Goal: Task Accomplishment & Management: Manage account settings

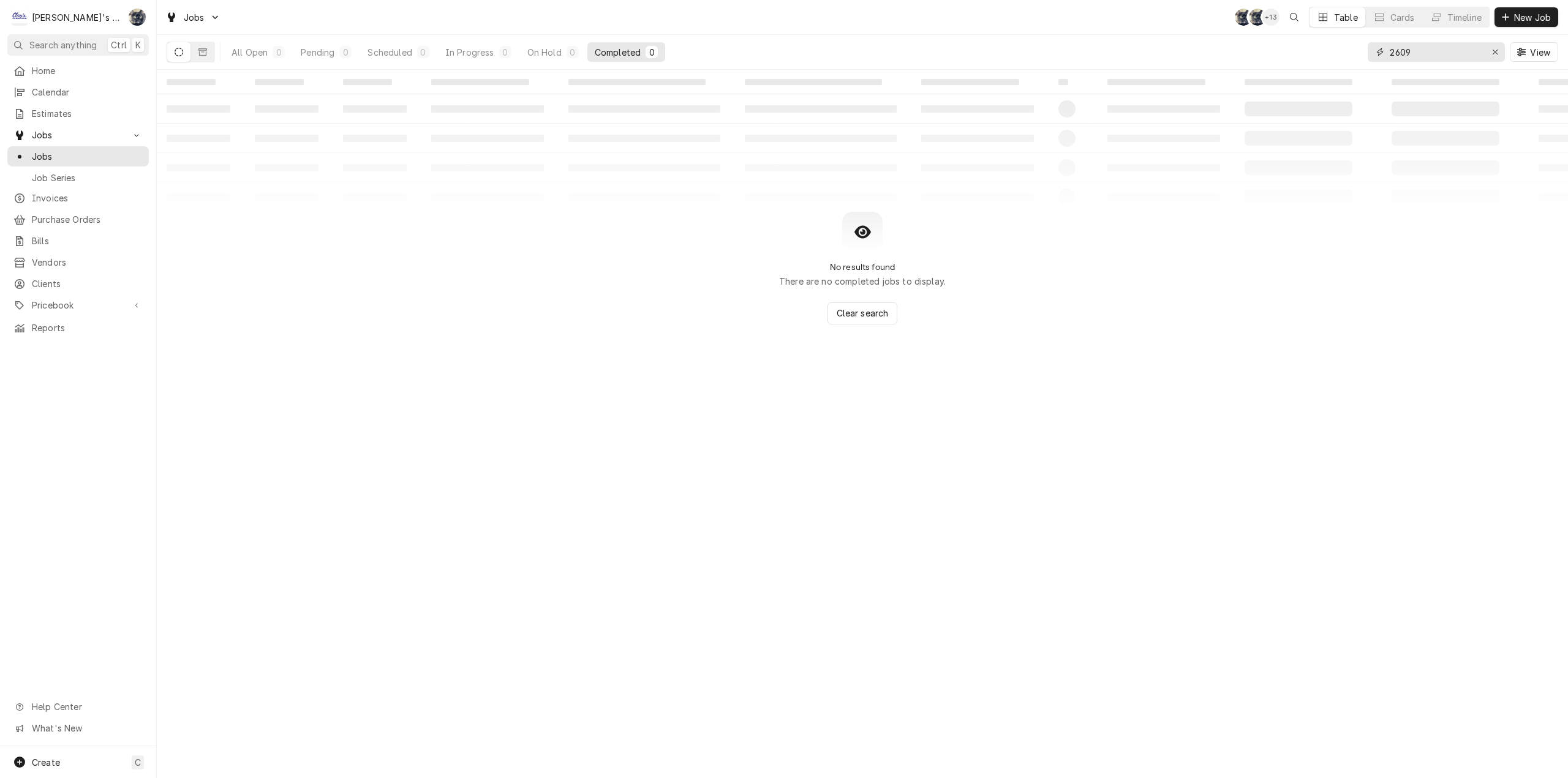
click at [1327, 55] on div "All Open 0 Pending 0 Scheduled 0 In Progress 0 On Hold 0 Completed 0 2609 View" at bounding box center [862, 52] width 1391 height 35
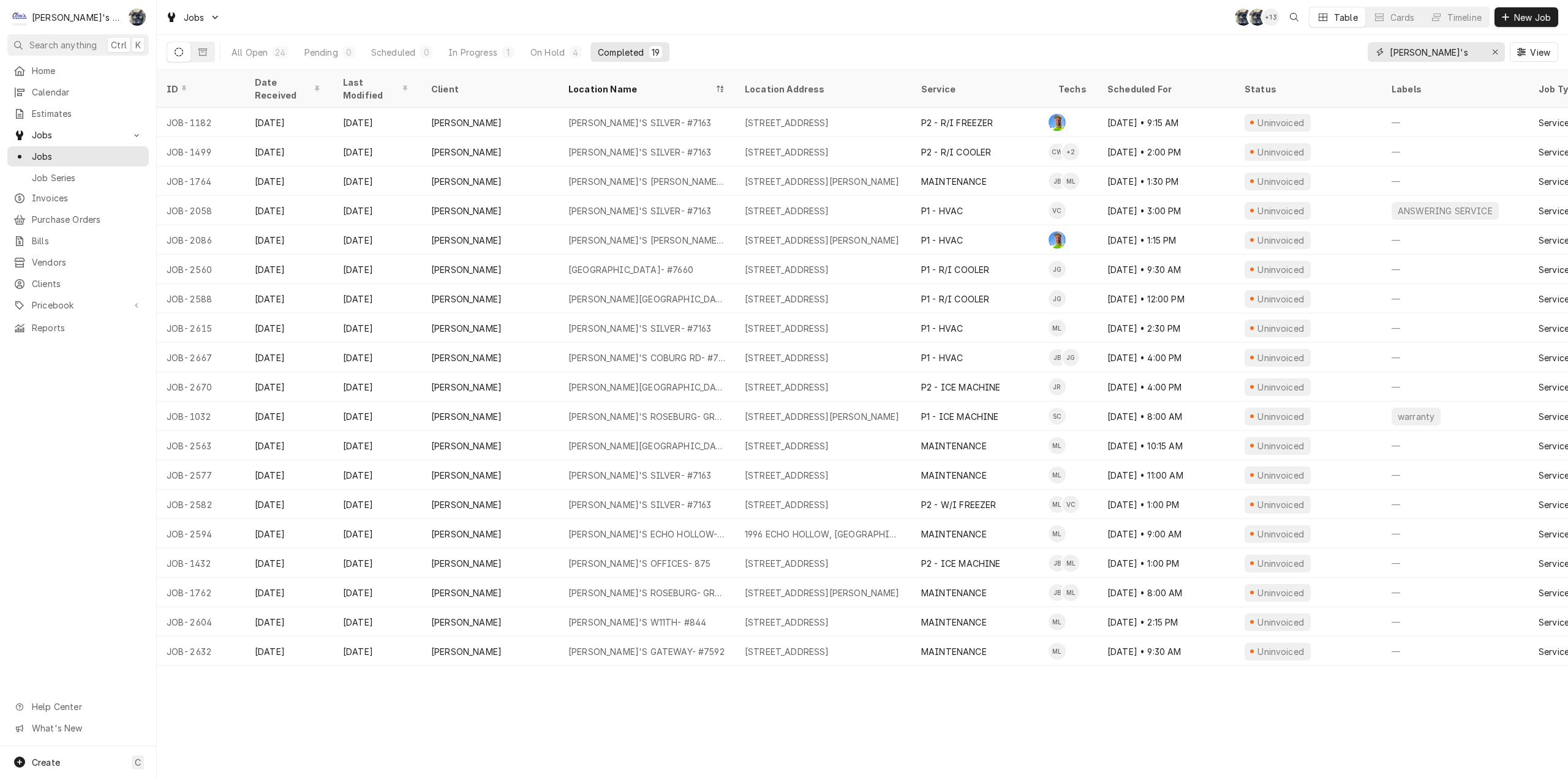
type input "carl's"
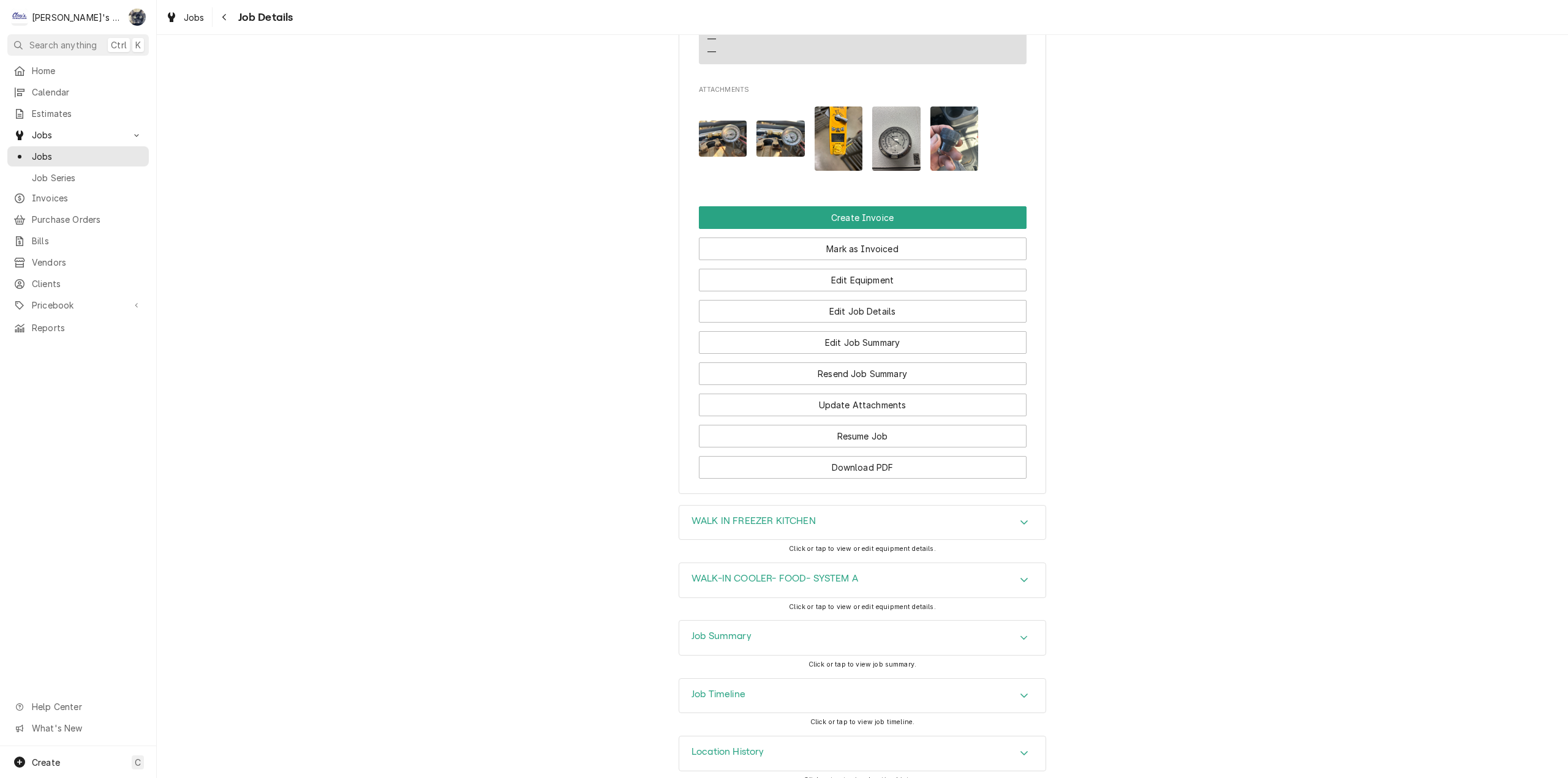
scroll to position [1163, 0]
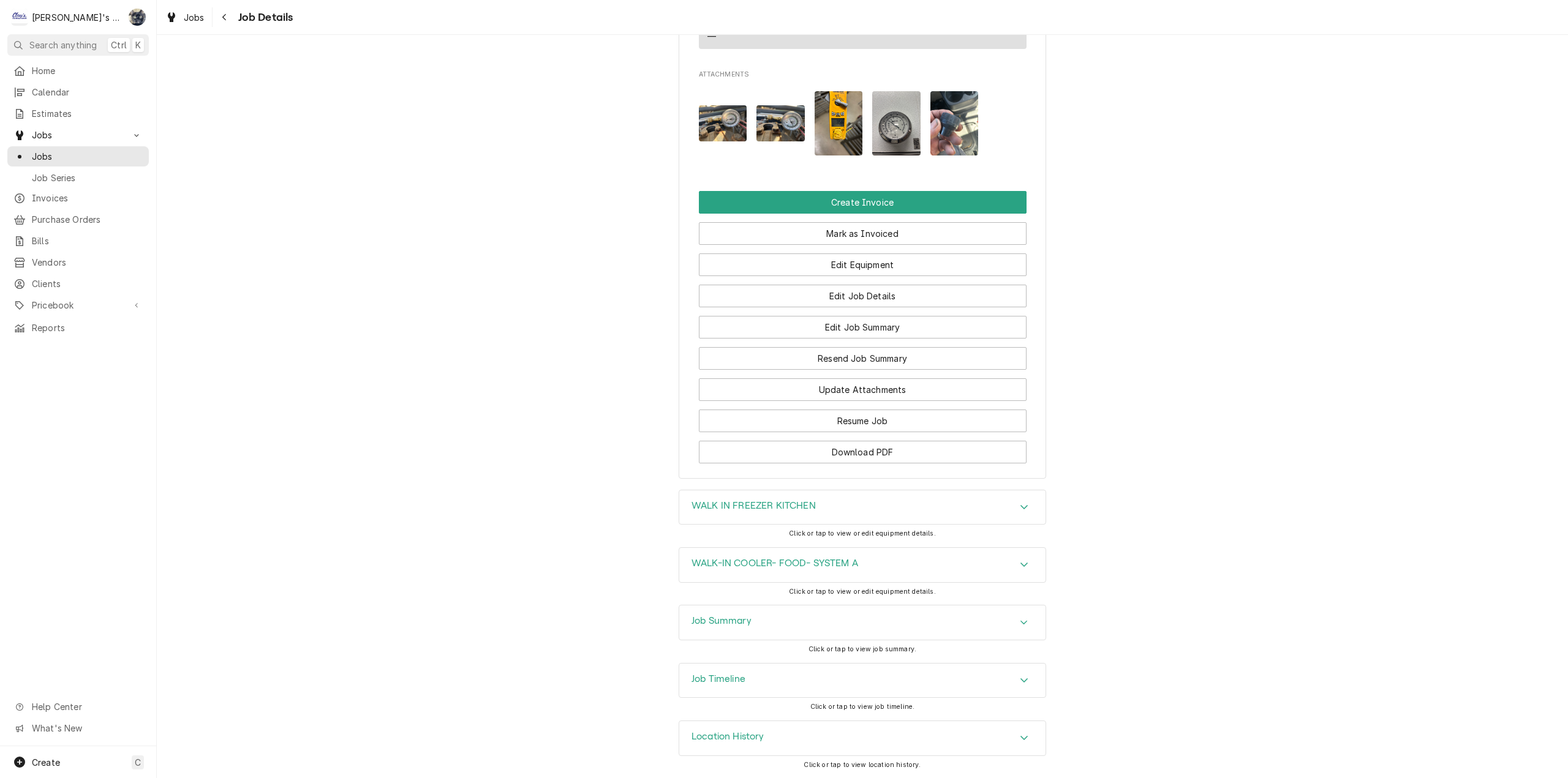
click at [837, 615] on div "Job Summary" at bounding box center [862, 623] width 366 height 35
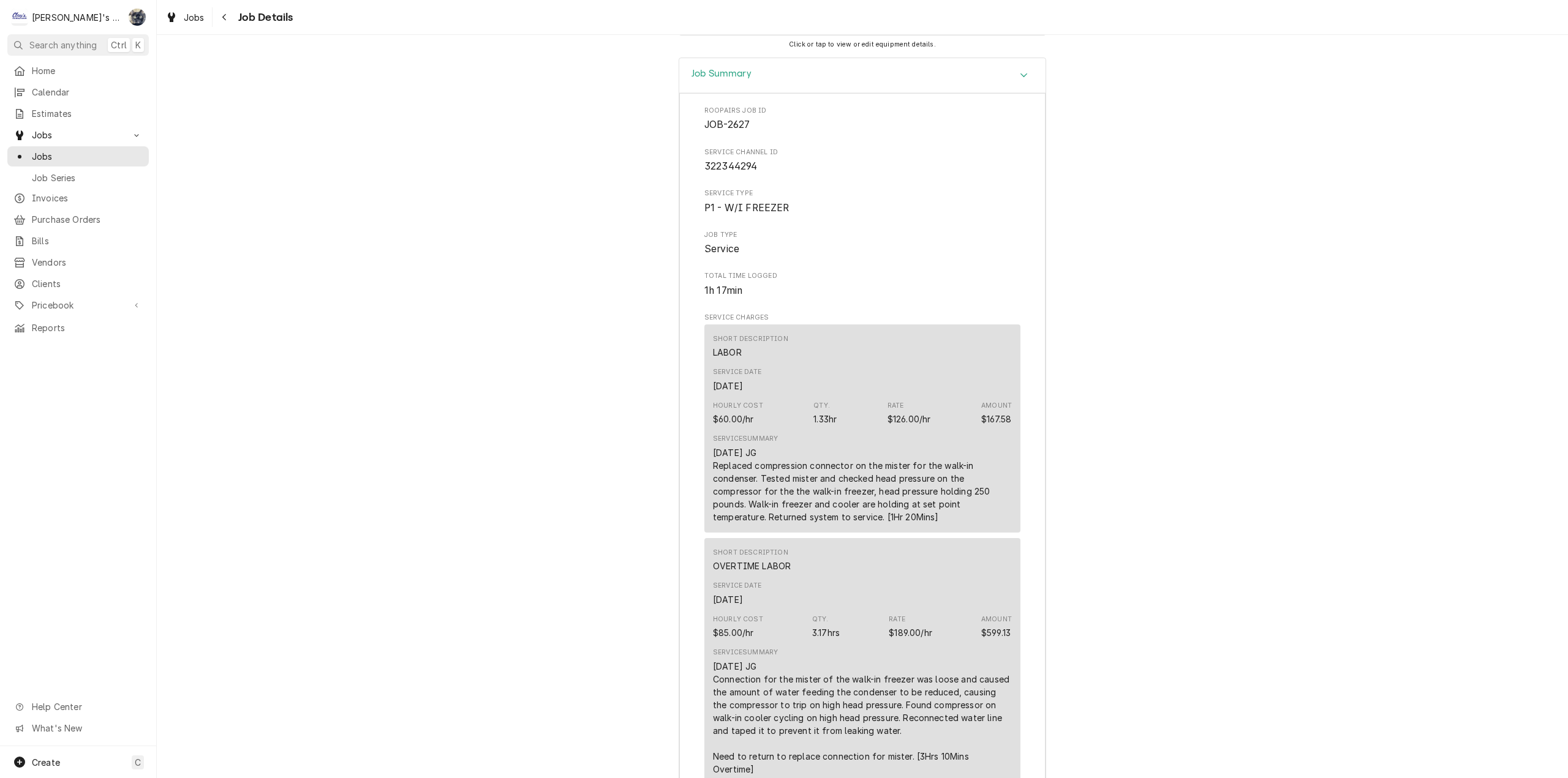
scroll to position [1837, 0]
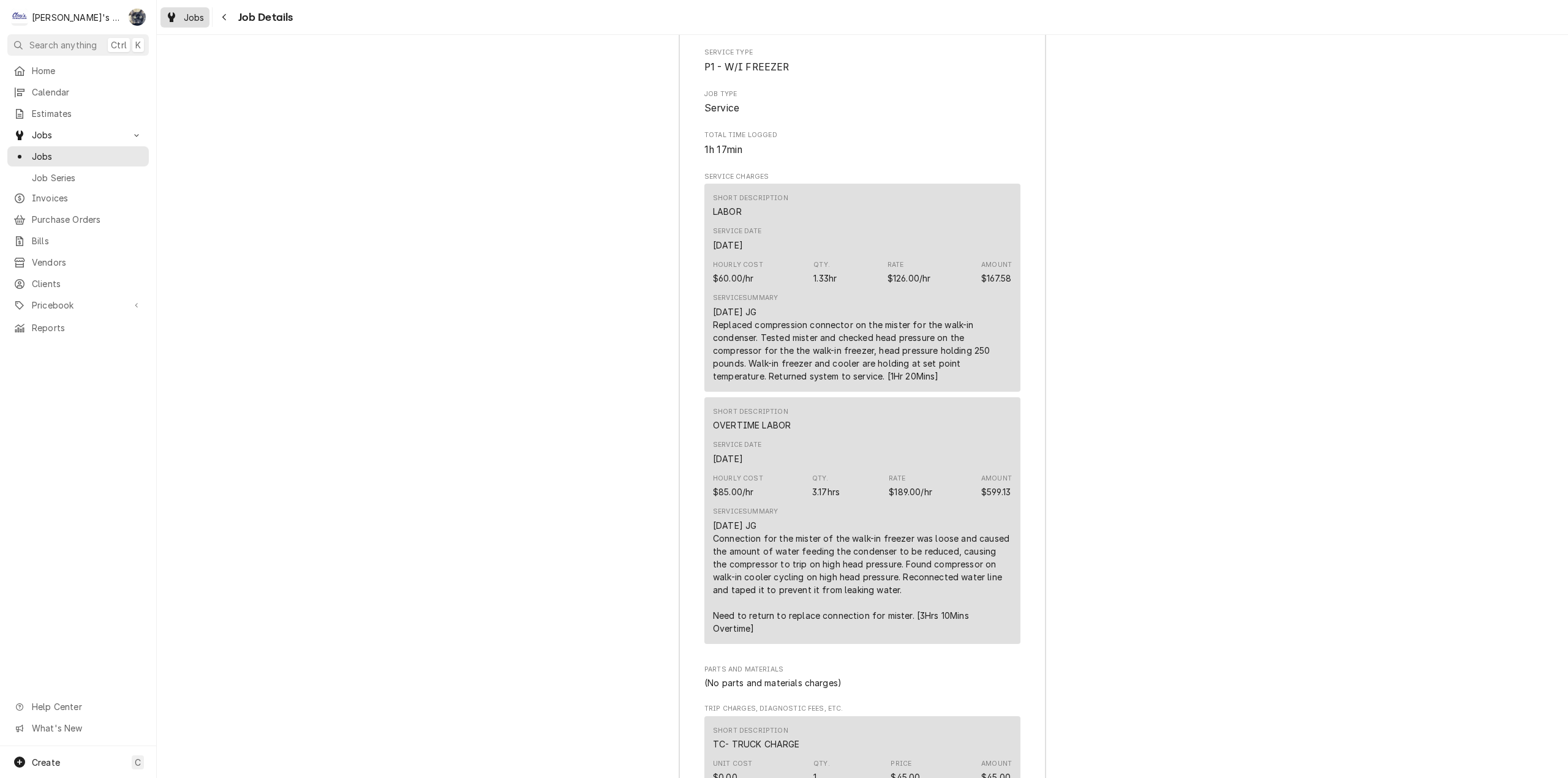
click at [186, 19] on span "Jobs" at bounding box center [194, 17] width 21 height 13
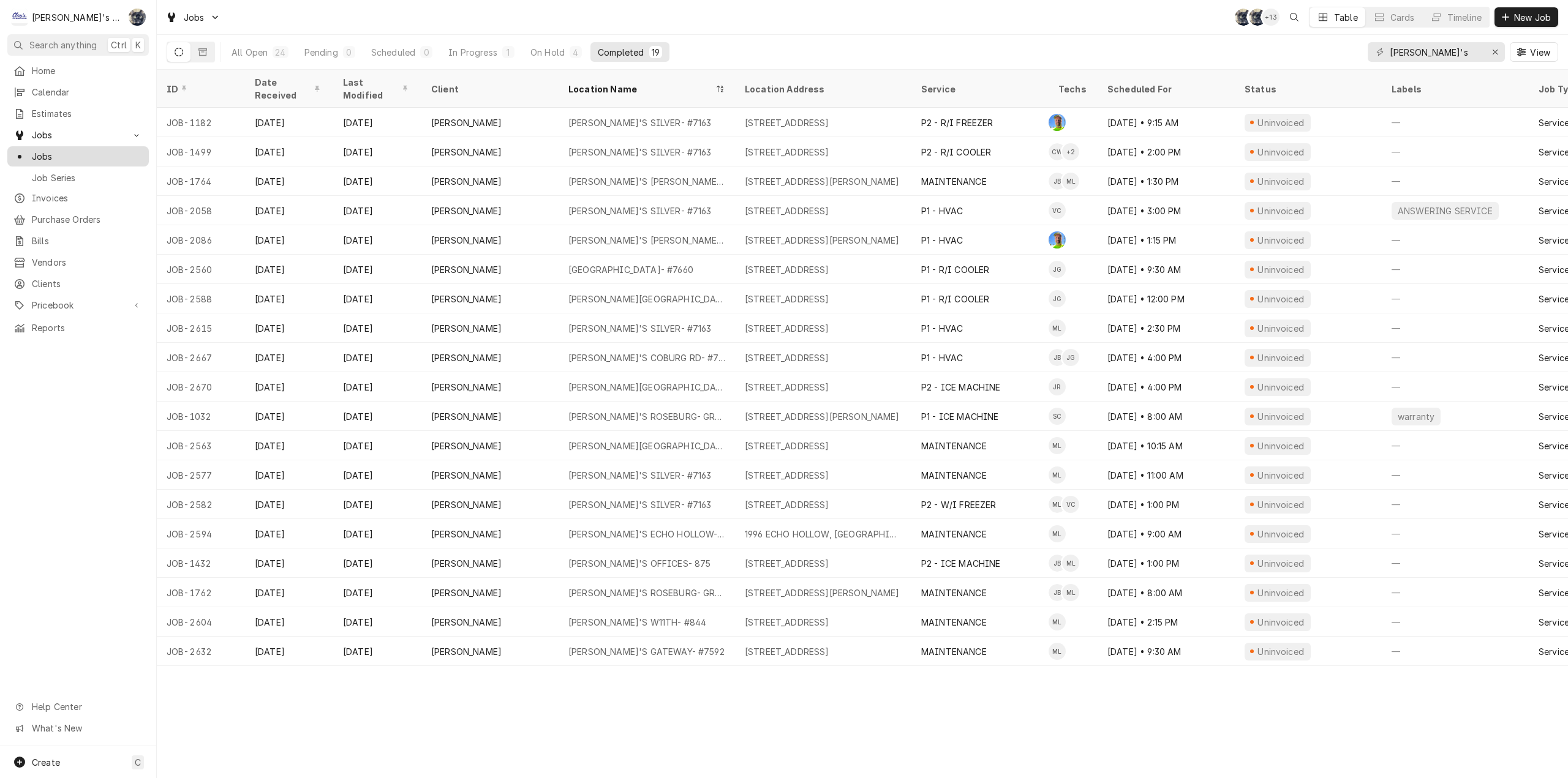
click at [23, 150] on div "Dynamic Content Wrapper" at bounding box center [20, 157] width 12 height 12
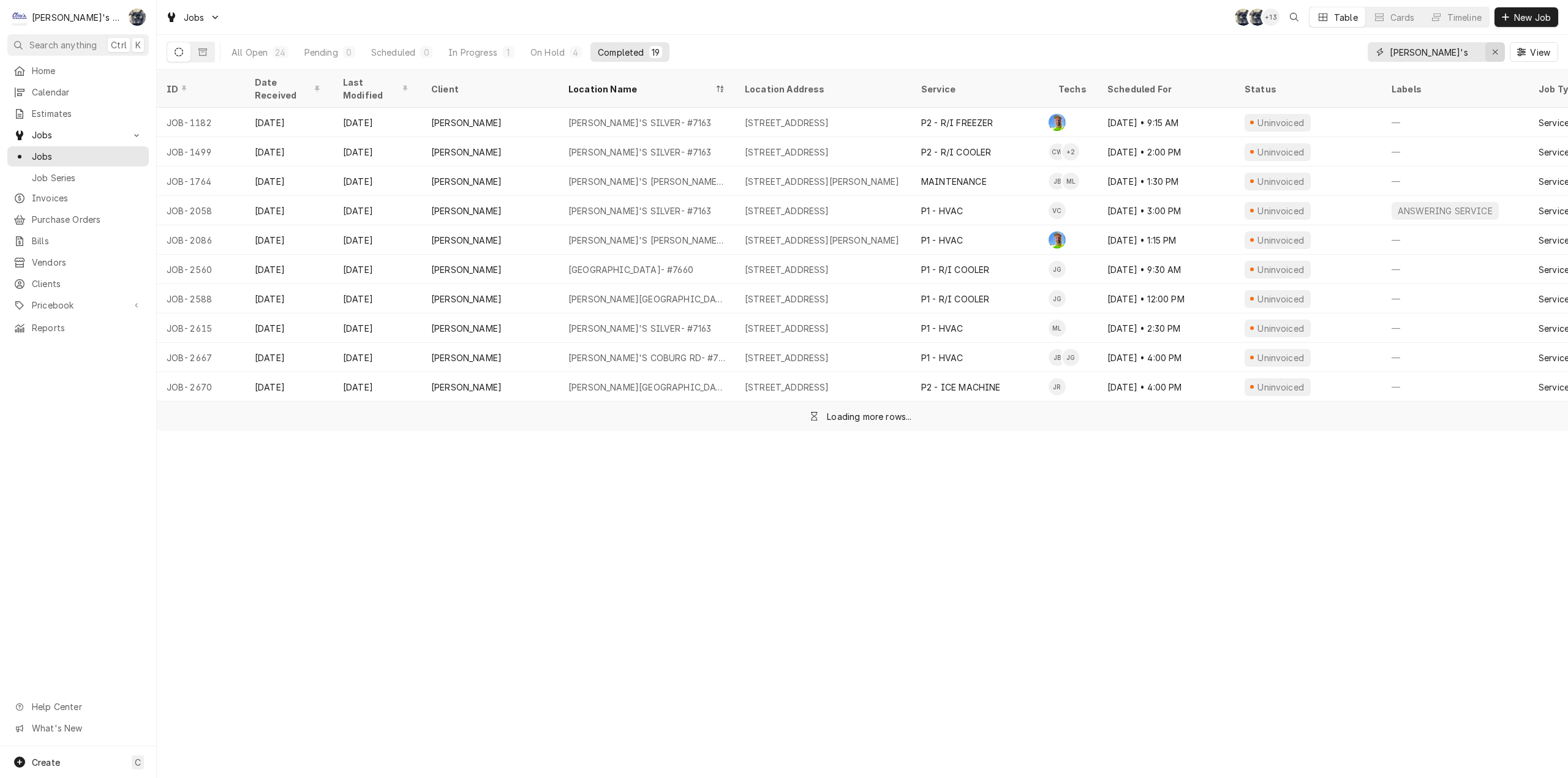
click at [1493, 52] on icon "Erase input" at bounding box center [1495, 52] width 7 height 8
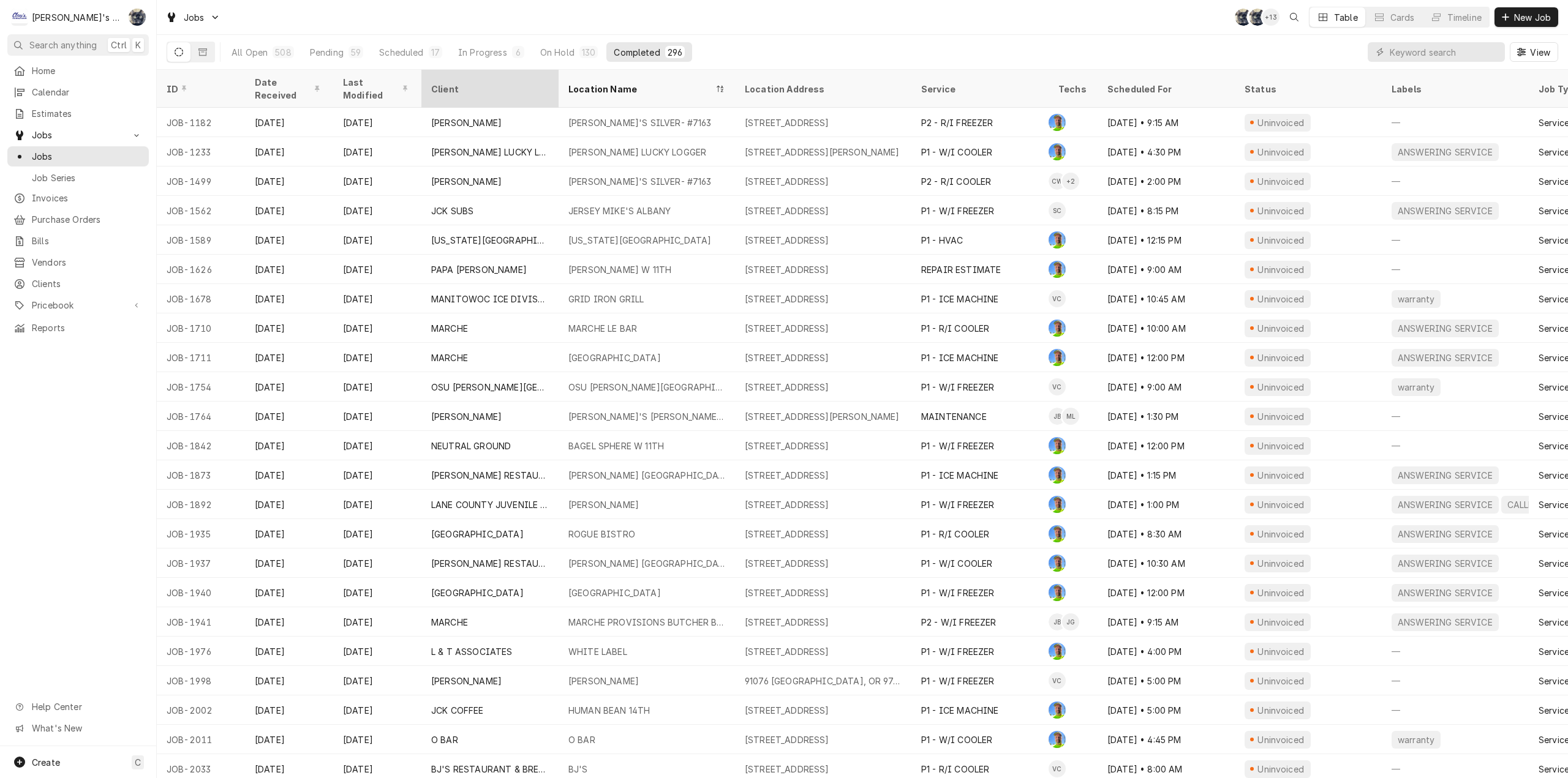
click at [500, 76] on div "Client" at bounding box center [490, 89] width 133 height 33
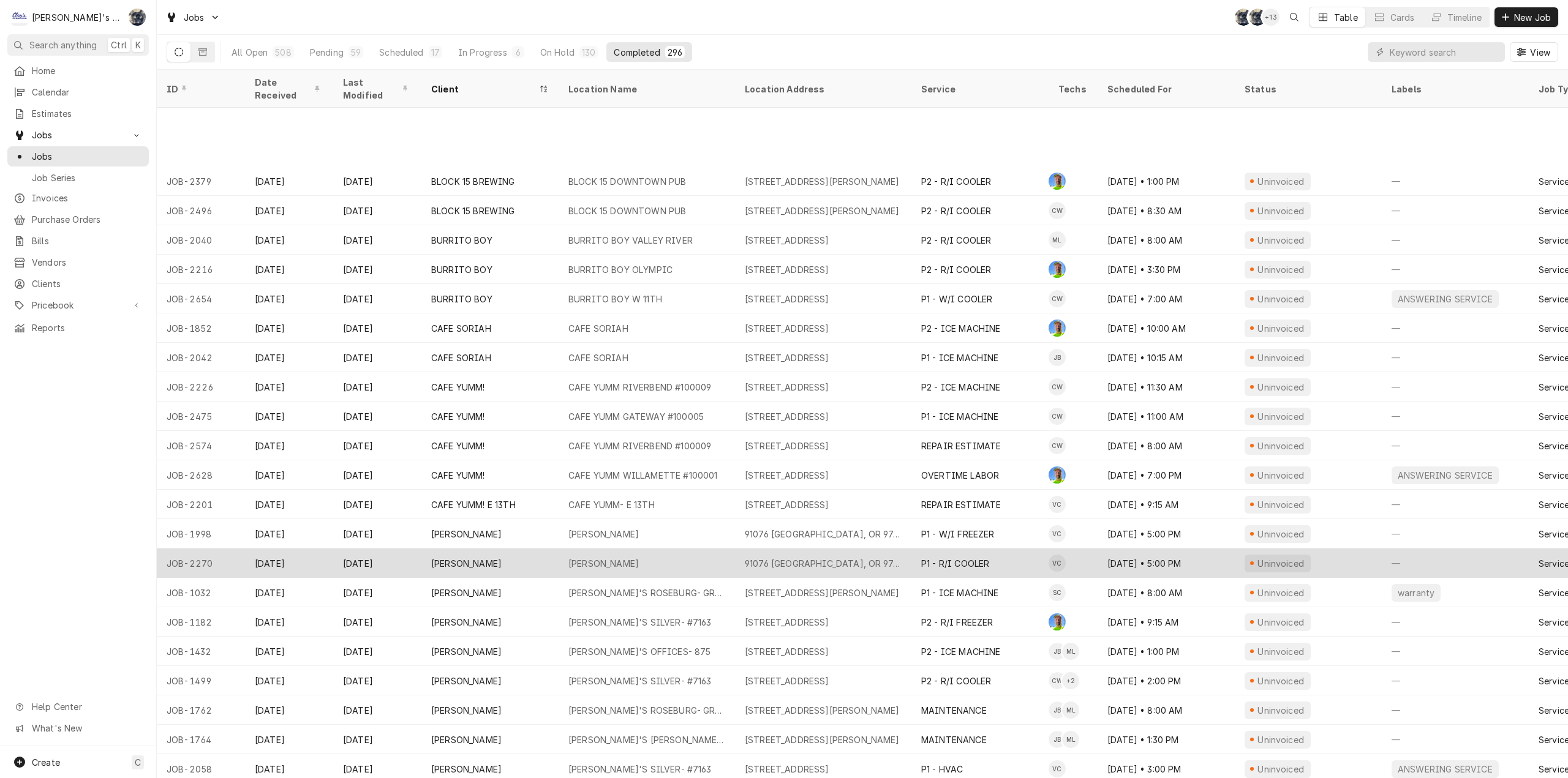
scroll to position [587, 0]
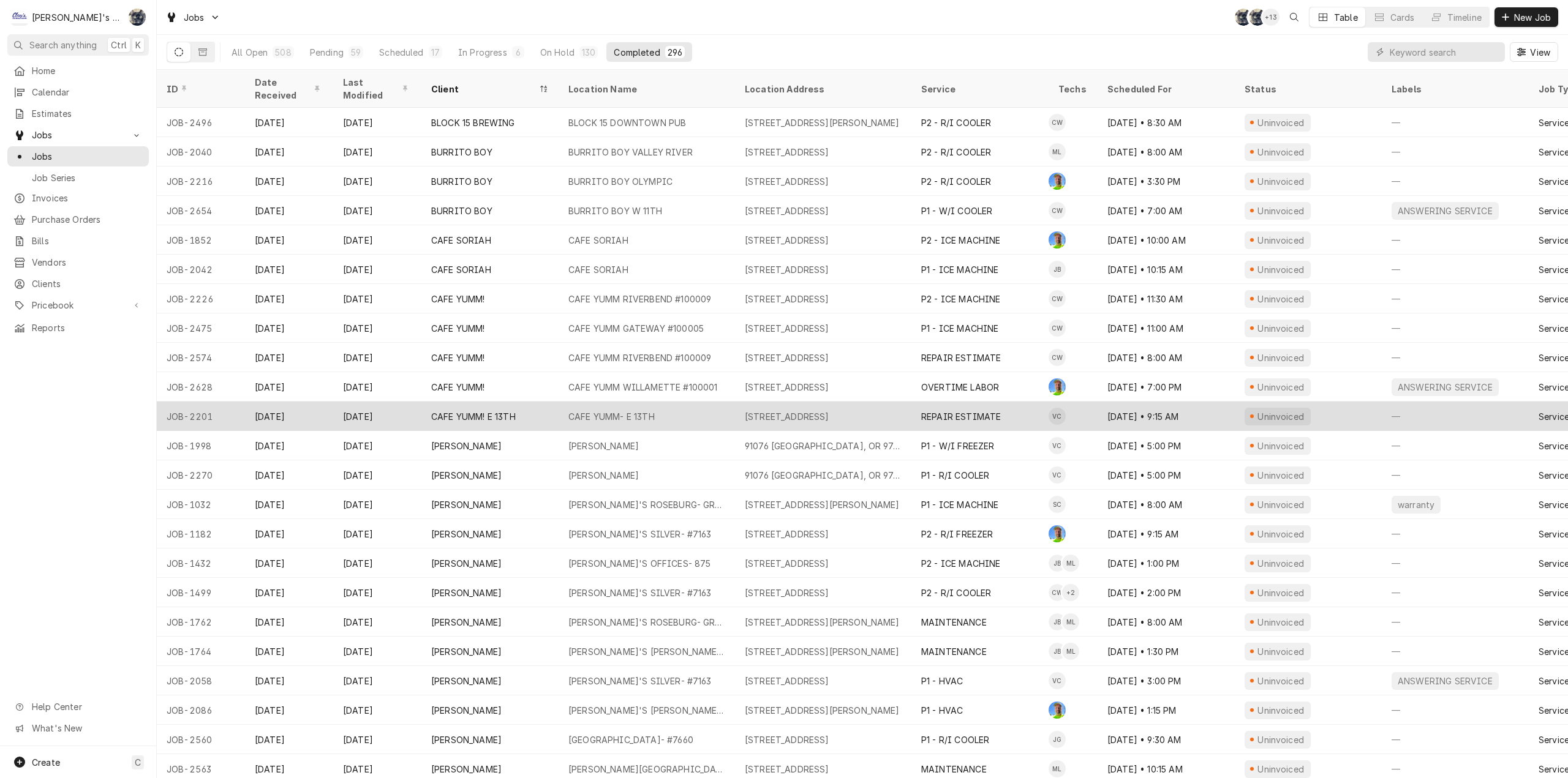
click at [612, 410] on div "CAFE YUMM- E 13TH" at bounding box center [611, 416] width 86 height 13
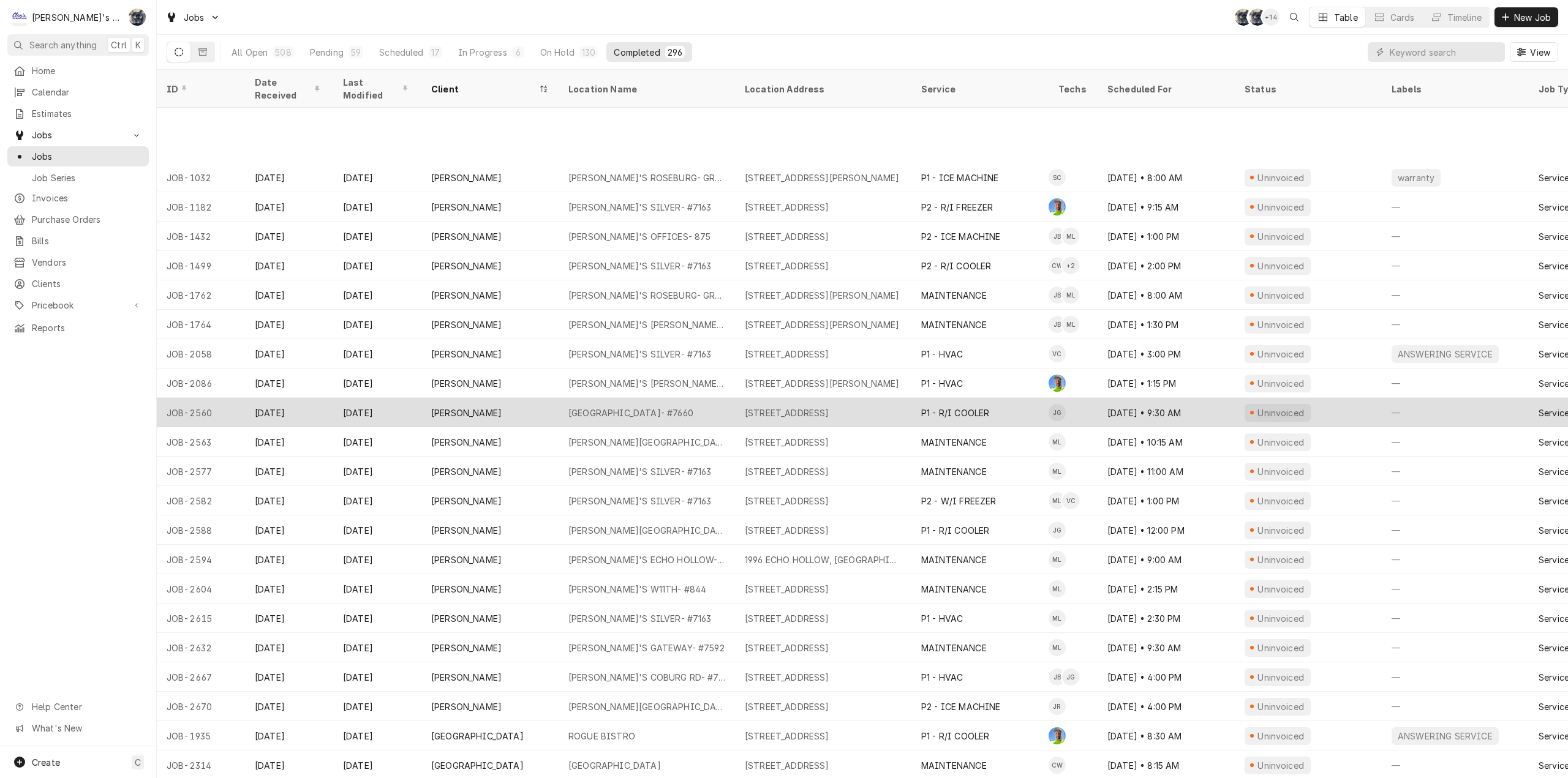
scroll to position [1029, 0]
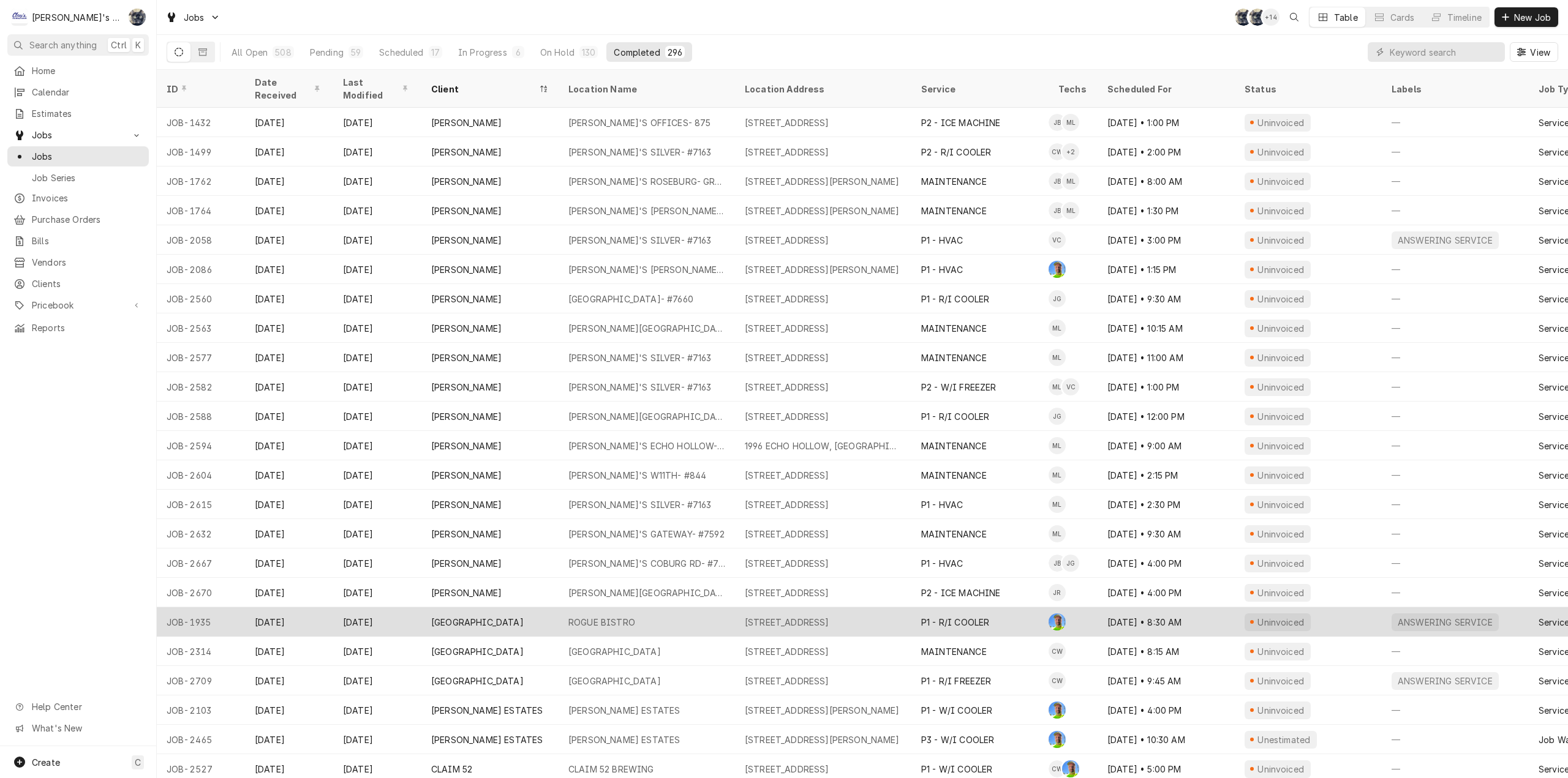
click at [613, 616] on div "ROGUE BISTRO" at bounding box center [602, 622] width 67 height 13
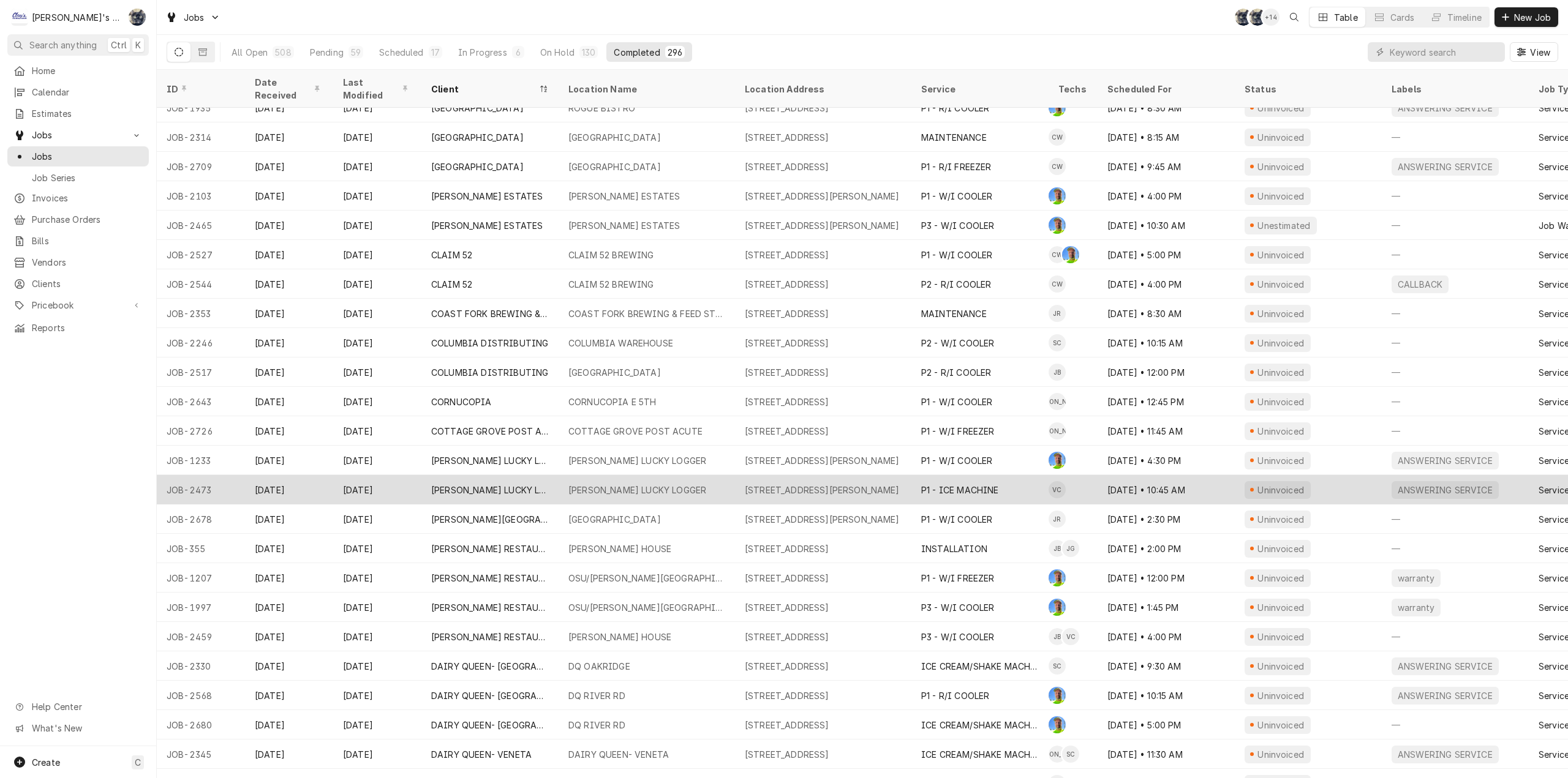
scroll to position [1557, 0]
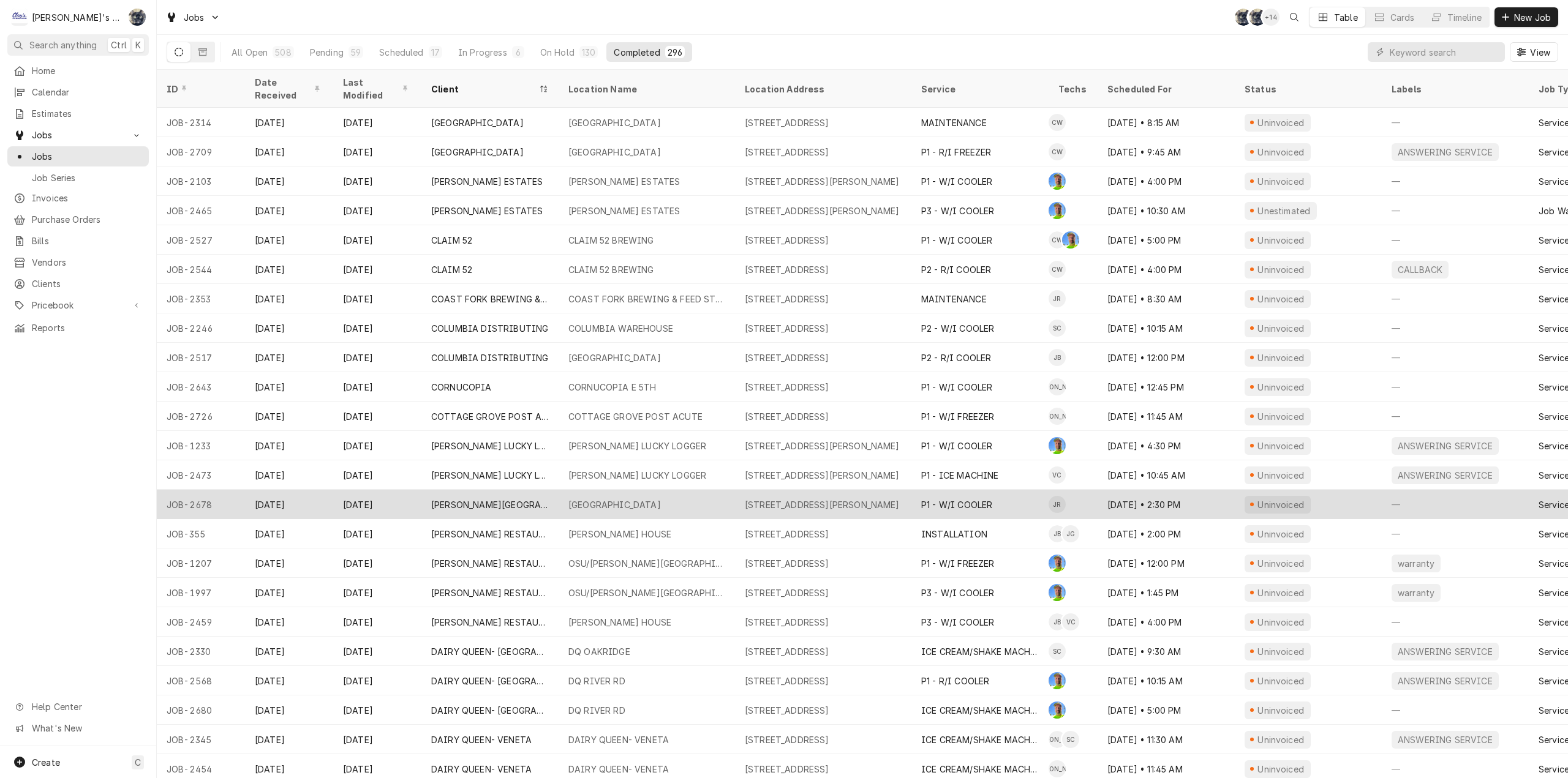
click at [661, 498] on div "CRESLANE ELEMENTARY SCHOOL" at bounding box center [615, 505] width 93 height 13
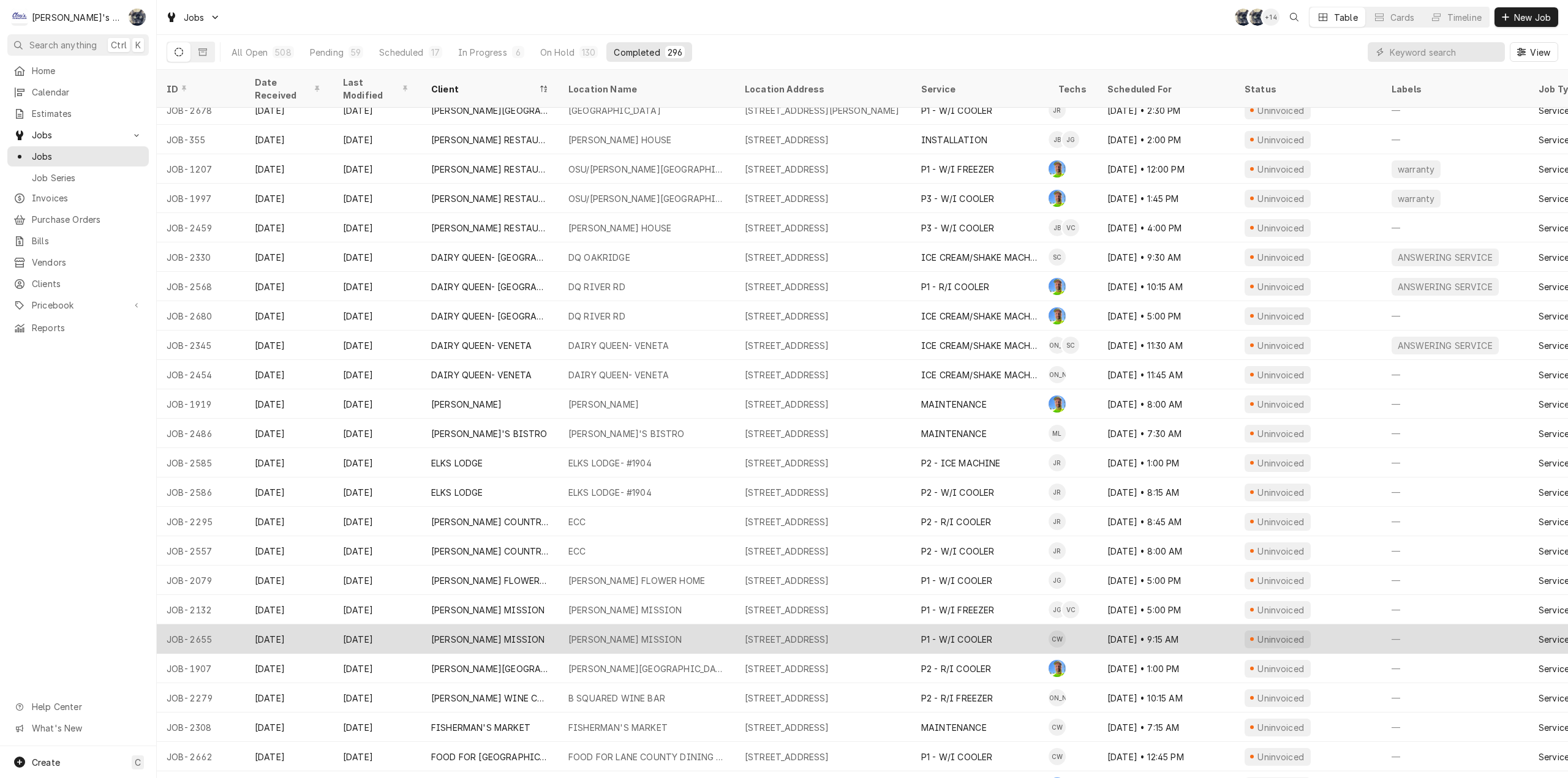
scroll to position [1968, 0]
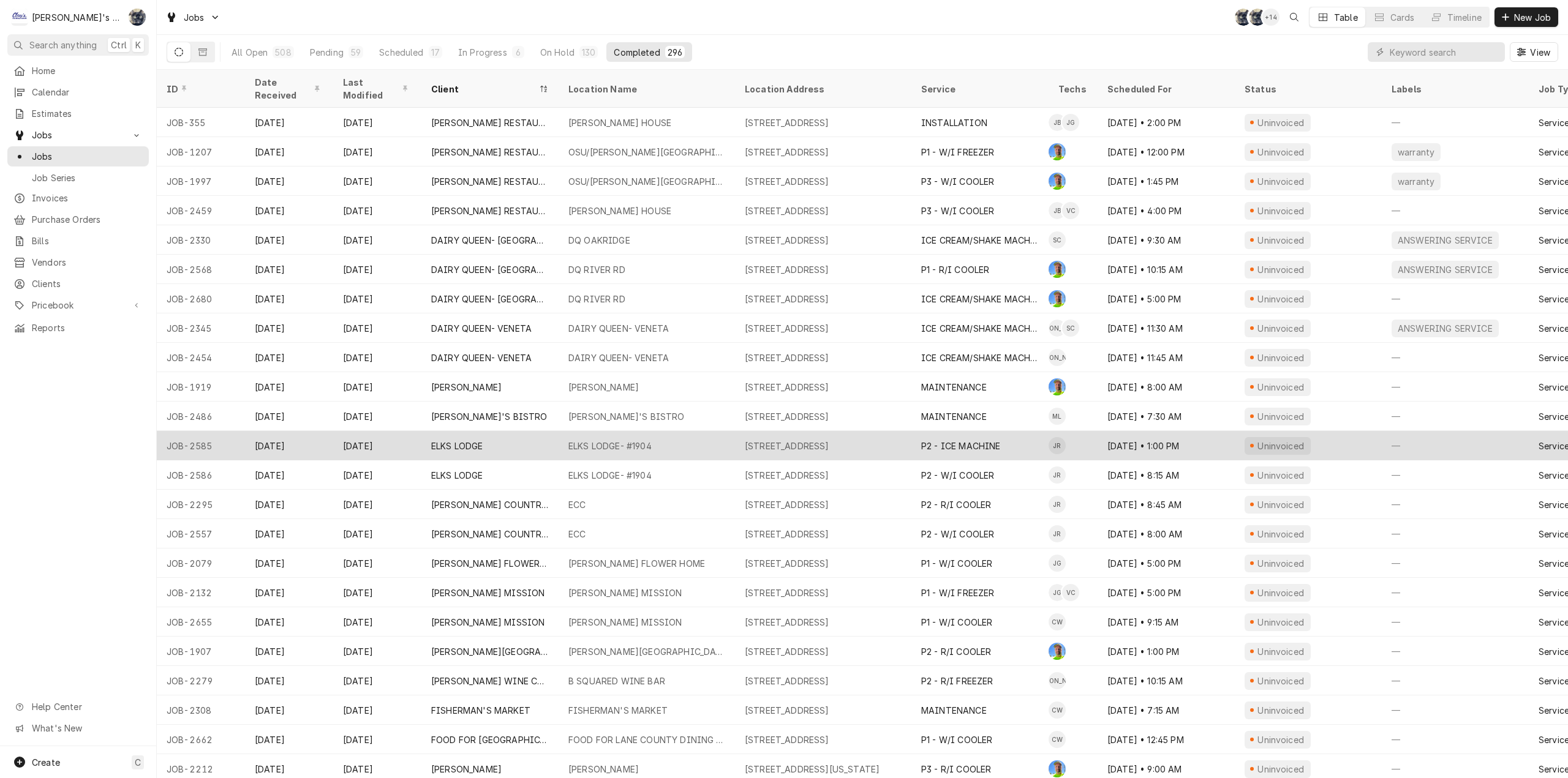
click at [602, 440] on div "ELKS LODGE- #1904" at bounding box center [610, 446] width 84 height 13
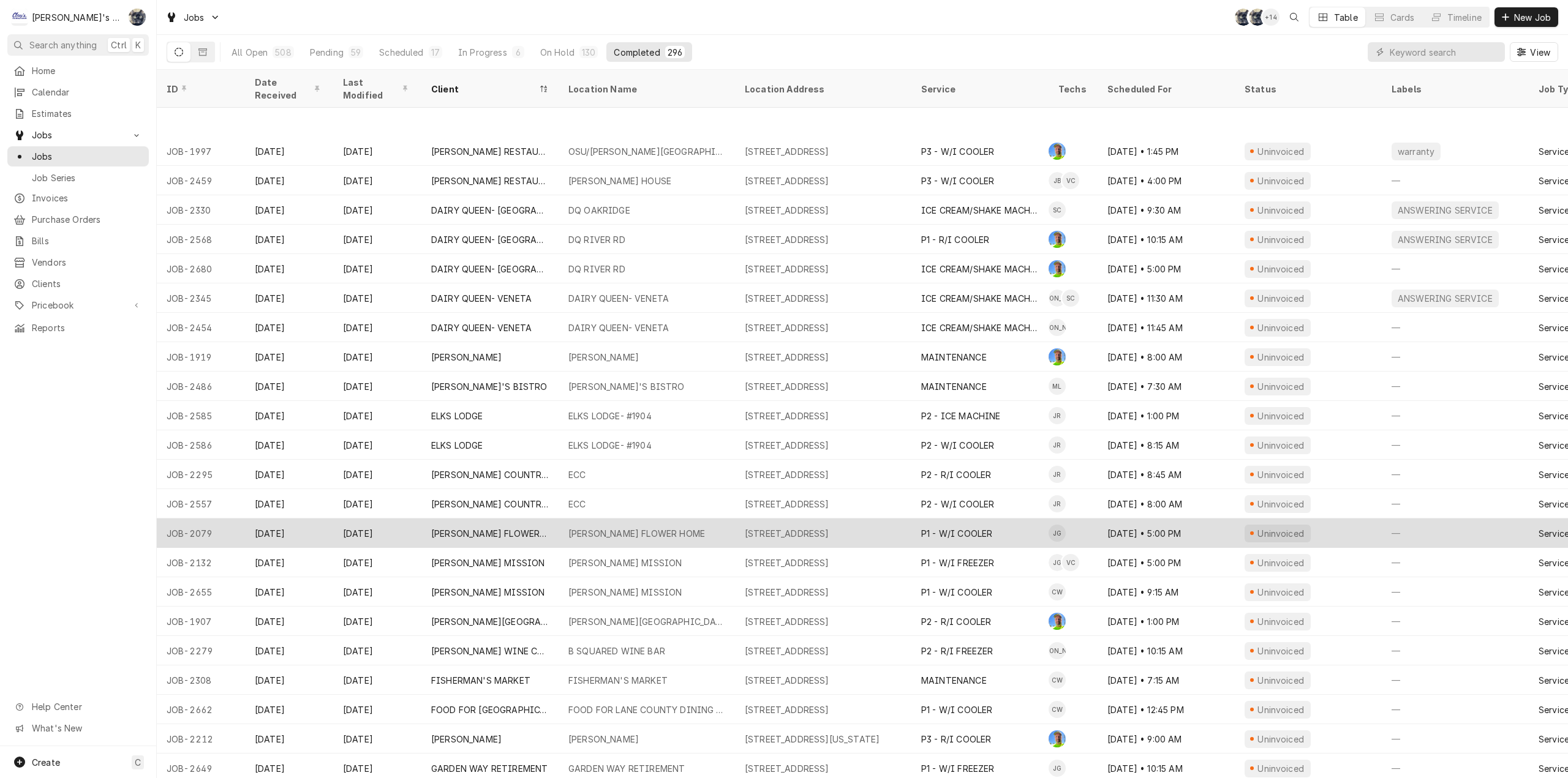
scroll to position [2056, 0]
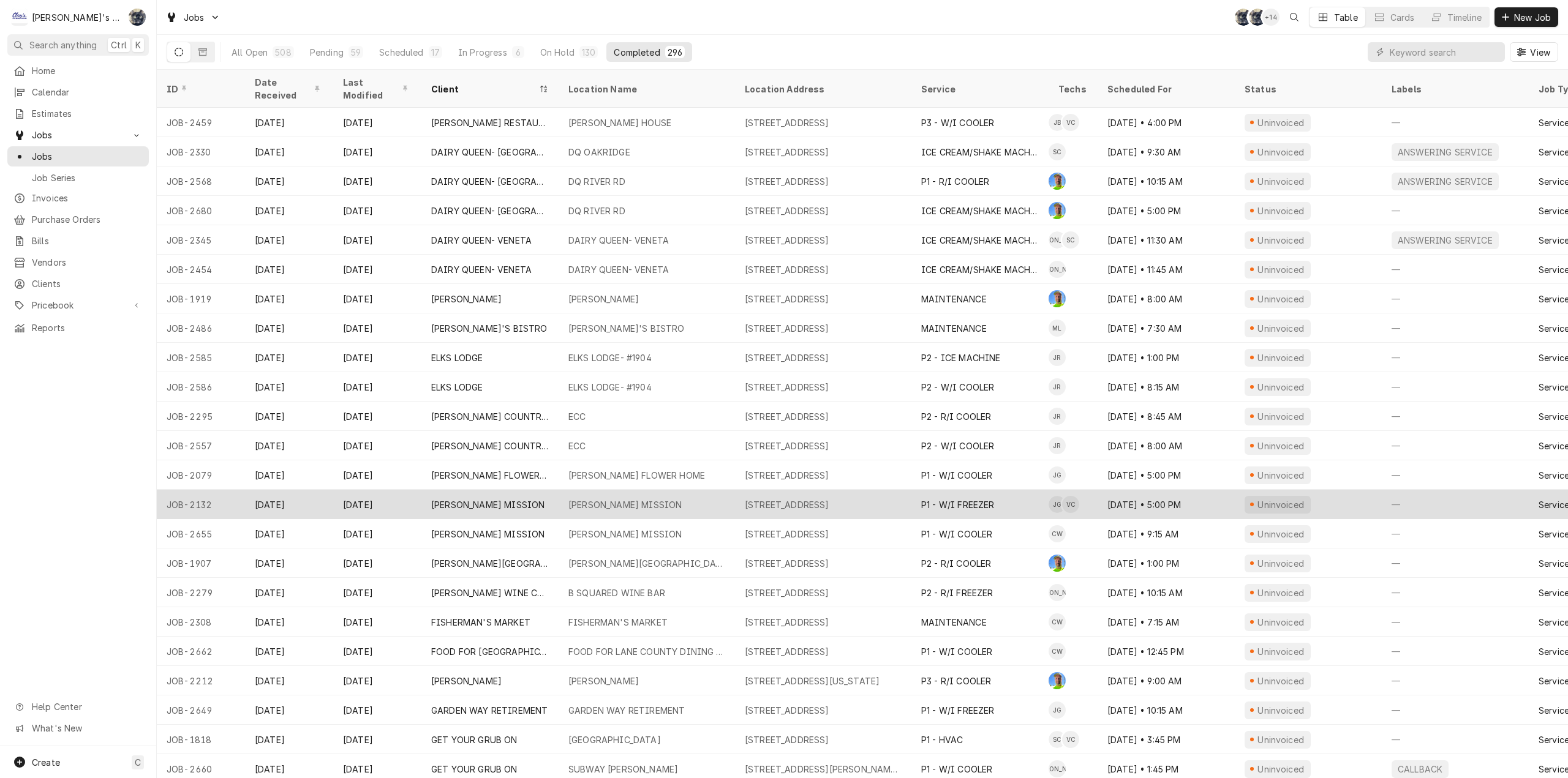
click at [746, 498] on div "1542 W 1ST ST, EUGENE, OR 97402" at bounding box center [787, 505] width 84 height 13
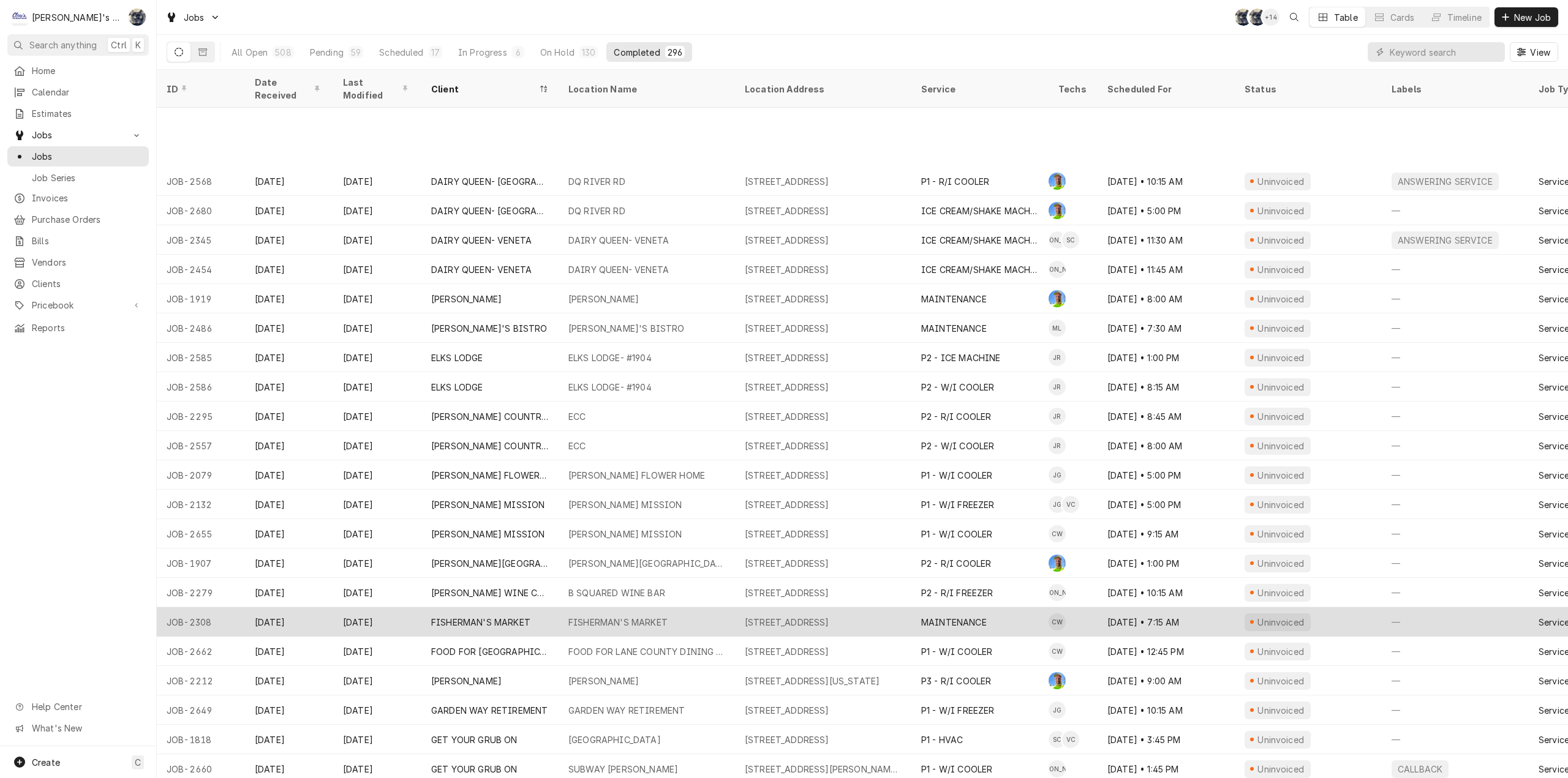
scroll to position [2145, 0]
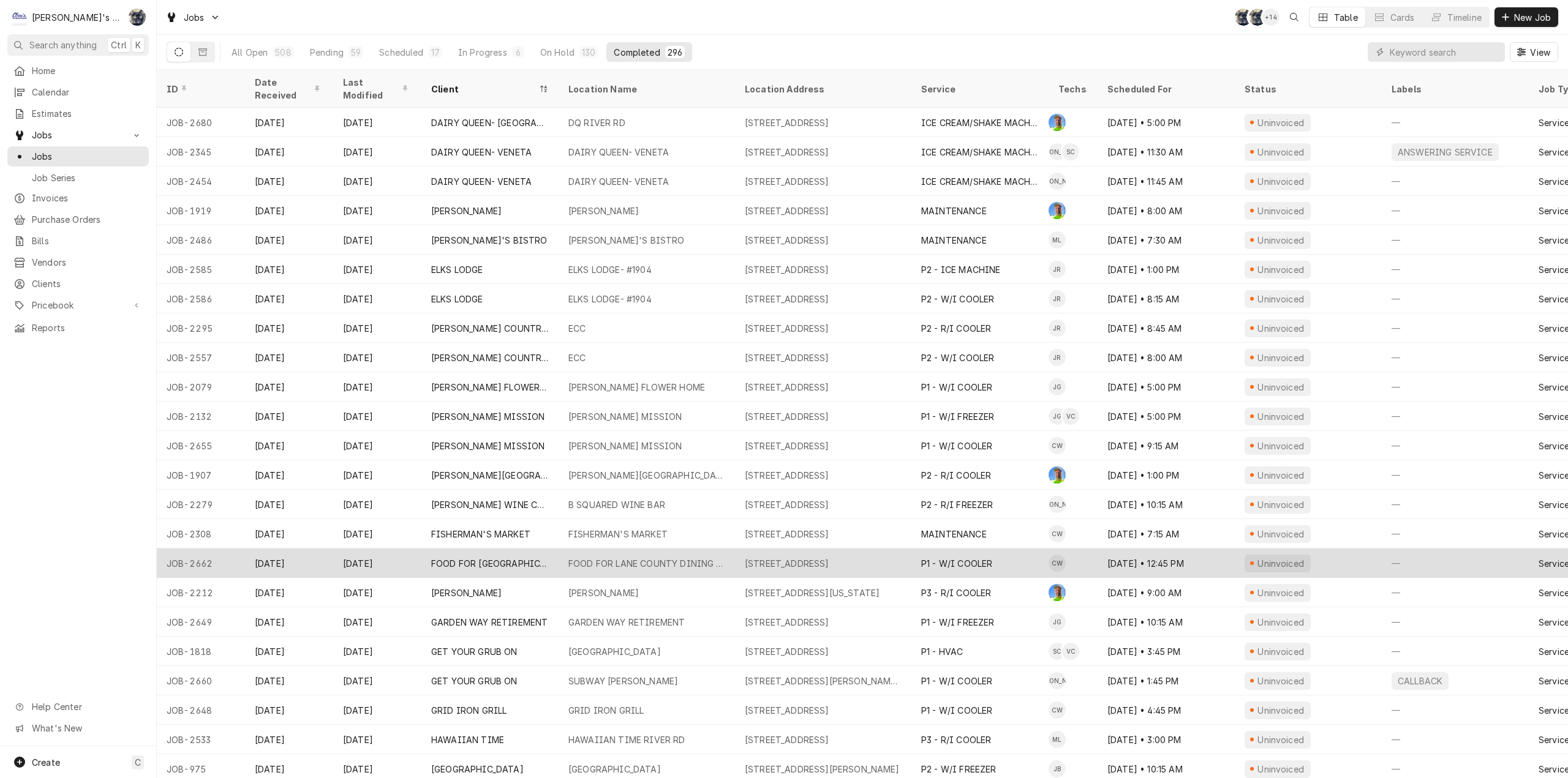
click at [617, 557] on div "FOOD FOR LANE COUNTY DINING ROOM" at bounding box center [647, 563] width 157 height 13
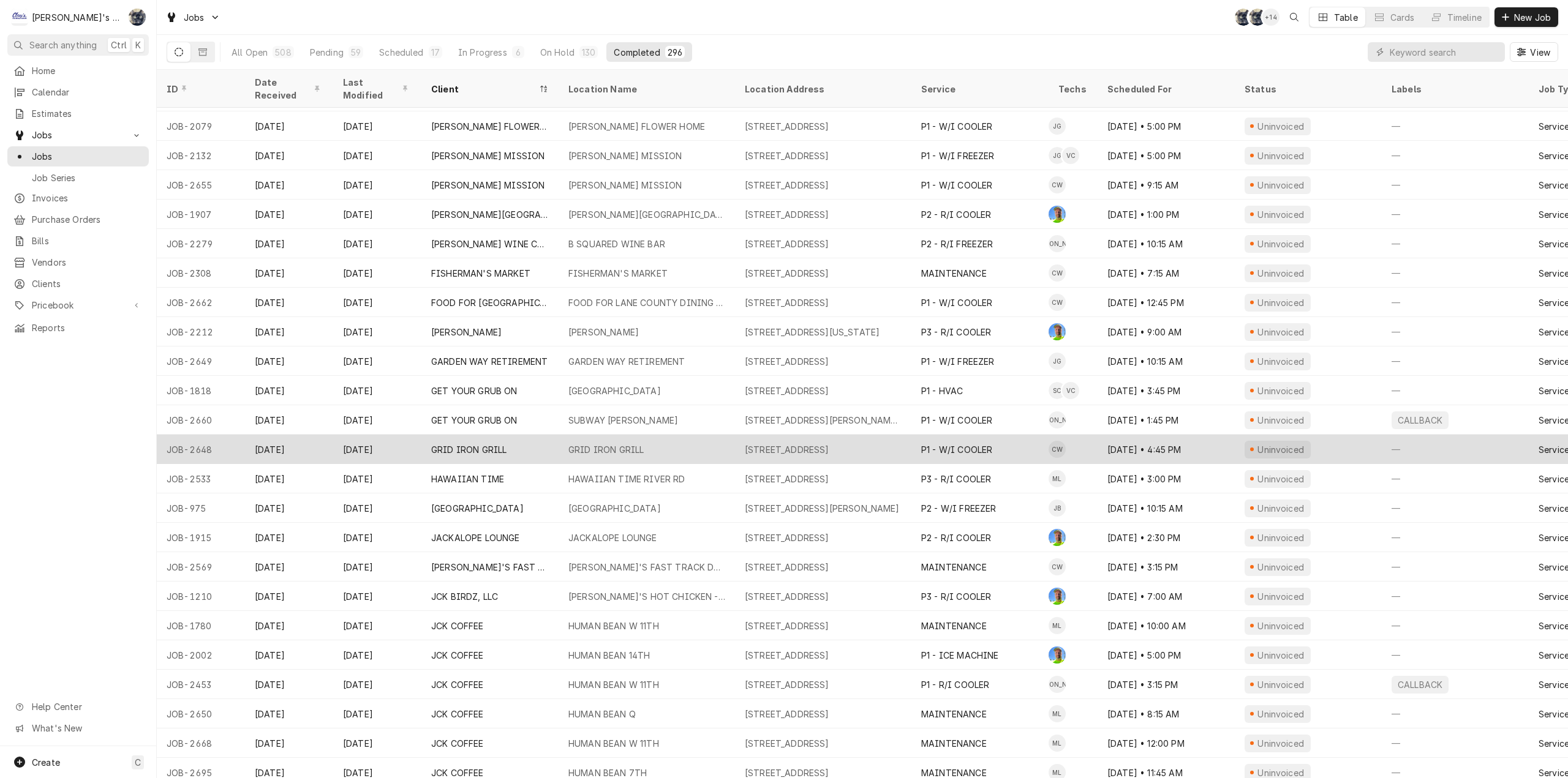
scroll to position [2409, 0]
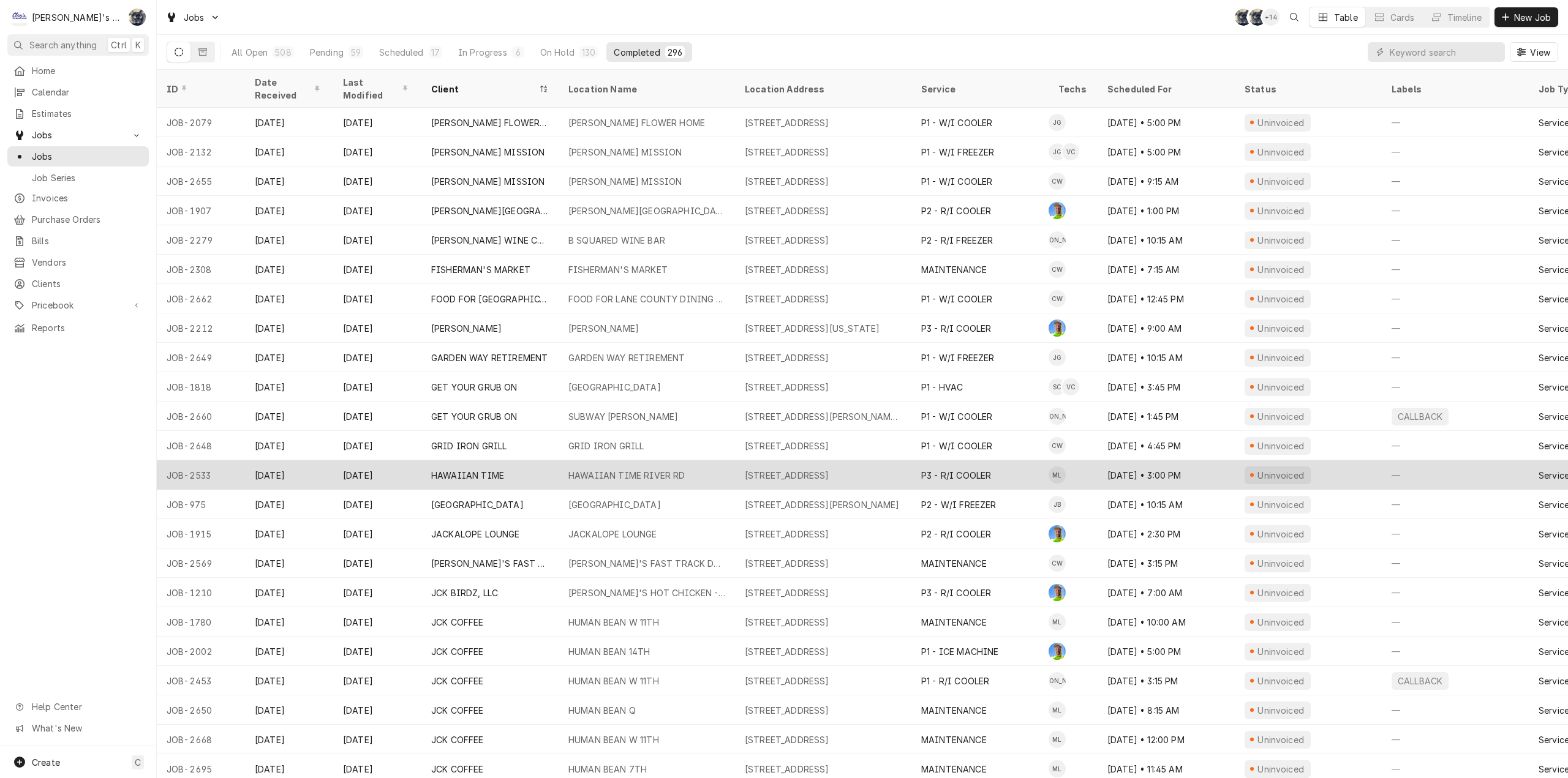
click at [604, 469] on div "HAWAIIAN TIME RIVER RD" at bounding box center [627, 475] width 117 height 13
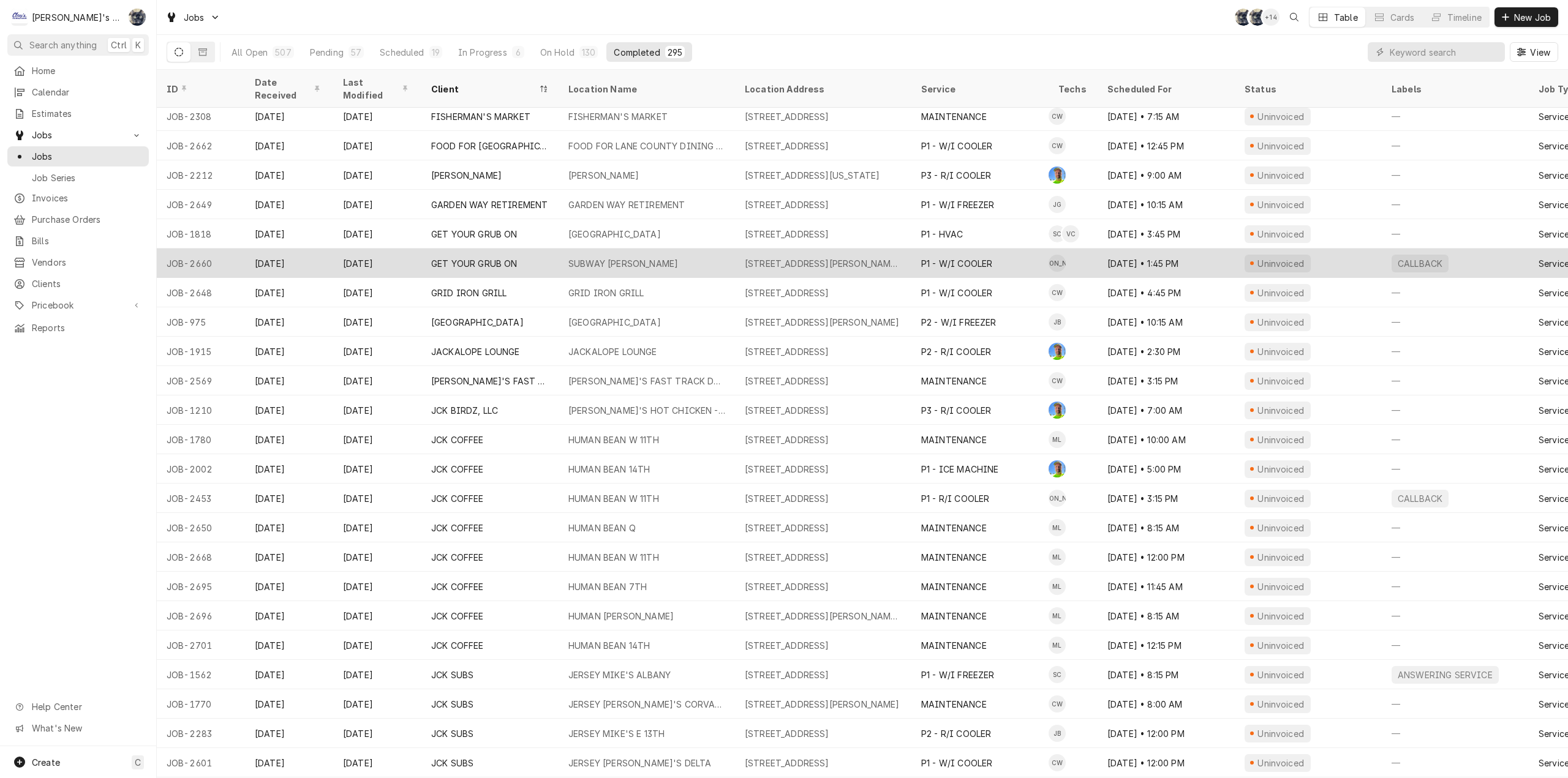
scroll to position [2585, 0]
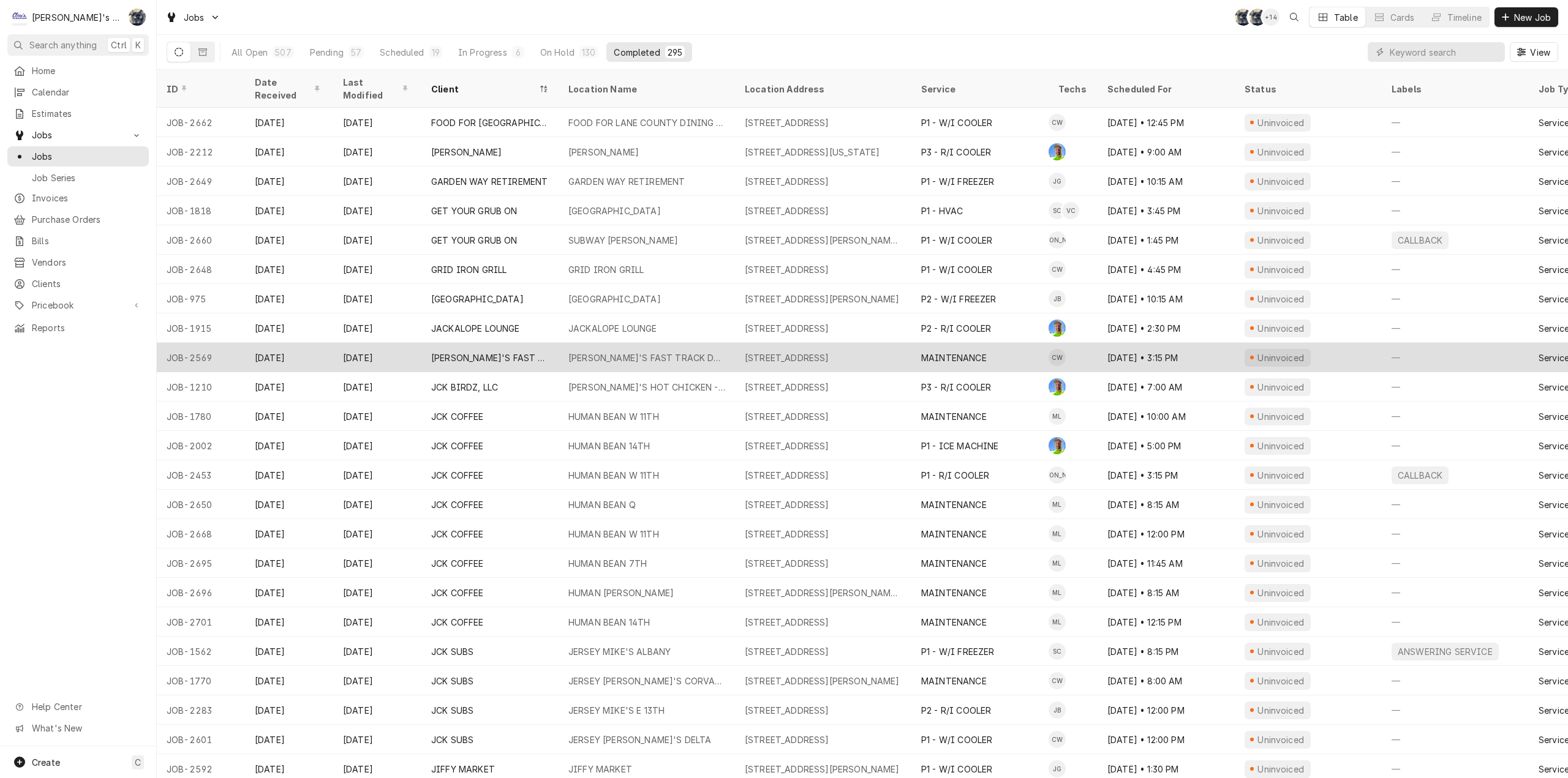
click at [673, 351] on div "JASPER'S FAST TRACK DELI" at bounding box center [647, 358] width 157 height 13
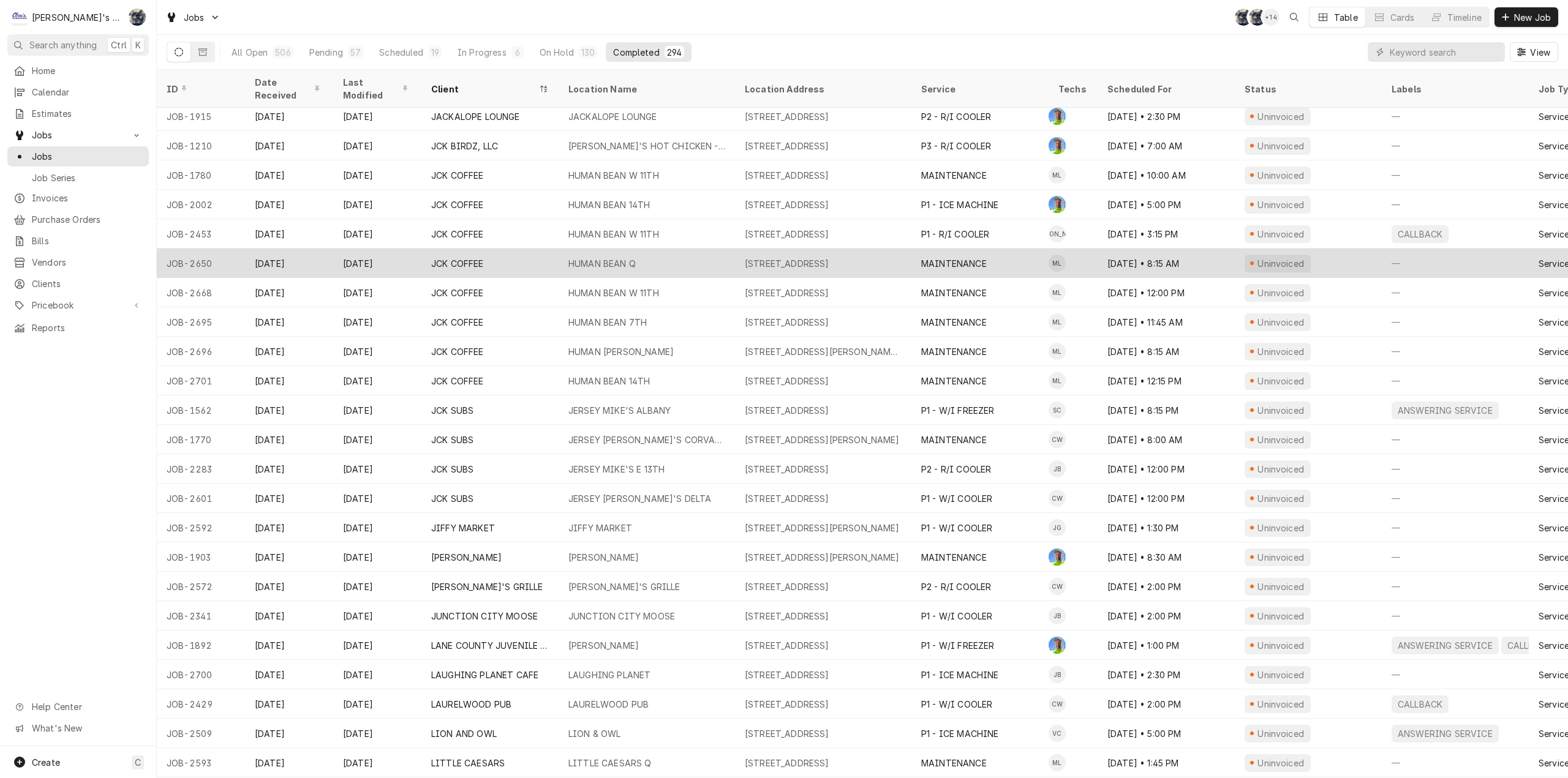
scroll to position [2821, 0]
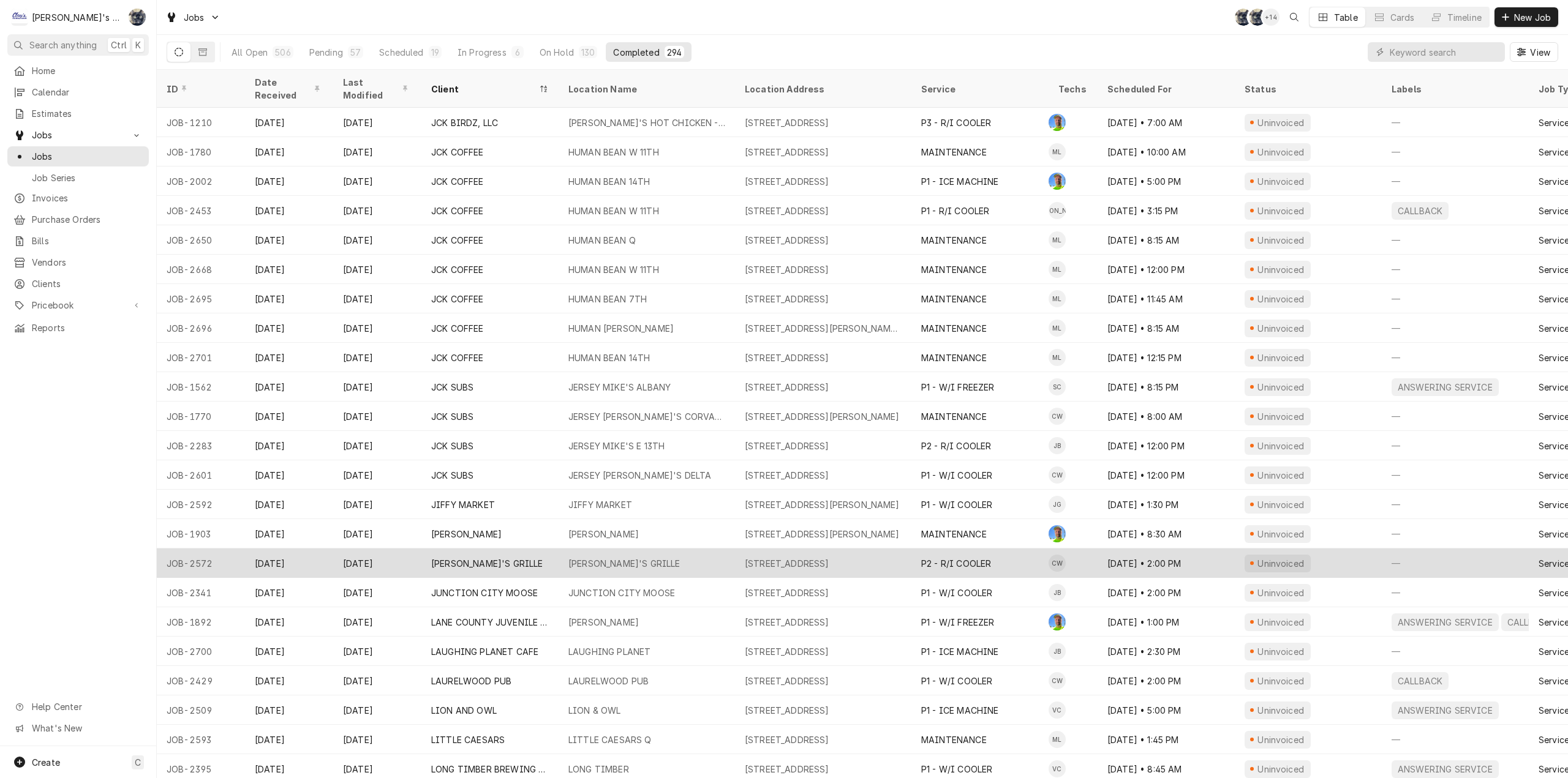
click at [770, 557] on div "114 OAKWAY CENTER SUITE A, EUGENE, OR 97401" at bounding box center [787, 563] width 84 height 13
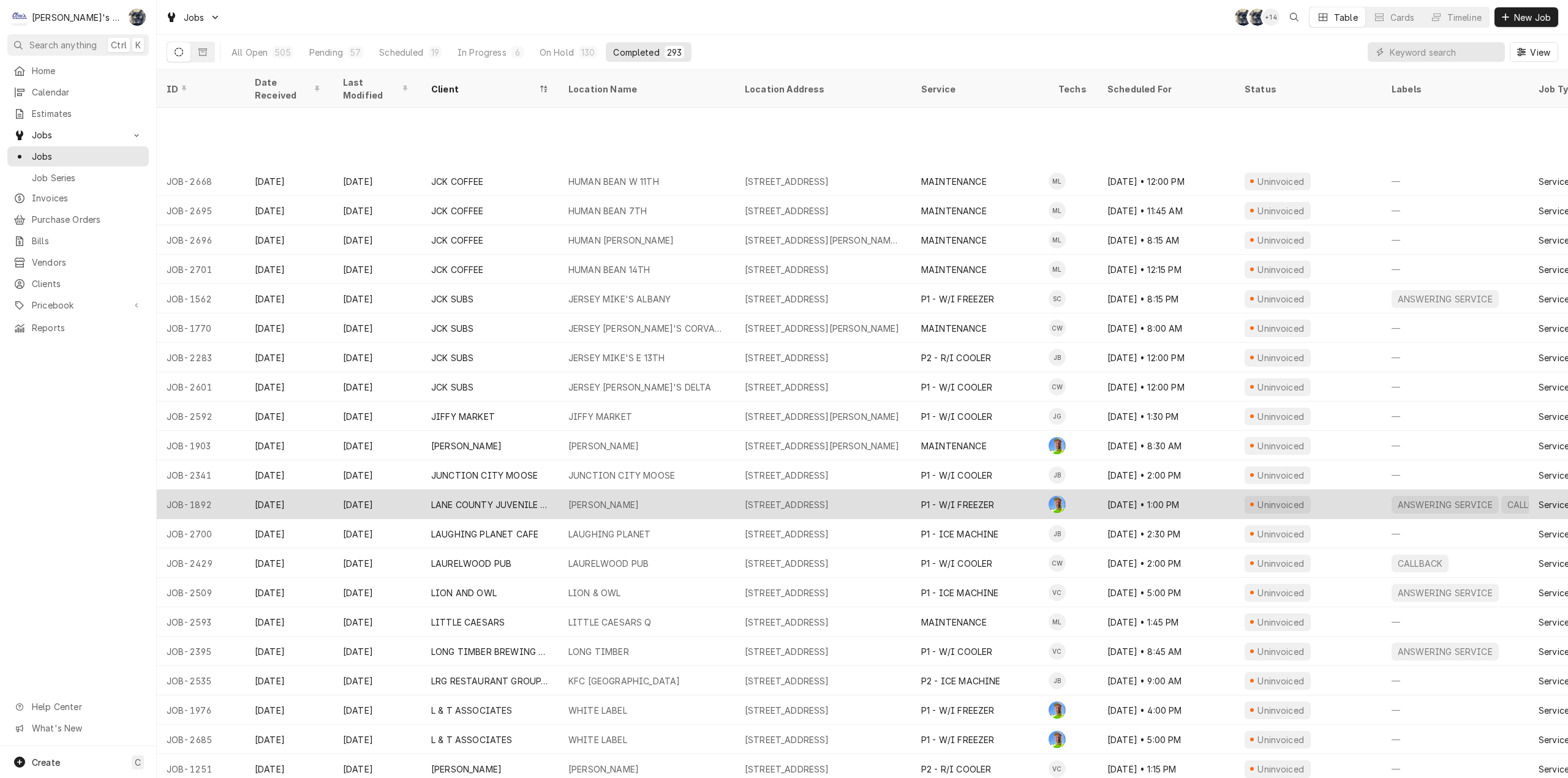
scroll to position [2997, 0]
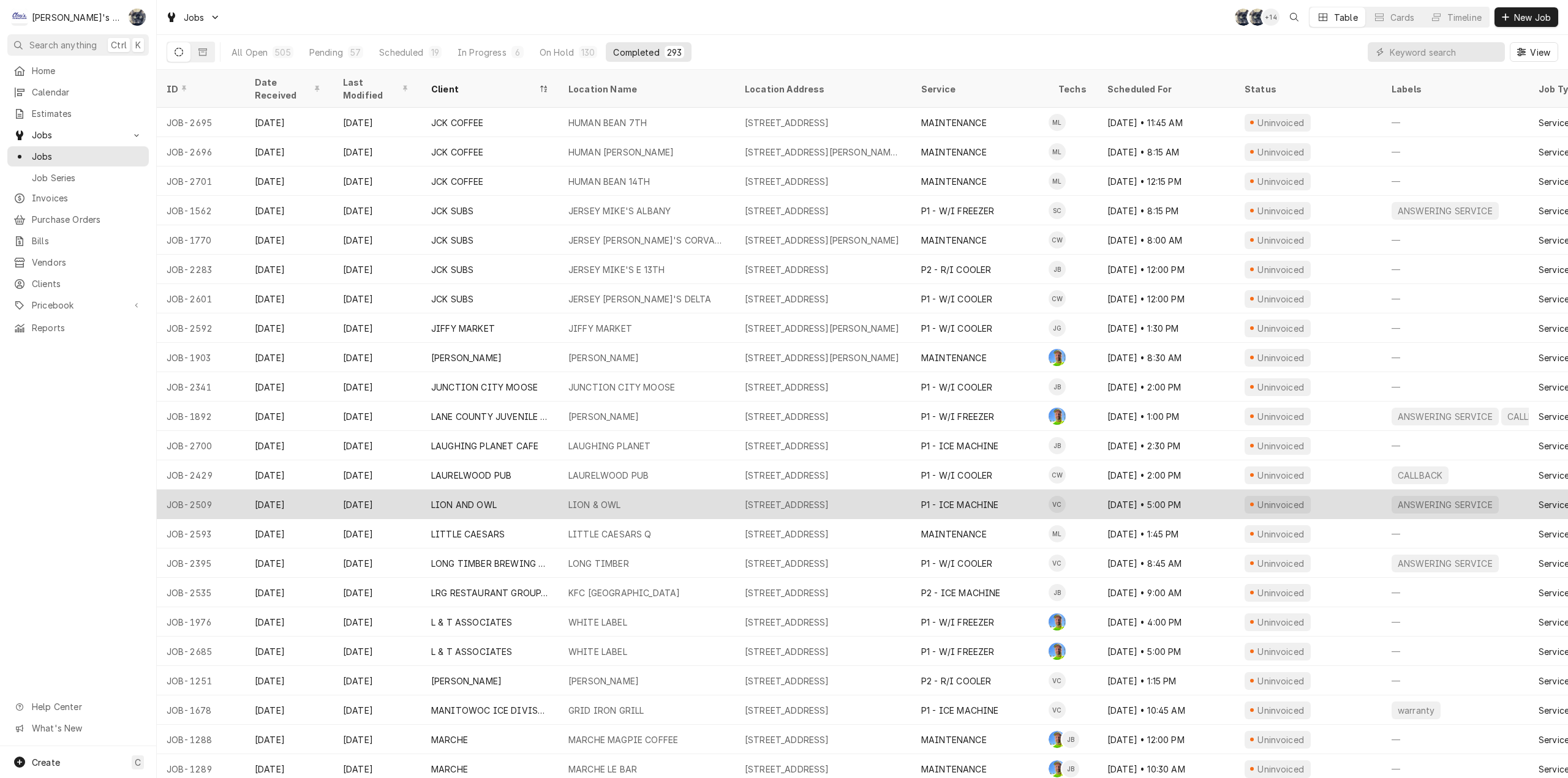
click at [654, 489] on div "LION & OWL" at bounding box center [647, 504] width 176 height 30
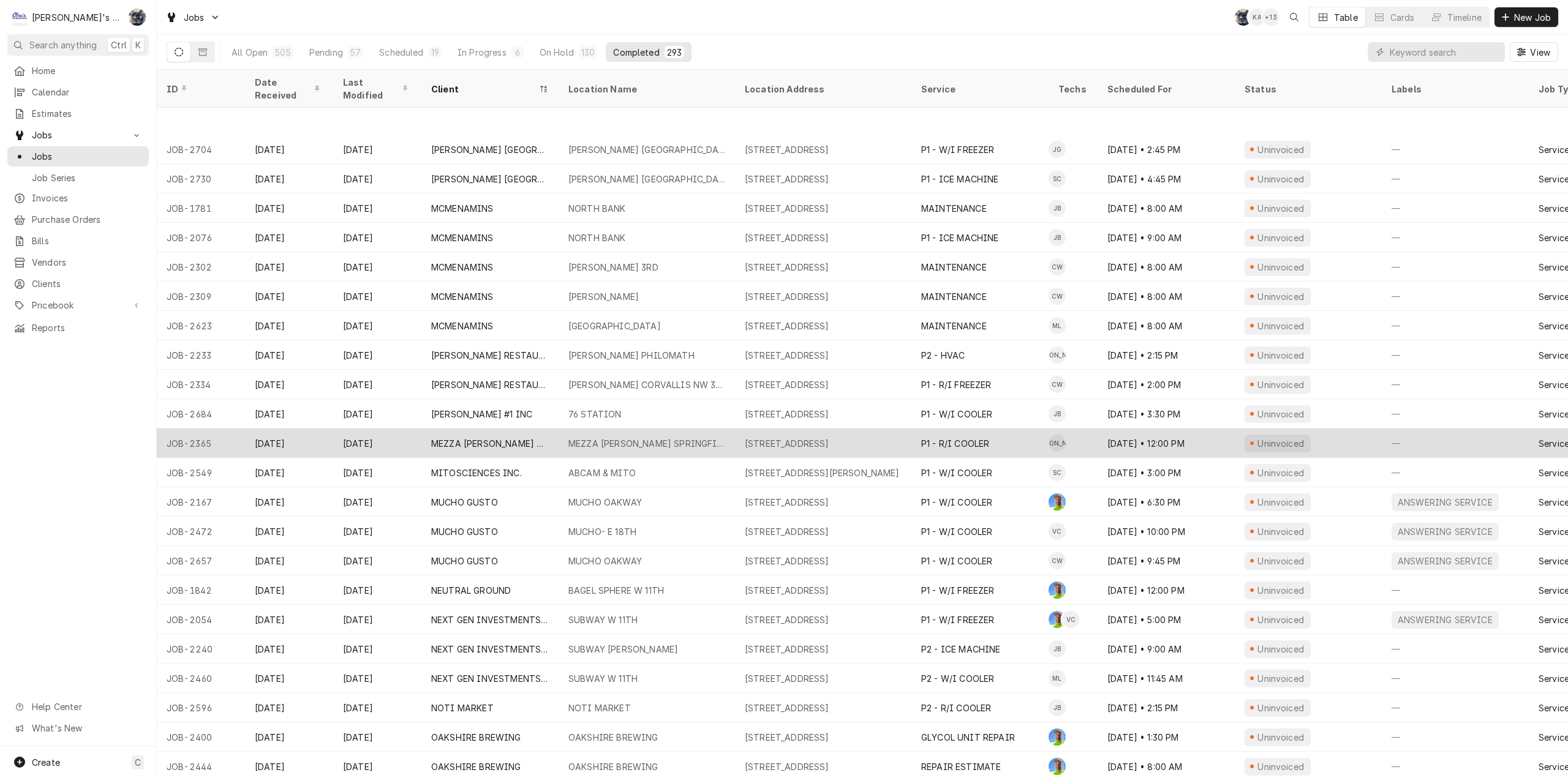
scroll to position [4877, 0]
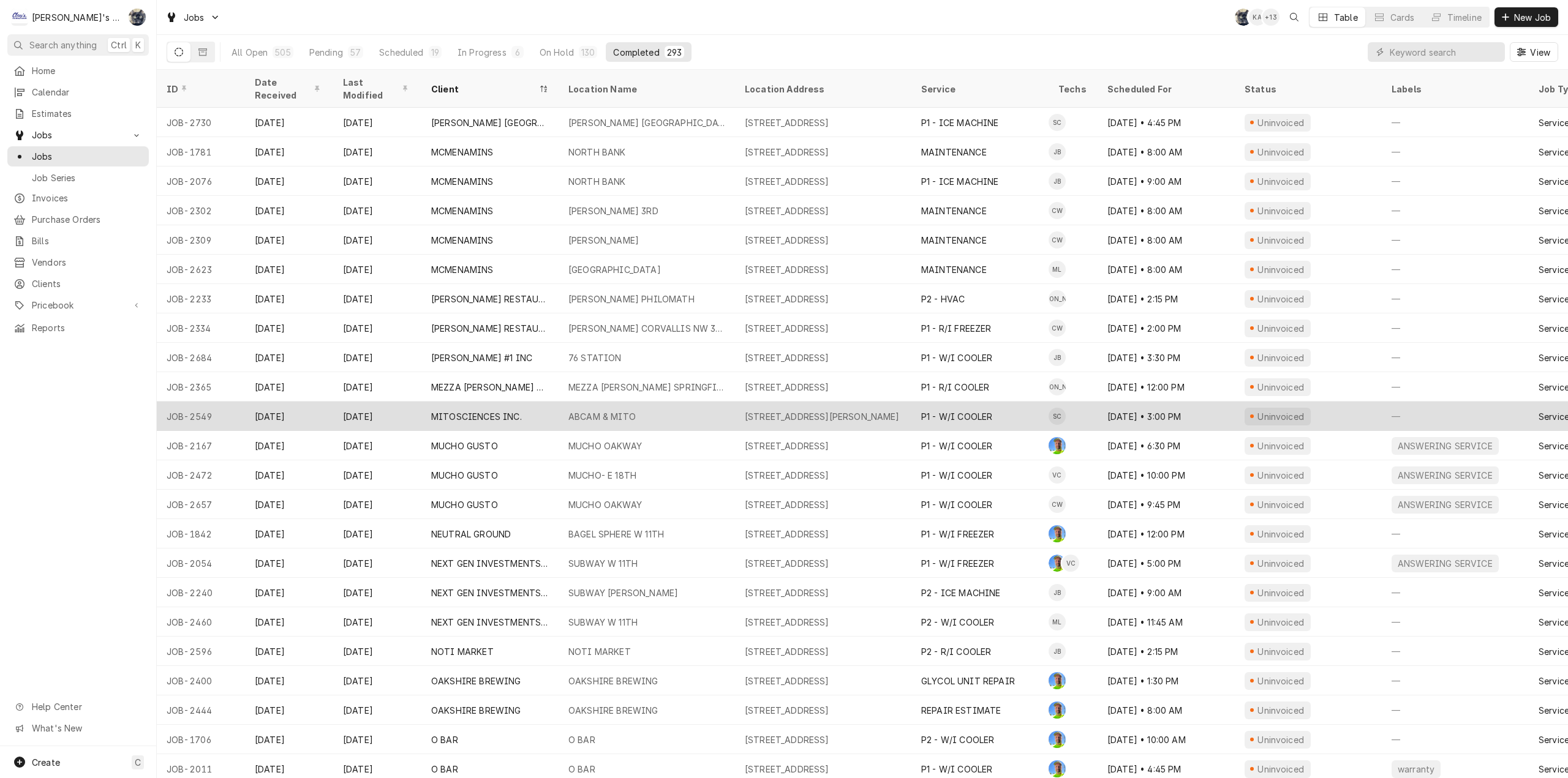
click at [662, 405] on div "ABCAM & MITO" at bounding box center [647, 416] width 176 height 30
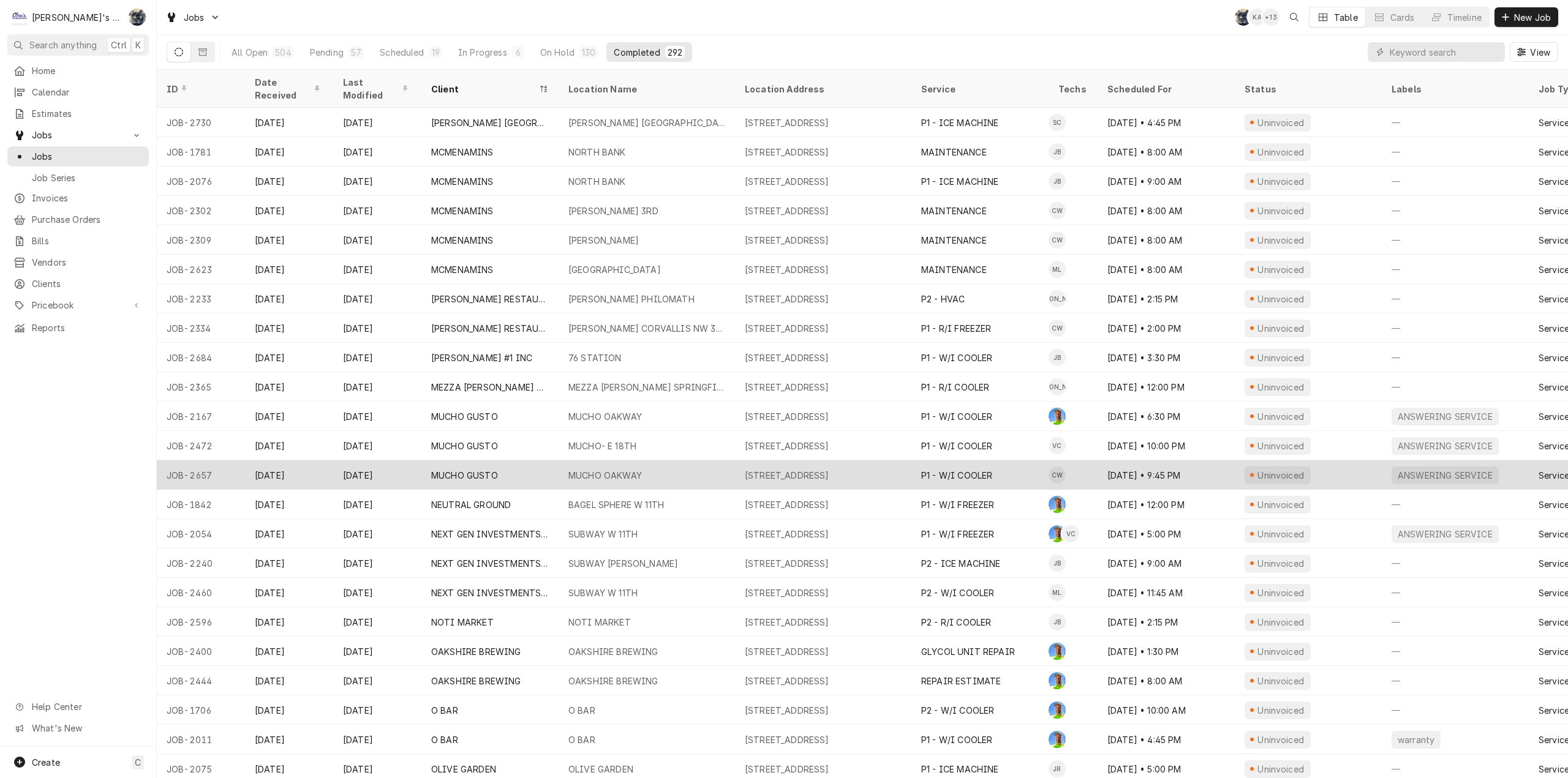
scroll to position [4965, 0]
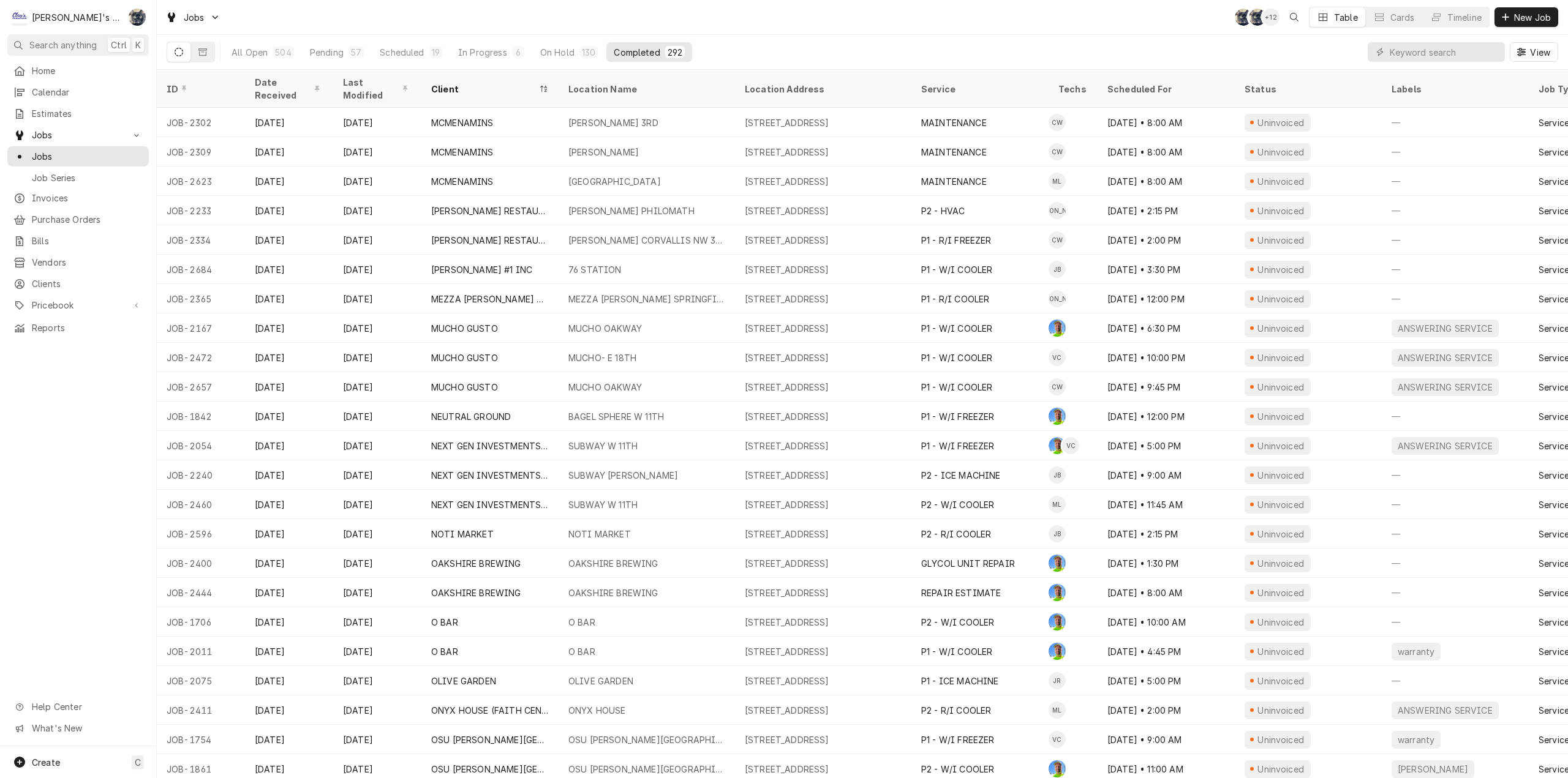
click at [1267, 14] on div "+ 12" at bounding box center [1270, 17] width 17 height 17
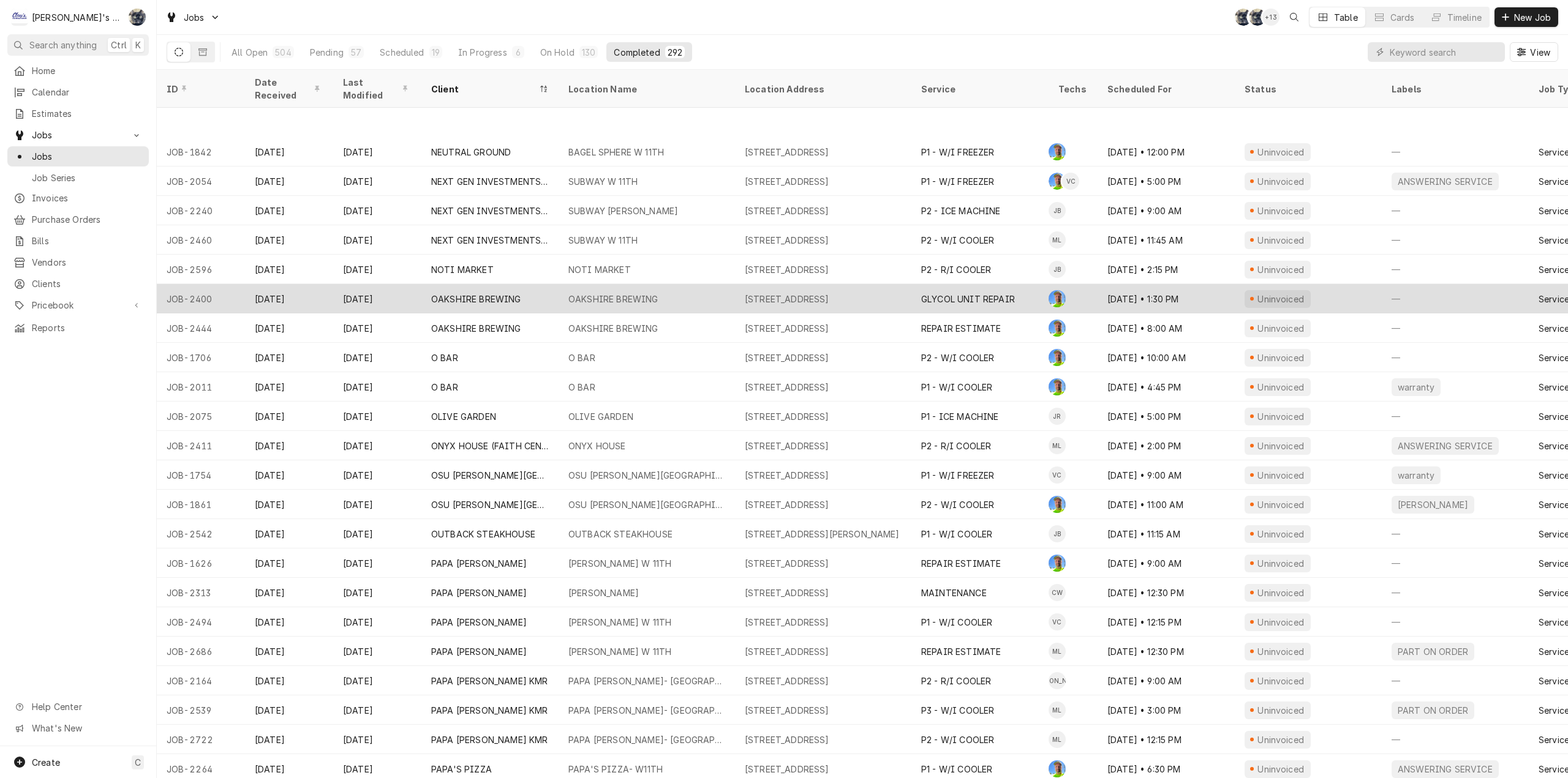
scroll to position [5318, 0]
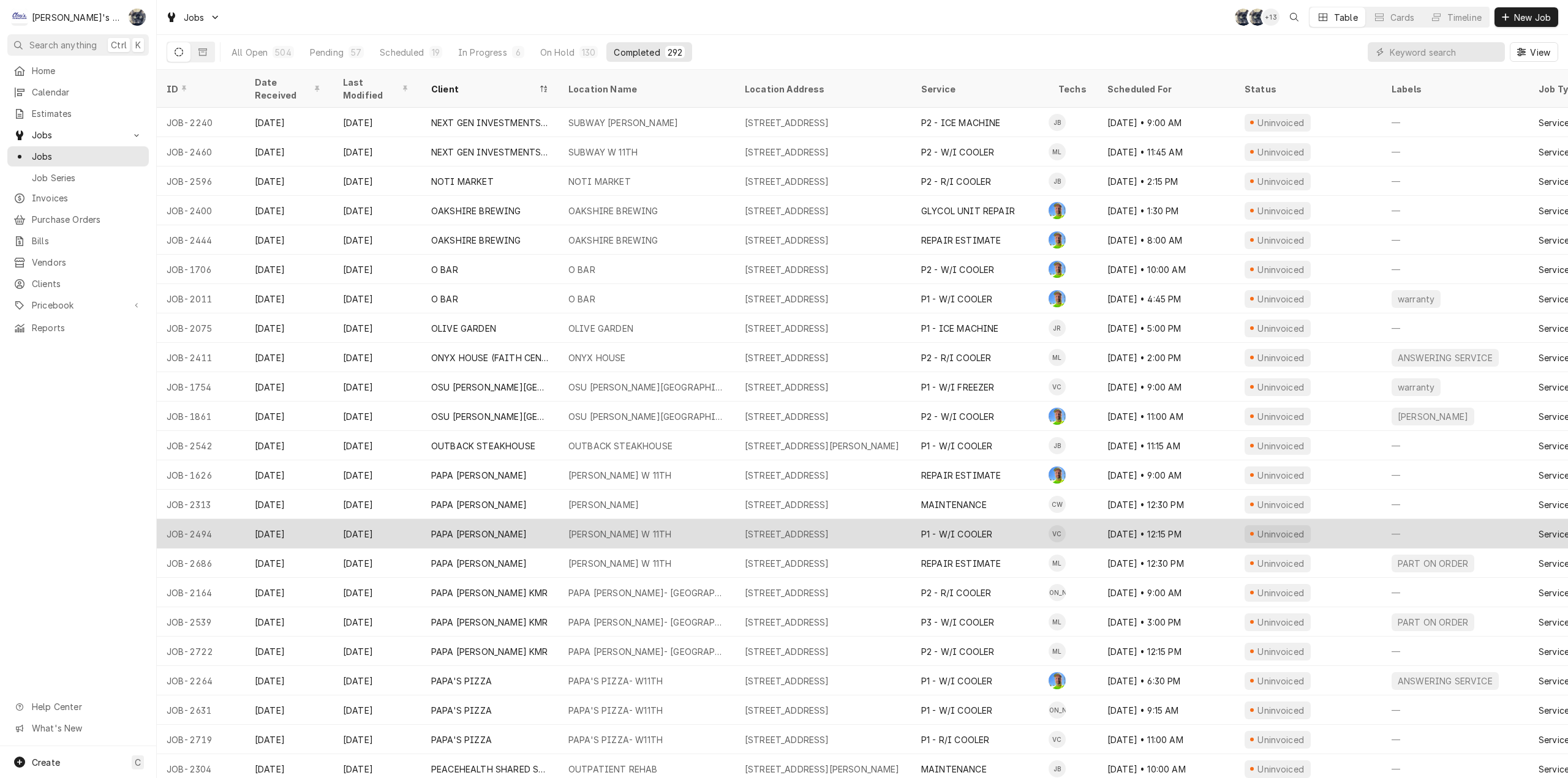
click at [603, 527] on div "PAPA MURPHY'S W 11TH" at bounding box center [620, 534] width 103 height 13
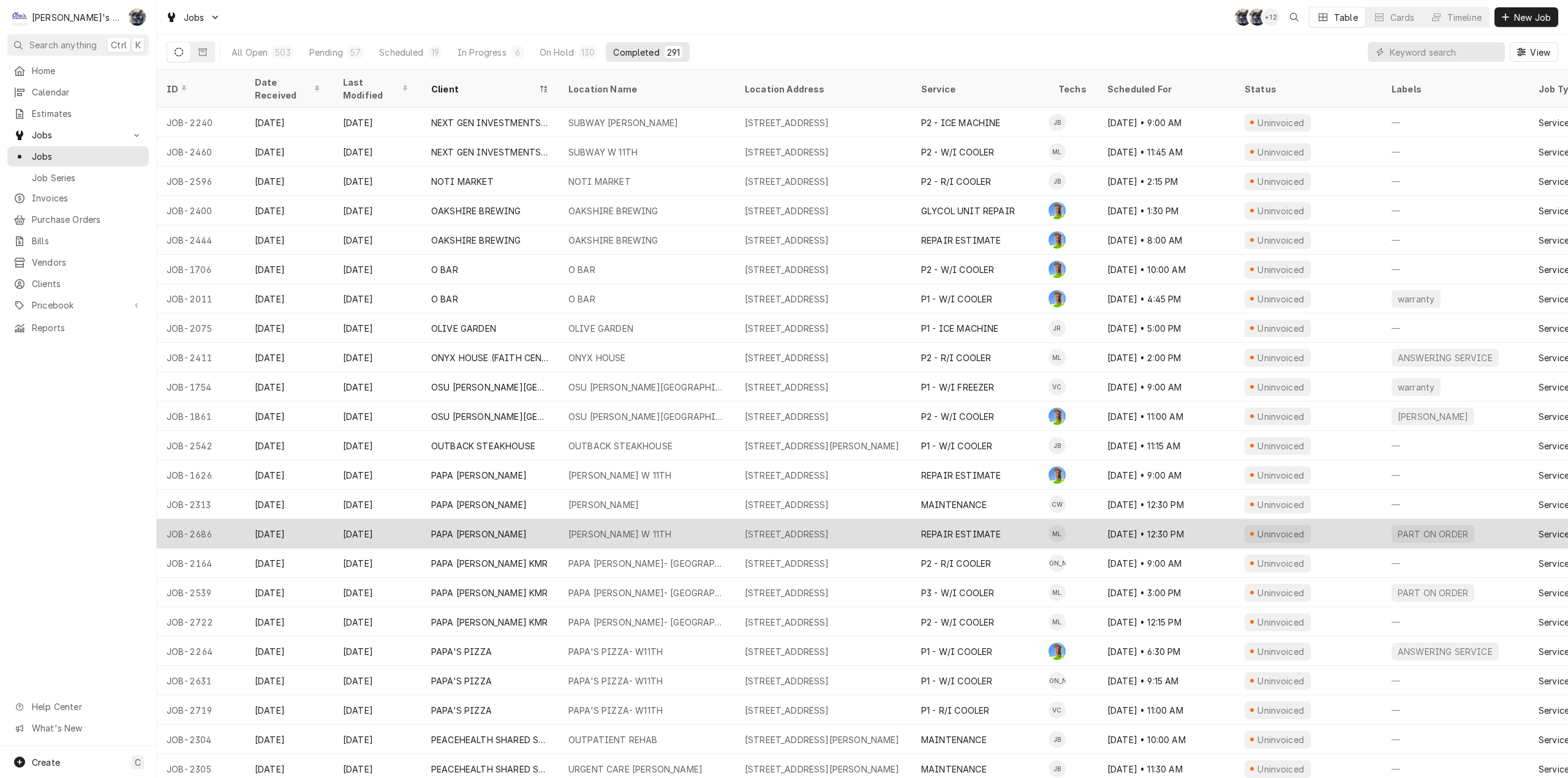
click at [803, 527] on div "2911 W 11TH, EUGENE, OR 97402" at bounding box center [787, 534] width 84 height 13
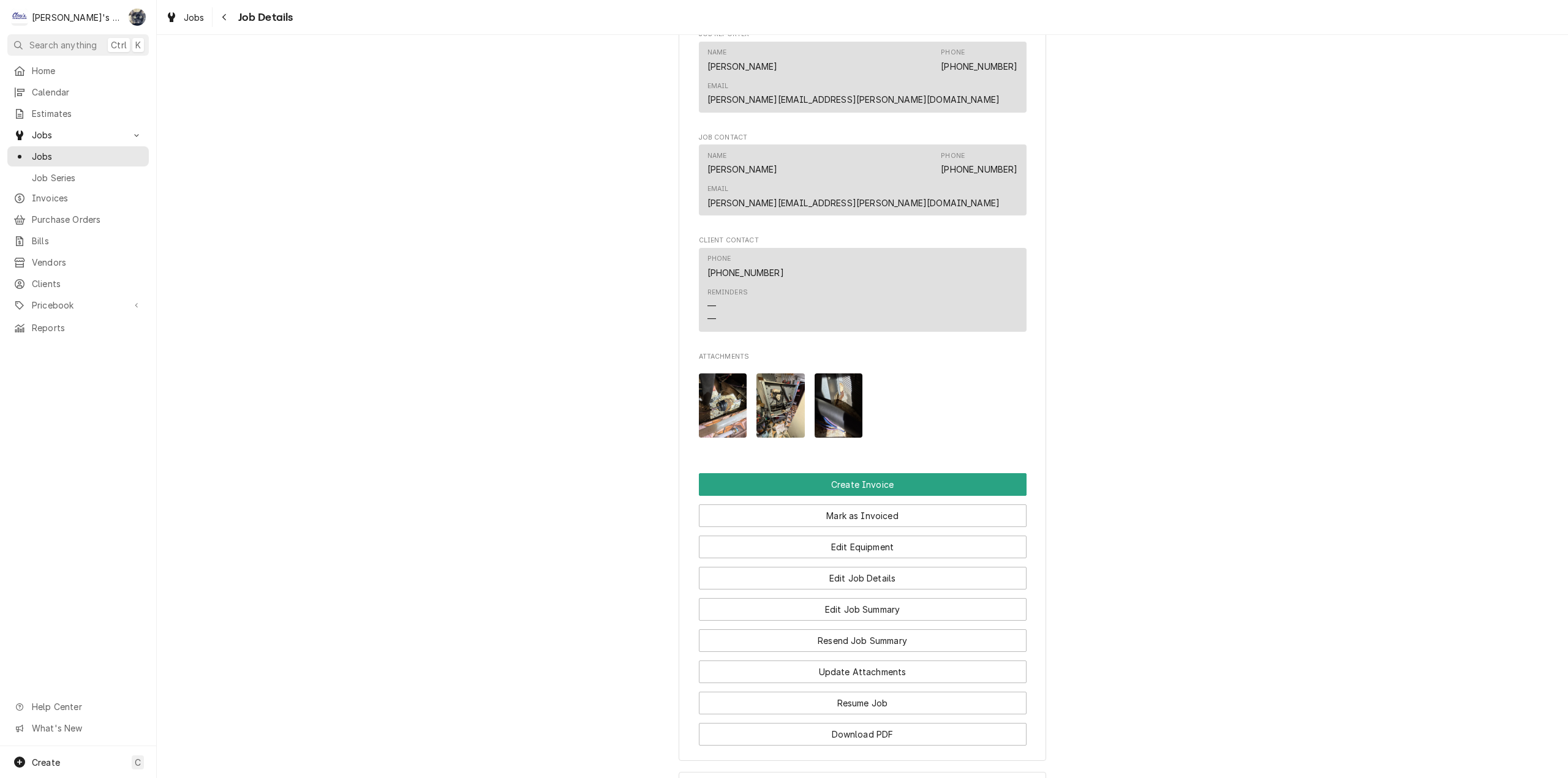
scroll to position [1102, 0]
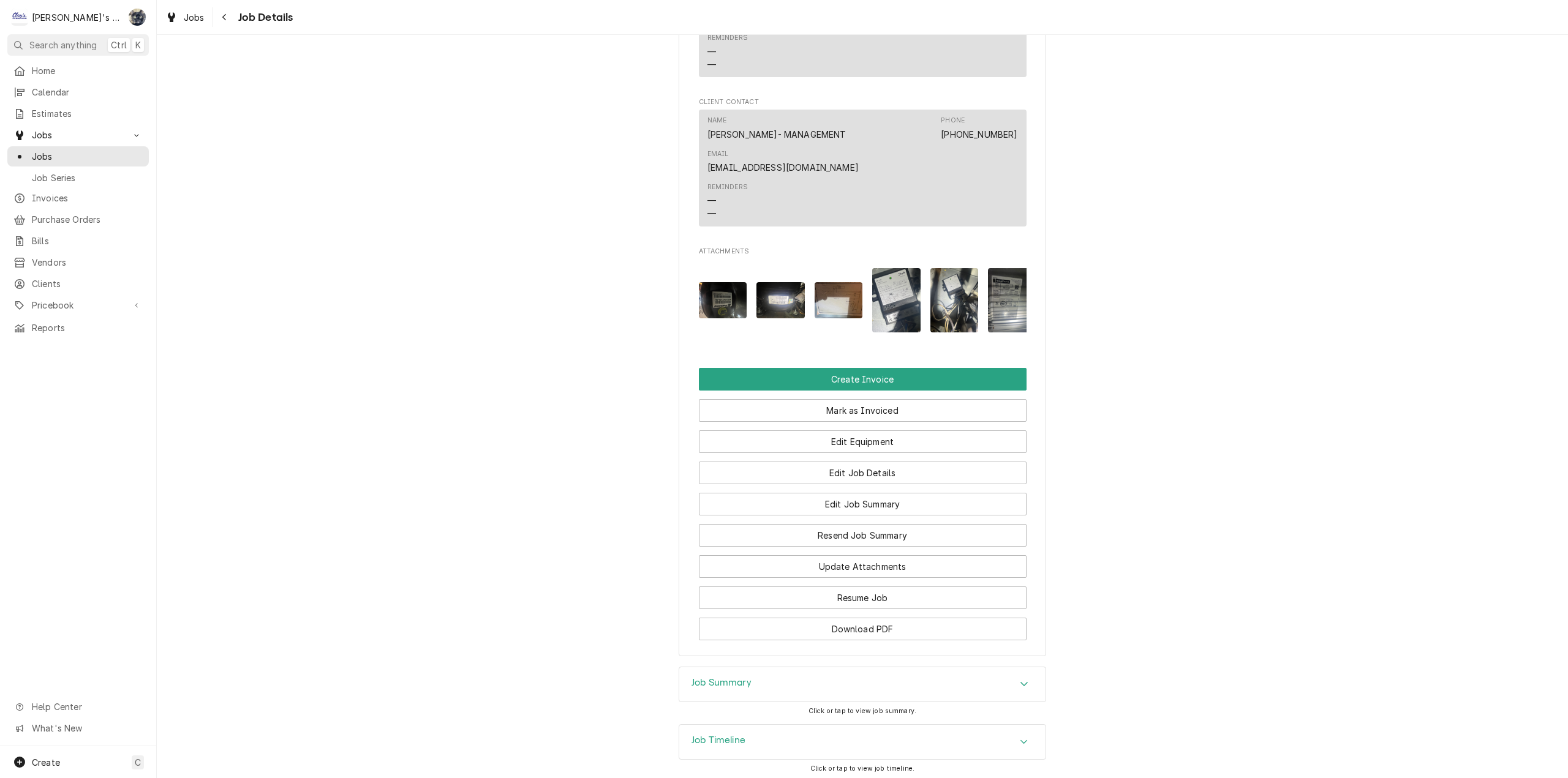
scroll to position [946, 0]
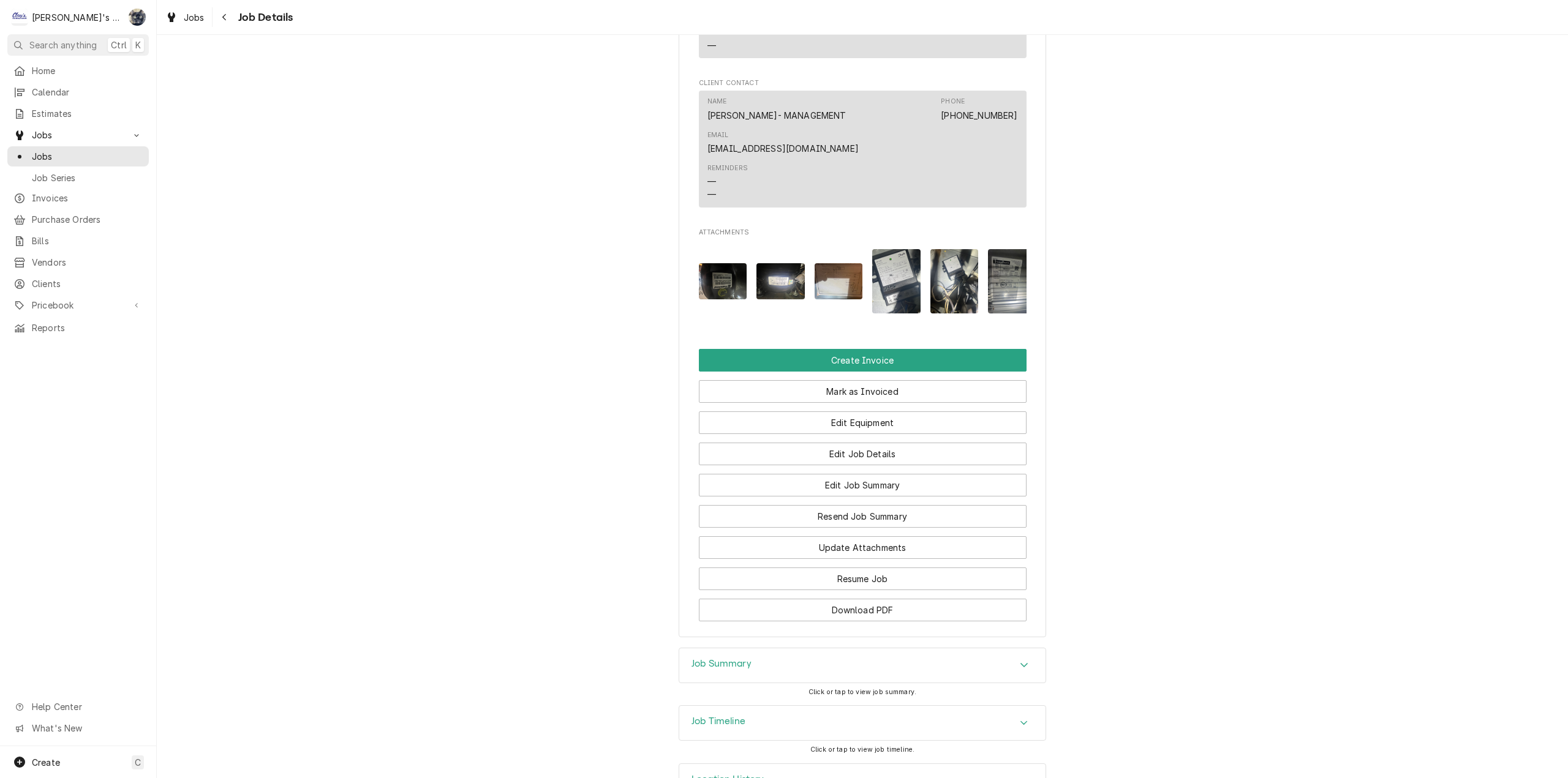
click at [743, 658] on div "Job Summary" at bounding box center [721, 665] width 60 height 14
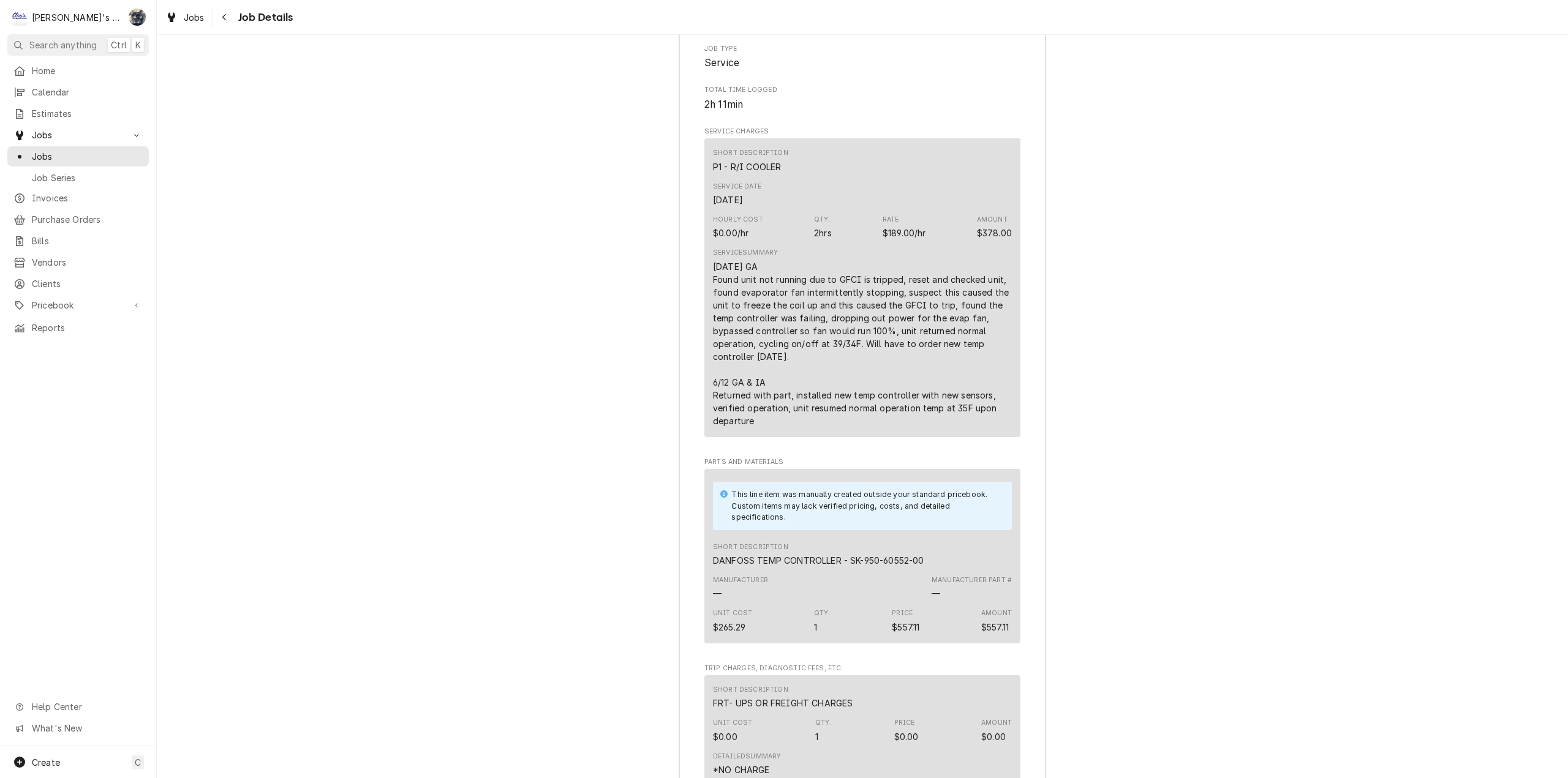
scroll to position [2205, 0]
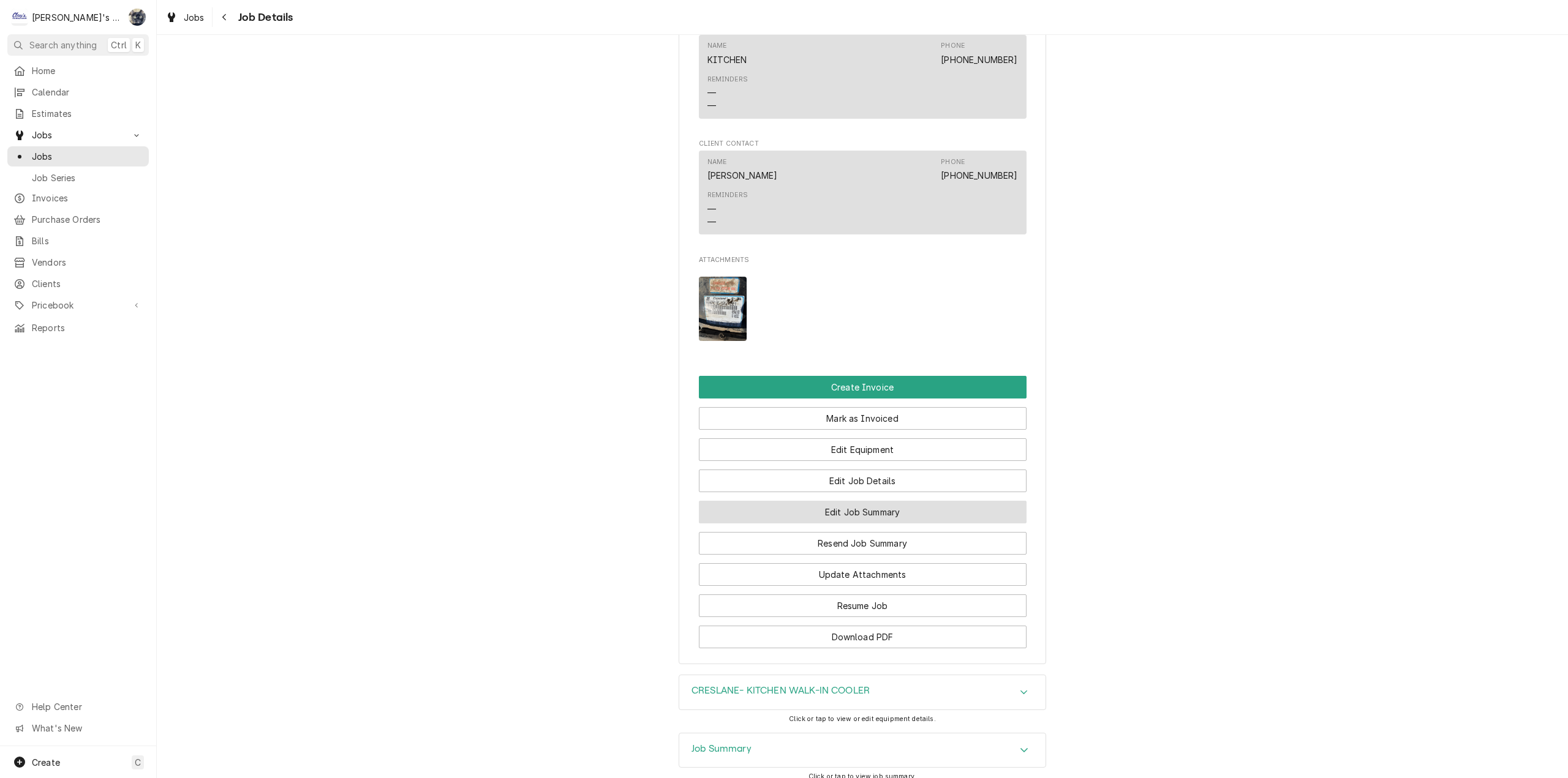
scroll to position [857, 0]
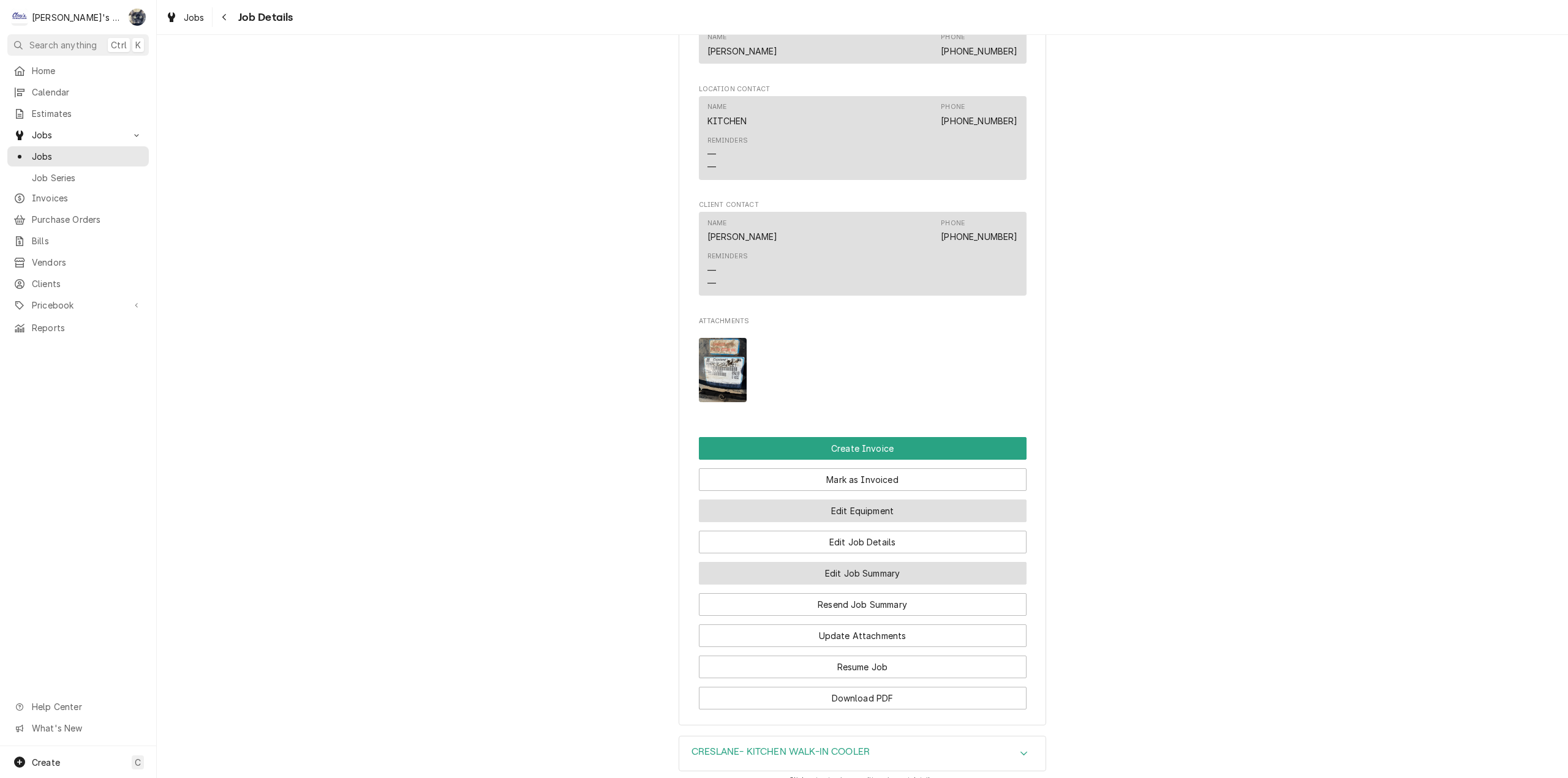
click at [824, 521] on button "Edit Equipment" at bounding box center [863, 510] width 327 height 23
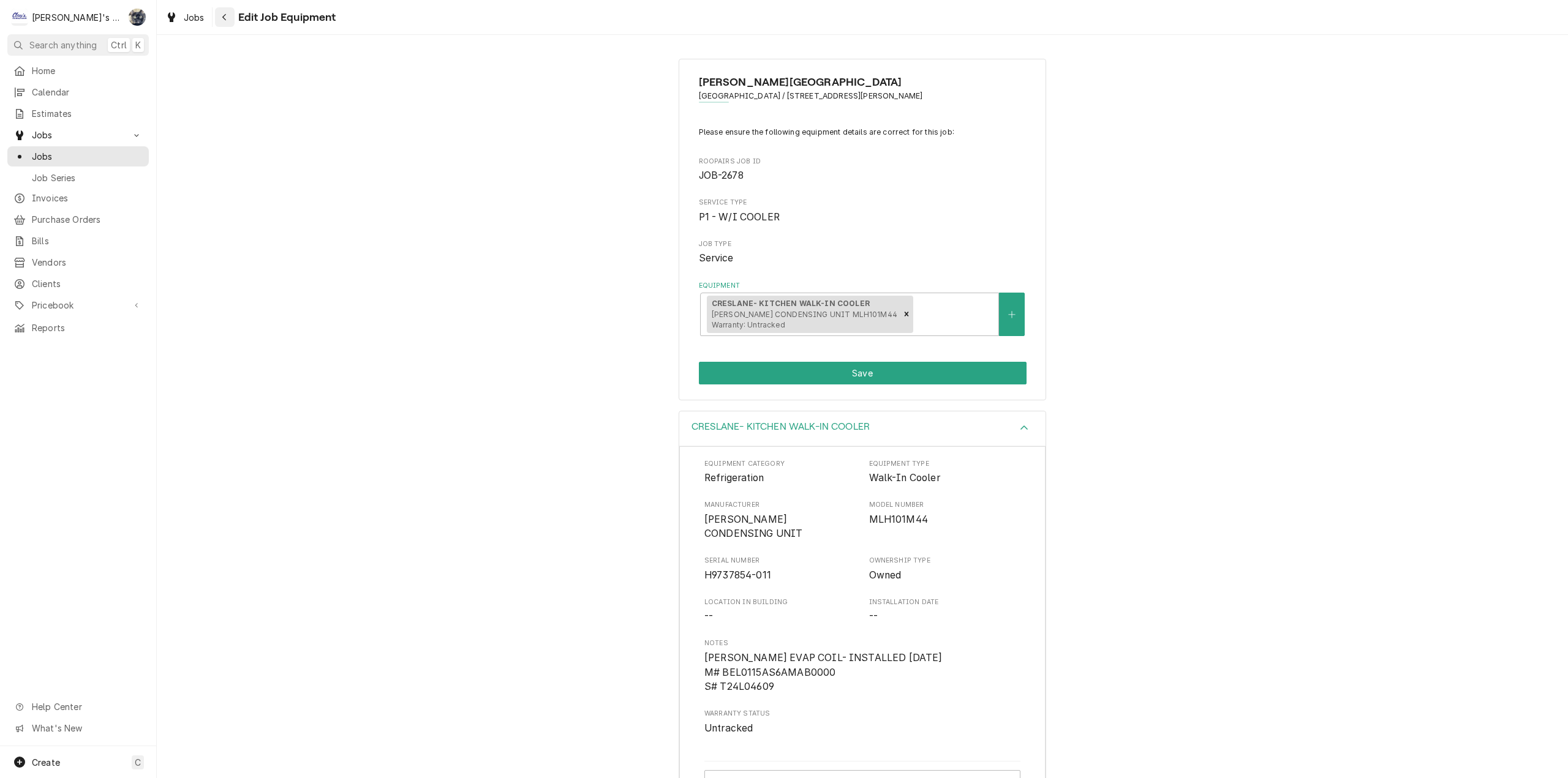
click at [230, 19] on div "Navigate back" at bounding box center [225, 17] width 12 height 12
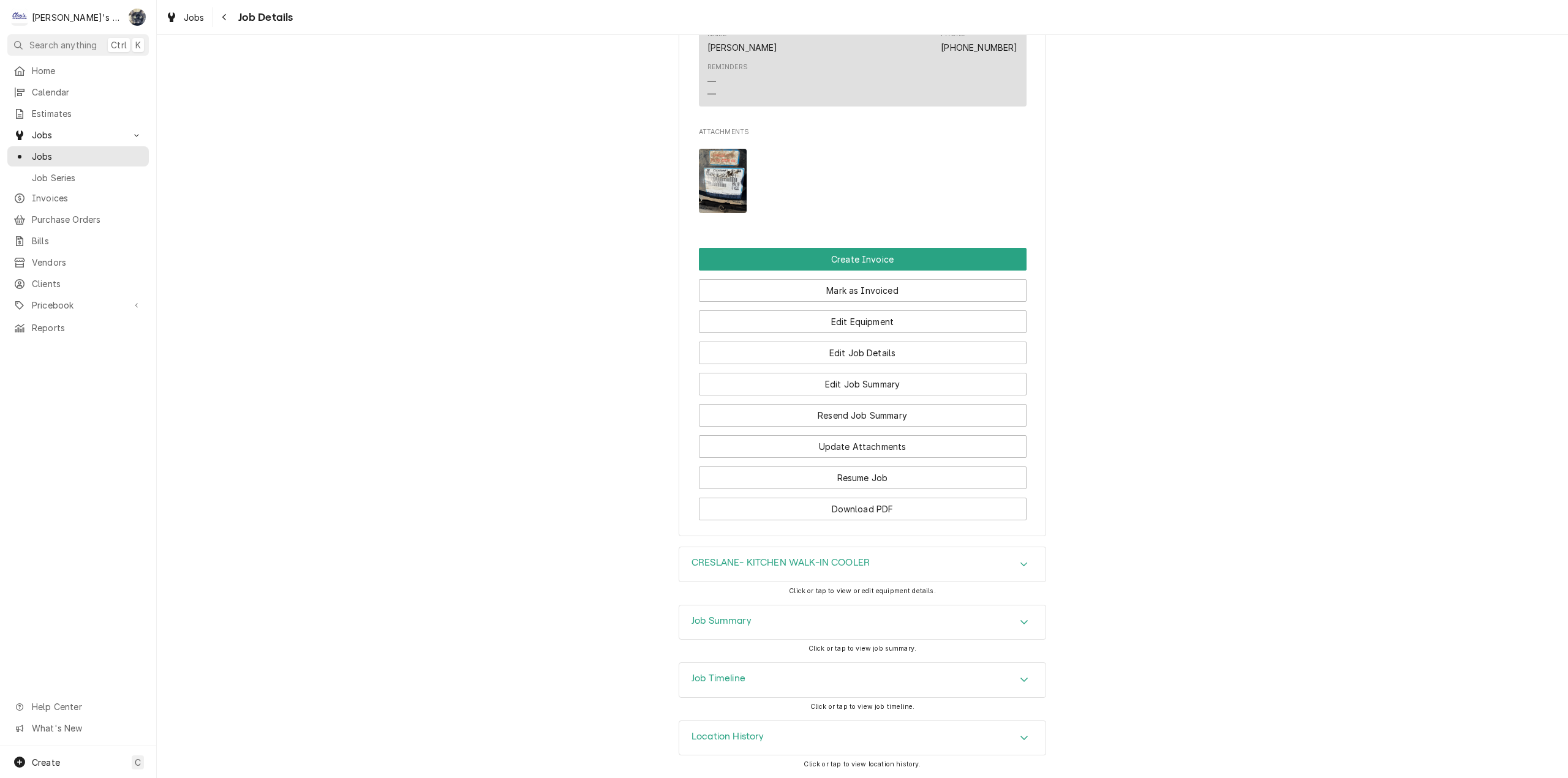
click at [747, 624] on h3 "Job Summary" at bounding box center [721, 621] width 60 height 12
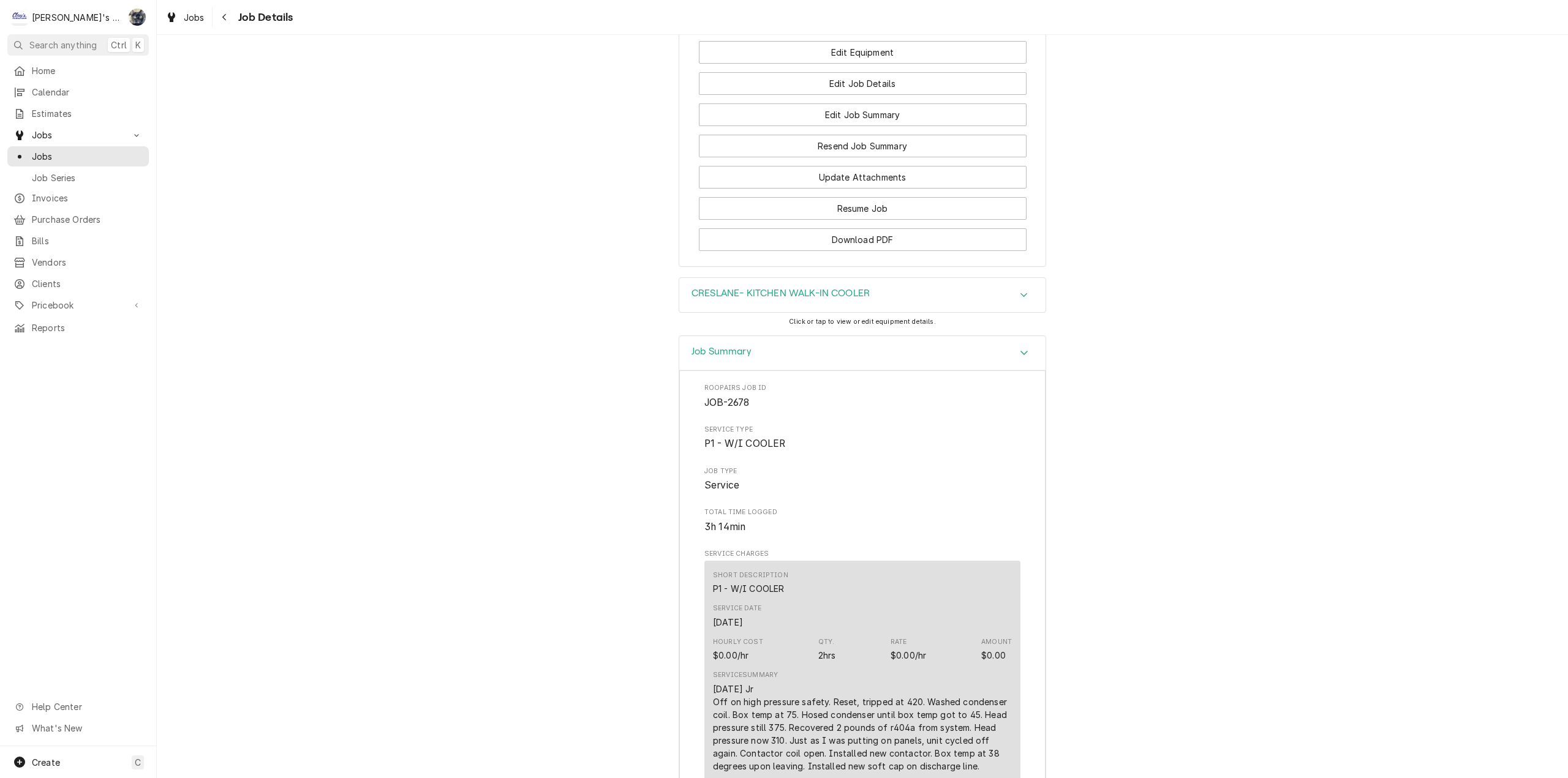
scroll to position [1673, 0]
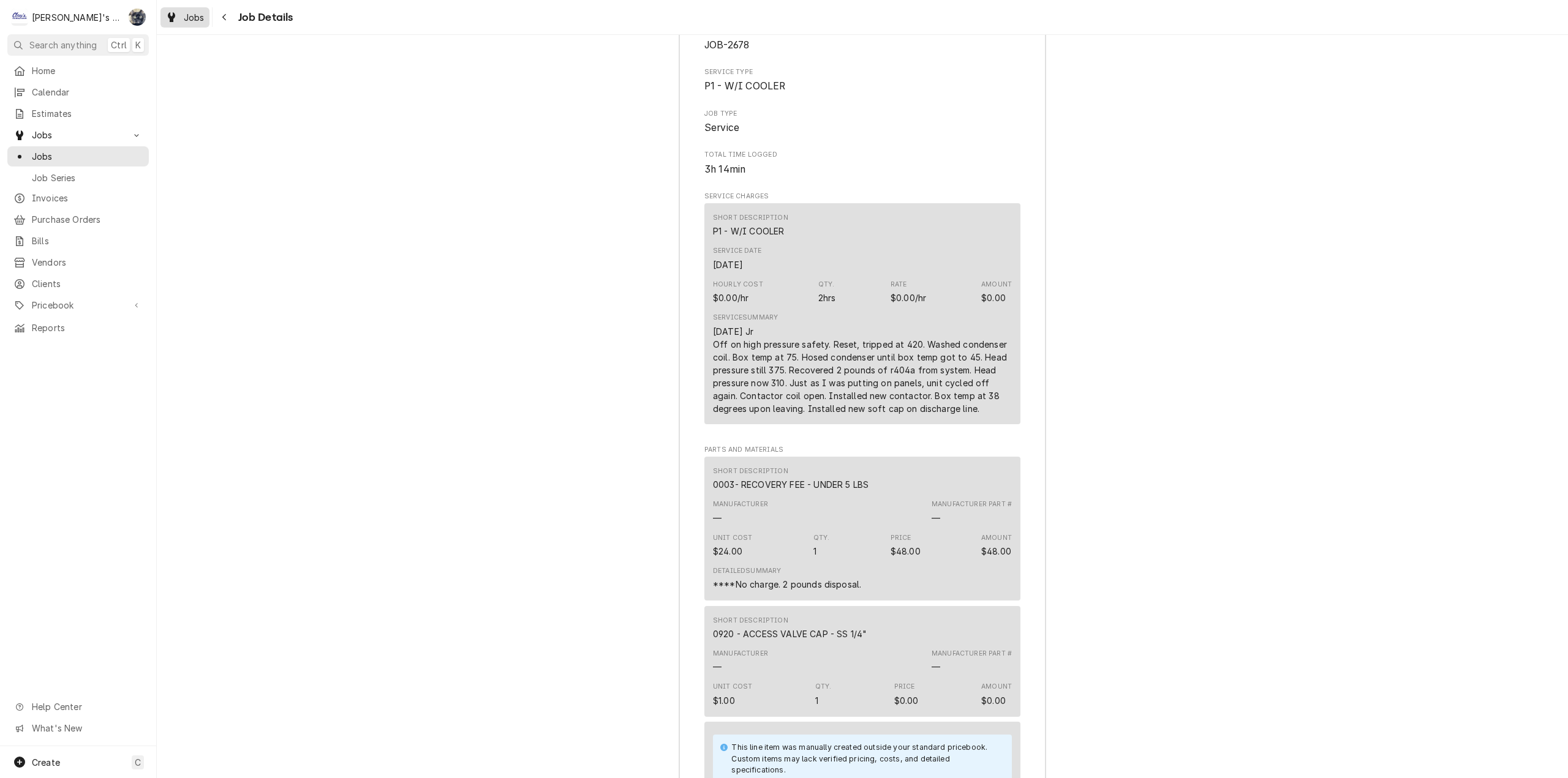
click at [191, 20] on span "Jobs" at bounding box center [194, 17] width 21 height 13
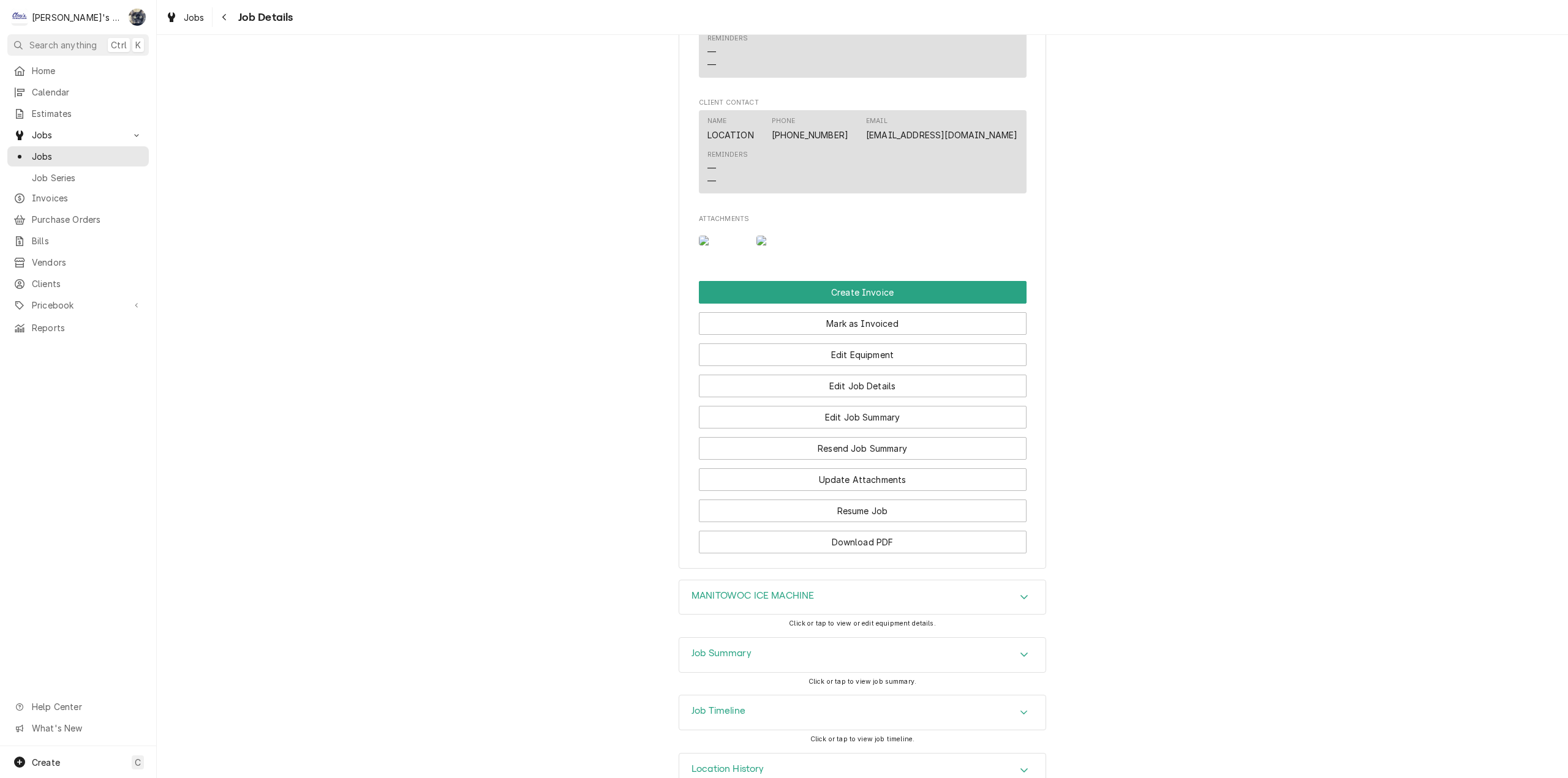
scroll to position [1020, 0]
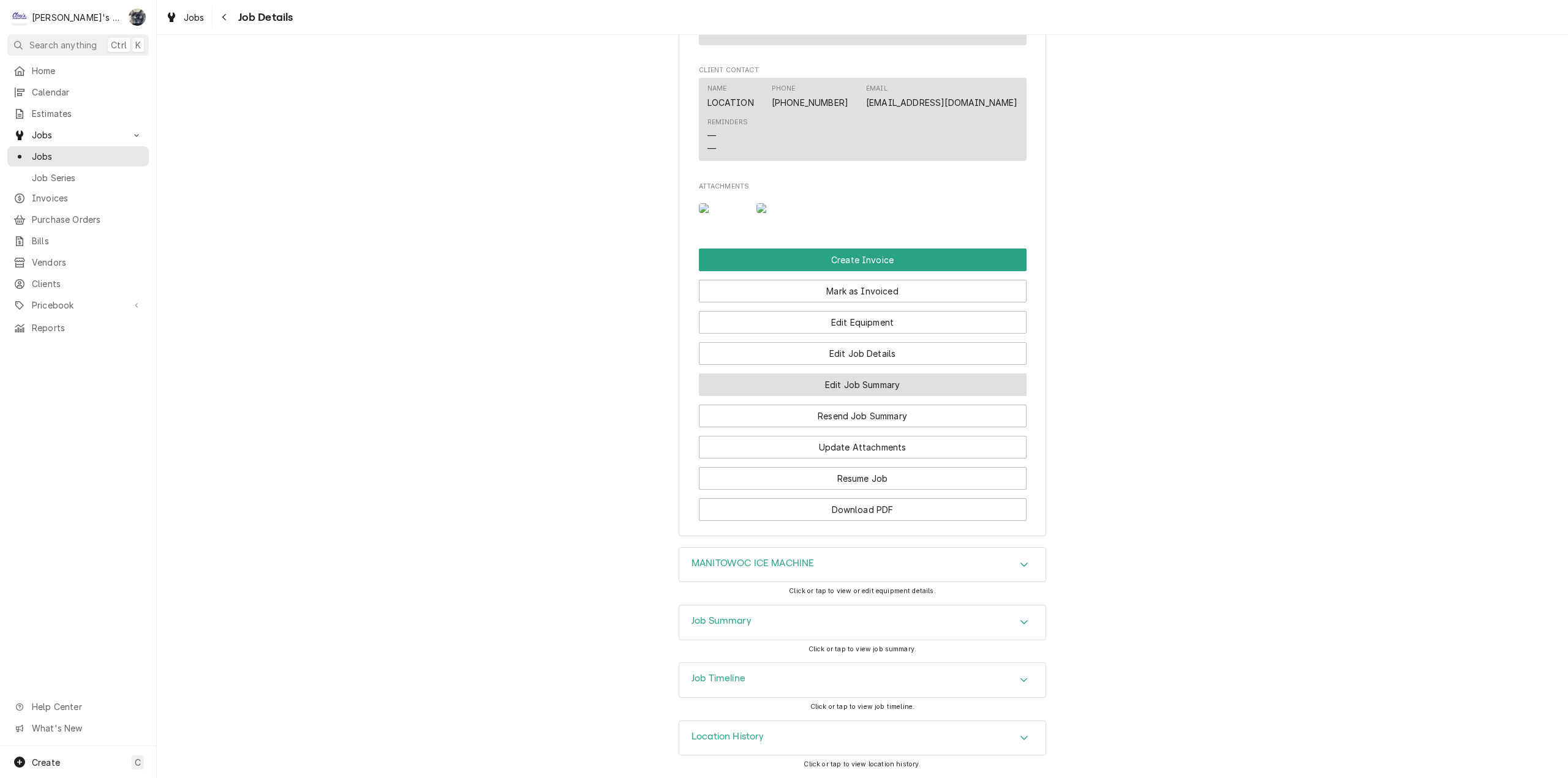
click at [825, 378] on button "Edit Job Summary" at bounding box center [863, 385] width 327 height 23
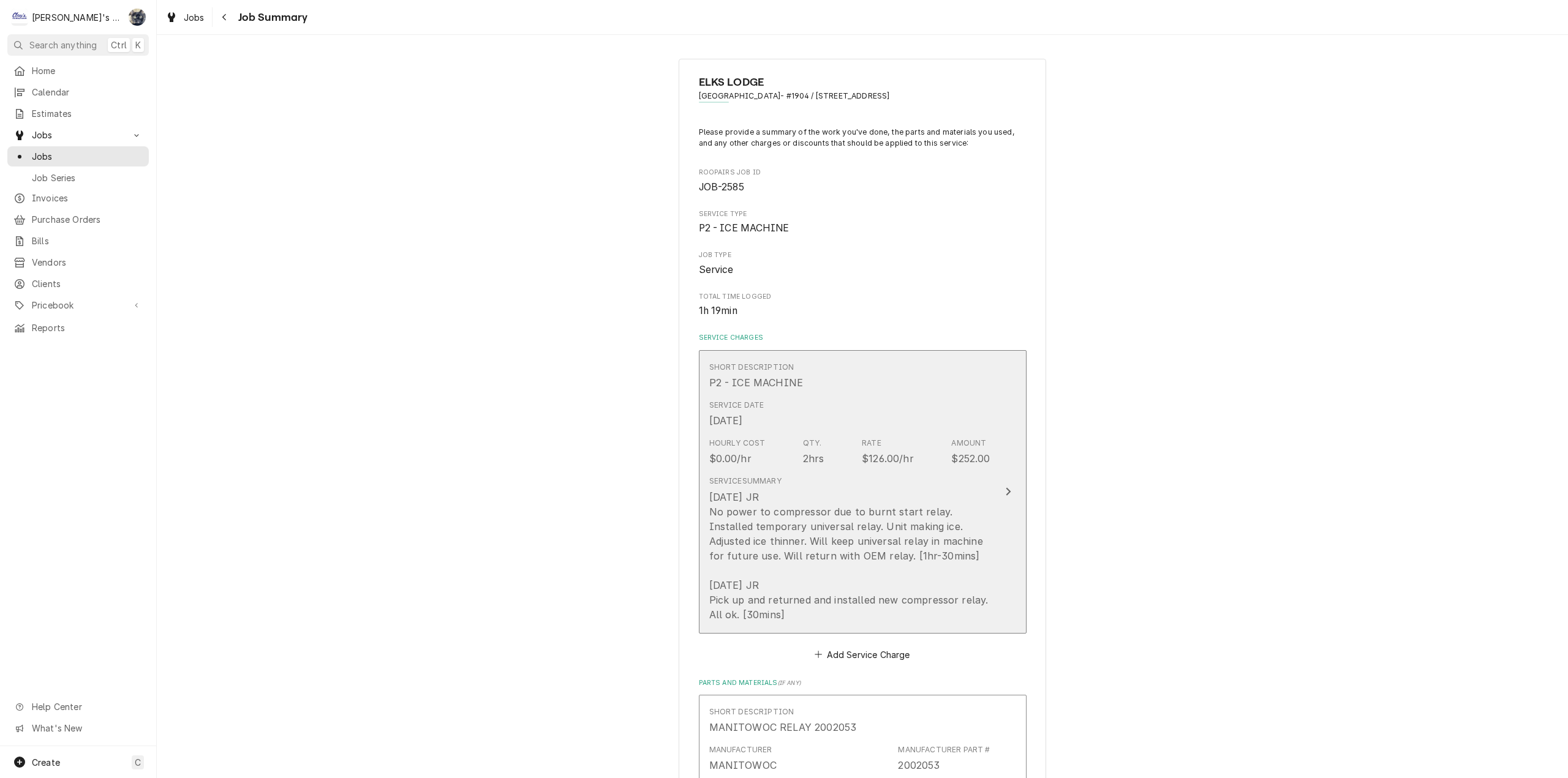
click at [848, 572] on div "[DATE] JR No power to compressor due to burnt start relay. Installed temporary …" at bounding box center [850, 556] width 281 height 133
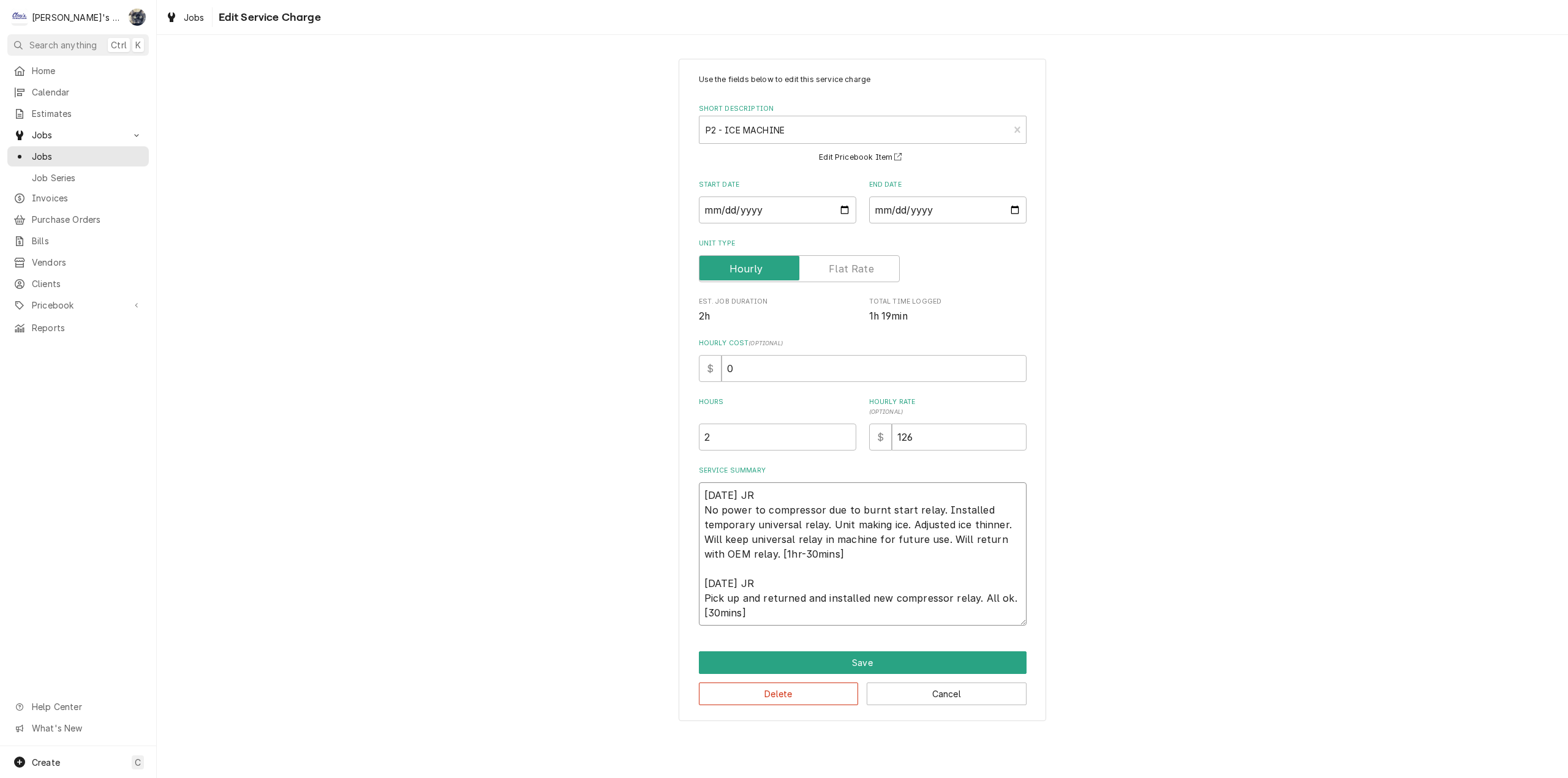
click at [725, 599] on textarea "[DATE] JR No power to compressor due to burnt start relay. Installed temporary …" at bounding box center [863, 554] width 327 height 143
type textarea "x"
type textarea "[DATE] JR No power to compressor due to burnt start relay. Installed temporary …"
type textarea "x"
type textarea "[DATE] JR No power to compressor due to burnt start relay. Installed temporary …"
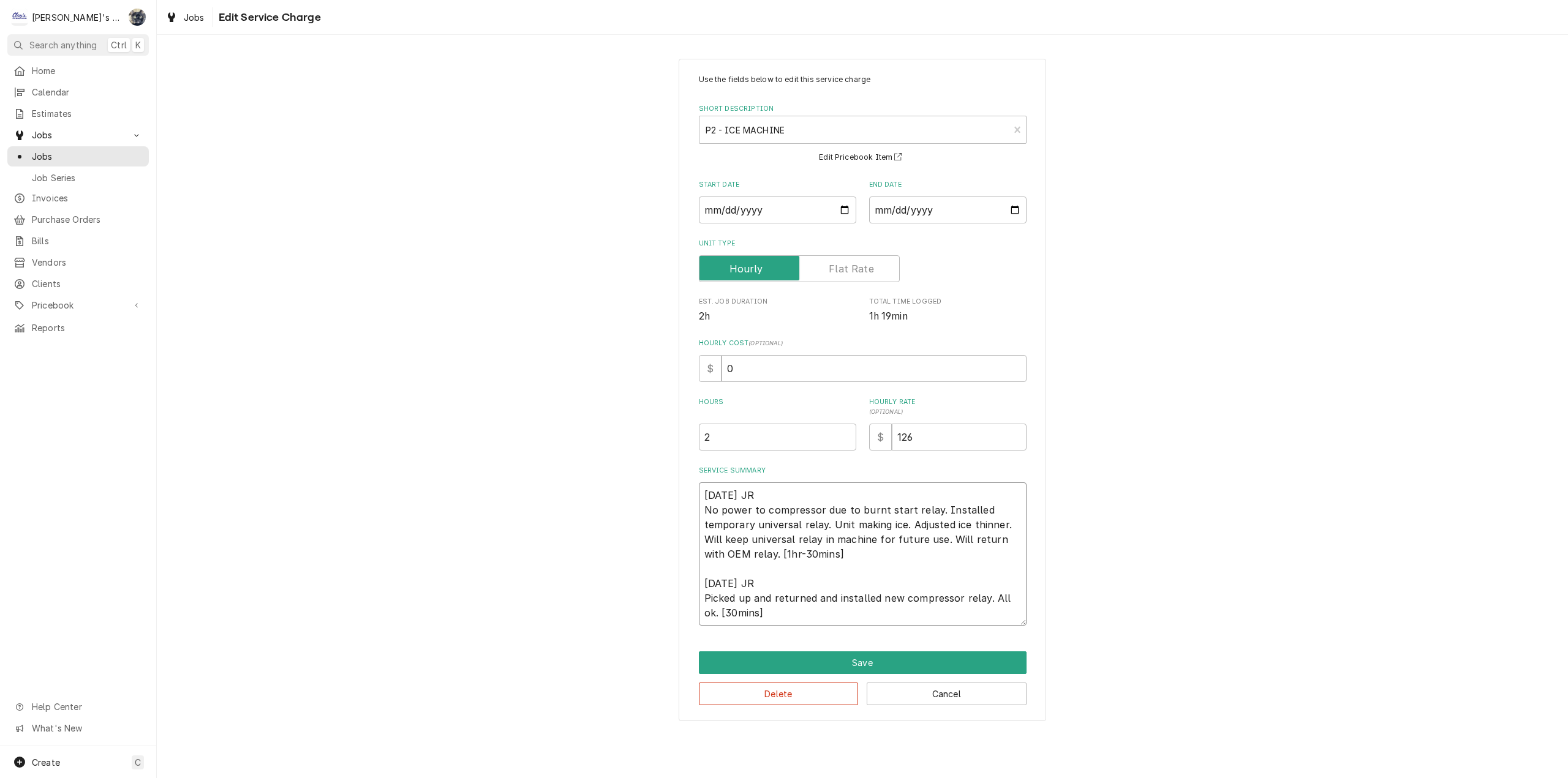
click at [753, 599] on textarea "8/6/2025 JR No power to compressor due to burnt start relay. Installed temporar…" at bounding box center [863, 554] width 327 height 143
type textarea "x"
type textarea "8/6/2025 JR No power to compressor due to burnt start relay. Installed temporar…"
type textarea "x"
type textarea "8/6/2025 JR No power to compressor due to burnt start relay. Installed temporar…"
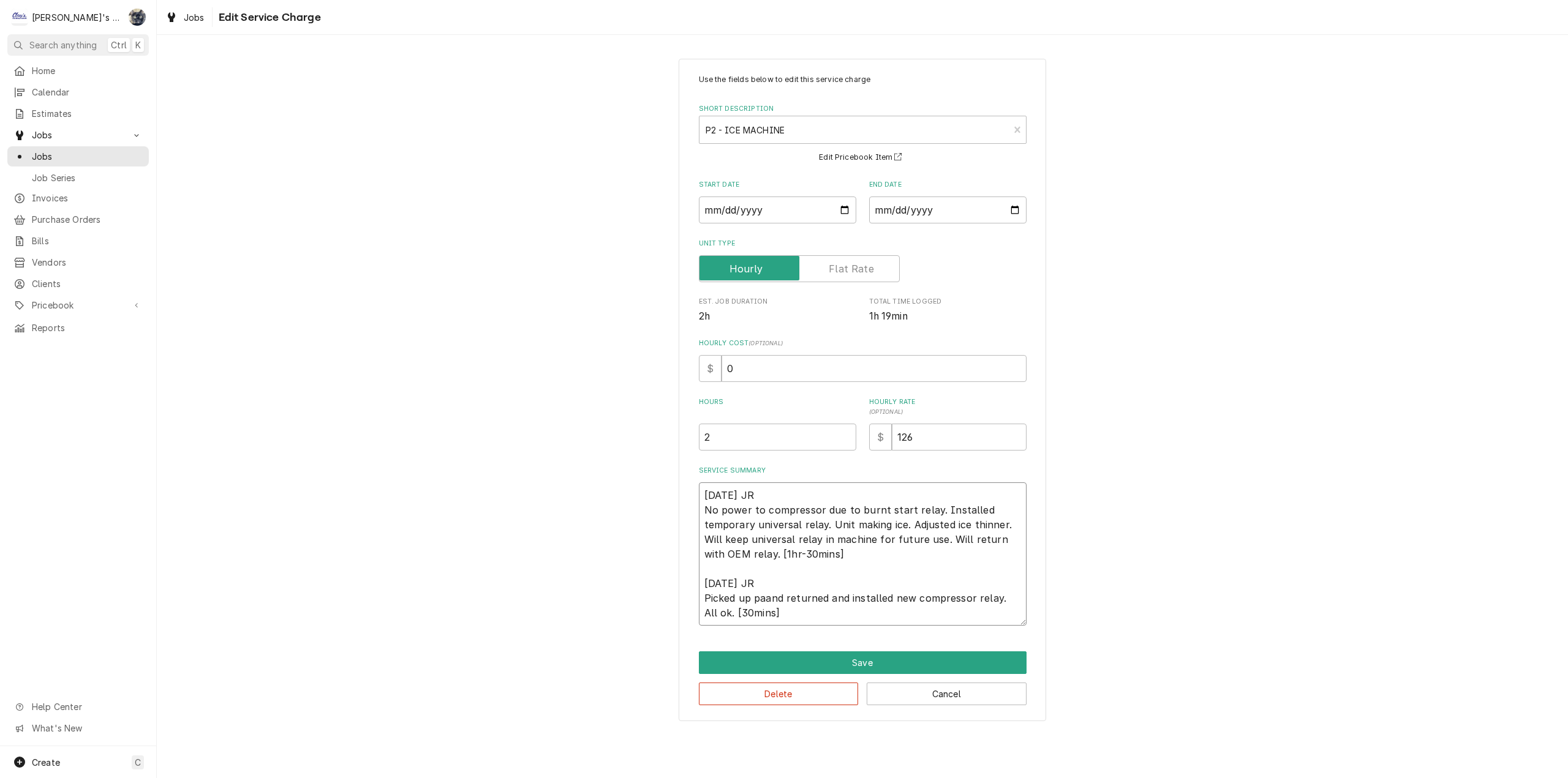
type textarea "x"
type textarea "8/6/2025 JR No power to compressor due to burnt start relay. Installed temporar…"
type textarea "x"
type textarea "8/6/2025 JR No power to compressor due to burnt start relay. Installed temporar…"
type textarea "x"
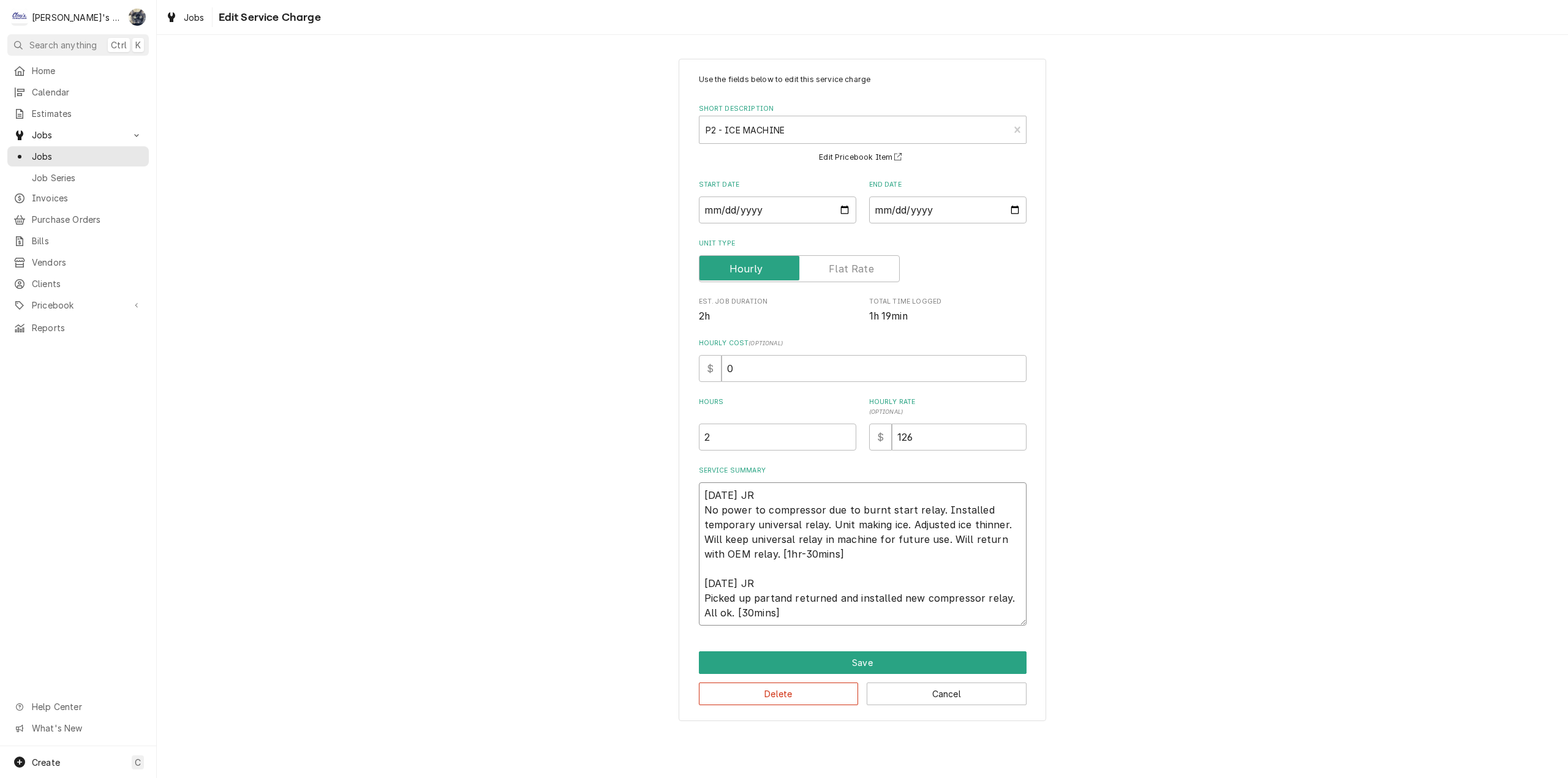
type textarea "8/6/2025 JR No power to compressor due to burnt start relay. Installed temporar…"
click at [859, 600] on textarea "8/6/2025 JR No power to compressor due to burnt start relay. Installed temporar…" at bounding box center [863, 554] width 327 height 143
click at [798, 598] on textarea "8/6/2025 JR No power to compressor due to burnt start relay. Installed temporar…" at bounding box center [863, 554] width 327 height 143
type textarea "x"
type textarea "8/6/2025 JR No power to compressor due to burnt start relay. Installed temporar…"
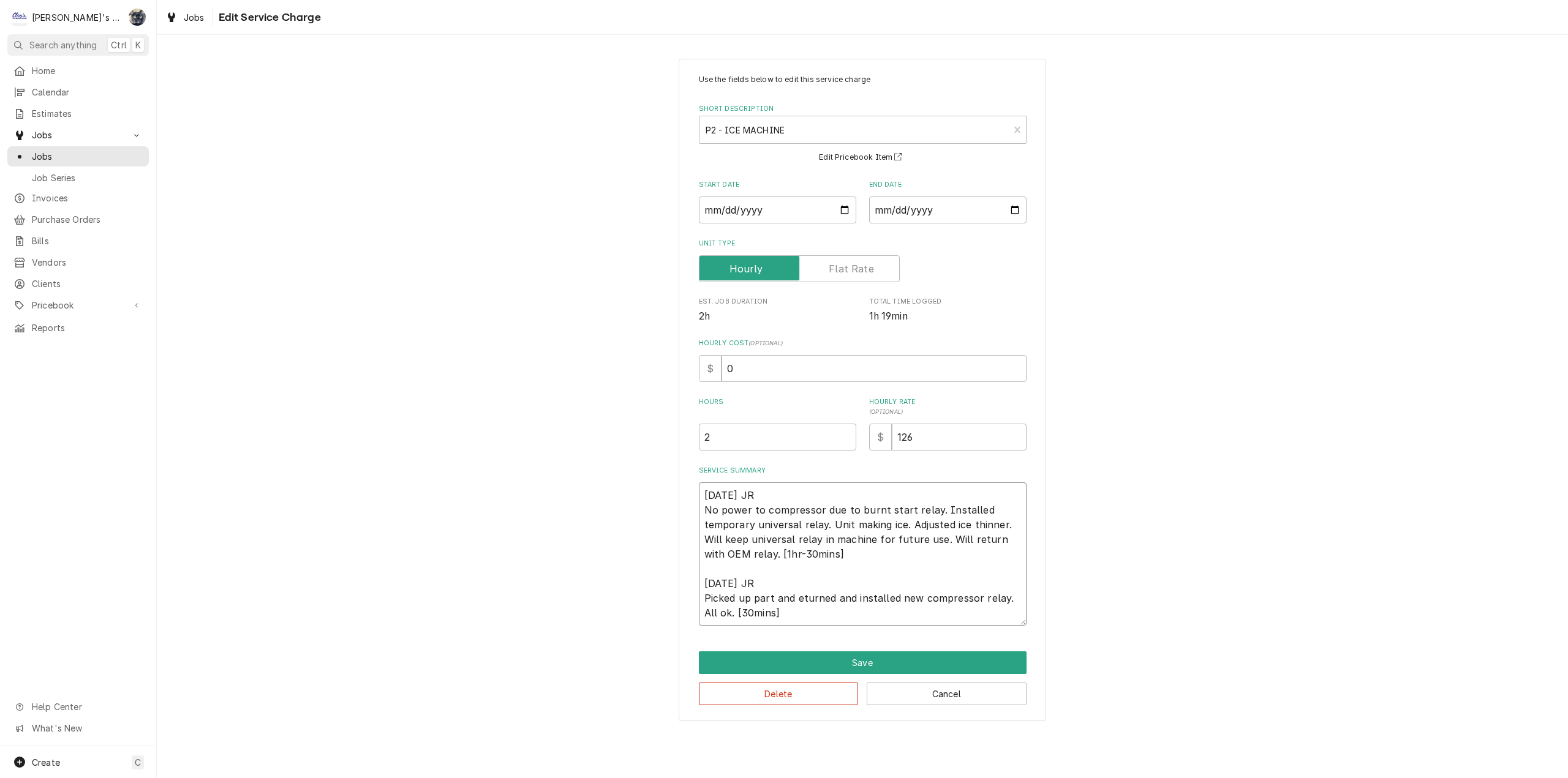
type textarea "x"
type textarea "8/6/2025 JR No power to compressor due to burnt start relay. Installed temporar…"
type textarea "x"
type textarea "8/6/2025 JR No power to compressor due to burnt start relay. Installed temporar…"
type textarea "x"
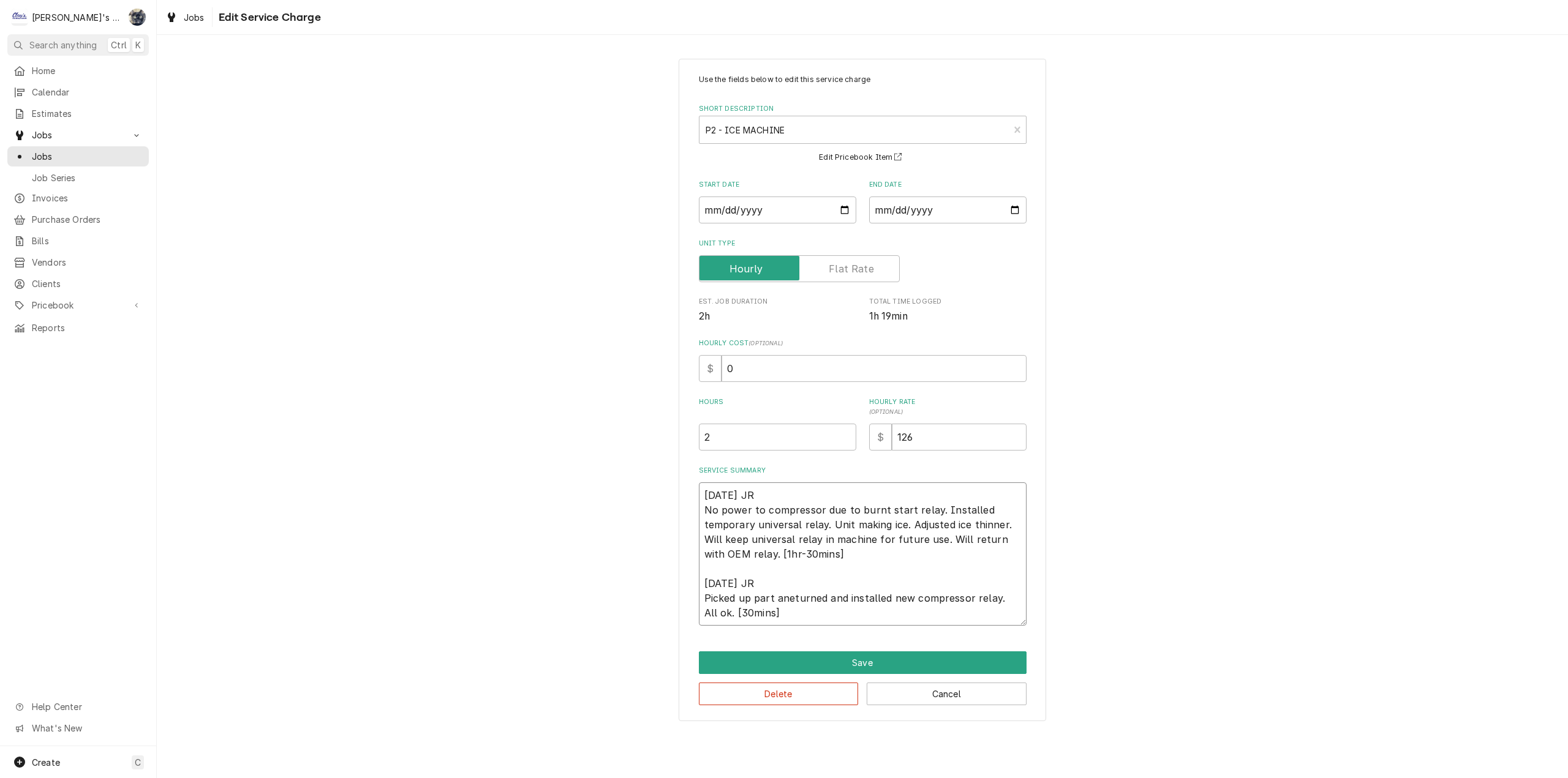
type textarea "8/6/2025 JR No power to compressor due to burnt start relay. Installed temporar…"
type textarea "x"
type textarea "8/6/2025 JR No power to compressor due to burnt start relay. Installed temporar…"
type textarea "x"
type textarea "8/6/2025 JR No power to compressor due to burnt start relay. Installed temporar…"
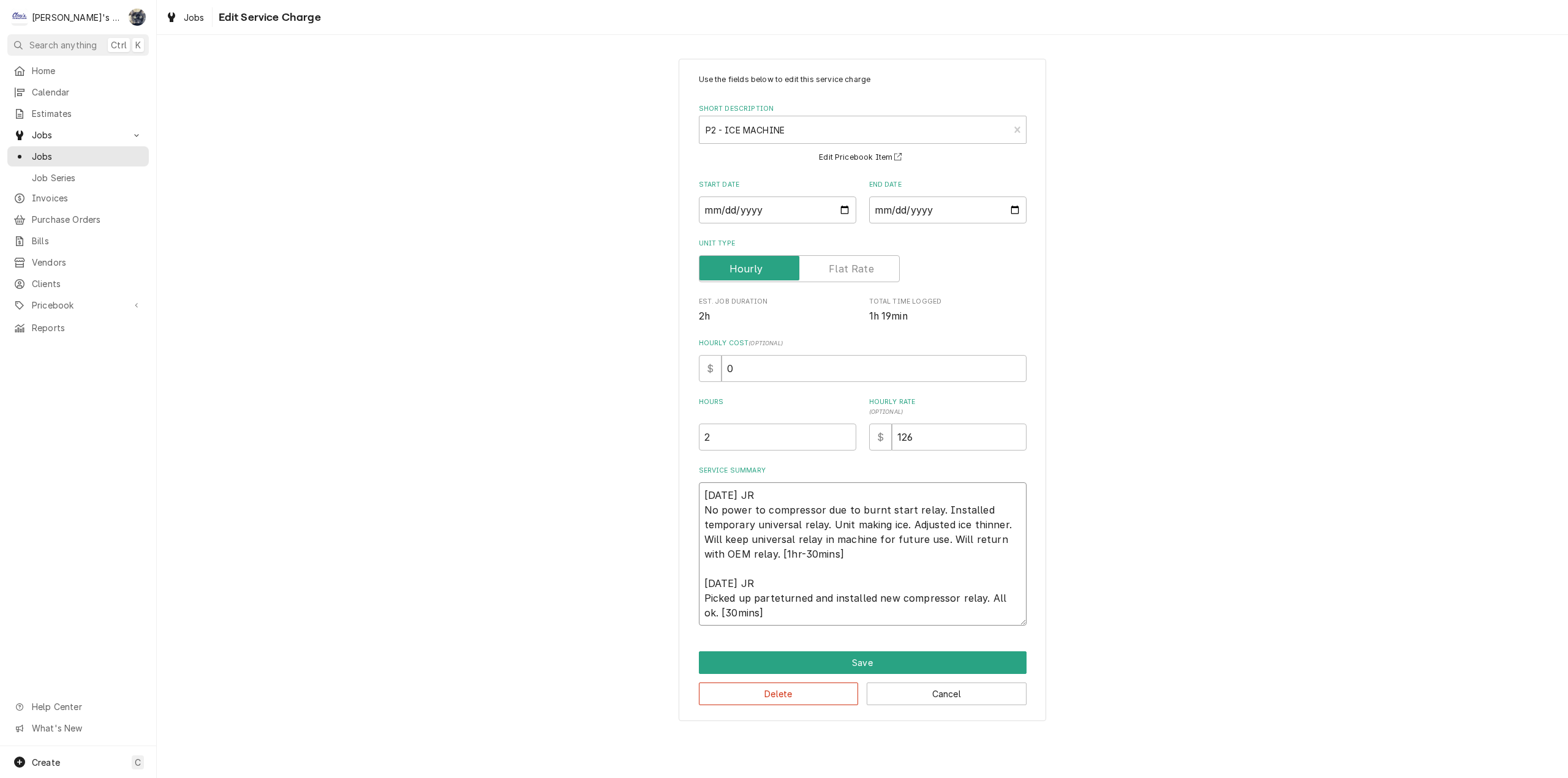
type textarea "x"
type textarea "8/6/2025 JR No power to compressor due to burnt start relay. Installed temporar…"
type textarea "x"
type textarea "8/6/2025 JR No power to compressor due to burnt start relay. Installed temporar…"
type textarea "x"
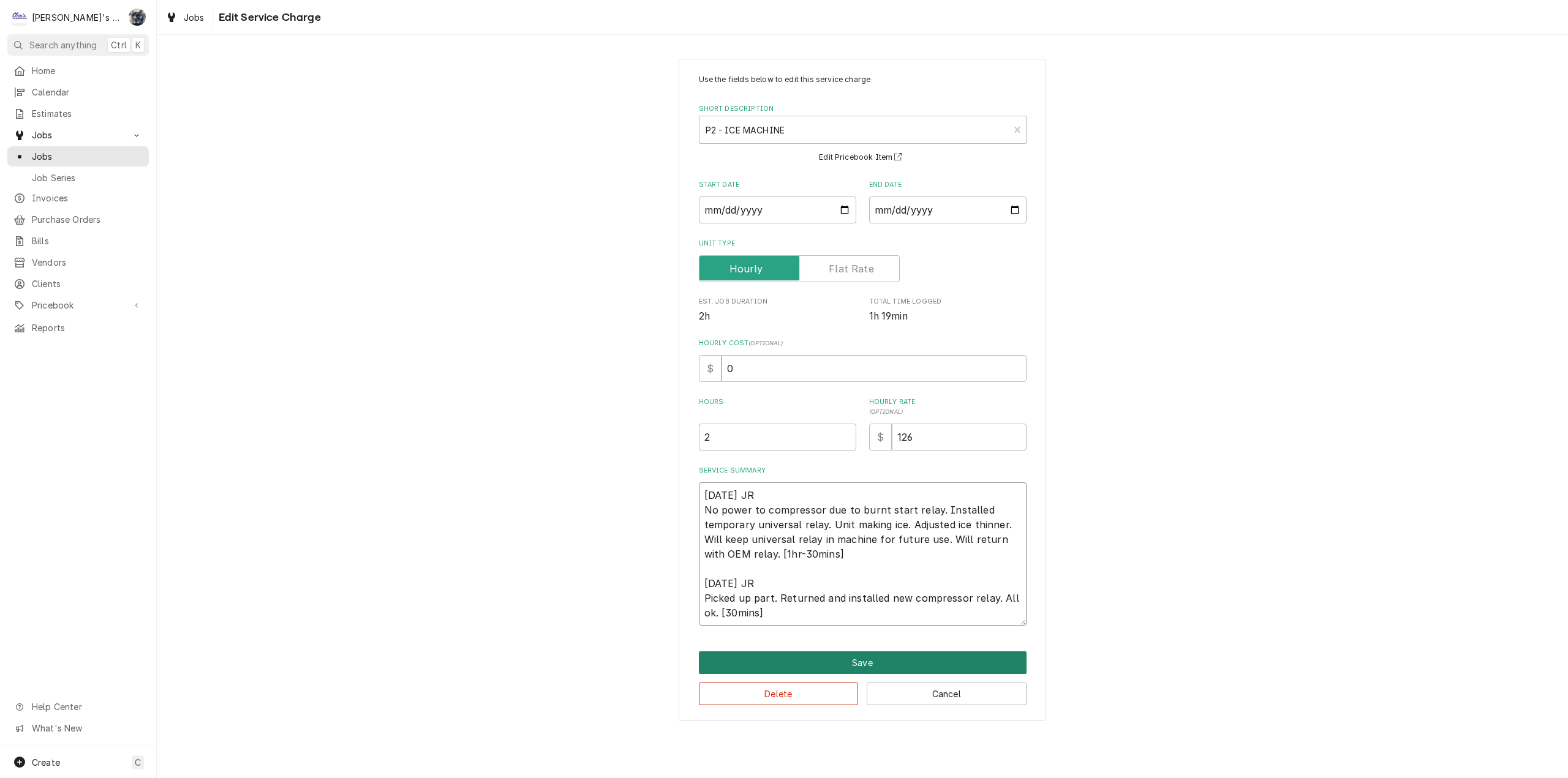
type textarea "8/6/2025 JR No power to compressor due to burnt start relay. Installed temporar…"
click at [915, 659] on button "Save" at bounding box center [863, 662] width 327 height 23
type textarea "x"
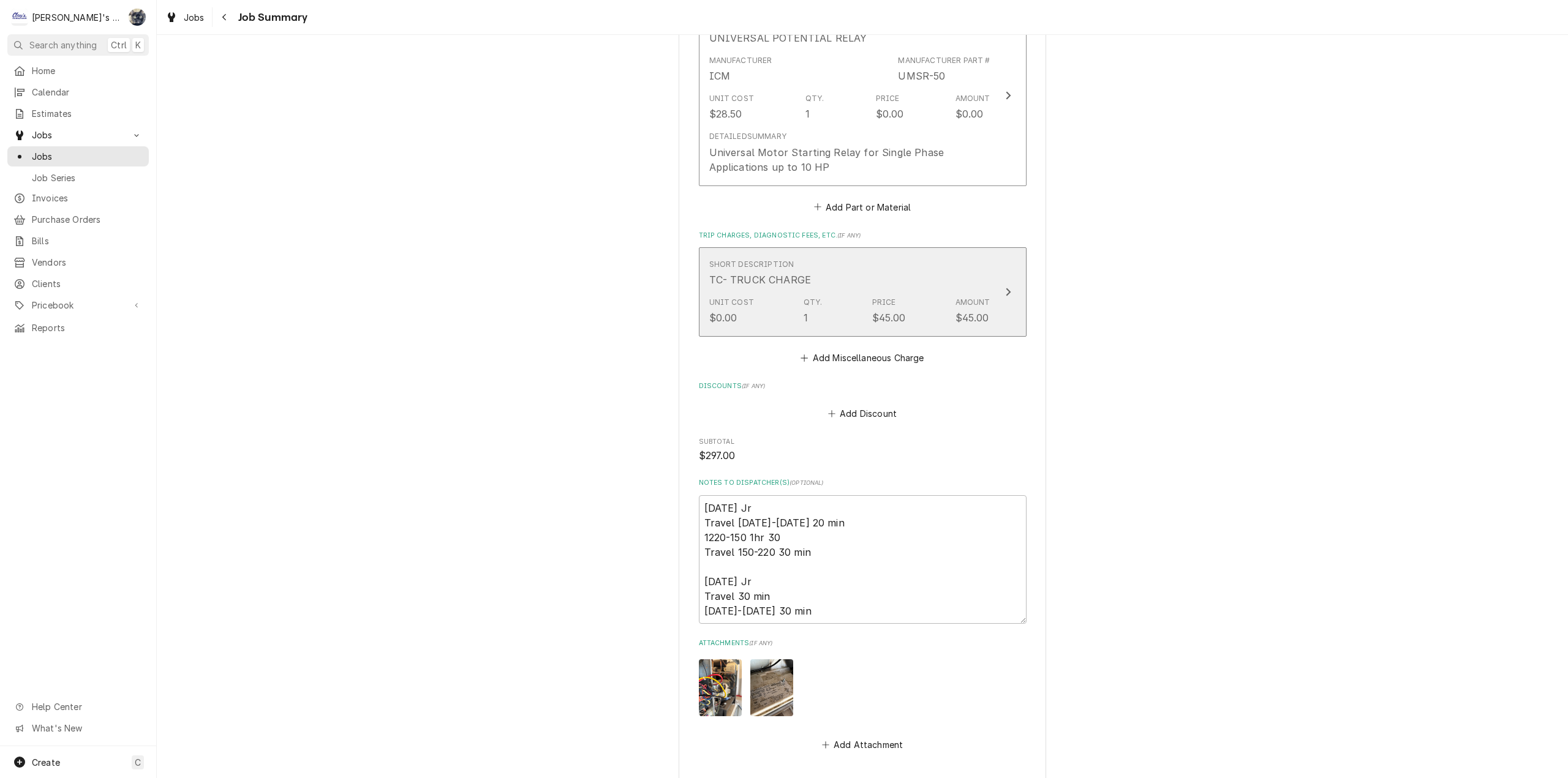
scroll to position [918, 0]
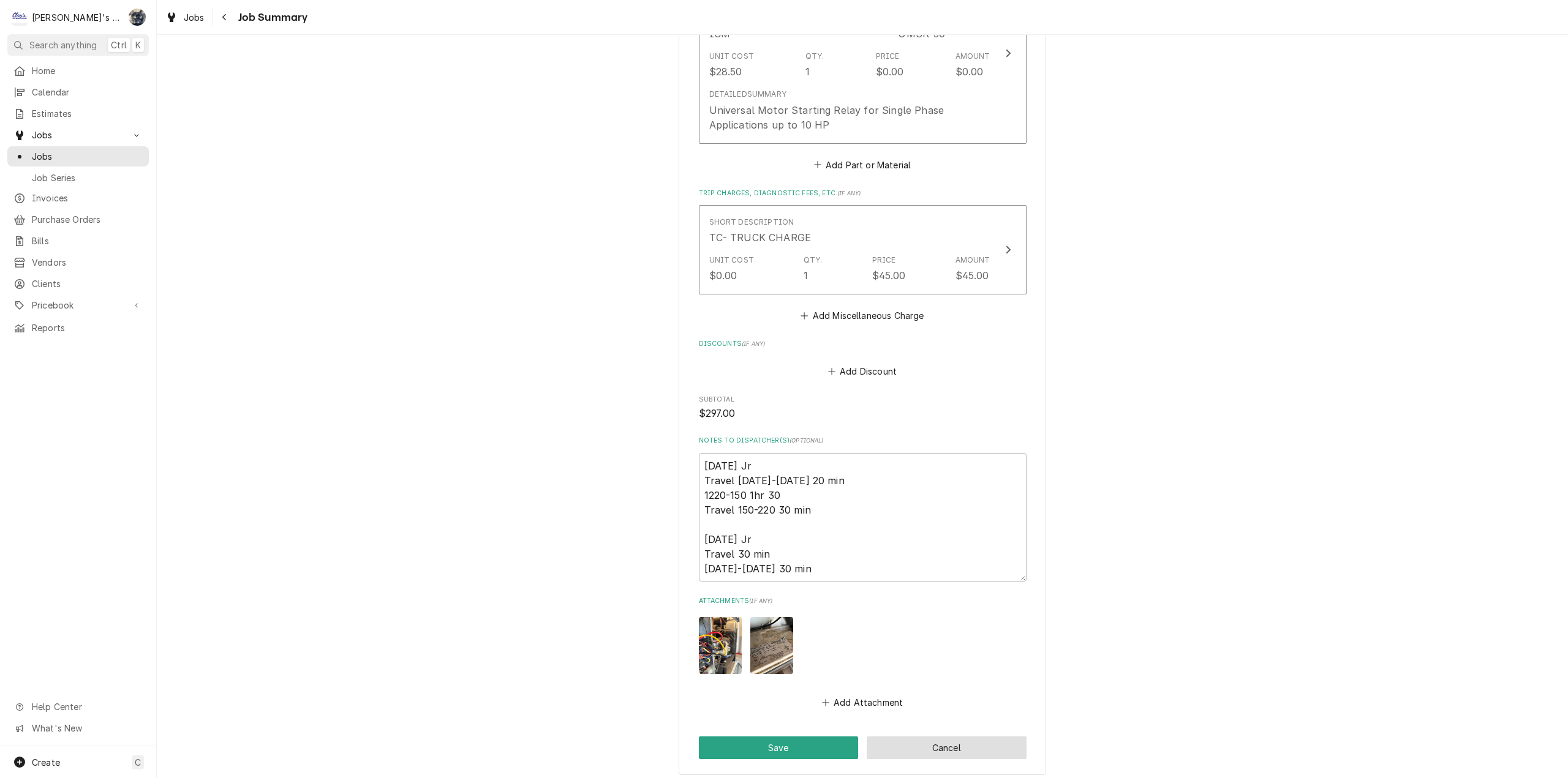
click at [939, 744] on button "Cancel" at bounding box center [946, 748] width 160 height 23
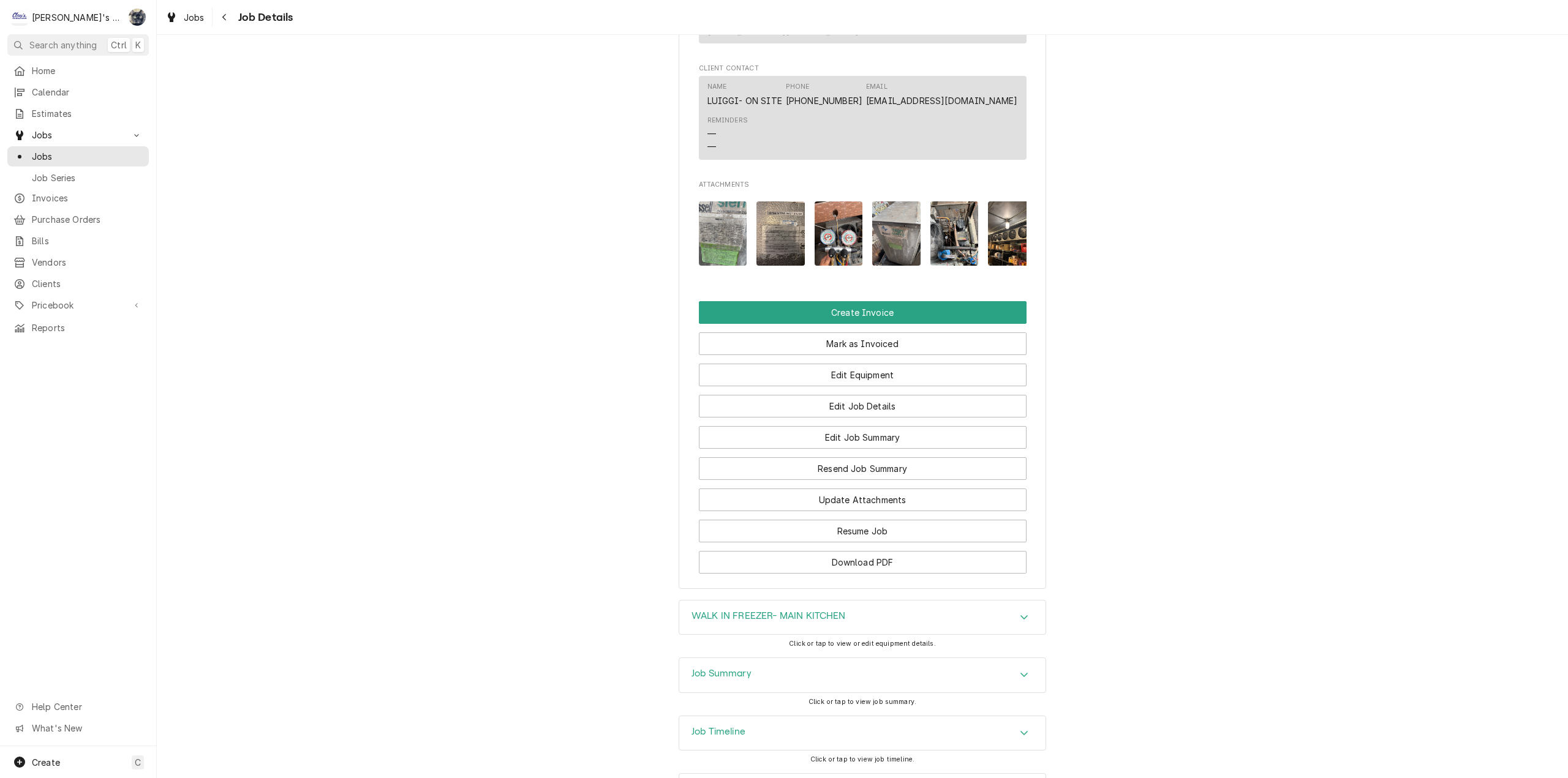
scroll to position [1438, 0]
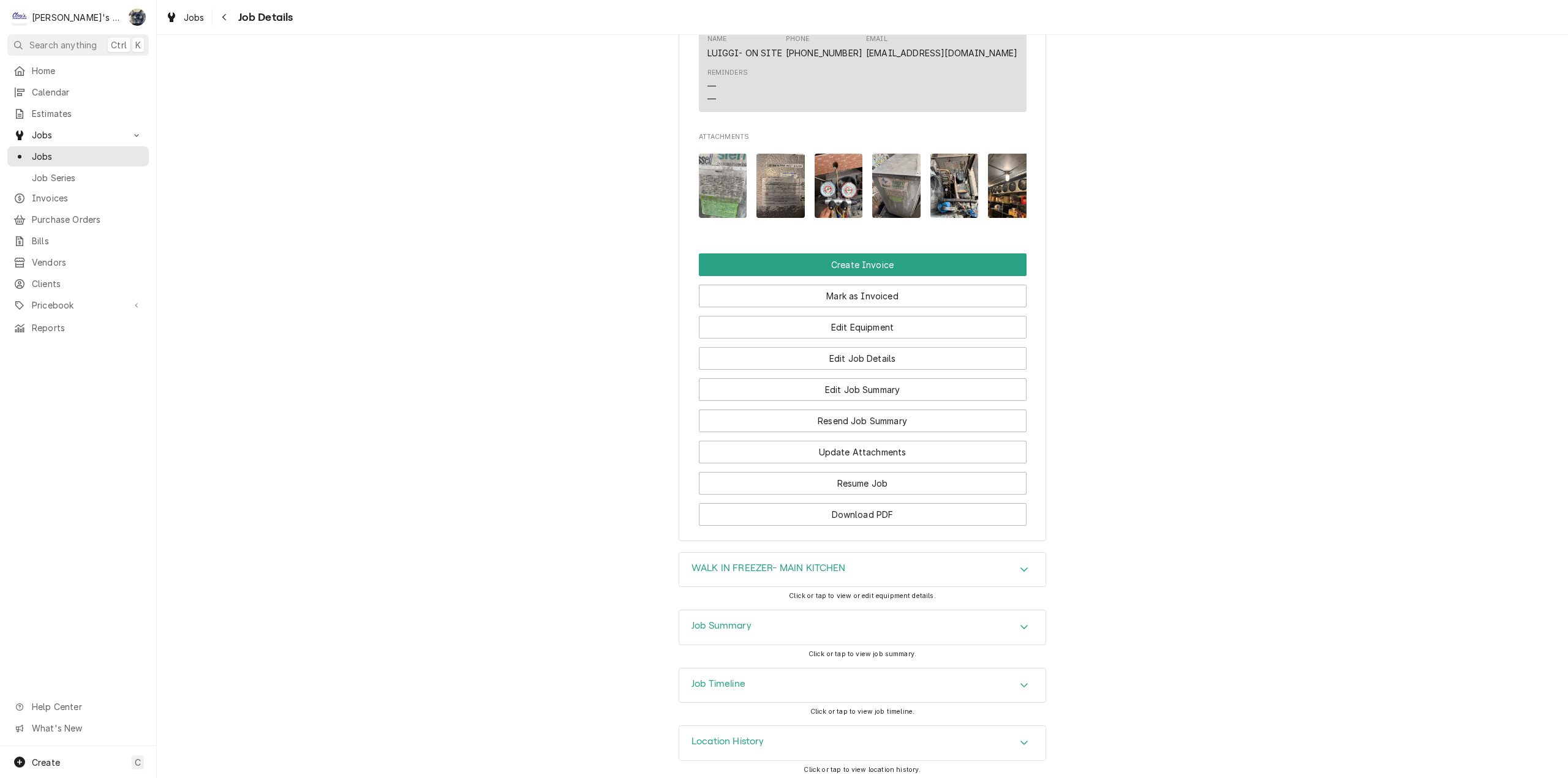
click at [724, 614] on div "Job Summary" at bounding box center [862, 628] width 366 height 35
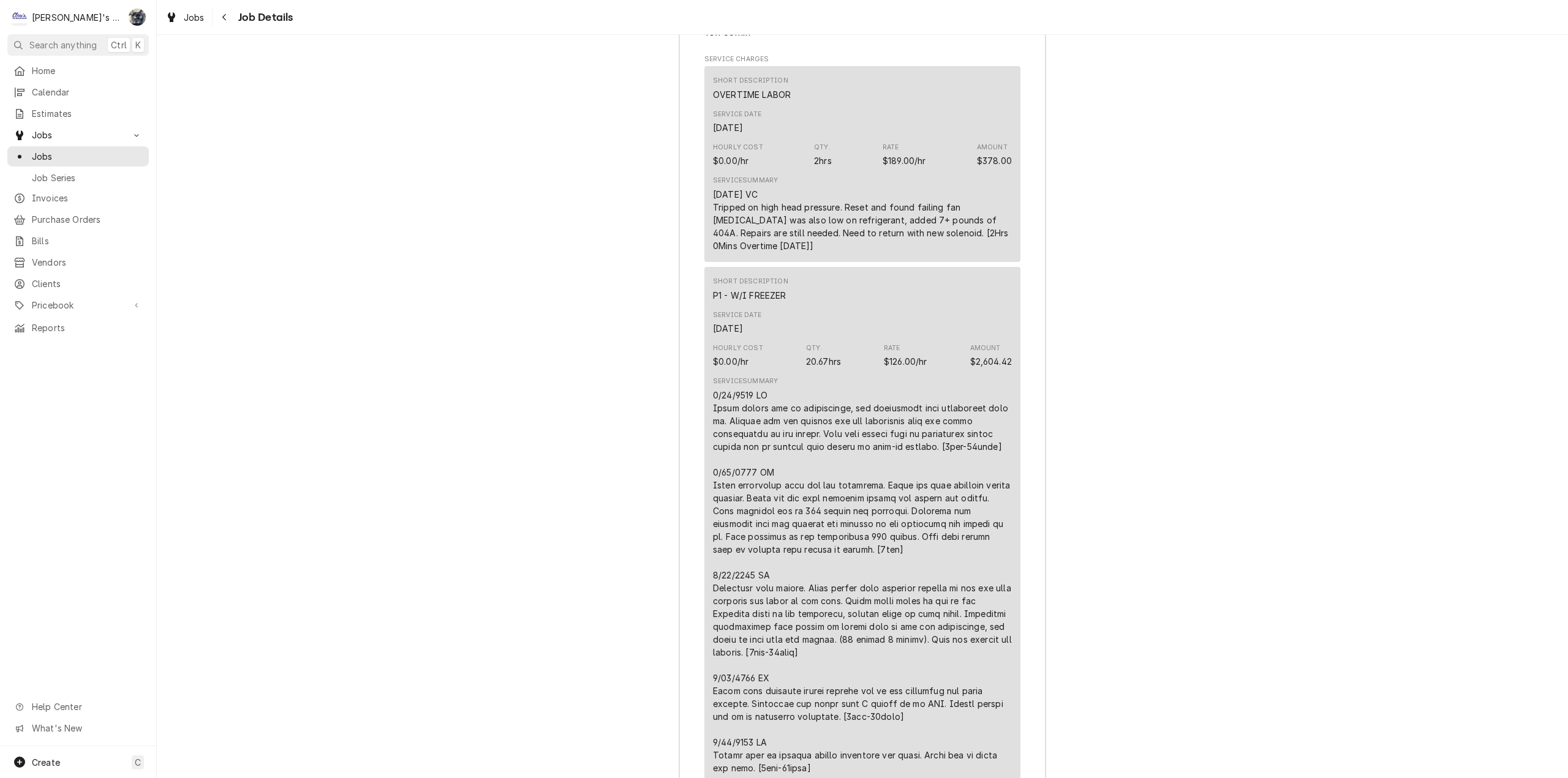
scroll to position [2662, 0]
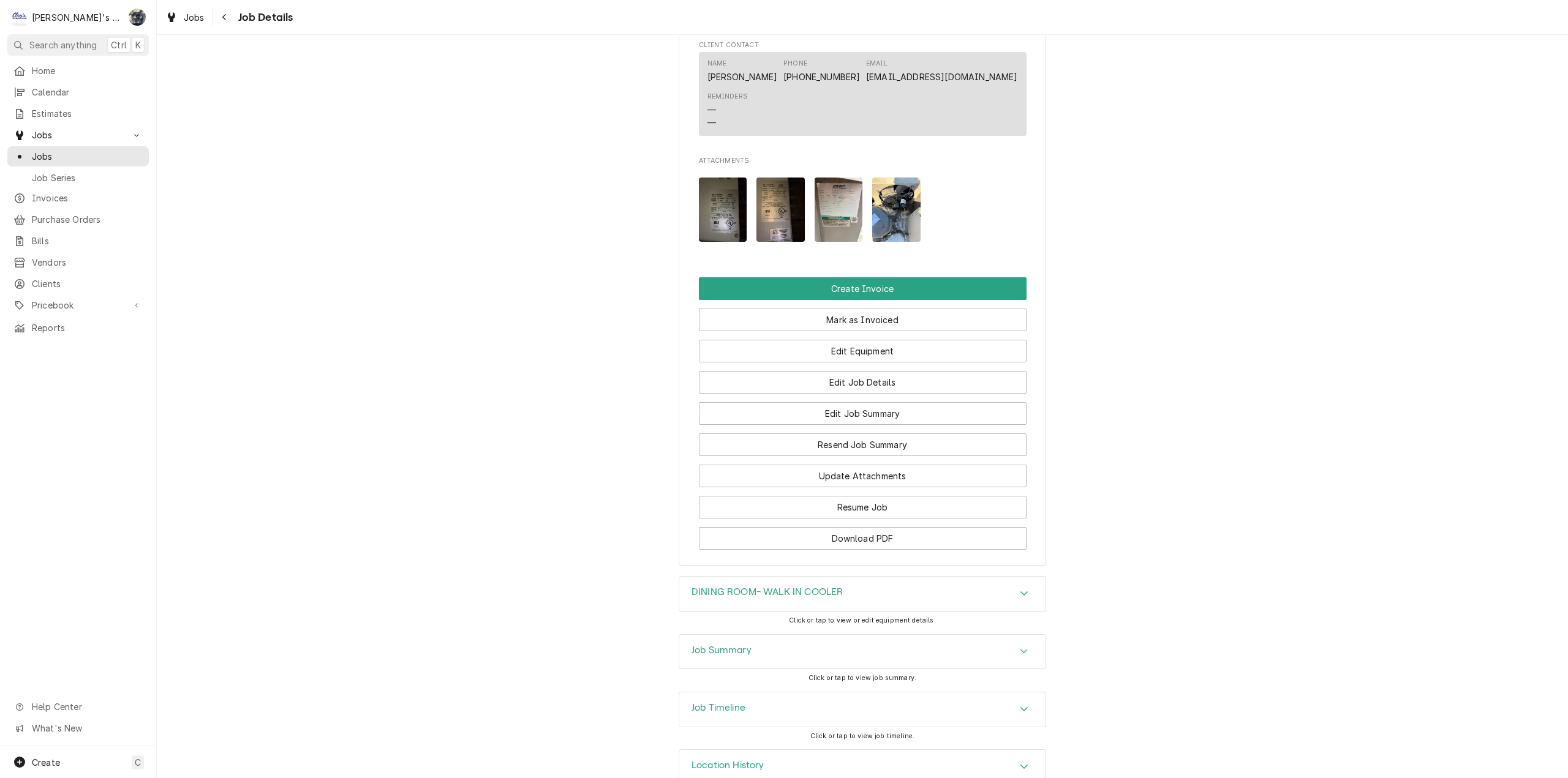
scroll to position [1145, 0]
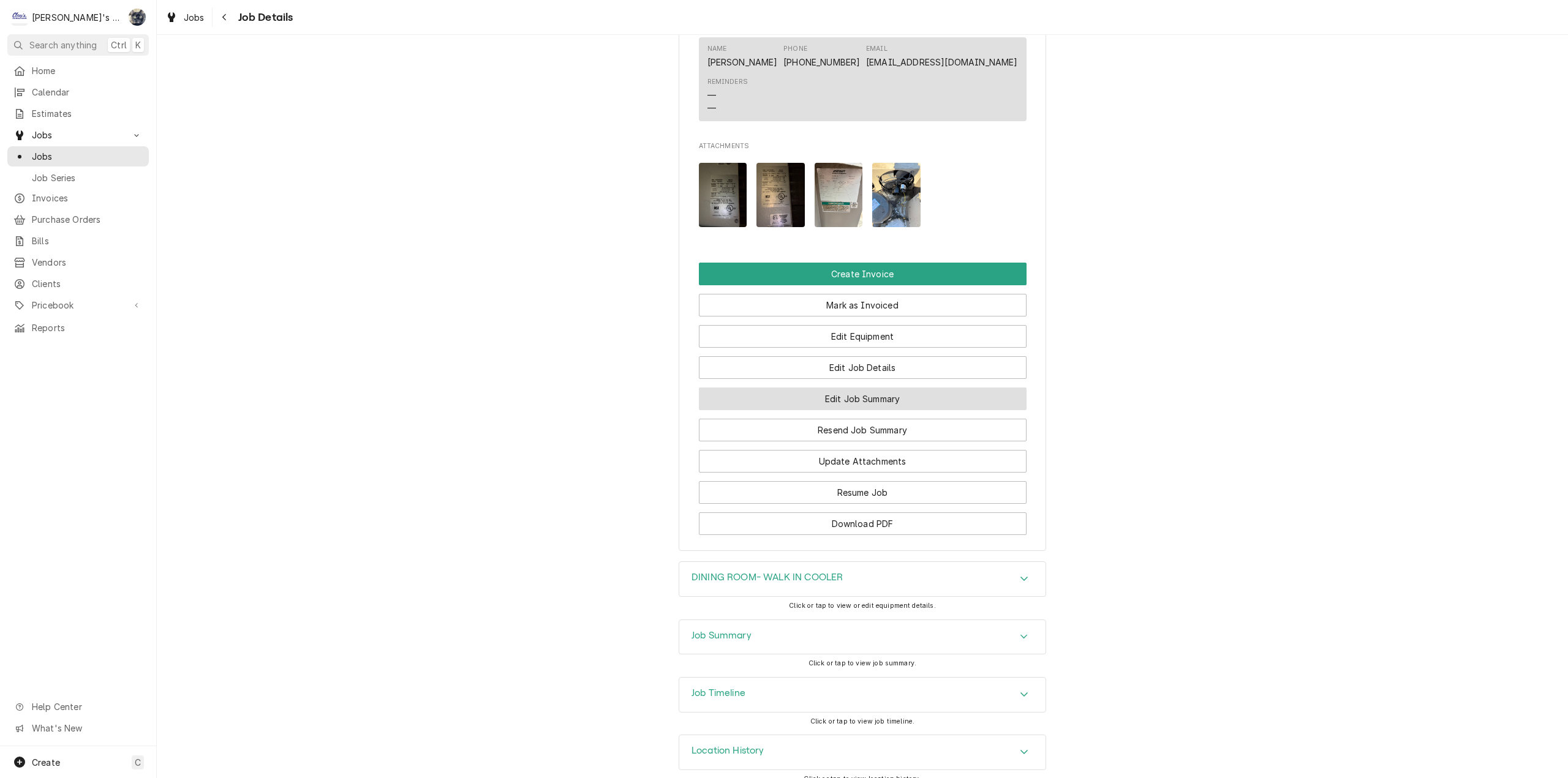
click at [835, 392] on button "Edit Job Summary" at bounding box center [863, 398] width 327 height 23
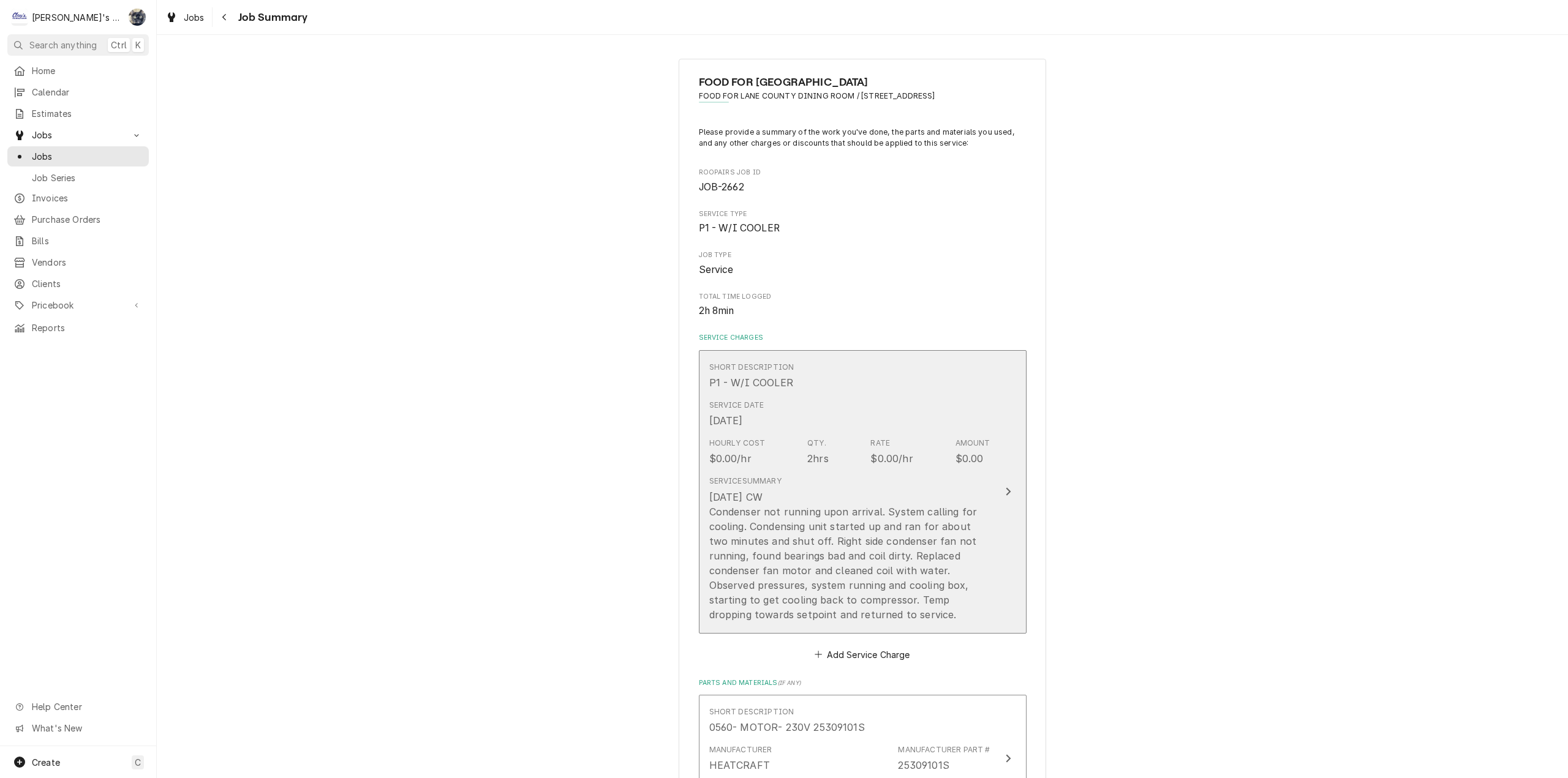
click at [792, 580] on div "8/12/25 CW Condenser not running upon arrival. System calling for cooling. Cond…" at bounding box center [850, 556] width 281 height 133
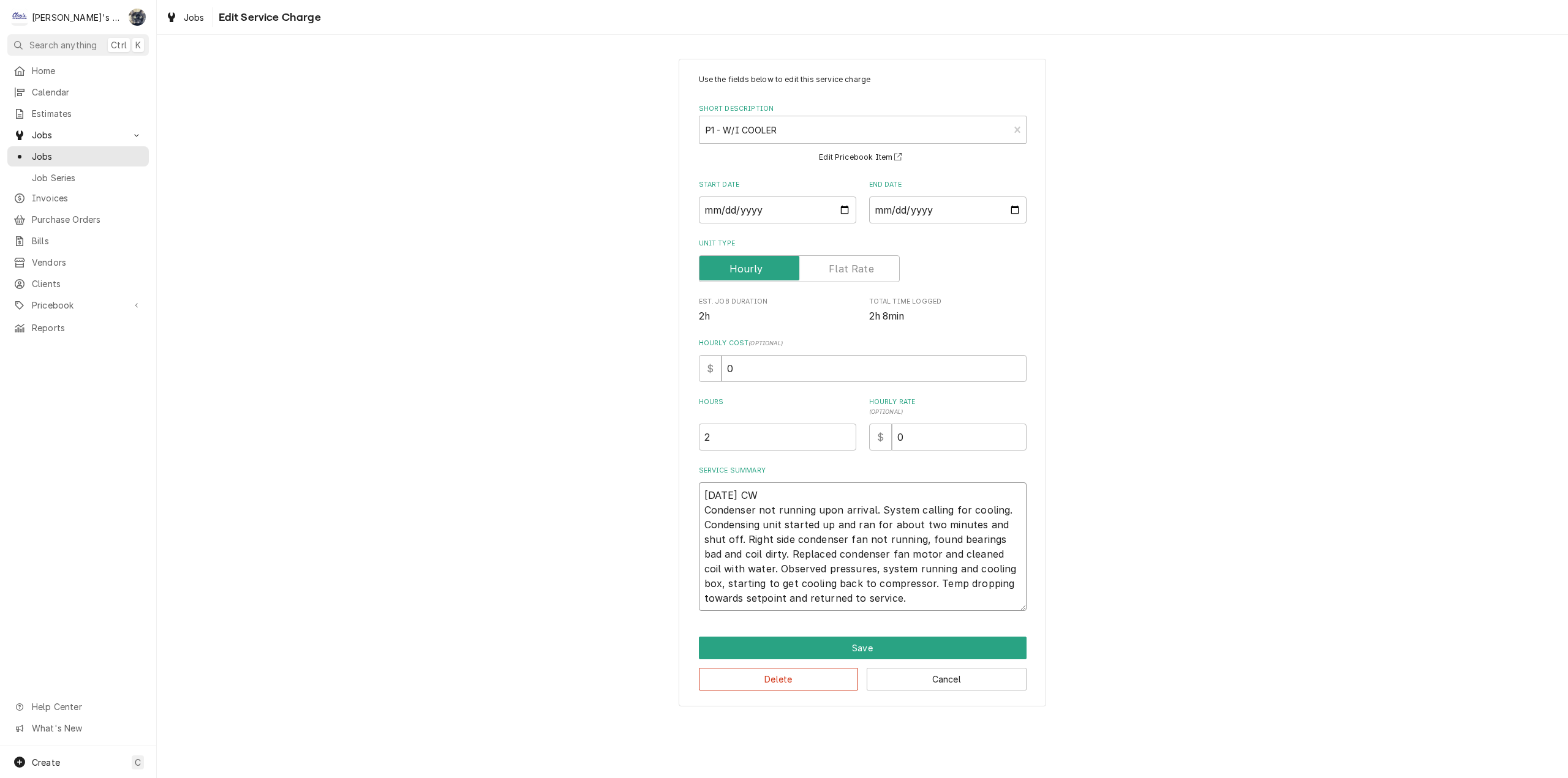
click at [728, 494] on textarea "8/12/25 CW Condenser not running upon arrival. System calling for cooling. Cond…" at bounding box center [863, 547] width 327 height 128
type textarea "x"
type textarea "8/12/225 CW Condenser not running upon arrival. System calling for cooling. Con…"
type textarea "x"
type textarea "8/12/2025 CW Condenser not running upon arrival. System calling for cooling. Co…"
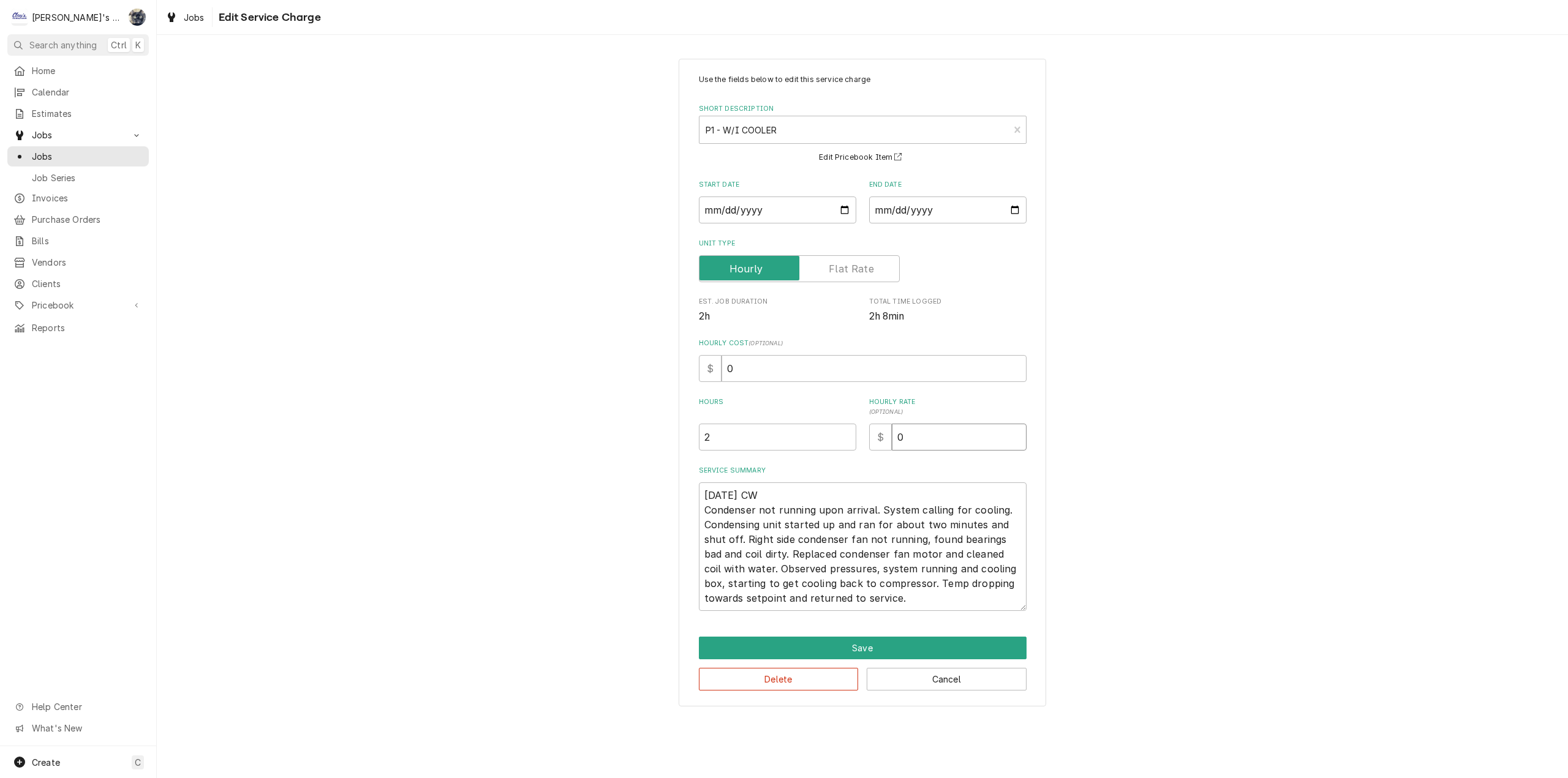
drag, startPoint x: 964, startPoint y: 438, endPoint x: 829, endPoint y: 440, distance: 135.0
click at [829, 440] on div "Hours 2 Hourly Rate ( optional ) $ 0" at bounding box center [863, 423] width 327 height 53
type textarea "x"
type input "1"
type textarea "x"
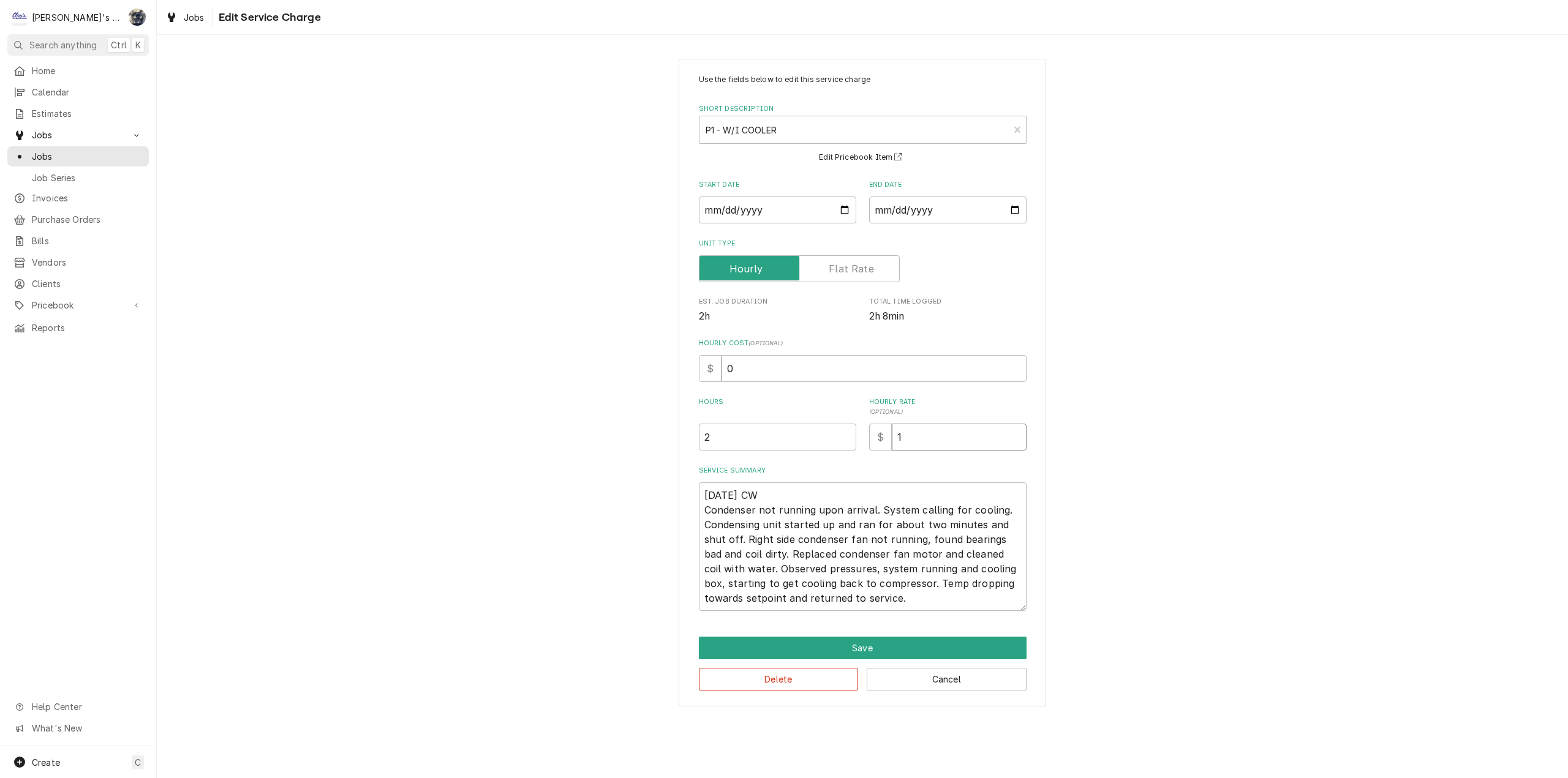
type input "12"
type textarea "x"
type input "126"
click at [860, 654] on button "Save" at bounding box center [863, 648] width 327 height 23
type textarea "x"
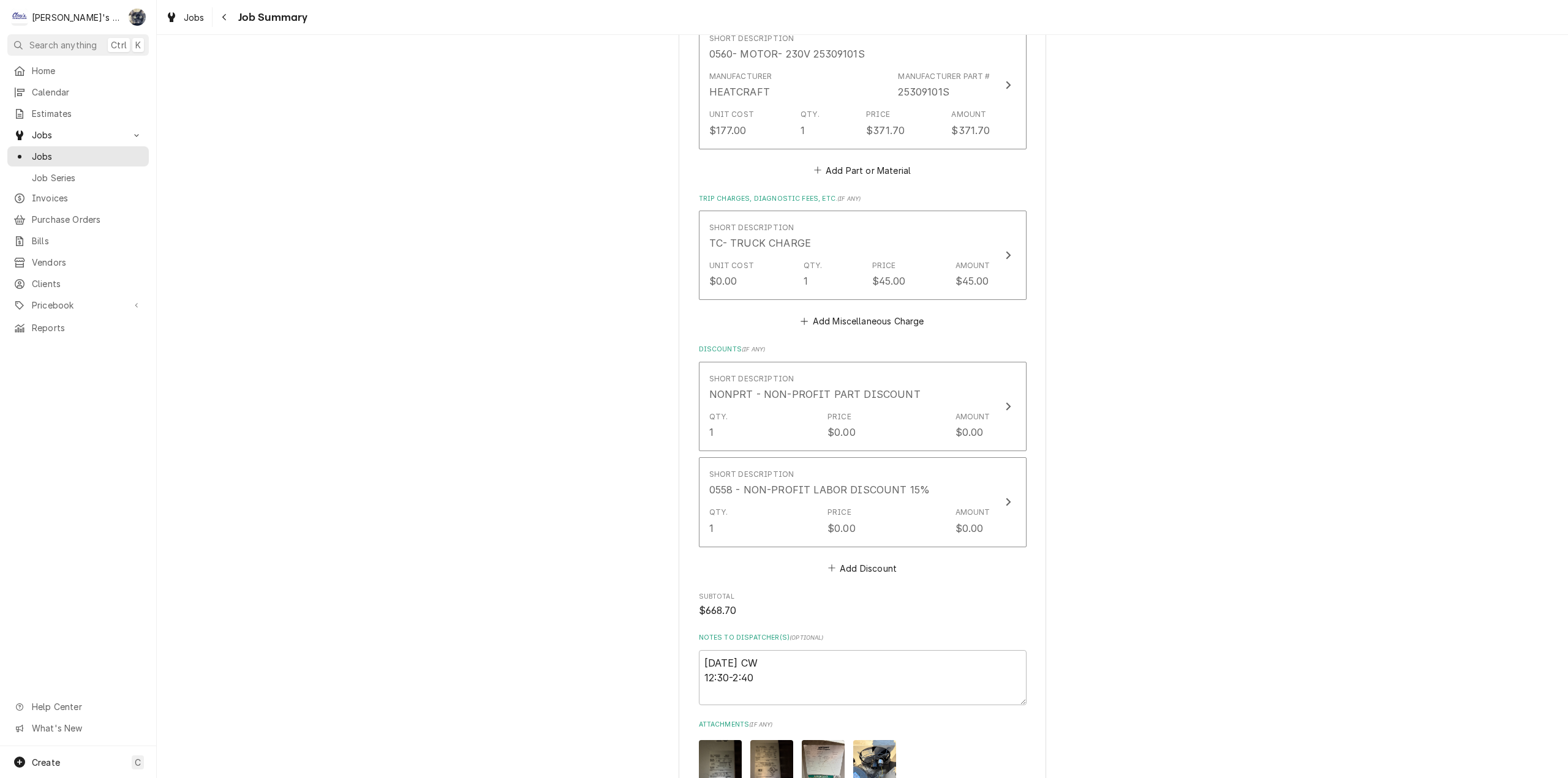
scroll to position [920, 0]
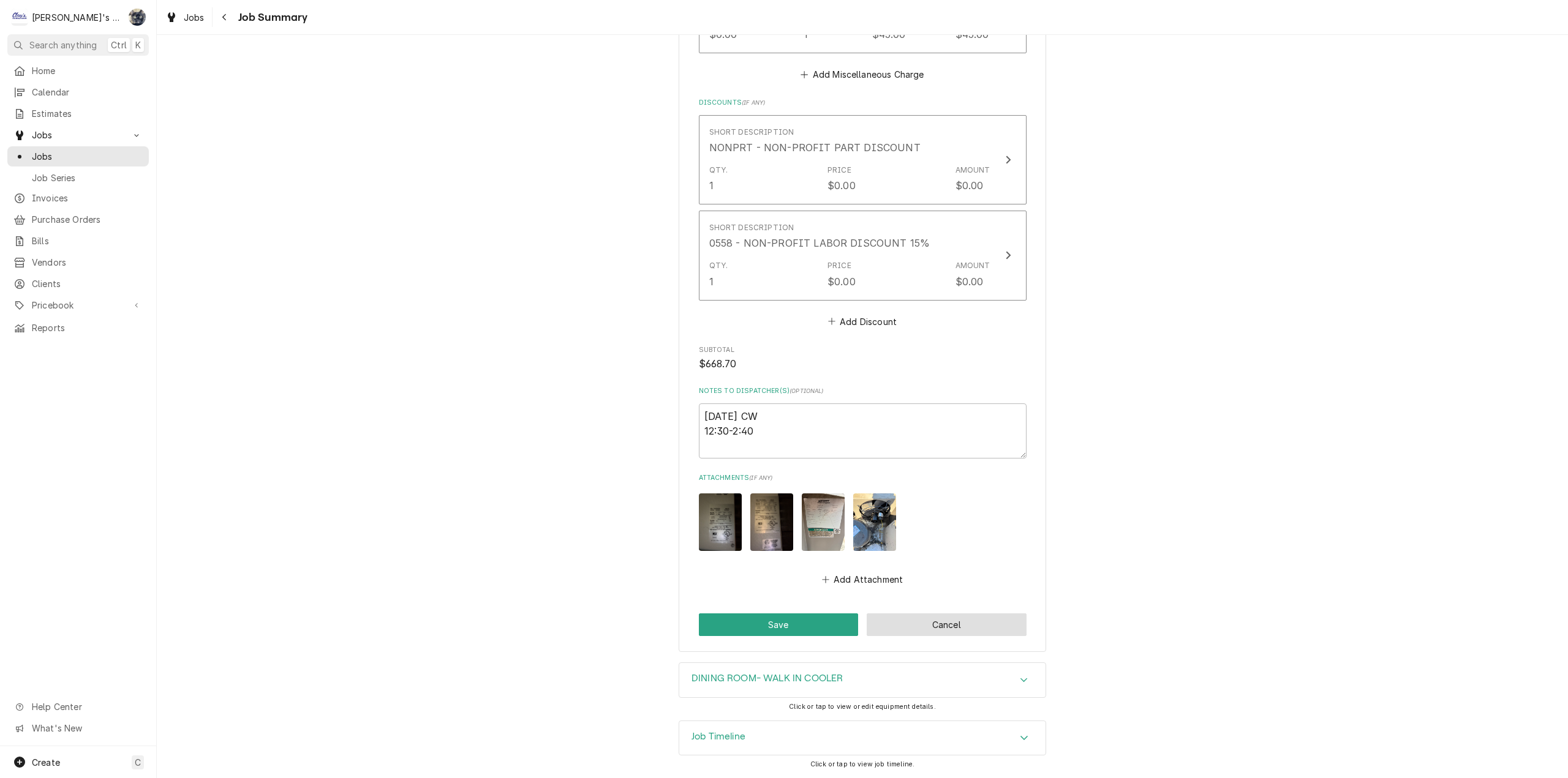
click at [888, 631] on button "Cancel" at bounding box center [946, 624] width 160 height 23
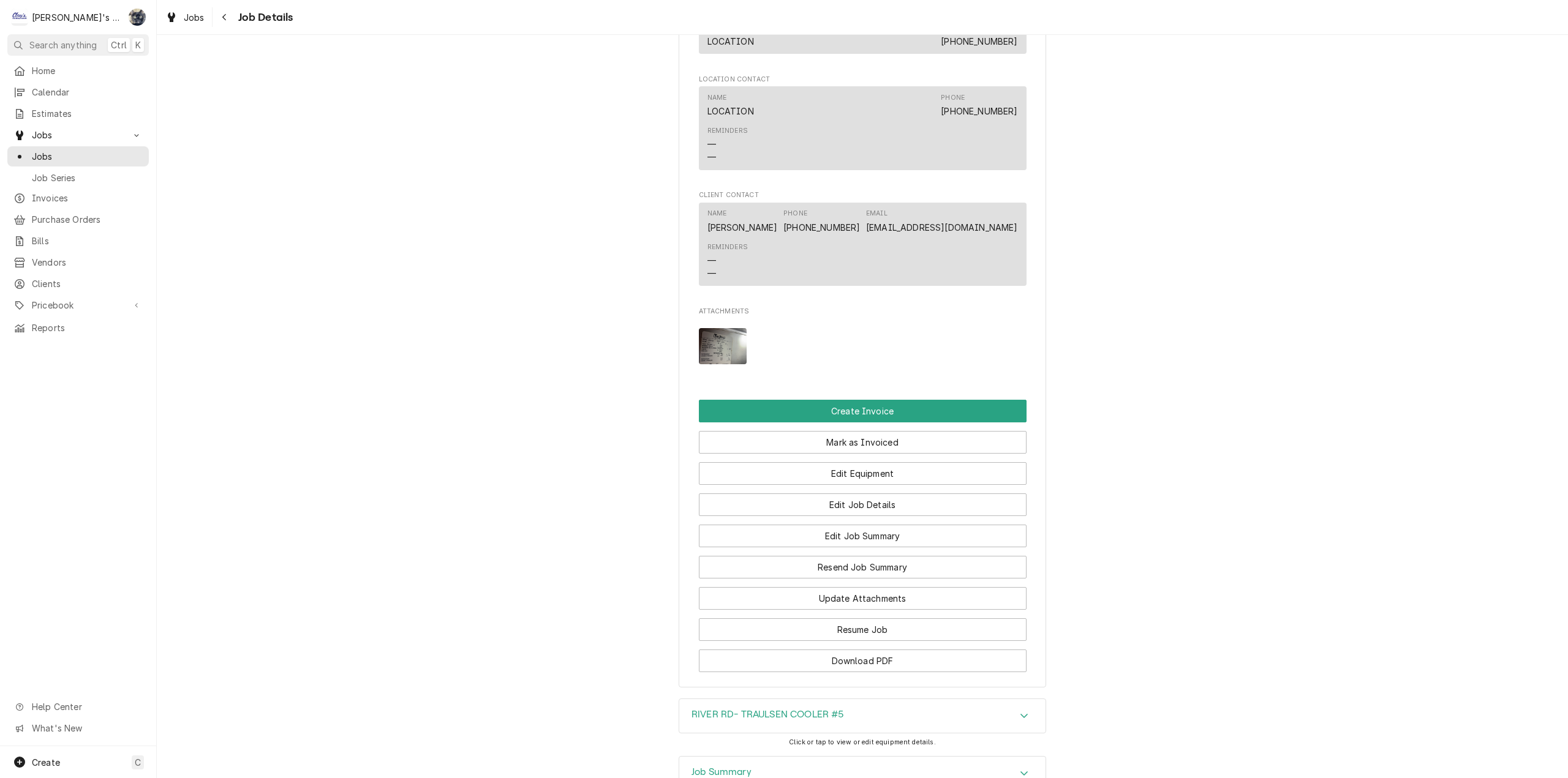
scroll to position [1207, 0]
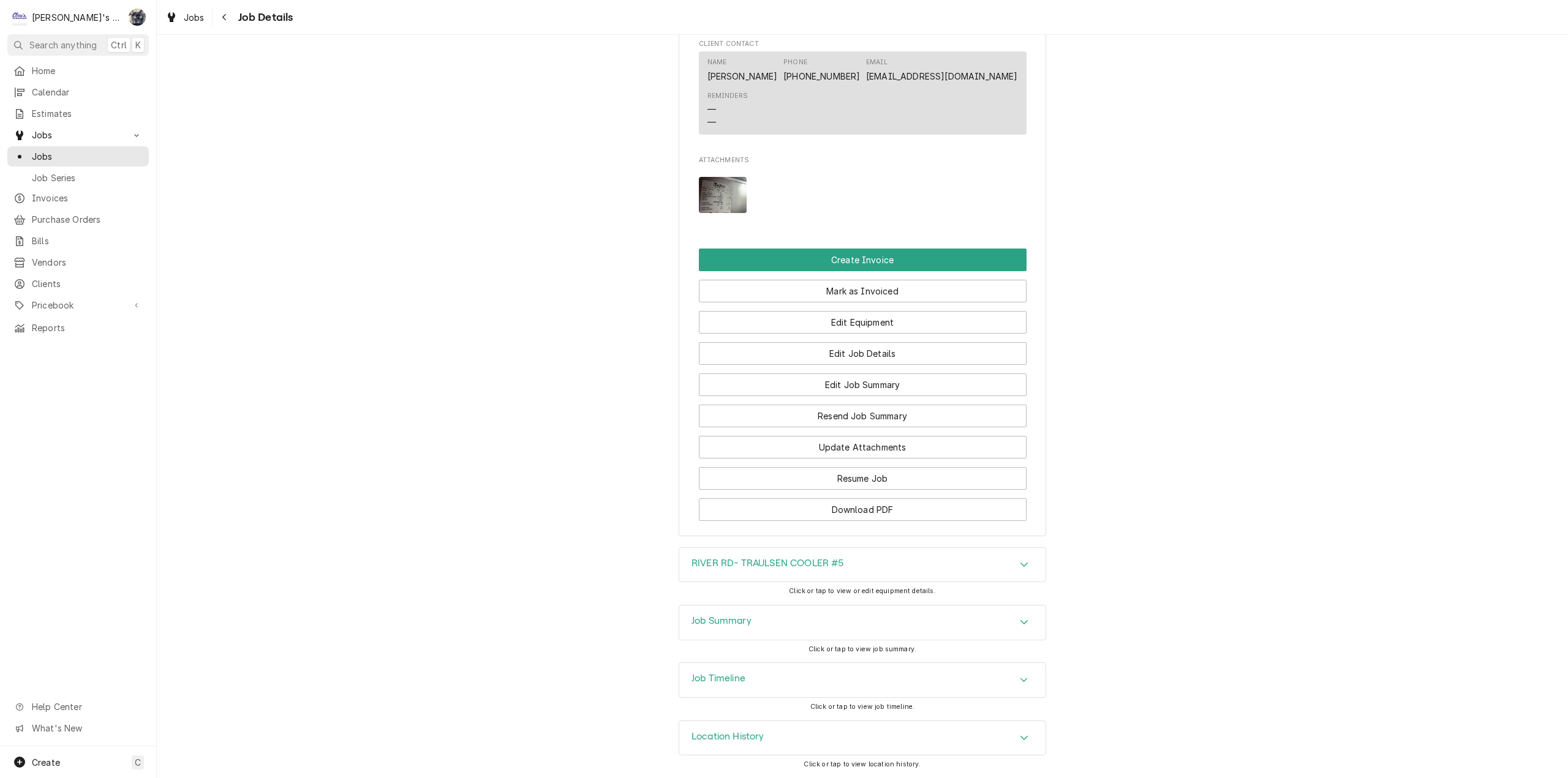
click at [795, 626] on div "Job Summary" at bounding box center [862, 623] width 366 height 35
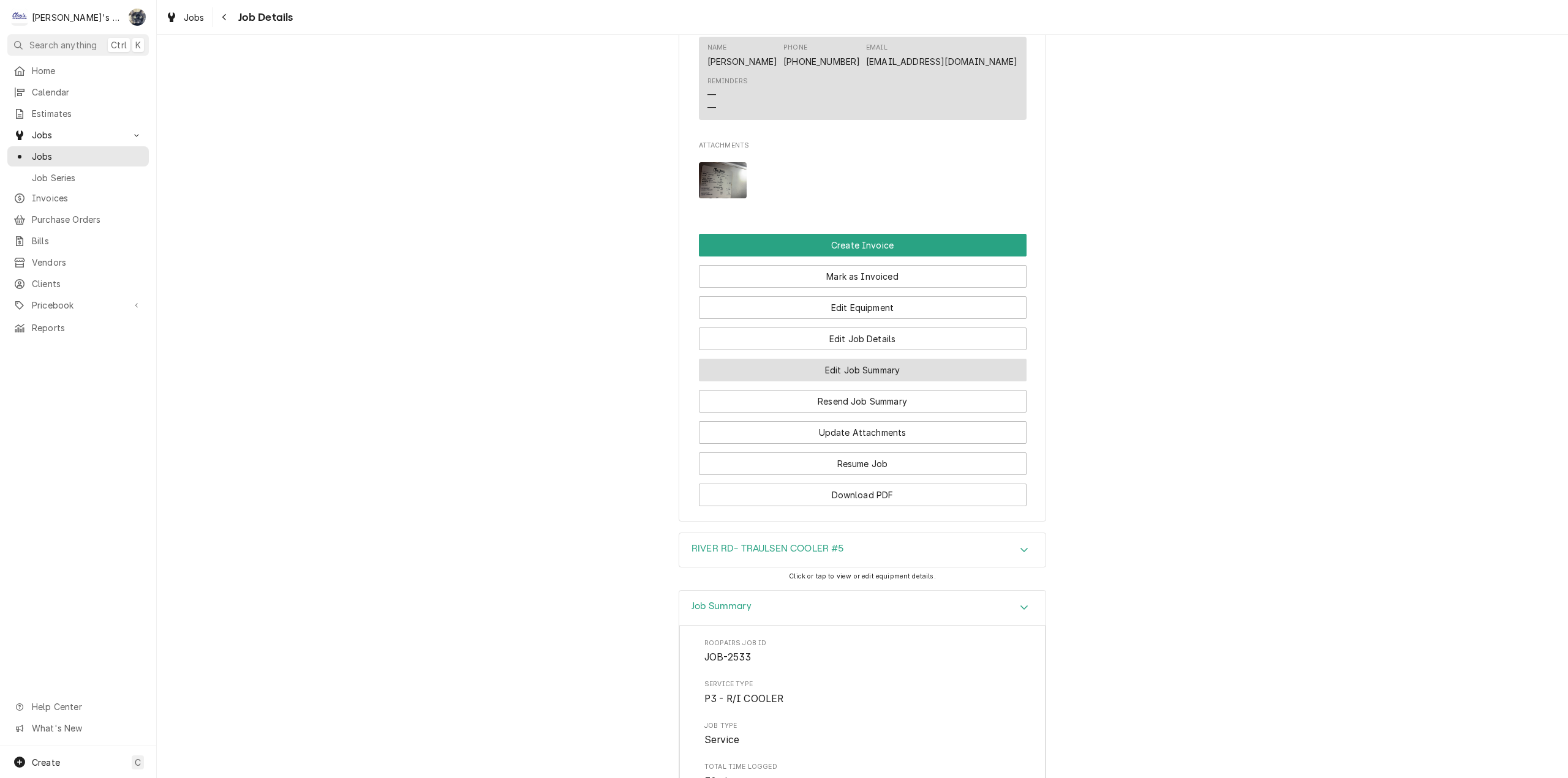
click at [833, 381] on button "Edit Job Summary" at bounding box center [863, 370] width 327 height 23
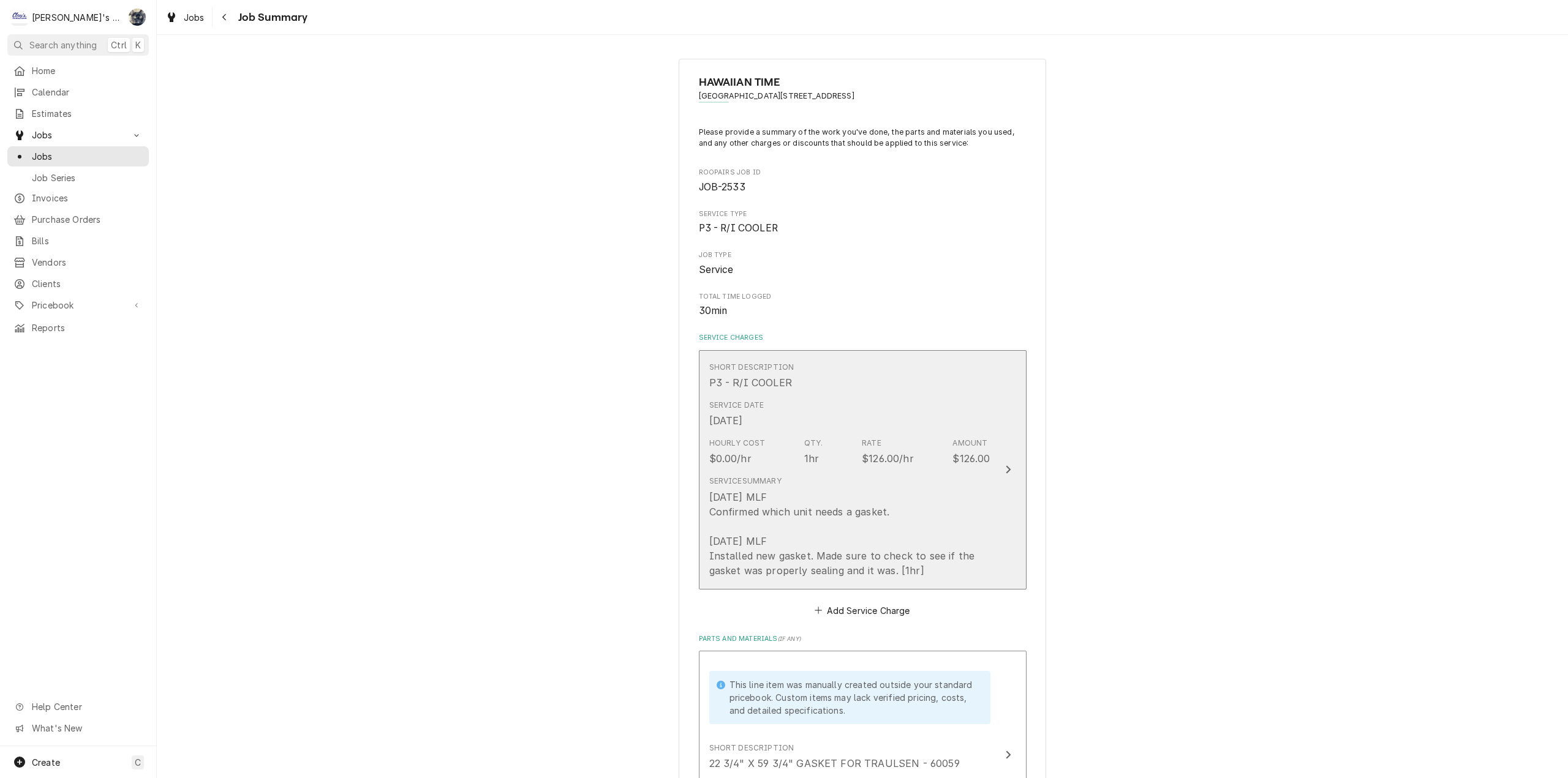
click at [812, 498] on div "7/31/2025 MLF Confirmed which unit needs a gasket. 8/11/2025 MLF Installed new …" at bounding box center [850, 534] width 281 height 88
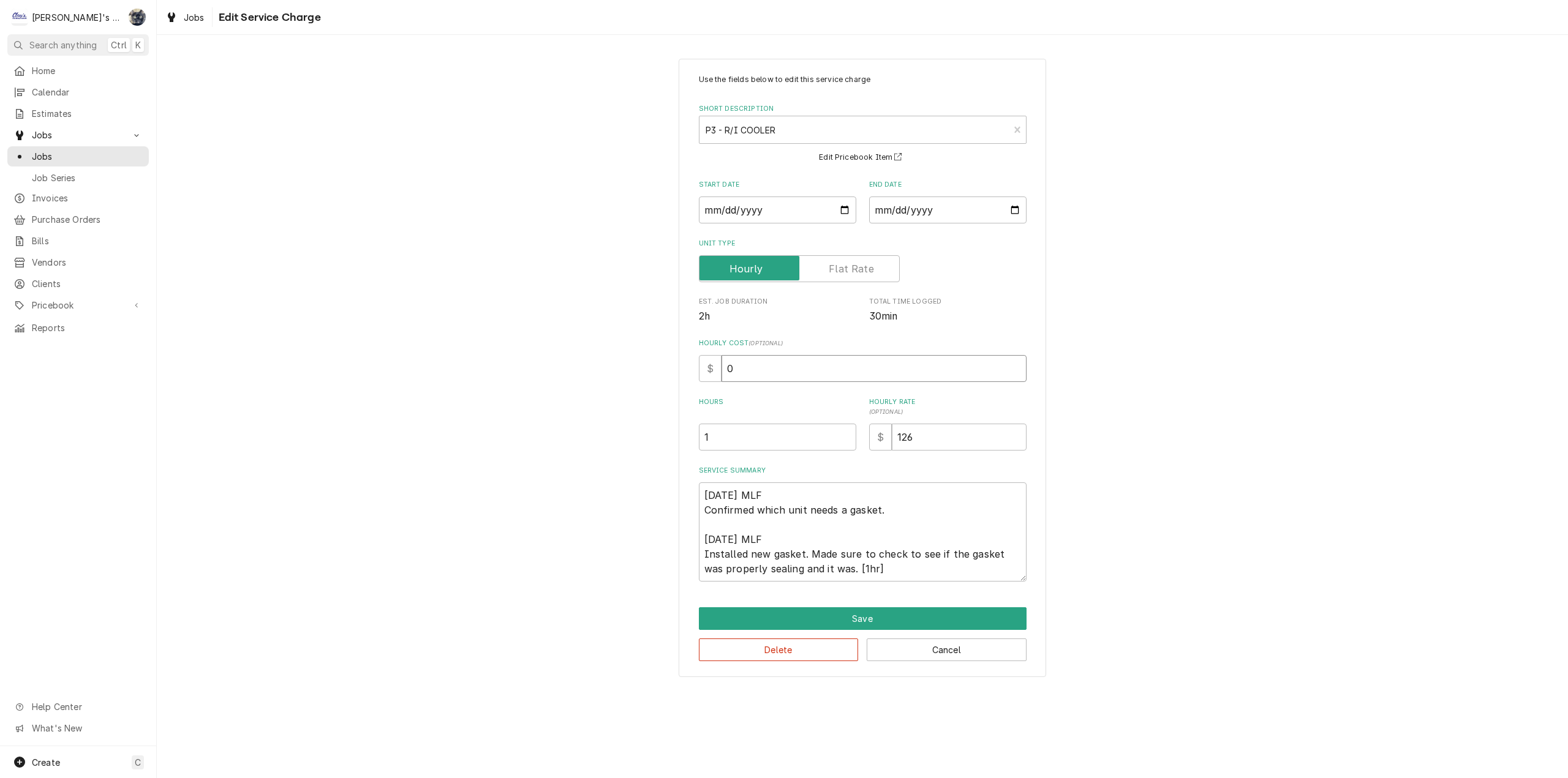
drag, startPoint x: 731, startPoint y: 370, endPoint x: 720, endPoint y: 370, distance: 11.0
click at [721, 370] on input "0" at bounding box center [874, 368] width 305 height 27
type textarea "x"
type input "3"
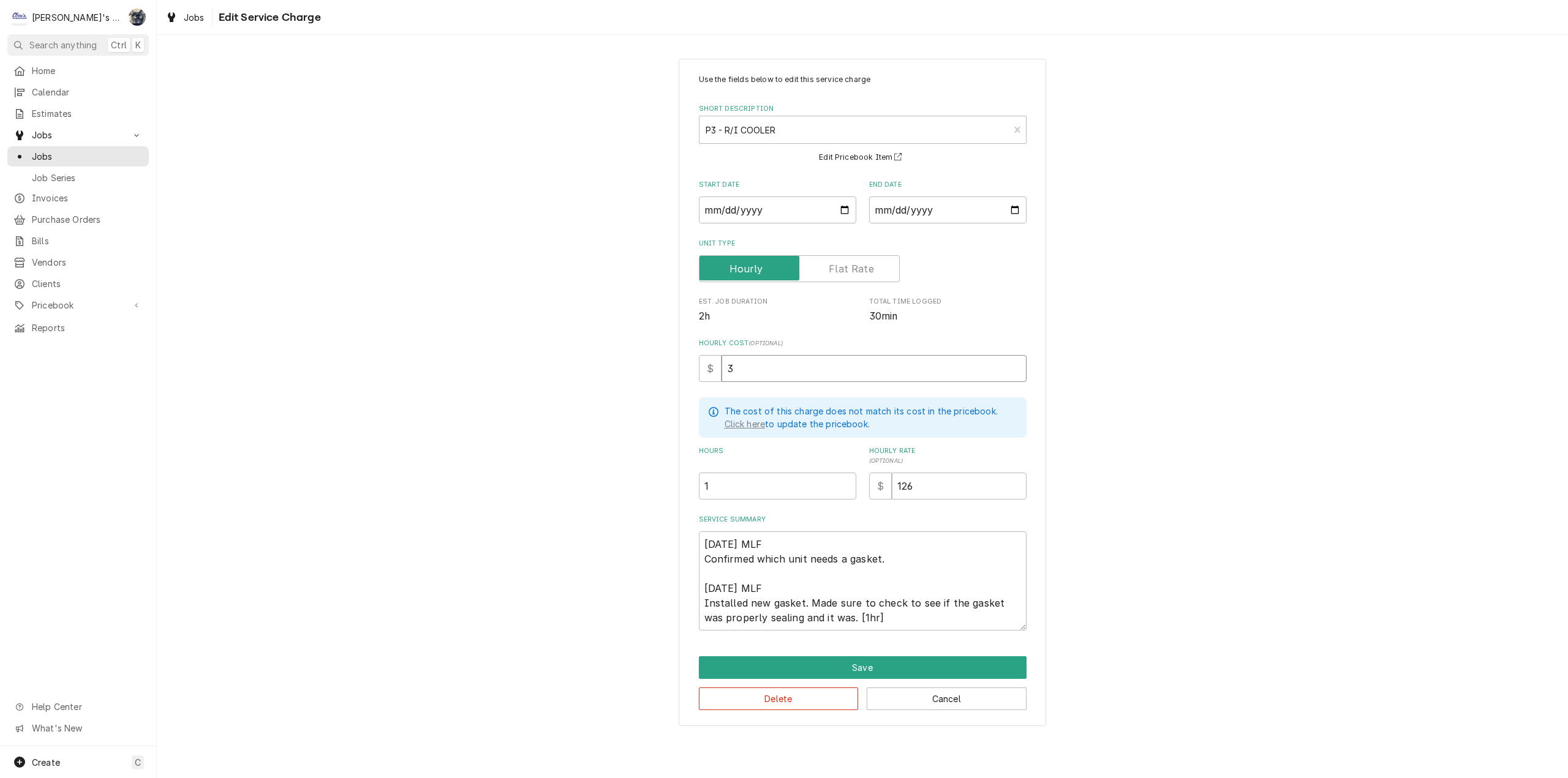
type textarea "x"
type input "35"
click at [897, 556] on textarea "7/31/2025 MLF Confirmed which unit needs a gasket. 8/11/2025 MLF Installed new …" at bounding box center [863, 581] width 327 height 99
type textarea "x"
type textarea "7/31/2025 MLF Confirmed which unit needs a gasket.W 8/11/2025 MLF Installed new…"
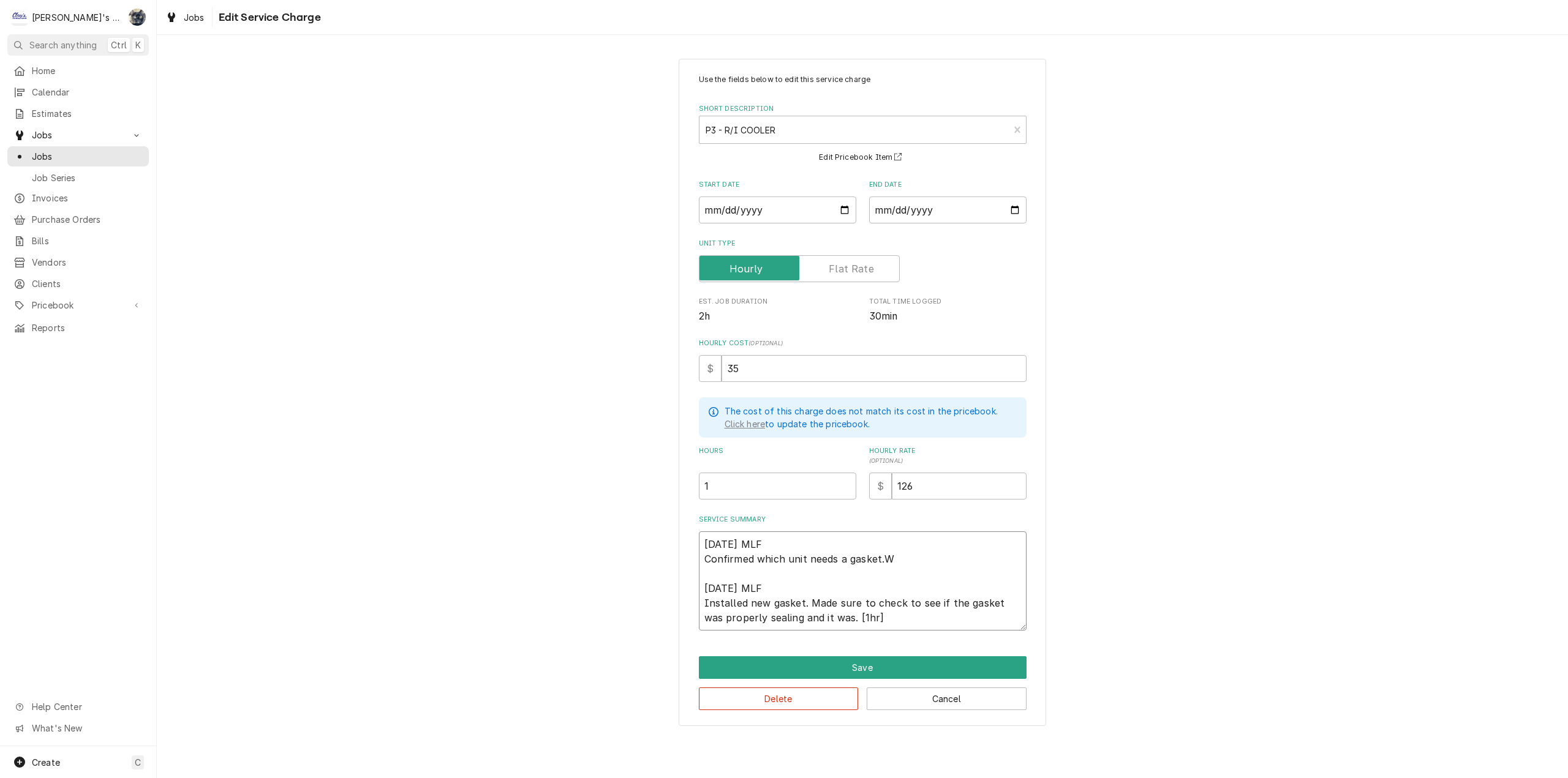
type textarea "x"
type textarea "7/31/2025 MLF Confirmed which unit needs a gasket. 8/11/2025 MLF Installed new …"
type textarea "x"
type textarea "7/31/2025 MLF Confirmed which unit needs a gasket. 8/11/2025 MLF Installed new …"
type textarea "x"
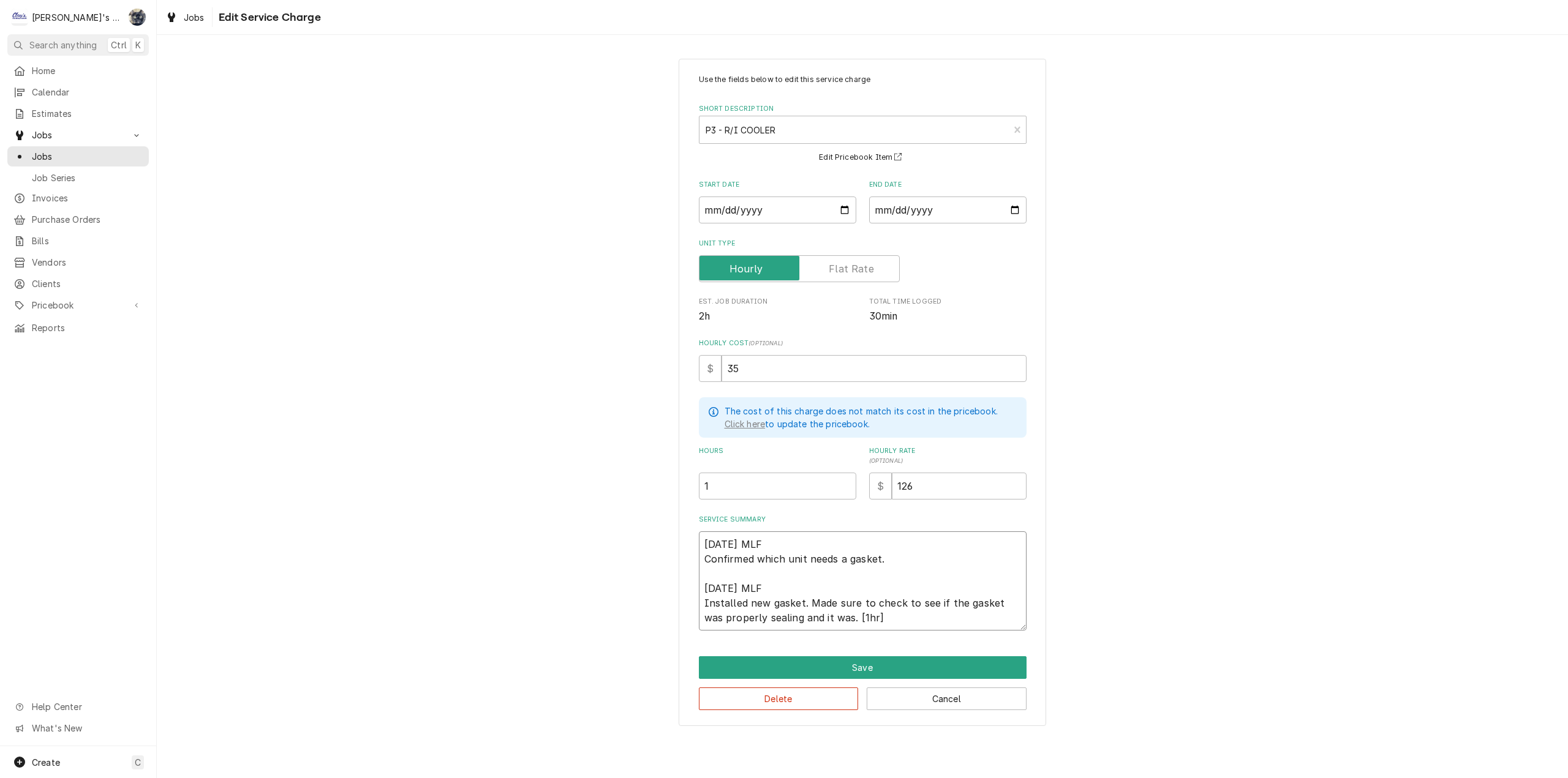
type textarea "7/31/2025 MLF Confirmed which unit needs a gasket. W 8/11/2025 MLF Installed ne…"
type textarea "x"
type textarea "7/31/2025 MLF Confirmed which unit needs a gasket. Wi 8/11/2025 MLF Installed n…"
type textarea "x"
type textarea "7/31/2025 MLF Confirmed which unit needs a gasket. Wil 8/11/2025 MLF Installed …"
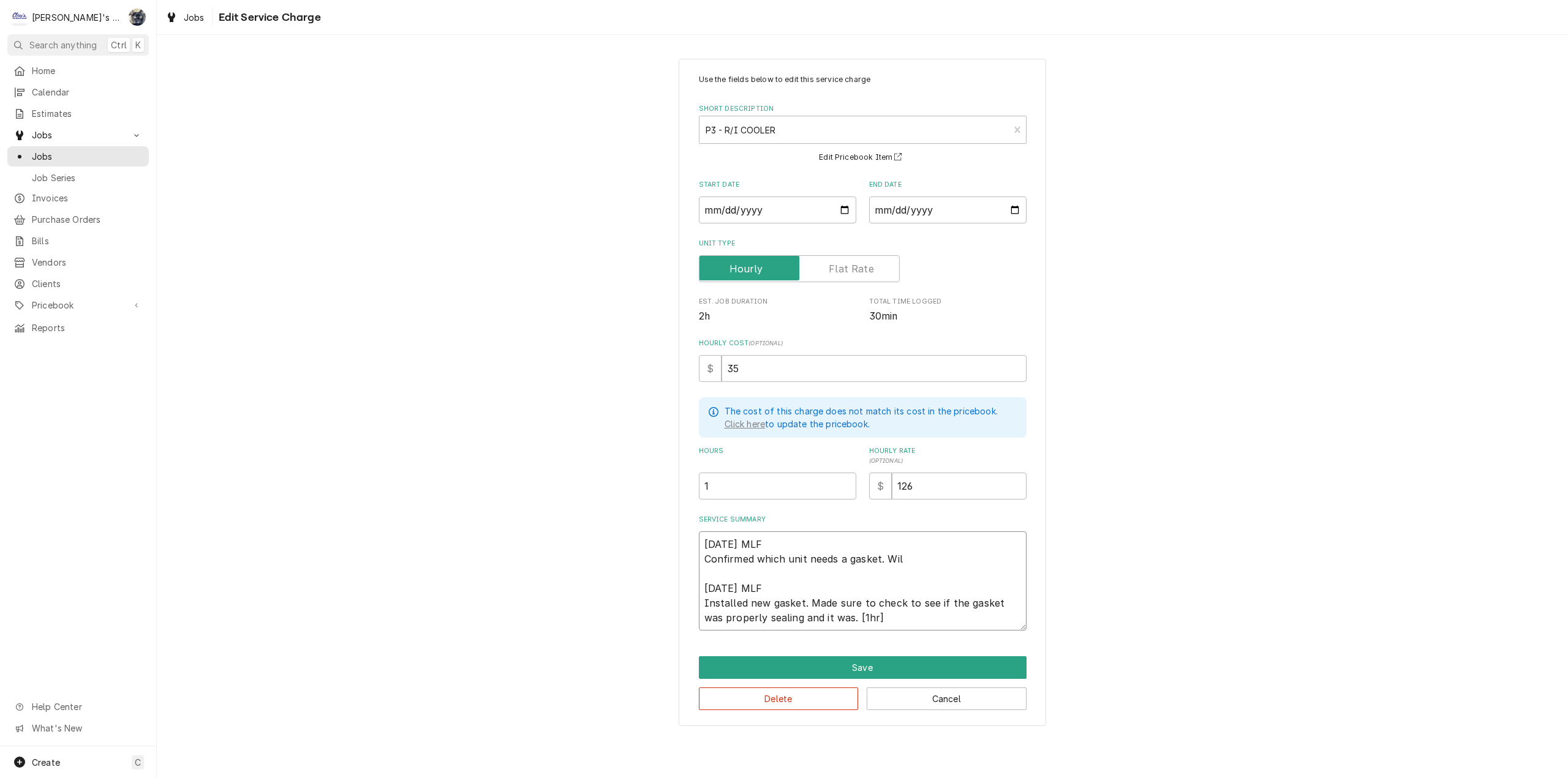
type textarea "x"
type textarea "7/31/2025 MLF Confirmed which unit needs a gasket. Wil 8/11/2025 MLF Installed …"
type textarea "x"
type textarea "7/31/2025 MLF Confirmed which unit needs a gasket. Wil 8/11/2025 MLF Installed …"
type textarea "x"
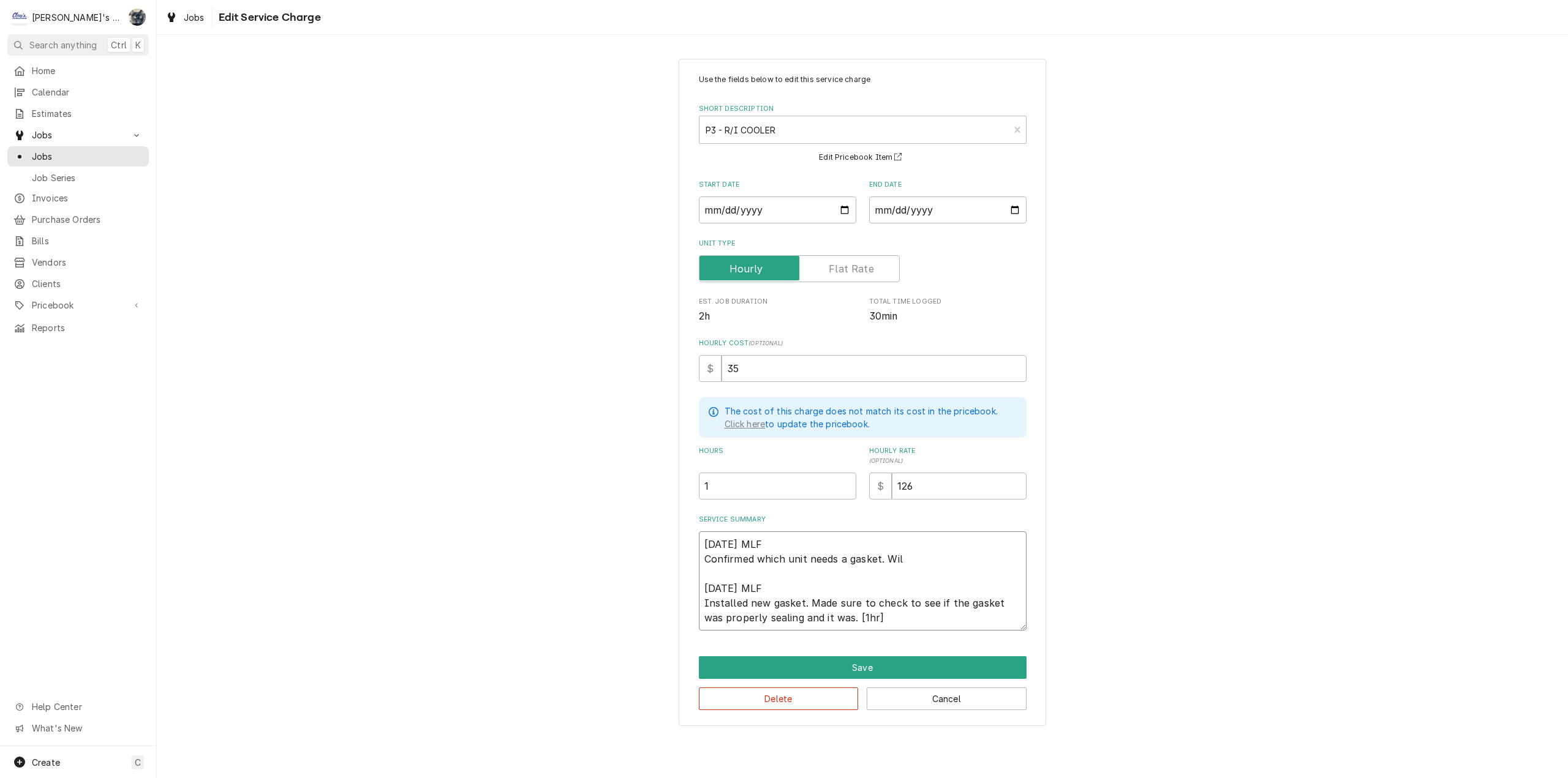
type textarea "7/31/2025 MLF Confirmed which unit needs a gasket. Will 8/11/2025 MLF Installed…"
type textarea "x"
type textarea "7/31/2025 MLF Confirmed which unit needs a gasket. Will 8/11/2025 MLF Installed…"
type textarea "x"
type textarea "7/31/2025 MLF Confirmed which unit needs a gasket. Will o 8/11/2025 MLF Install…"
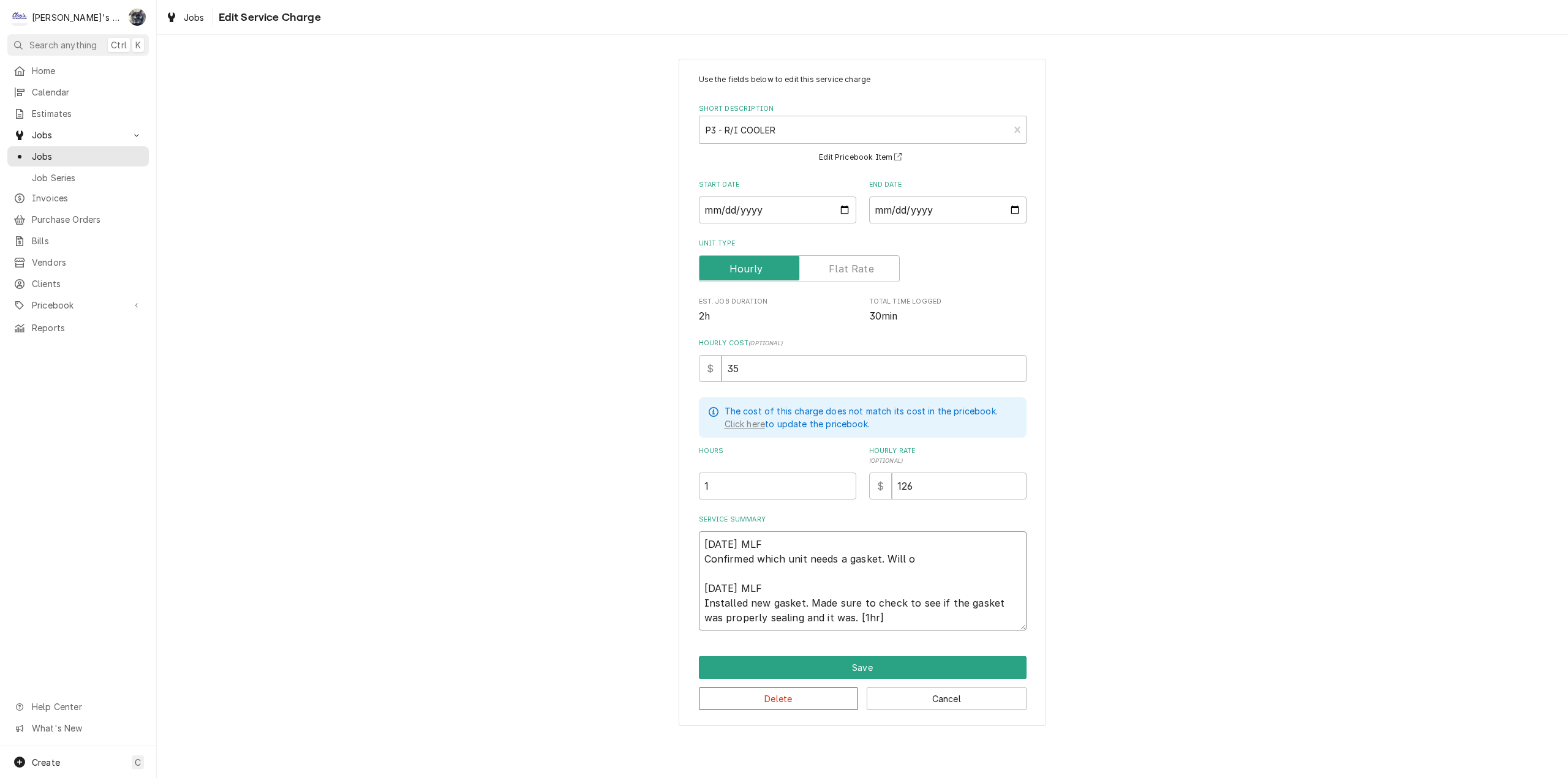
type textarea "x"
type textarea "7/31/2025 MLF Confirmed which unit needs a gasket. Will or 8/11/2025 MLF Instal…"
type textarea "x"
type textarea "7/31/2025 MLF Confirmed which unit needs a gasket. Will ord 8/11/2025 MLF Insta…"
type textarea "x"
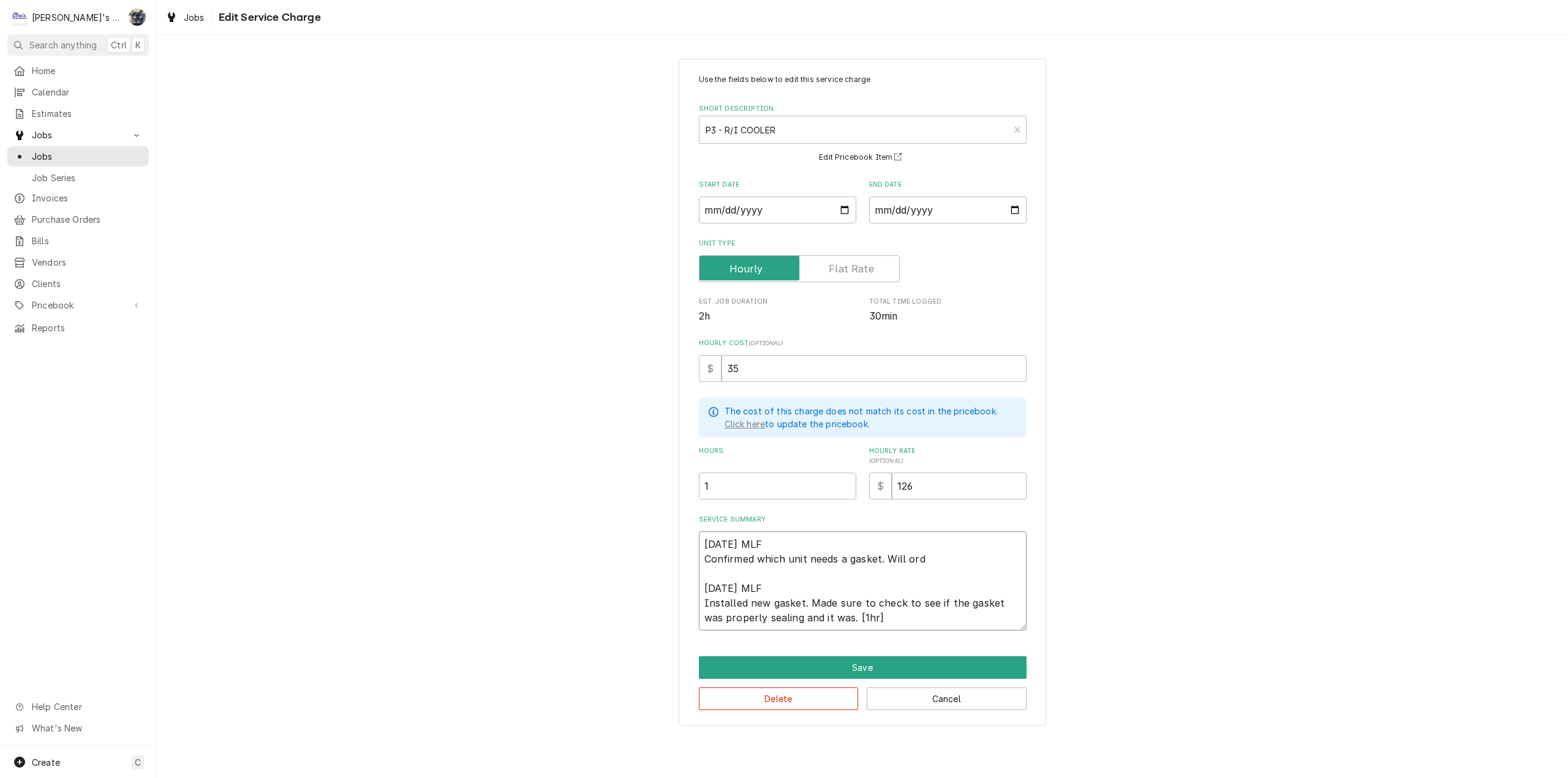
type textarea "7/31/2025 MLF Confirmed which unit needs a gasket. Will orde 8/11/2025 MLF Inst…"
type textarea "x"
type textarea "7/31/2025 MLF Confirmed which unit needs a gasket. Will order 8/11/2025 MLF Ins…"
type textarea "x"
type textarea "7/31/2025 MLF Confirmed which unit needs a gasket. Will order 8/11/2025 MLF Ins…"
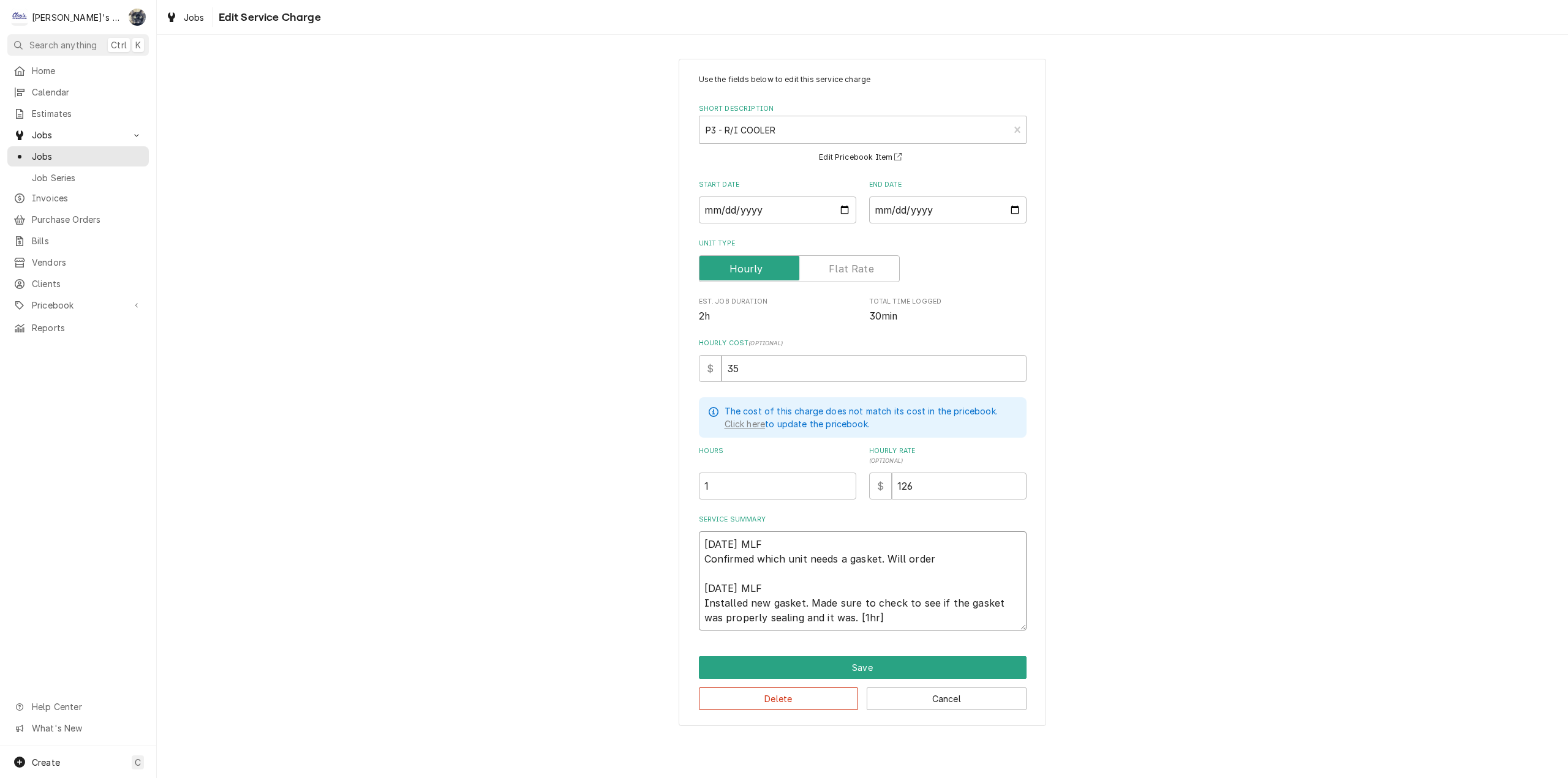
type textarea "x"
type textarea "7/31/2025 MLF Confirmed which unit needs a gasket. Will order g 8/11/2025 MLF I…"
type textarea "x"
type textarea "7/31/2025 MLF Confirmed which unit needs a gasket. Will order ga 8/11/2025 MLF …"
type textarea "x"
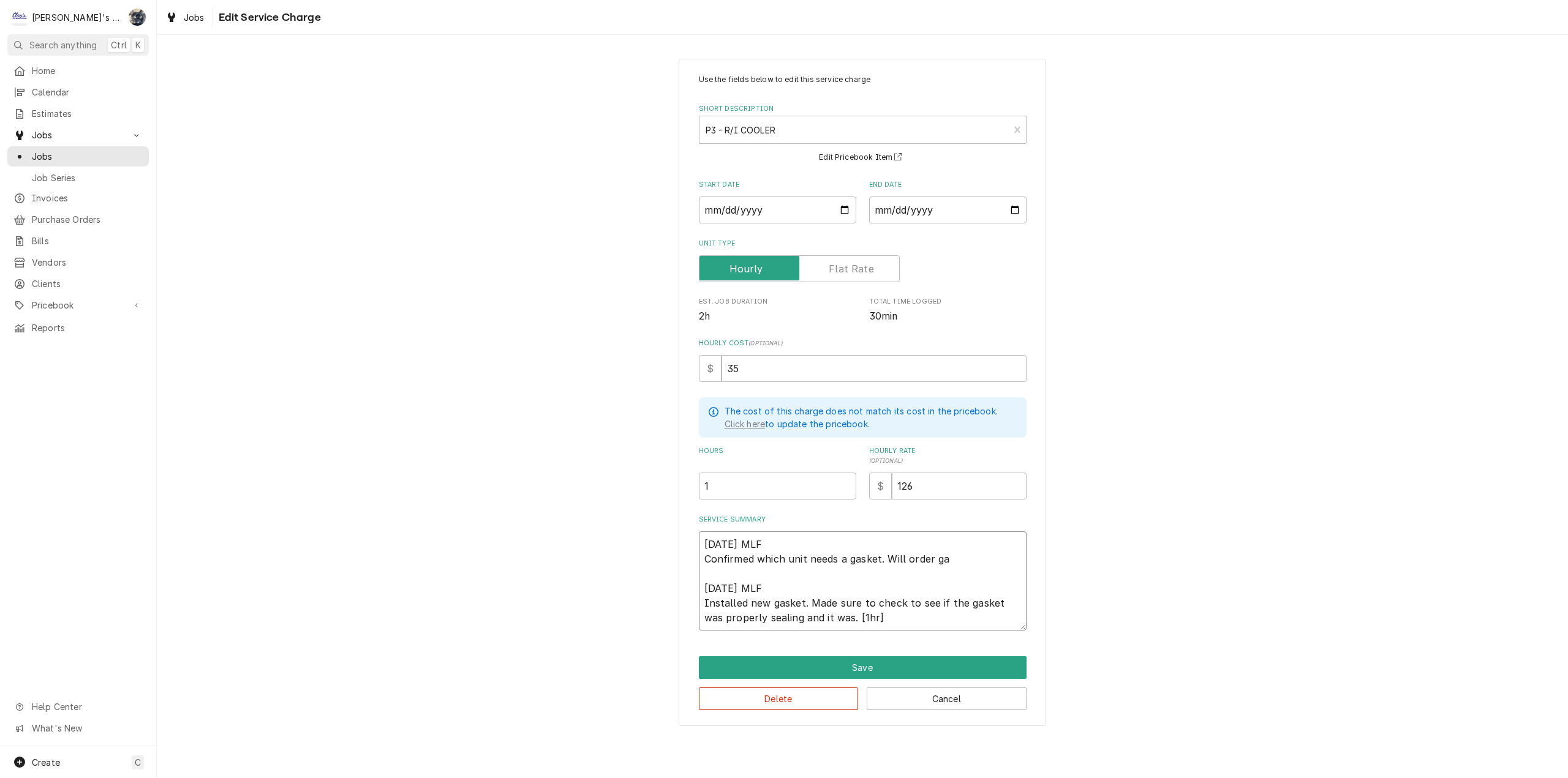
type textarea "7/31/2025 MLF Confirmed which unit needs a gasket. Will order gas 8/11/2025 MLF…"
type textarea "x"
type textarea "7/31/2025 MLF Confirmed which unit needs a gasket. Will order gask 8/11/2025 ML…"
type textarea "x"
type textarea "7/31/2025 MLF Confirmed which unit needs a gasket. Will order gaske 8/11/2025 M…"
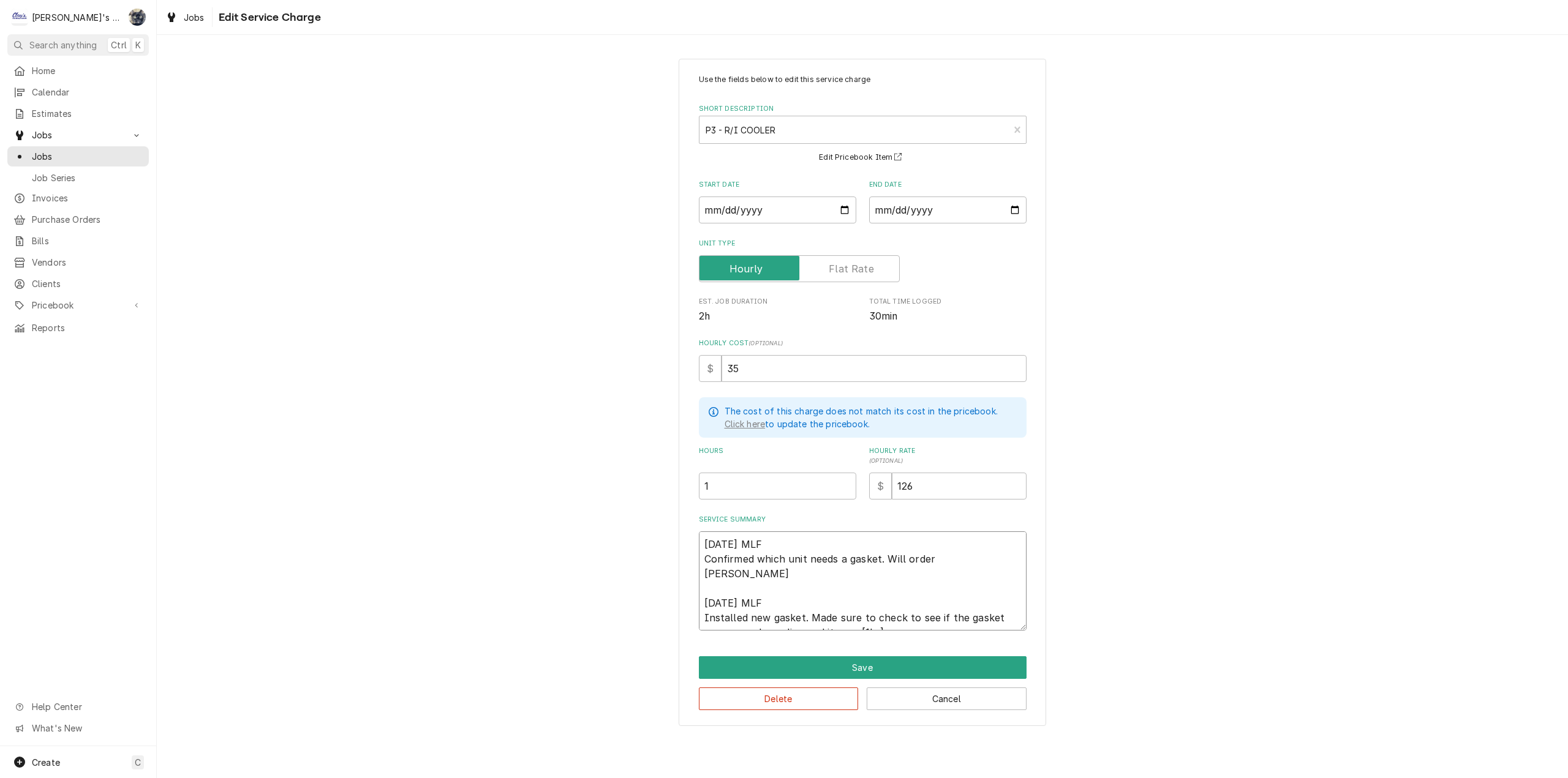
type textarea "x"
type textarea "7/31/2025 MLF Confirmed which unit needs a gasket. Will order gasket 8/11/2025 …"
type textarea "x"
type textarea "7/31/2025 MLF Confirmed which unit needs a gasket. Will order gasket 8/11/2025 …"
type textarea "x"
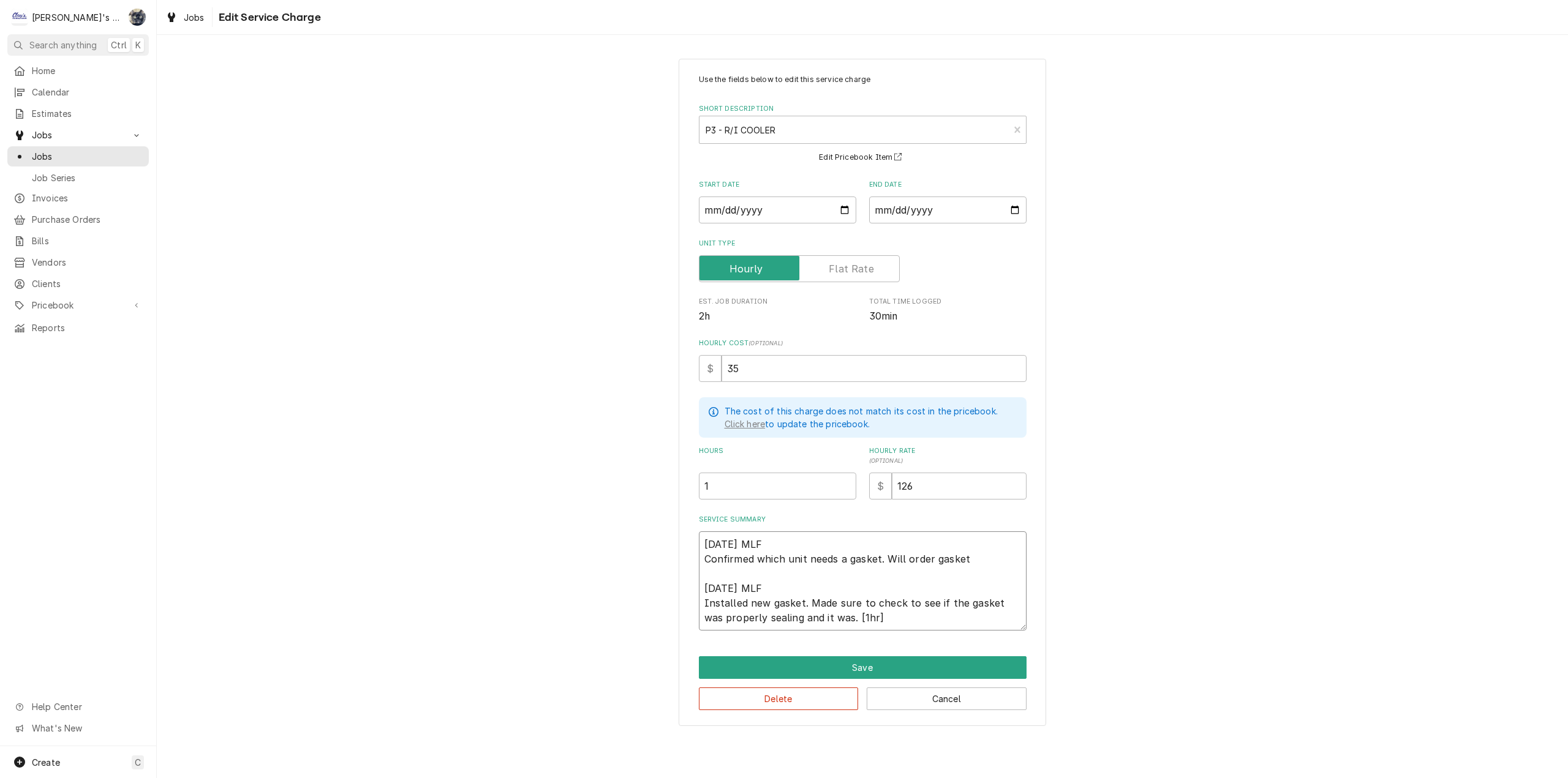
type textarea "7/31/2025 MLF Confirmed which unit needs a gasket. Will order gasket a 8/11/202…"
type textarea "x"
type textarea "7/31/2025 MLF Confirmed which unit needs a gasket. Will order gasket an 8/11/20…"
type textarea "x"
type textarea "7/31/2025 MLF Confirmed which unit needs a gasket. Will order gasket and 8/11/2…"
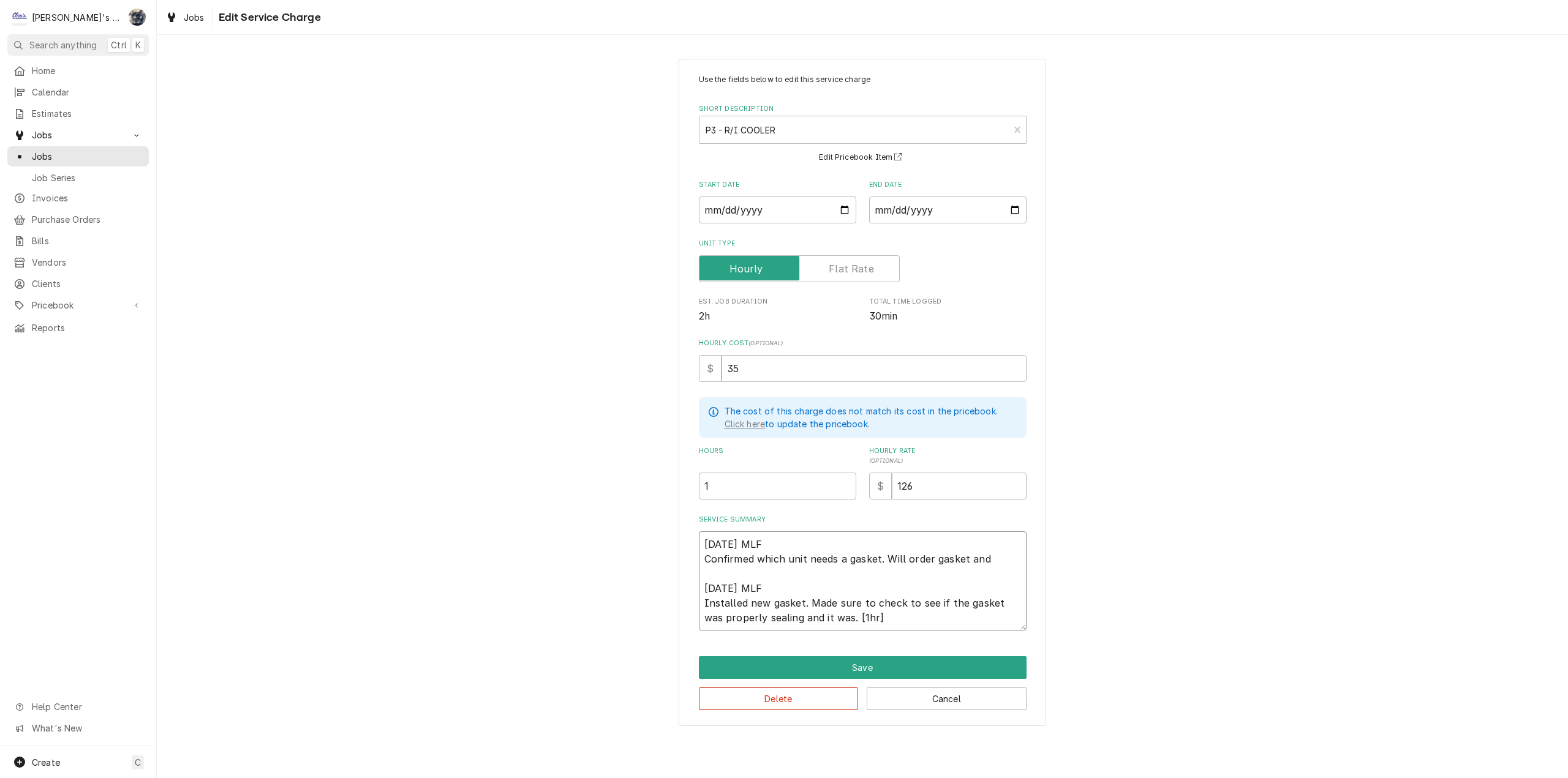
type textarea "x"
type textarea "7/31/2025 MLF Confirmed which unit needs a gasket. Will order gasket and 8/11/2…"
type textarea "x"
type textarea "7/31/2025 MLF Confirmed which unit needs a gasket. Will order gasket and r 8/11…"
type textarea "x"
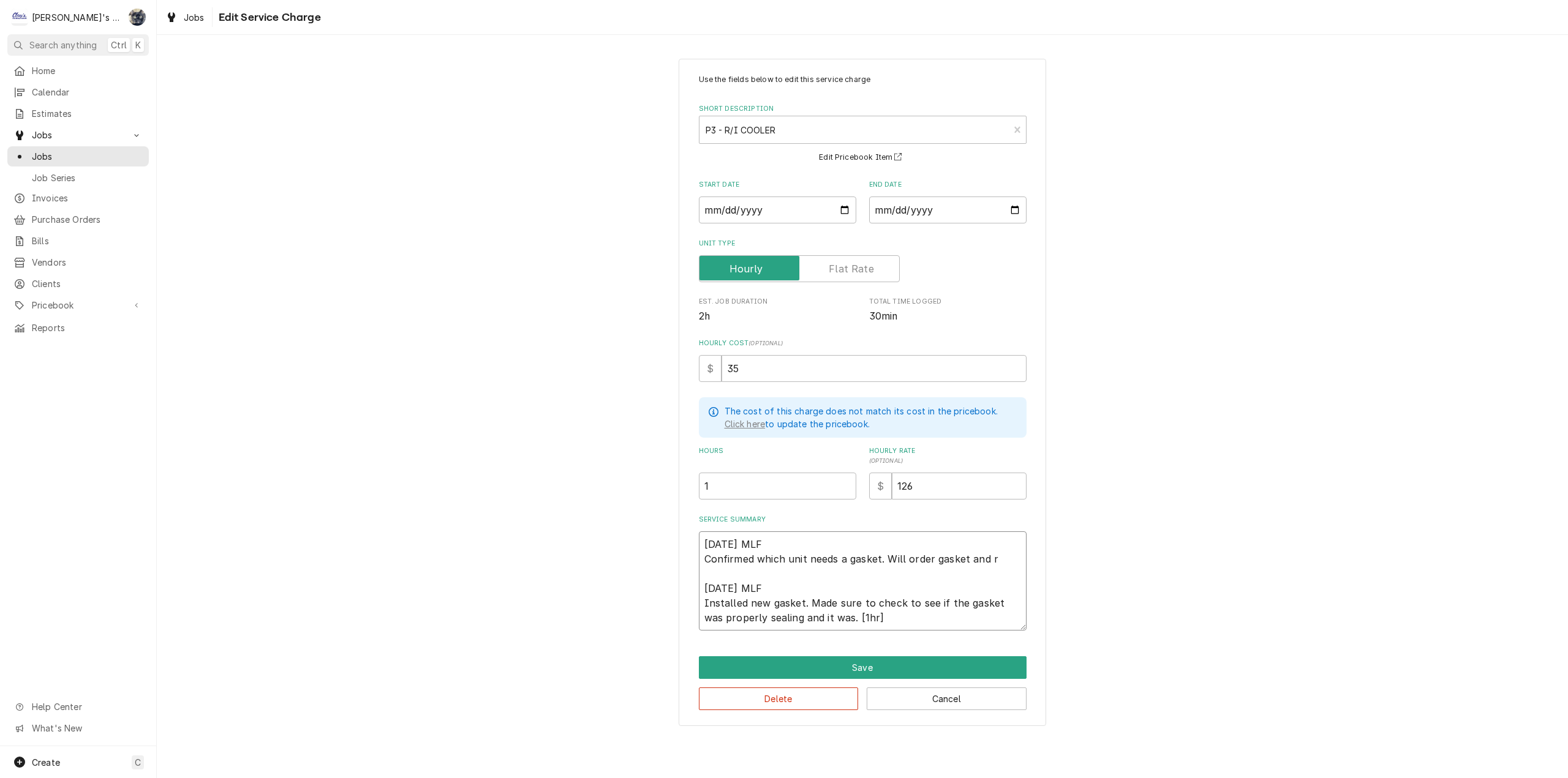
type textarea "7/31/2025 MLF Confirmed which unit needs a gasket. Will order gasket and re 8/1…"
type textarea "x"
type textarea "7/31/2025 MLF Confirmed which unit needs a gasket. Will order gasket and ret 8/…"
type textarea "x"
type textarea "7/31/2025 MLF Confirmed which unit needs a gasket. Will order gasket and retu 8…"
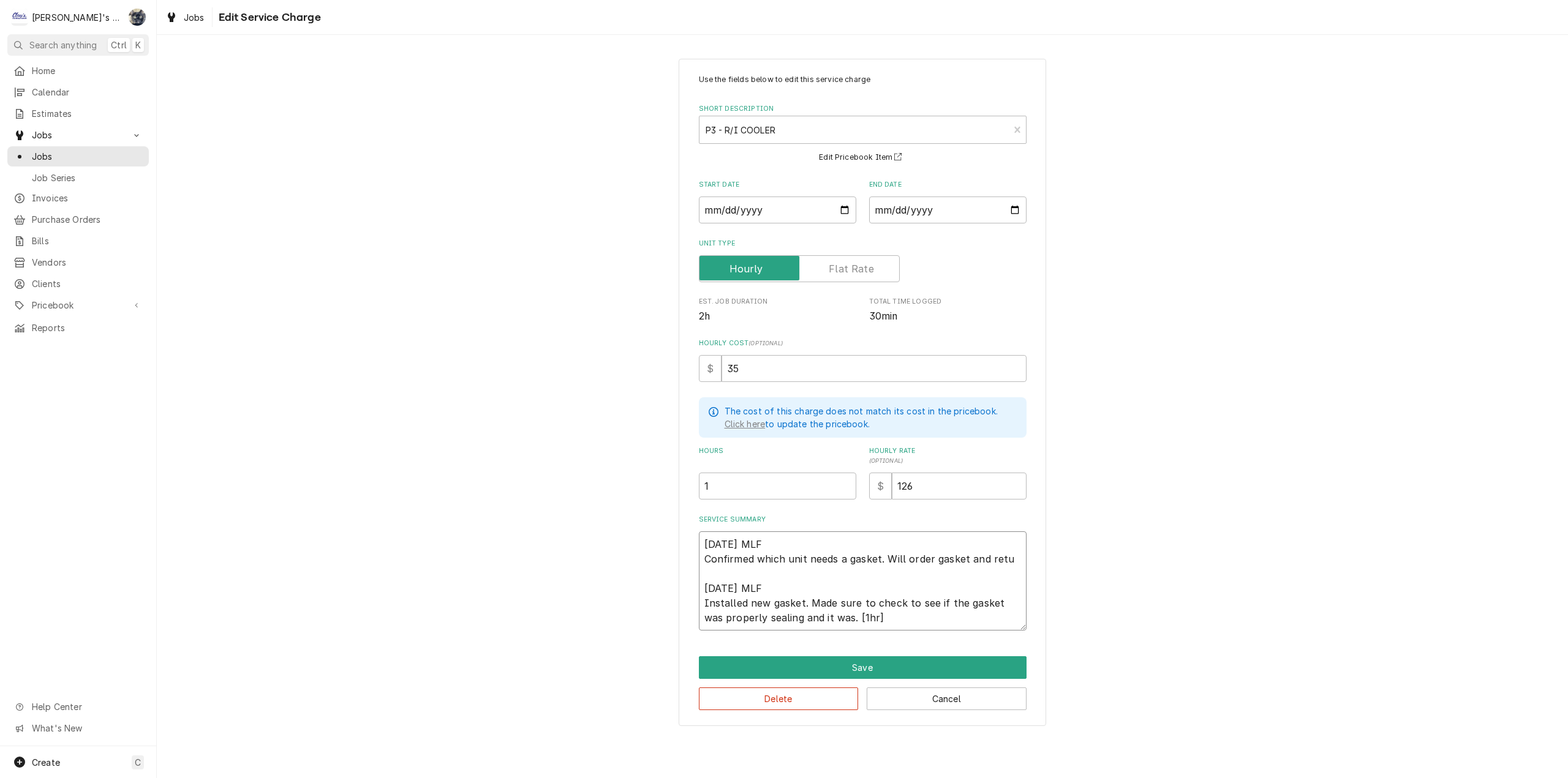
type textarea "x"
type textarea "7/31/2025 MLF Confirmed which unit needs a gasket. Will order gasket and retur …"
type textarea "x"
type textarea "7/31/2025 MLF Confirmed which unit needs a gasket. Will order gasket and return…"
type textarea "x"
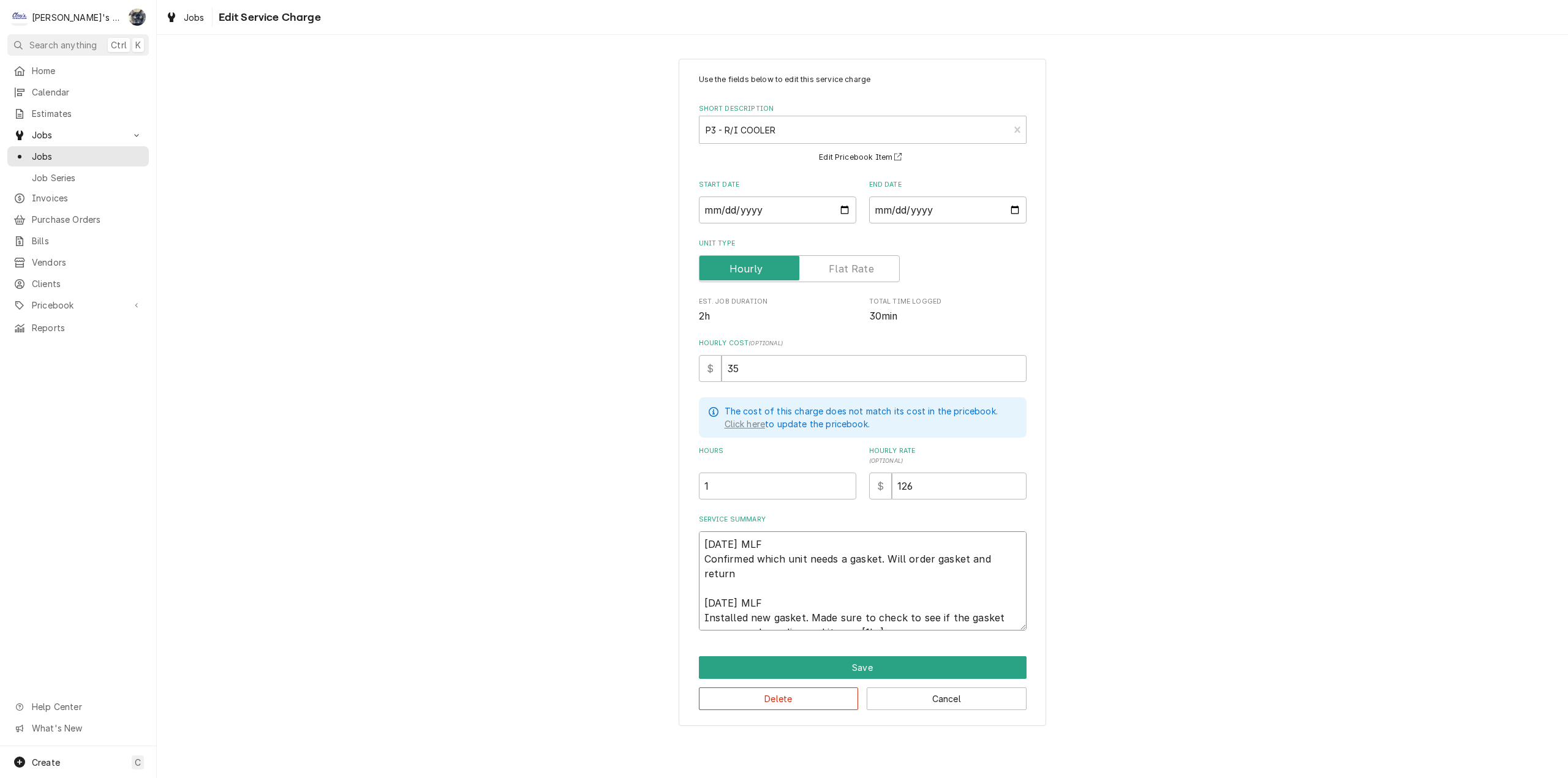
type textarea "7/31/2025 MLF Confirmed which unit needs a gasket. Will order gasket and return…"
type textarea "x"
type textarea "7/31/2025 MLF Confirmed which unit needs a gasket. Will order gasket and return…"
type textarea "x"
type textarea "7/31/2025 MLF Confirmed which unit needs a gasket. Will order gasket and return…"
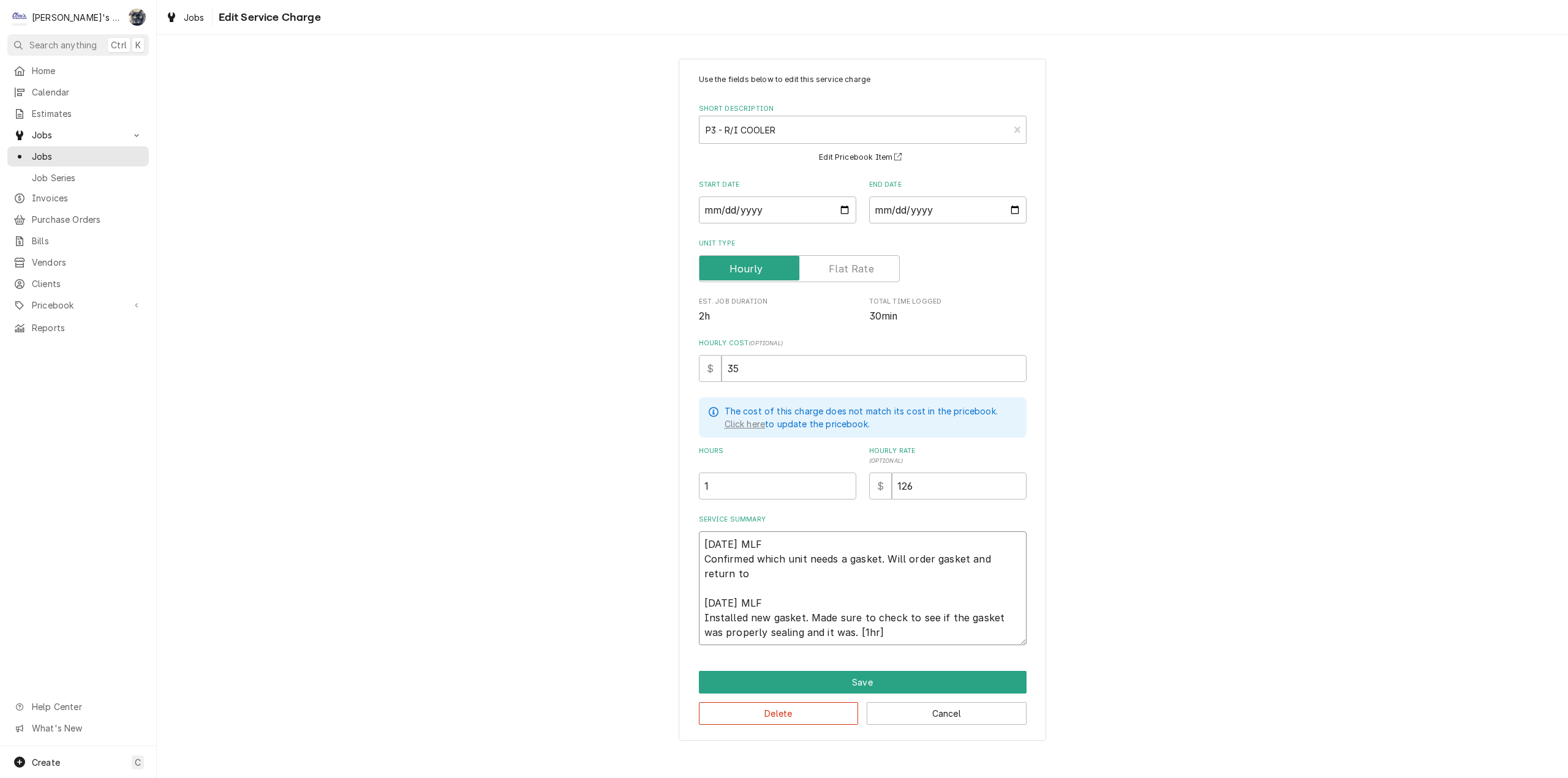
type textarea "x"
type textarea "7/31/2025 MLF Confirmed which unit needs a gasket. Will order gasket and return…"
type textarea "x"
type textarea "7/31/2025 MLF Confirmed which unit needs a gasket. Will order gasket and return…"
type textarea "x"
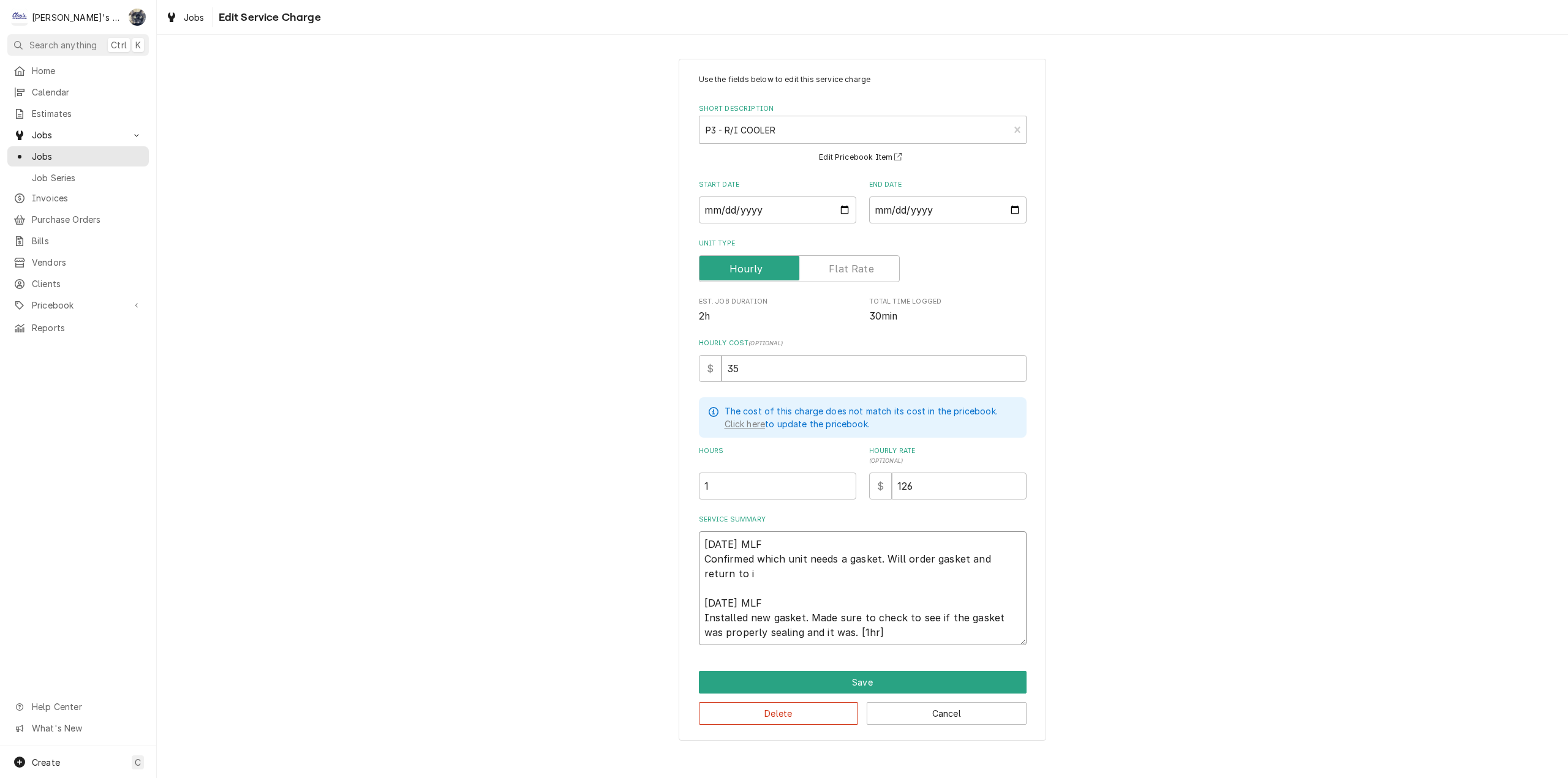
type textarea "7/31/2025 MLF Confirmed which unit needs a gasket. Will order gasket and return…"
type textarea "x"
type textarea "7/31/2025 MLF Confirmed which unit needs a gasket. Will order gasket and return…"
type textarea "x"
type textarea "7/31/2025 MLF Confirmed which unit needs a gasket. Will order gasket and return…"
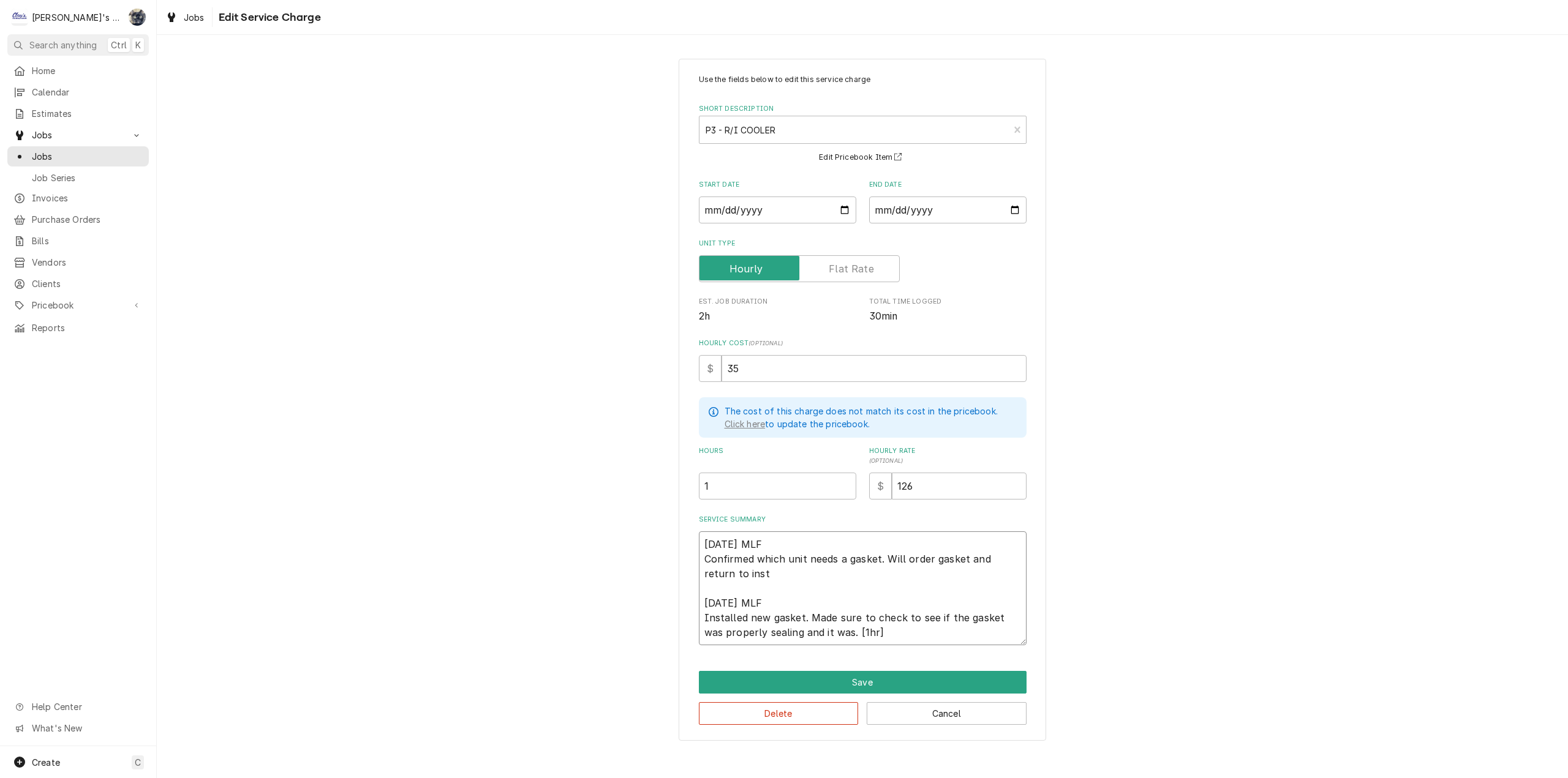
type textarea "x"
type textarea "7/31/2025 MLF Confirmed which unit needs a gasket. Will order gasket and return…"
type textarea "x"
type textarea "7/31/2025 MLF Confirmed which unit needs a gasket. Will order gasket and return…"
type textarea "x"
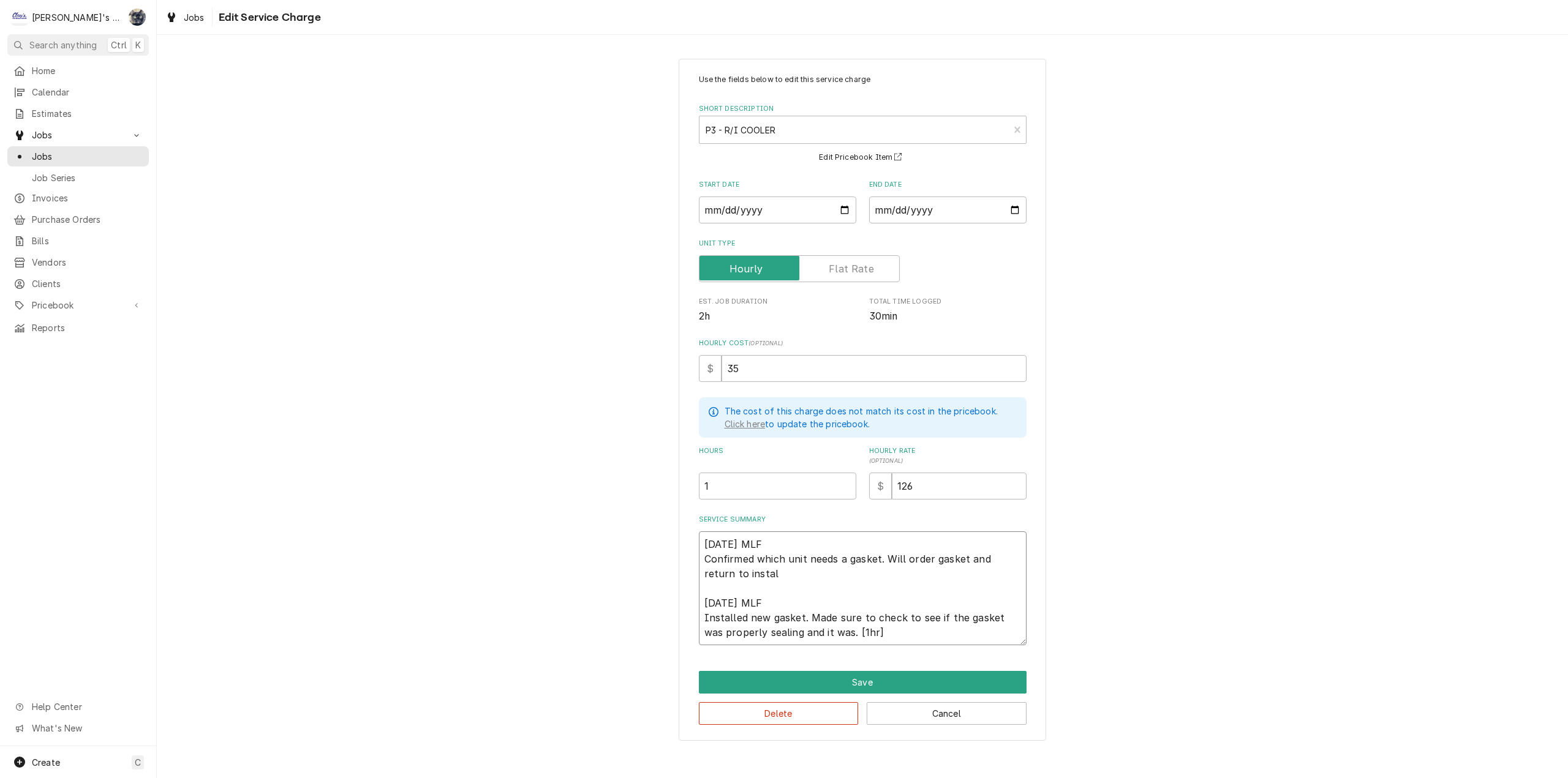
type textarea "7/31/2025 MLF Confirmed which unit needs a gasket. Will order gasket and return…"
type textarea "x"
type textarea "7/31/2025 MLF Confirmed which unit needs a gasket. Will order gasket and return…"
type textarea "x"
type textarea "7/31/2025 MLF Confirmed which unit needs a gasket. Will order gasket and return…"
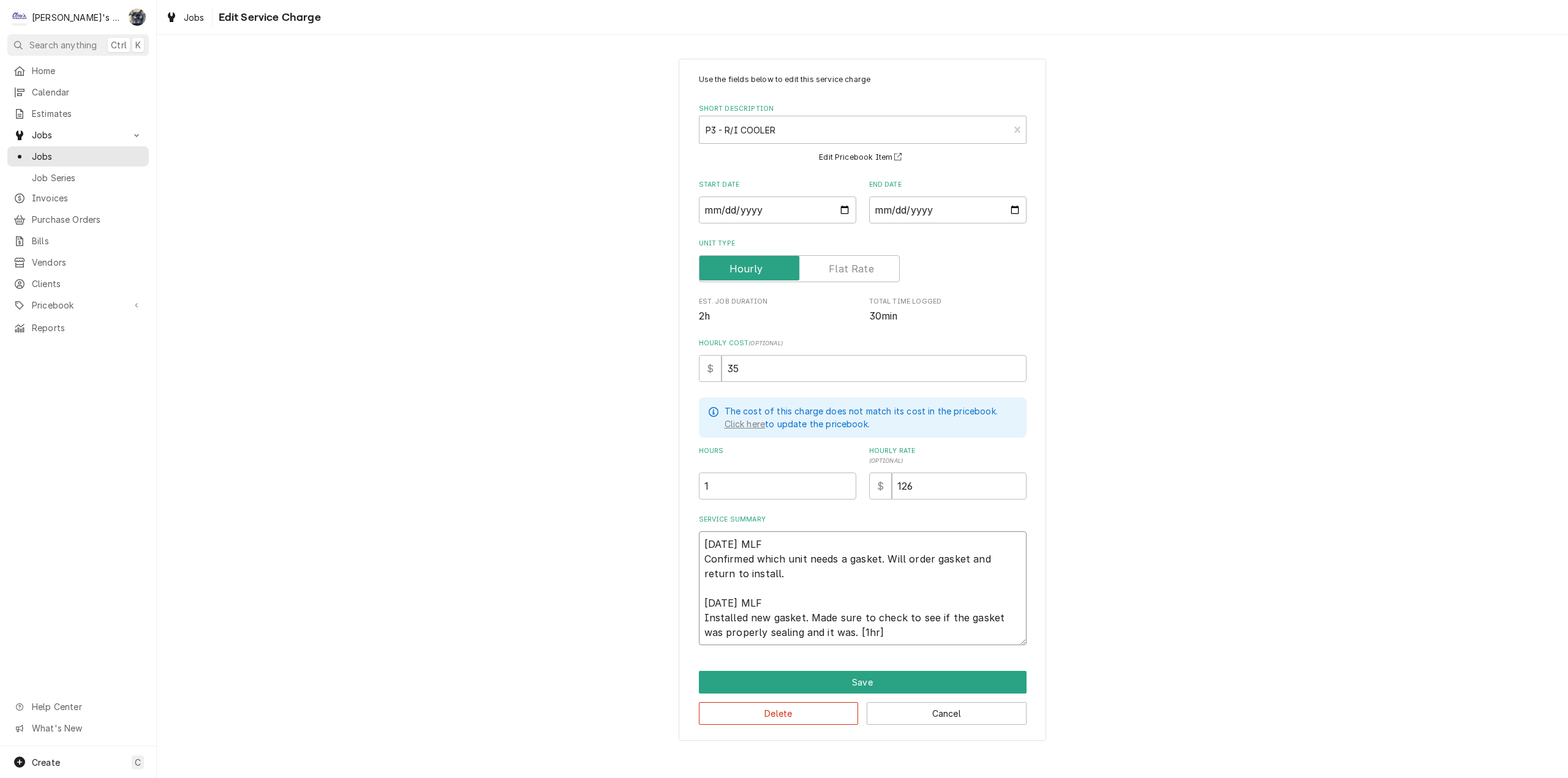
click at [854, 630] on textarea "7/31/2025 MLF Confirmed which unit needs a gasket. Will order gasket and return…" at bounding box center [863, 588] width 327 height 114
type textarea "x"
type textarea "7/31/2025 MLF Confirmed which unit needs a gasket. Will order gasket and return…"
type textarea "x"
type textarea "7/31/2025 MLF Confirmed which unit needs a gasket. Will order gasket and return…"
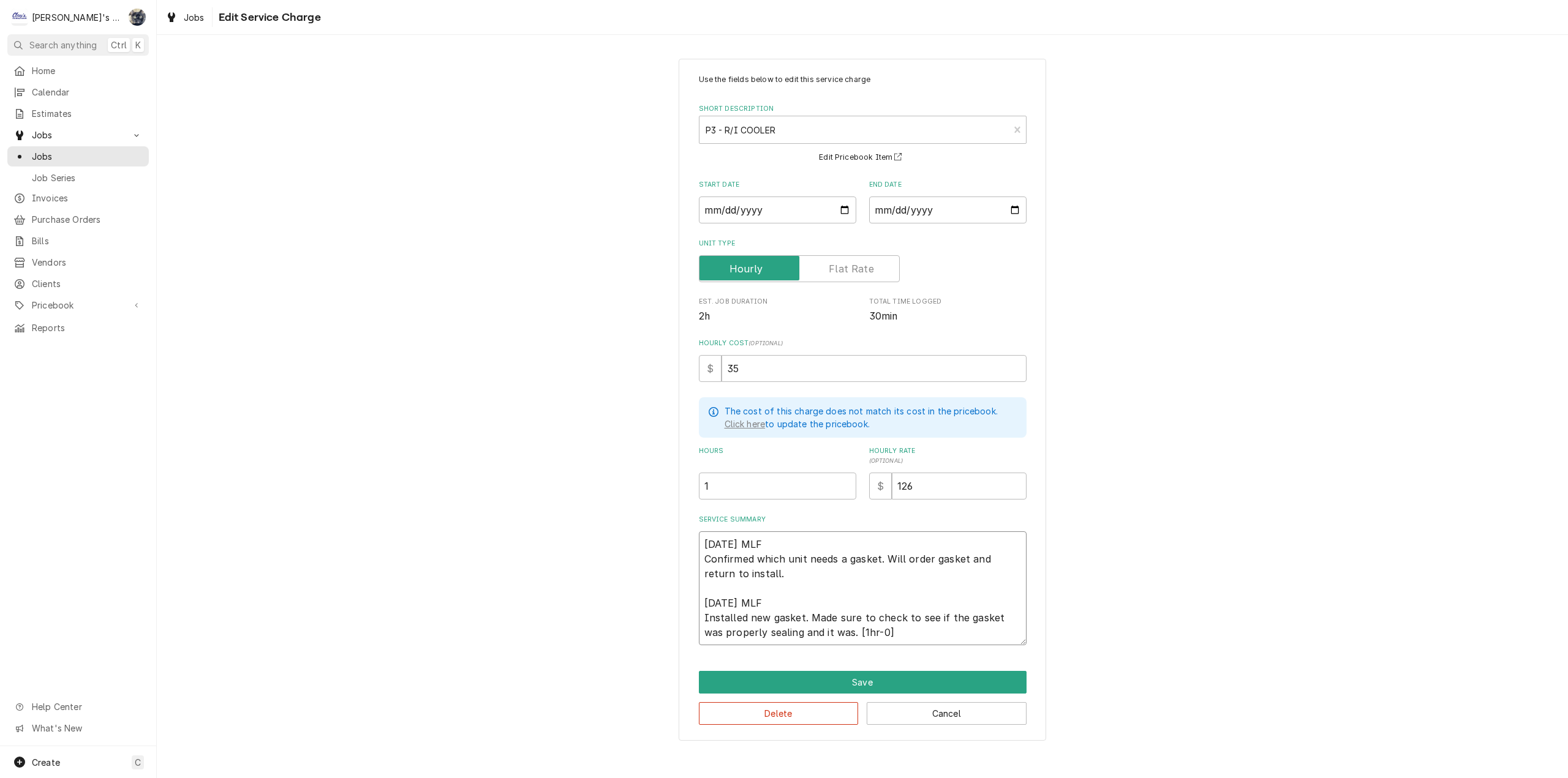
type textarea "x"
type textarea "7/31/2025 MLF Confirmed which unit needs a gasket. Will order gasket and return…"
type textarea "x"
type textarea "7/31/2025 MLF Confirmed which unit needs a gasket. Will order gasket and return…"
type textarea "x"
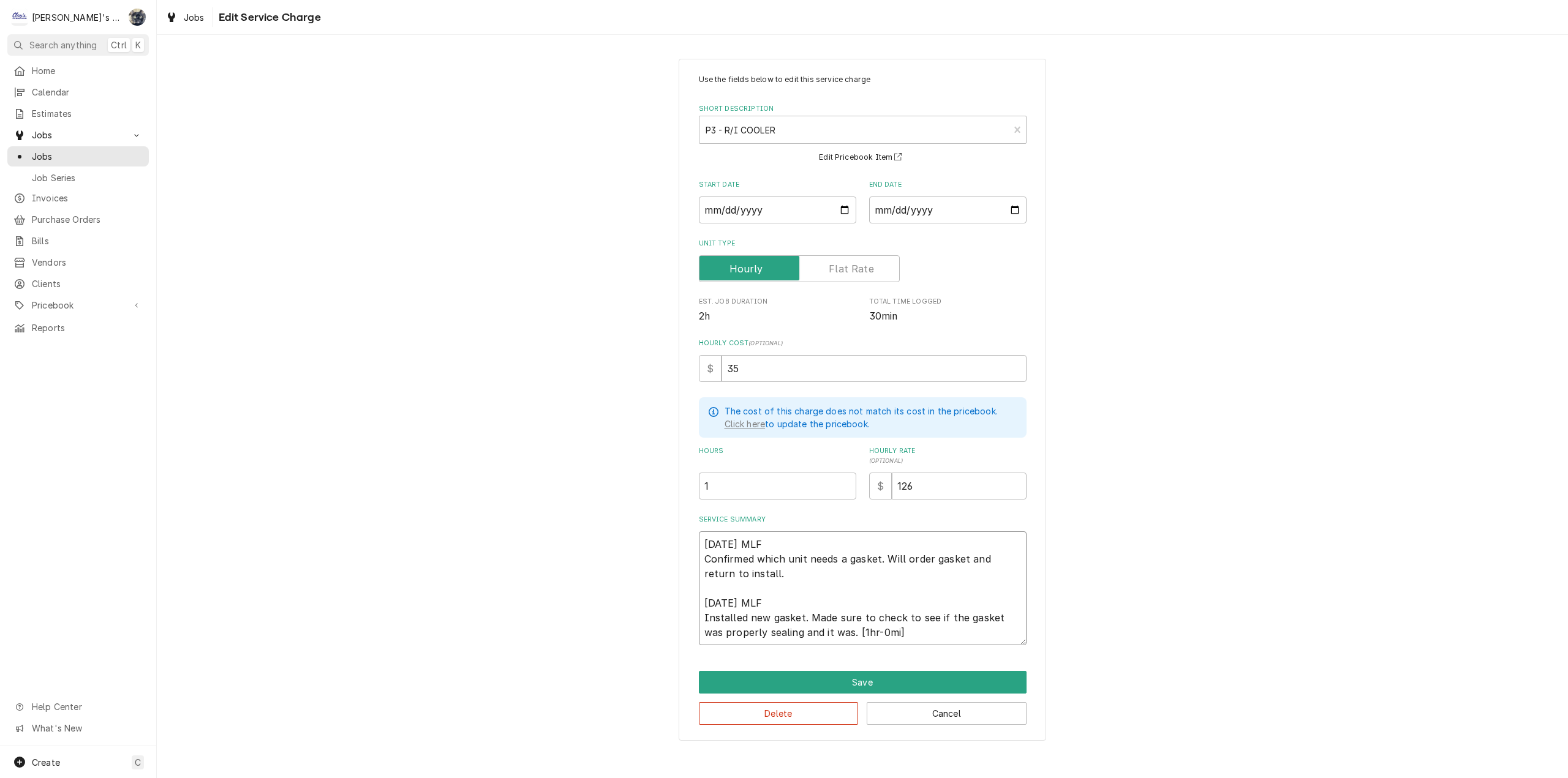
type textarea "7/31/2025 MLF Confirmed which unit needs a gasket. Will order gasket and return…"
type textarea "x"
type textarea "7/31/2025 MLF Confirmed which unit needs a gasket. Will order gasket and return…"
drag, startPoint x: 910, startPoint y: 484, endPoint x: 874, endPoint y: 489, distance: 36.3
click at [874, 489] on div "$ 126" at bounding box center [948, 485] width 157 height 27
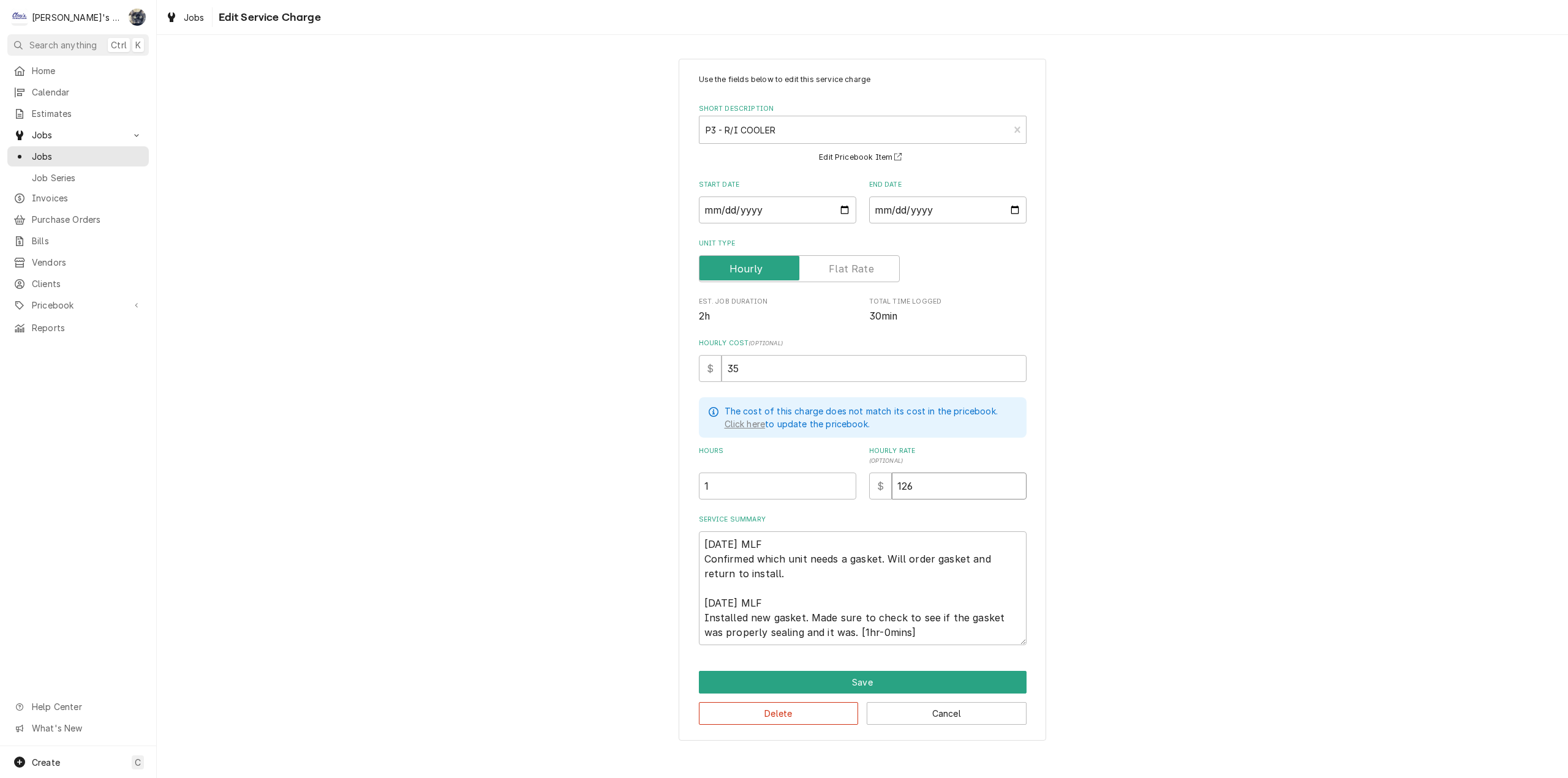
type textarea "x"
type input "1"
type textarea "x"
type input "11"
type textarea "x"
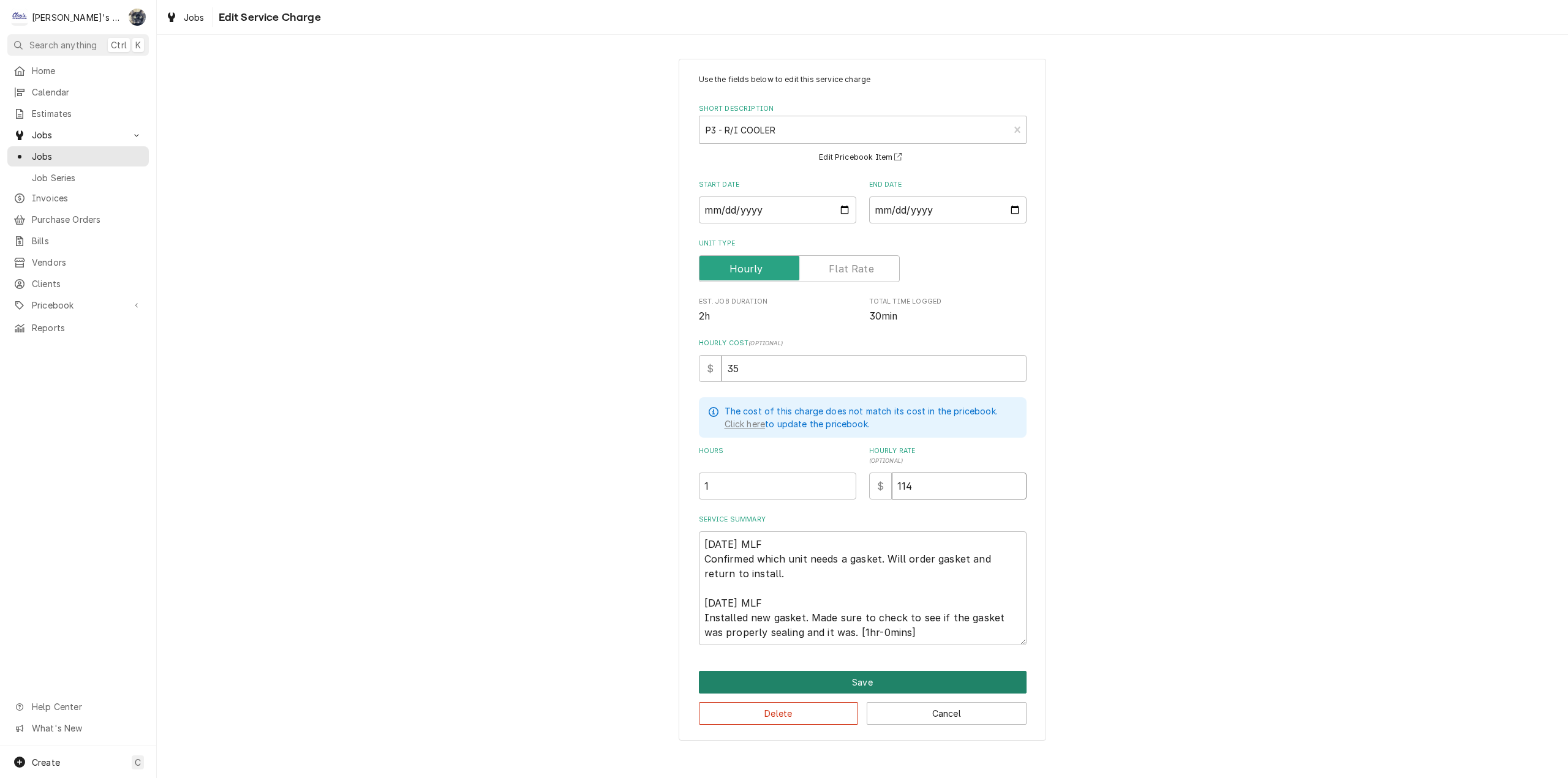
type input "114"
click at [860, 683] on button "Save" at bounding box center [863, 682] width 327 height 23
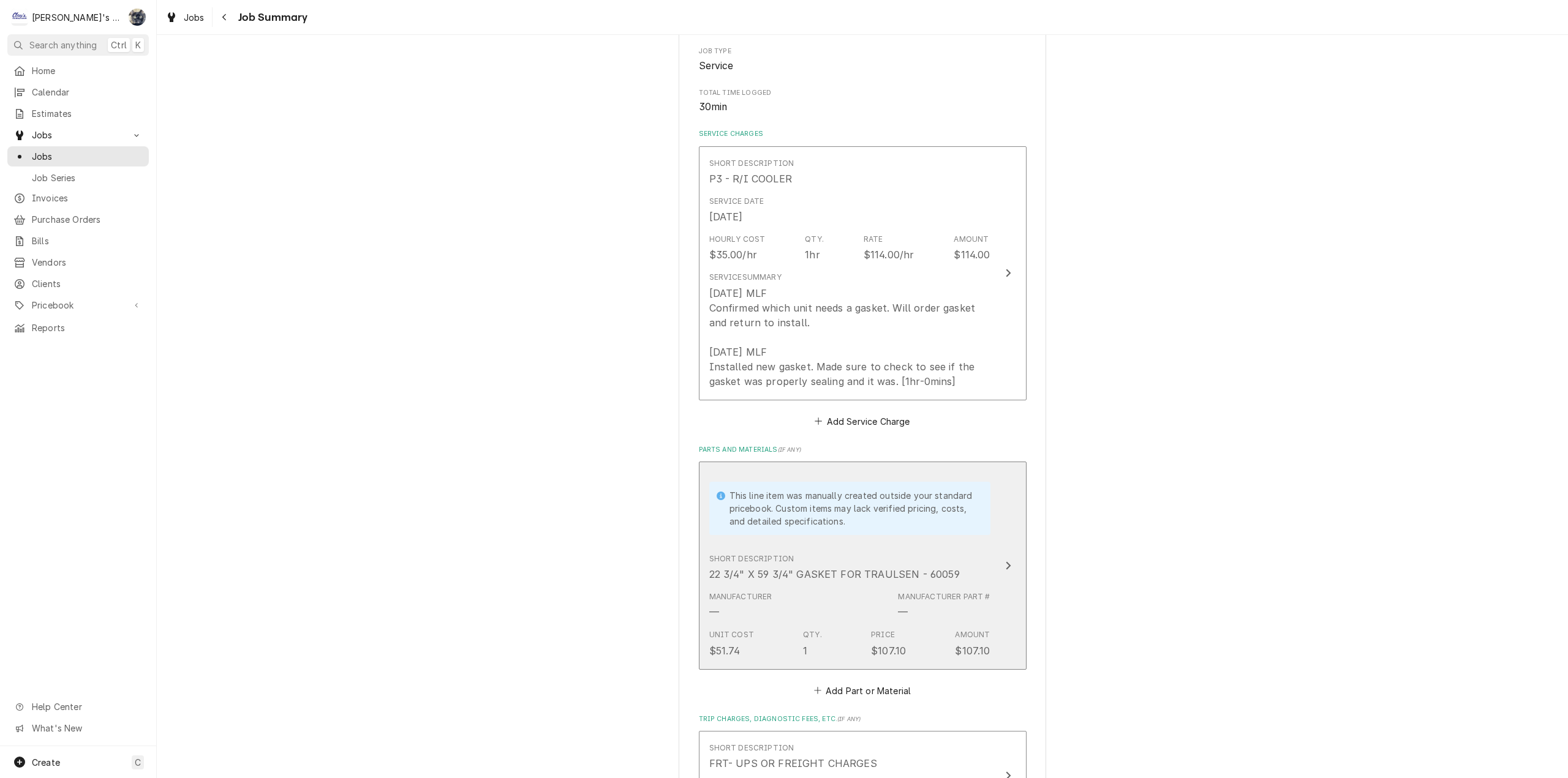
scroll to position [429, 0]
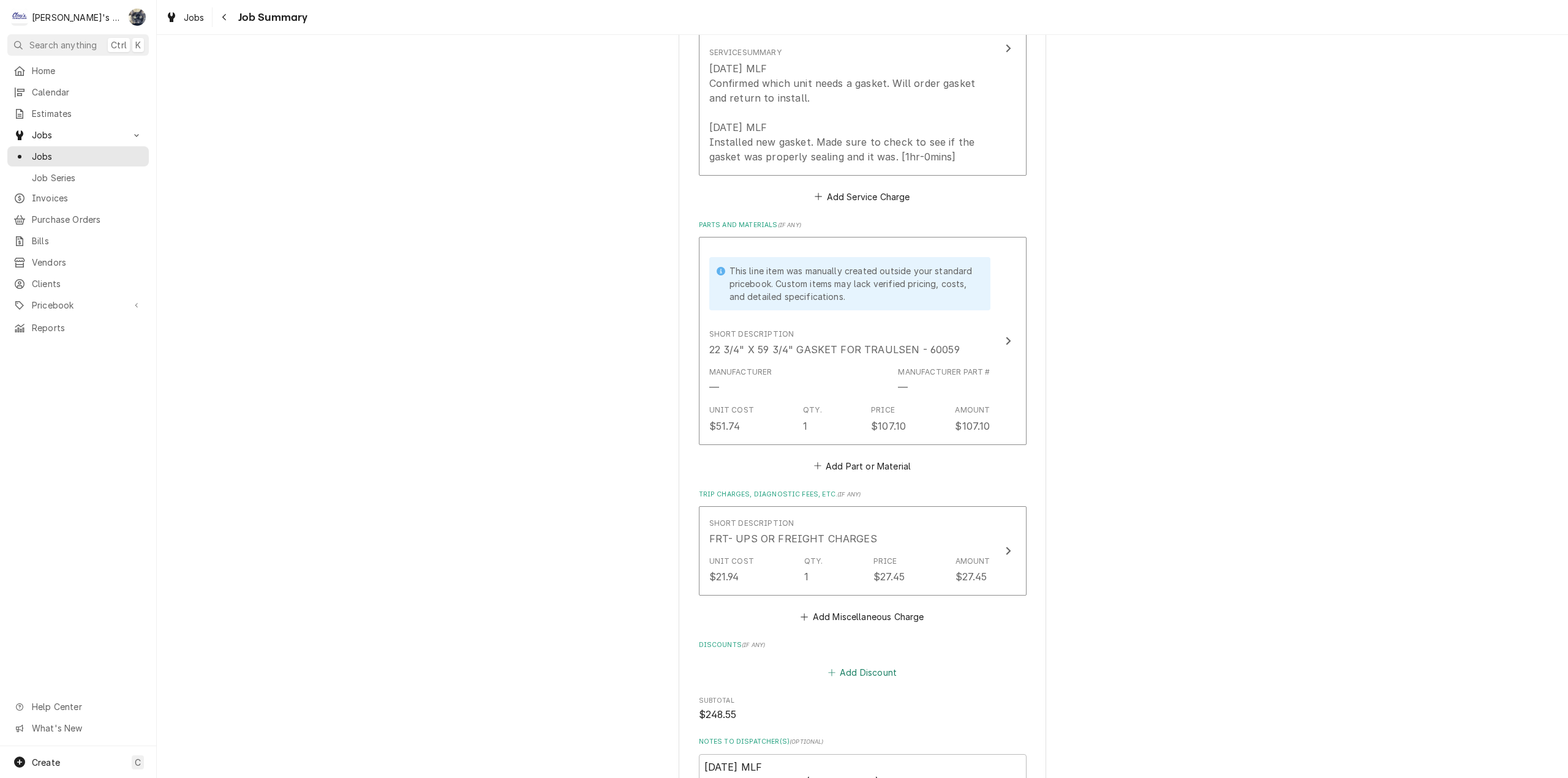
drag, startPoint x: 857, startPoint y: 674, endPoint x: 828, endPoint y: 415, distance: 260.6
click at [857, 673] on button "Add Discount" at bounding box center [862, 672] width 73 height 17
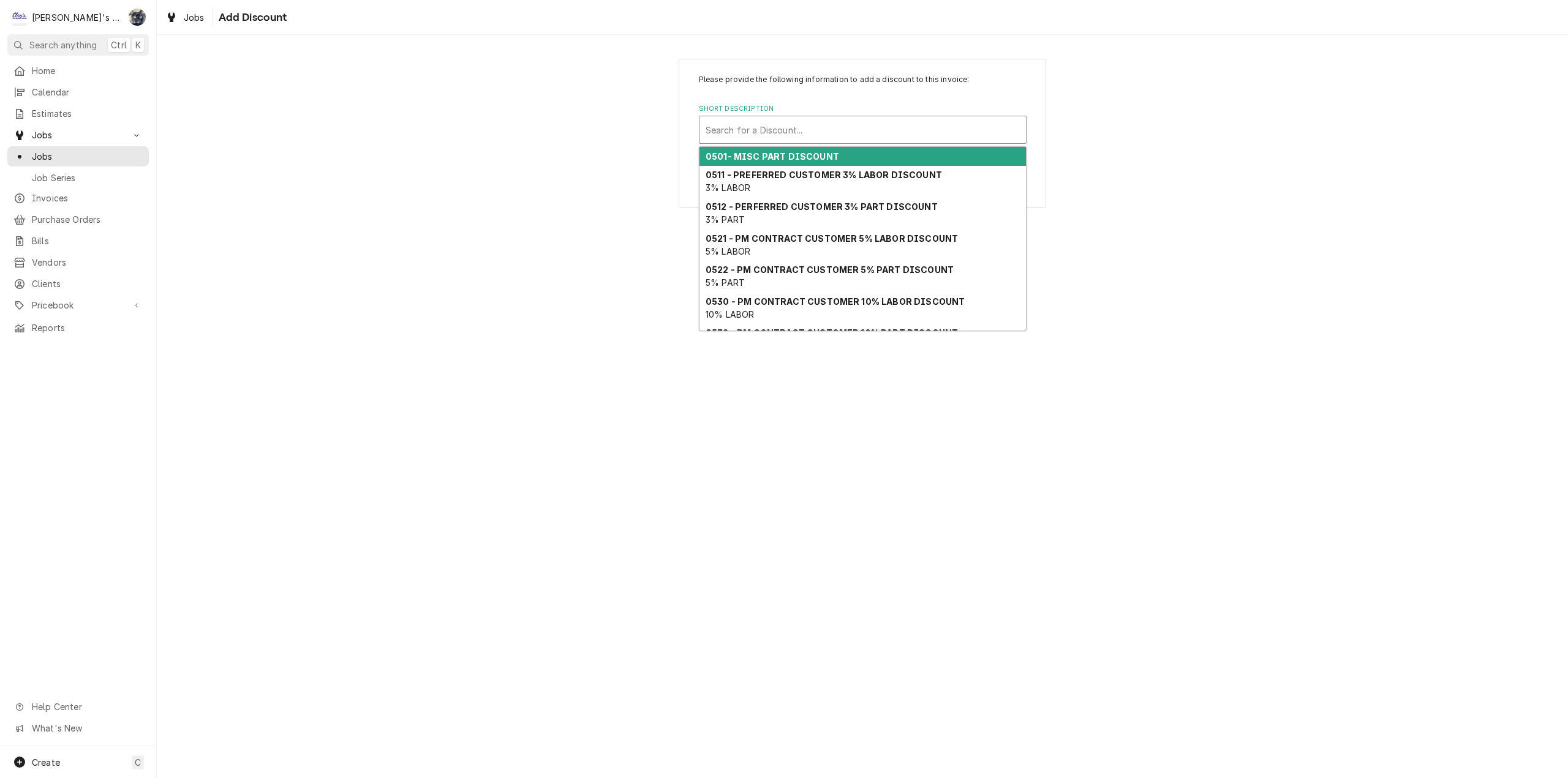
click at [781, 132] on div "Short Description" at bounding box center [862, 130] width 314 height 22
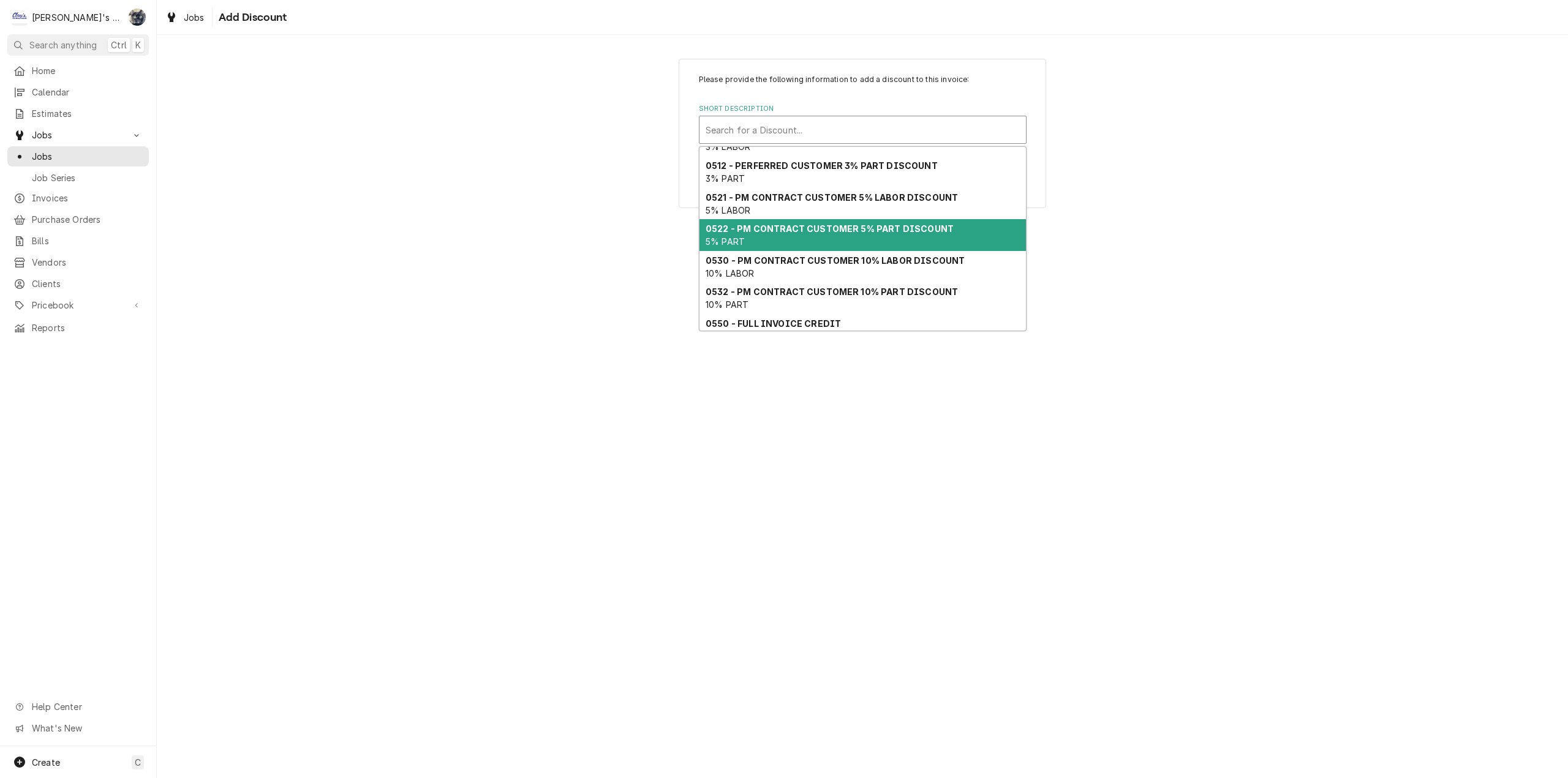
scroll to position [61, 0]
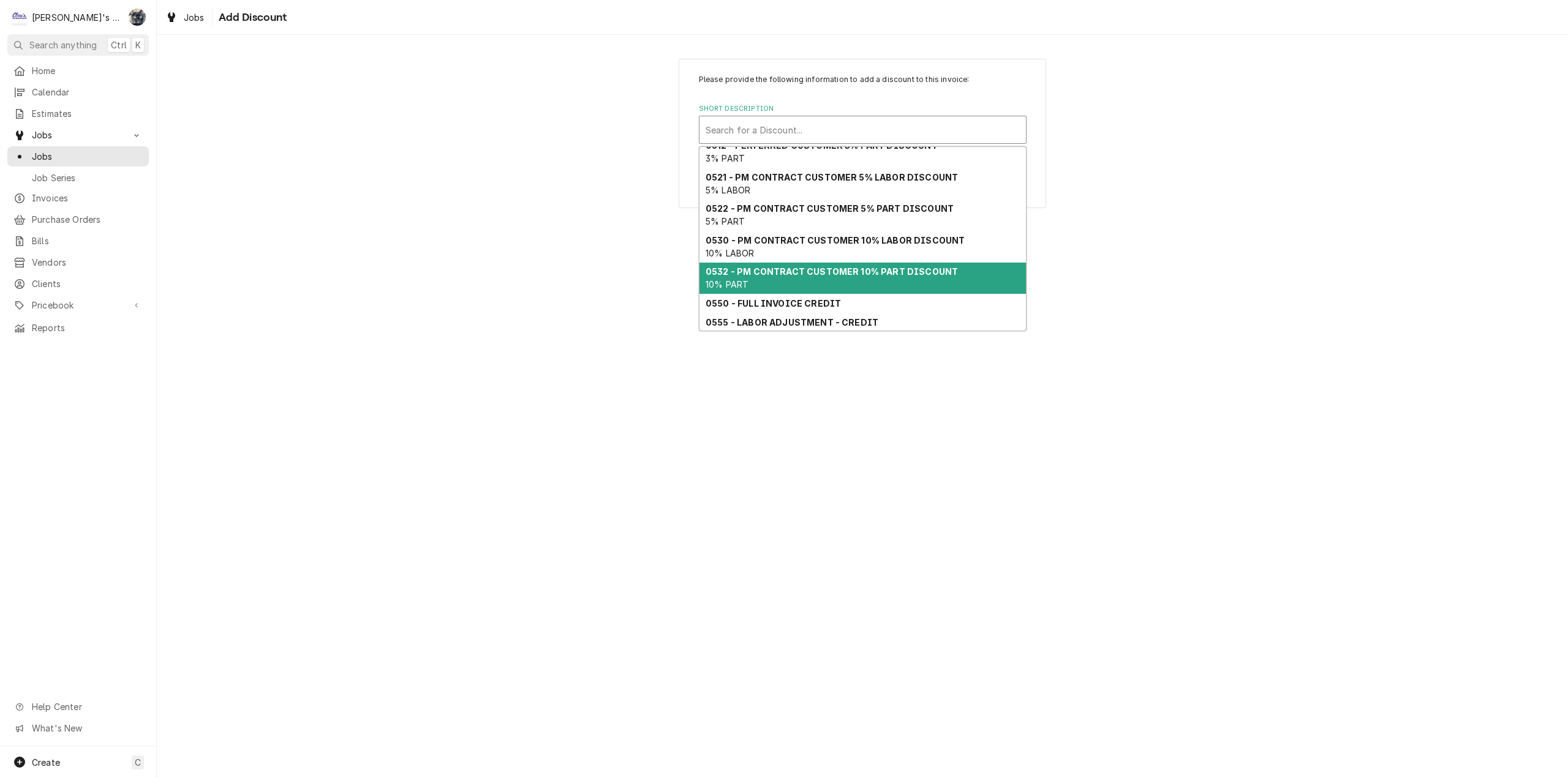
click at [826, 276] on strong "0532 - PM CONTRACT CUSTOMER 10% PART DISCOUNT" at bounding box center [831, 271] width 252 height 10
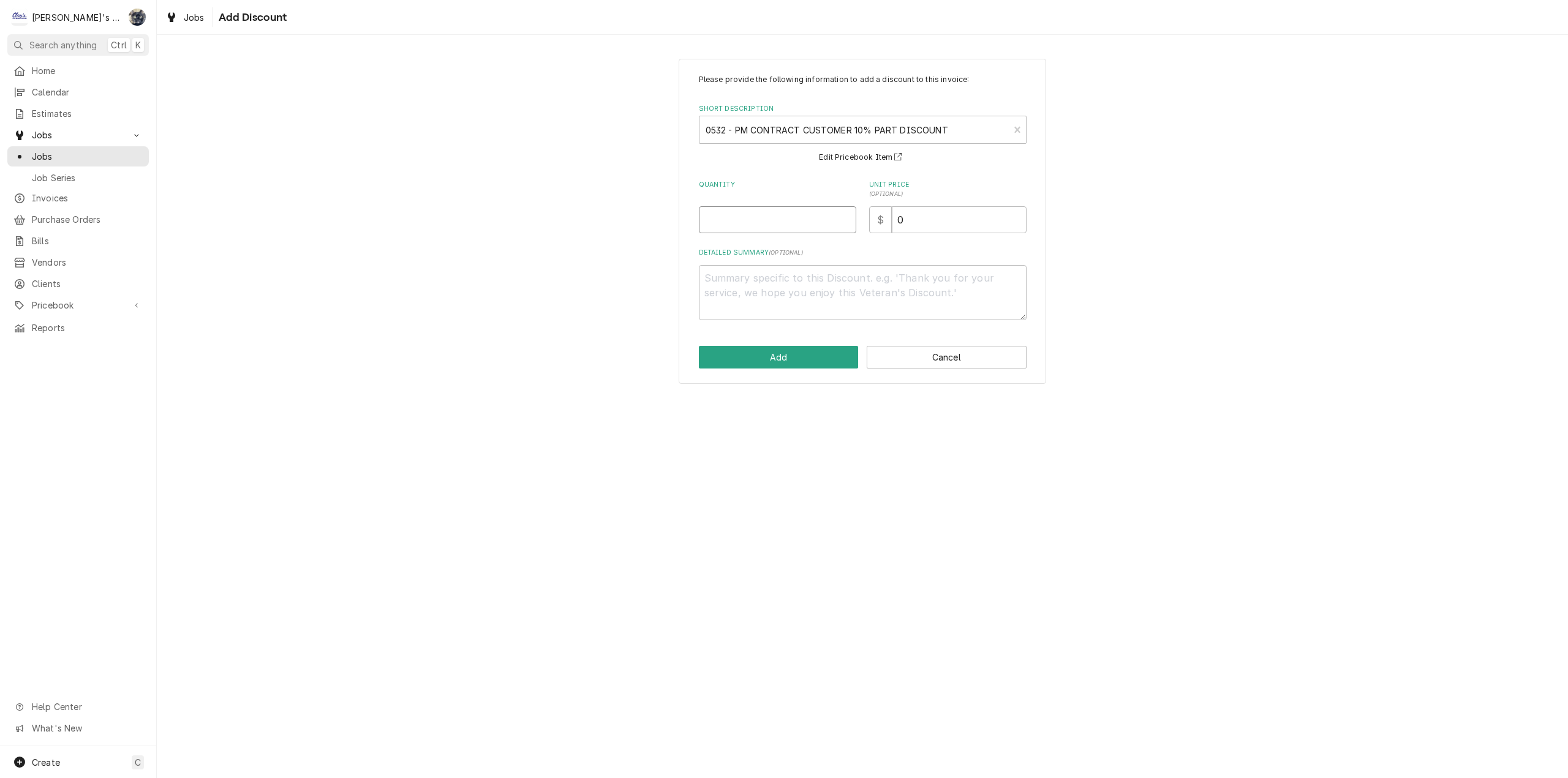
click at [747, 206] on input "Quantity" at bounding box center [778, 220] width 157 height 27
type textarea "x"
type input "1"
click at [801, 357] on button "Add" at bounding box center [778, 357] width 160 height 23
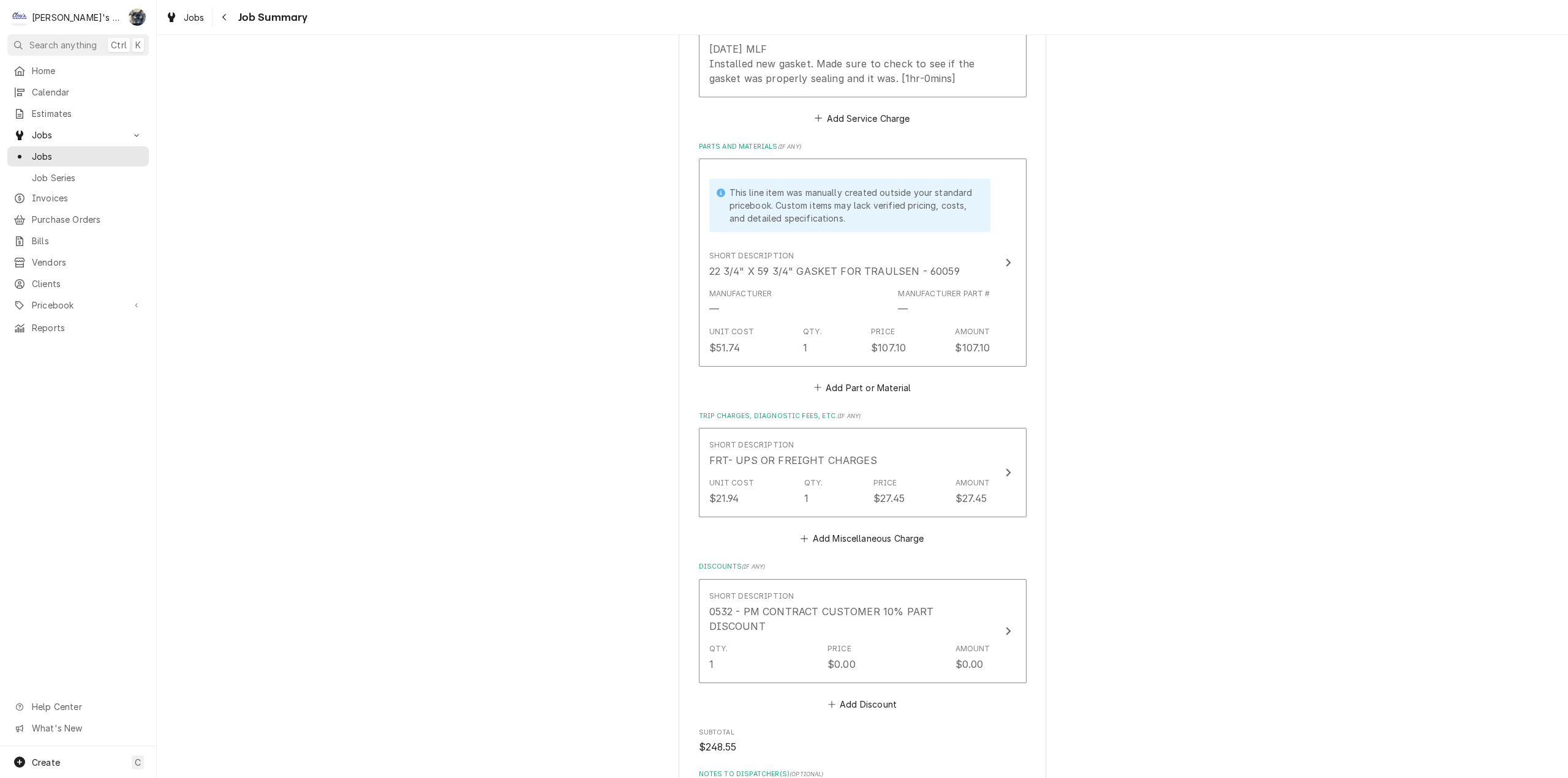
scroll to position [673, 0]
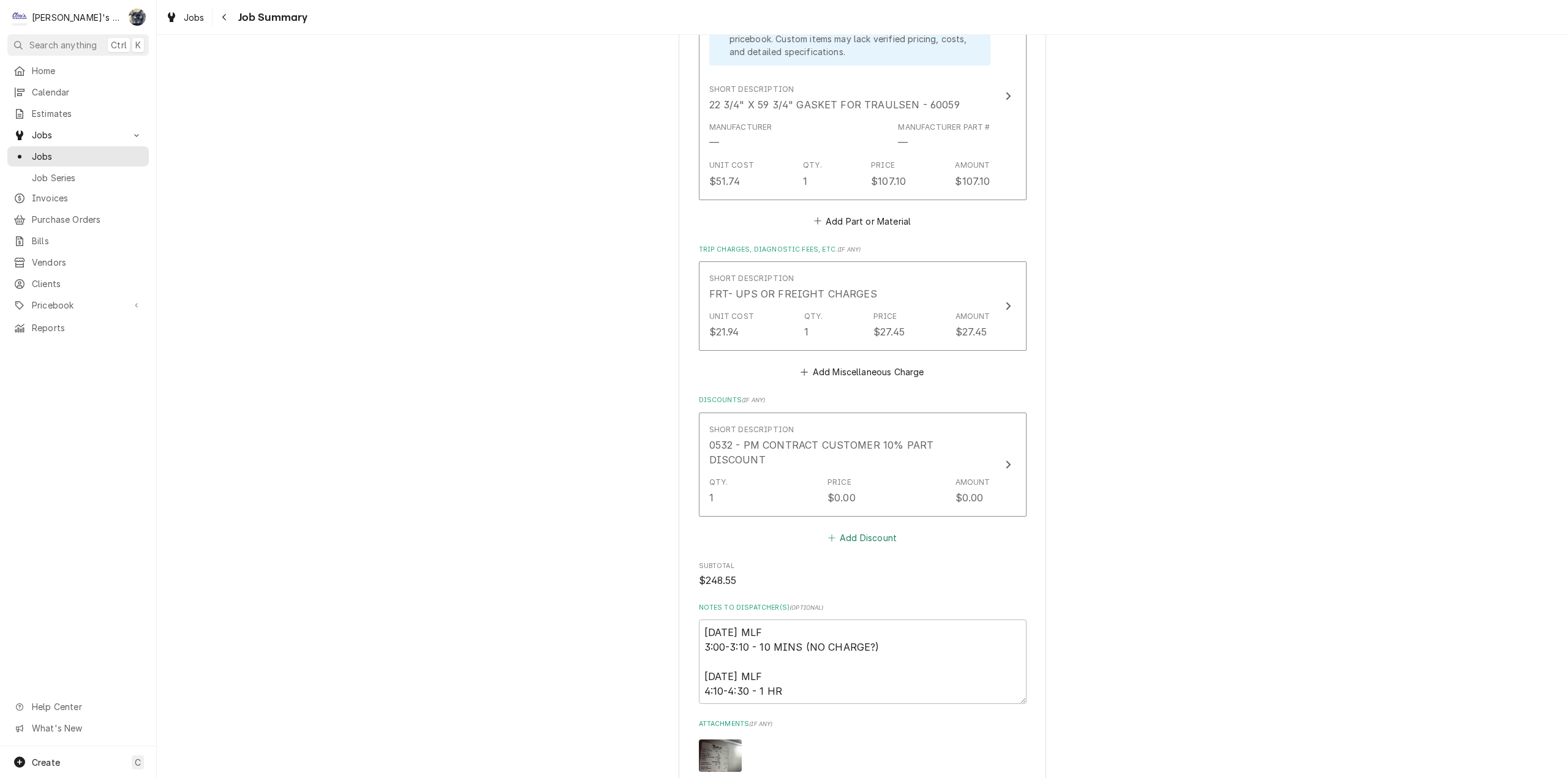
click at [852, 529] on button "Add Discount" at bounding box center [862, 538] width 73 height 17
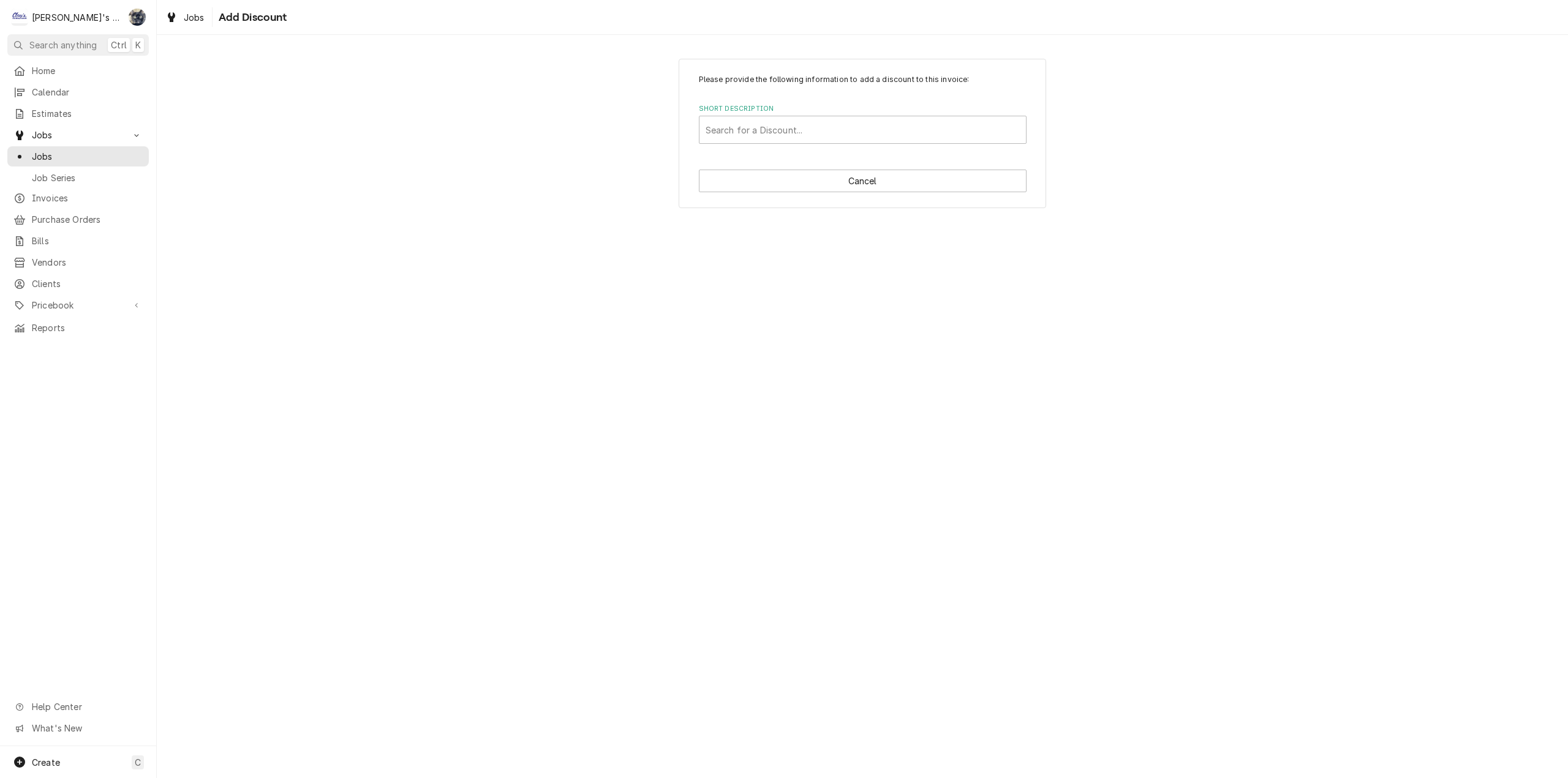
click at [810, 99] on div "Please provide the following information to add a discount to this invoice: Sho…" at bounding box center [863, 108] width 327 height 70
click at [809, 125] on div "Short Description" at bounding box center [862, 130] width 314 height 22
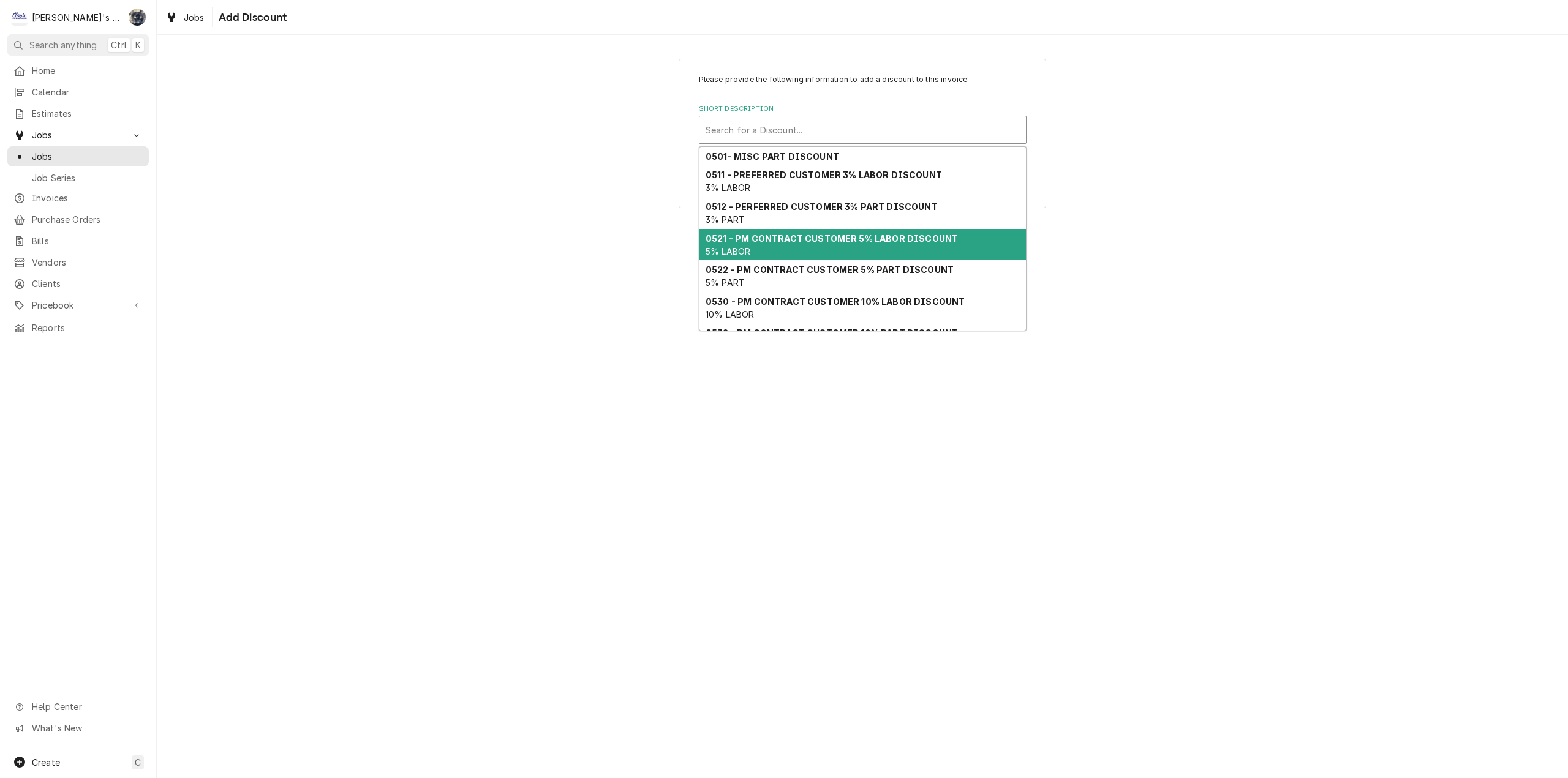
click at [823, 241] on strong "0521 - PM CONTRACT CUSTOMER 5% LABOR DISCOUNT" at bounding box center [831, 238] width 252 height 10
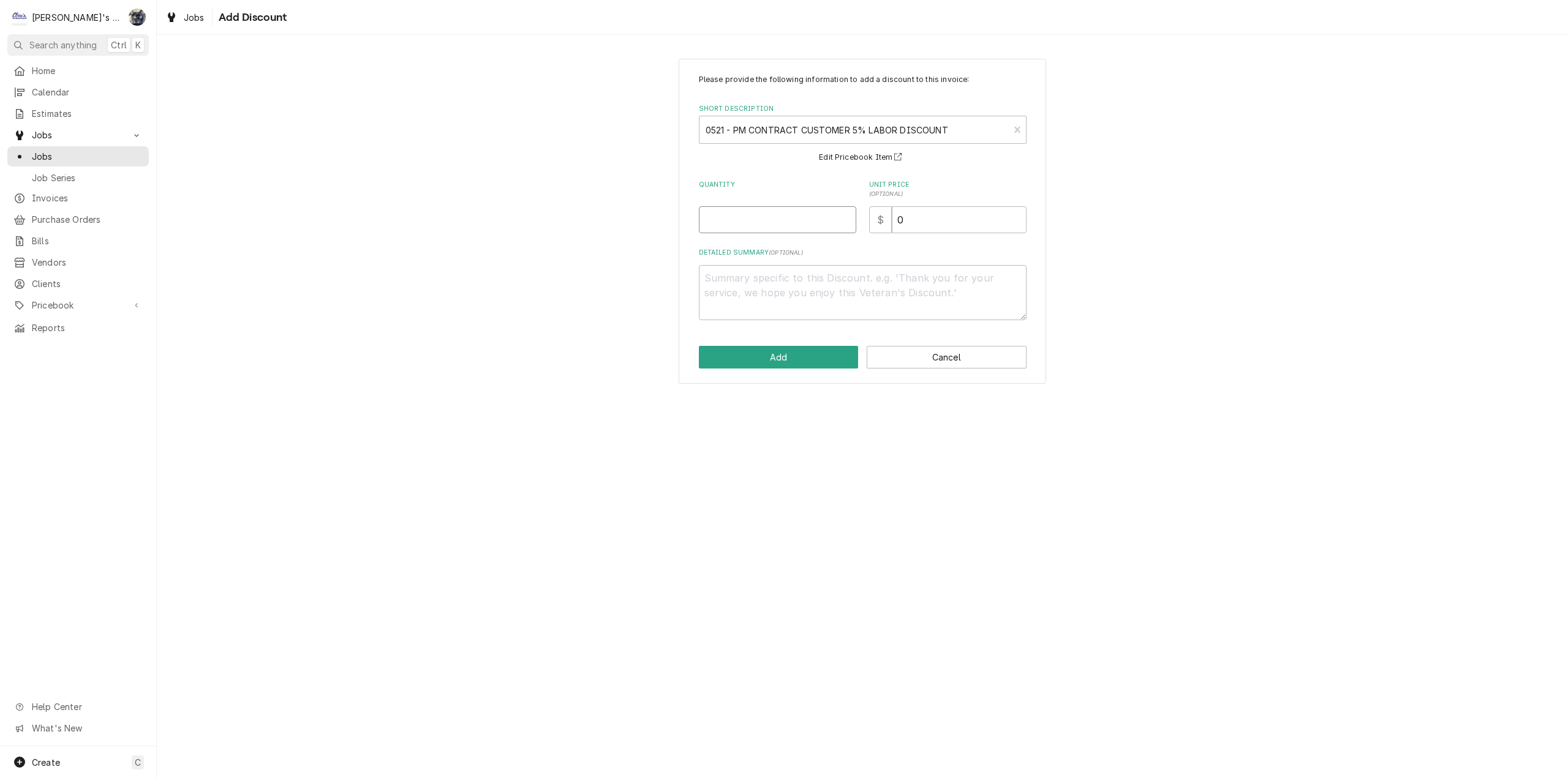
click at [759, 227] on input "Quantity" at bounding box center [778, 220] width 157 height 27
type textarea "x"
type input "1"
click at [795, 366] on button "Add" at bounding box center [778, 357] width 160 height 23
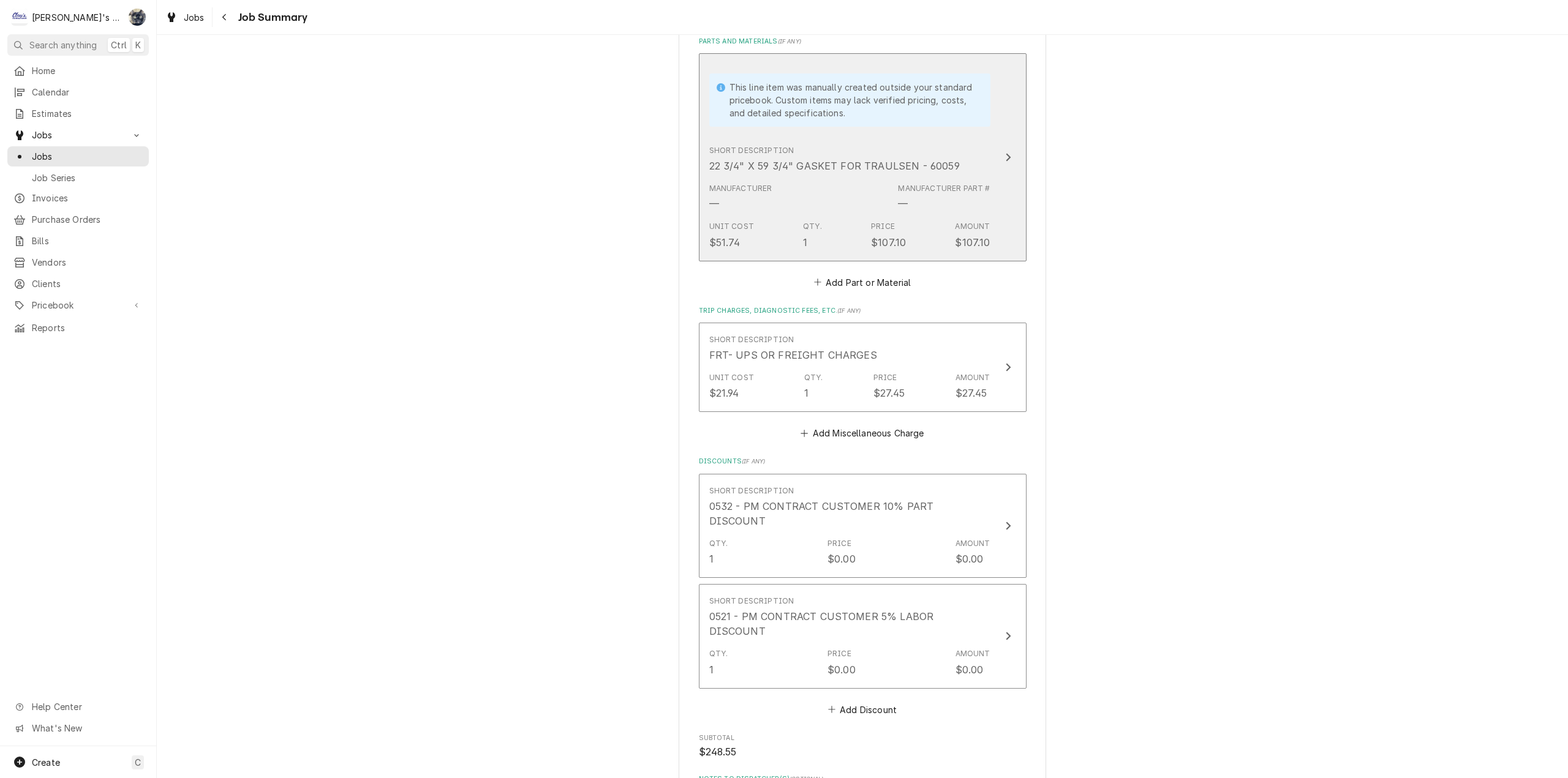
scroll to position [975, 0]
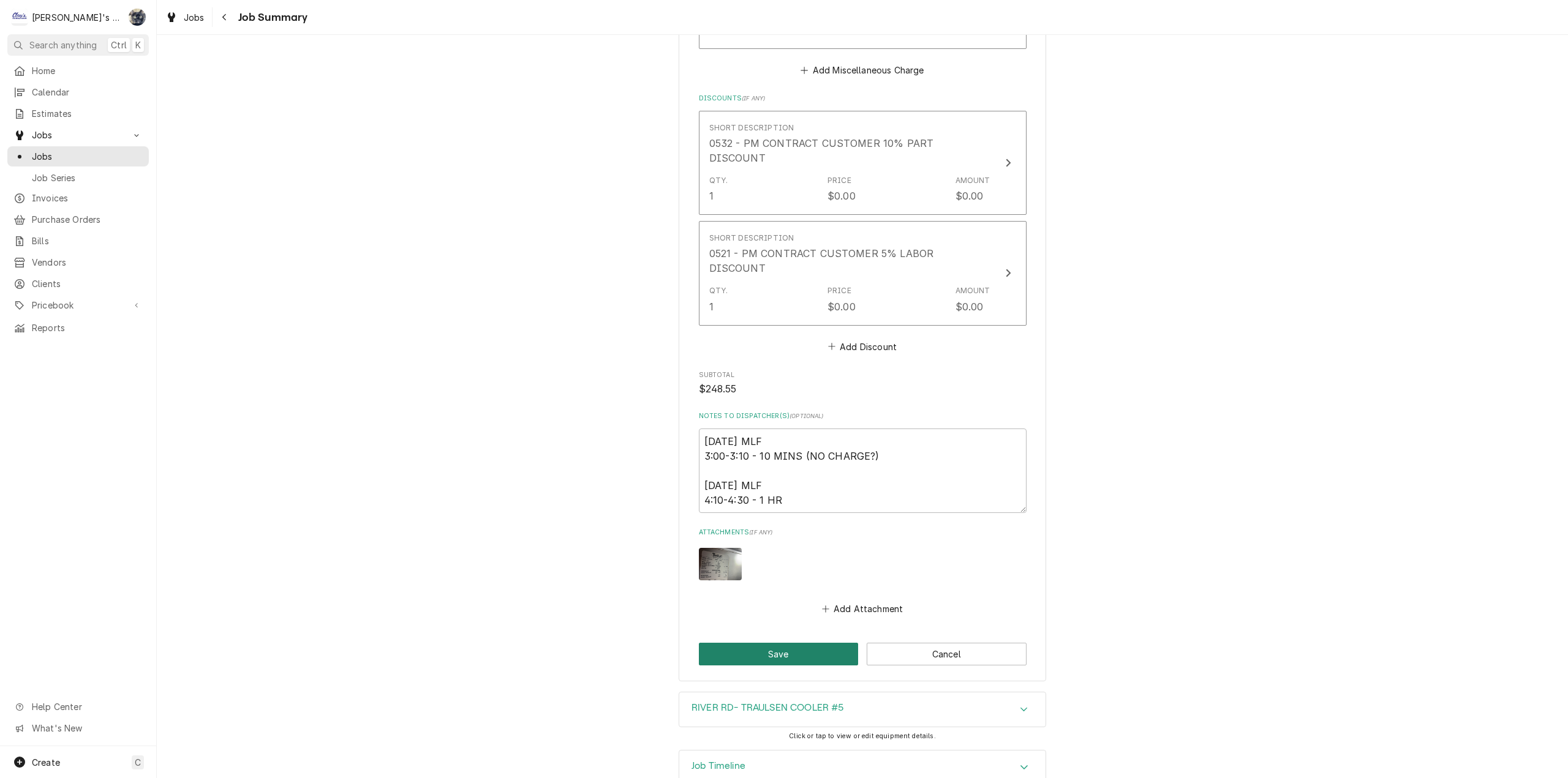
click button "Save"
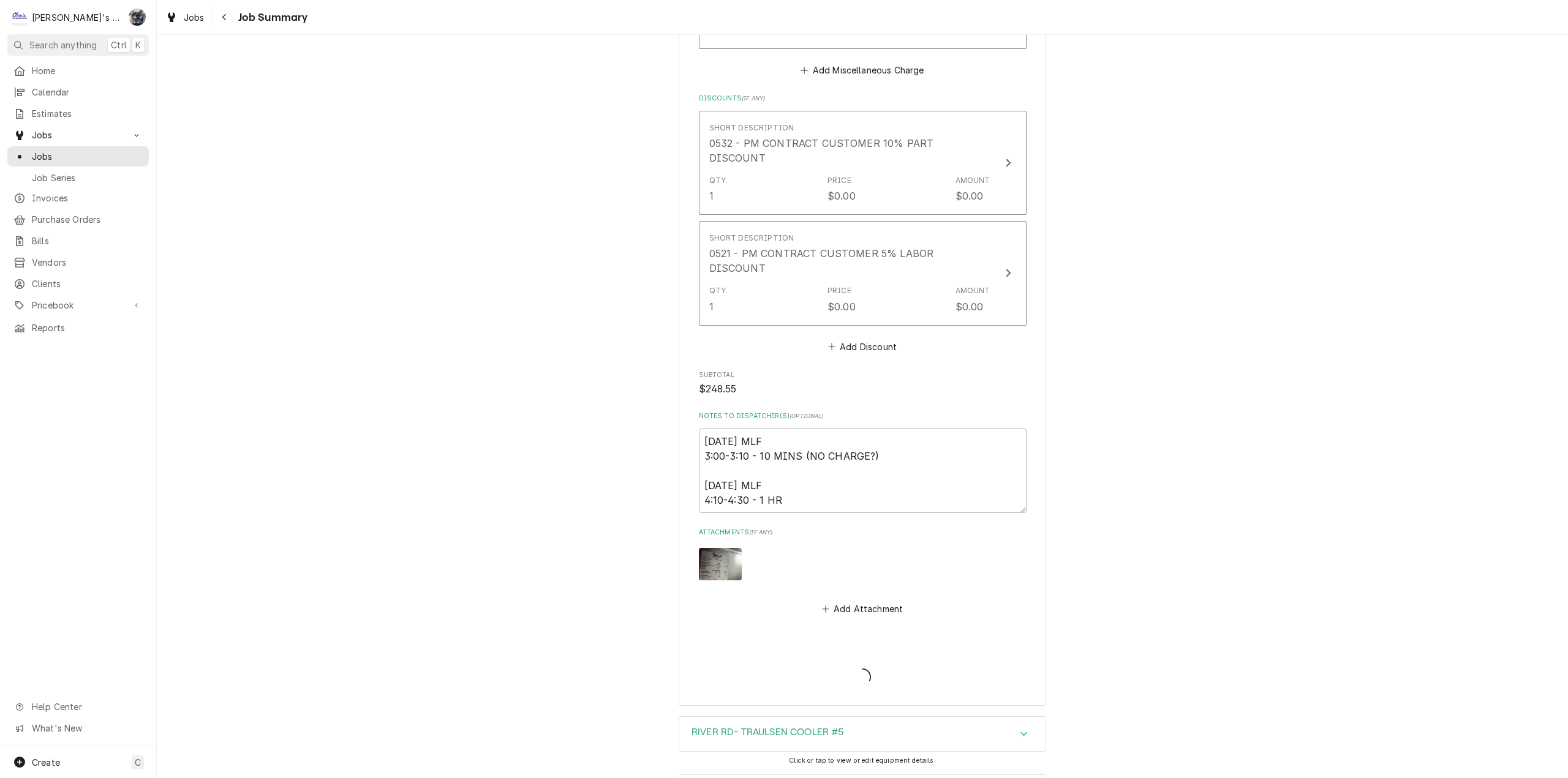
type textarea "x"
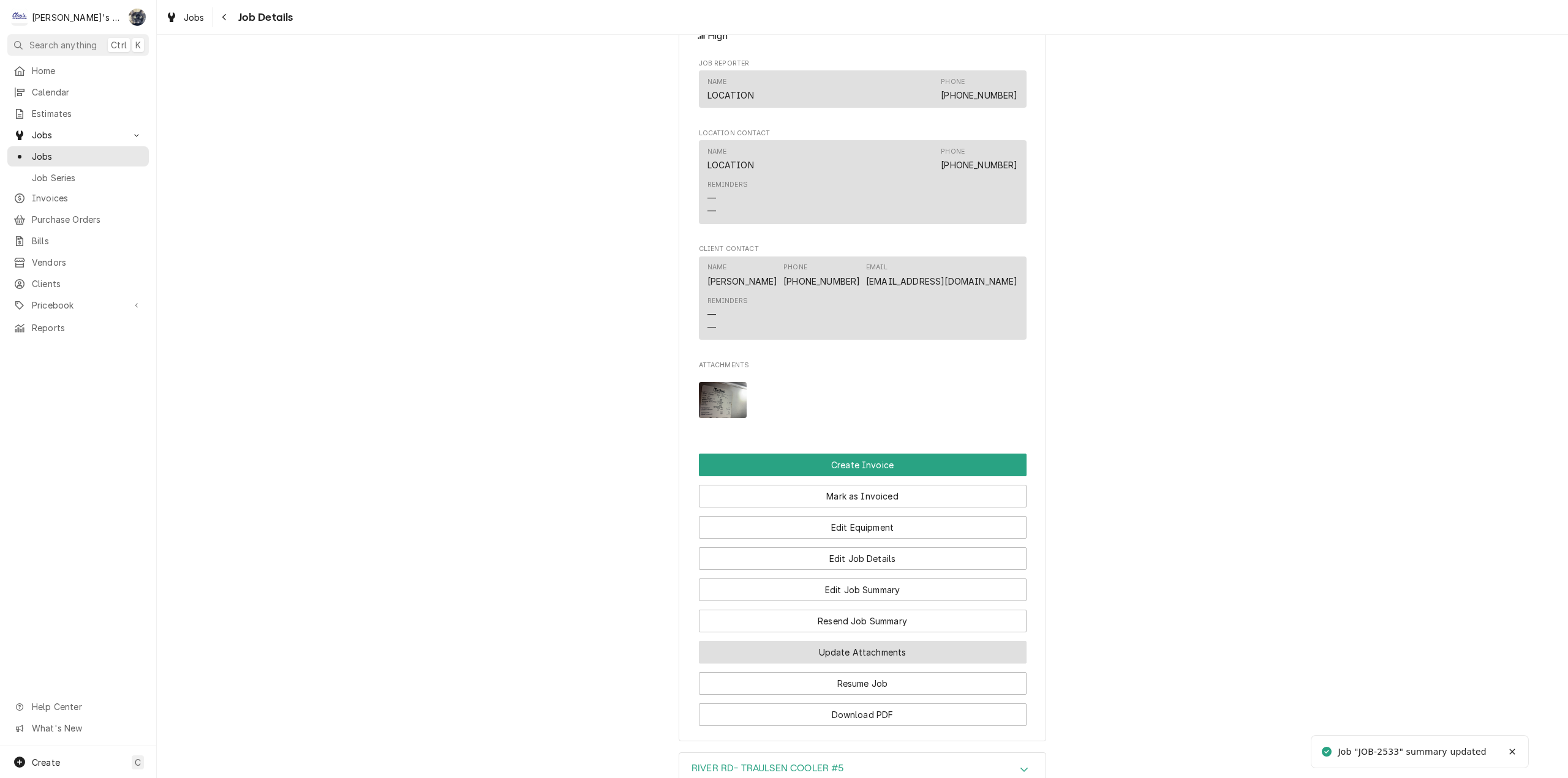
scroll to position [1207, 0]
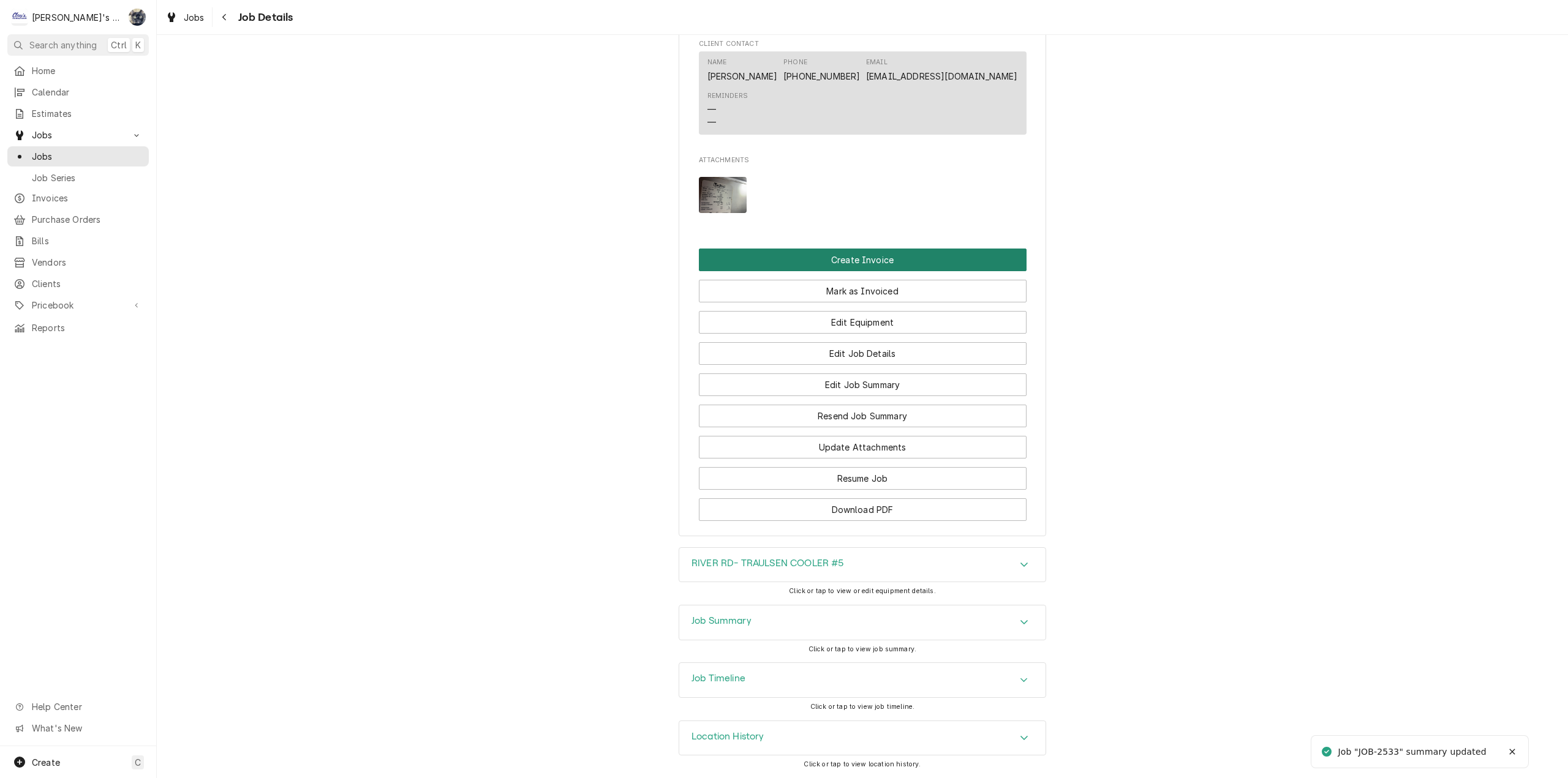
click at [861, 261] on button "Create Invoice" at bounding box center [863, 260] width 327 height 23
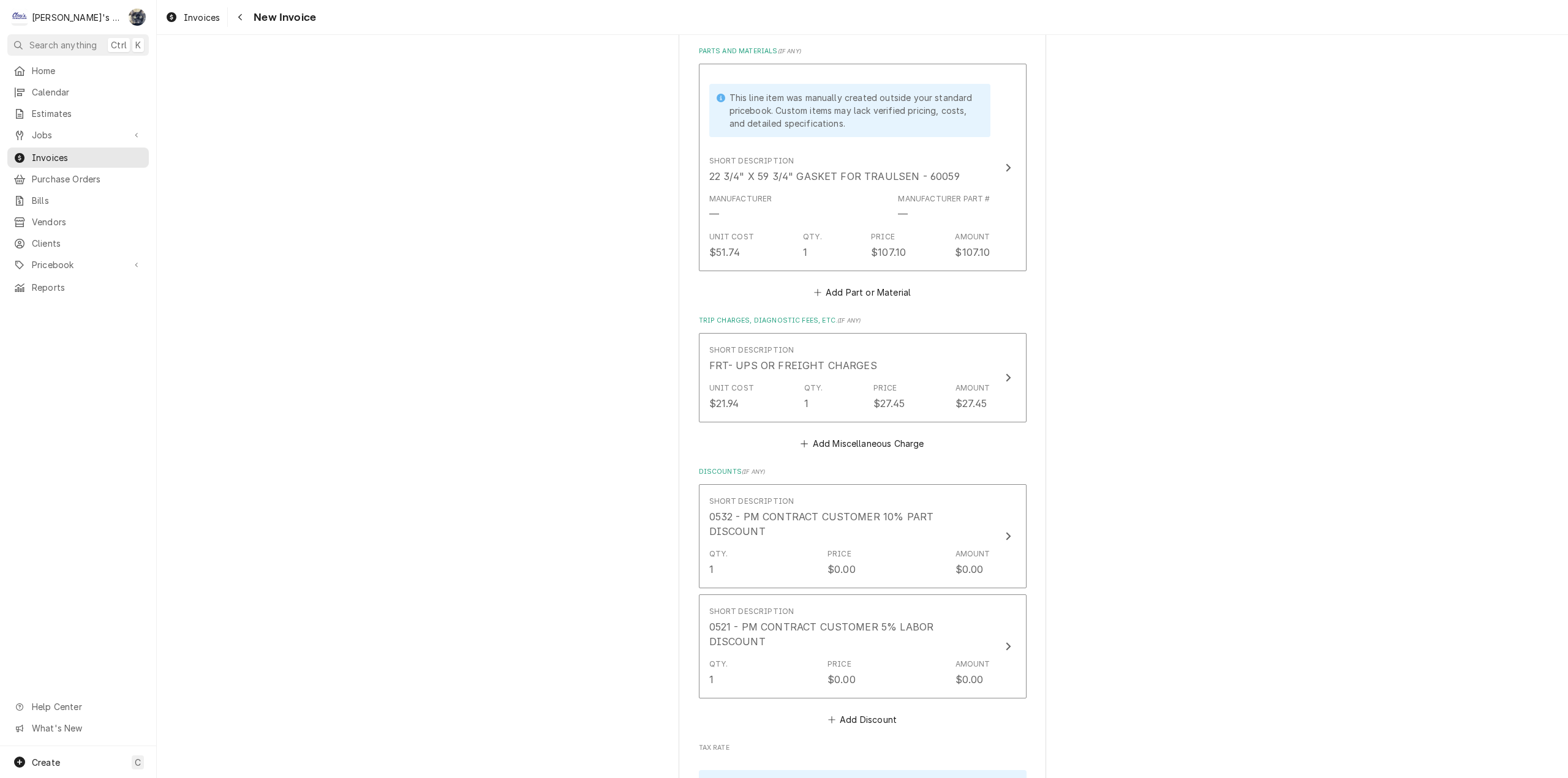
scroll to position [1836, 0]
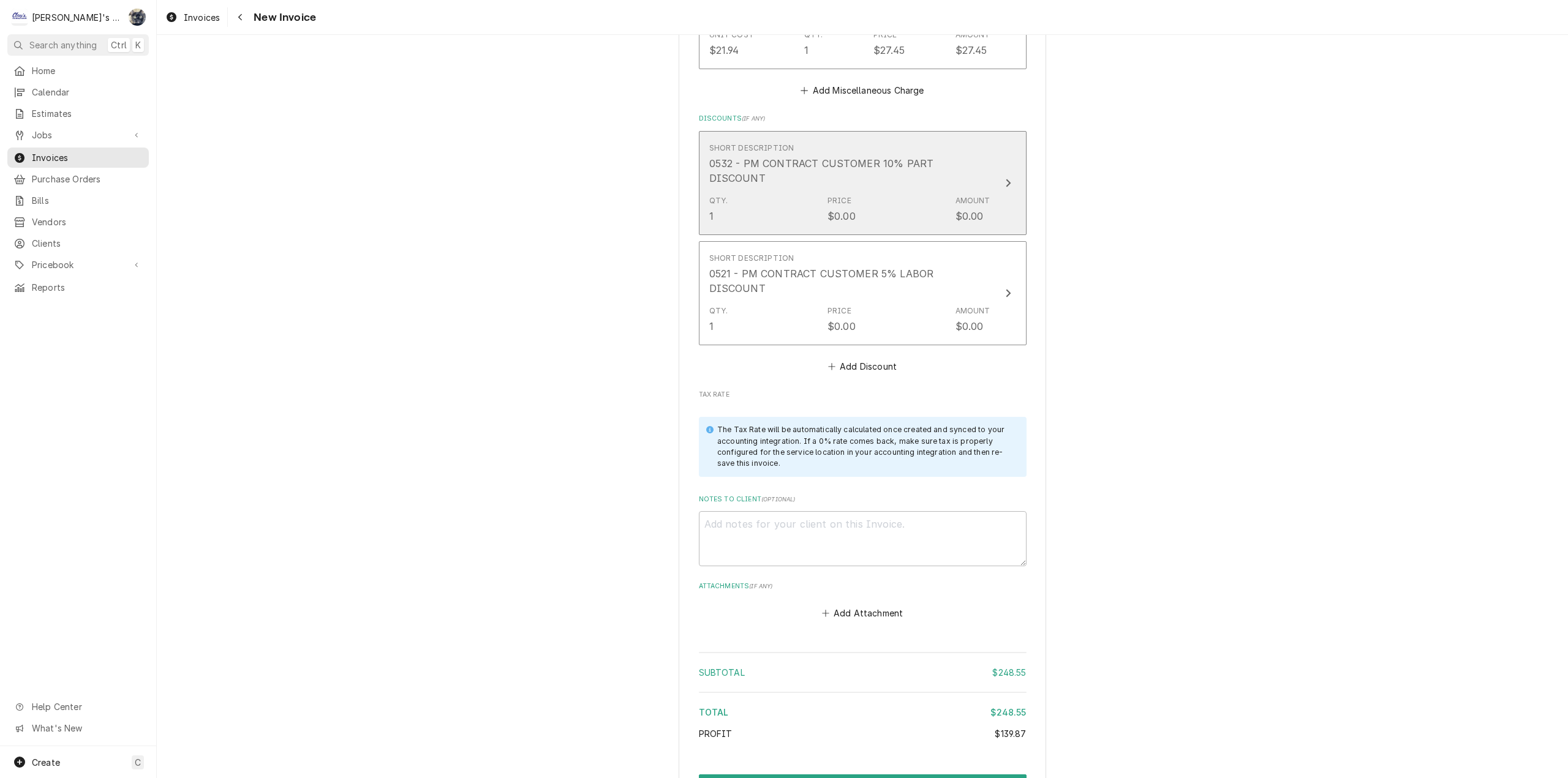
click at [852, 204] on div "Qty. 1 Price $0.00 Amount $0.00" at bounding box center [850, 209] width 281 height 38
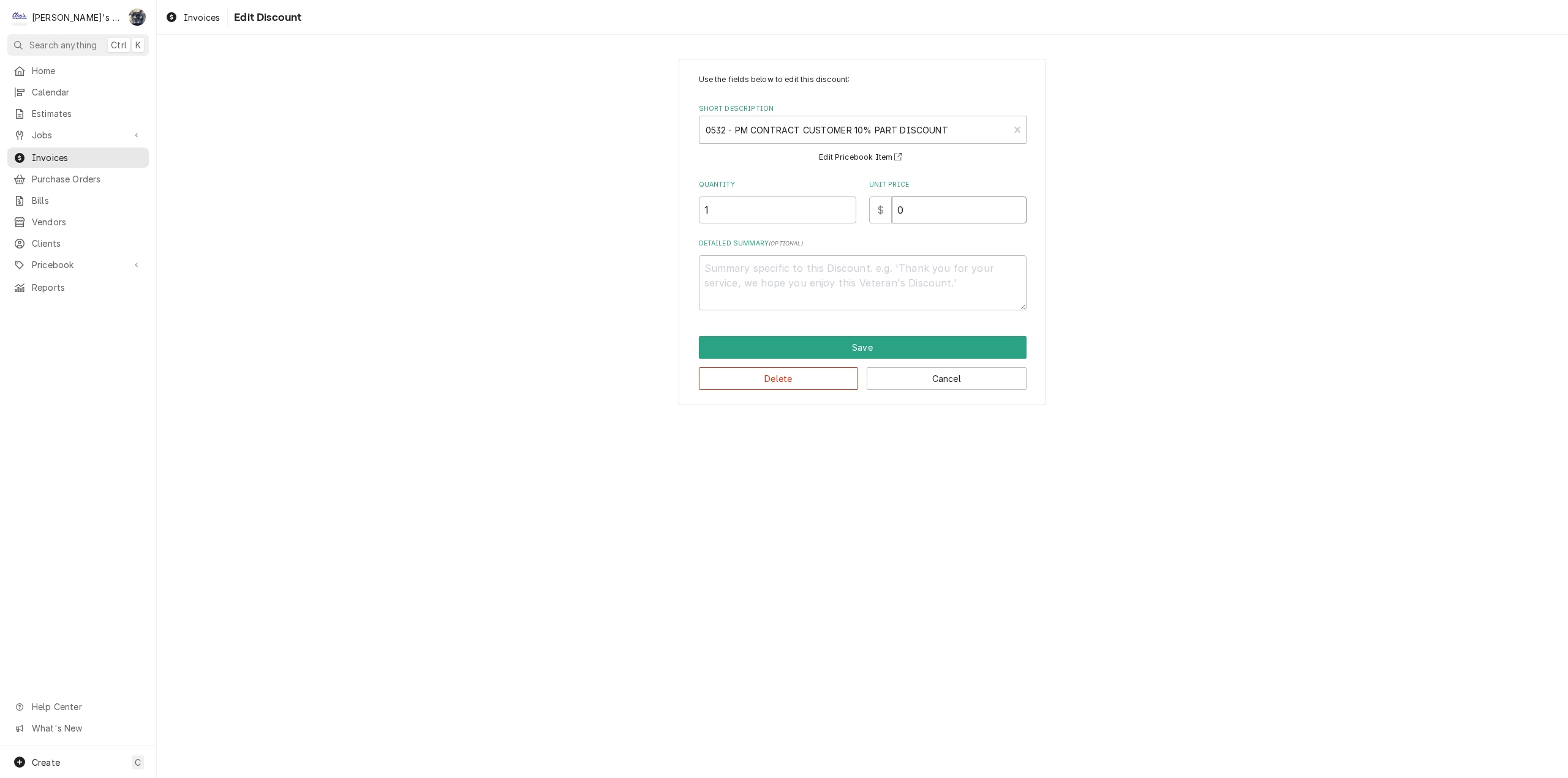
click at [817, 213] on div "Quantity 1 Unit Price $ 0" at bounding box center [863, 202] width 327 height 43
type textarea "x"
type input "1"
type textarea "x"
type input "10"
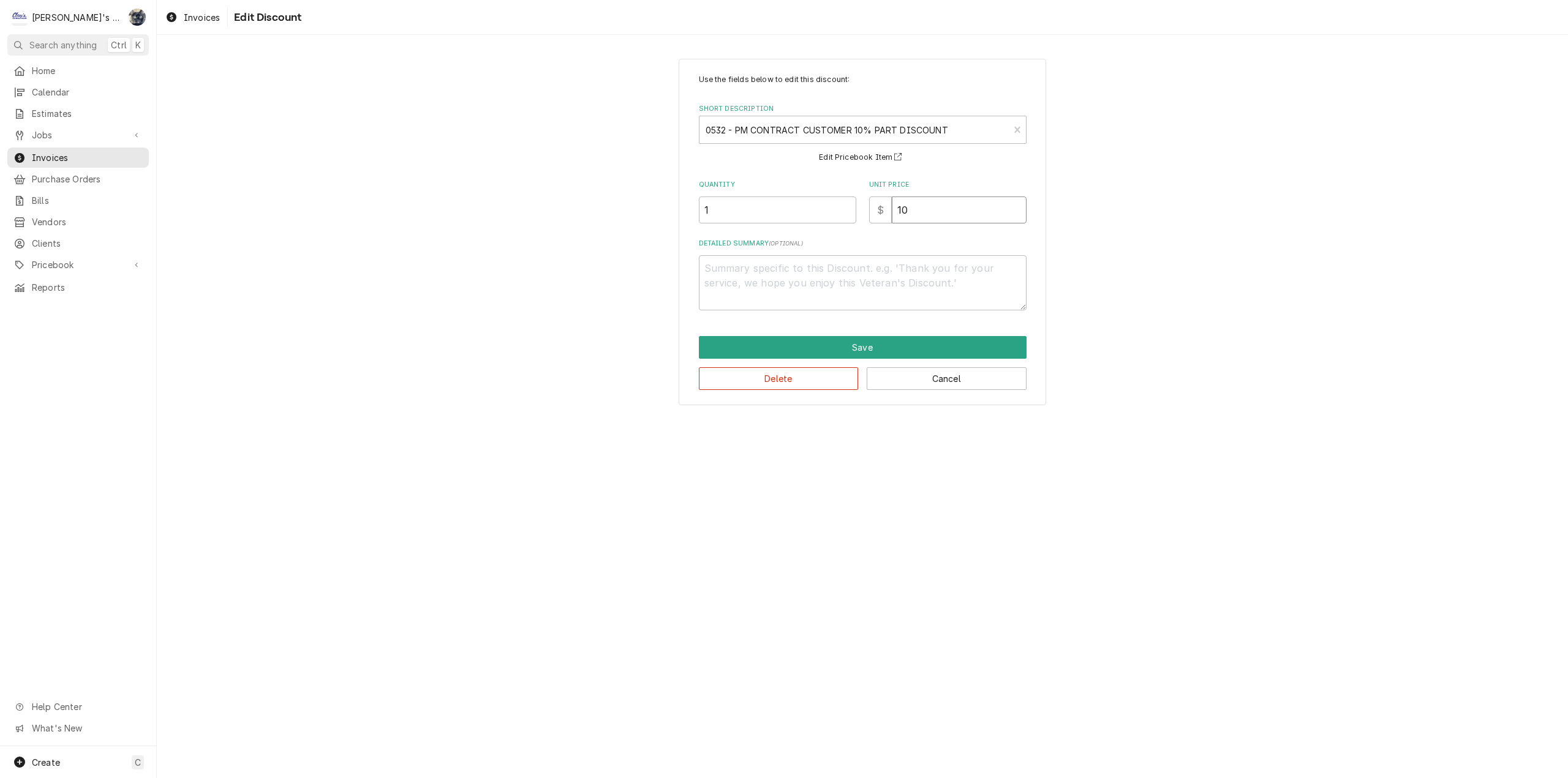
type textarea "x"
type input "107"
type textarea "x"
type input "10"
type textarea "x"
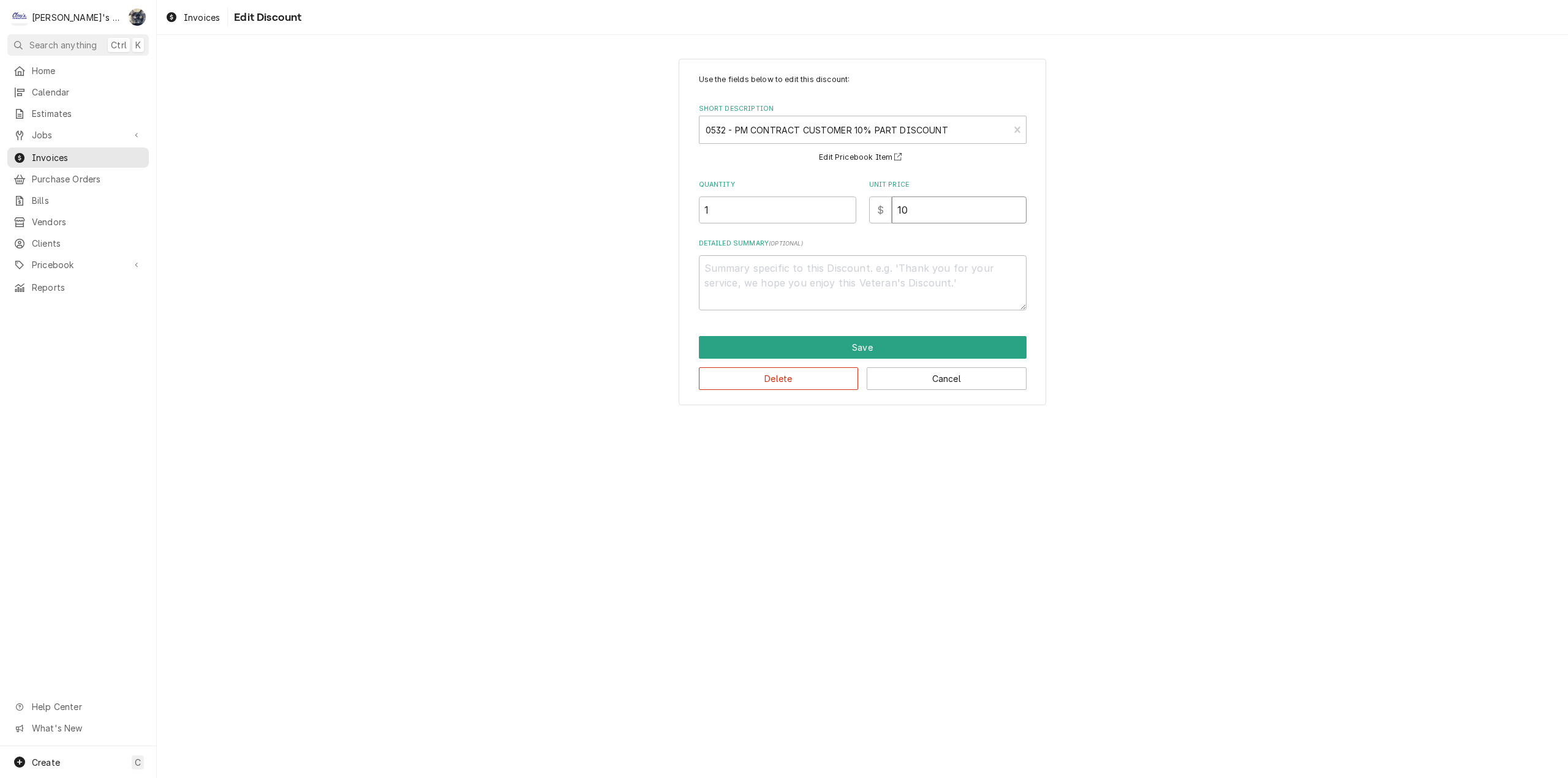
type input "10.7"
type textarea "x"
type input "10.71"
click at [929, 347] on button "Save" at bounding box center [863, 347] width 327 height 23
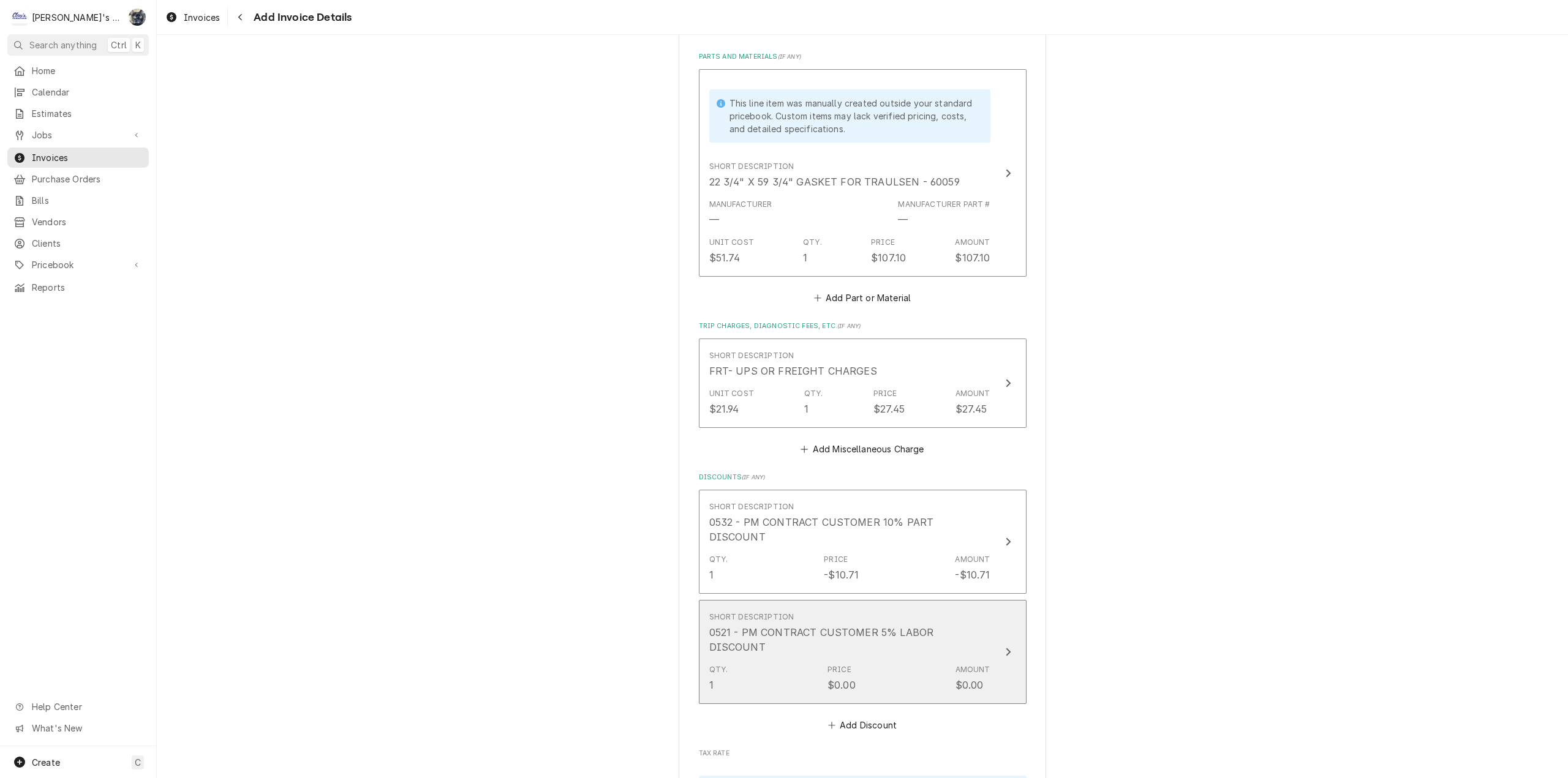
scroll to position [1638, 0]
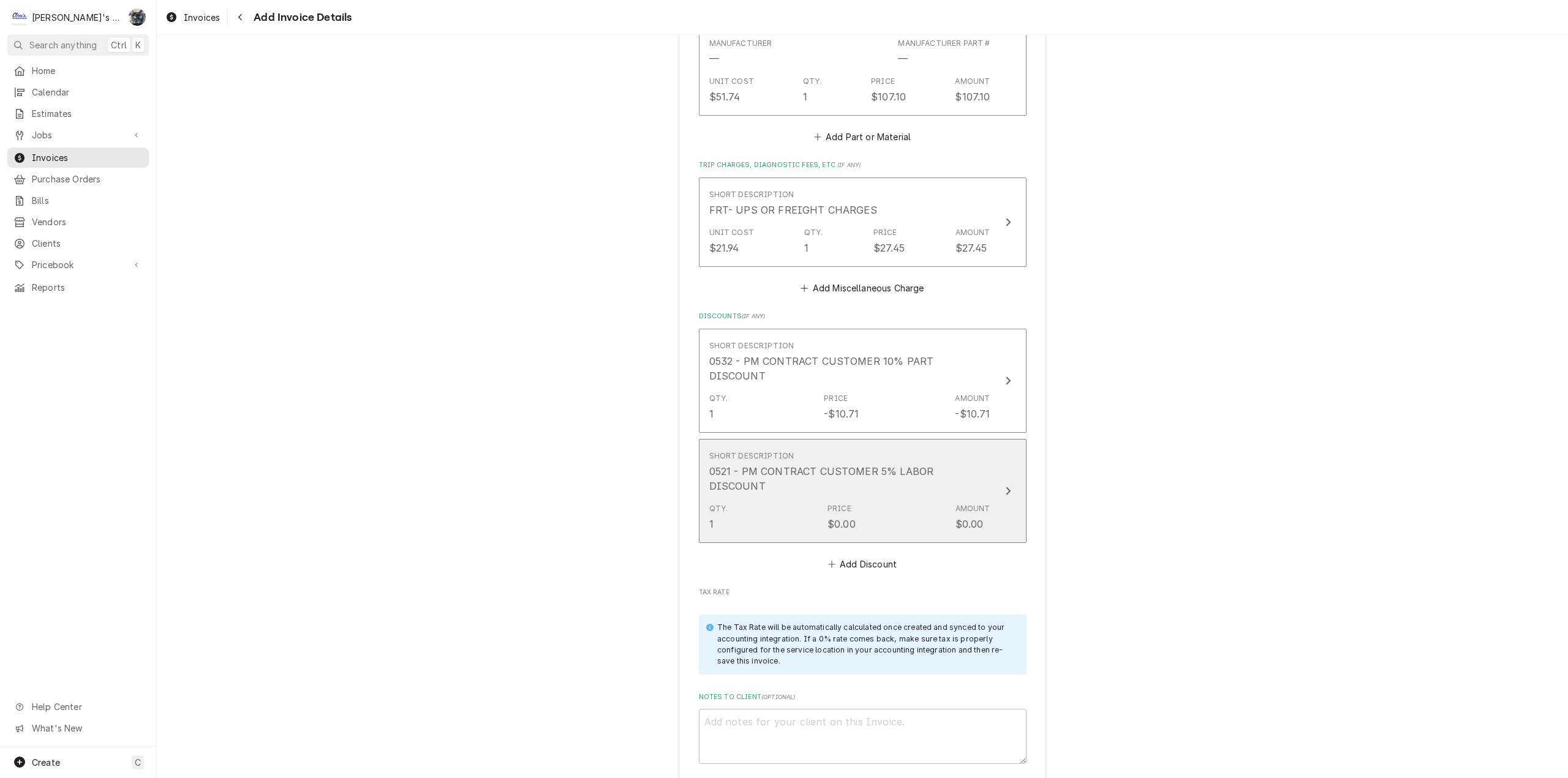
click at [890, 498] on div "Qty. 1 Price $0.00 Amount $0.00" at bounding box center [850, 517] width 281 height 38
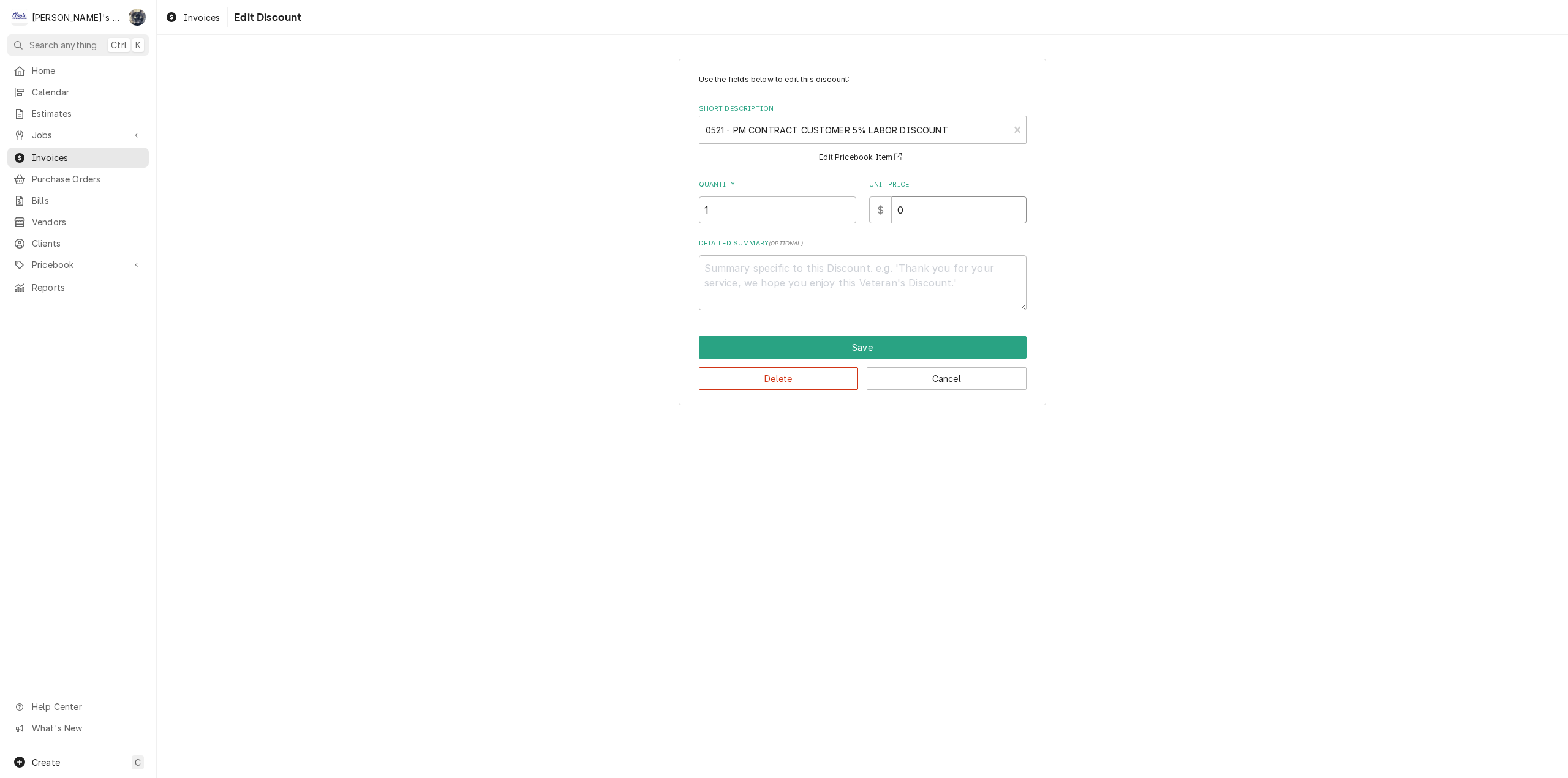
click at [874, 220] on div "$ 0" at bounding box center [948, 210] width 157 height 27
type textarea "x"
type input "5"
type textarea "x"
type input "5.7"
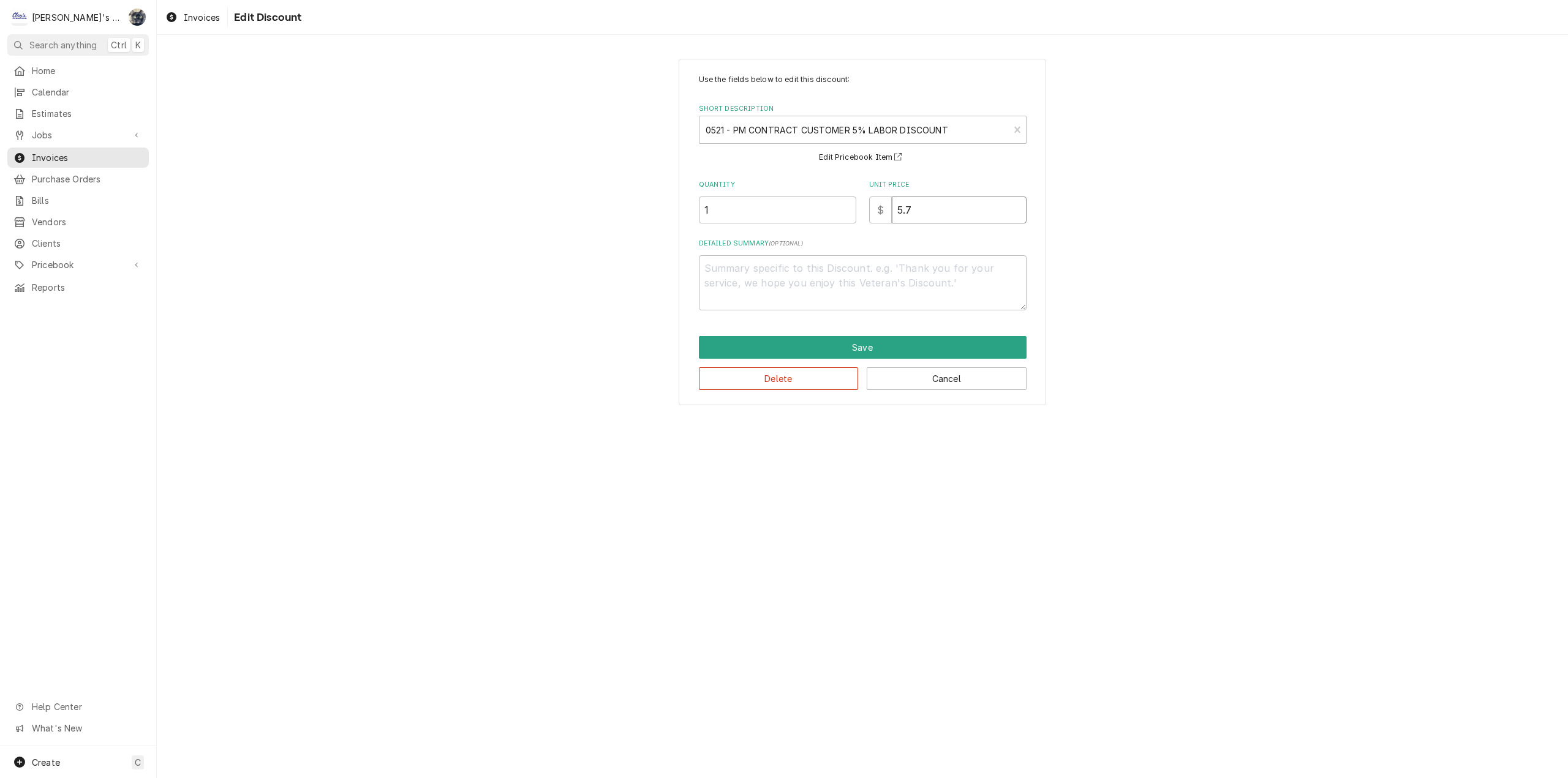
type textarea "x"
type input "5.70"
click at [865, 343] on button "Save" at bounding box center [863, 347] width 327 height 23
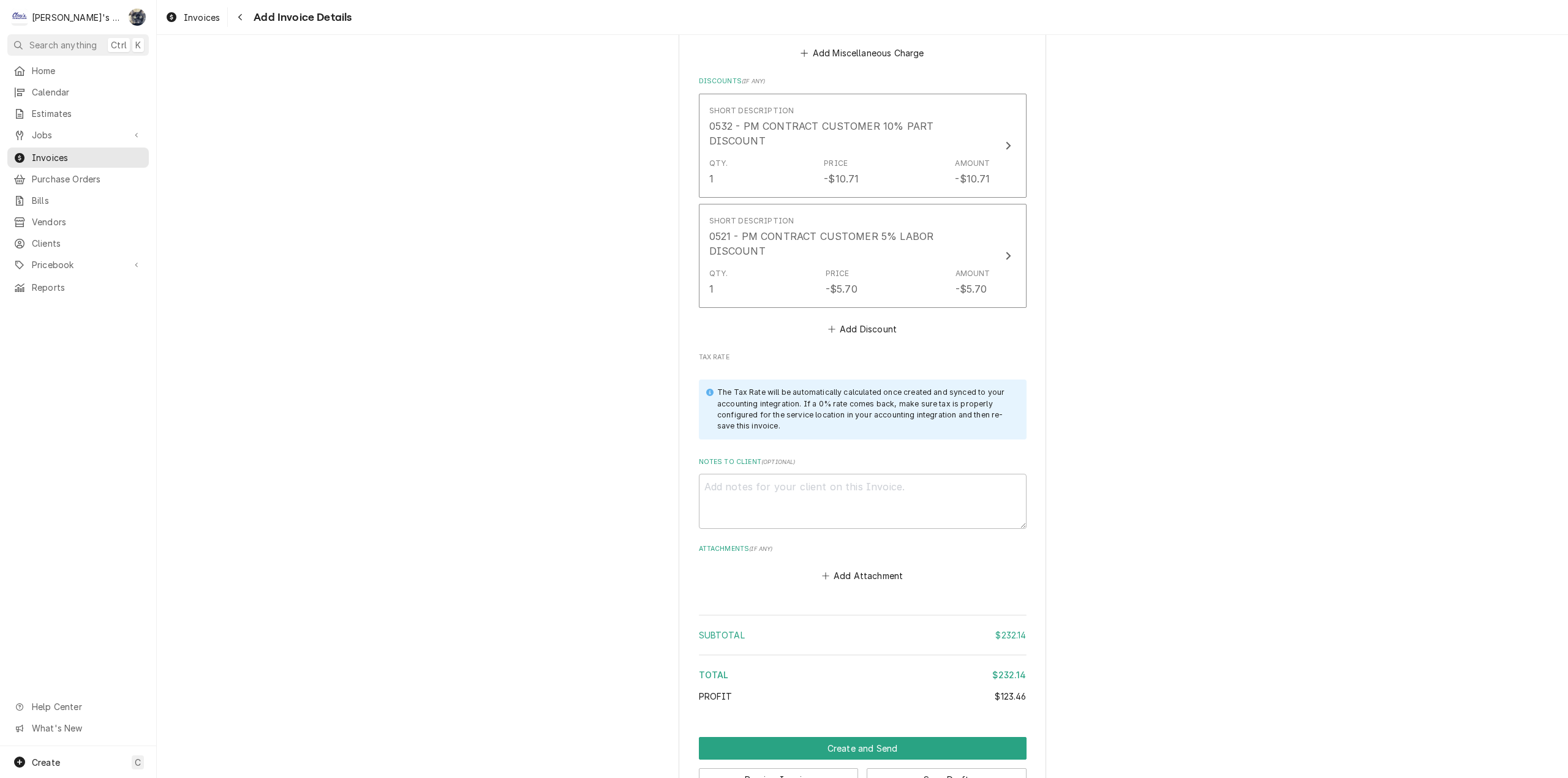
scroll to position [1883, 0]
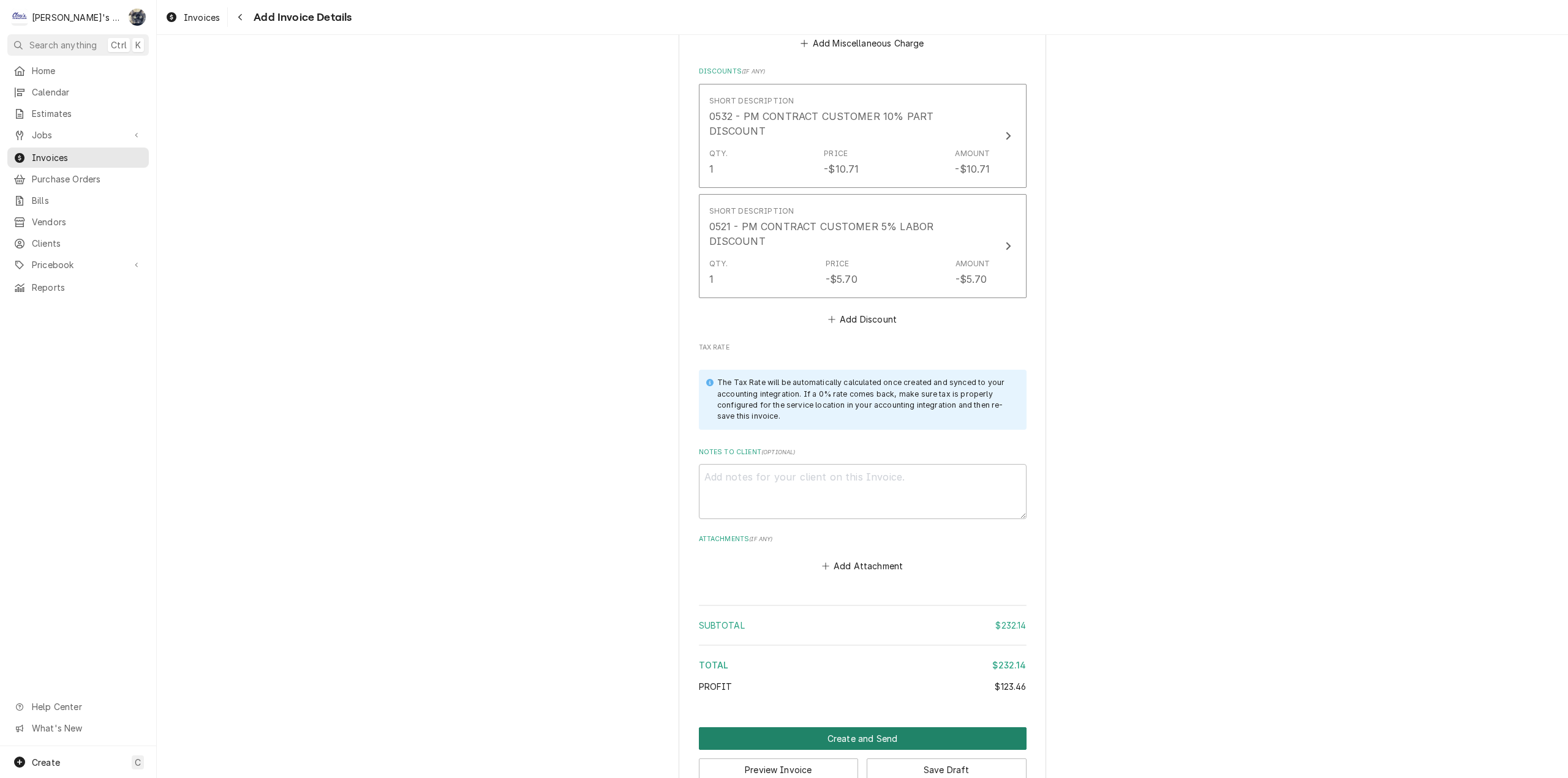
click at [855, 727] on button "Create and Send" at bounding box center [863, 738] width 327 height 23
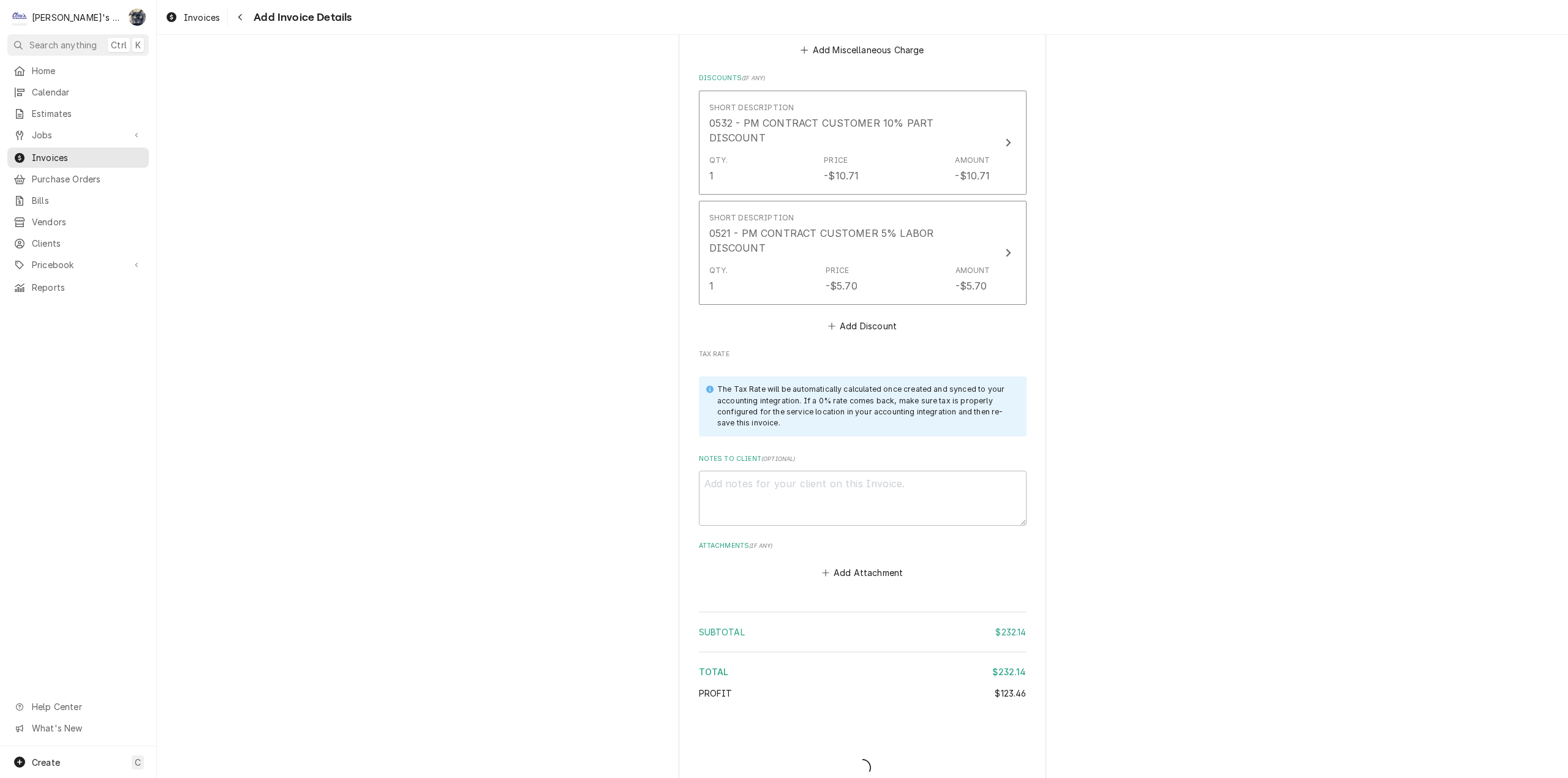
type textarea "x"
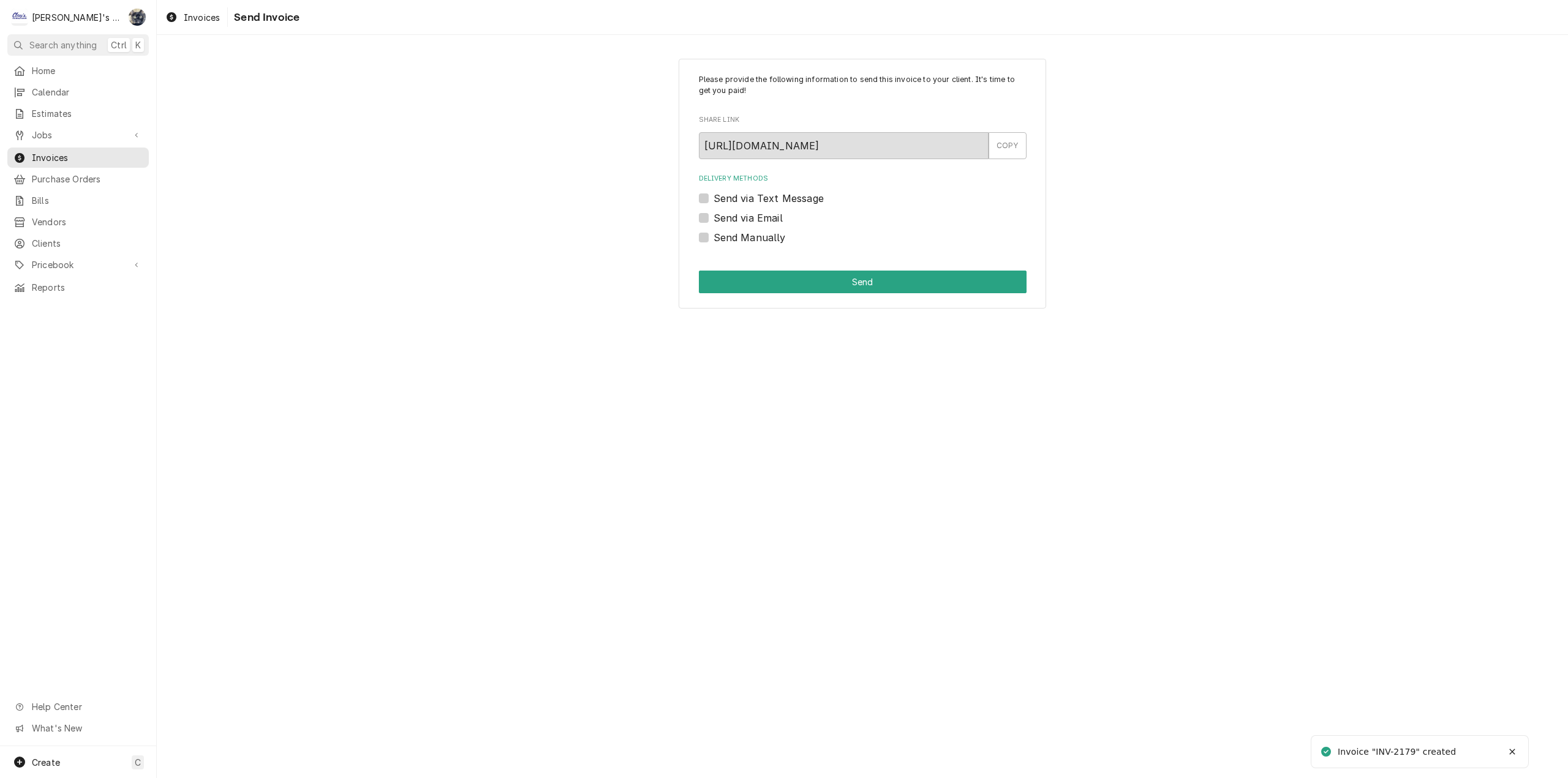
click at [714, 237] on label "Send Manually" at bounding box center [749, 237] width 73 height 14
click at [714, 237] on input "Send Manually" at bounding box center [877, 243] width 327 height 27
checkbox input "true"
click at [721, 277] on button "Send" at bounding box center [863, 282] width 327 height 23
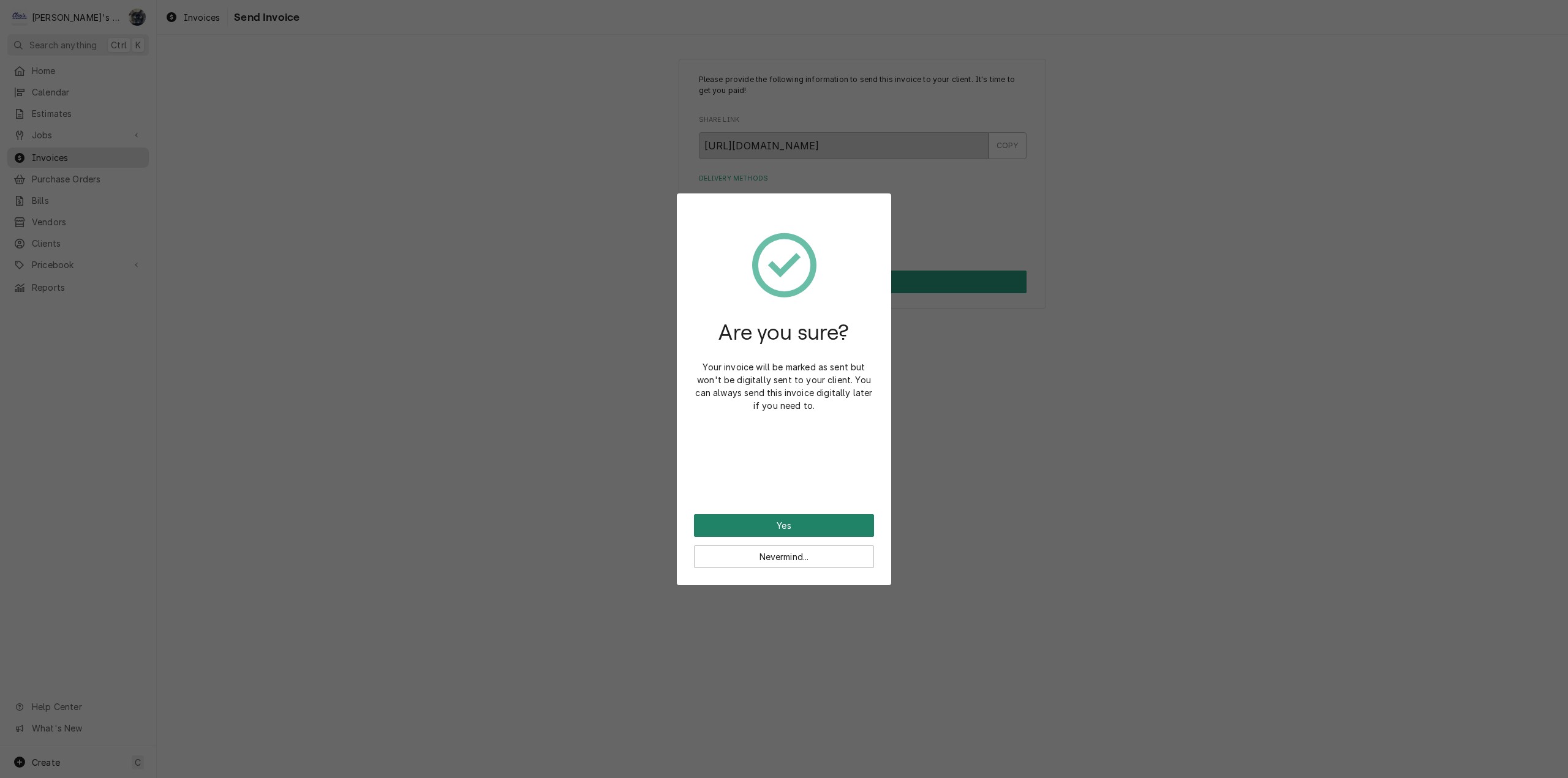
click at [781, 524] on button "Yes" at bounding box center [784, 525] width 180 height 23
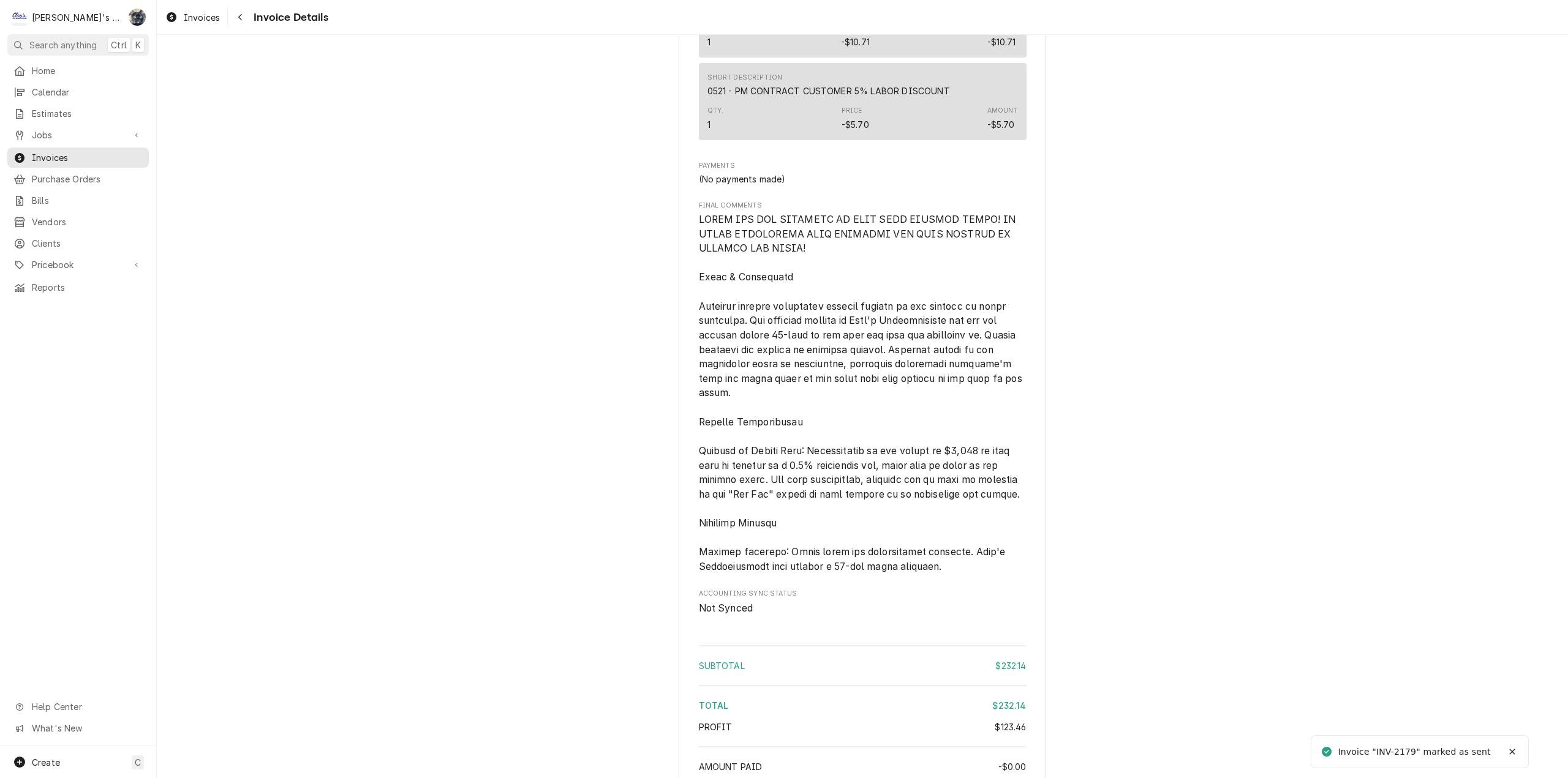
scroll to position [1621, 0]
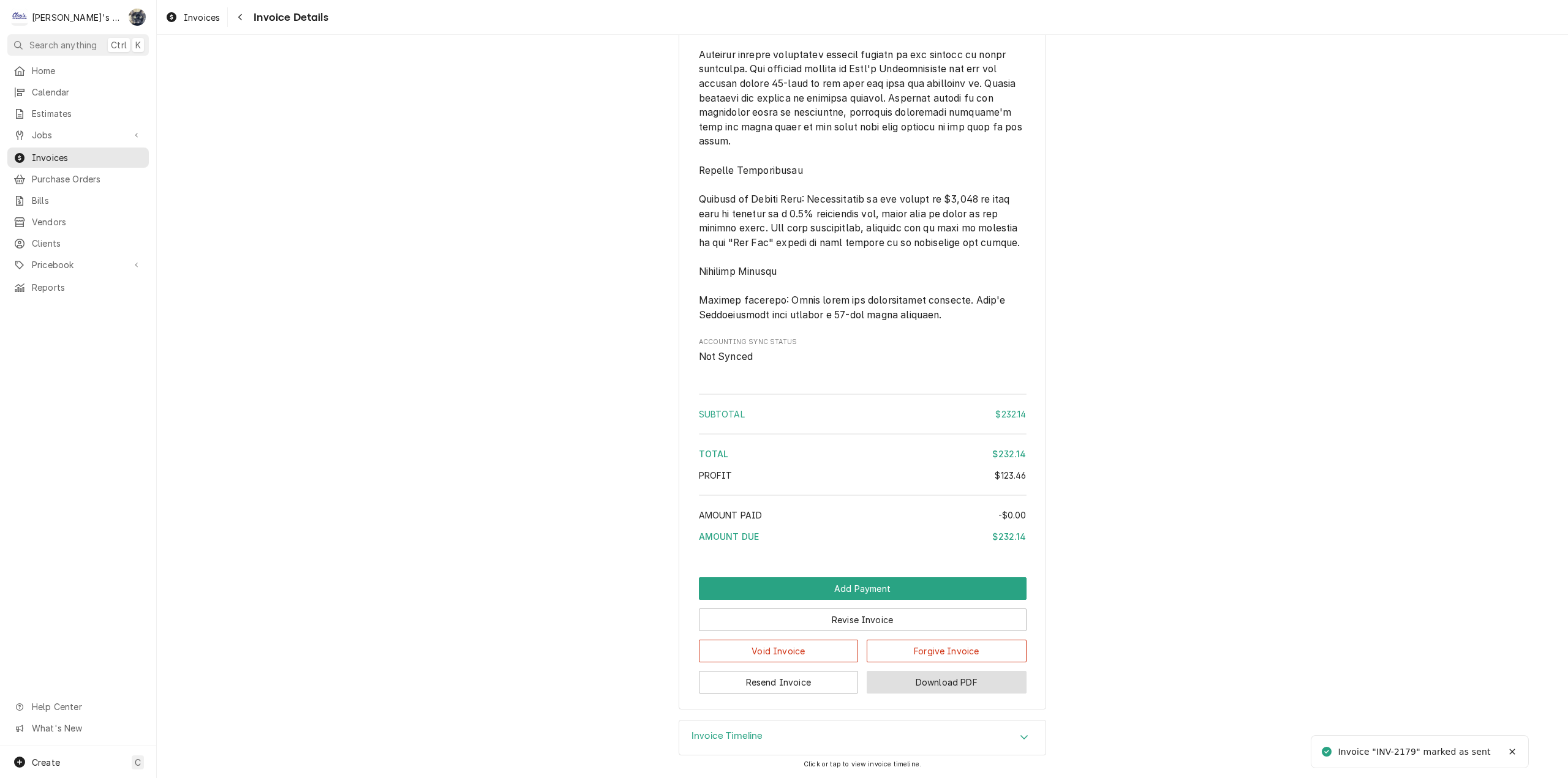
click at [890, 678] on button "Download PDF" at bounding box center [946, 682] width 160 height 23
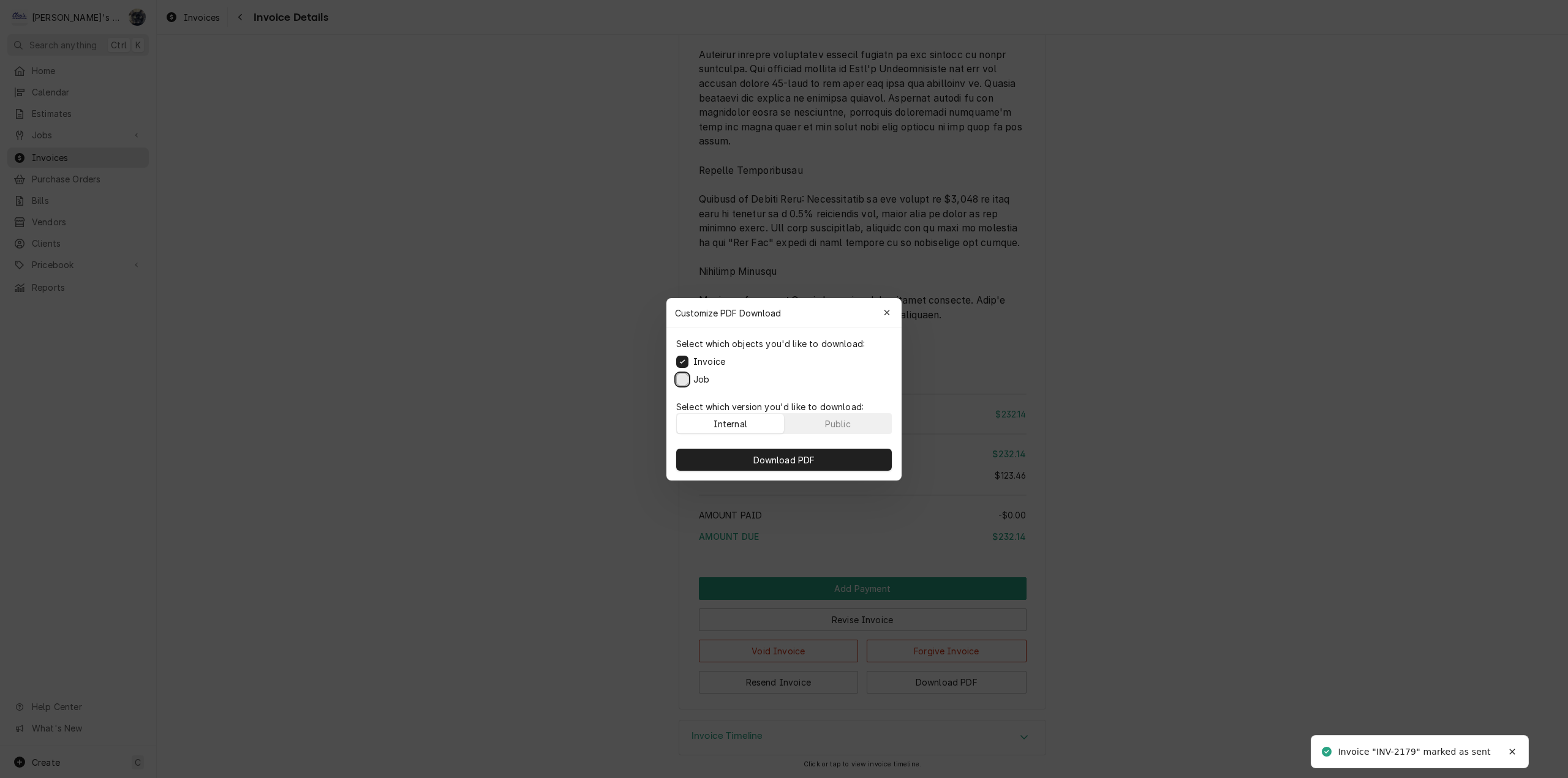
click at [683, 378] on button "Job" at bounding box center [682, 379] width 12 height 12
click at [729, 457] on button "Download PDF" at bounding box center [784, 460] width 216 height 22
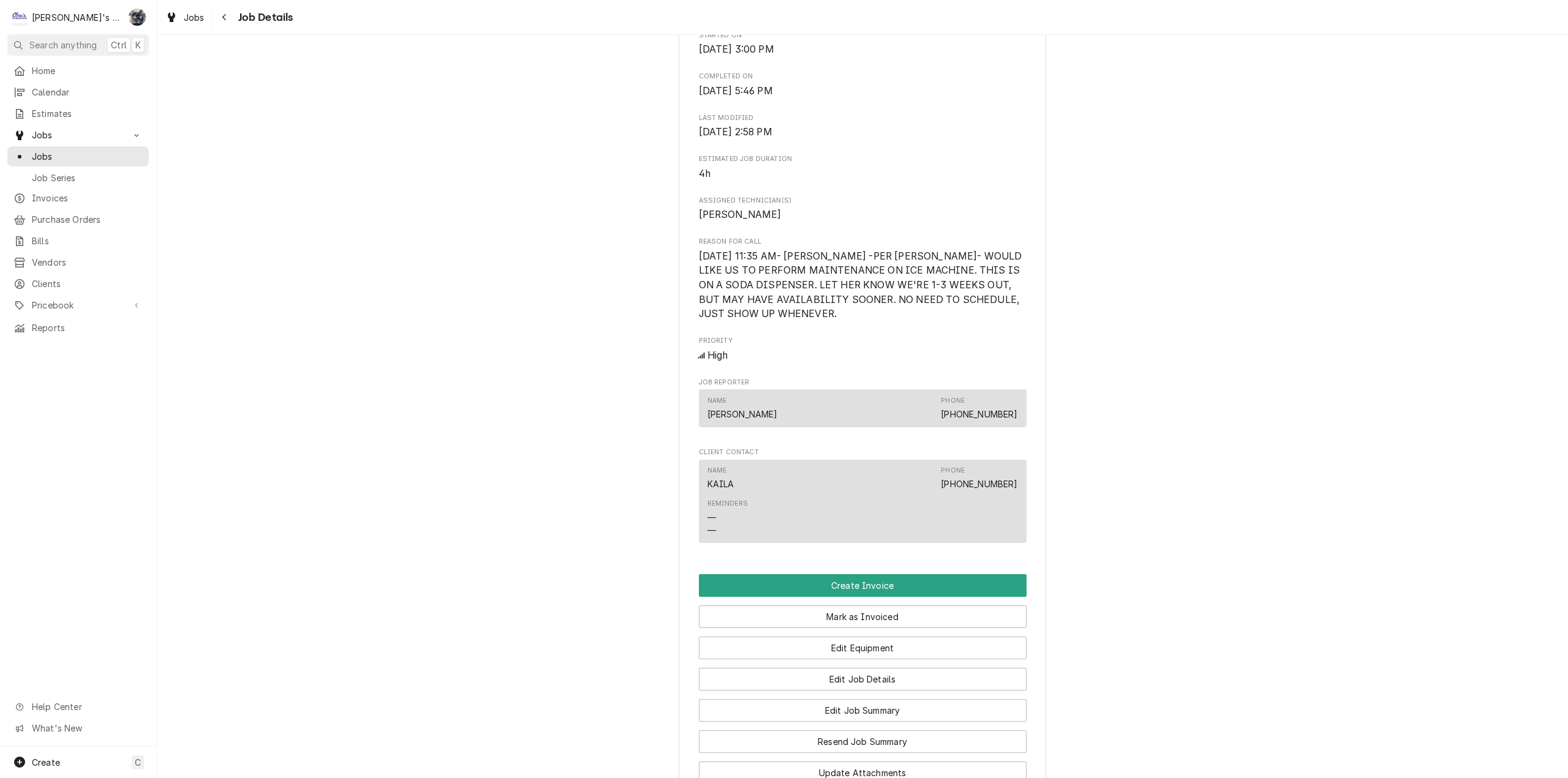
scroll to position [737, 0]
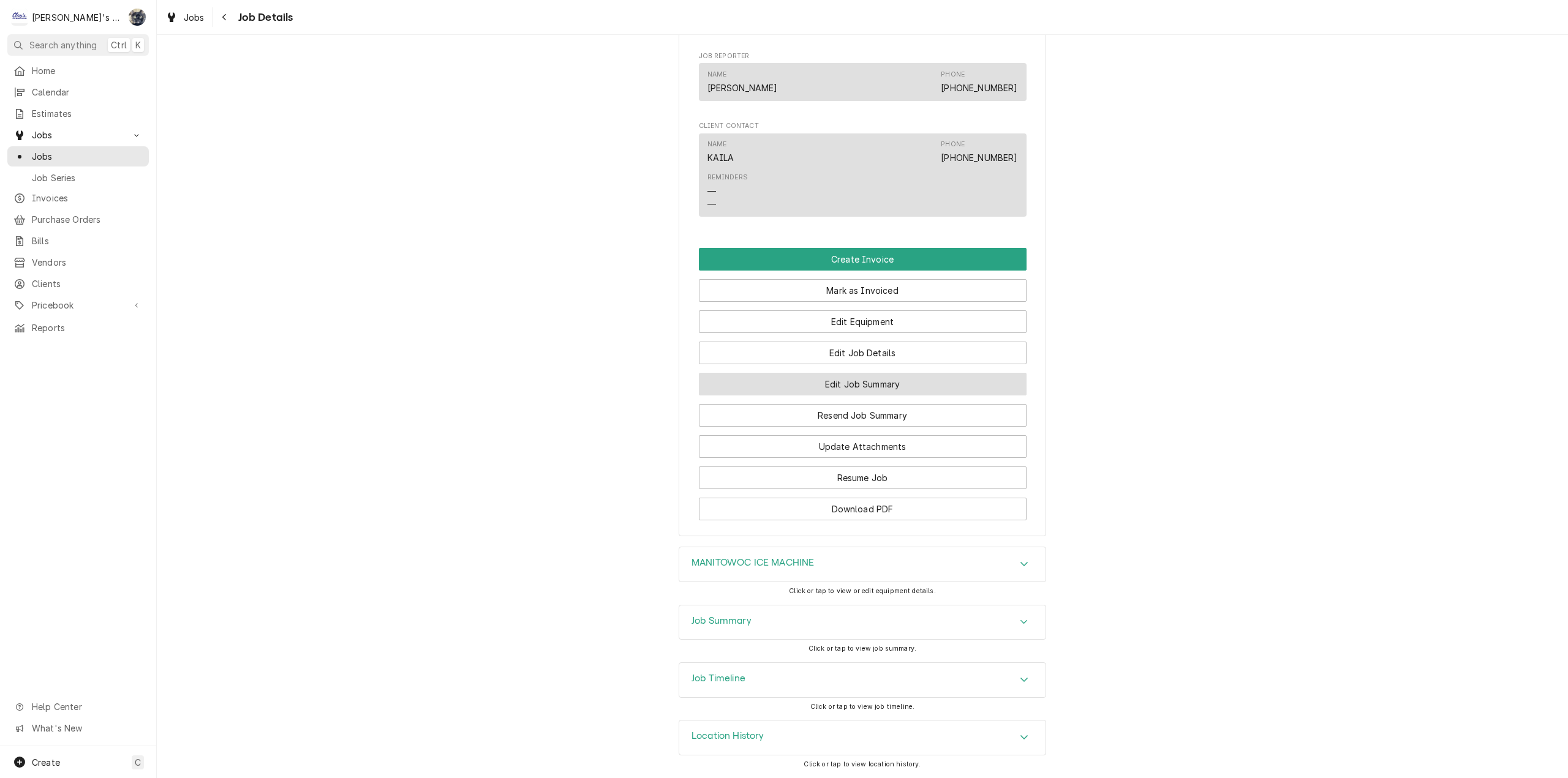
click at [803, 382] on button "Edit Job Summary" at bounding box center [863, 384] width 327 height 23
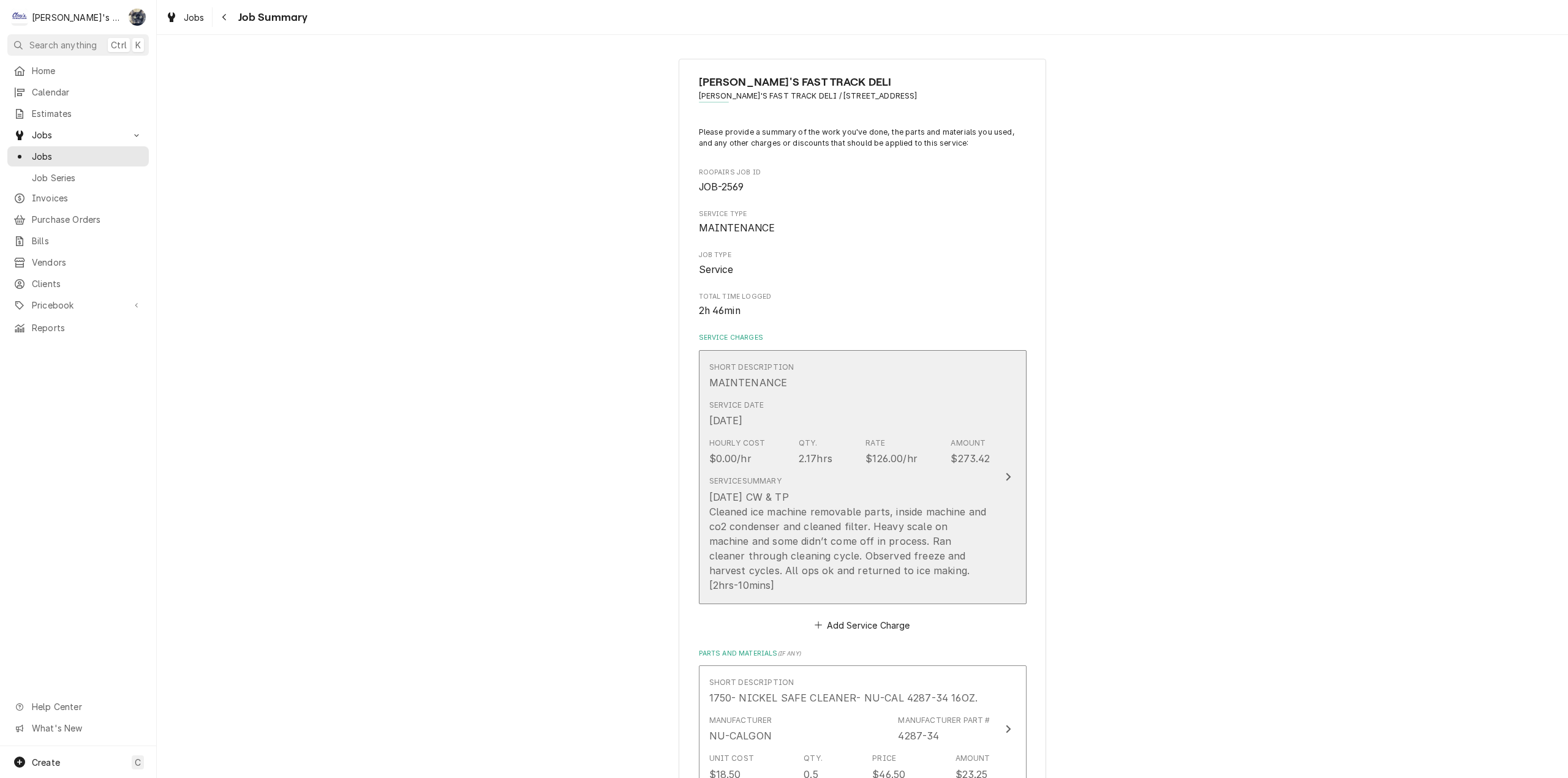
click at [857, 538] on div "[DATE] CW & TP Cleaned ice machine removable parts, inside machine and co2 cond…" at bounding box center [850, 541] width 281 height 103
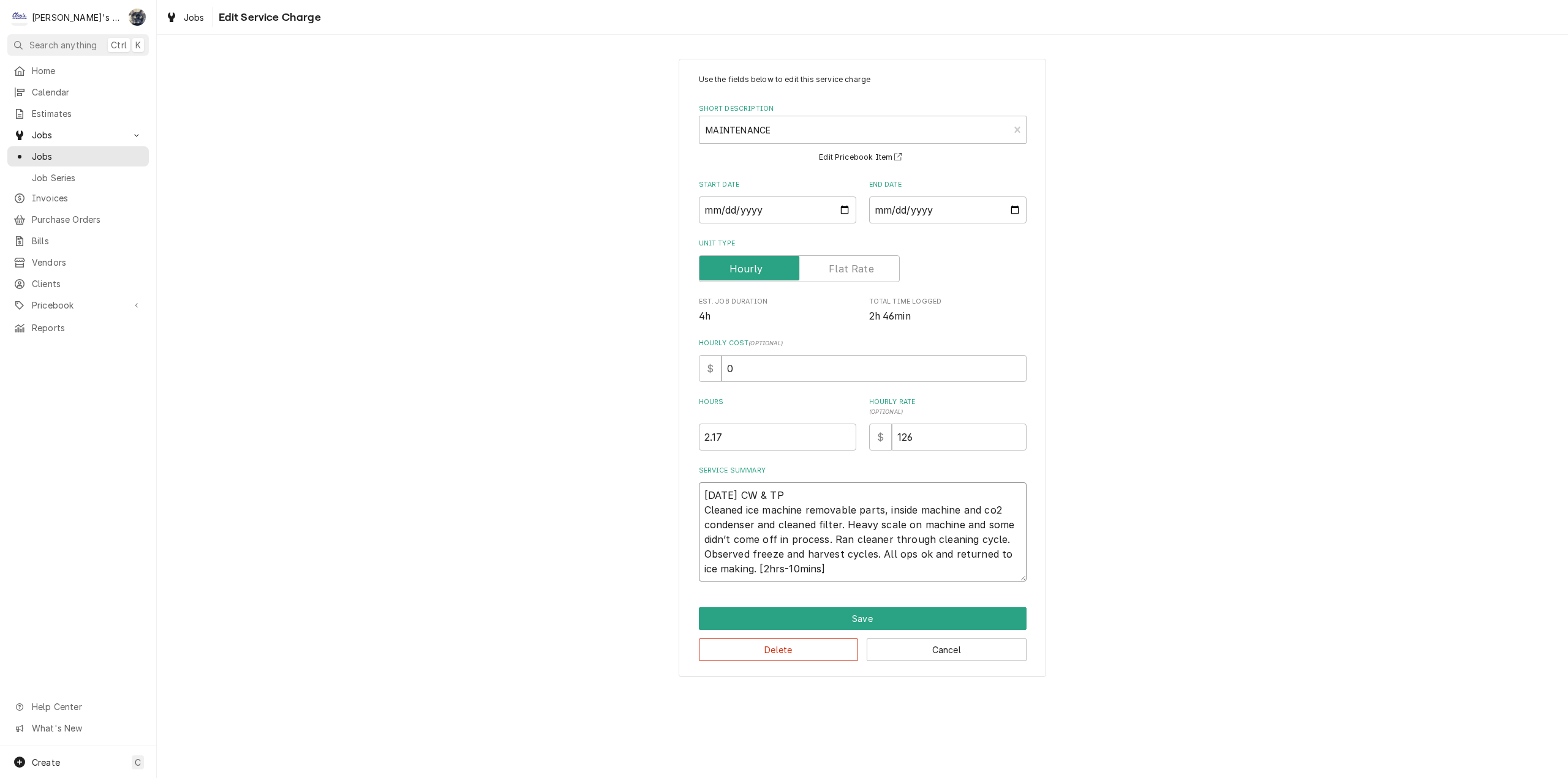
click at [905, 554] on textarea "[DATE] CW & TP Cleaned ice machine removable parts, inside machine and co2 cond…" at bounding box center [863, 532] width 327 height 99
click at [905, 555] on textarea "[DATE] CW & TP Cleaned ice machine removable parts, inside machine and co2 cond…" at bounding box center [863, 532] width 327 height 99
type textarea "x"
type textarea "[DATE] CW & TP Cleaned ice machine removable parts, inside machine and co2 cond…"
type textarea "x"
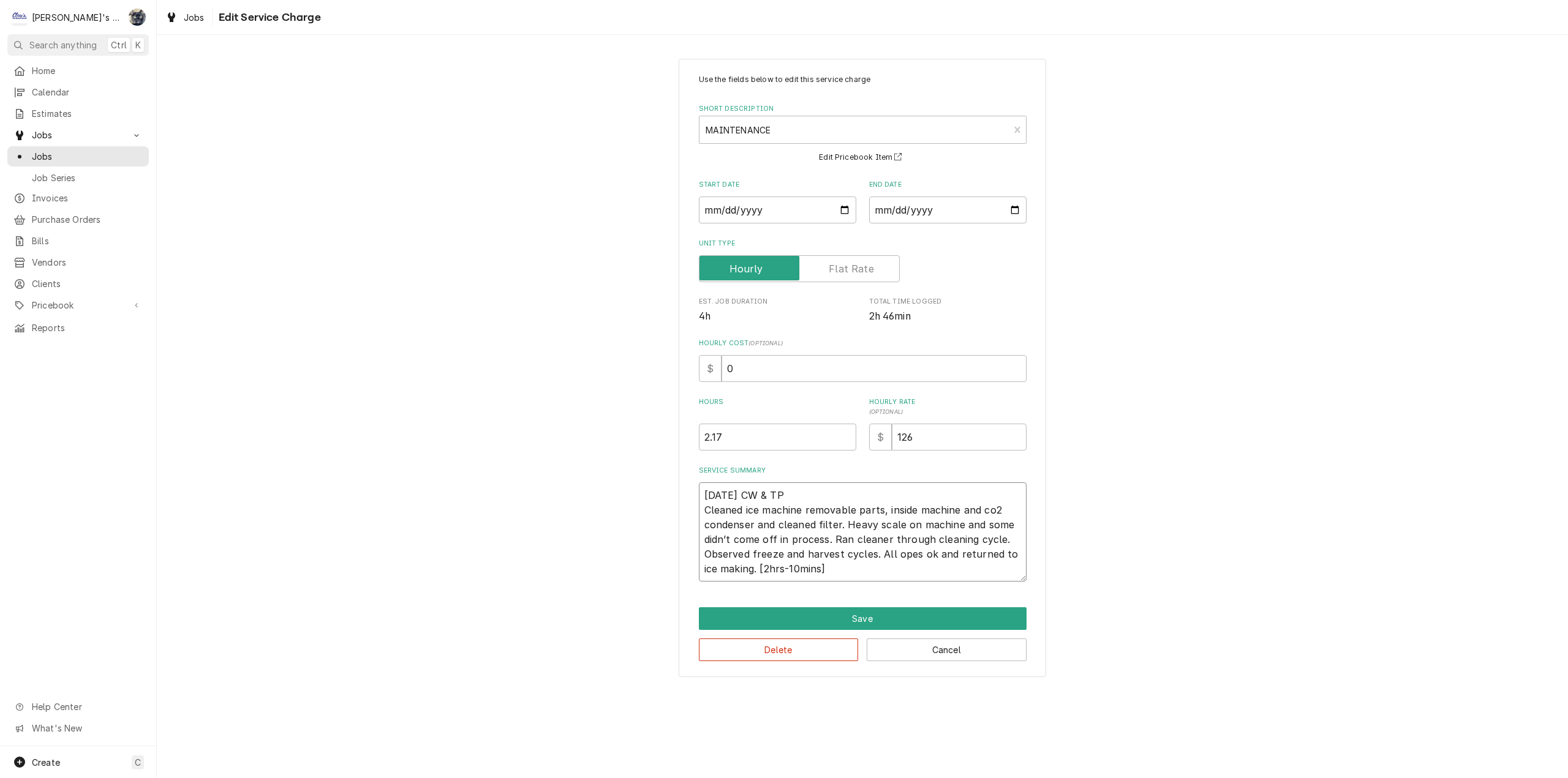
type textarea "[DATE] CW & TP Cleaned ice machine removable parts, inside machine and co2 cond…"
type textarea "x"
type textarea "[DATE] CW & TP Cleaned ice machine removable parts, inside machine and co2 cond…"
type textarea "x"
type textarea "[DATE] CW & TP Cleaned ice machine removable parts, inside machine and co2 cond…"
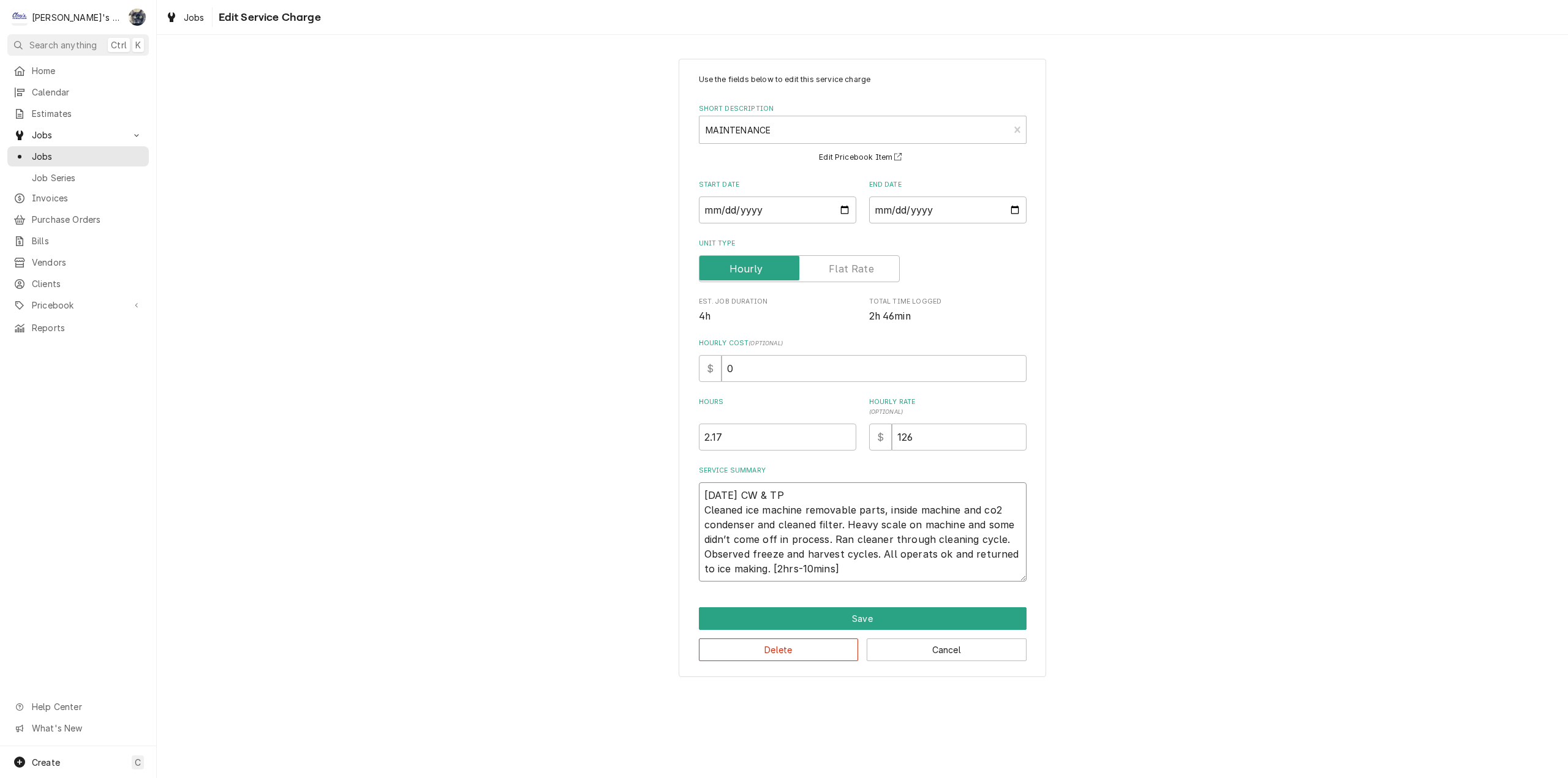
type textarea "x"
type textarea "[DATE] CW & TP Cleaned ice machine removable parts, inside machine and co2 cond…"
type textarea "x"
type textarea "[DATE] CW & TP Cleaned ice machine removable parts, inside machine and co2 cond…"
type textarea "x"
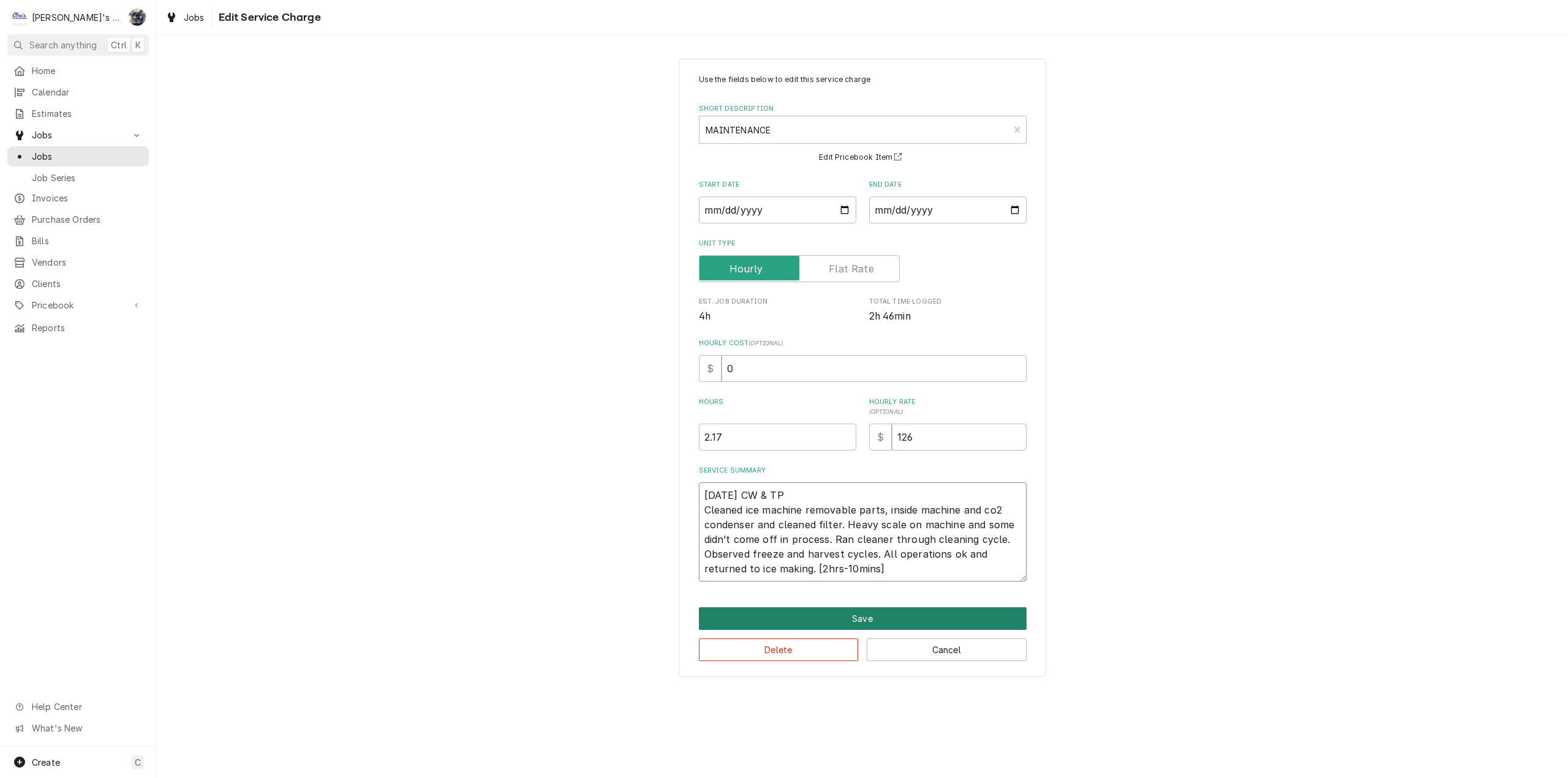
type textarea "[DATE] CW & TP Cleaned ice machine removable parts, inside machine and co2 cond…"
click at [854, 610] on button "Save" at bounding box center [863, 619] width 327 height 23
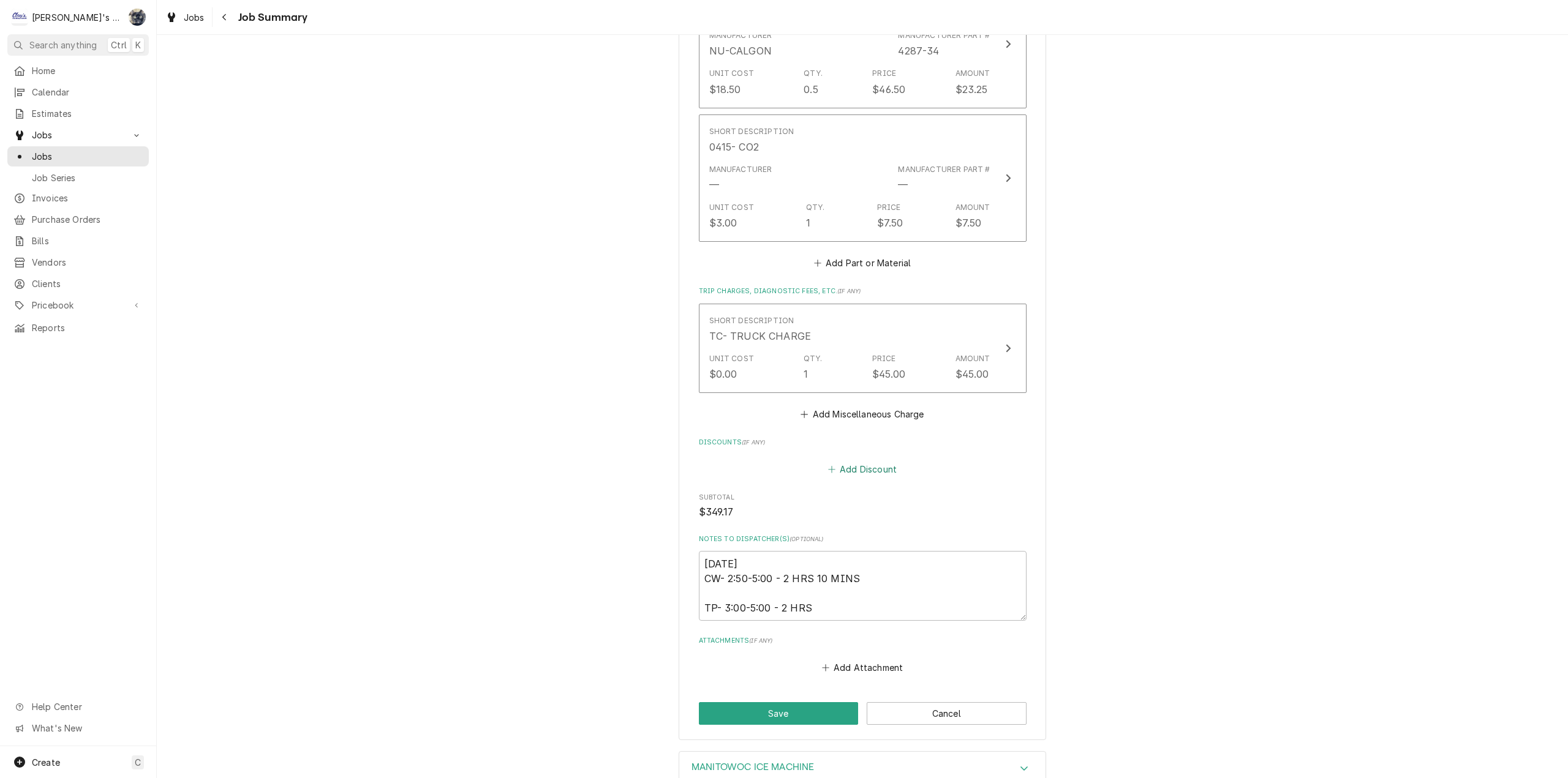
scroll to position [759, 0]
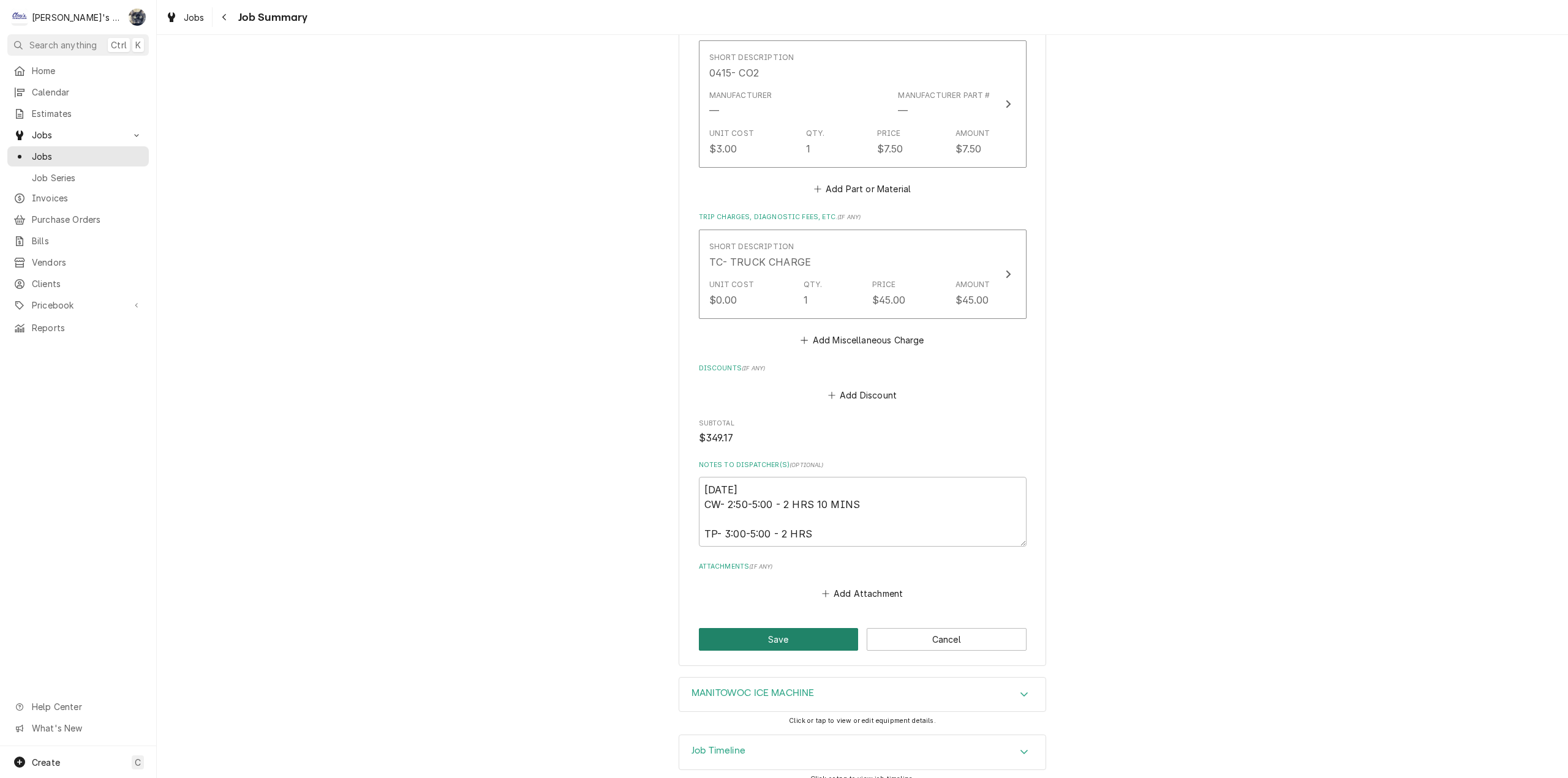
click at [836, 628] on button "Save" at bounding box center [778, 639] width 160 height 23
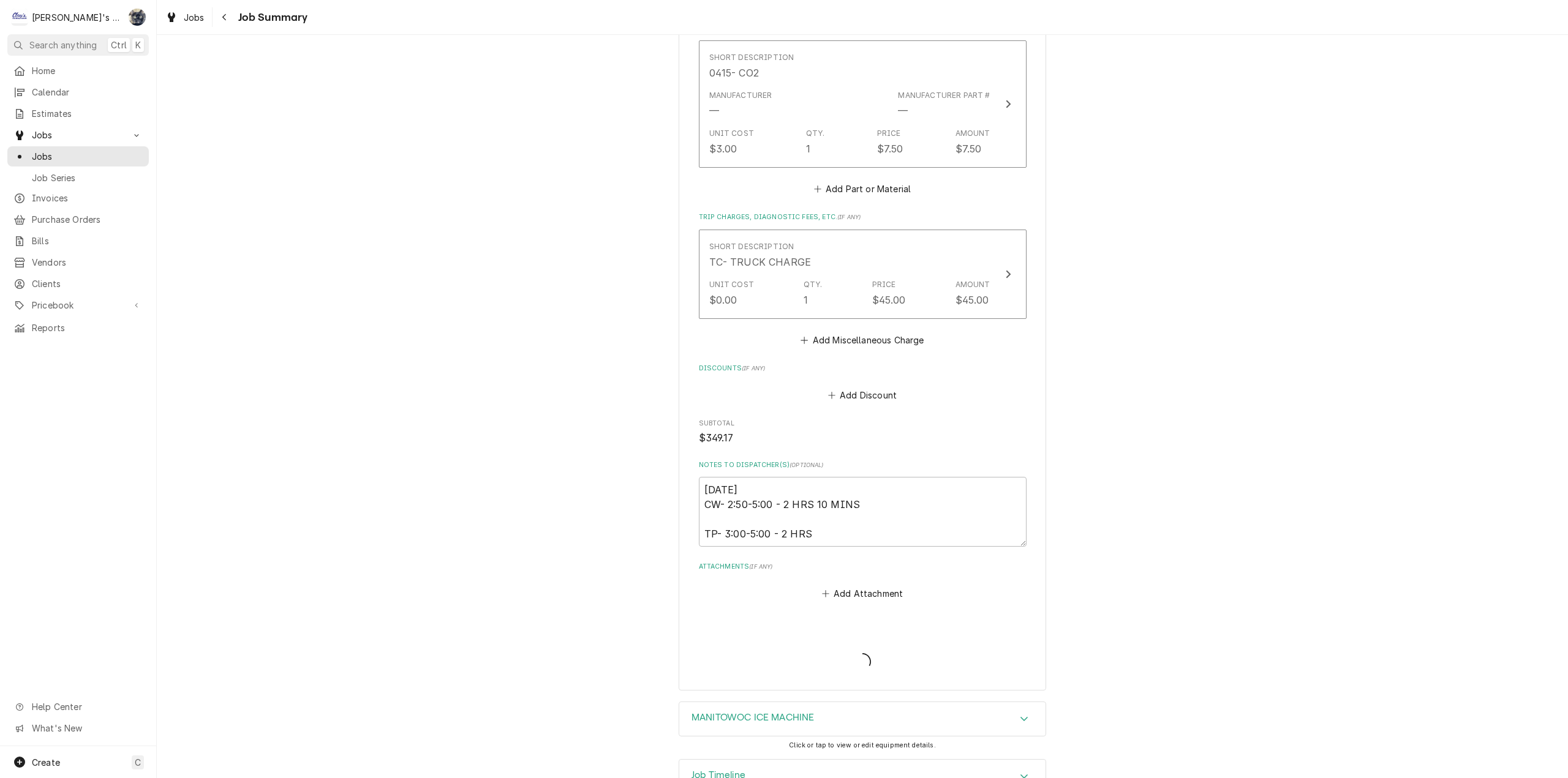
type textarea "x"
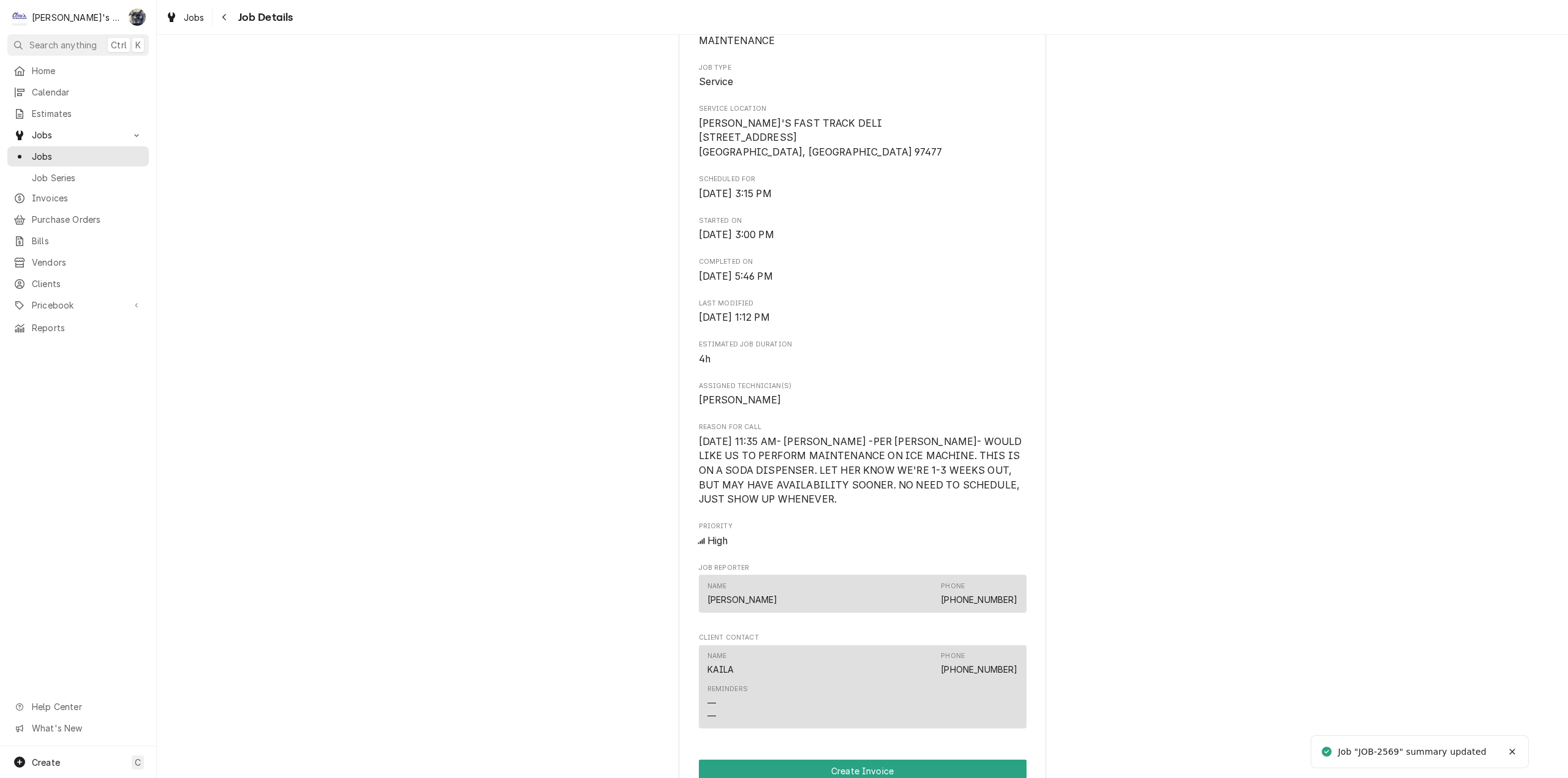
scroll to position [429, 0]
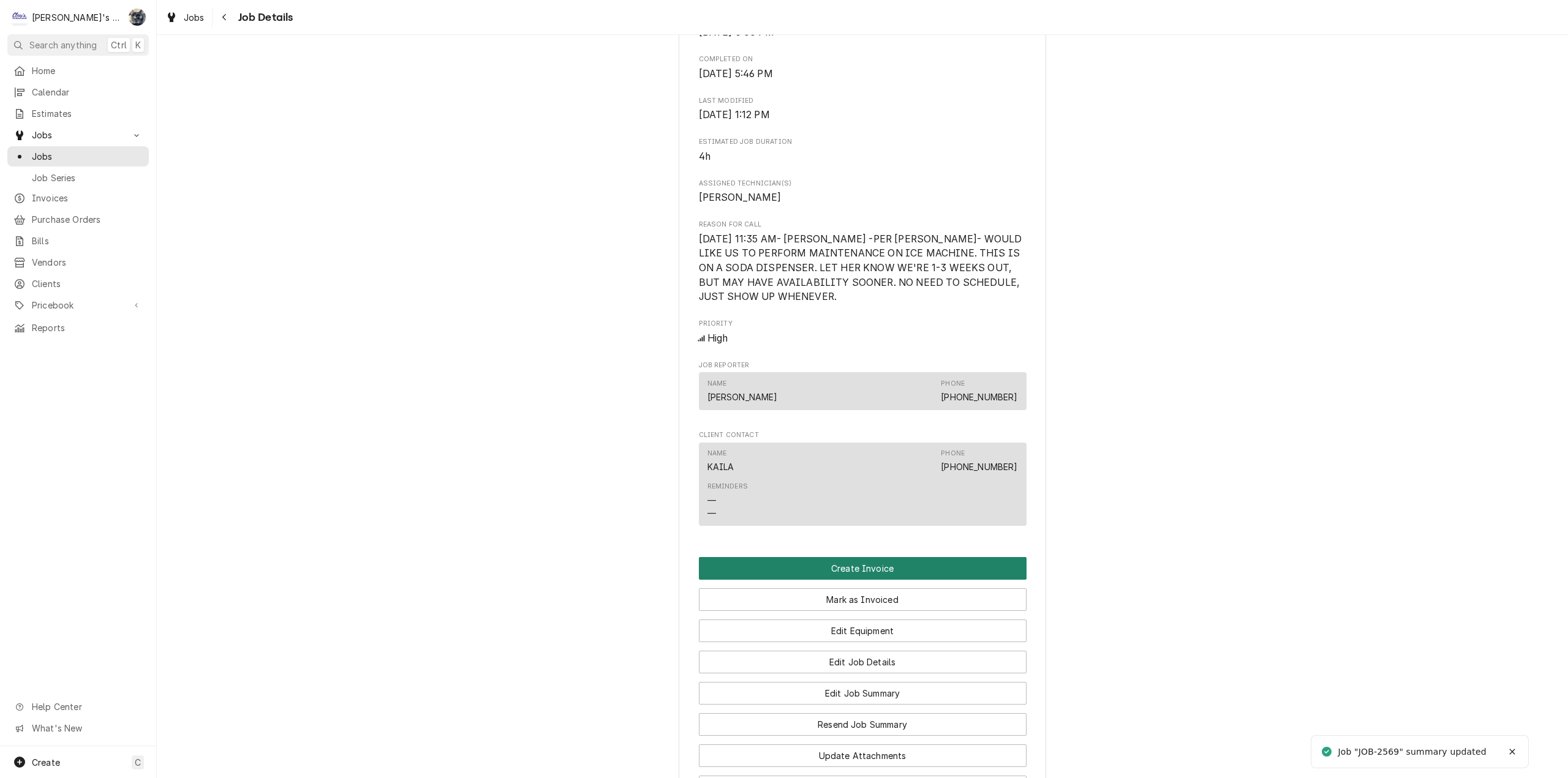
drag, startPoint x: 852, startPoint y: 560, endPoint x: 1111, endPoint y: 493, distance: 267.5
click at [1111, 493] on div "Completed and Uninvoiced [PERSON_NAME]'S FAST TRACK DELI [PERSON_NAME]'S FAST T…" at bounding box center [862, 237] width 1411 height 1236
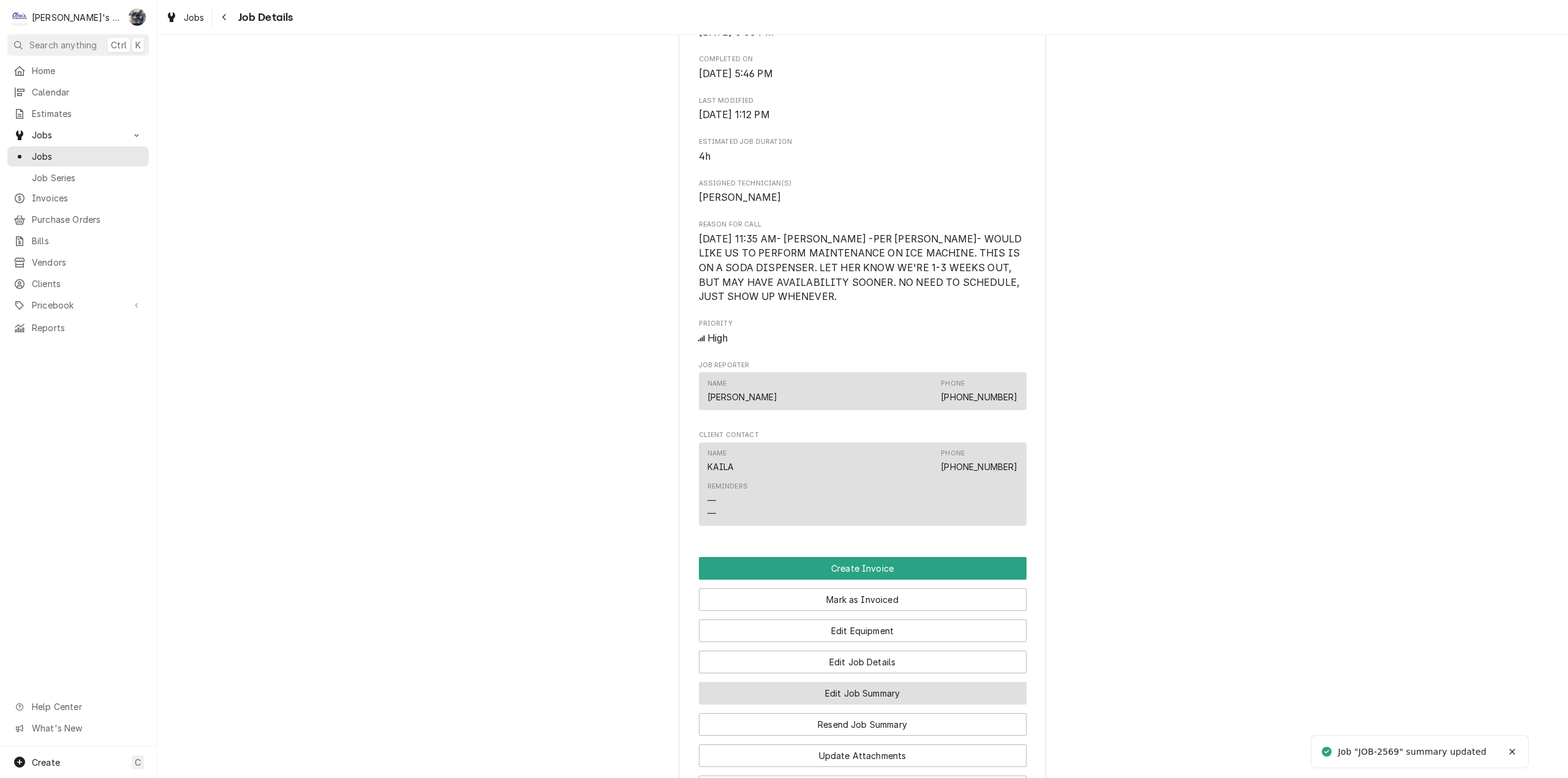
click at [860, 696] on button "Edit Job Summary" at bounding box center [863, 693] width 327 height 23
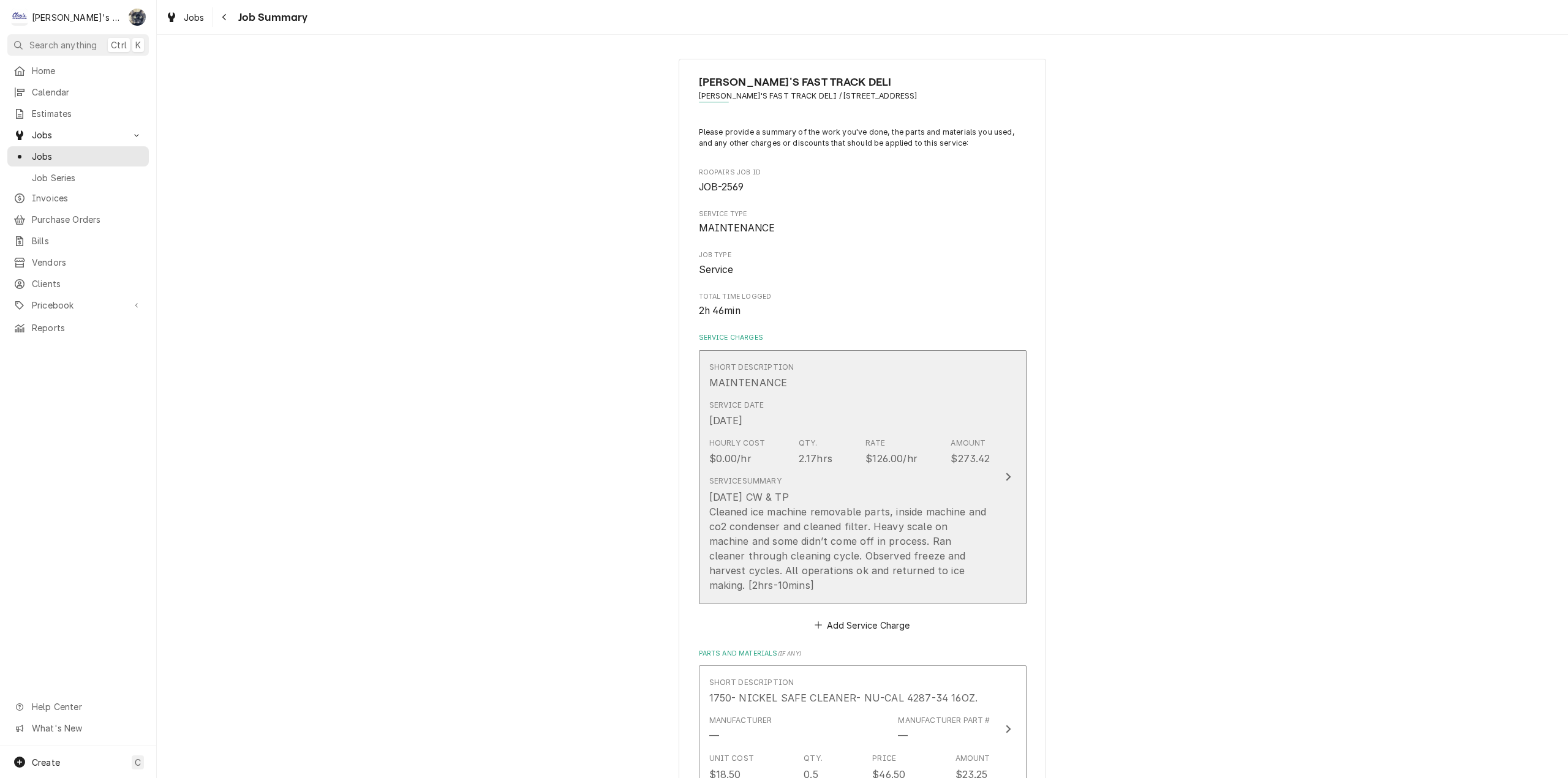
click at [783, 509] on div "[DATE] CW & TP Cleaned ice machine removable parts, inside machine and co2 cond…" at bounding box center [850, 541] width 281 height 103
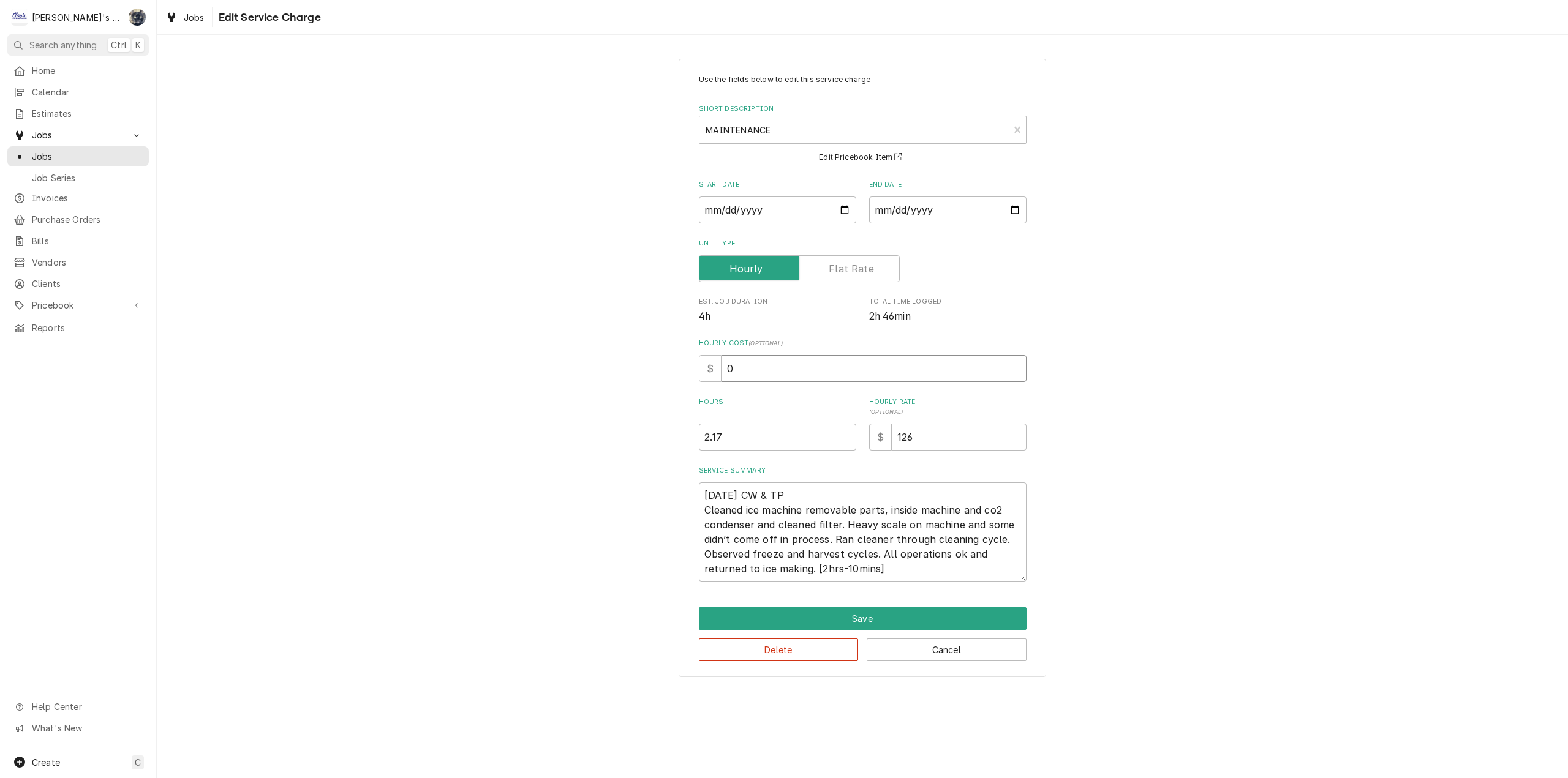
drag, startPoint x: 740, startPoint y: 376, endPoint x: 701, endPoint y: 376, distance: 39.0
click at [705, 376] on div "$ 0" at bounding box center [863, 368] width 327 height 27
type textarea "x"
type input "4"
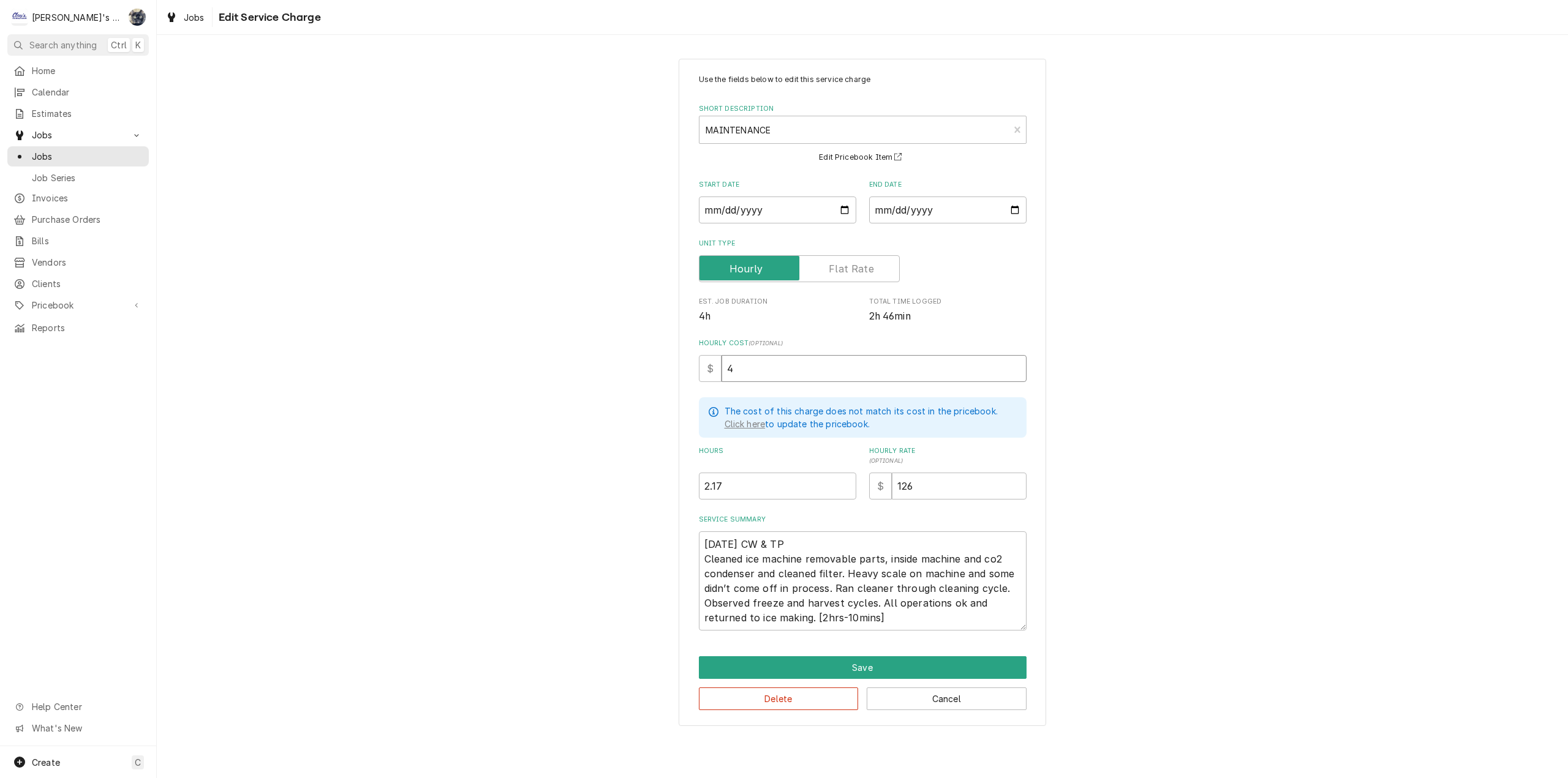
type textarea "x"
type input "48"
click at [836, 659] on button "Save" at bounding box center [863, 667] width 327 height 23
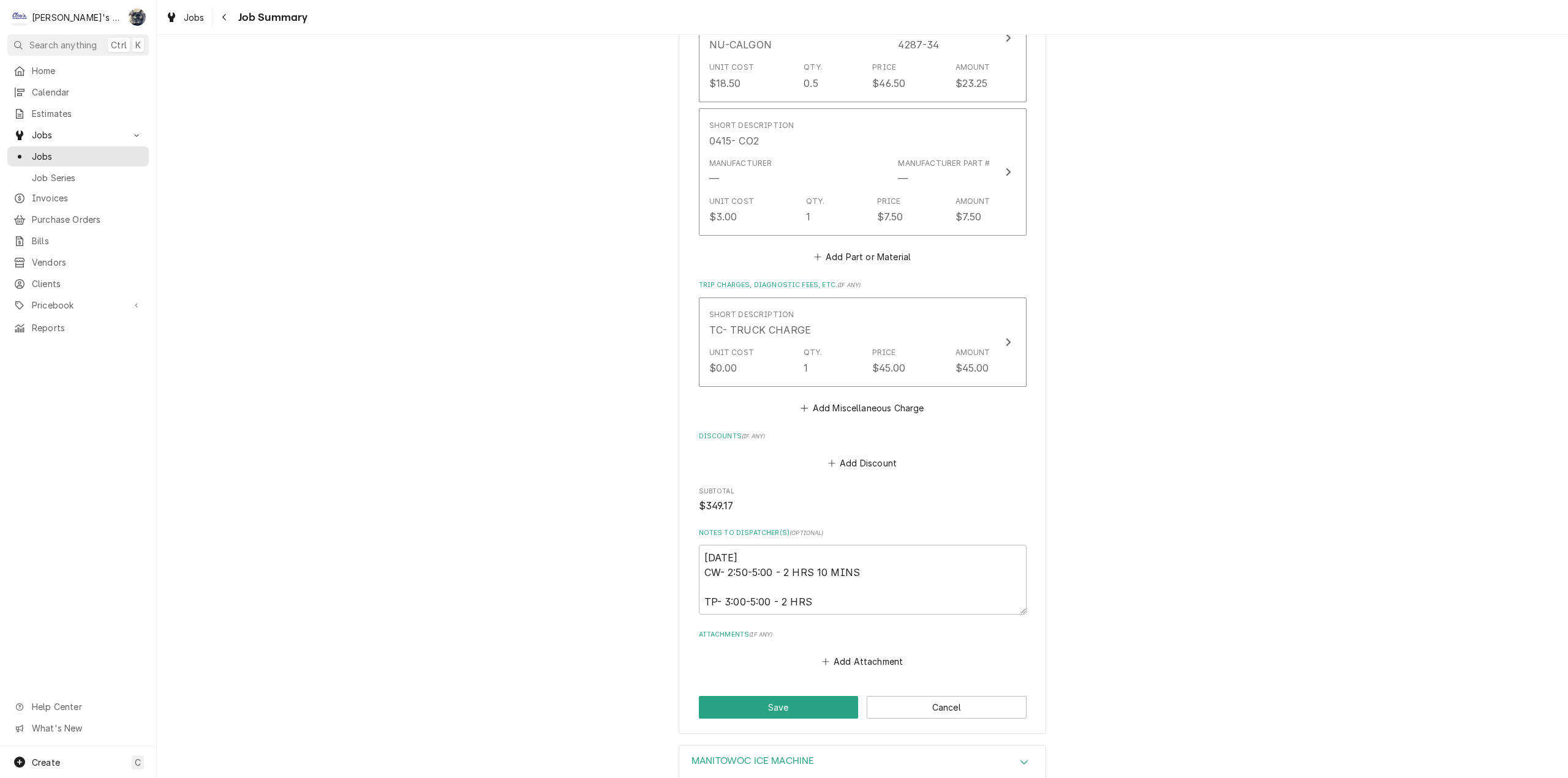
scroll to position [759, 0]
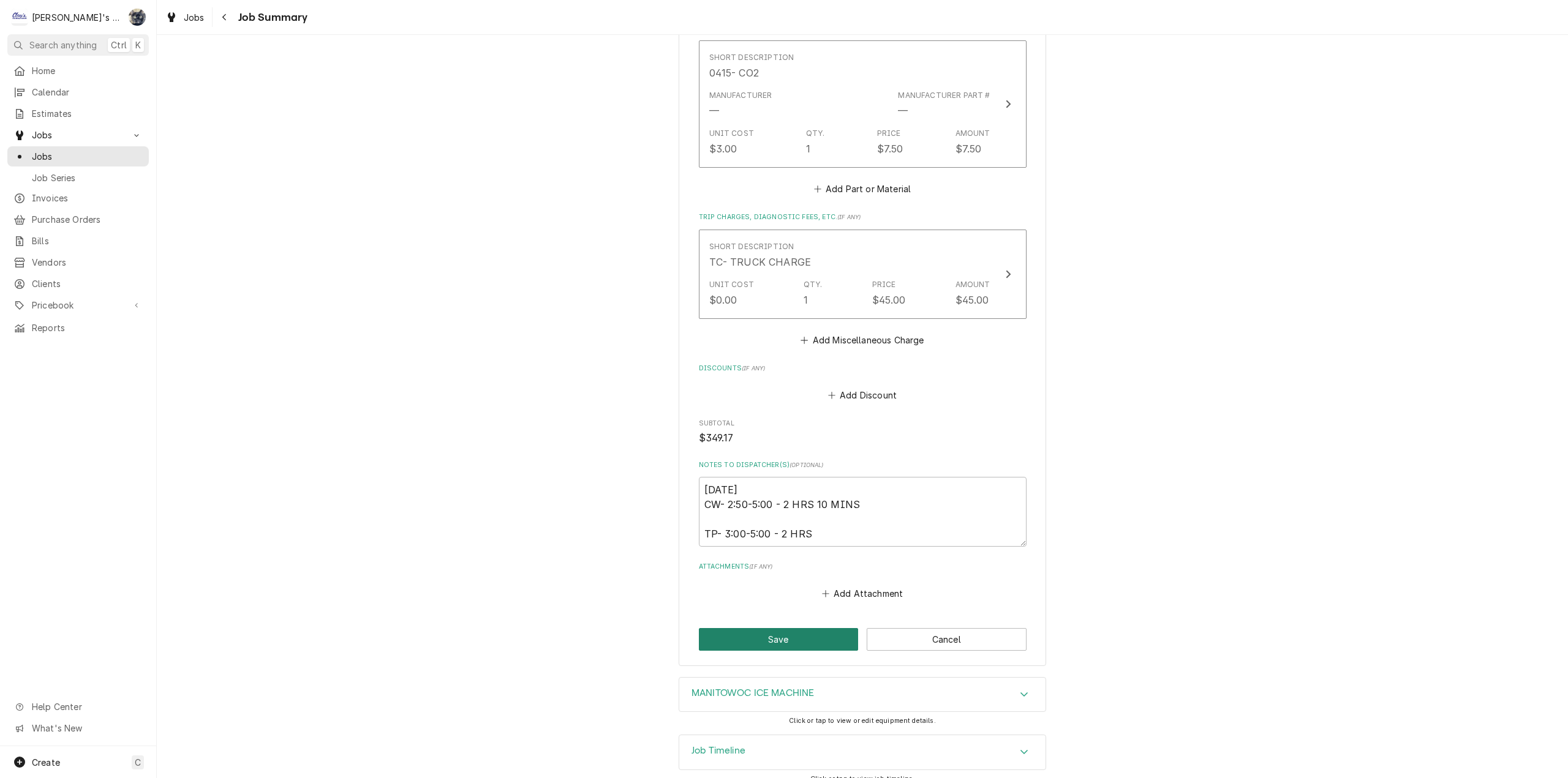
click at [807, 628] on button "Save" at bounding box center [778, 639] width 160 height 23
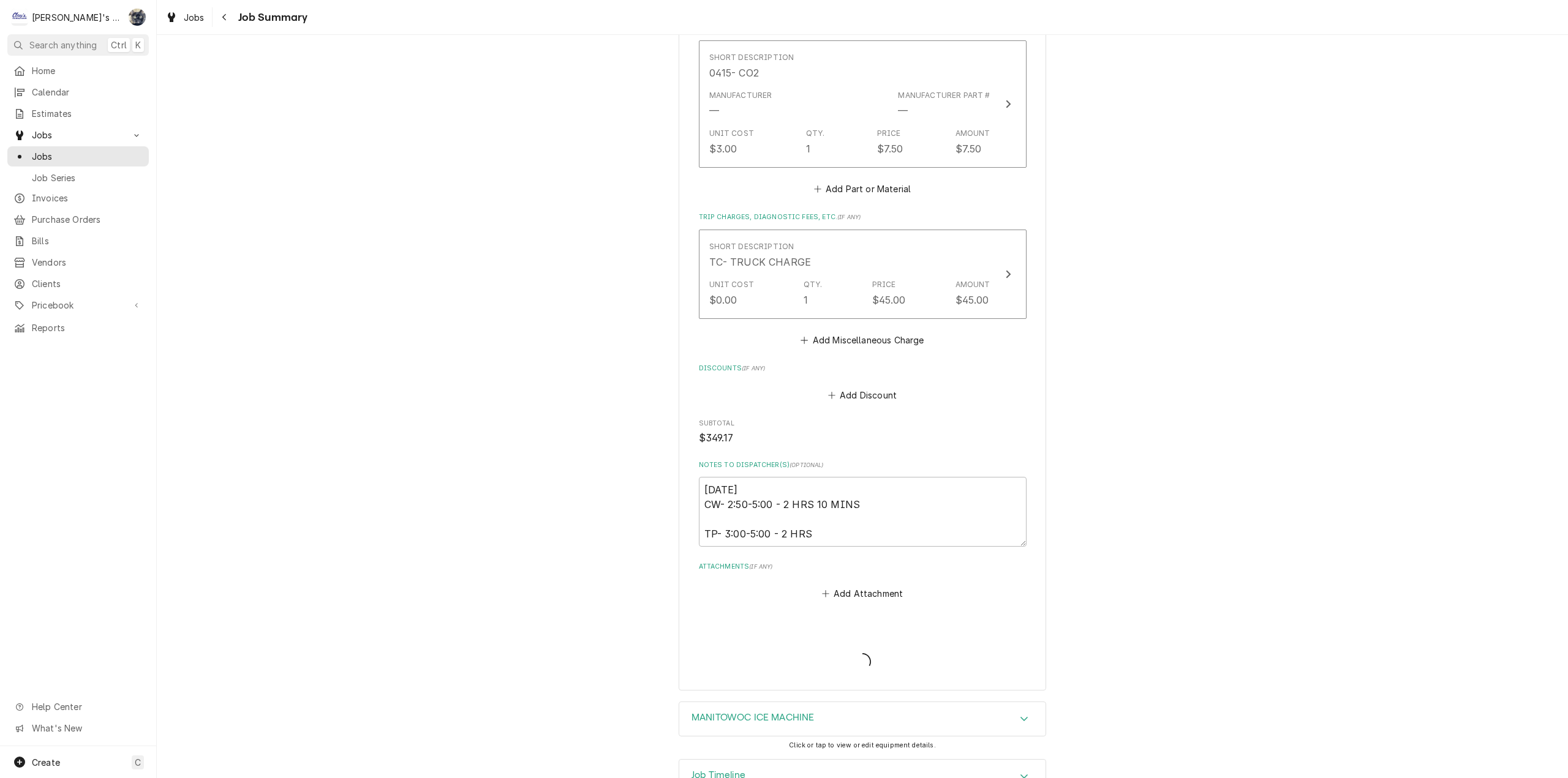
type textarea "x"
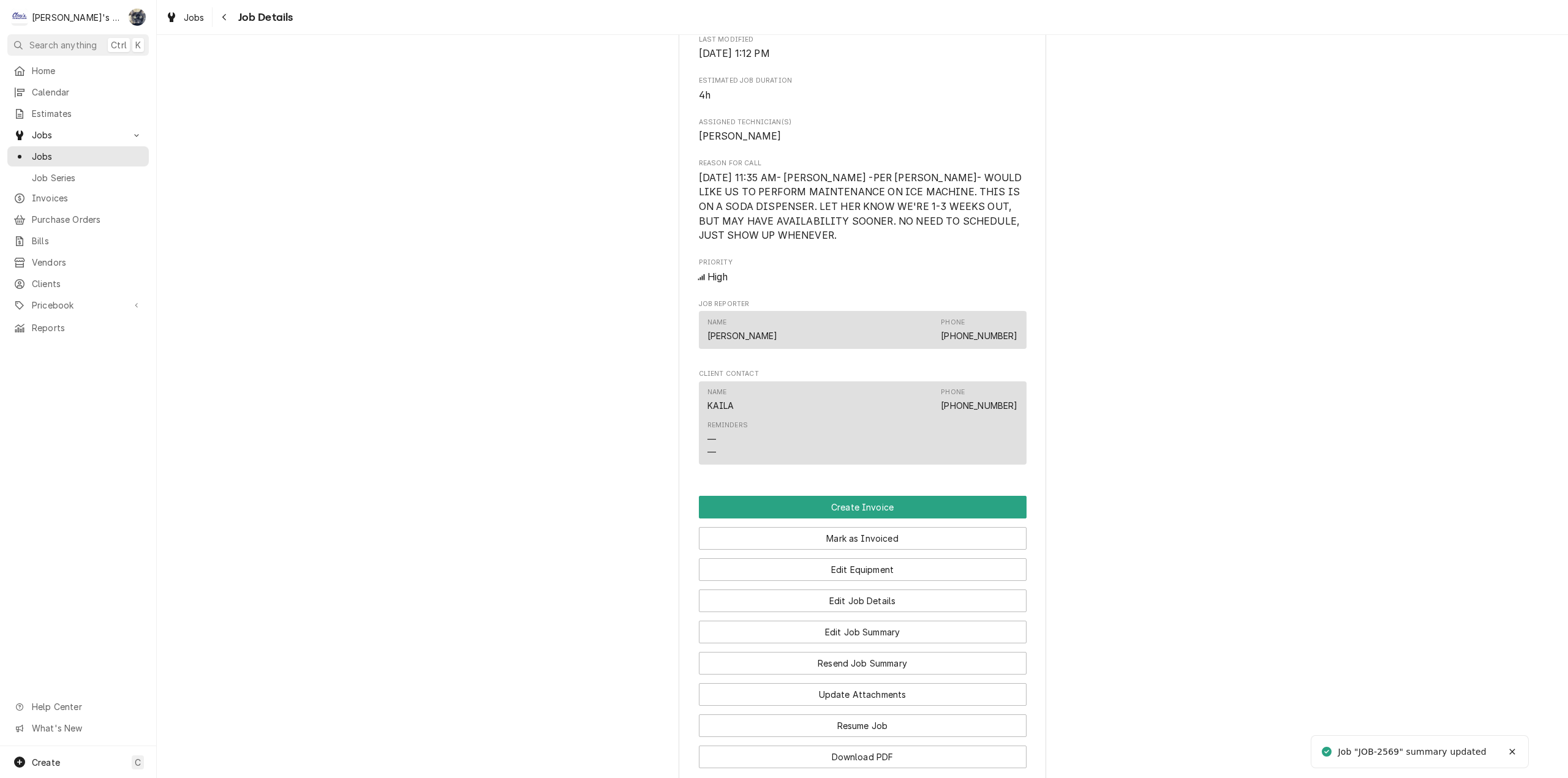
scroll to position [737, 0]
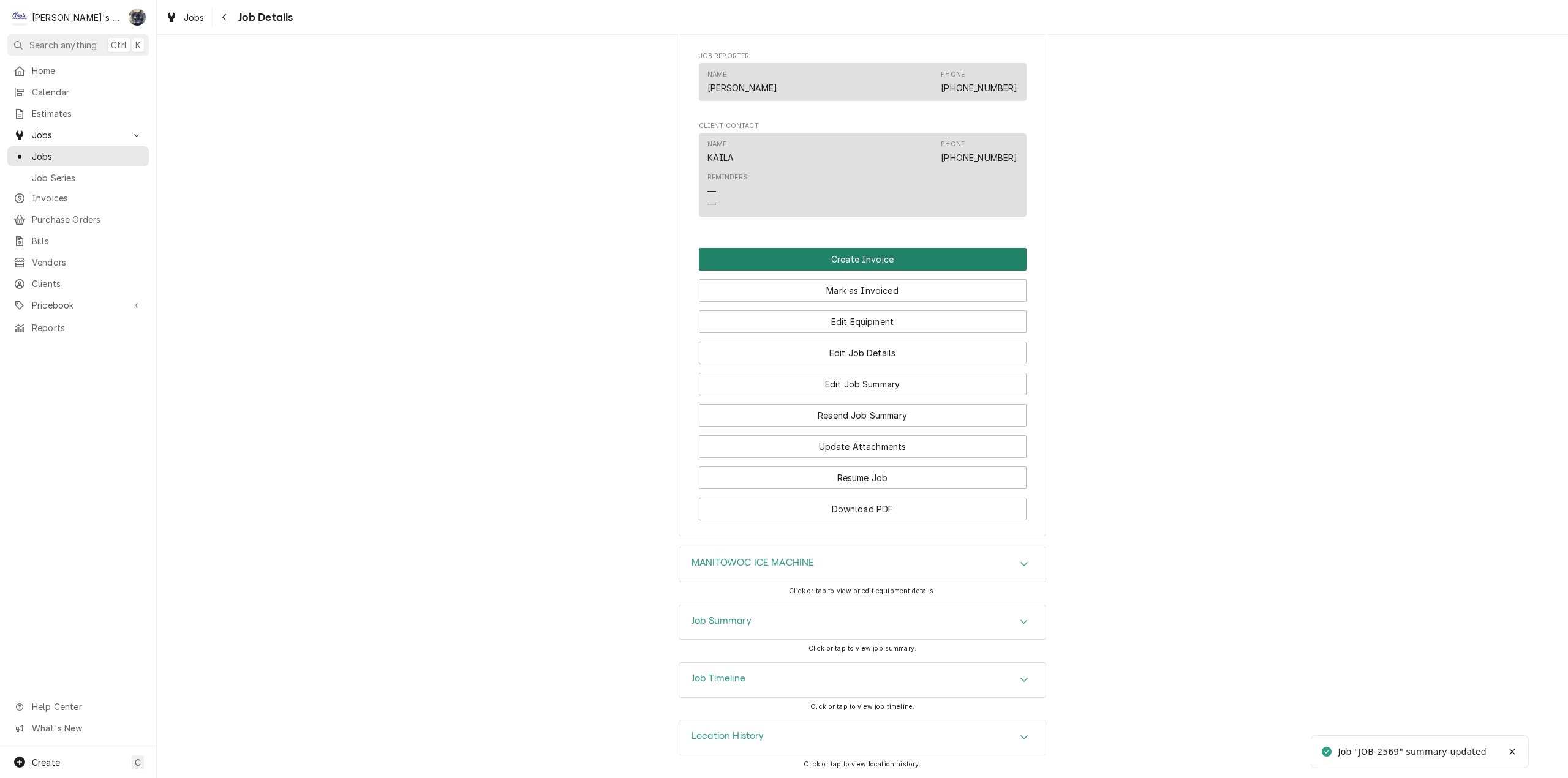
click at [852, 258] on button "Create Invoice" at bounding box center [863, 259] width 327 height 23
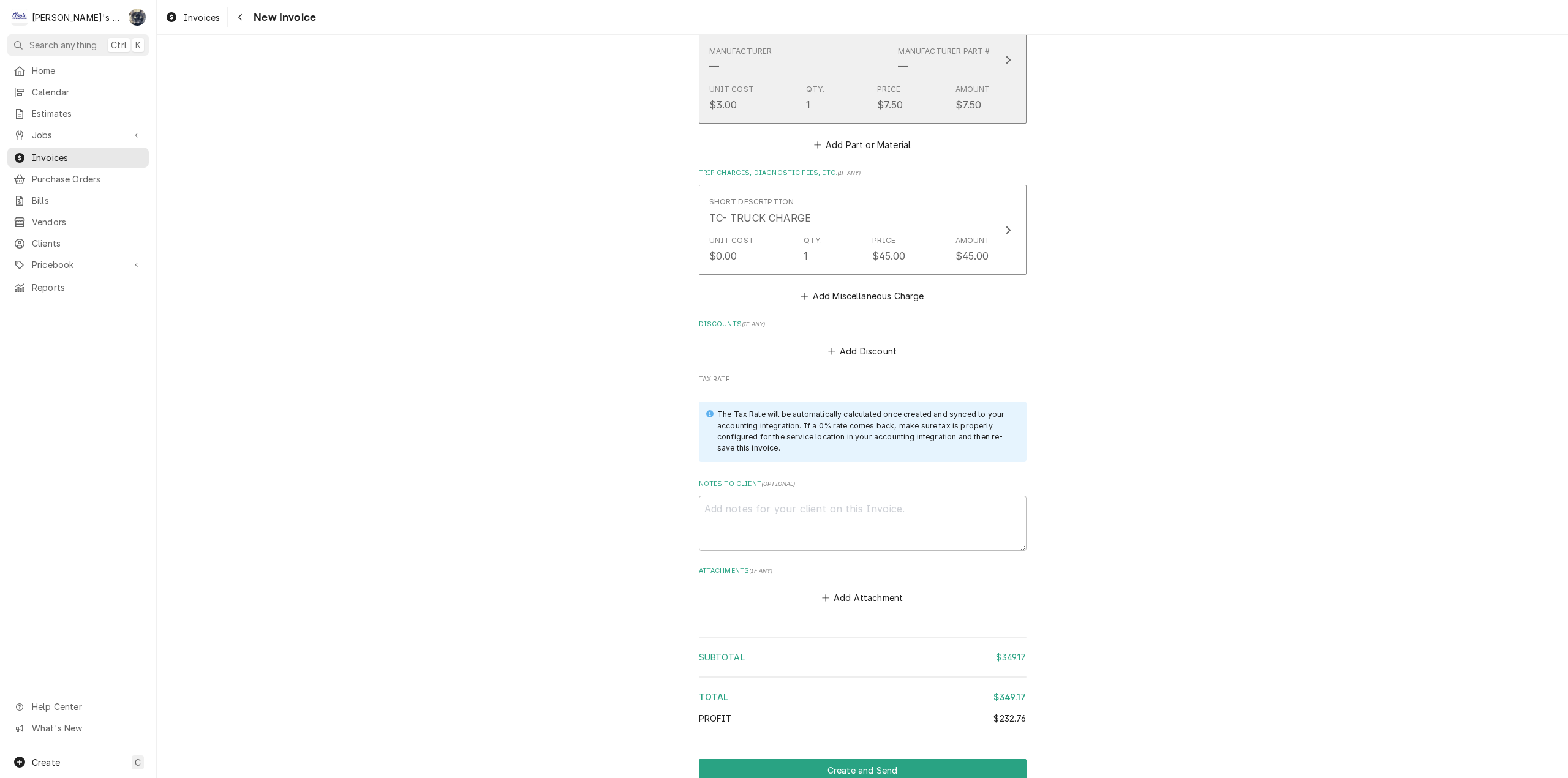
scroll to position [1591, 0]
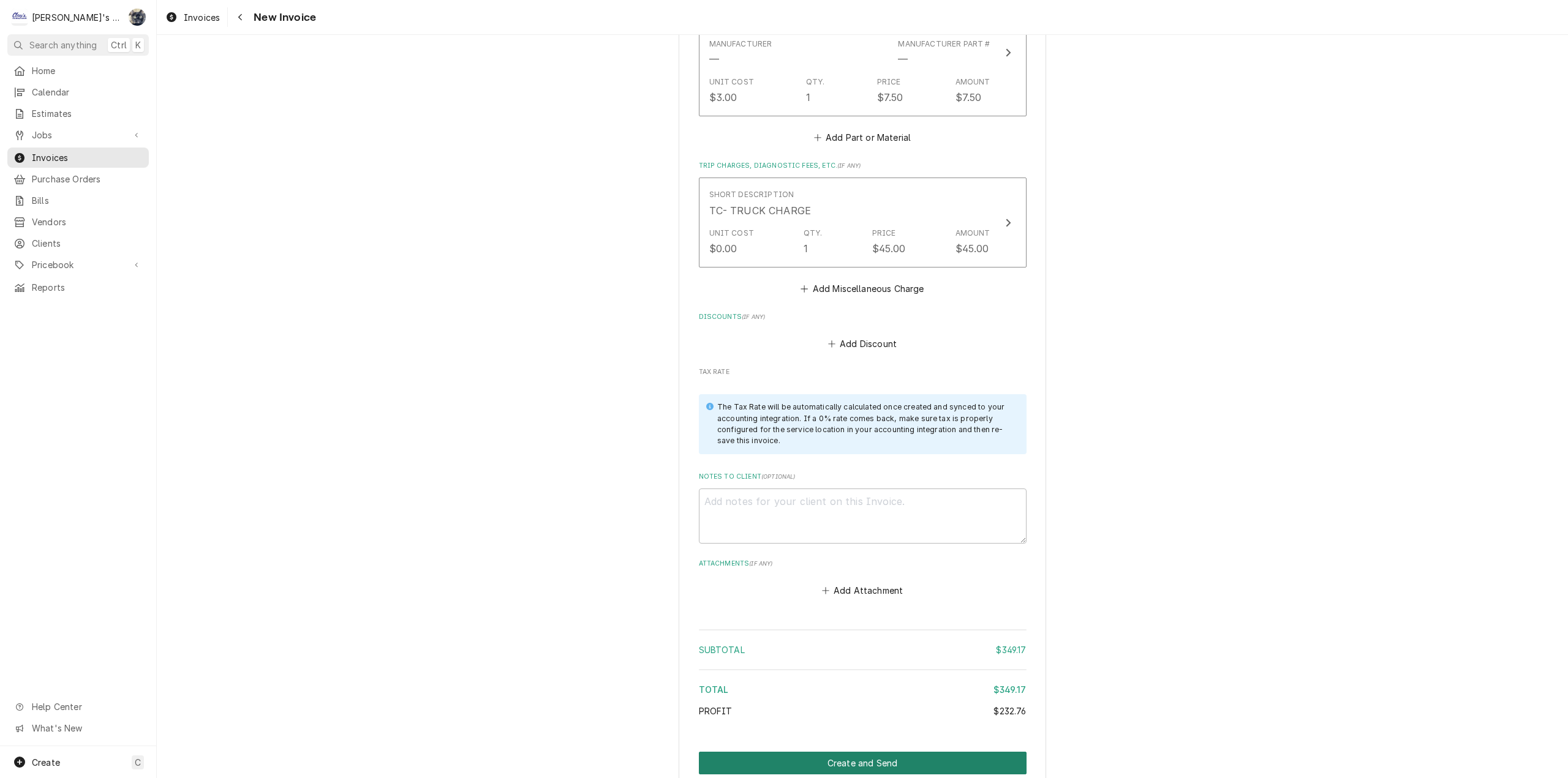
click at [858, 752] on button "Create and Send" at bounding box center [863, 763] width 327 height 23
type textarea "x"
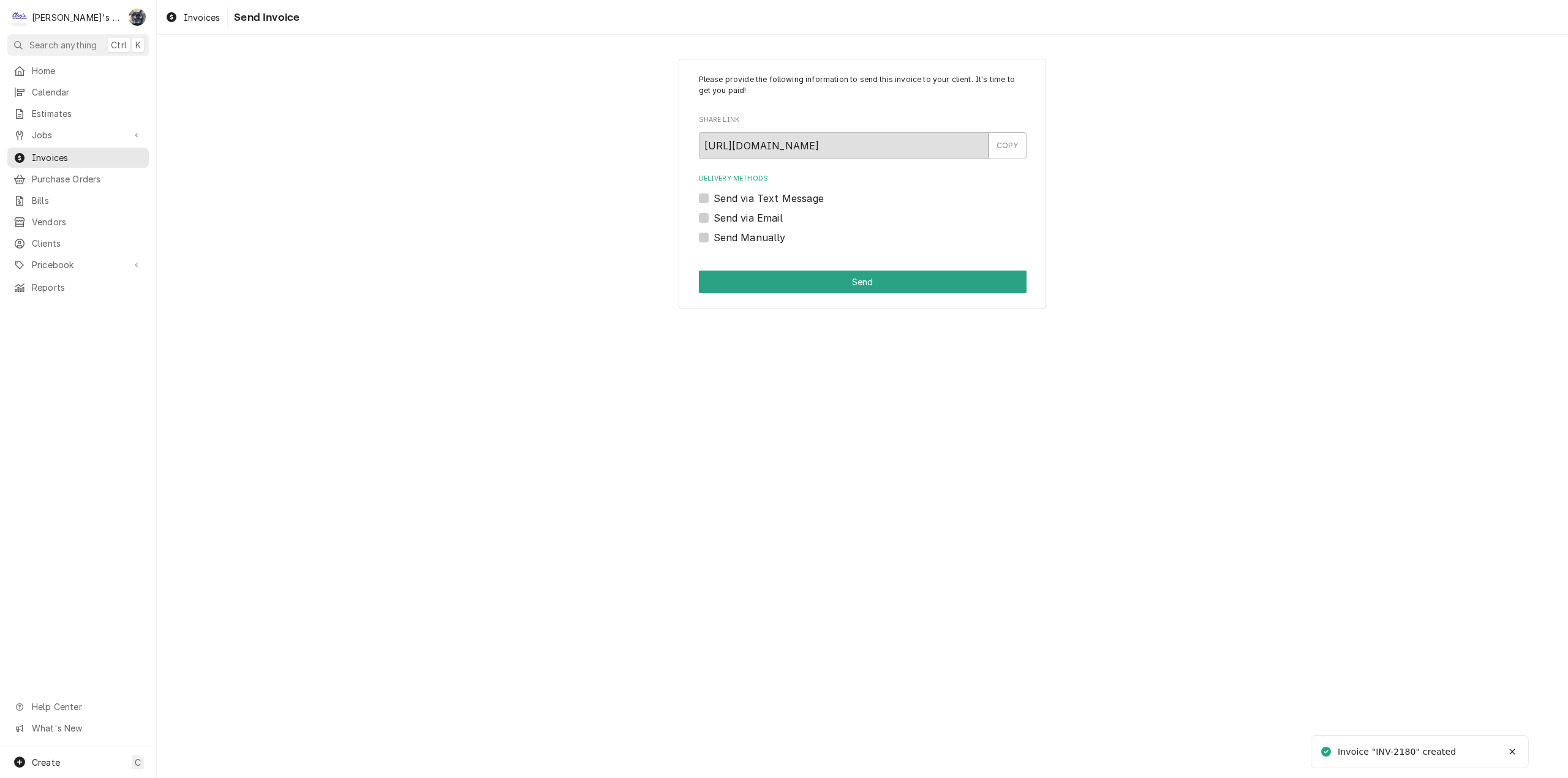
click at [714, 240] on label "Send Manually" at bounding box center [749, 237] width 73 height 14
click at [714, 240] on input "Send Manually" at bounding box center [877, 243] width 327 height 27
checkbox input "true"
click at [725, 280] on button "Send" at bounding box center [863, 282] width 327 height 23
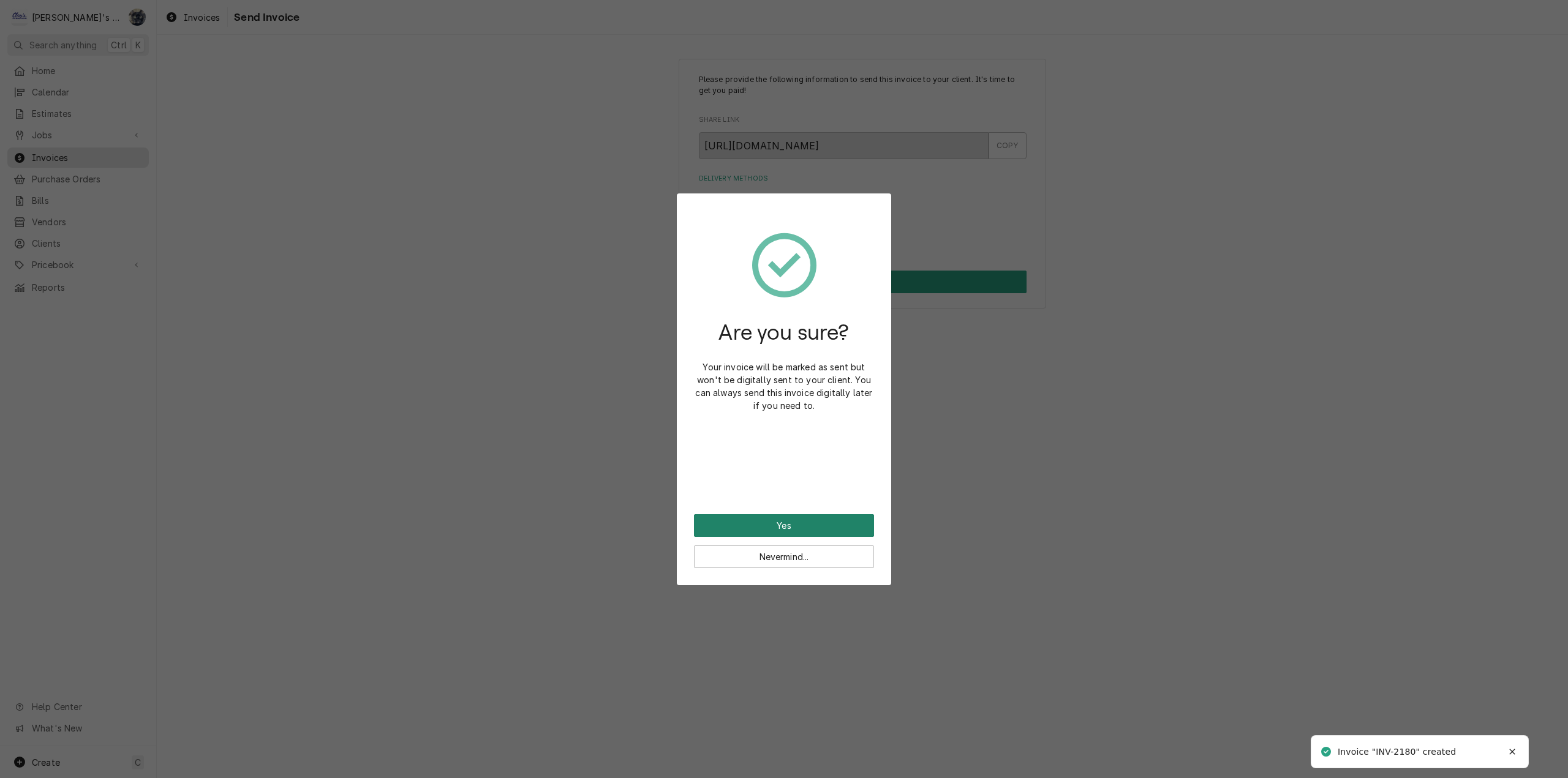
click at [823, 523] on button "Yes" at bounding box center [784, 525] width 180 height 23
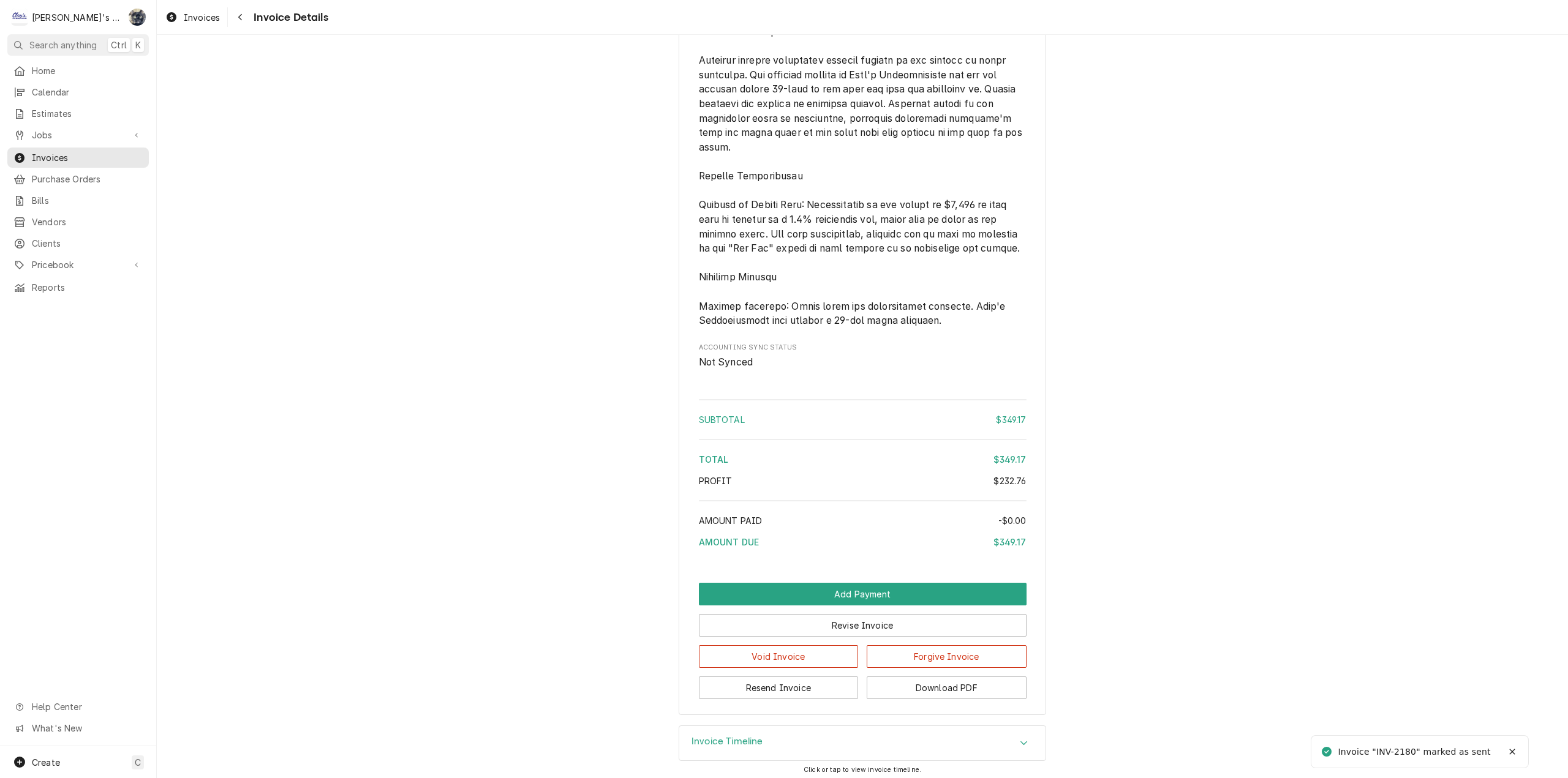
scroll to position [1506, 0]
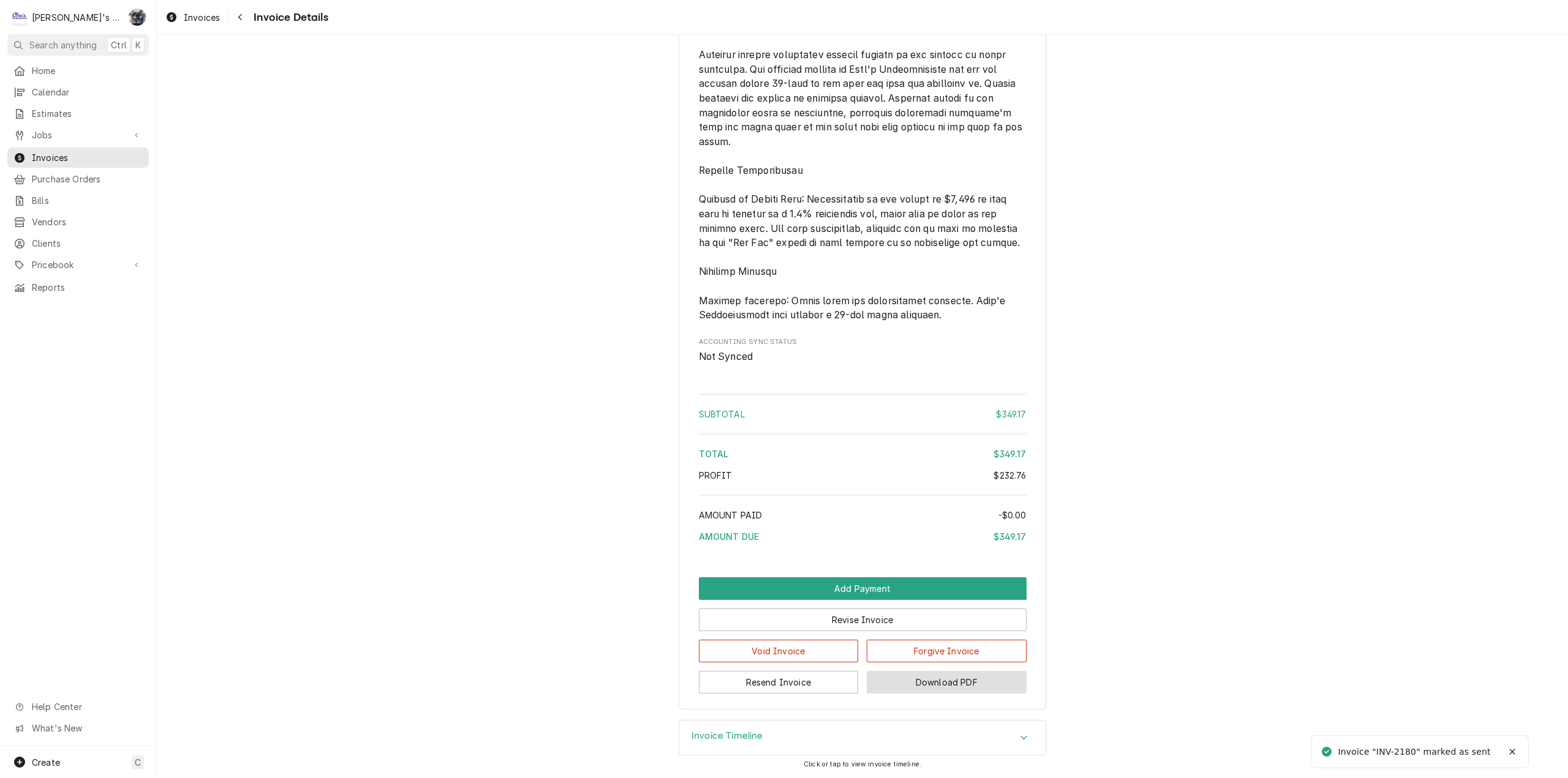
click at [912, 694] on button "Download PDF" at bounding box center [946, 682] width 160 height 23
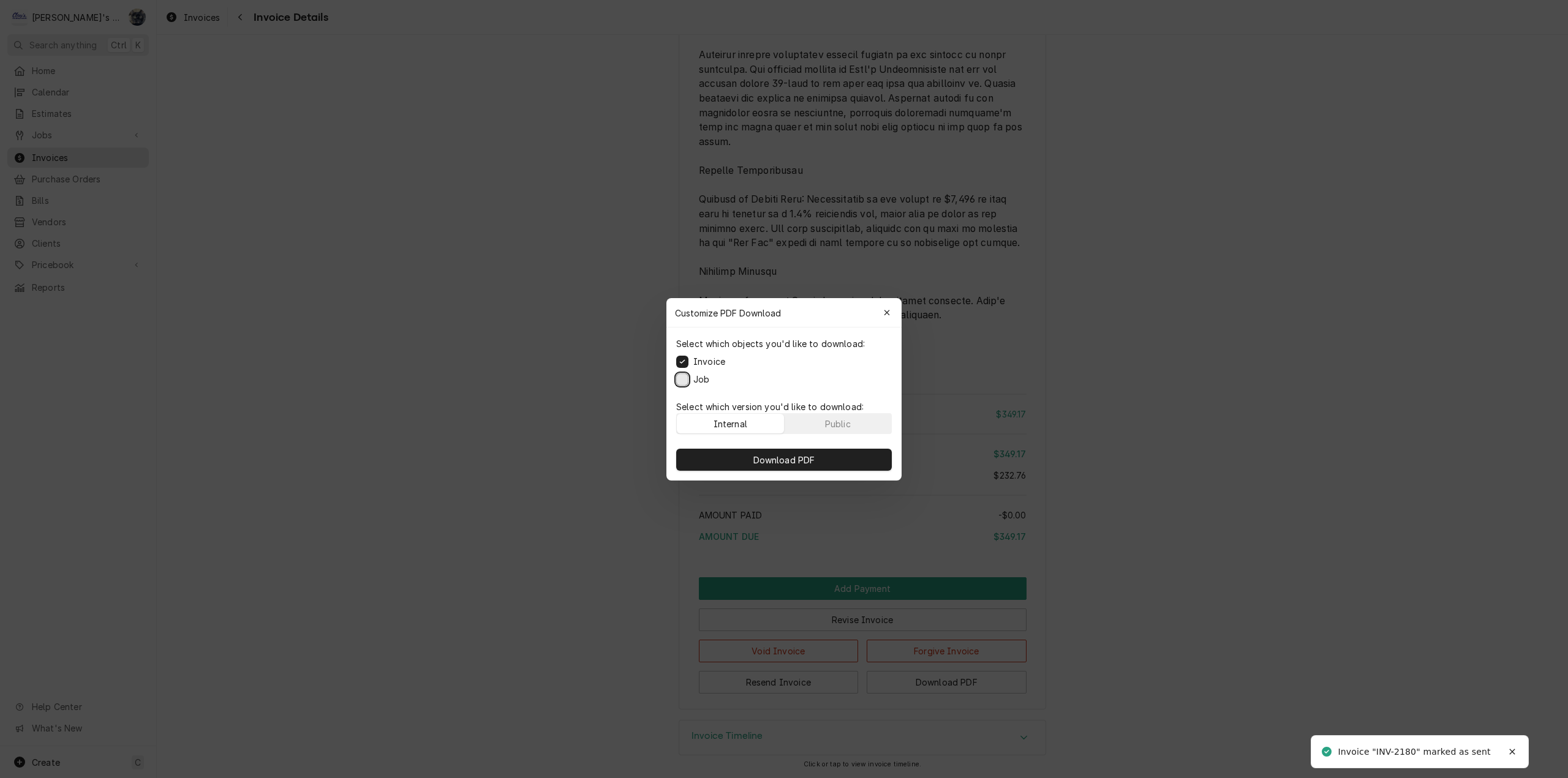
drag, startPoint x: 680, startPoint y: 380, endPoint x: 696, endPoint y: 424, distance: 46.8
click at [680, 380] on button "Job" at bounding box center [682, 379] width 12 height 12
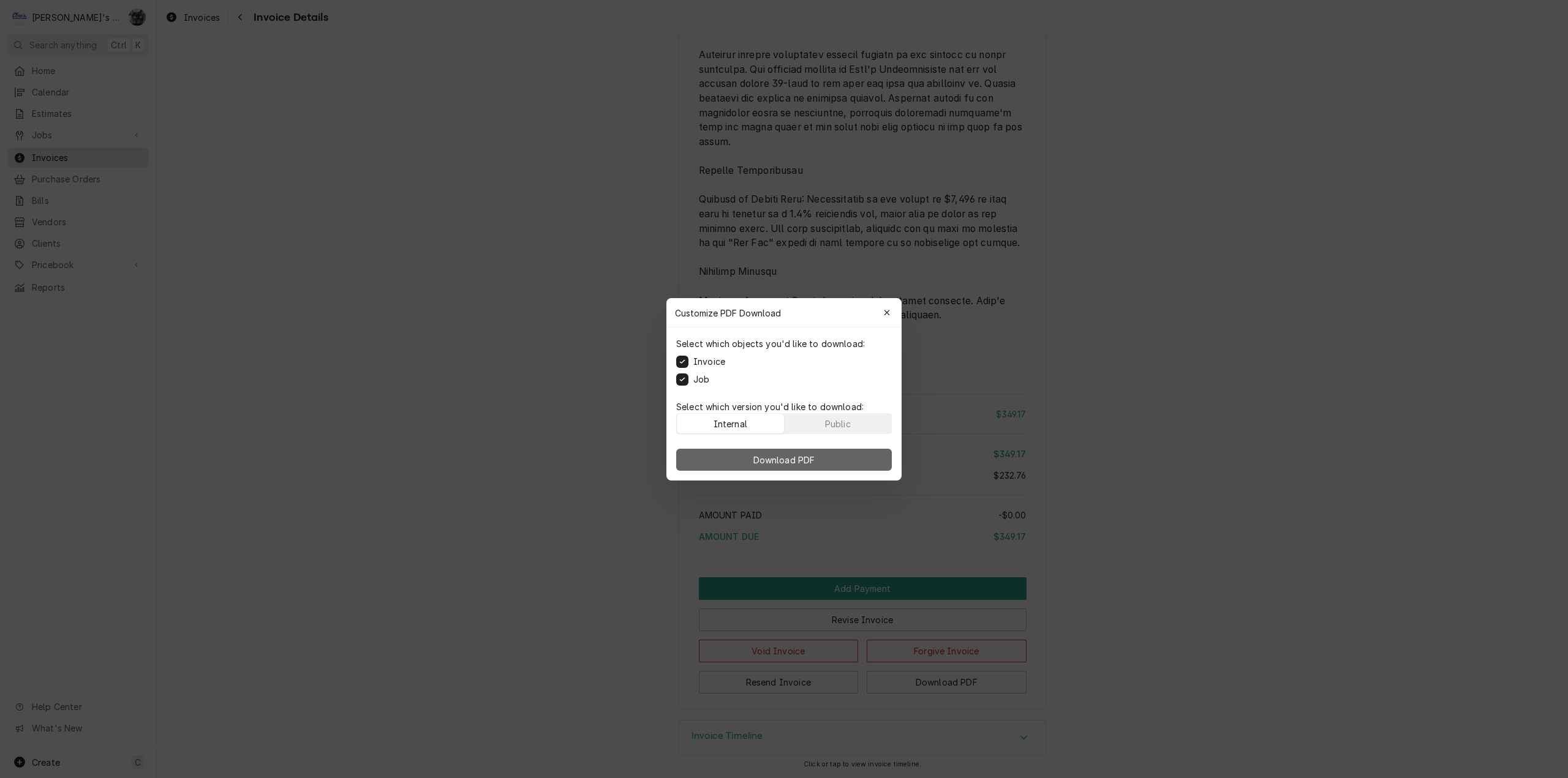
click at [701, 452] on button "Download PDF" at bounding box center [784, 460] width 216 height 22
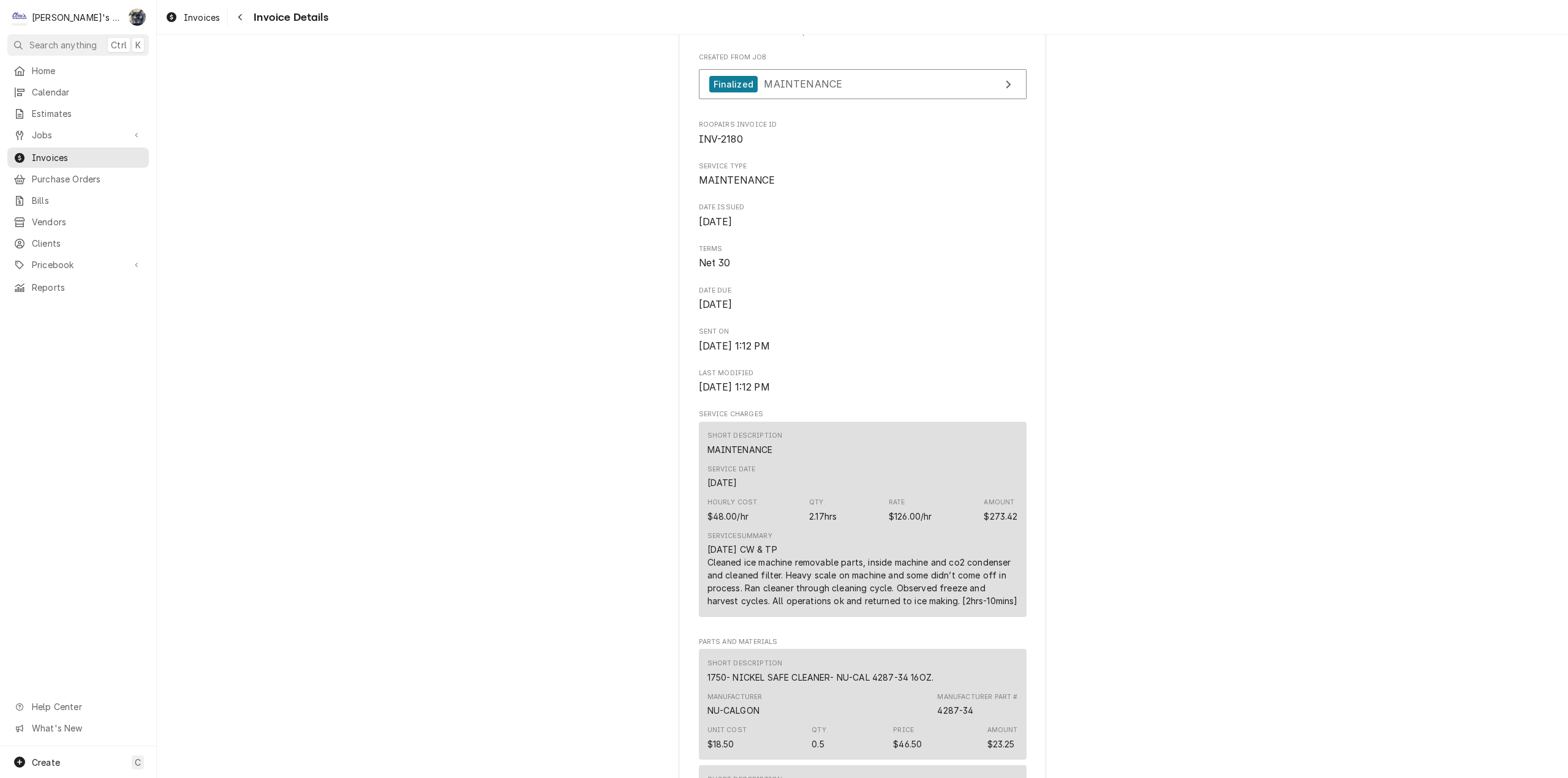
scroll to position [0, 0]
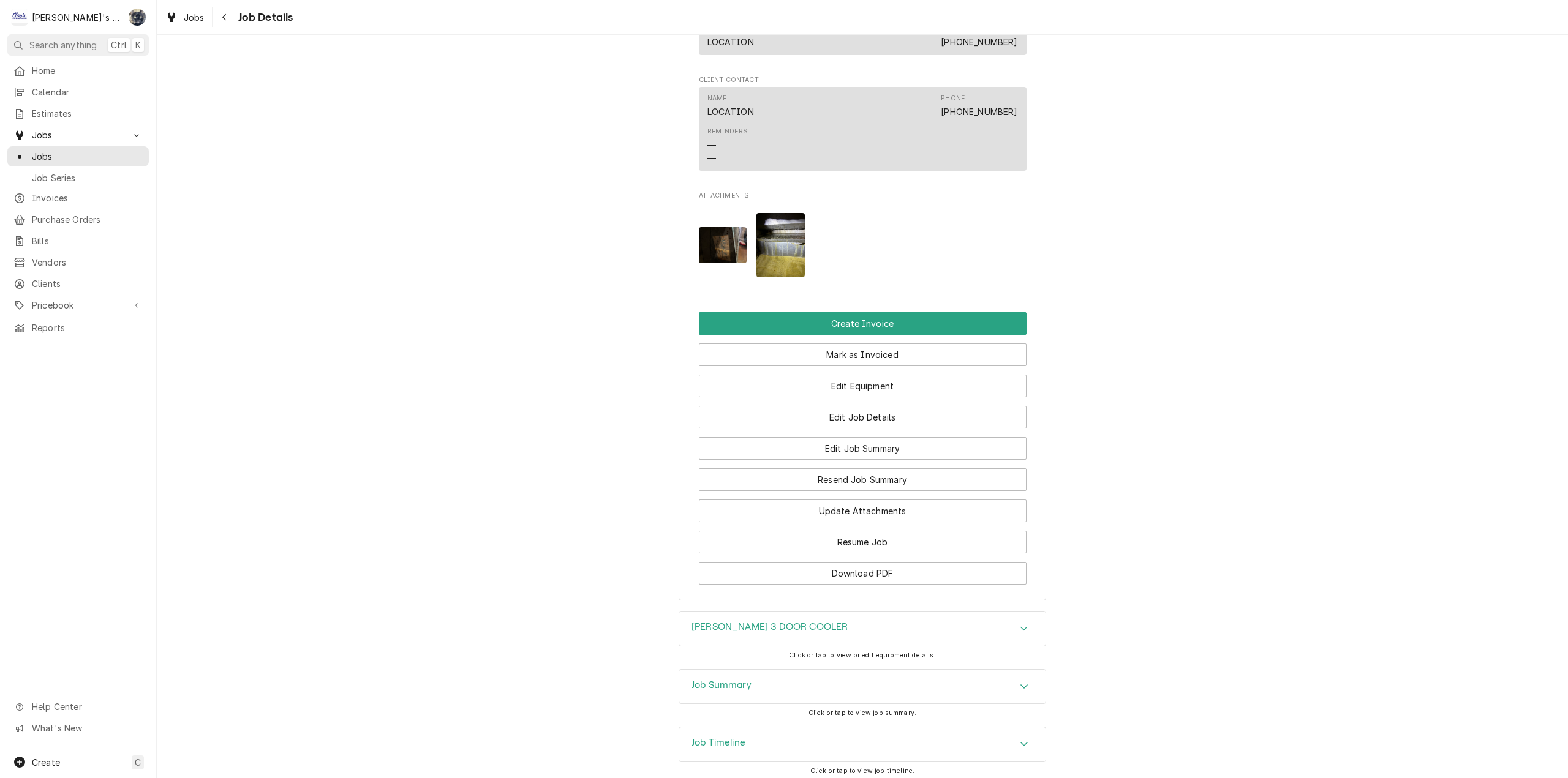
scroll to position [959, 0]
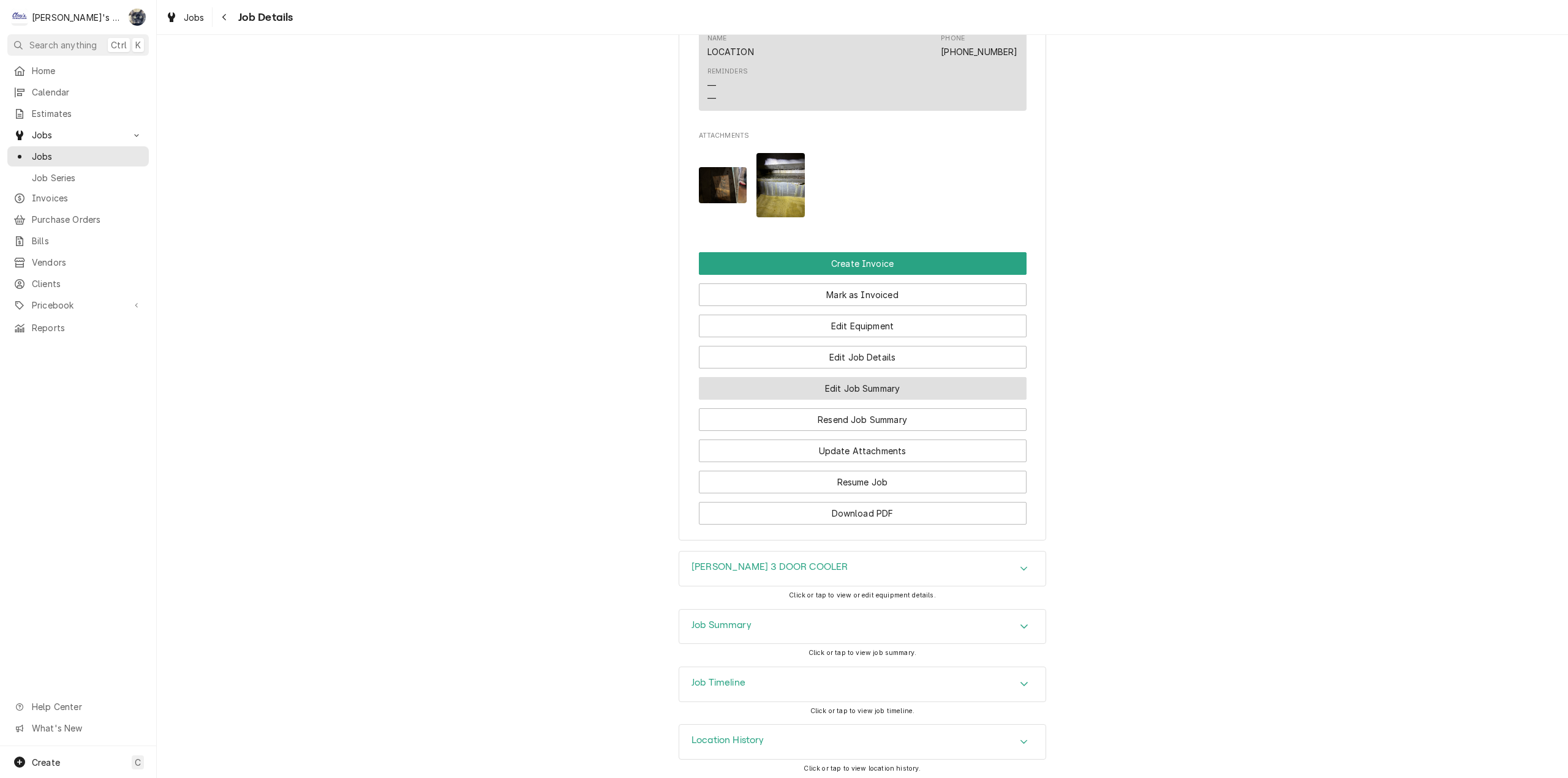
click at [834, 380] on button "Edit Job Summary" at bounding box center [863, 388] width 327 height 23
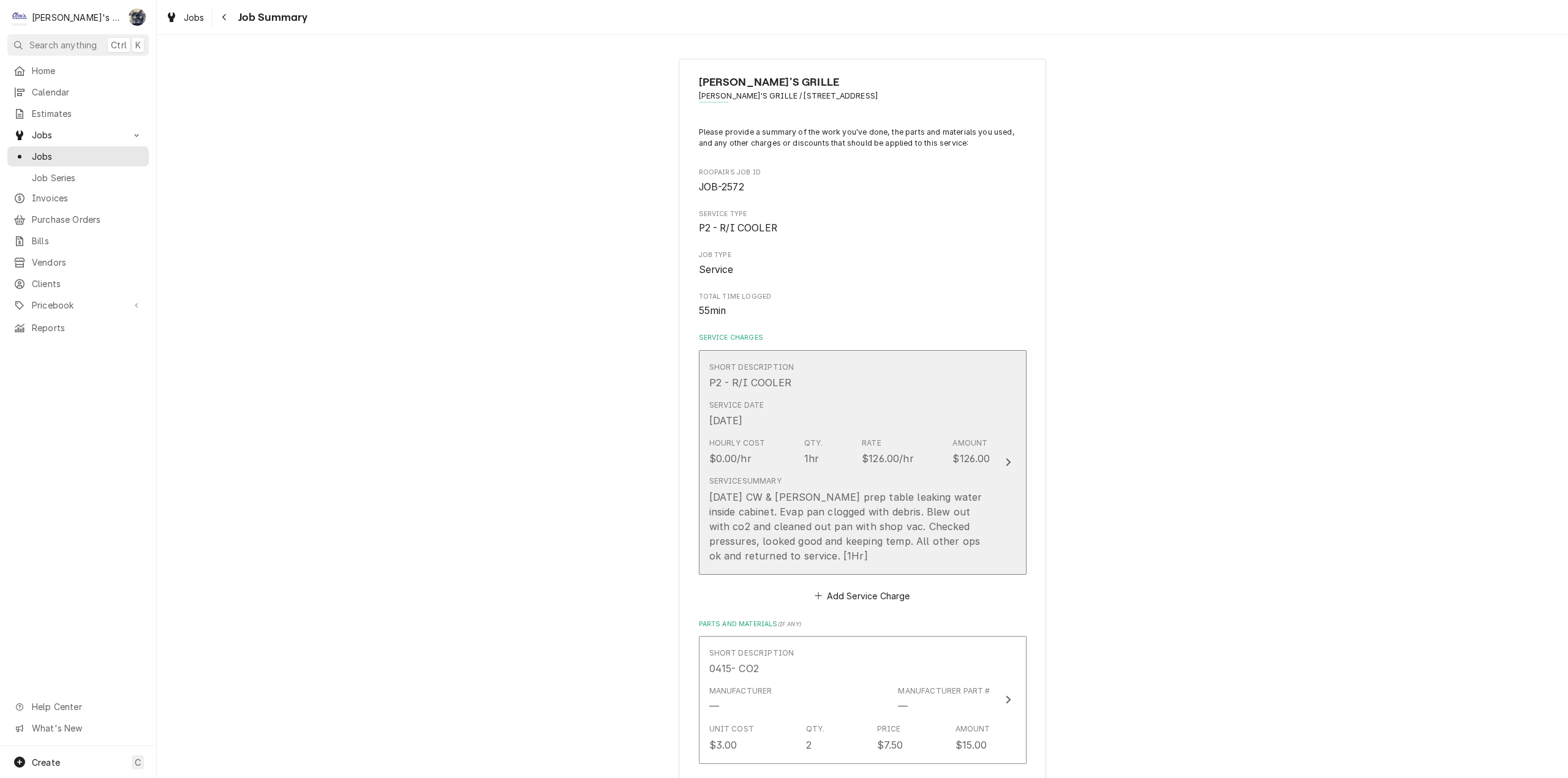
click at [854, 523] on div "8/4/2025 CW & TP Randell prep table leaking water inside cabinet. Evap pan clog…" at bounding box center [850, 526] width 281 height 73
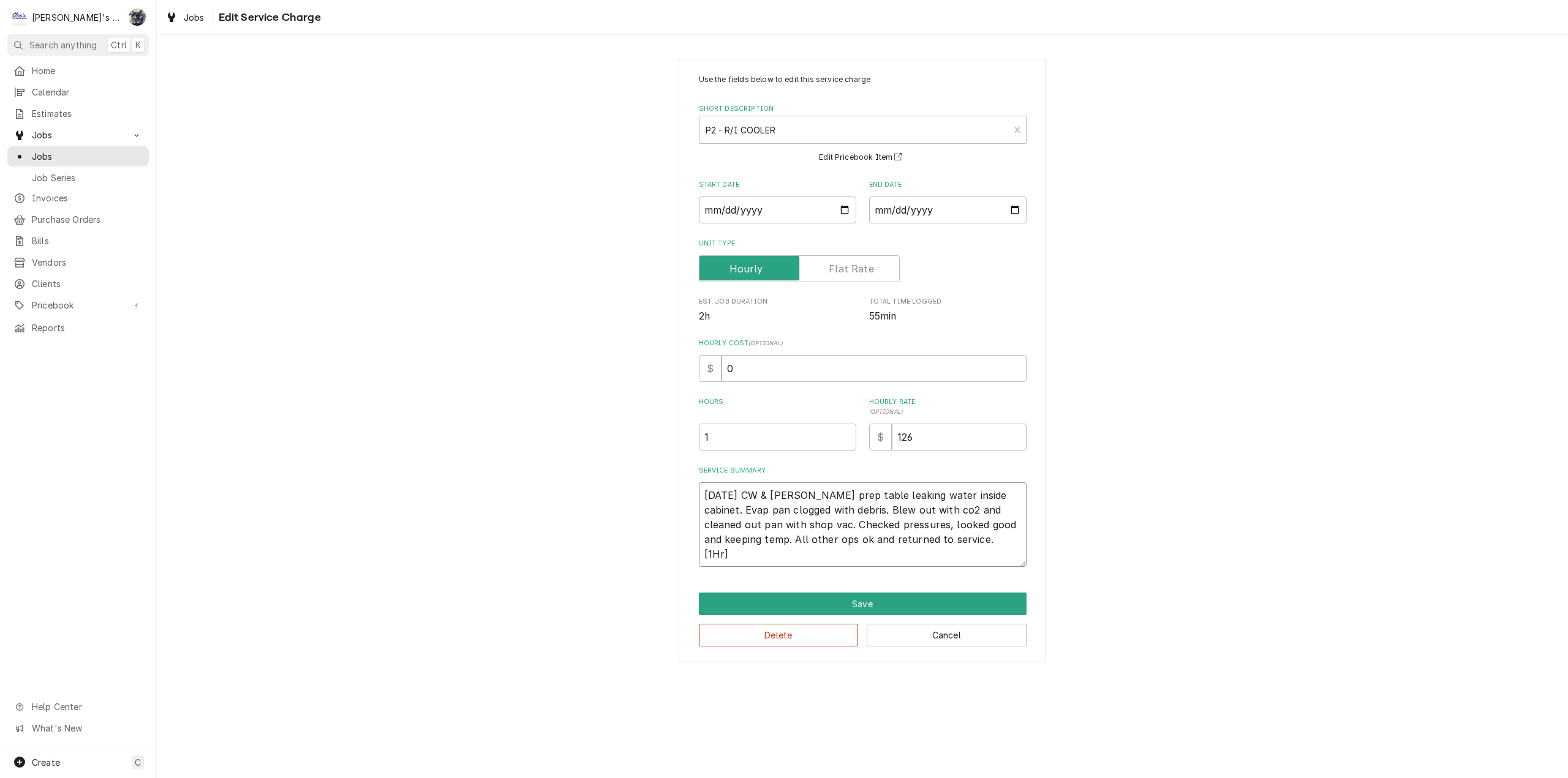
click at [1015, 522] on textarea "8/4/2025 CW & TP Randell prep table leaking water inside cabinet. Evap pan clog…" at bounding box center [863, 525] width 327 height 84
type textarea "x"
type textarea "8/4/2025 CW & TP Randell prep table leaking water inside cabinet. Evap pan clog…"
type textarea "x"
type textarea "8/4/2025 CW & TP Randell prep table leaking water inside cabinet. Evap pan clog…"
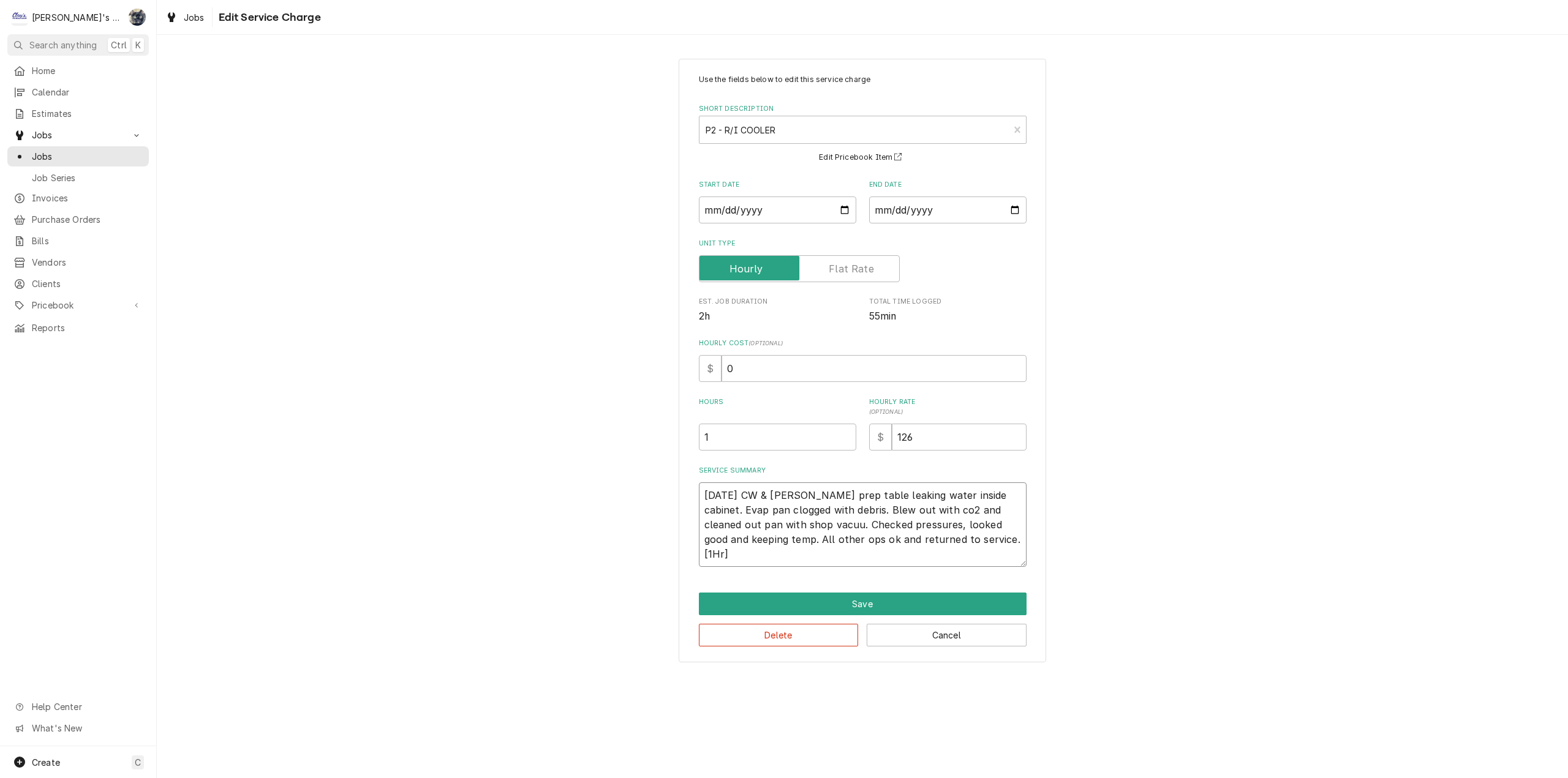
type textarea "x"
type textarea "8/4/2025 CW & TP Randell prep table leaking water inside cabinet. Evap pan clog…"
click at [745, 553] on textarea "8/4/2025 CW & TP Randell prep table leaking water inside cabinet. Evap pan clog…" at bounding box center [863, 525] width 327 height 84
type textarea "x"
type textarea "8/4/2025 CW & TP Randell prep table leaking water inside cabinet. Evap pan clog…"
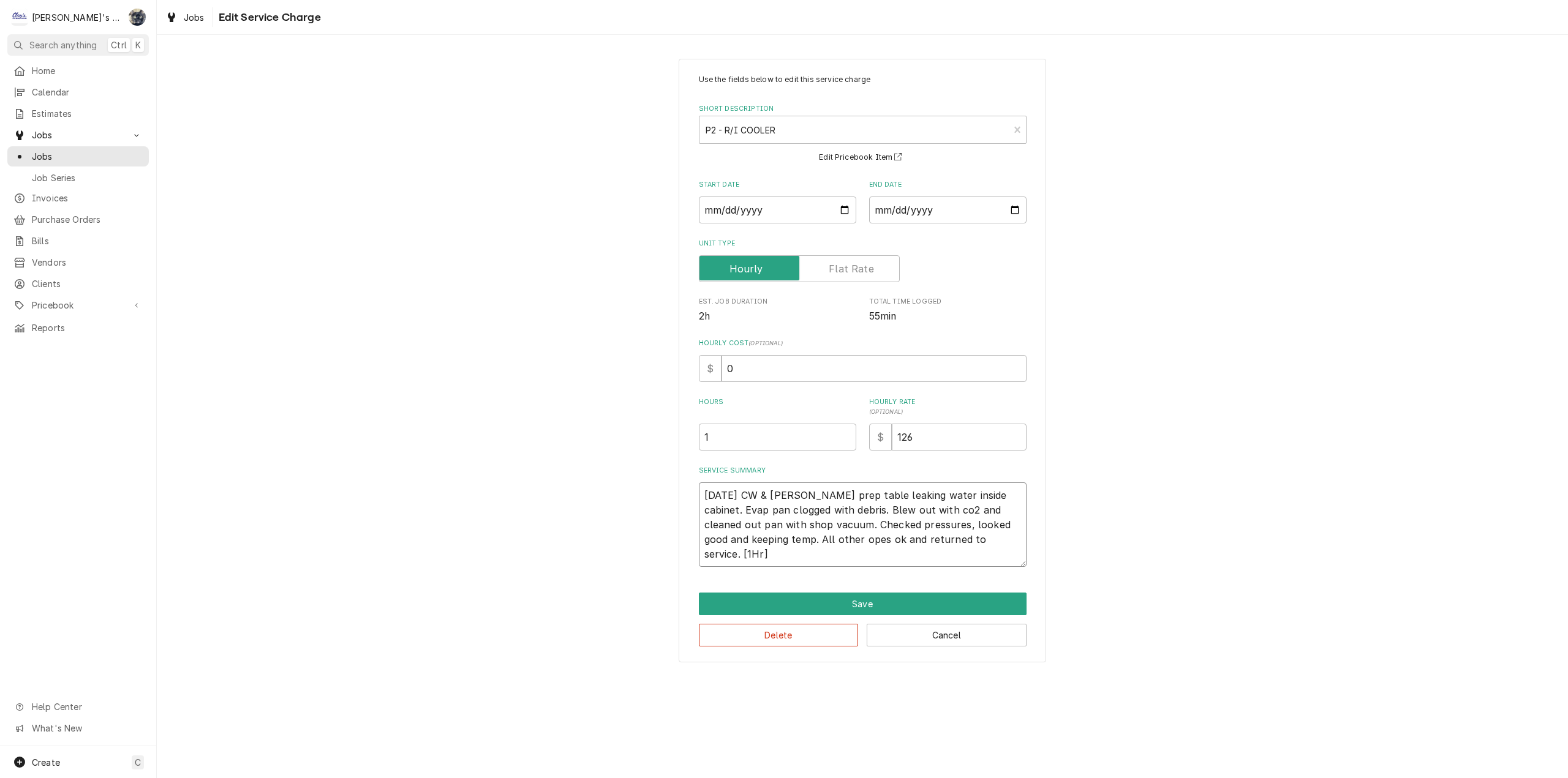
type textarea "x"
type textarea "8/4/2025 CW & TP Randell prep table leaking water inside cabinet. Evap pan clog…"
type textarea "x"
type textarea "8/4/2025 CW & TP Randell prep table leaking water inside cabinet. Evap pan clog…"
type textarea "x"
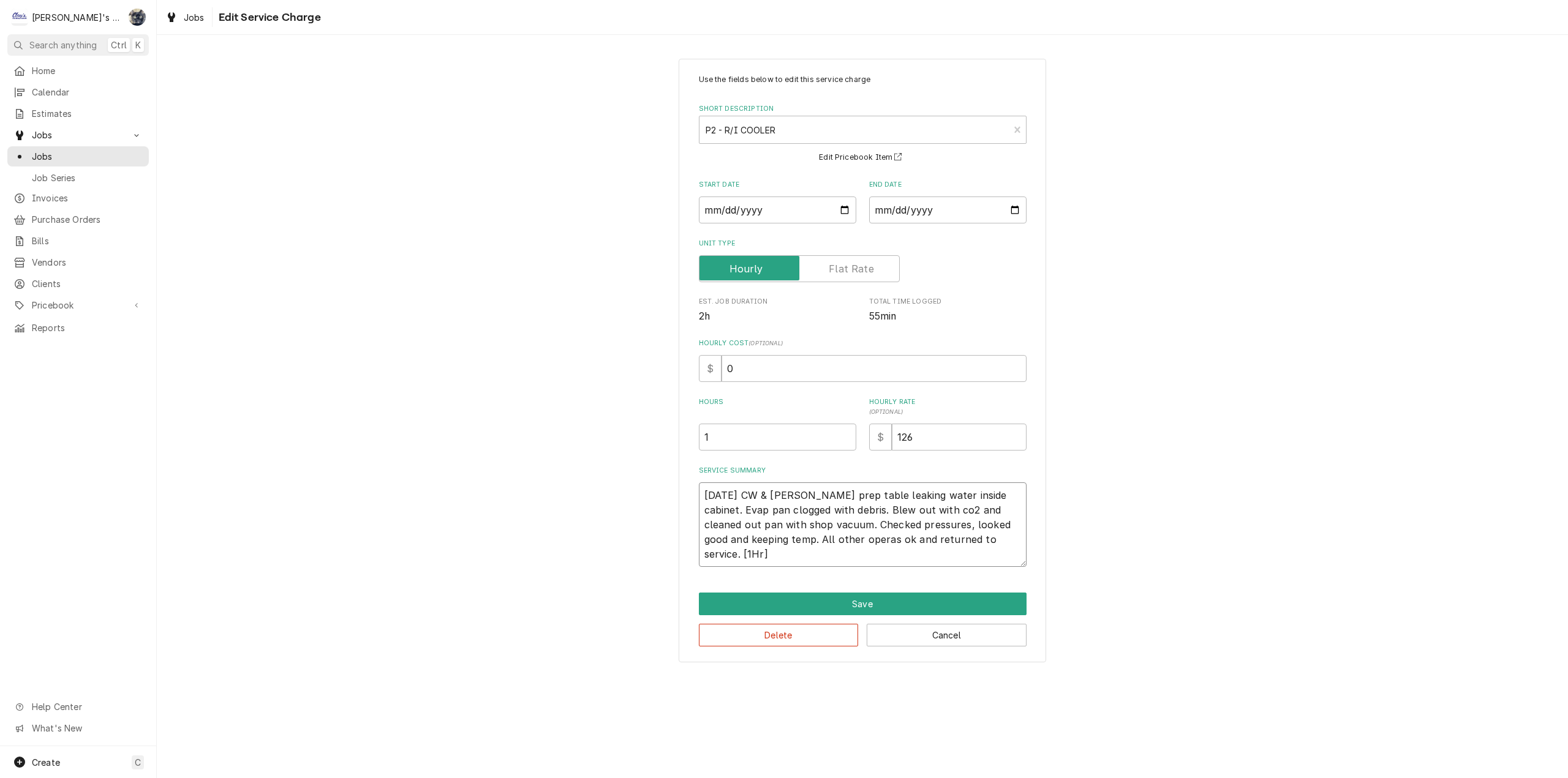
type textarea "8/4/2025 CW & TP Randell prep table leaking water inside cabinet. Evap pan clog…"
type textarea "x"
type textarea "8/4/2025 CW & TP Randell prep table leaking water inside cabinet. Evap pan clog…"
type textarea "x"
type textarea "8/4/2025 CW & TP Randell prep table leaking water inside cabinet. Evap pan clog…"
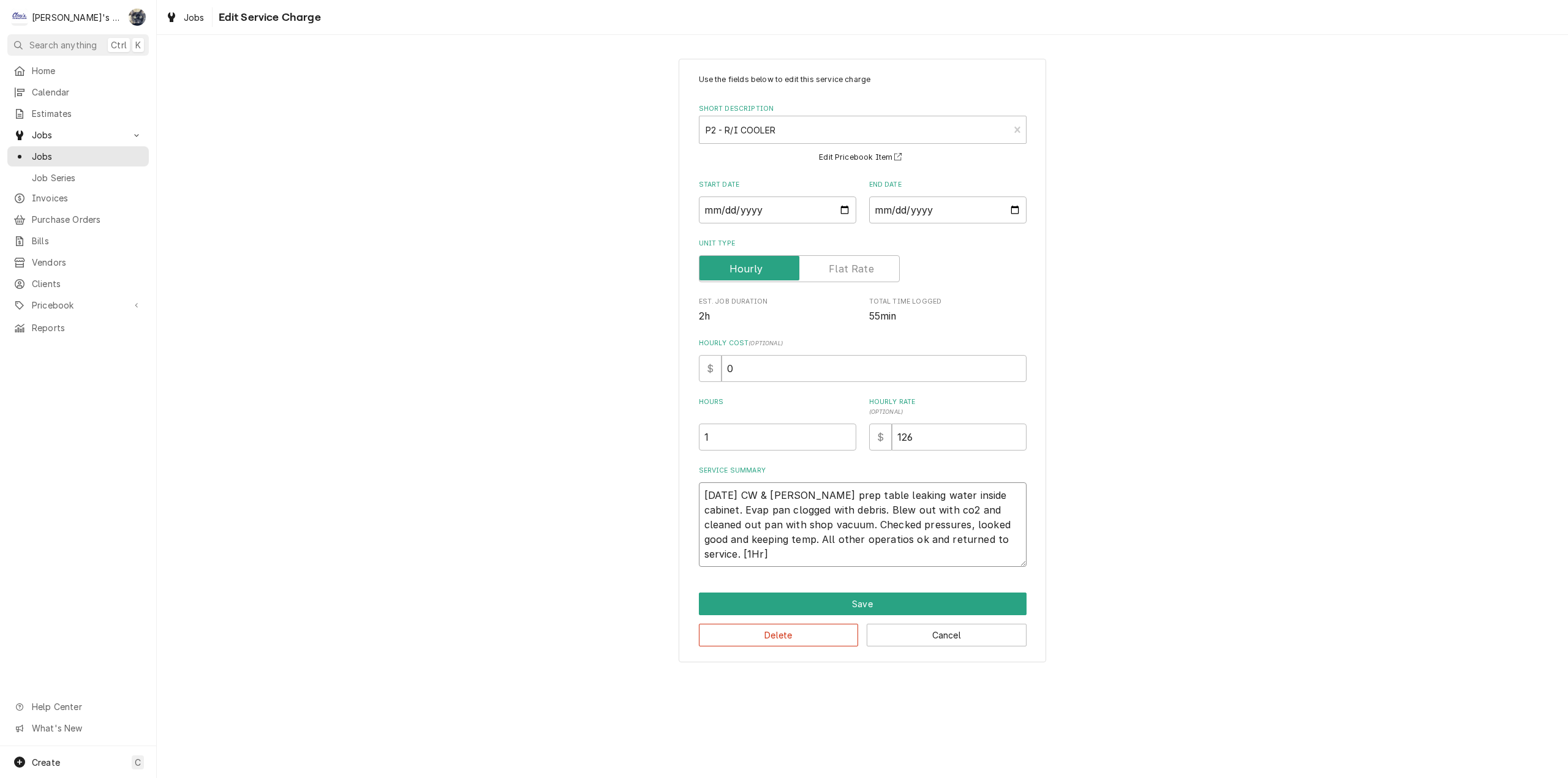
type textarea "x"
type textarea "8/4/2025 CW & TP Randell prep table leaking water inside cabinet. Evap pan clog…"
click at [926, 558] on textarea "8/4/2025 CW & TP Randell prep table leaking water inside cabinet. Evap pan clog…" at bounding box center [863, 525] width 327 height 84
type textarea "x"
type textarea "8/4/2025 CW & TP Randell prep table leaking water inside cabinet. Evap pan clog…"
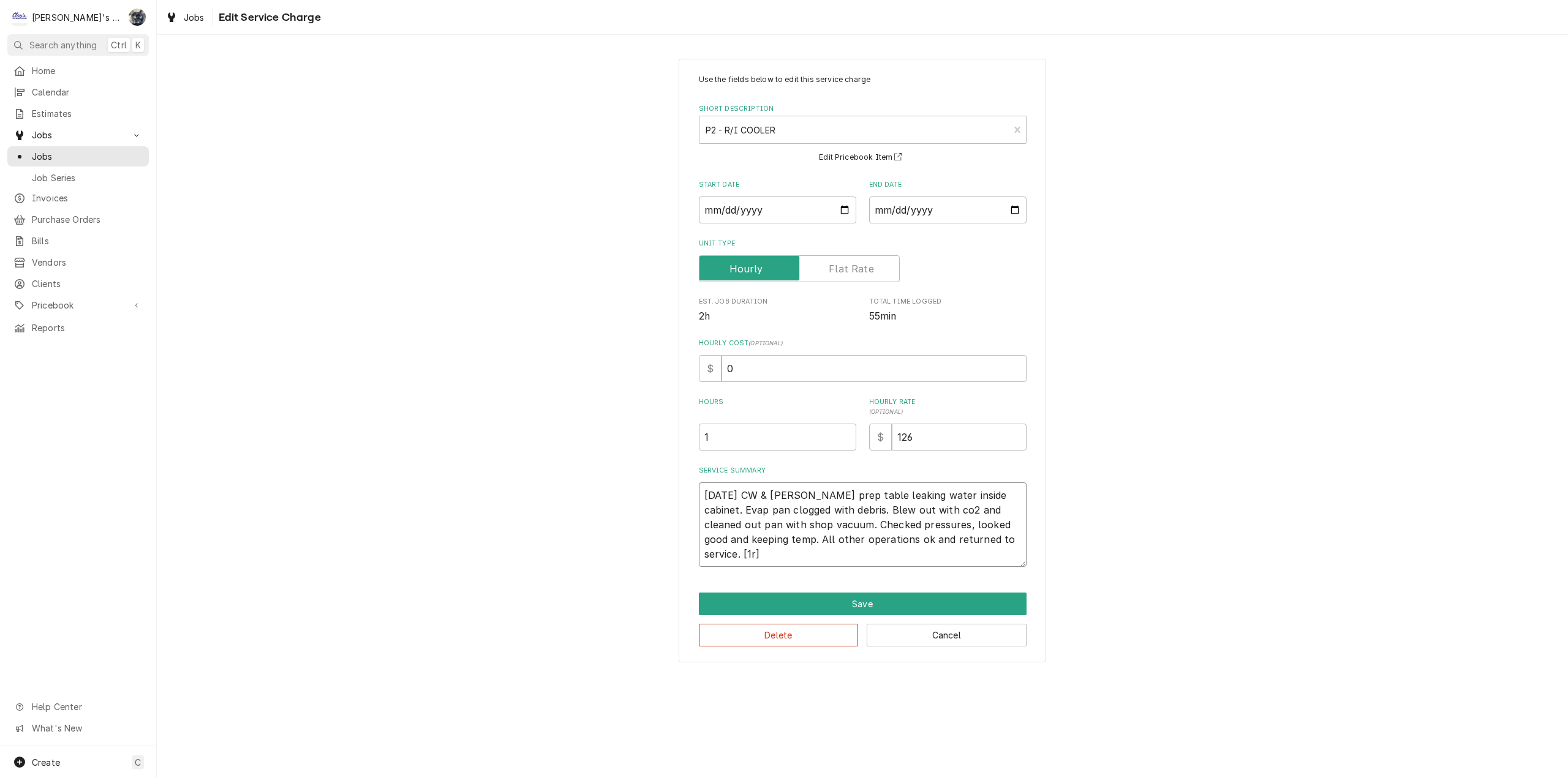
type textarea "x"
type textarea "8/4/2025 CW & TP Randell prep table leaking water inside cabinet. Evap pan clog…"
click at [933, 553] on textarea "8/4/2025 CW & TP Randell prep table leaking water inside cabinet. Evap pan clog…" at bounding box center [863, 525] width 327 height 84
type textarea "x"
type textarea "8/4/2025 CW & TP Randell prep table leaking water inside cabinet. Evap pan clog…"
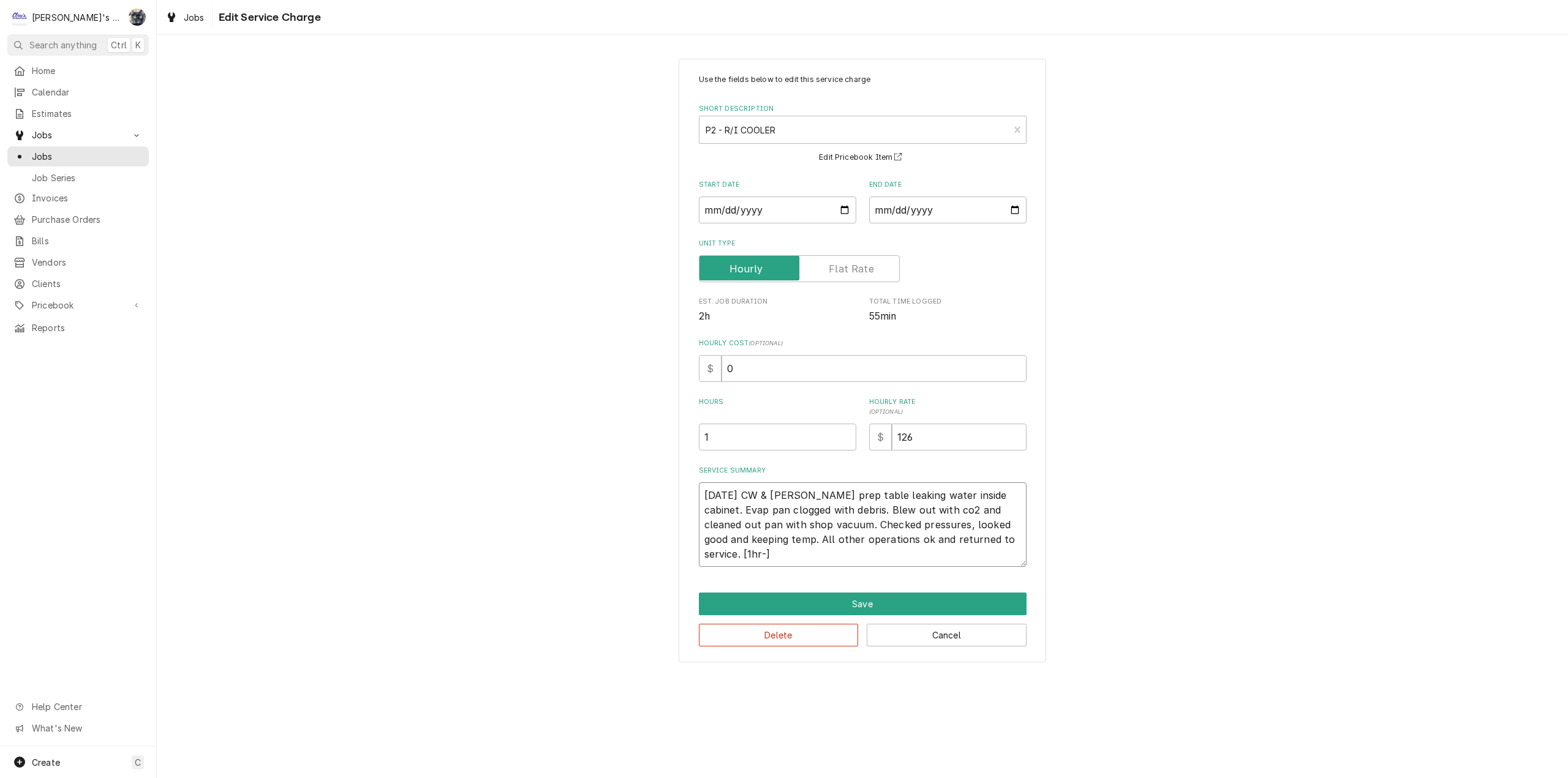
type textarea "x"
type textarea "8/4/2025 CW & TP Randell prep table leaking water inside cabinet. Evap pan clog…"
type textarea "x"
type textarea "8/4/2025 CW & TP Randell prep table leaking water inside cabinet. Evap pan clog…"
type textarea "x"
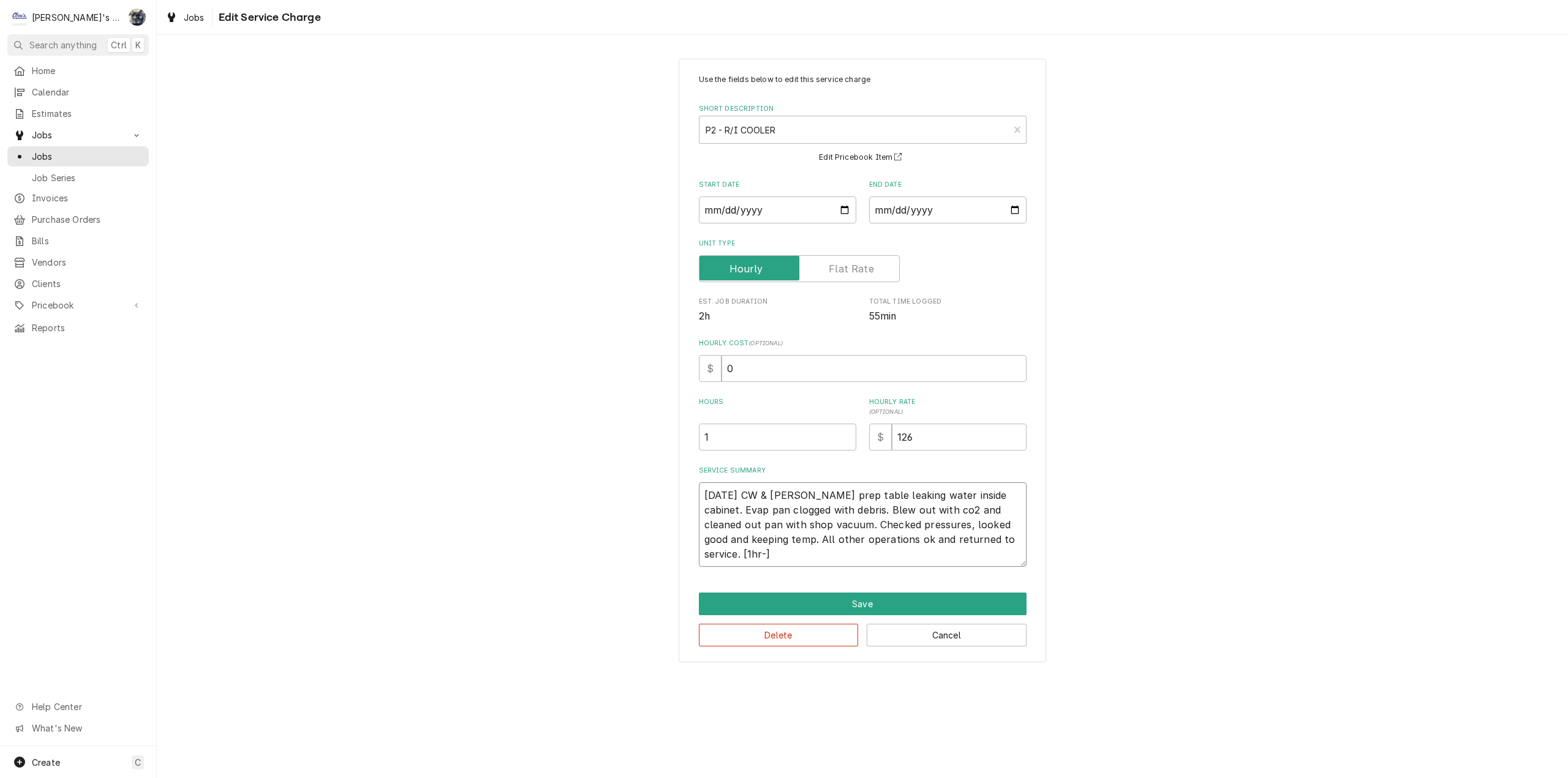
type textarea "8/4/2025 CW & TP Randell prep table leaking water inside cabinet. Evap pan clog…"
type textarea "x"
type textarea "8/4/2025 CW & TP Randell prep table leaking water inside cabinet. Evap pan clog…"
type textarea "x"
type textarea "8/4/2025 CW & TP Randell prep table leaking water inside cabinet. Evap pan clog…"
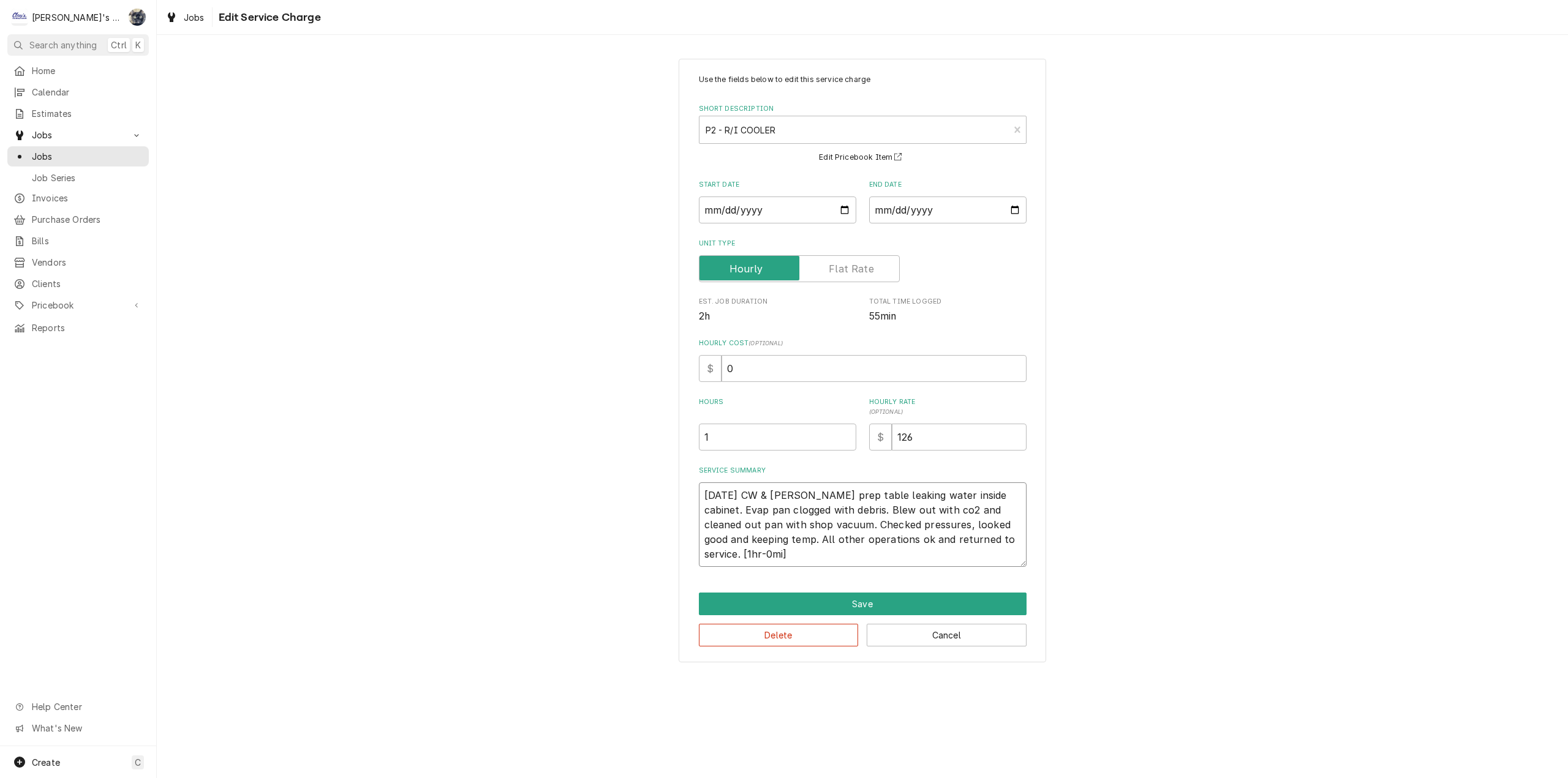
type textarea "x"
type textarea "8/4/2025 CW & TP Randell prep table leaking water inside cabinet. Evap pan clog…"
type textarea "x"
type textarea "8/4/2025 CW & TP Randell prep table leaking water inside cabinet. Evap pan clog…"
click at [865, 596] on button "Save" at bounding box center [863, 603] width 327 height 23
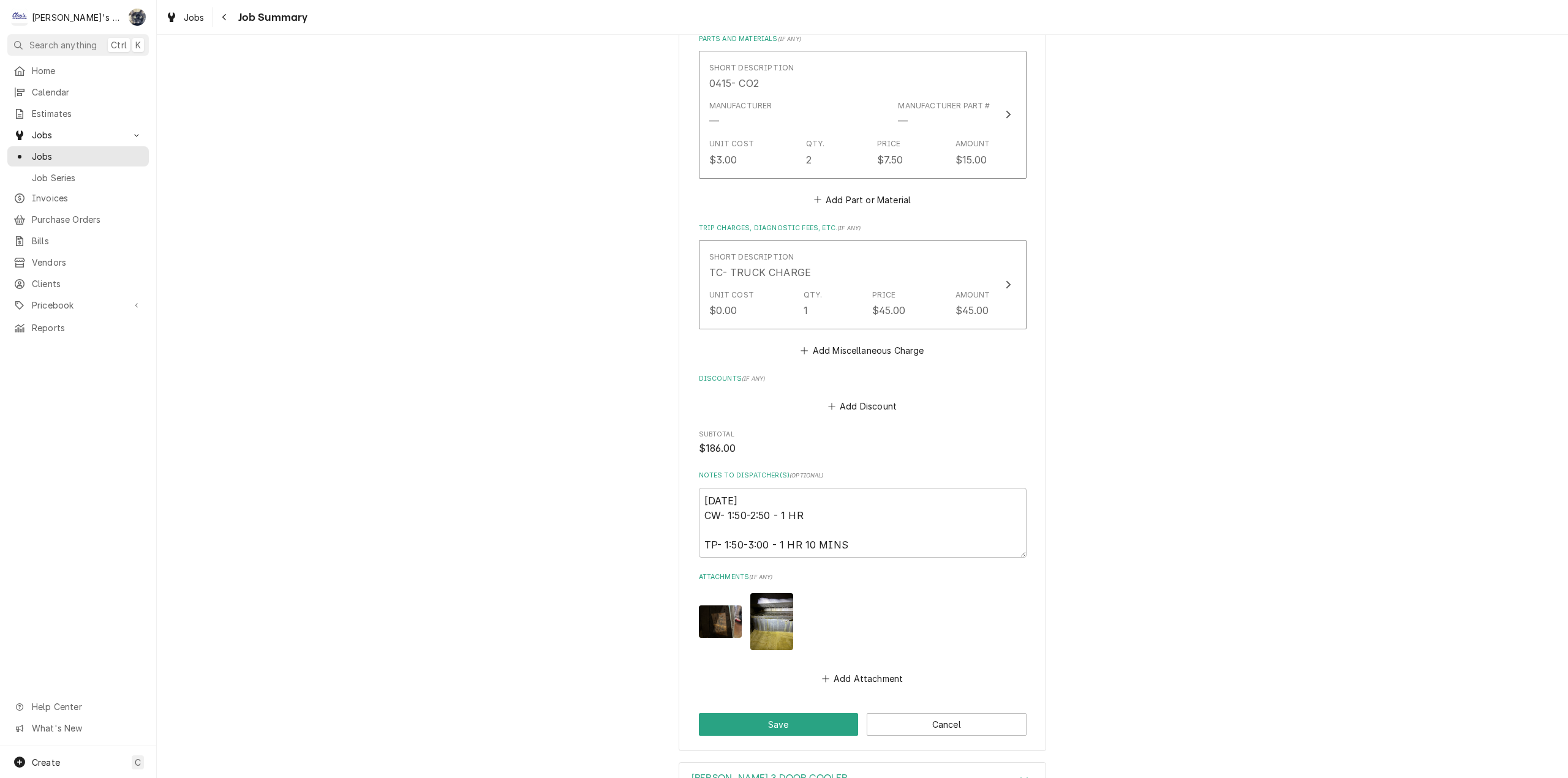
scroll to position [699, 0]
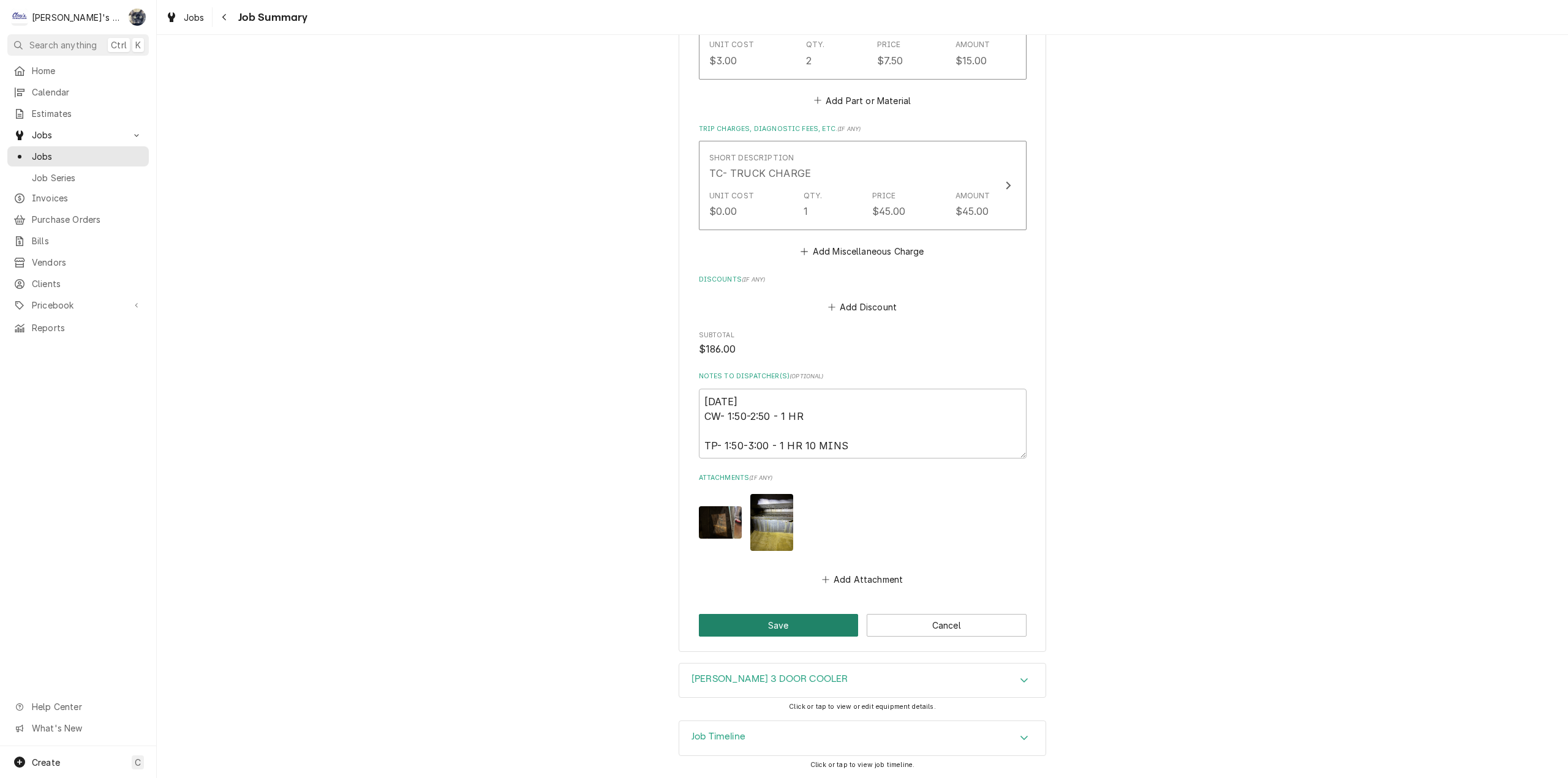
click at [842, 620] on button "Save" at bounding box center [778, 625] width 160 height 23
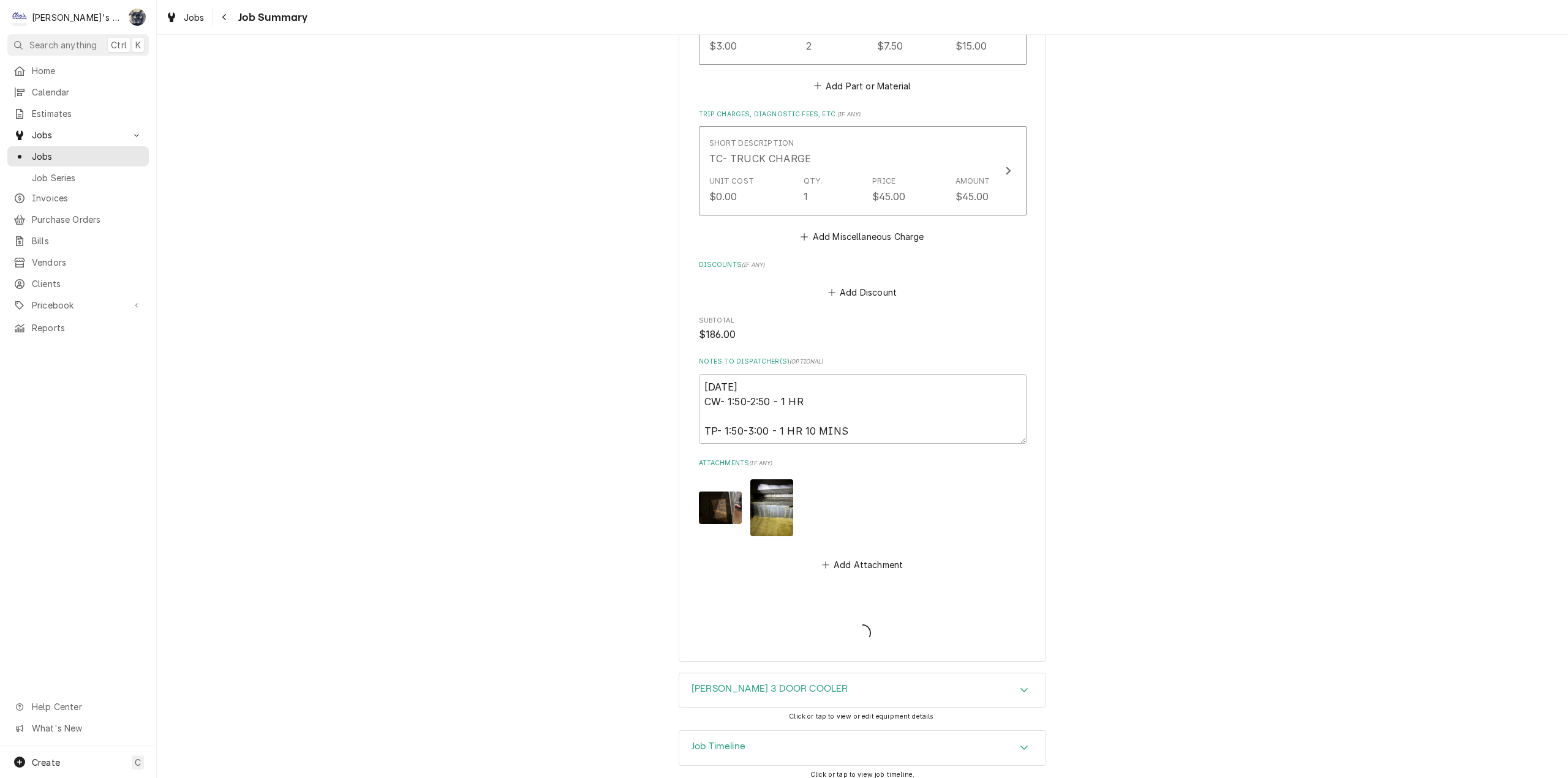
type textarea "x"
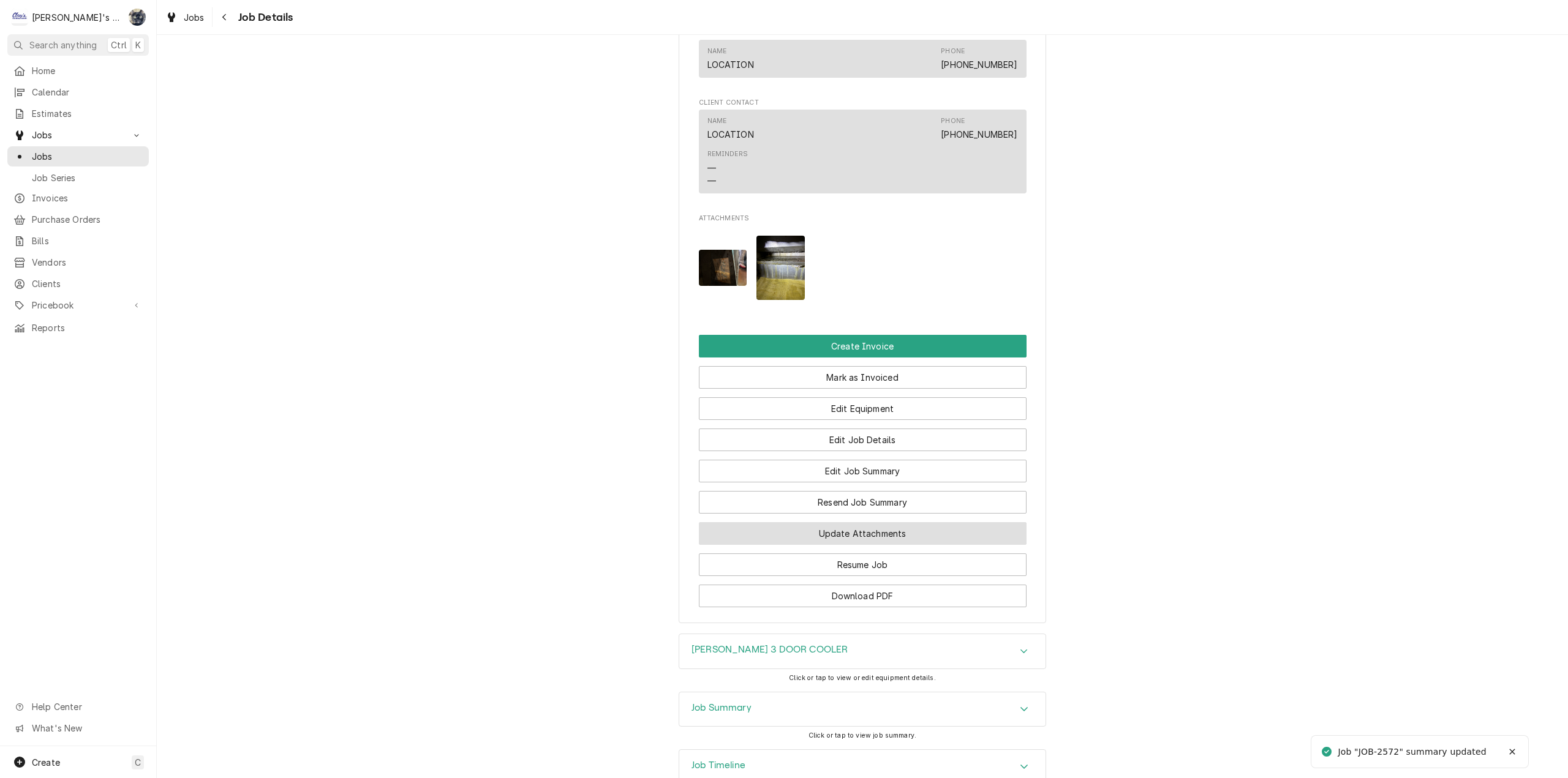
scroll to position [959, 0]
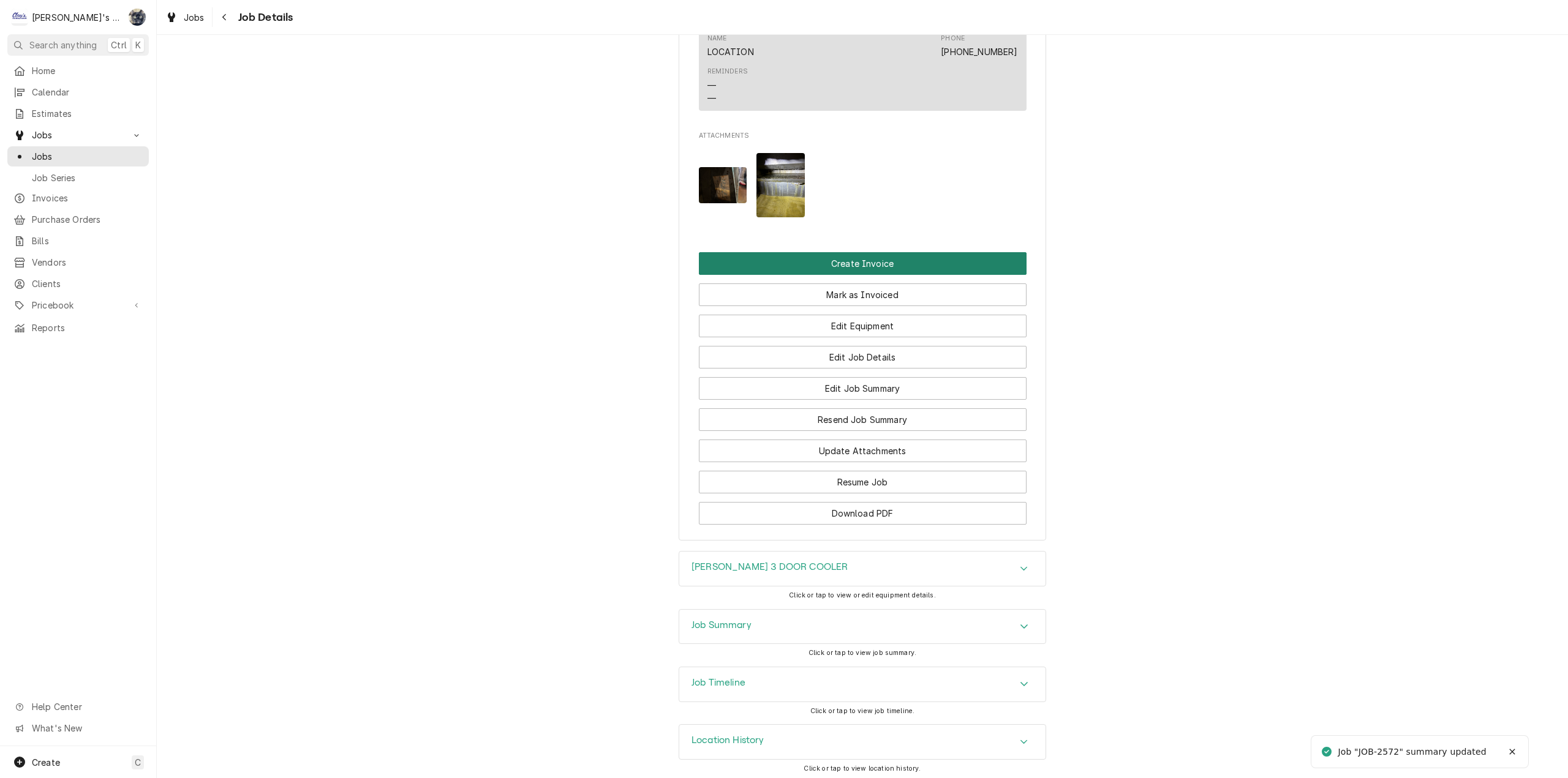
click at [844, 262] on button "Create Invoice" at bounding box center [863, 263] width 327 height 23
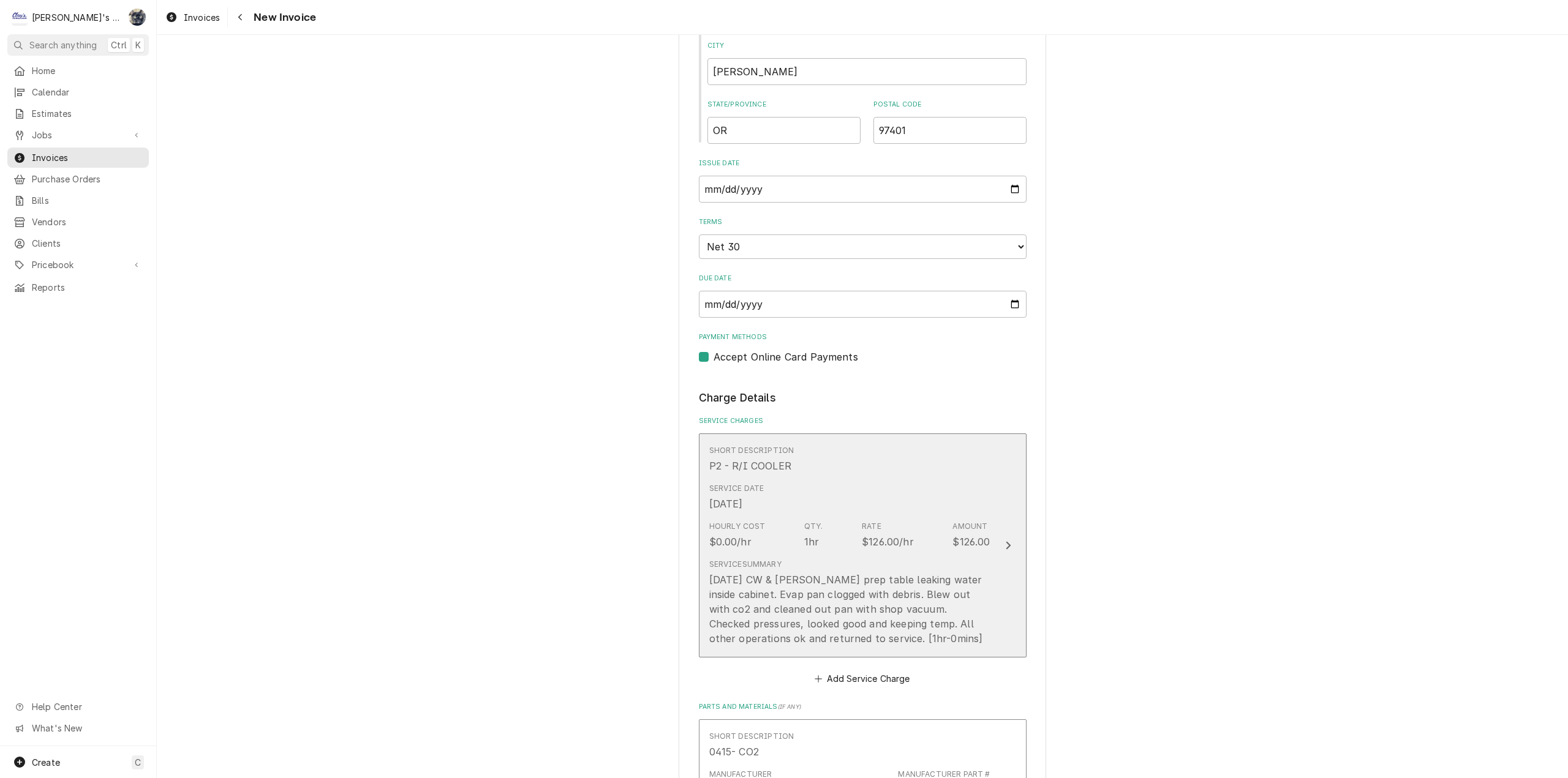
scroll to position [735, 0]
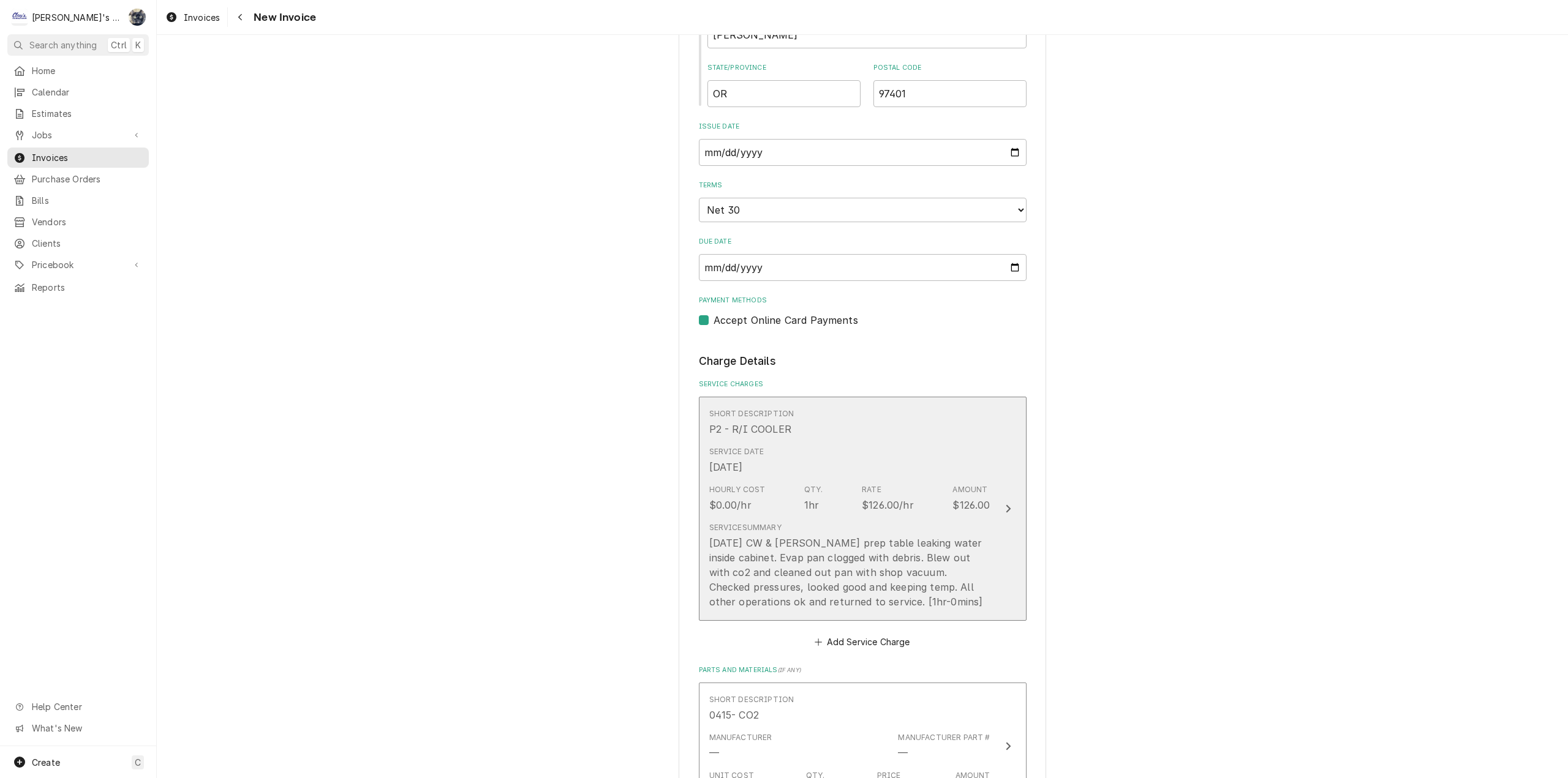
click at [796, 581] on div "[DATE] CW & [PERSON_NAME] prep table leaking water inside cabinet. Evap pan clo…" at bounding box center [850, 572] width 281 height 73
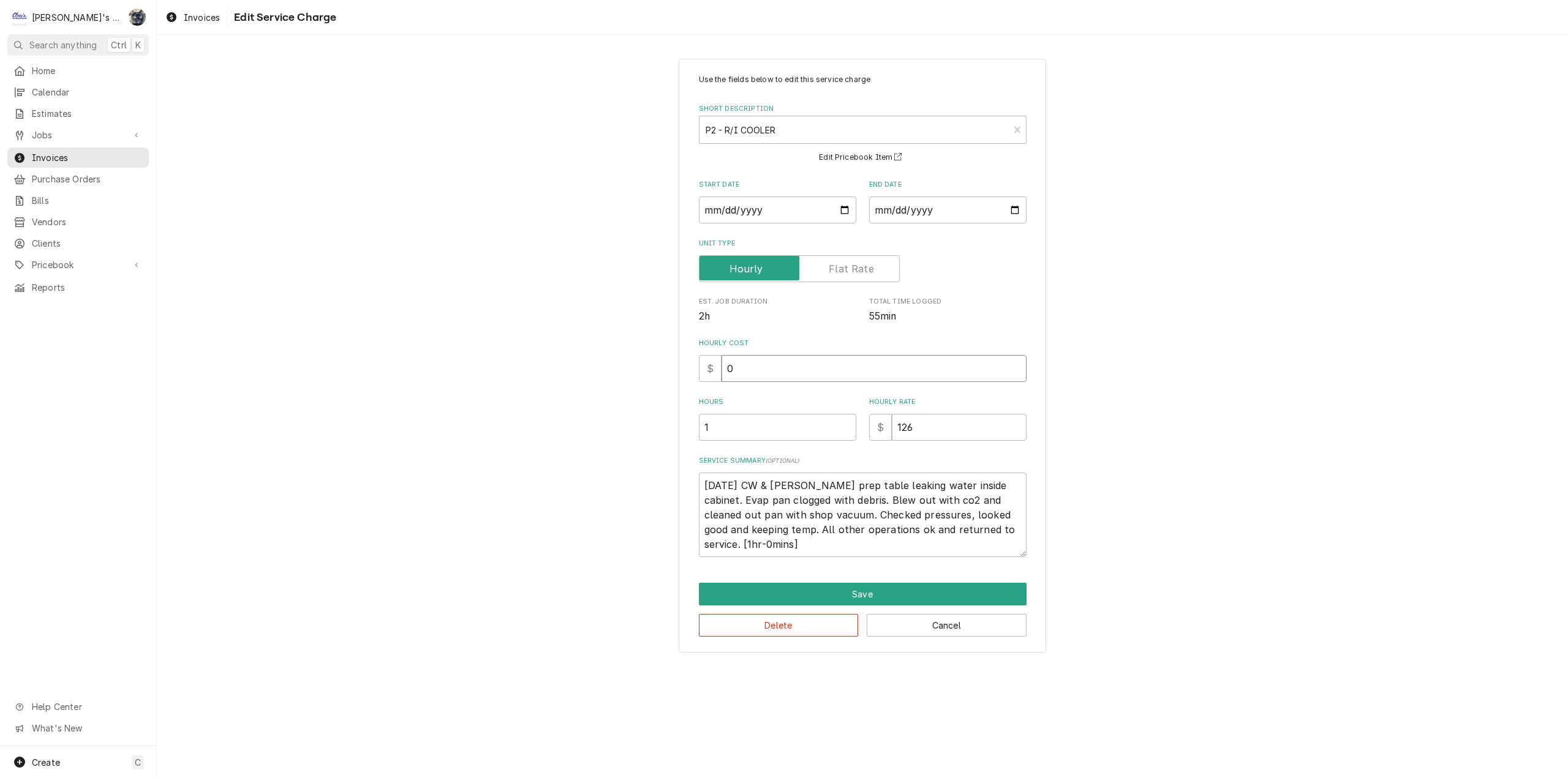
drag, startPoint x: 767, startPoint y: 368, endPoint x: 675, endPoint y: 367, distance: 92.0
click at [678, 367] on div "Use the fields below to edit this service charge Short Description P2 - R/I COO…" at bounding box center [862, 355] width 1411 height 615
type textarea "x"
type input "4"
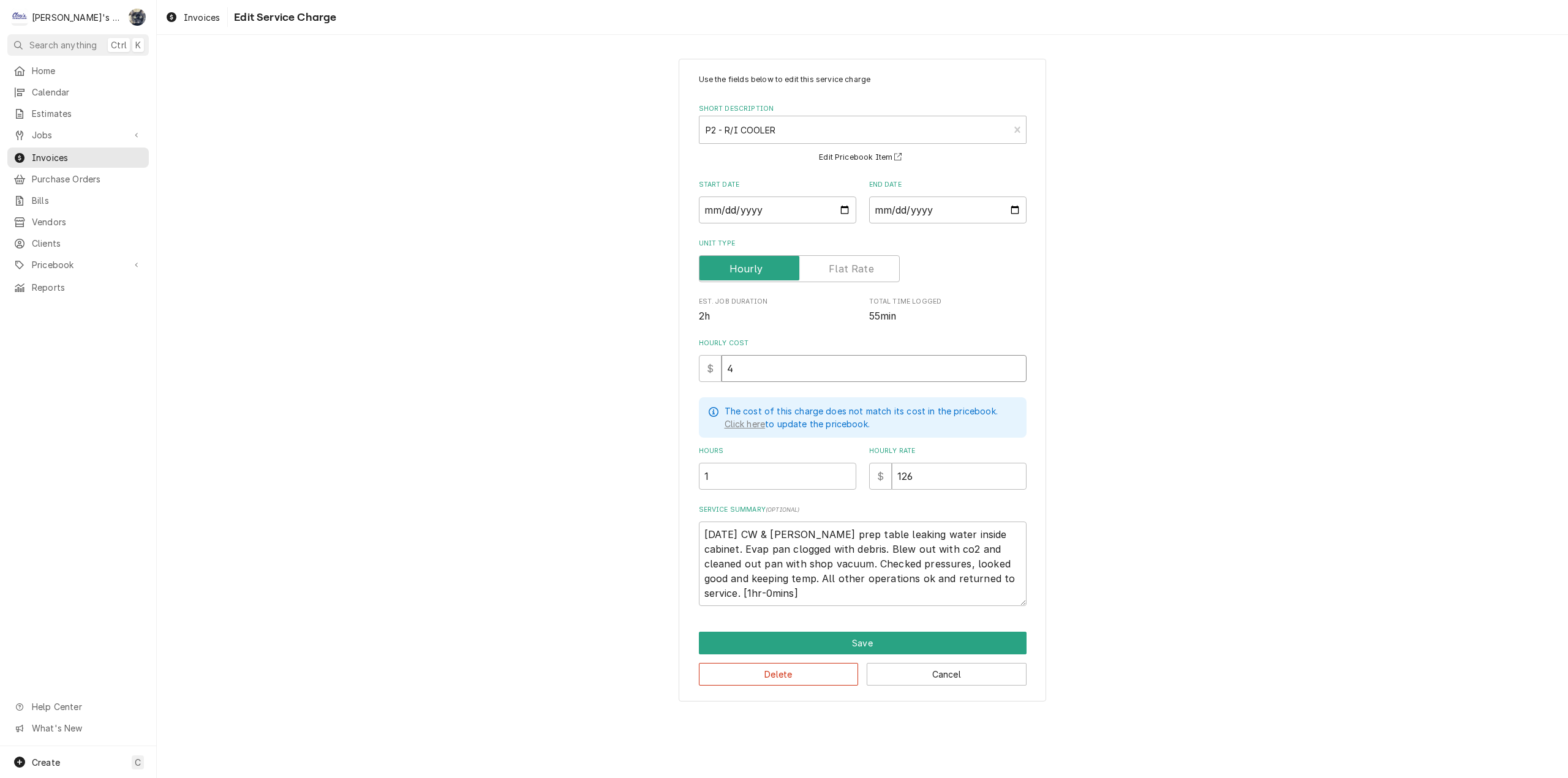
type textarea "x"
type input "48"
click at [830, 640] on button "Save" at bounding box center [863, 643] width 327 height 23
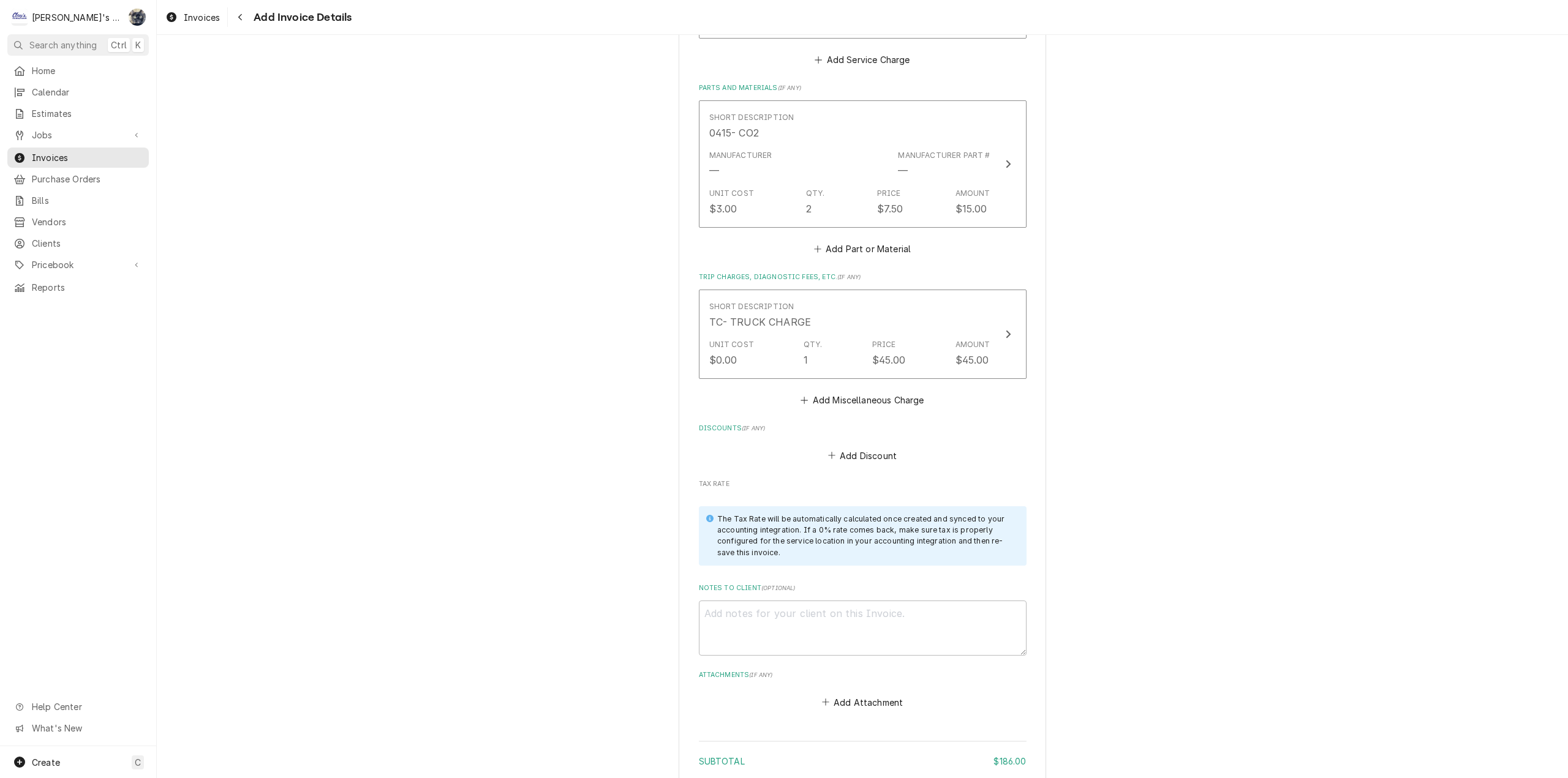
scroll to position [1497, 0]
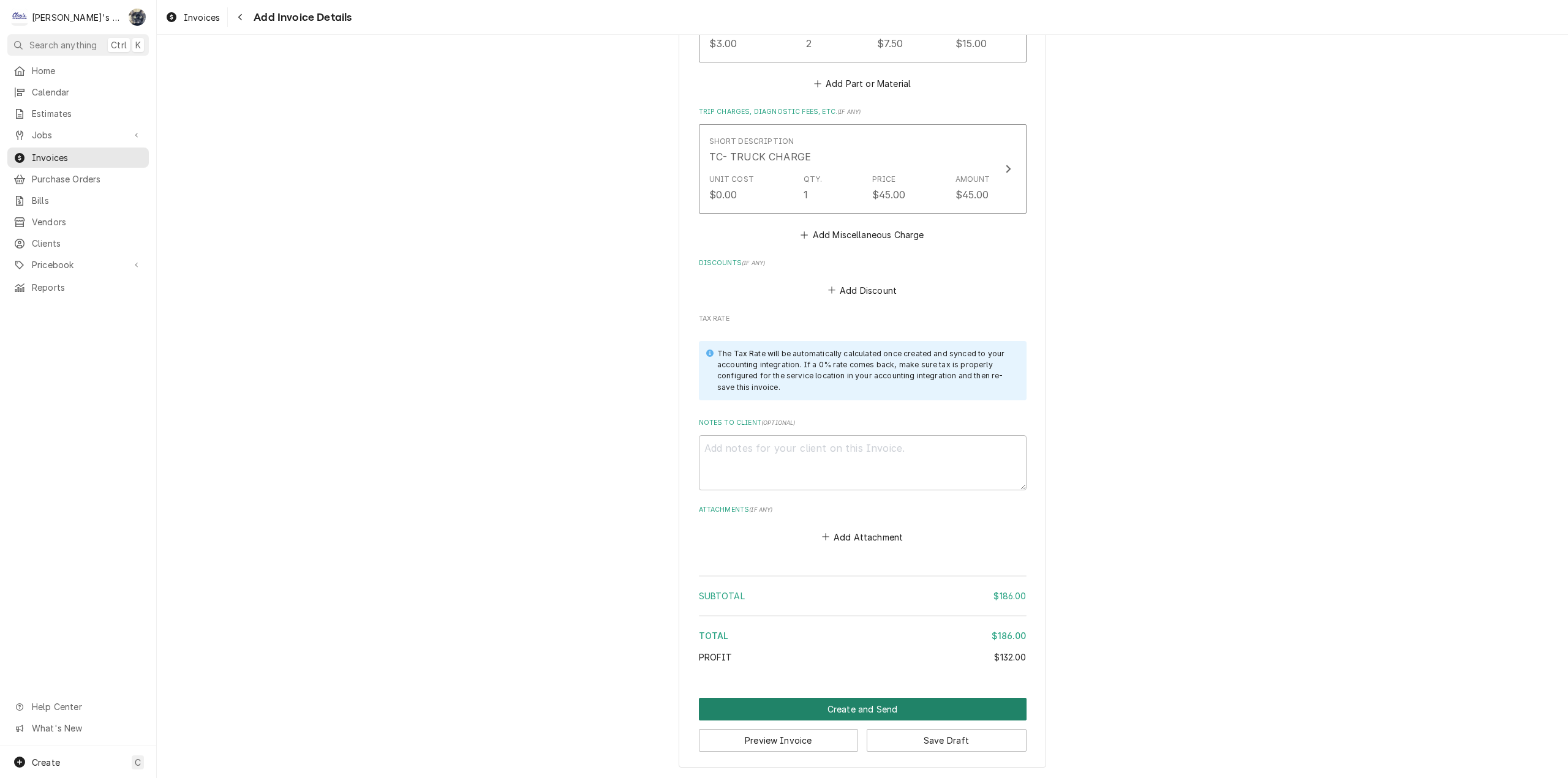
click at [859, 708] on button "Create and Send" at bounding box center [863, 709] width 327 height 23
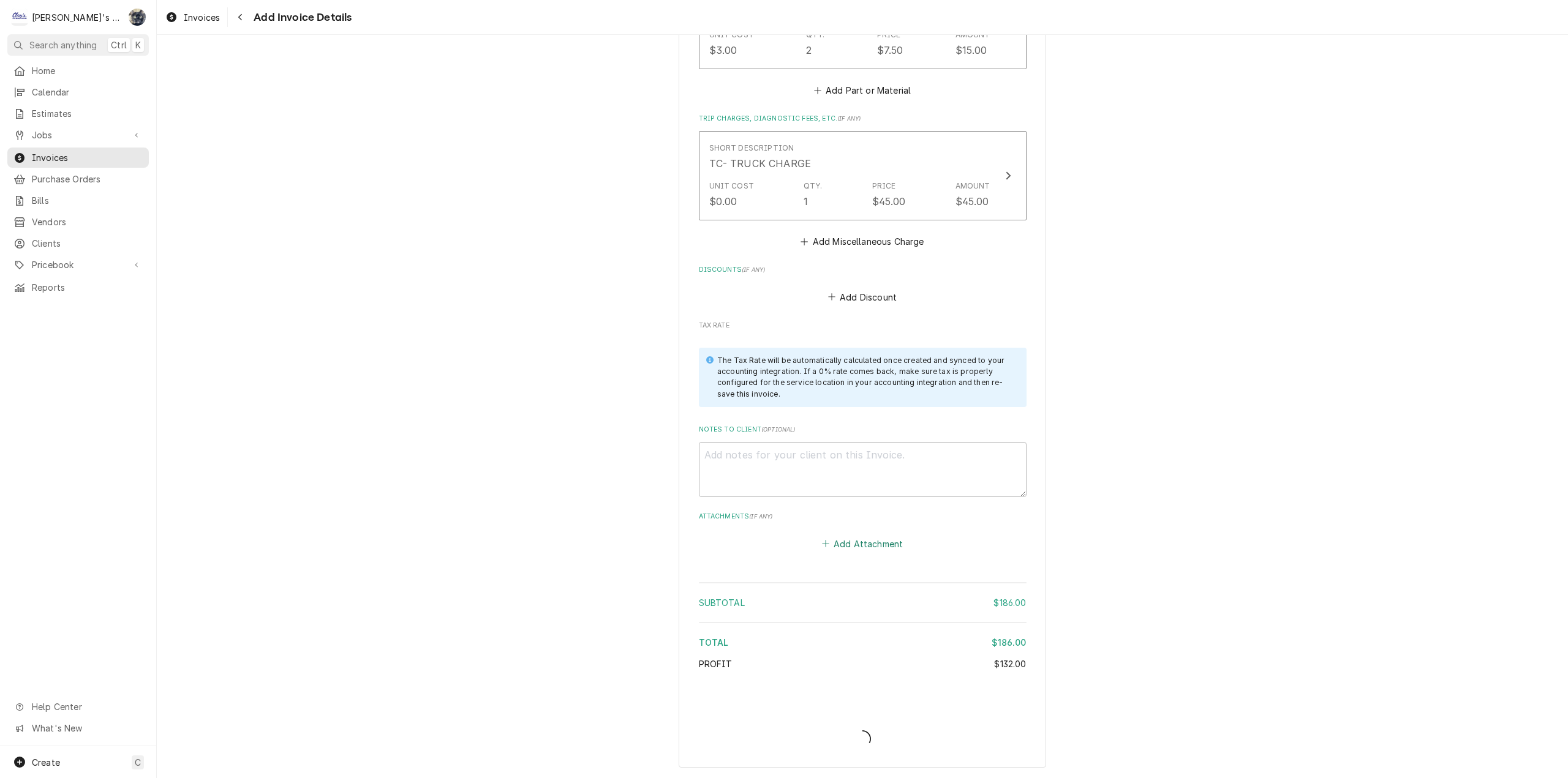
type textarea "x"
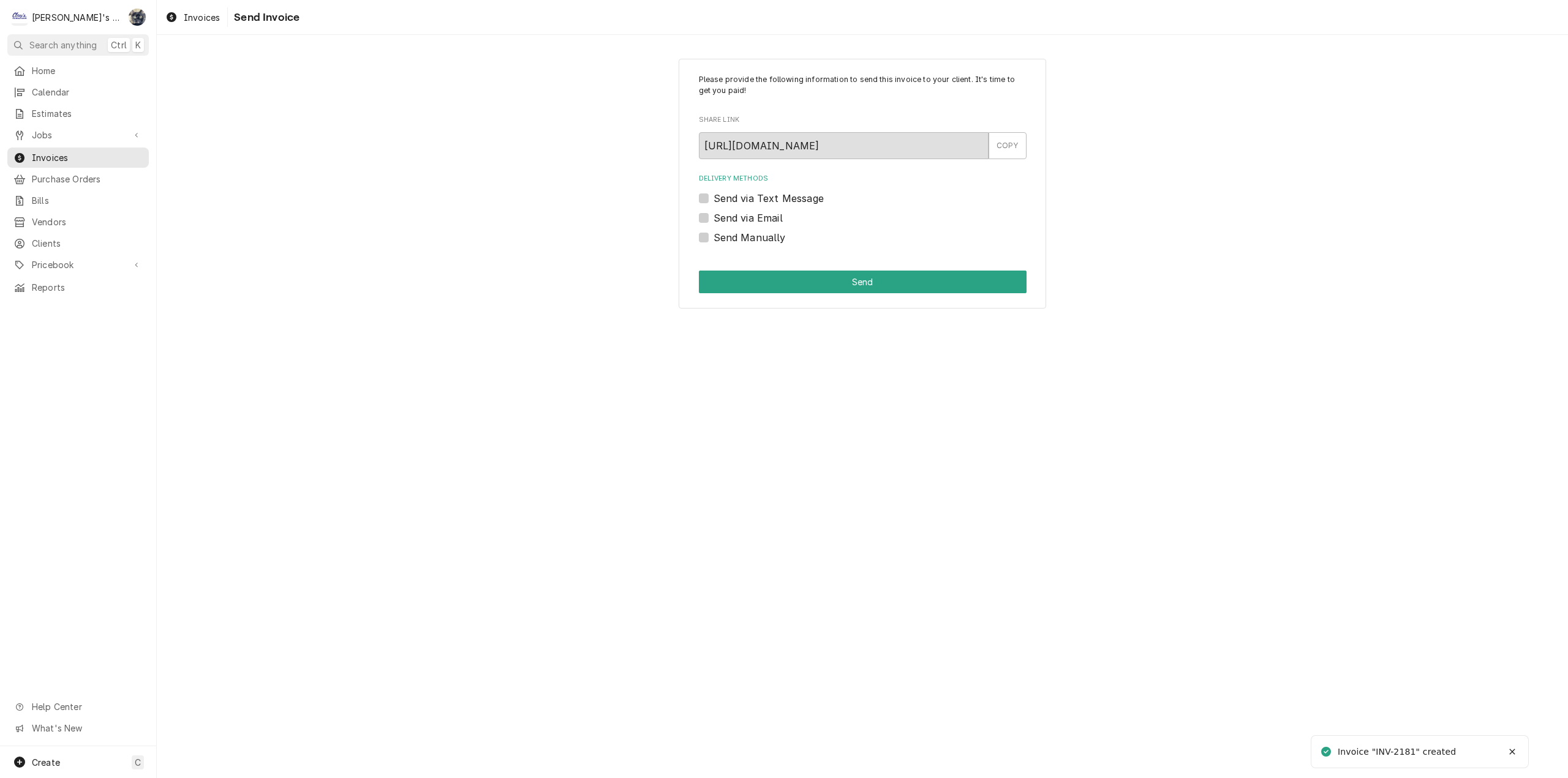
click at [714, 233] on label "Send Manually" at bounding box center [749, 237] width 73 height 14
click at [714, 233] on input "Send Manually" at bounding box center [877, 243] width 327 height 27
checkbox input "true"
click at [716, 273] on button "Send" at bounding box center [863, 282] width 327 height 23
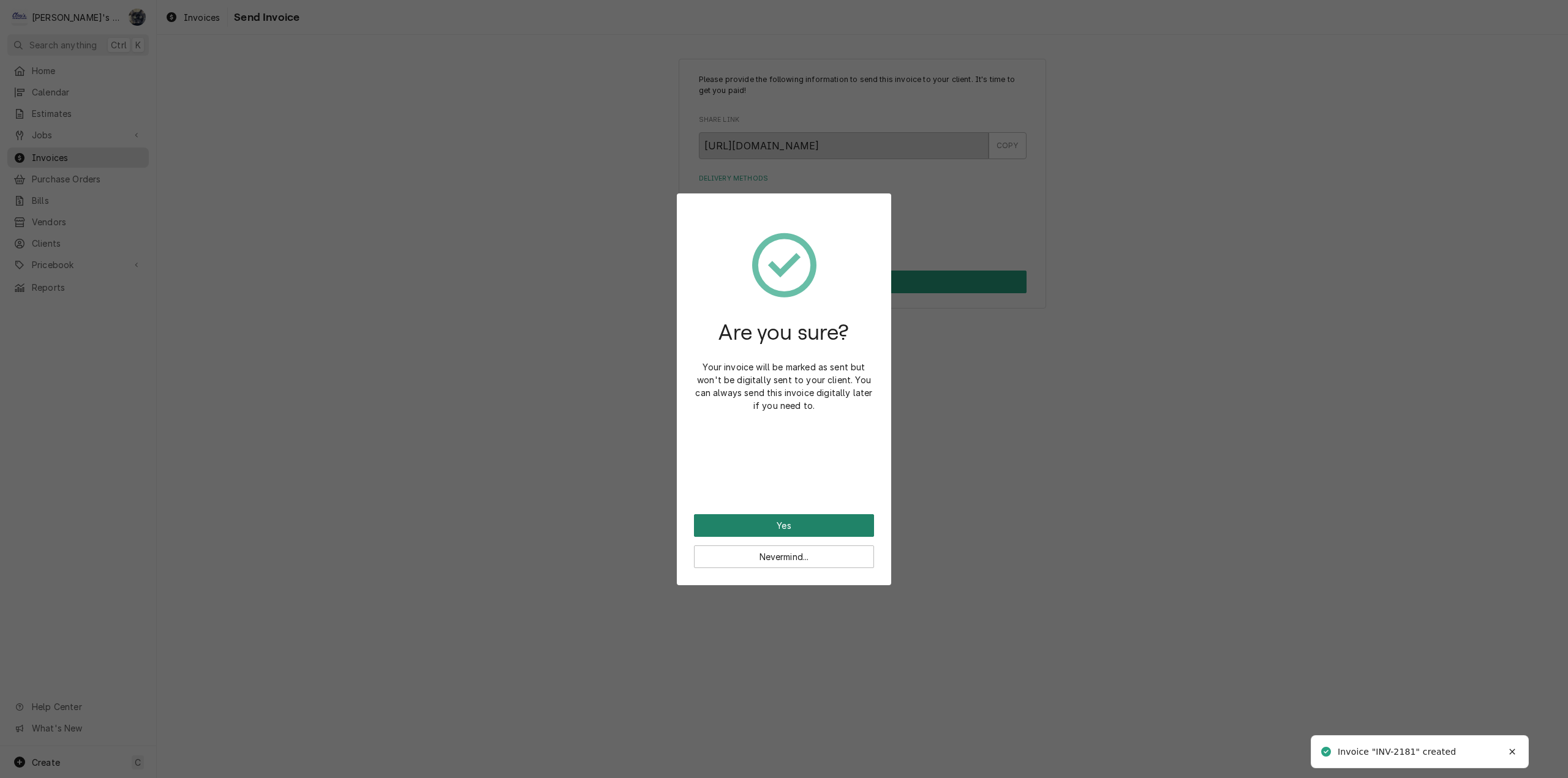
click at [798, 526] on button "Yes" at bounding box center [784, 525] width 180 height 23
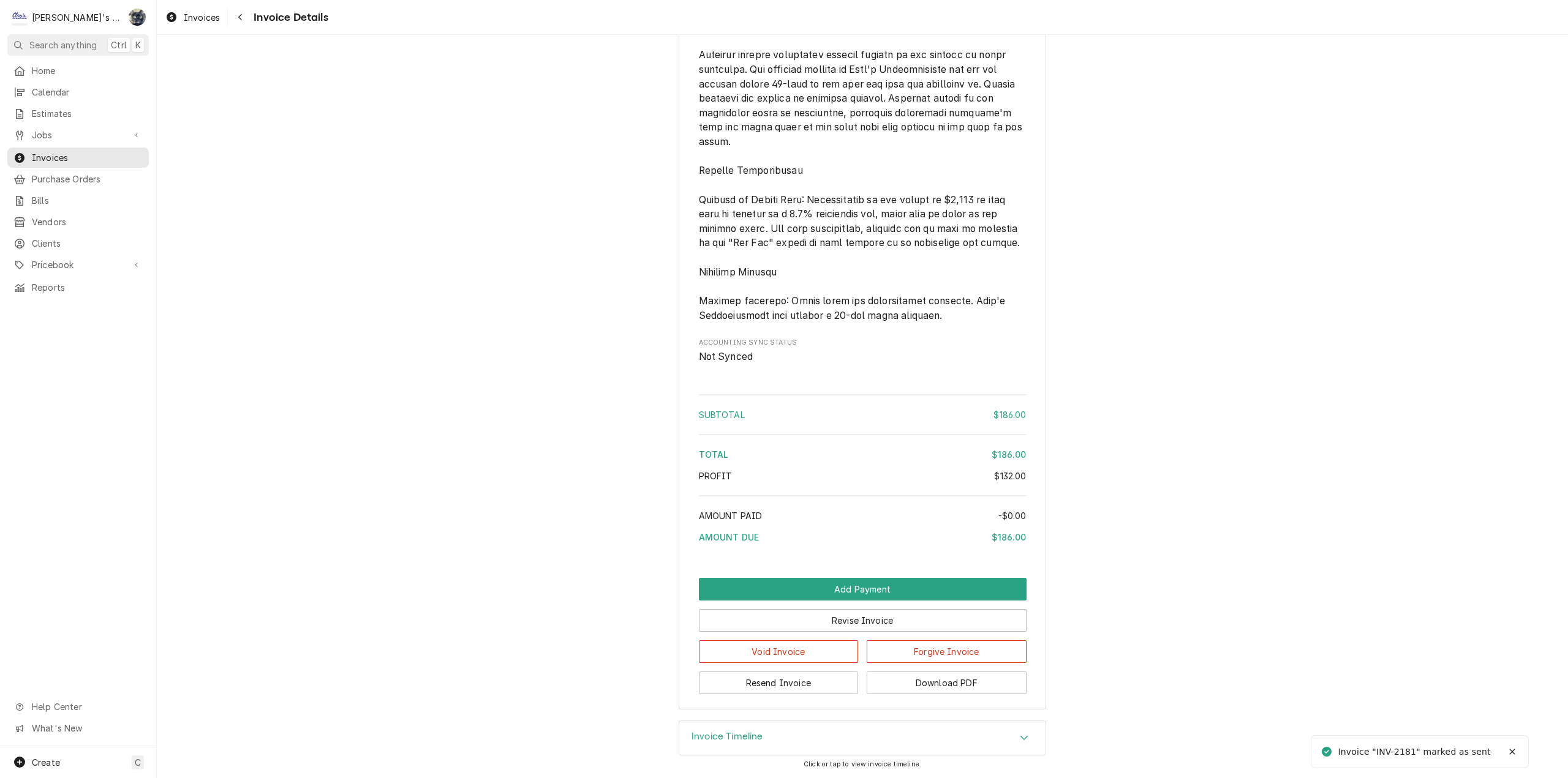
scroll to position [1390, 0]
click at [944, 682] on button "Download PDF" at bounding box center [946, 683] width 160 height 23
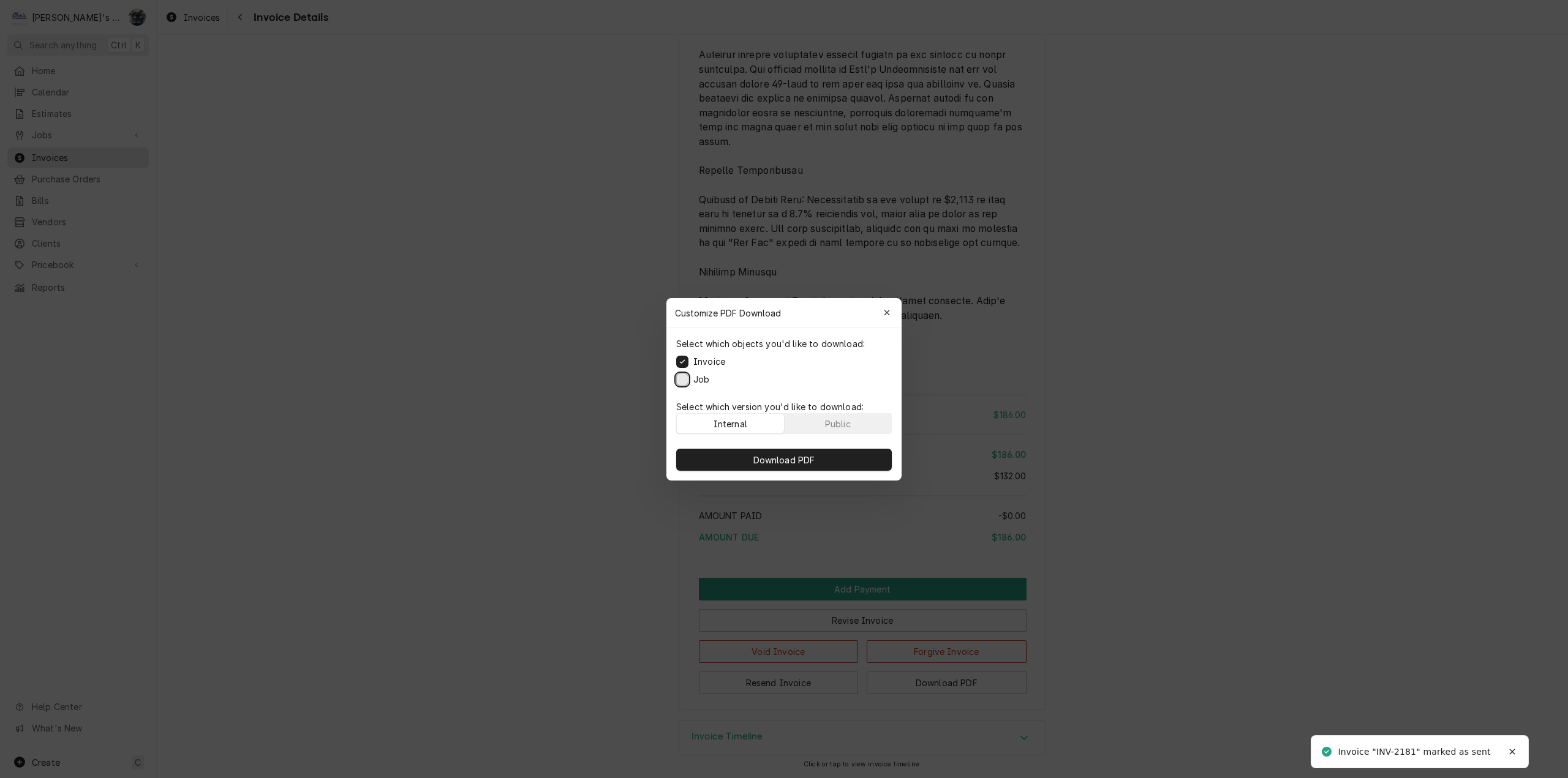
click at [687, 378] on button "Job" at bounding box center [682, 379] width 12 height 12
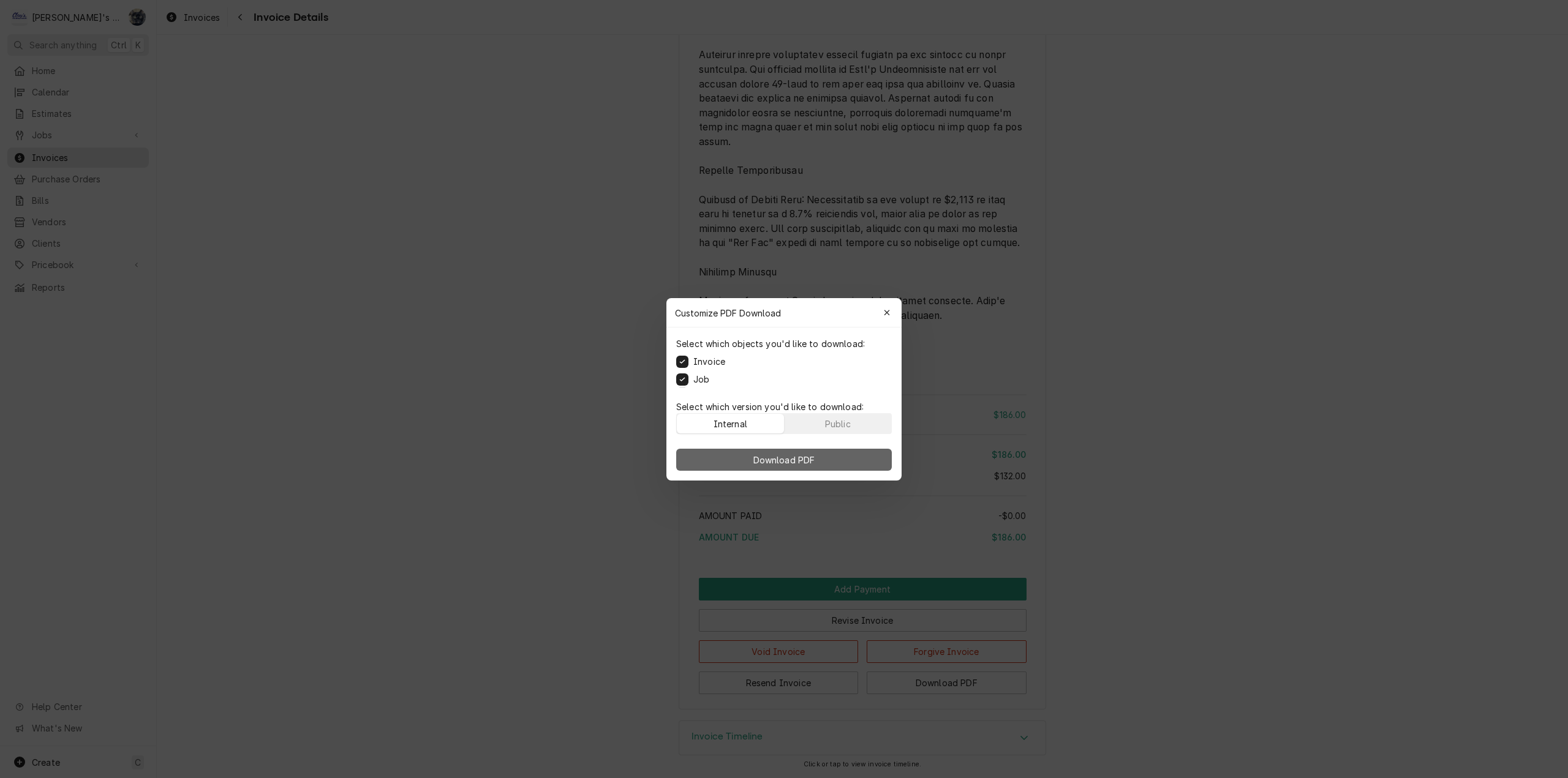
click at [747, 465] on button "Download PDF" at bounding box center [784, 460] width 216 height 22
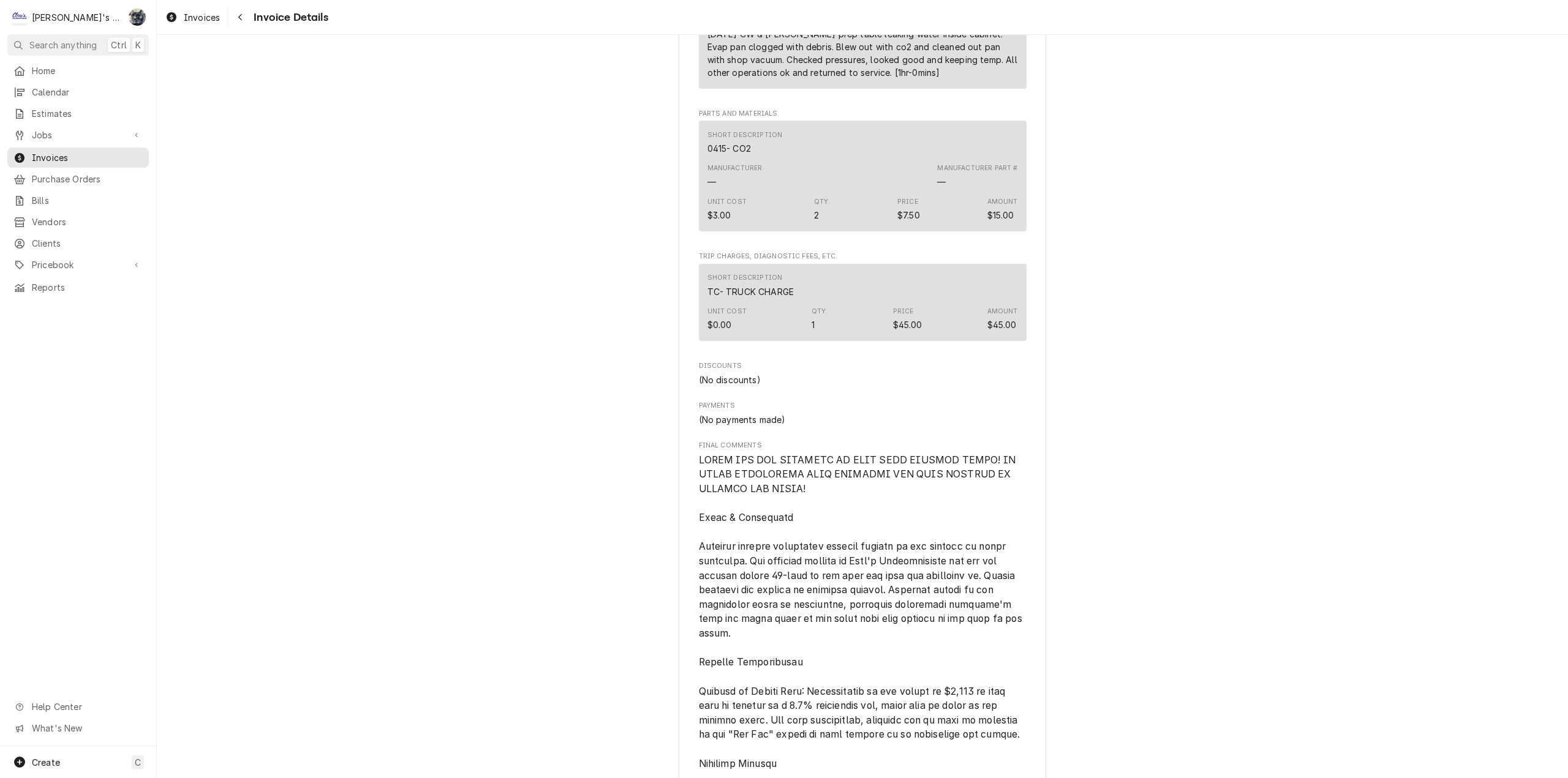
scroll to position [1207, 0]
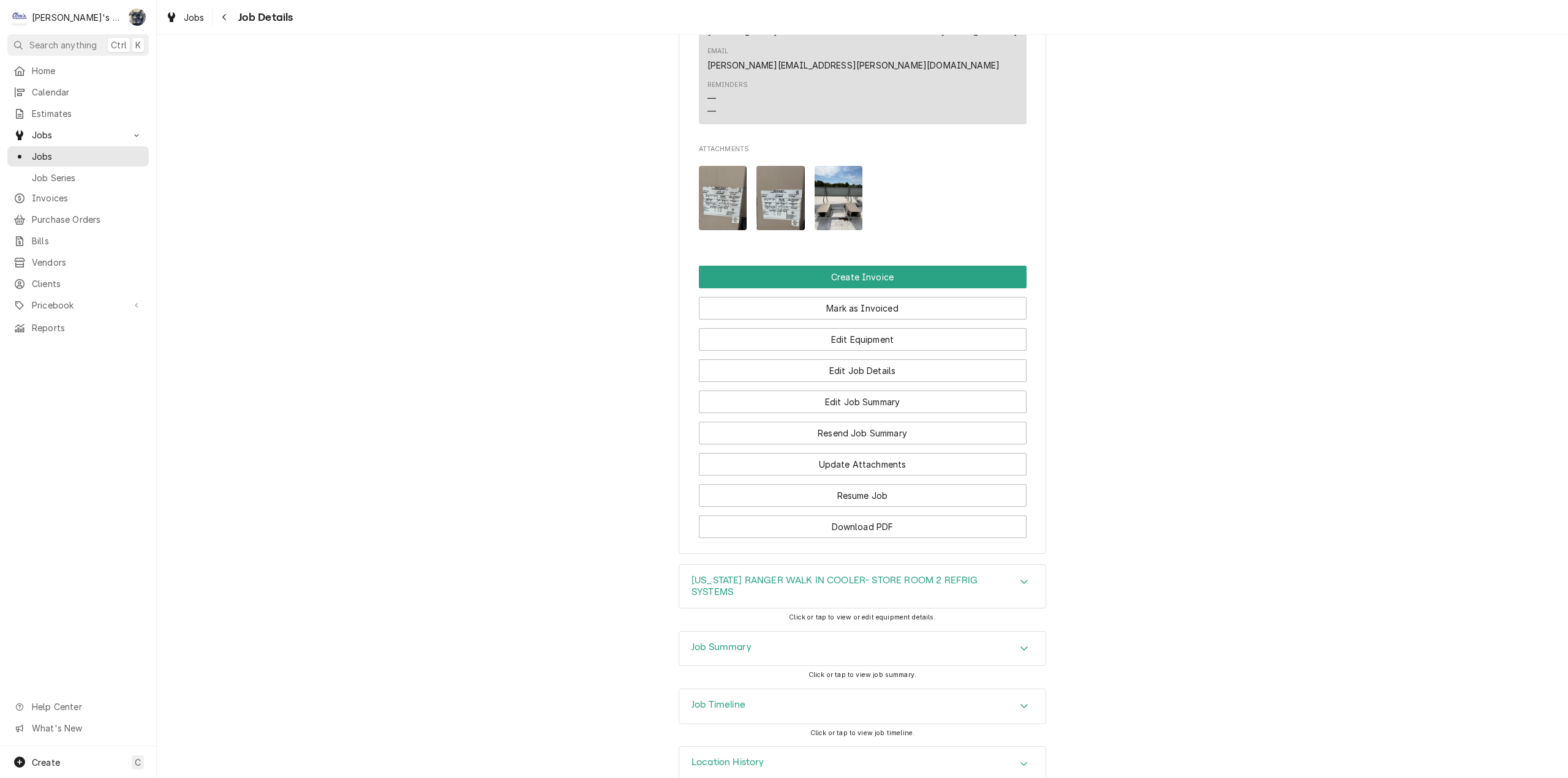
scroll to position [1051, 0]
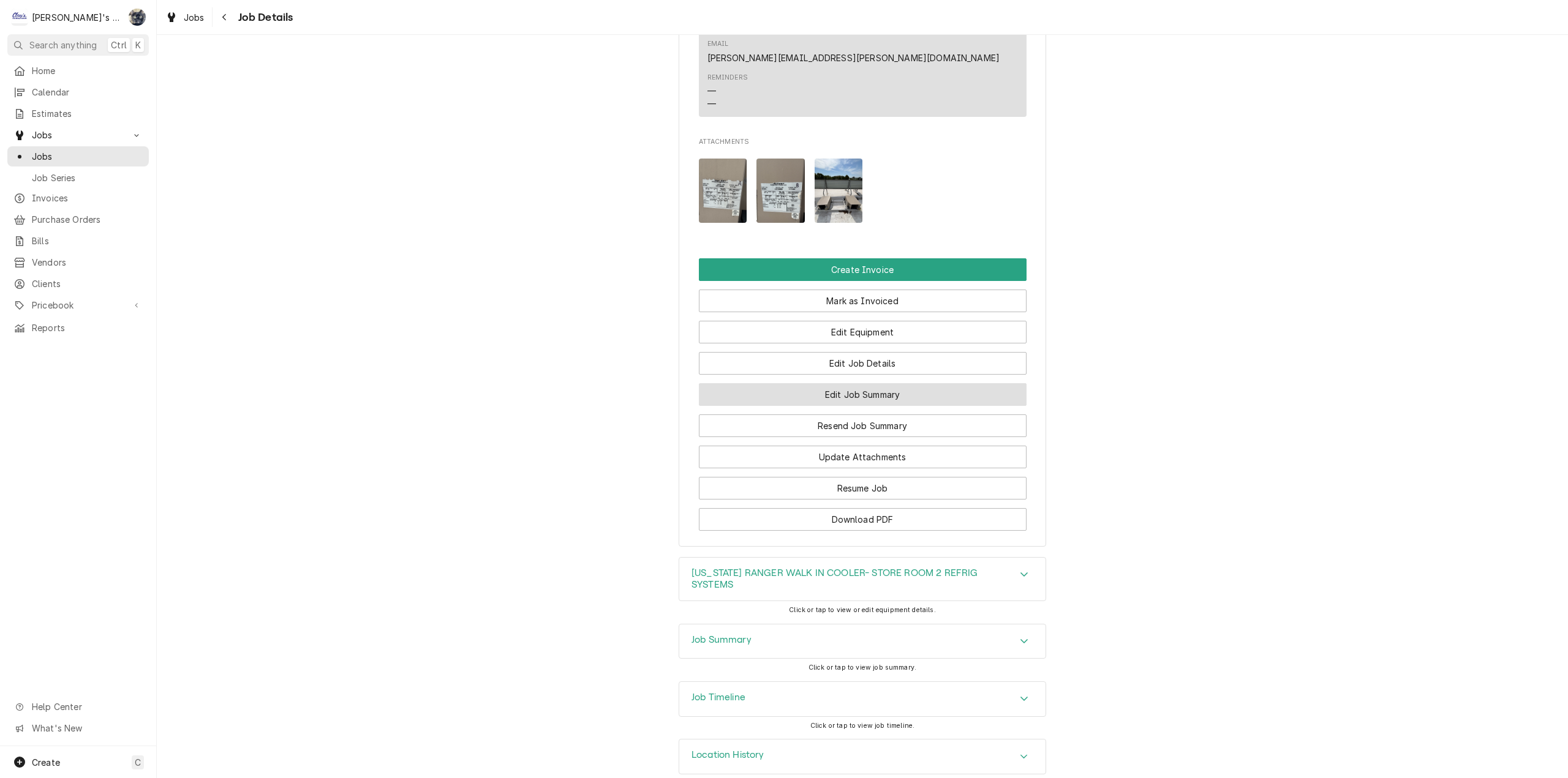
click at [832, 383] on button "Edit Job Summary" at bounding box center [863, 394] width 327 height 23
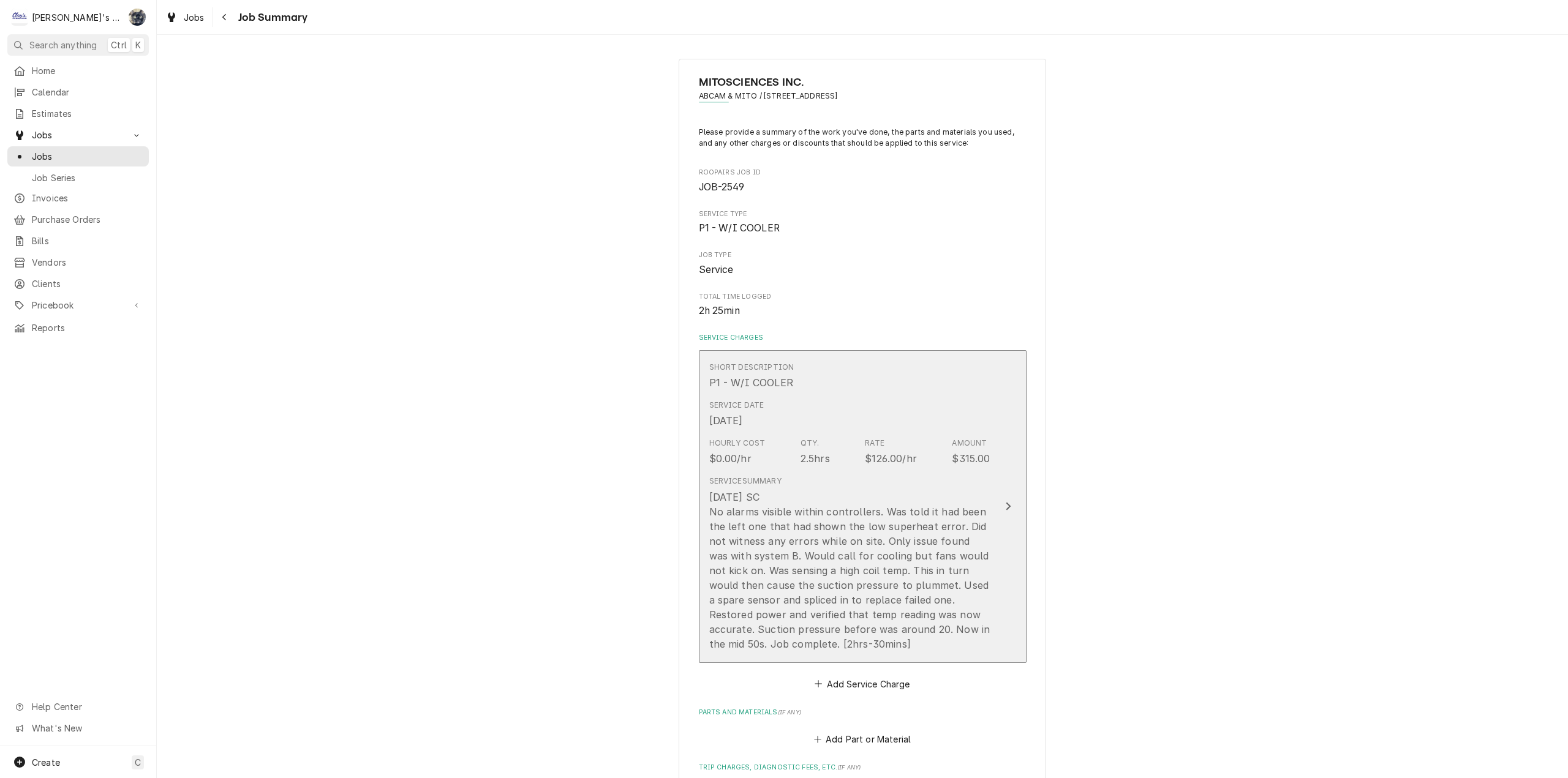
click at [813, 569] on div "7/31/2025 SC No alarms visible within controllers. Was told it had been the lef…" at bounding box center [850, 570] width 281 height 162
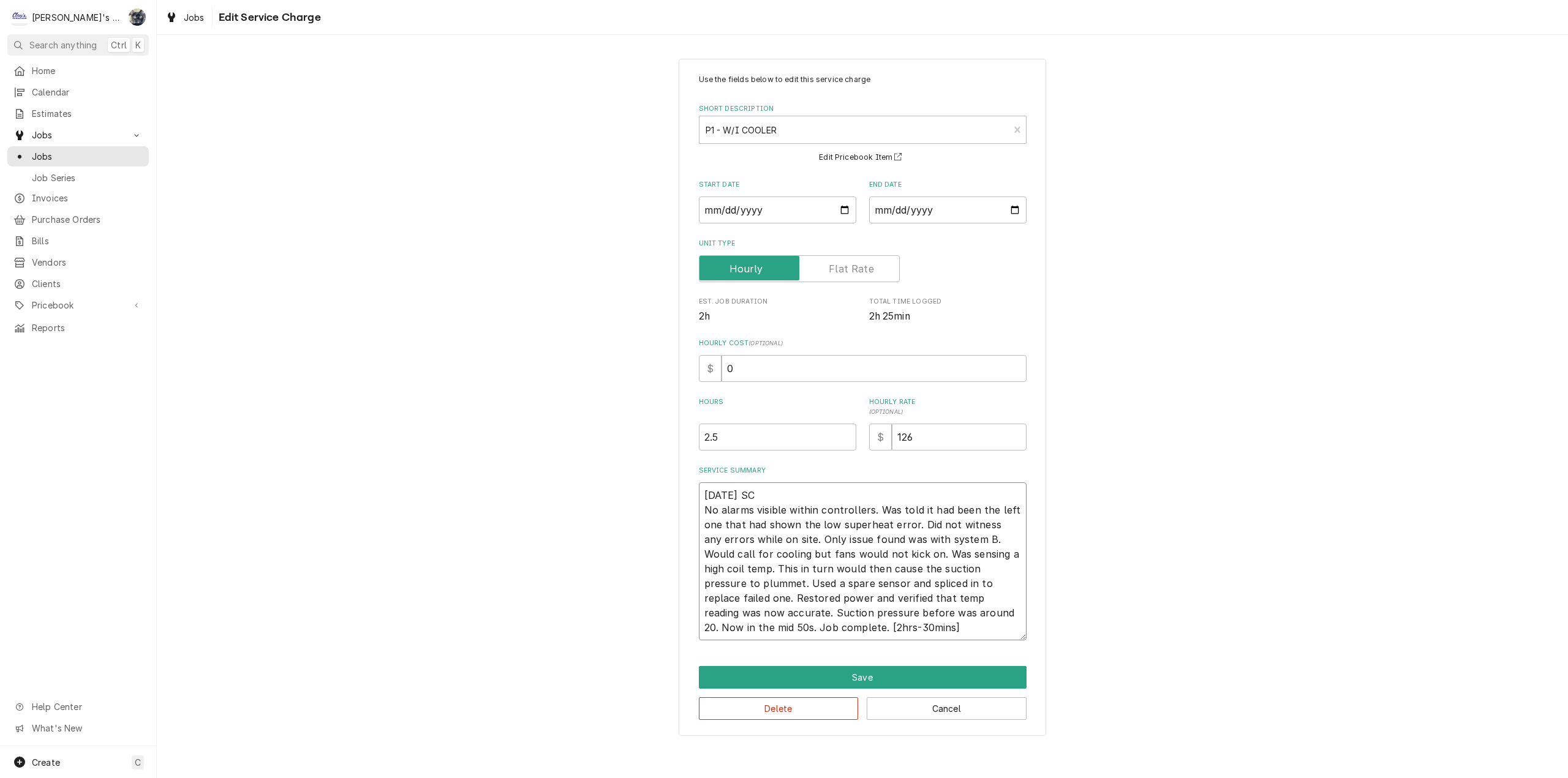
click at [979, 613] on textarea "7/31/2025 SC No alarms visible within controllers. Was told it had been the lef…" at bounding box center [863, 561] width 327 height 158
type textarea "x"
click at [894, 622] on textarea "7/31/2025 SC No alarms visible within controllers. Was told it had been the lef…" at bounding box center [863, 561] width 327 height 158
type textarea "7/31/2025 SC No alarms visible within controllers. Was told it had been the lef…"
click at [882, 672] on button "Save" at bounding box center [863, 677] width 327 height 23
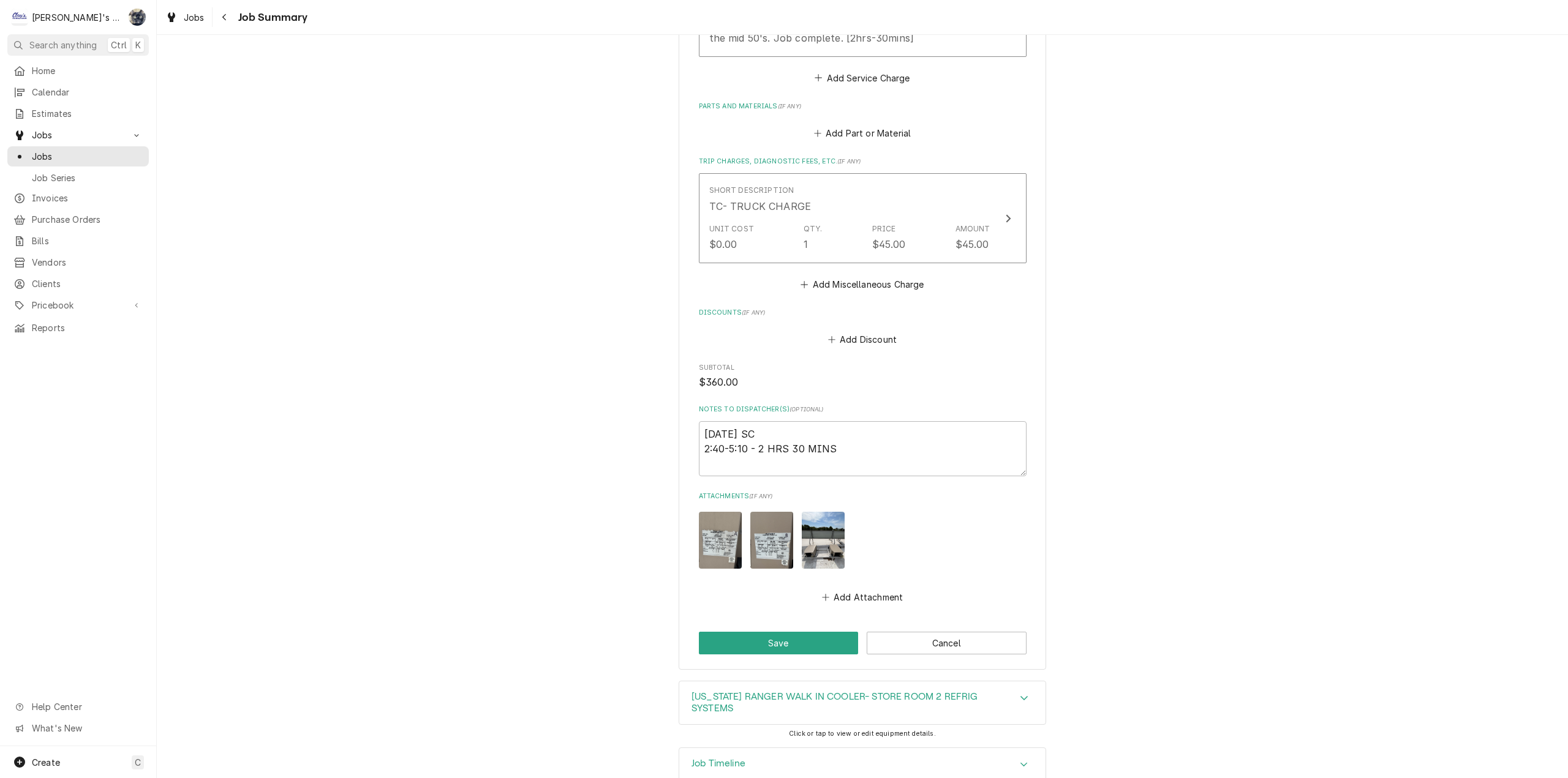
scroll to position [612, 0]
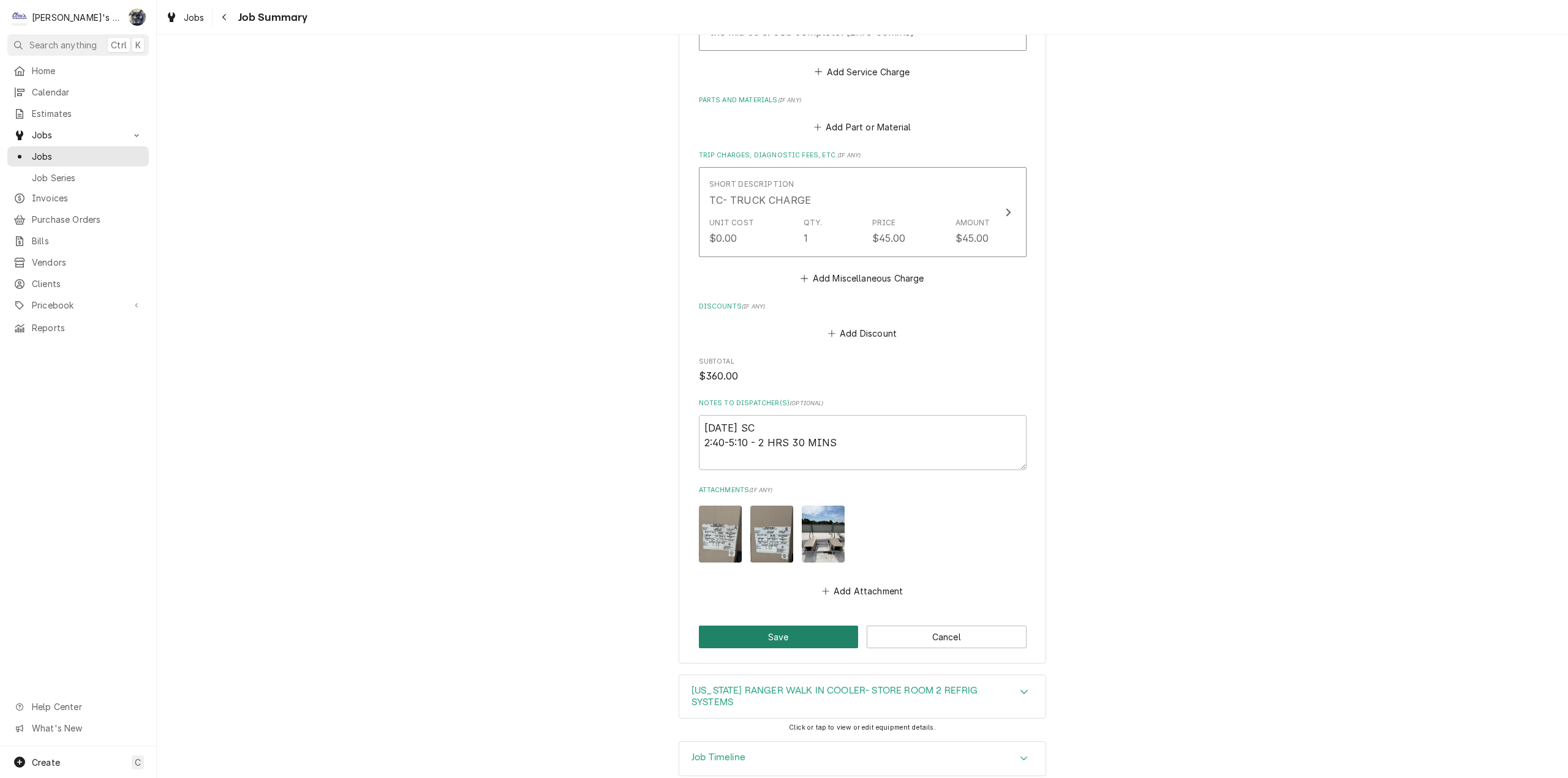
click at [821, 640] on button "Save" at bounding box center [778, 636] width 160 height 23
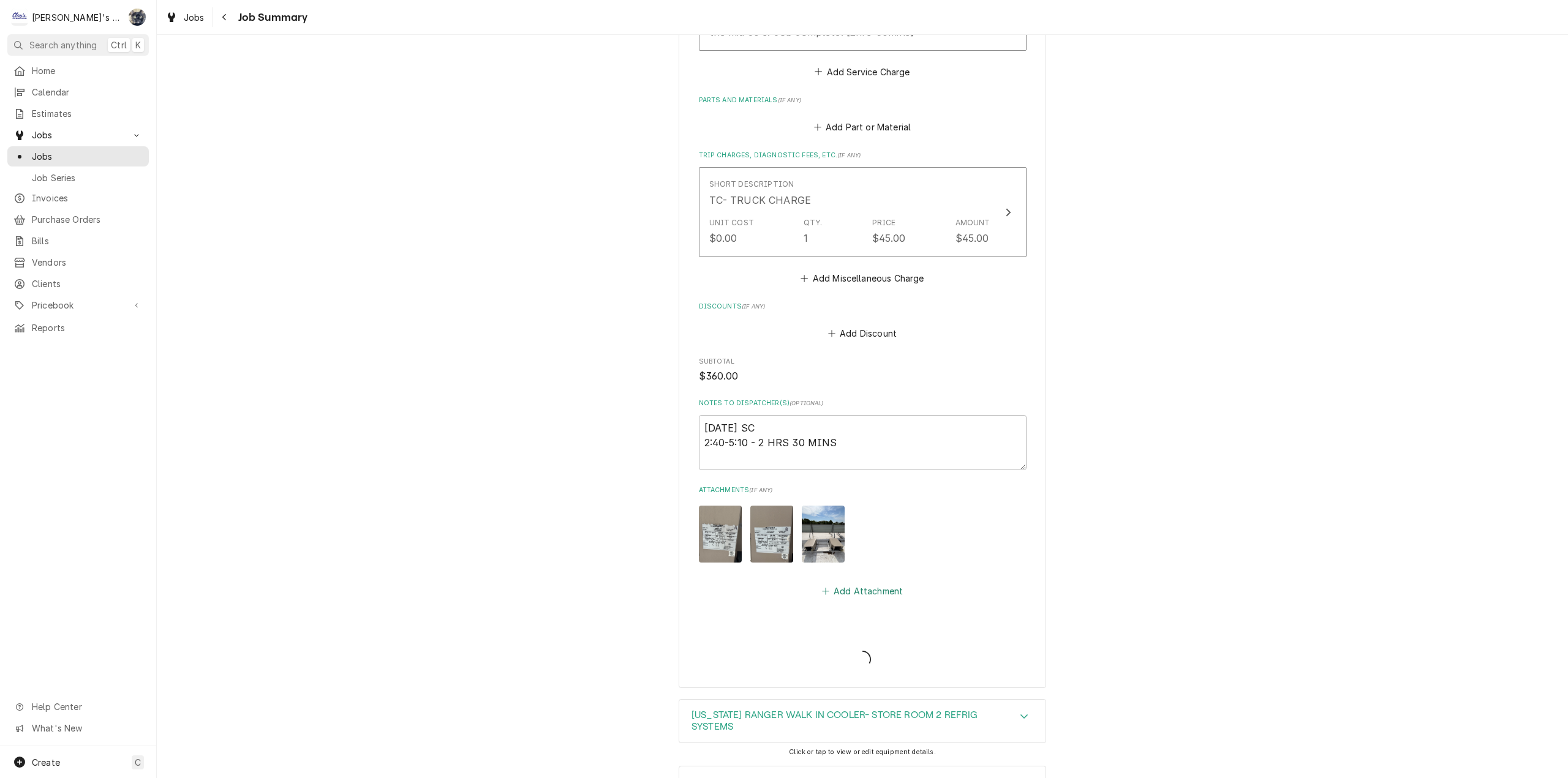
type textarea "x"
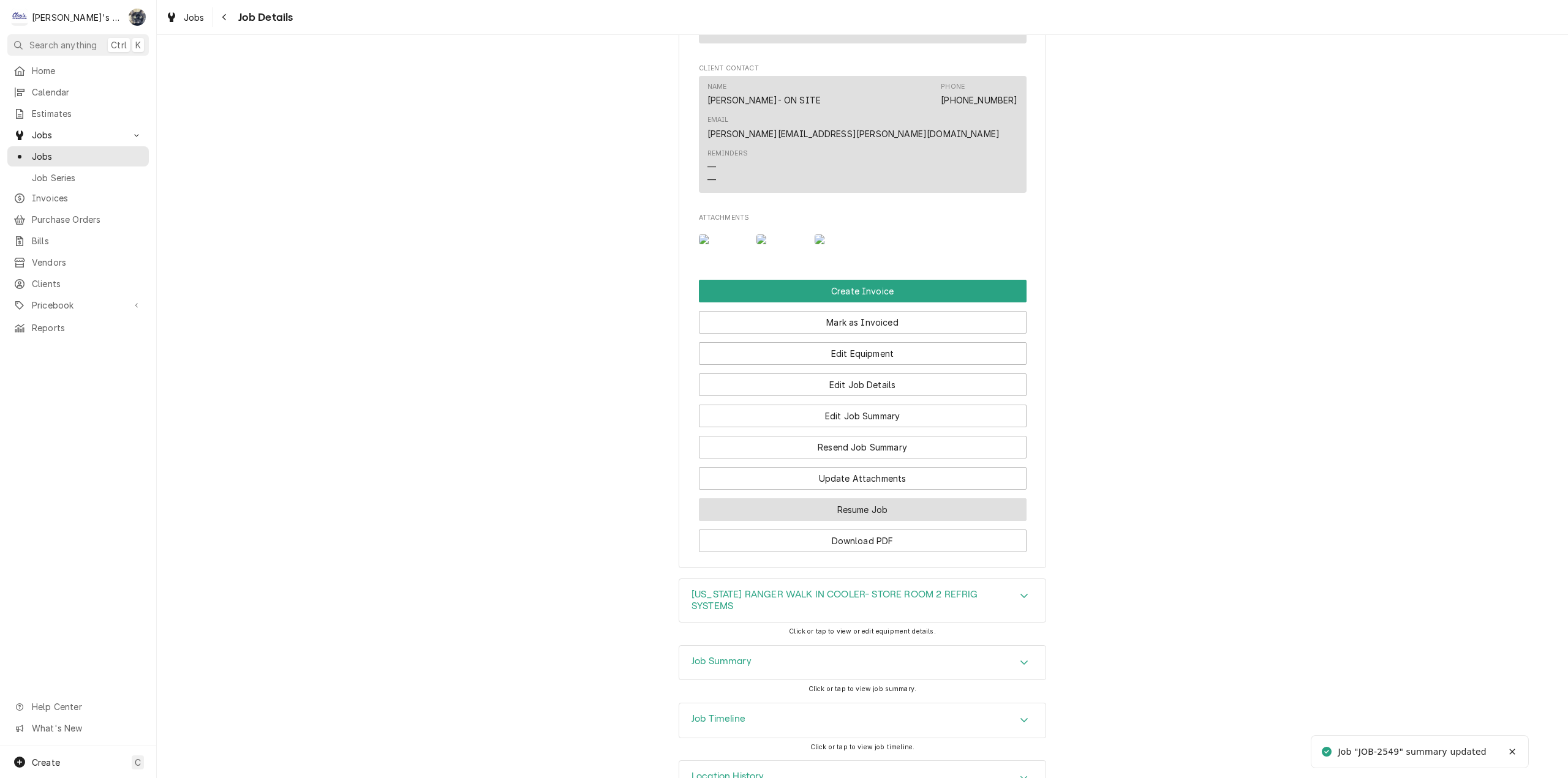
scroll to position [1051, 0]
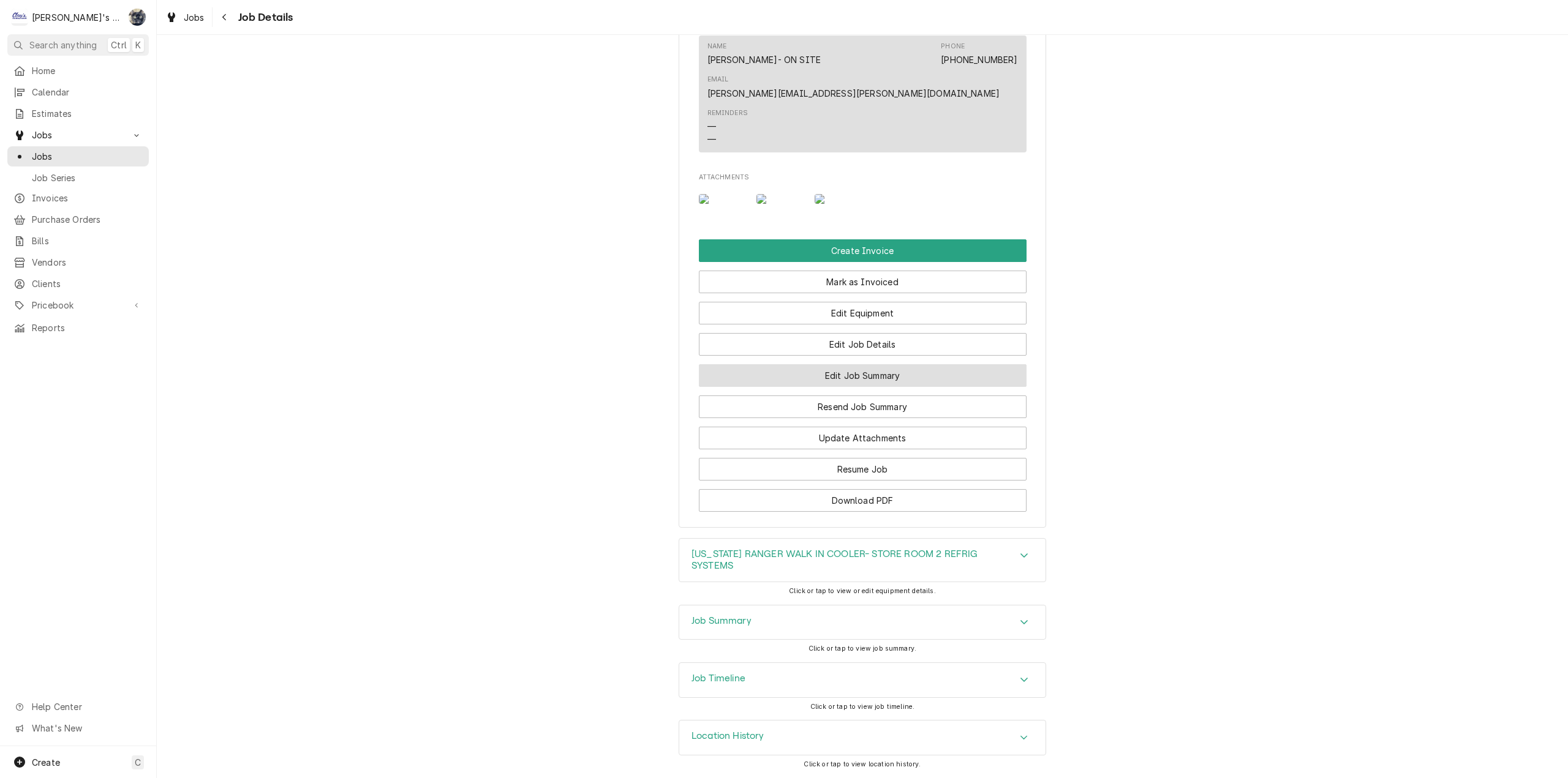
click at [841, 376] on button "Edit Job Summary" at bounding box center [863, 376] width 327 height 23
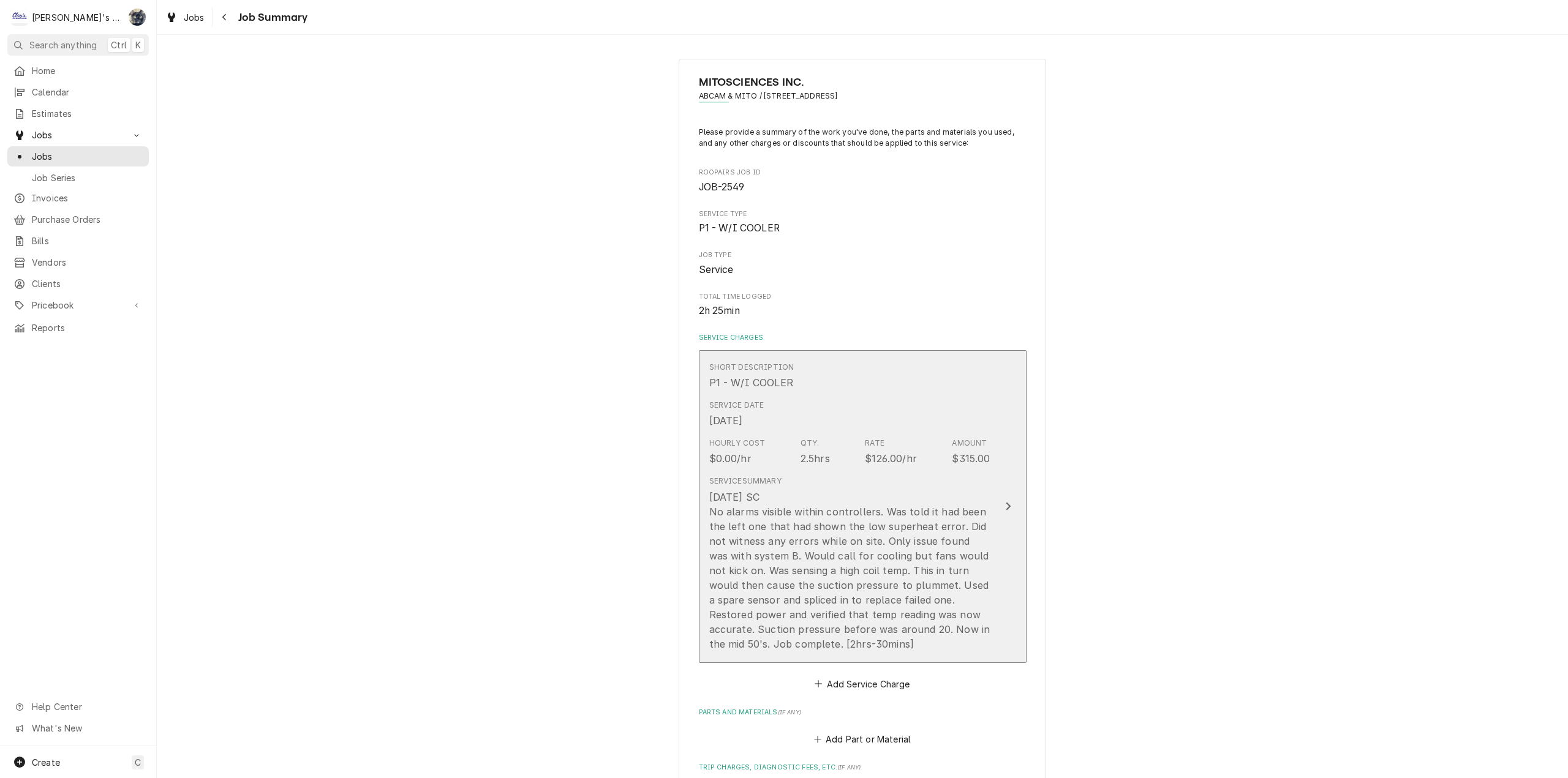
click at [840, 416] on div "Service Date [DATE]" at bounding box center [850, 414] width 281 height 38
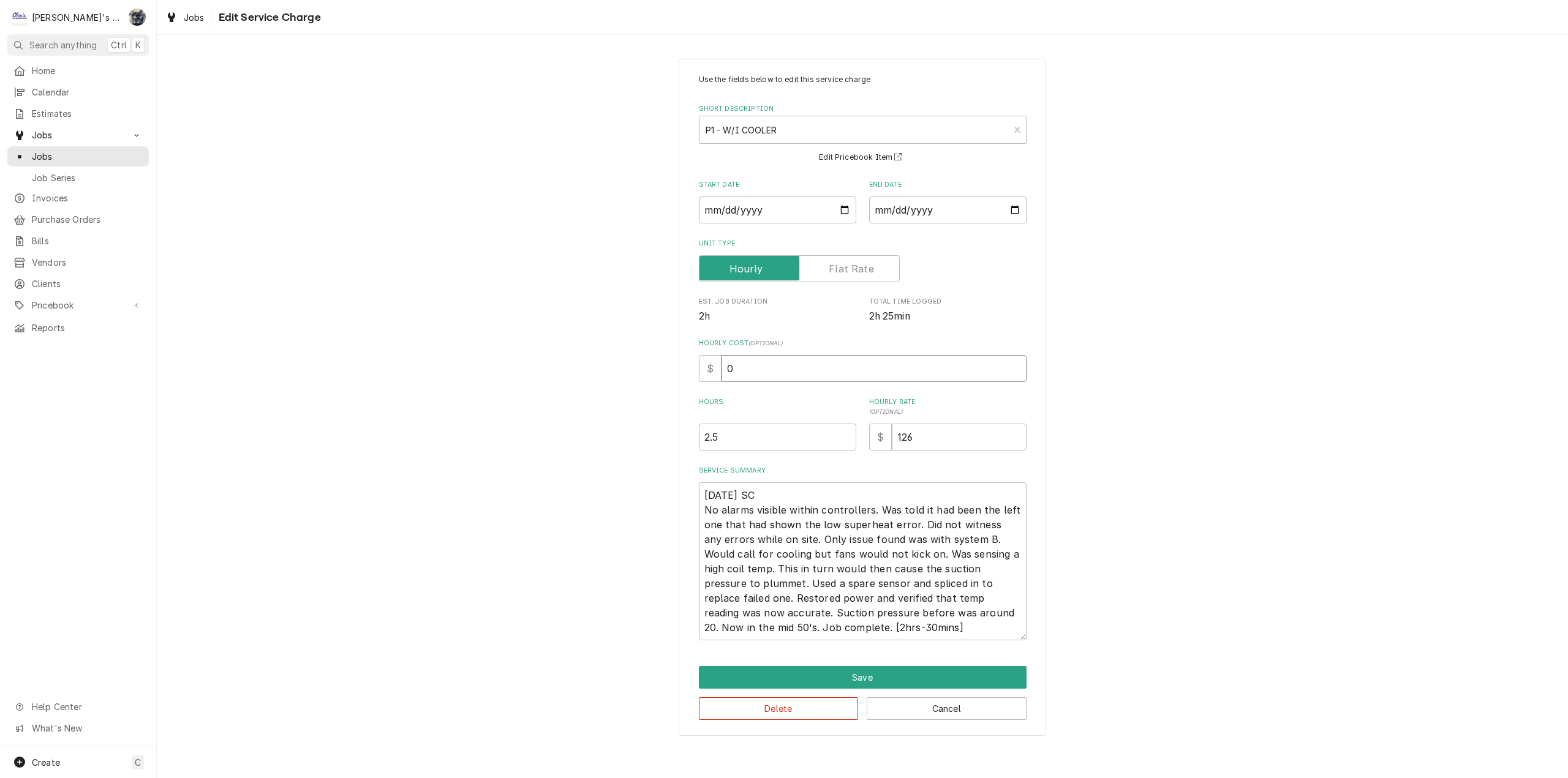
drag, startPoint x: 745, startPoint y: 378, endPoint x: 714, endPoint y: 381, distance: 31.1
click at [717, 379] on div "$ 0" at bounding box center [863, 368] width 327 height 27
type textarea "x"
type input "6"
type textarea "x"
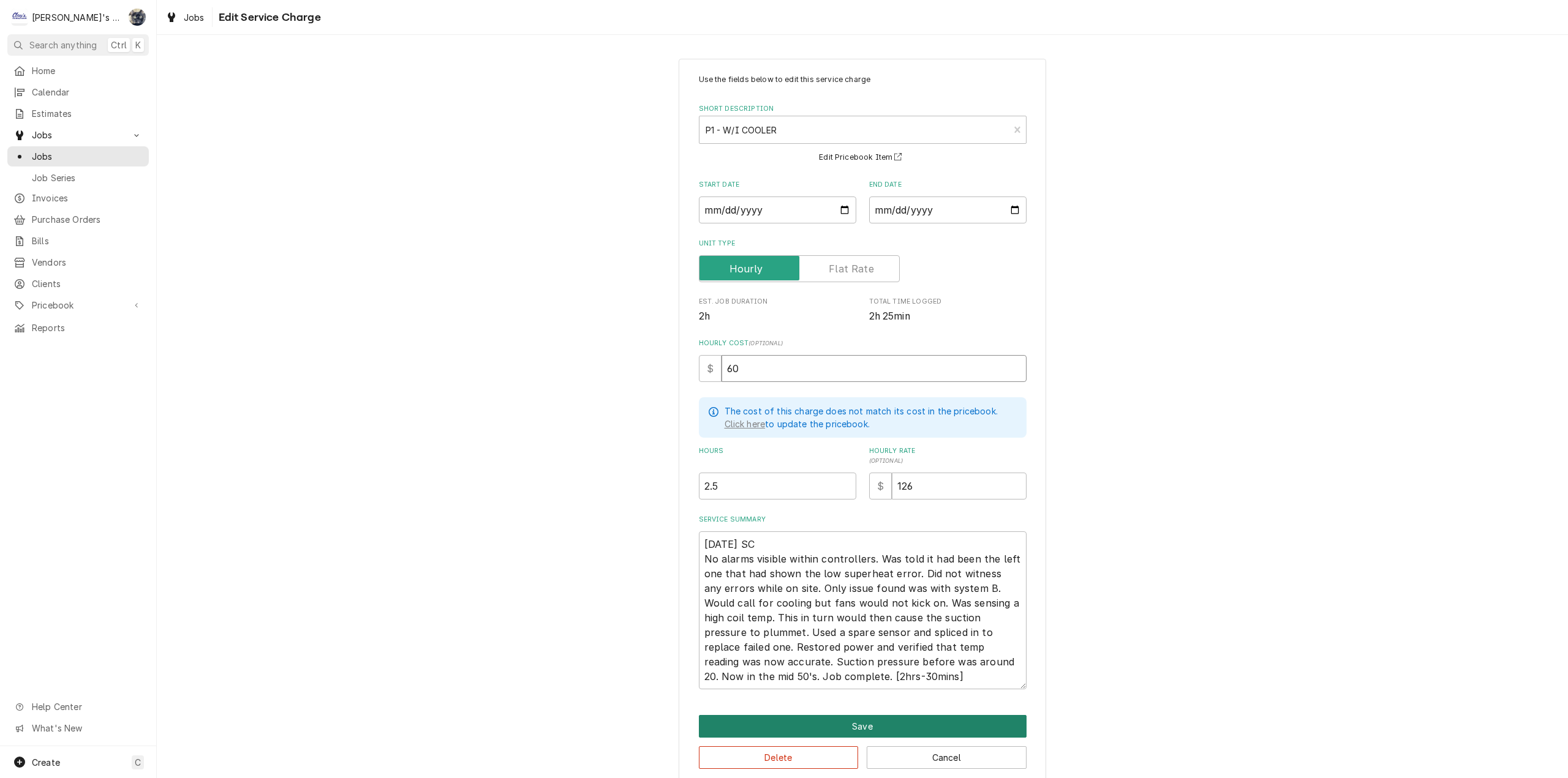
type input "60"
click at [846, 721] on button "Save" at bounding box center [863, 726] width 327 height 23
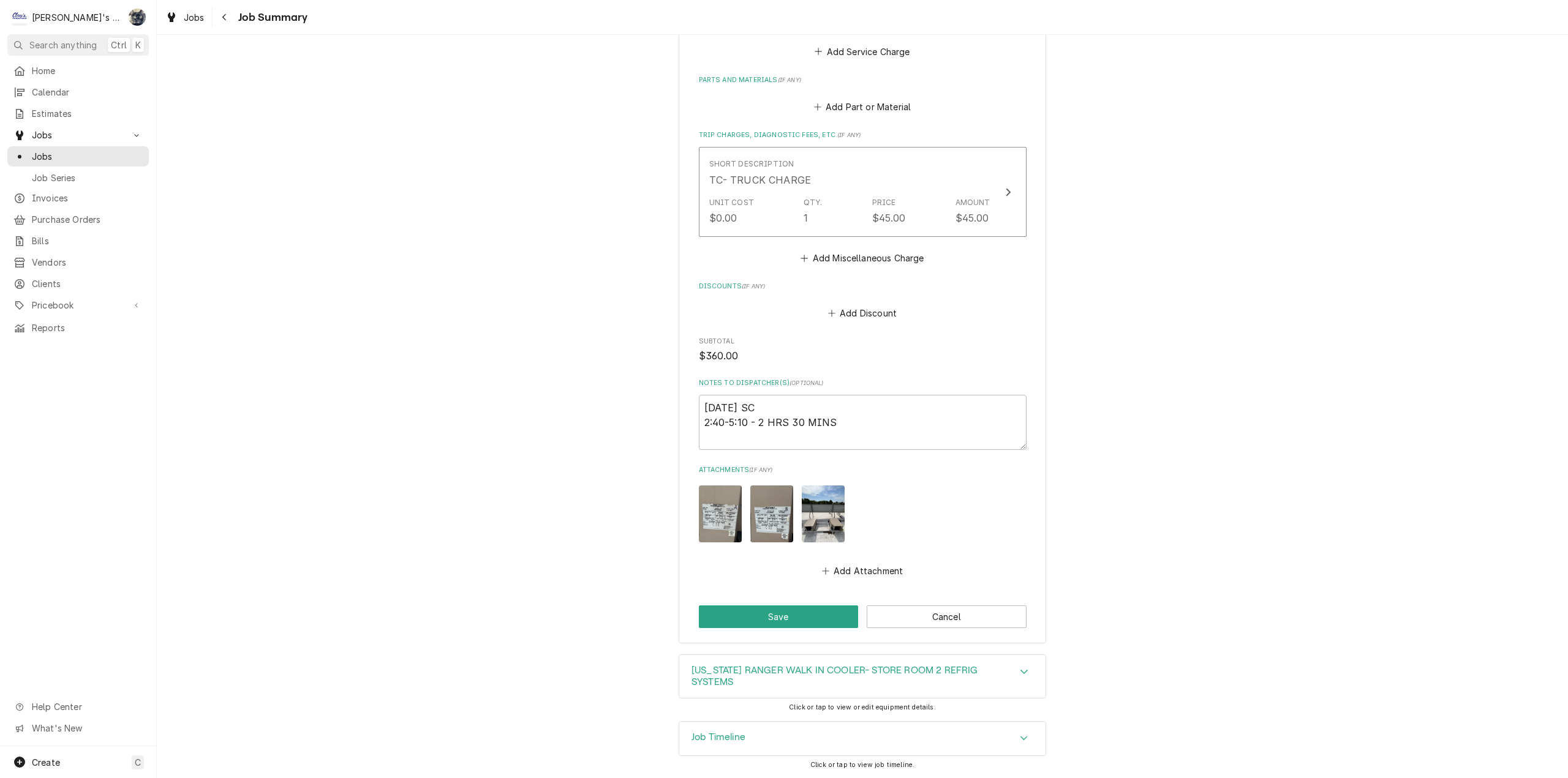
scroll to position [633, 0]
click at [829, 627] on button "Save" at bounding box center [778, 616] width 160 height 23
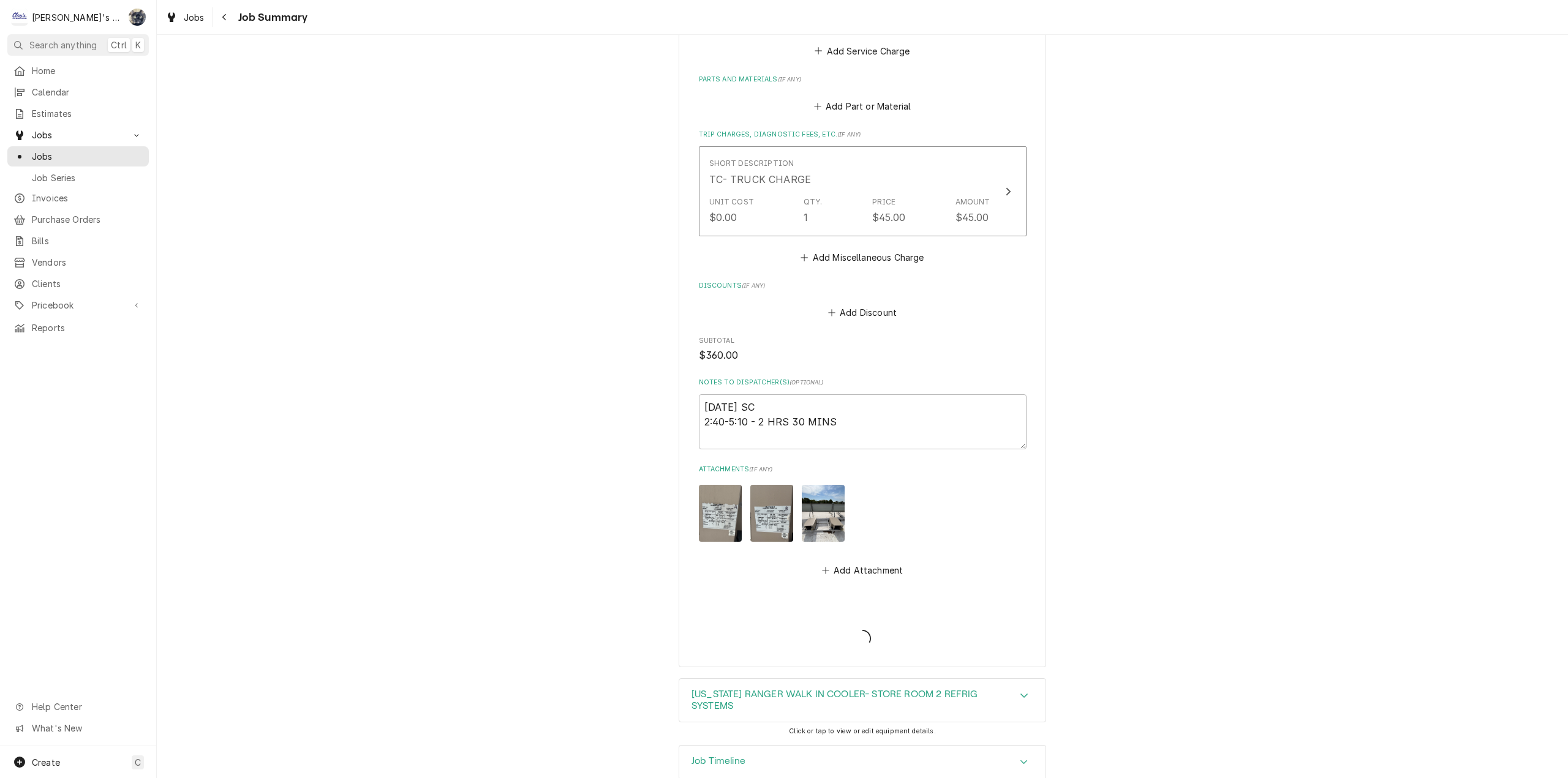
type textarea "x"
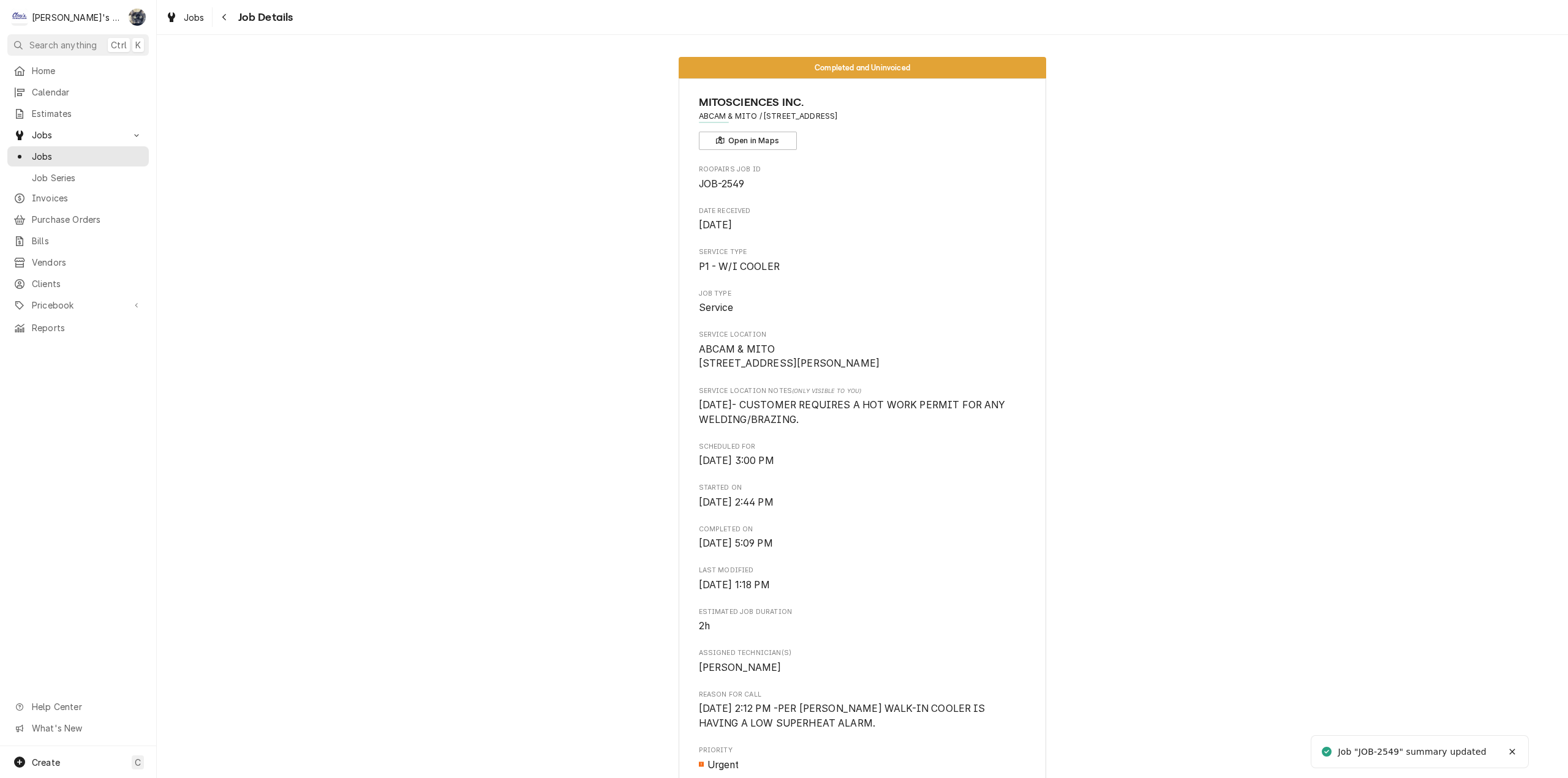
scroll to position [551, 0]
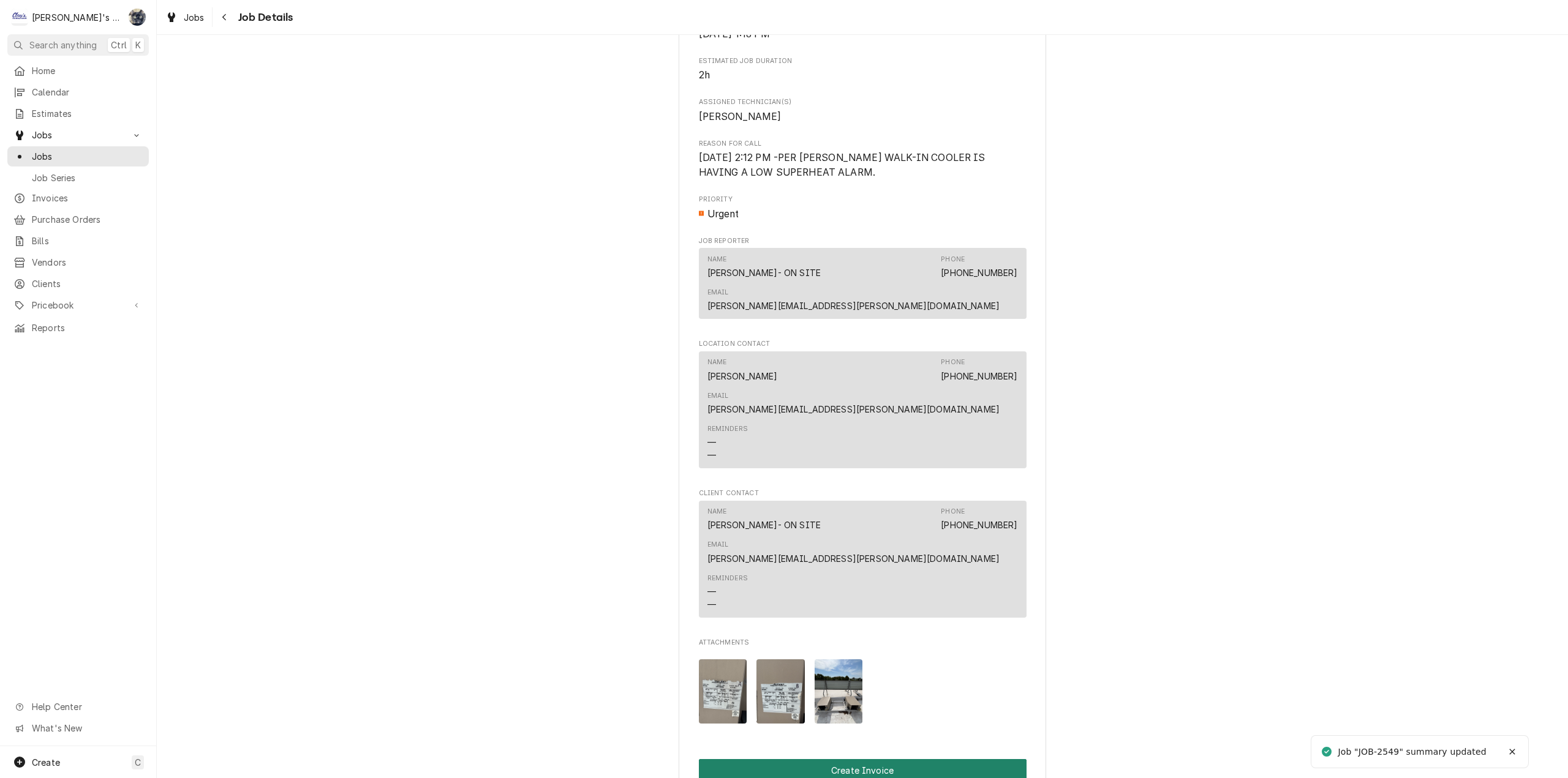
click at [859, 759] on button "Create Invoice" at bounding box center [863, 770] width 327 height 23
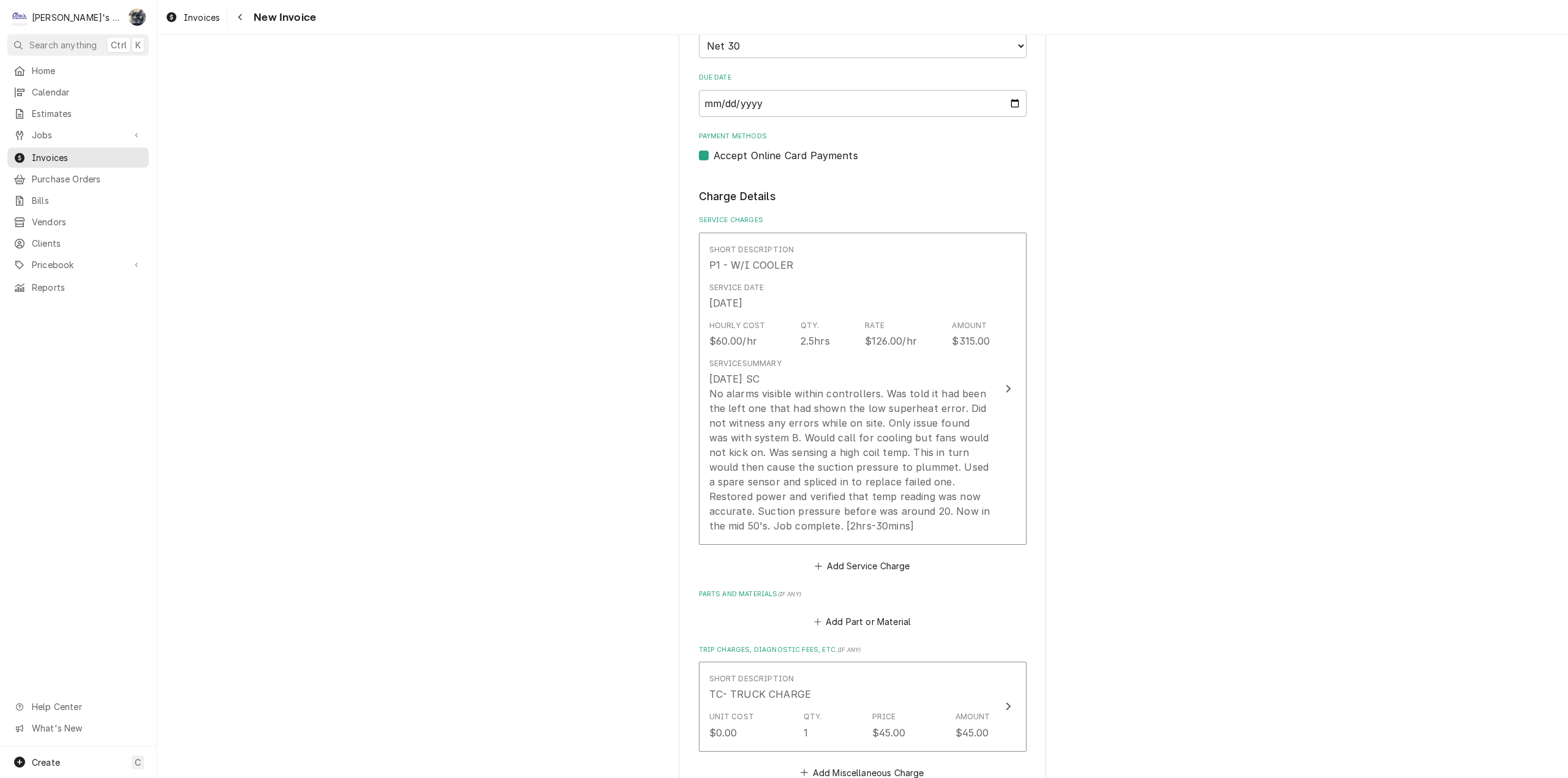
scroll to position [1347, 0]
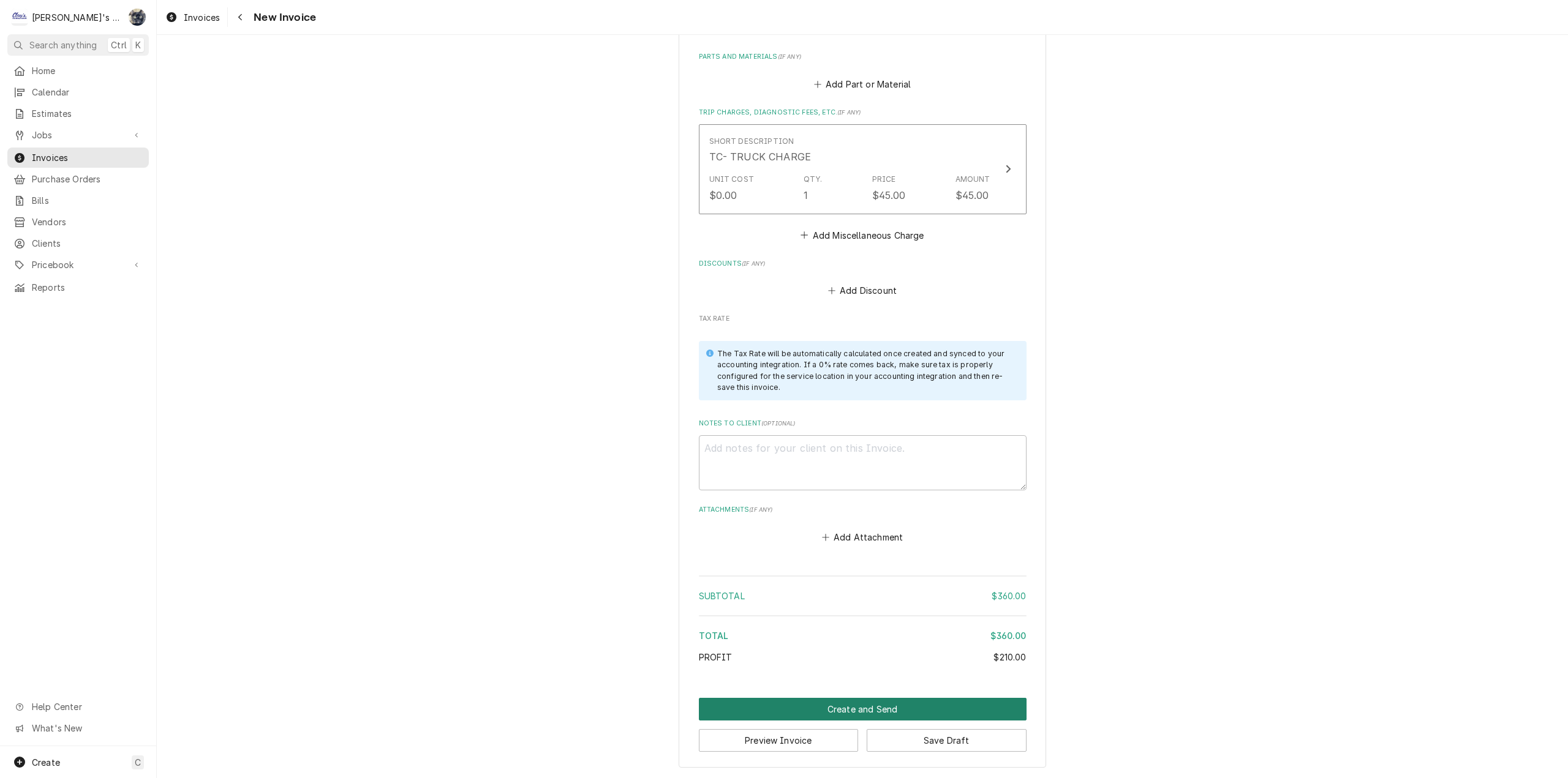
click at [843, 703] on button "Create and Send" at bounding box center [863, 709] width 327 height 23
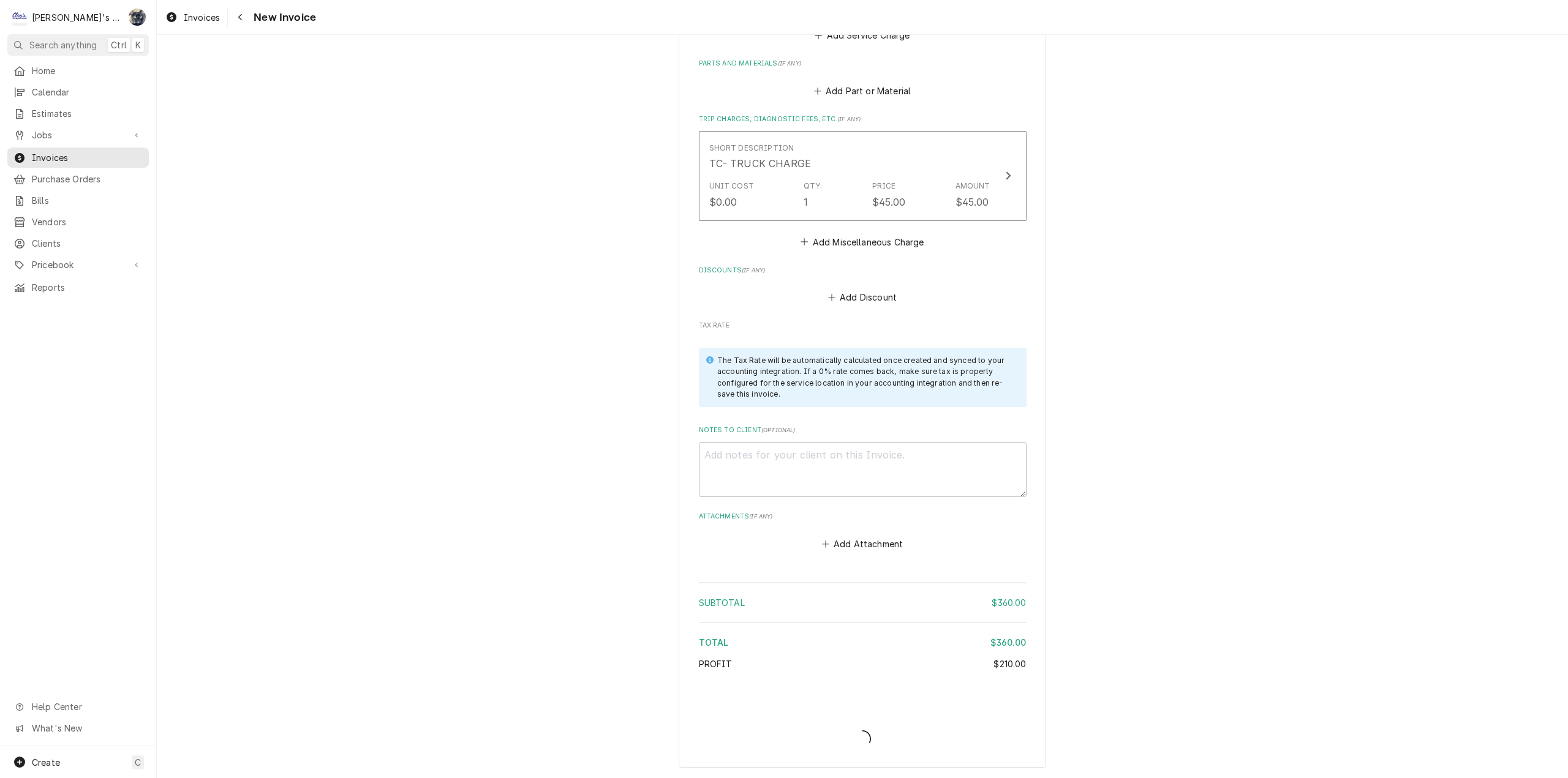
type textarea "x"
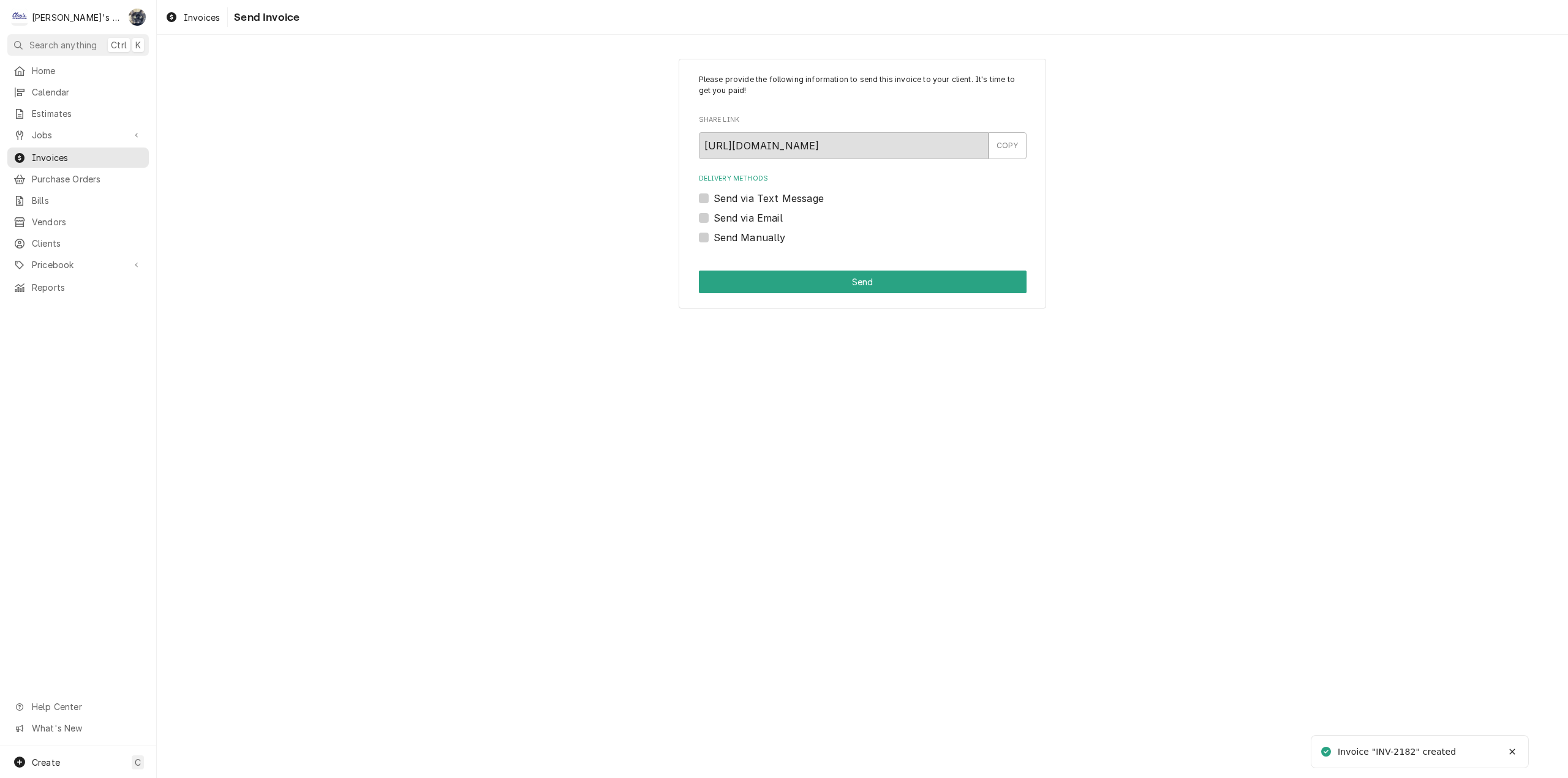
click at [714, 233] on label "Send Manually" at bounding box center [749, 237] width 73 height 14
click at [714, 233] on input "Send Manually" at bounding box center [877, 243] width 327 height 27
checkbox input "true"
click at [723, 288] on button "Send" at bounding box center [863, 282] width 327 height 23
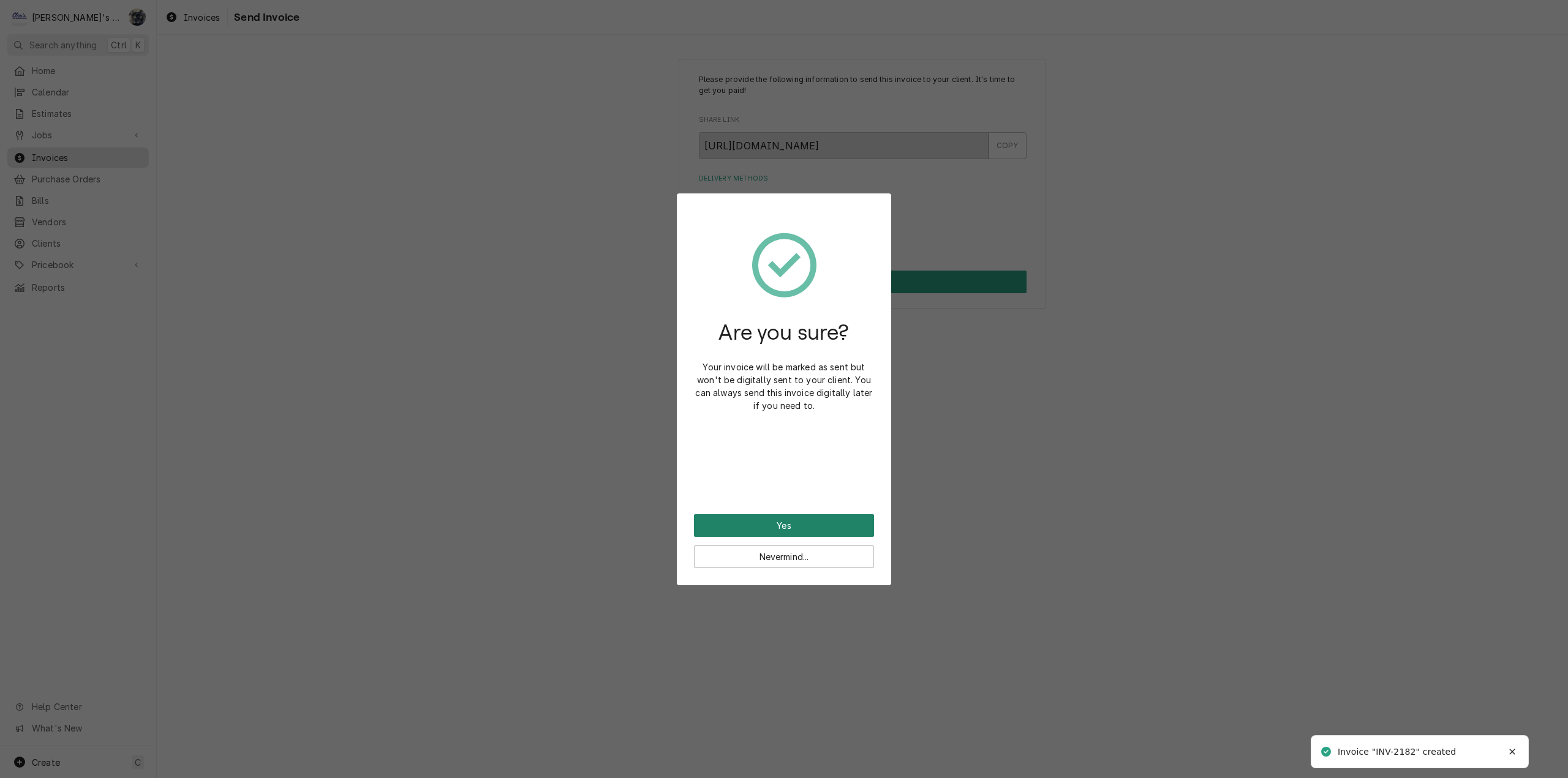
click at [815, 529] on button "Yes" at bounding box center [784, 525] width 180 height 23
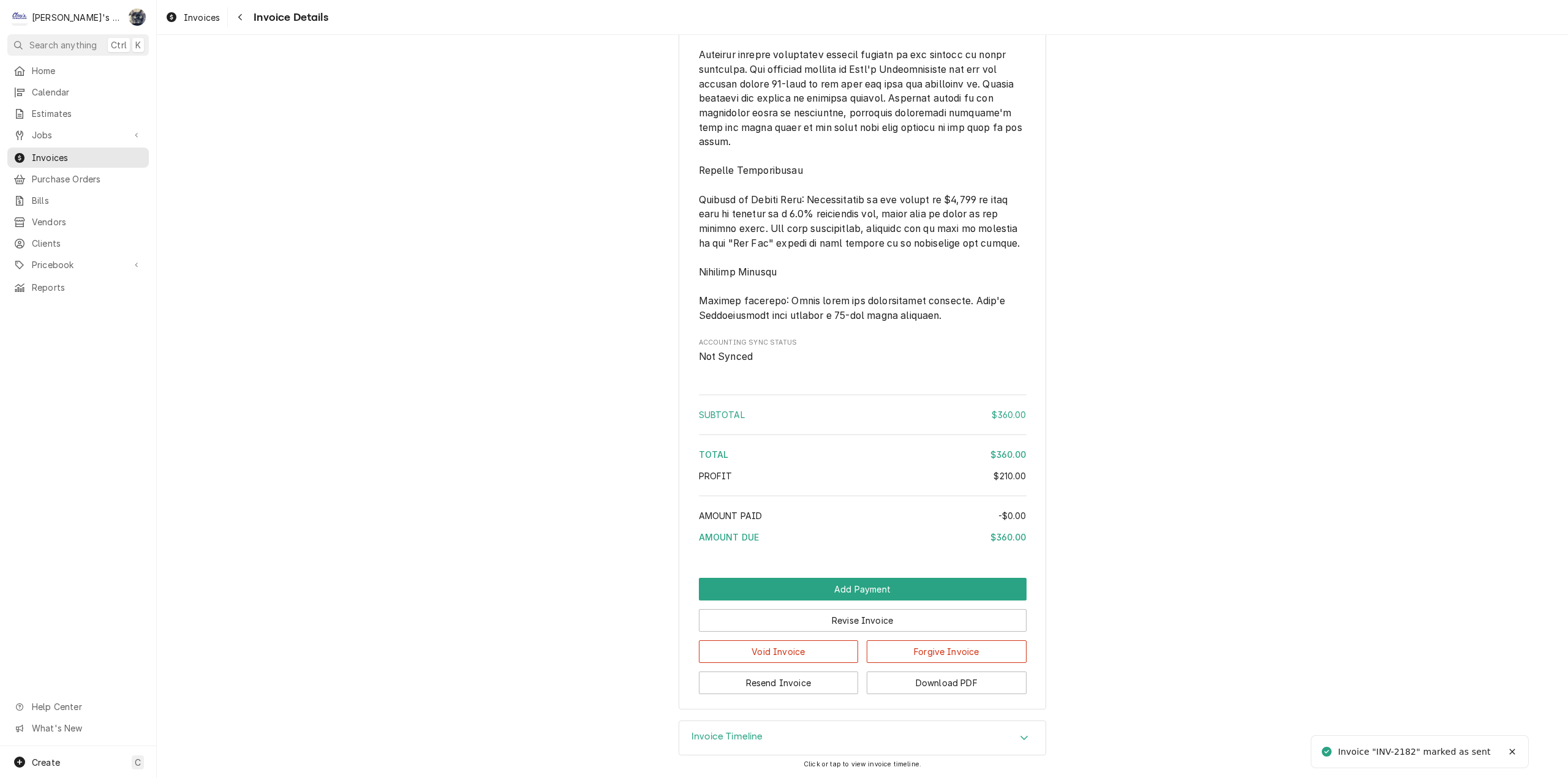
scroll to position [1352, 0]
click at [878, 677] on button "Download PDF" at bounding box center [946, 683] width 160 height 23
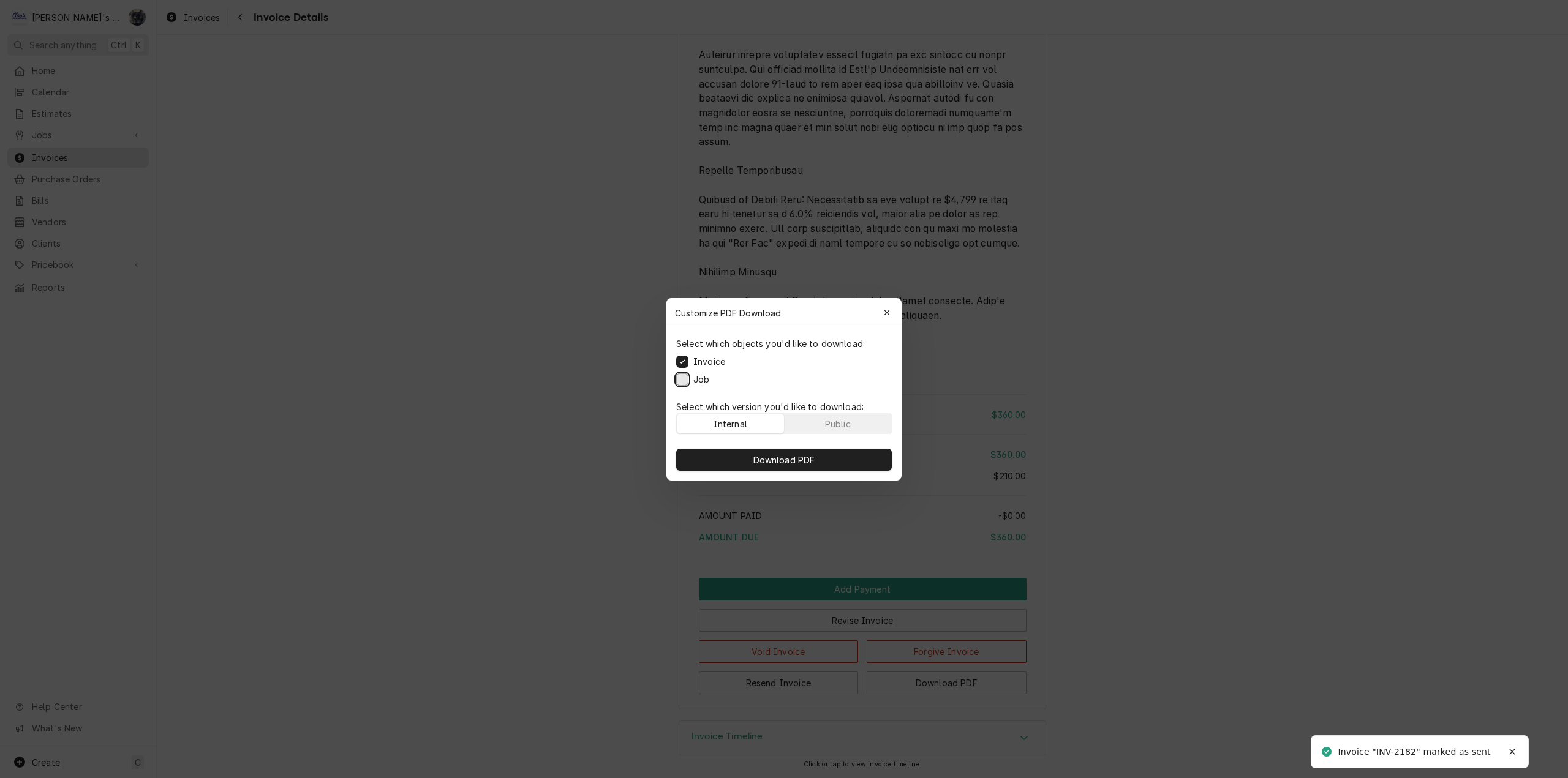
click at [685, 381] on button "Job" at bounding box center [682, 379] width 12 height 12
click at [721, 457] on button "Download PDF" at bounding box center [784, 460] width 216 height 22
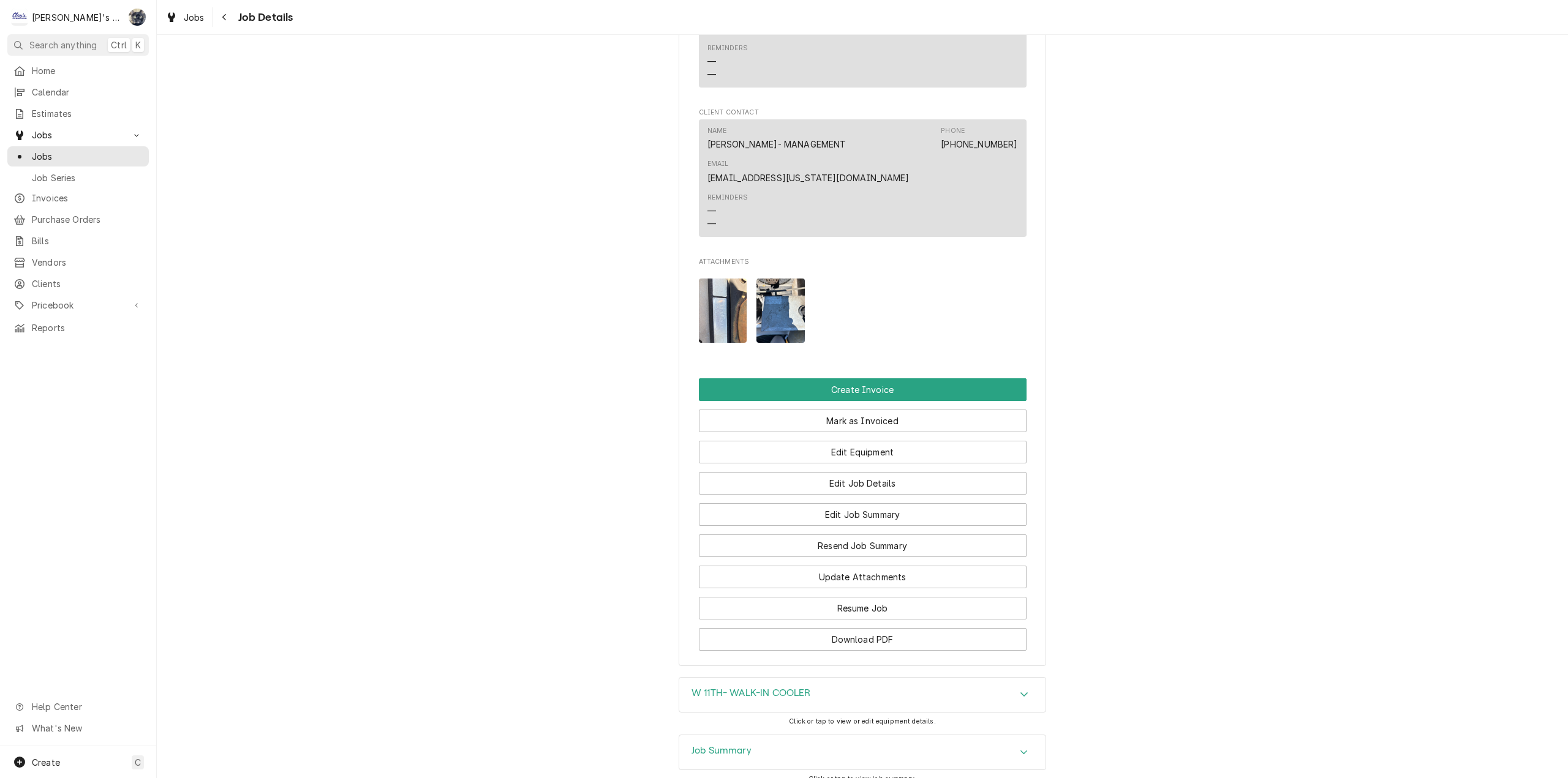
scroll to position [1160, 0]
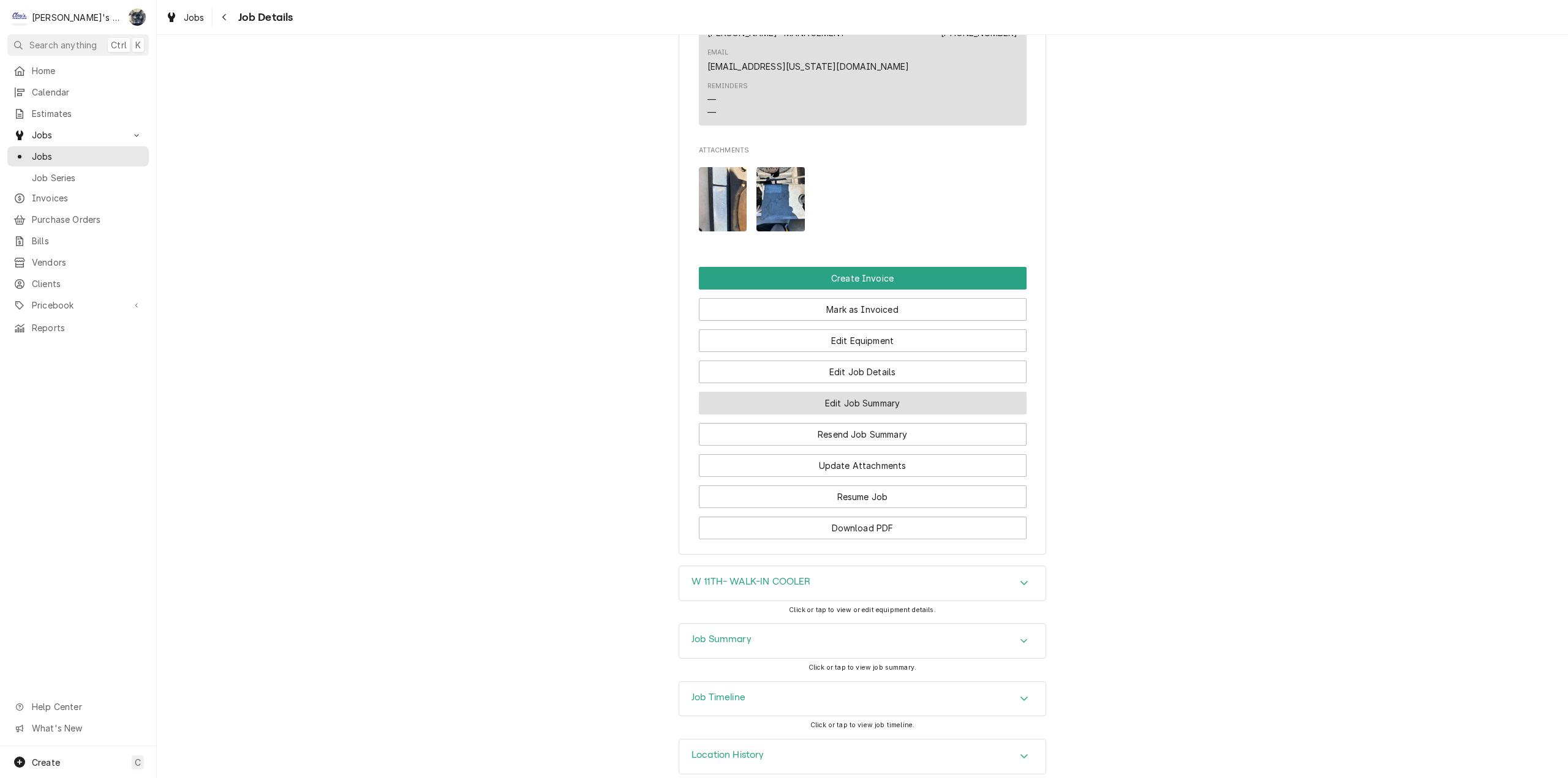
click at [834, 391] on button "Edit Job Summary" at bounding box center [863, 402] width 327 height 23
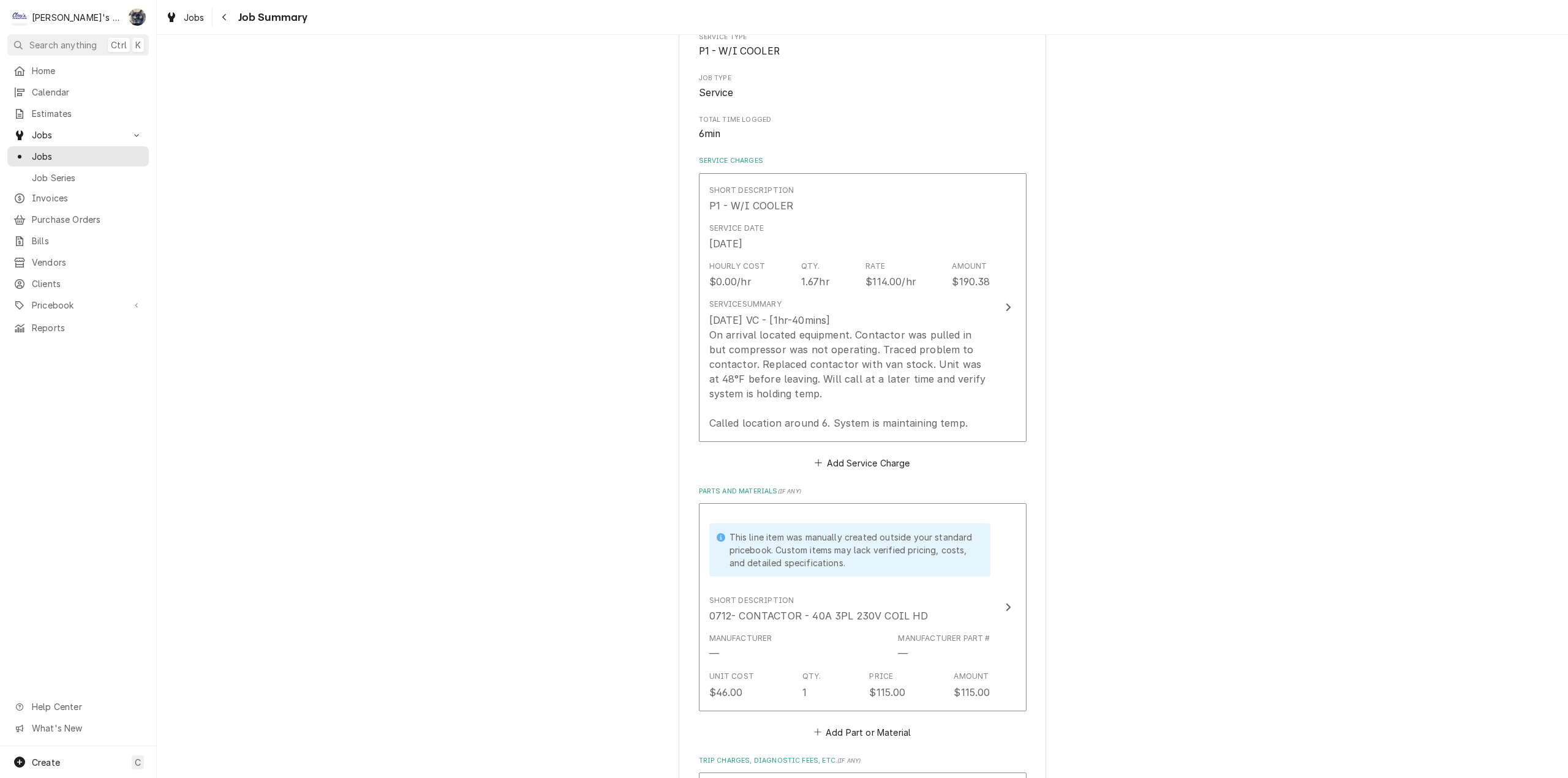
scroll to position [61, 0]
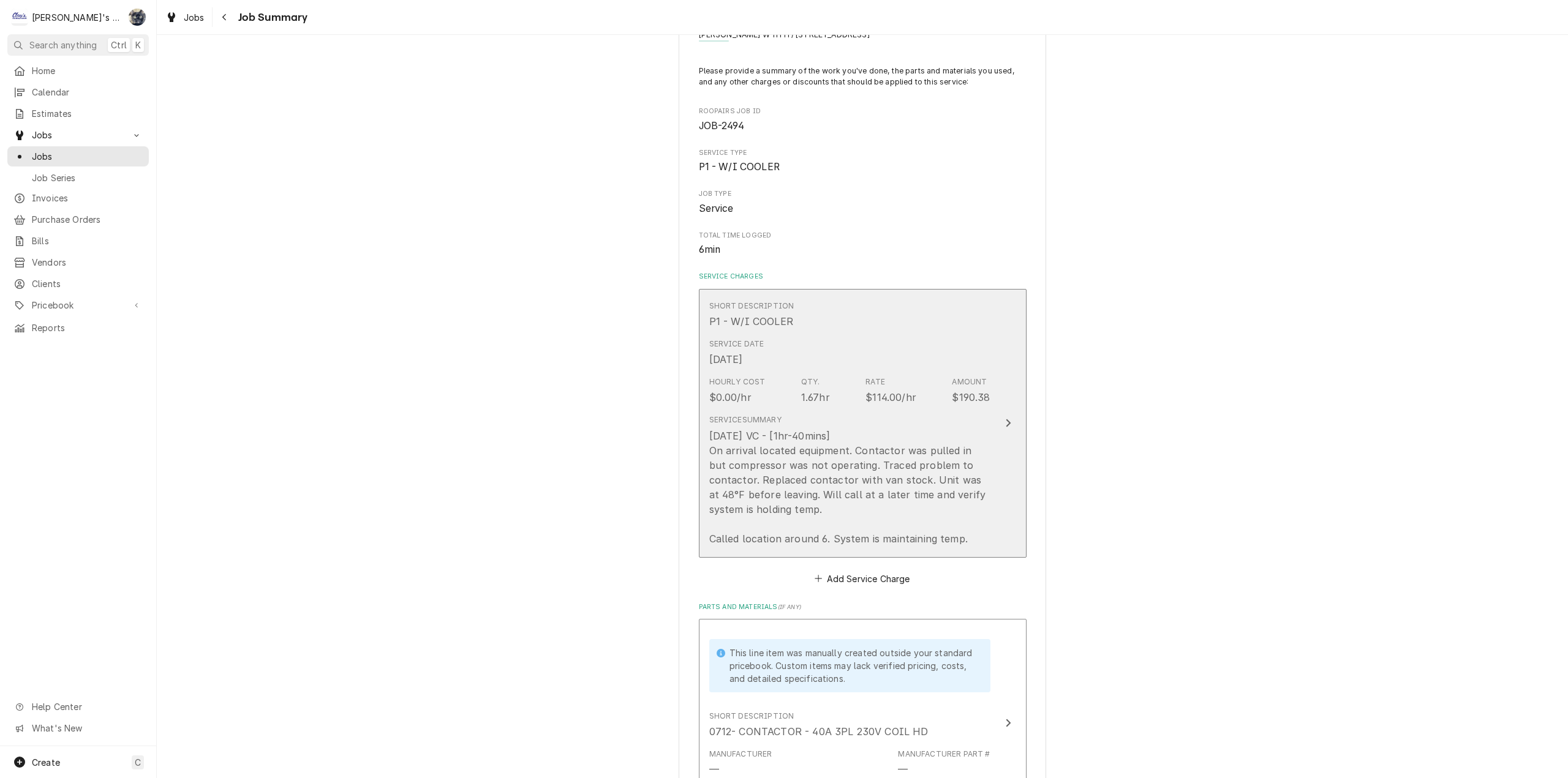
click at [767, 432] on div "[DATE] VC - [1hr-40mins] On arrival located equipment. Contactor was pulled in …" at bounding box center [850, 487] width 281 height 117
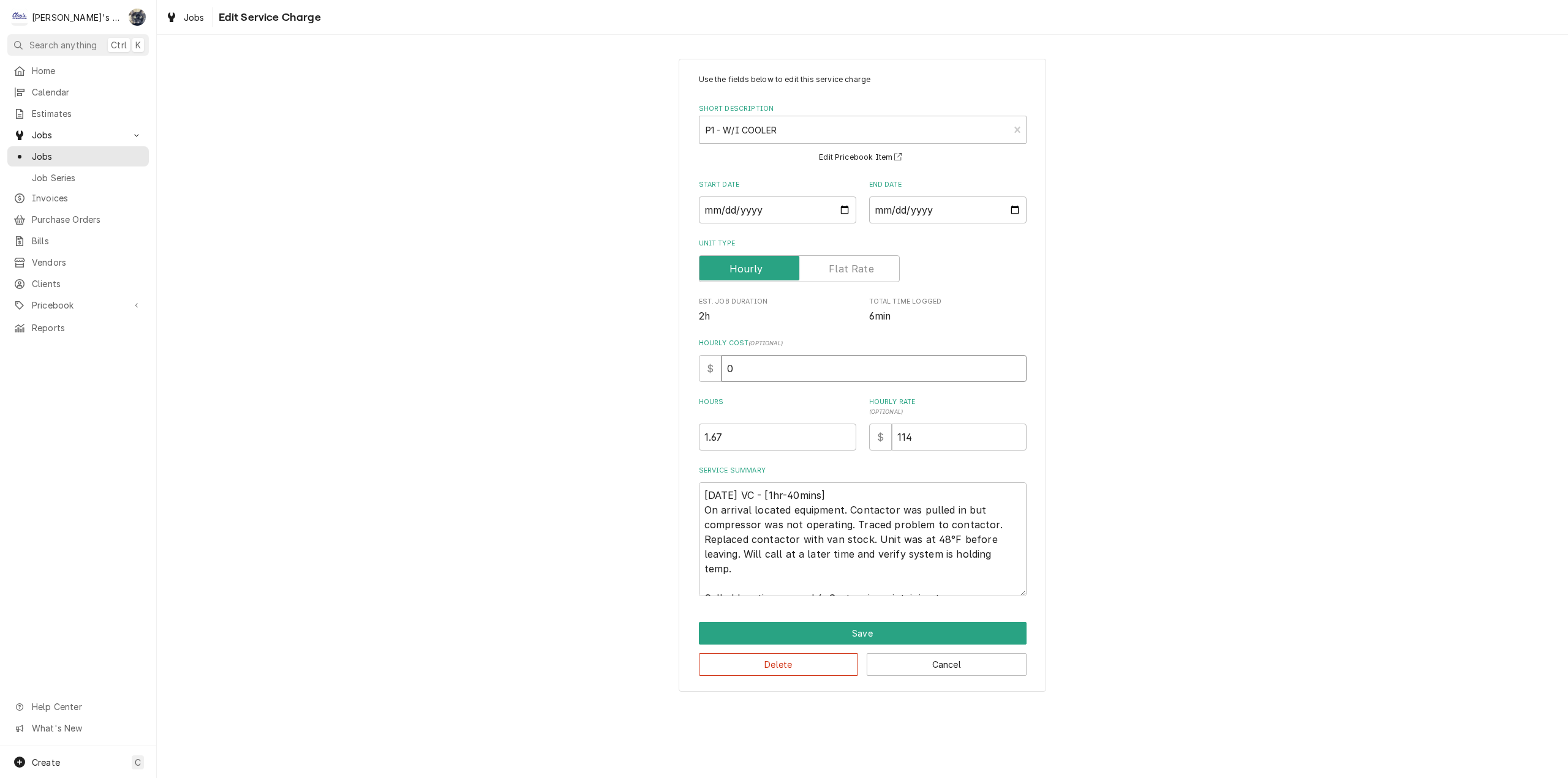
drag, startPoint x: 781, startPoint y: 359, endPoint x: 689, endPoint y: 363, distance: 92.1
click at [689, 364] on div "Use the fields below to edit this service charge Short Description P1 - W/I COO…" at bounding box center [862, 375] width 367 height 633
type textarea "x"
type input "6"
type textarea "x"
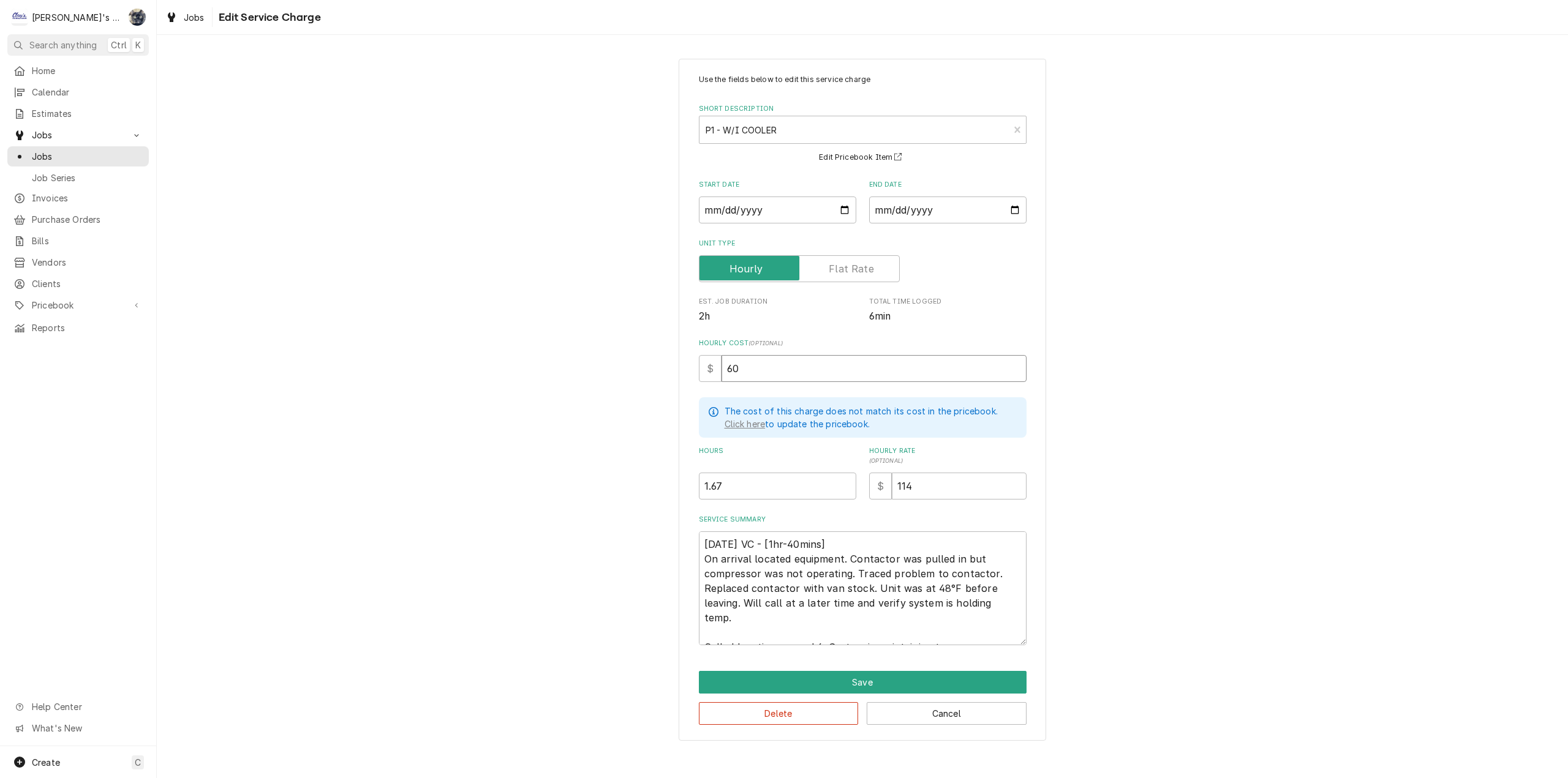
type input "60"
click at [821, 631] on textarea "[DATE] VC - [1hr-40mins] On arrival located equipment. Contactor was pulled in …" at bounding box center [863, 588] width 327 height 114
type textarea "x"
type textarea "[DATE] VC - [1hr-40mins] On arrival located equipment. Contactor was pulled in …"
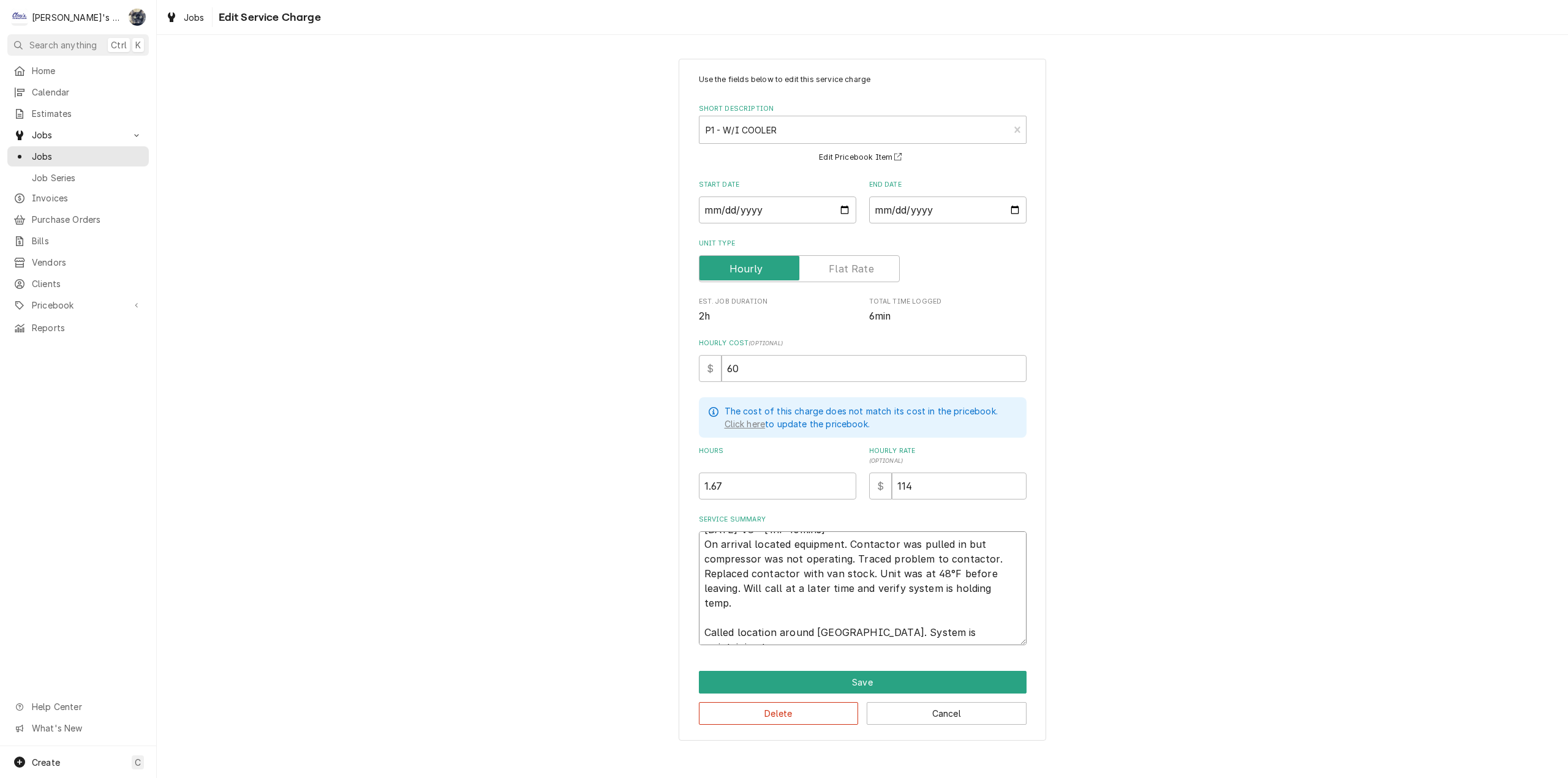
type textarea "x"
type textarea "[DATE] VC - [1hr-40mins] On arrival located equipment. Contactor was pulled in …"
click at [705, 634] on textarea "[DATE] VC - [1hr-40mins] On arrival located equipment. Contactor was pulled in …" at bounding box center [863, 588] width 327 height 114
type textarea "x"
type textarea "[DATE] VC - [1hr-40mins] On arrival located equipment. Contactor was pulled in …"
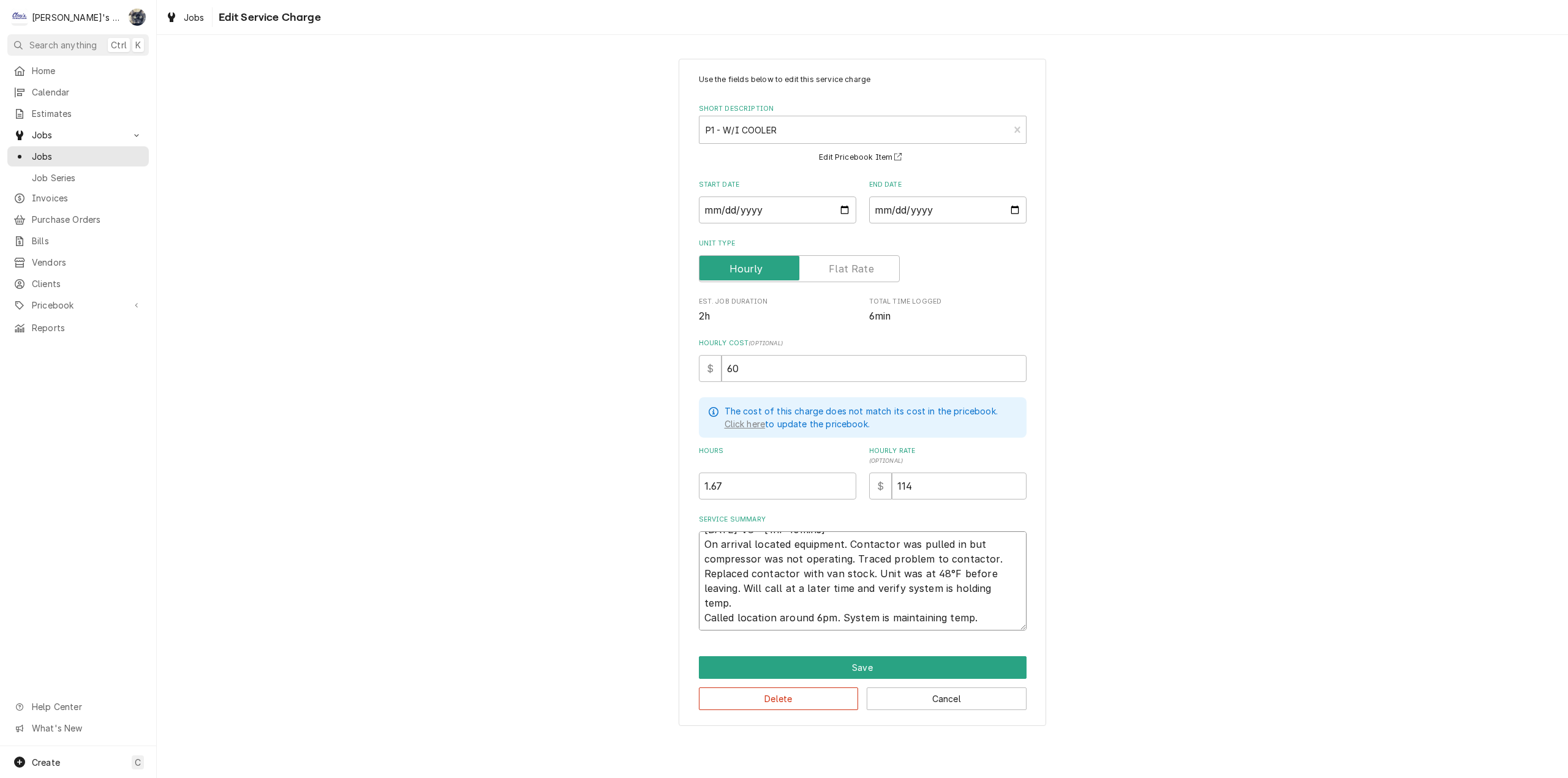
scroll to position [0, 0]
type textarea "x"
type textarea "[DATE] VC - [1hr-40mins] On arrival located equipment. Contactor was pulled in …"
type textarea "x"
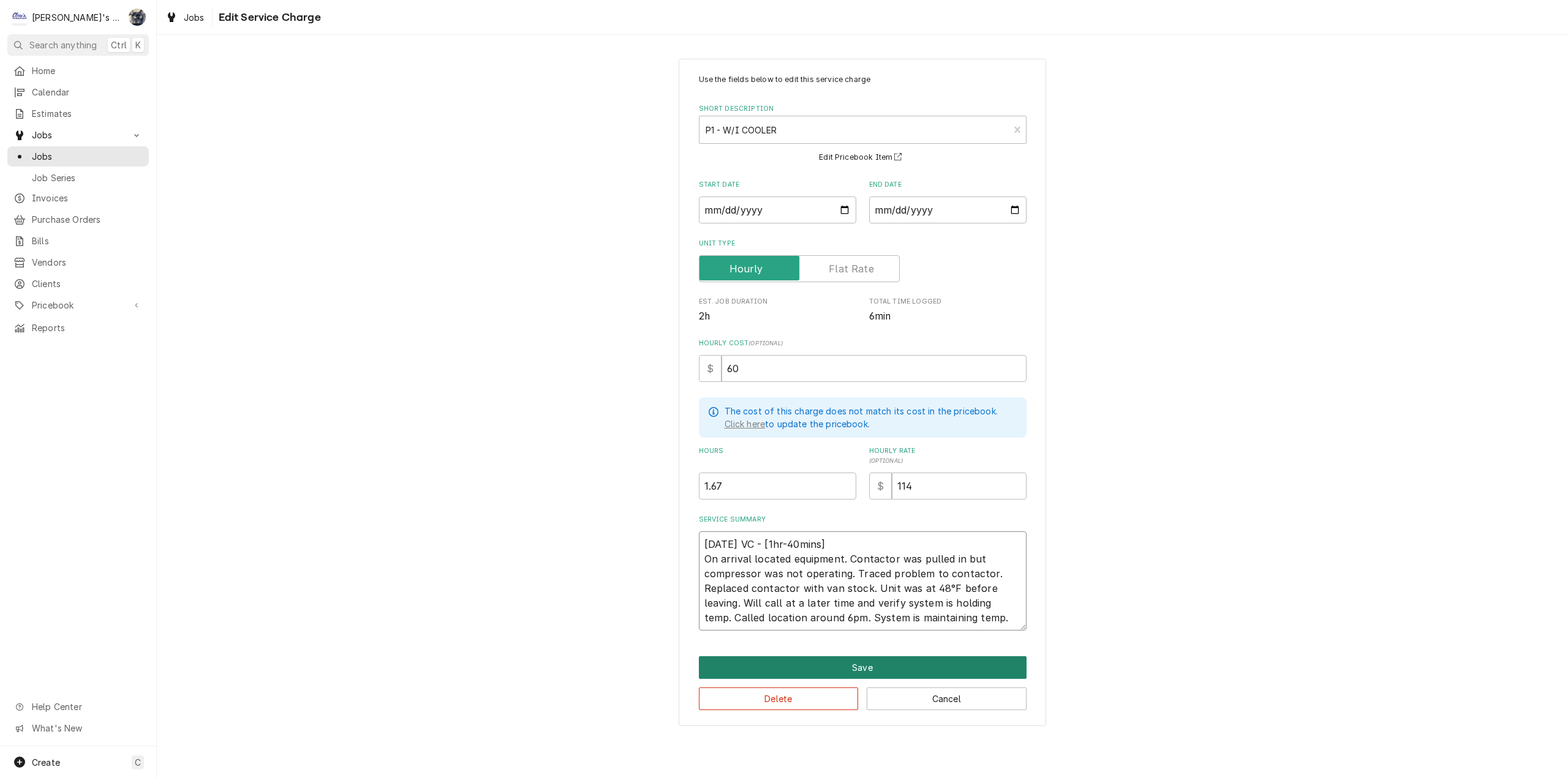
type textarea "[DATE] VC - [1hr-40mins] On arrival located equipment. Contactor was pulled in …"
click at [915, 666] on button "Save" at bounding box center [863, 667] width 327 height 23
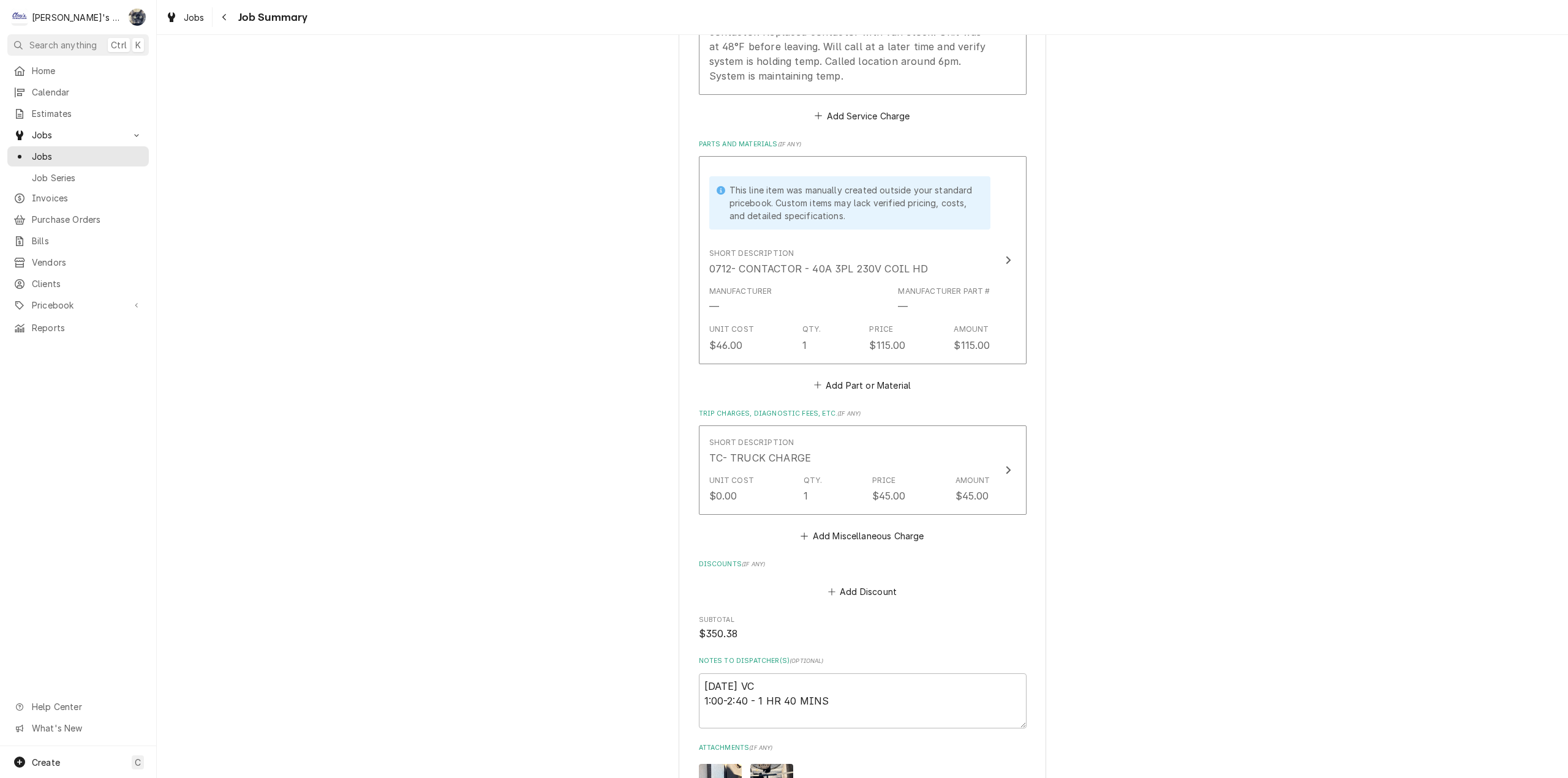
scroll to position [612, 0]
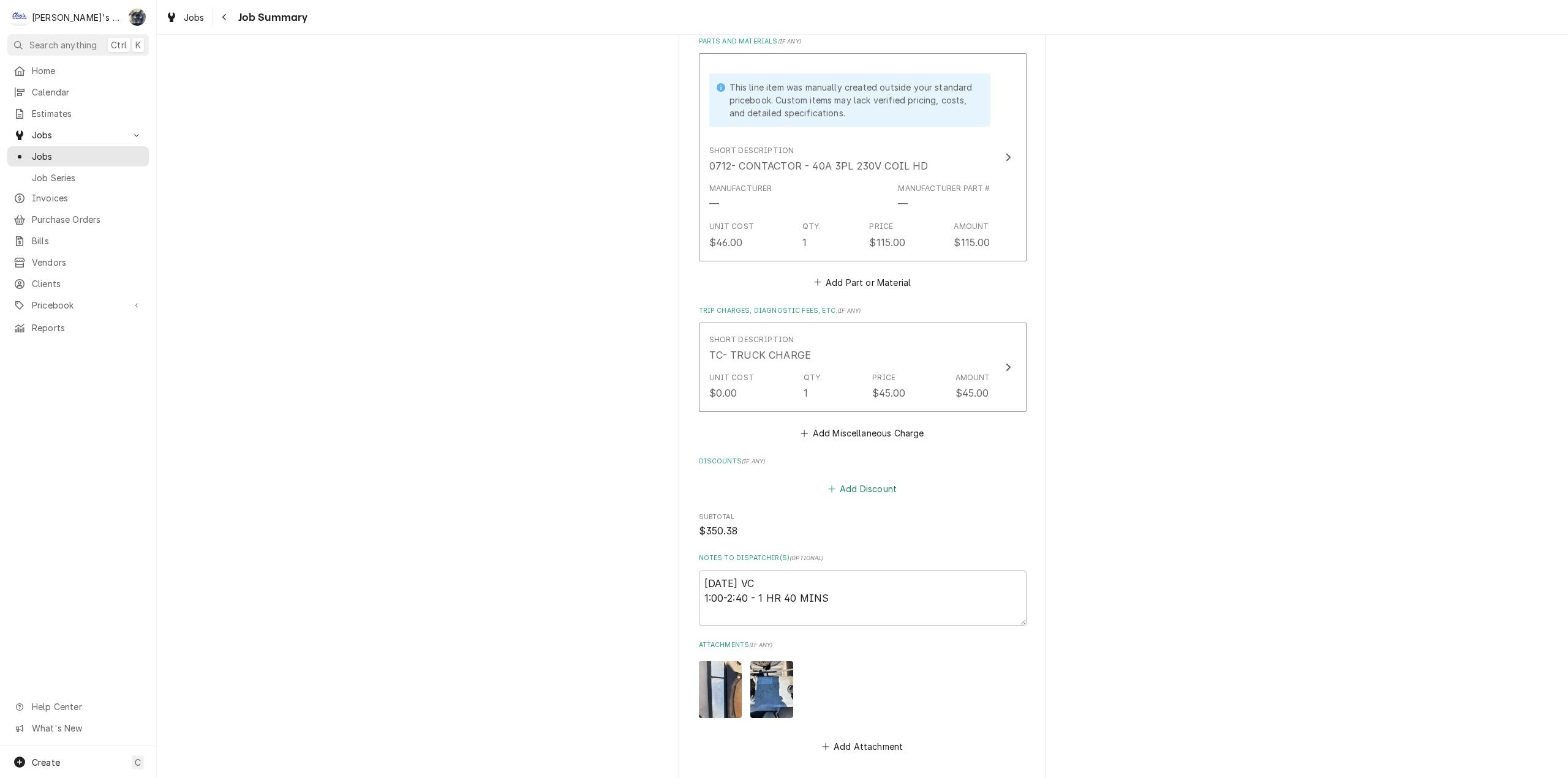
click at [855, 497] on button "Add Discount" at bounding box center [862, 488] width 73 height 17
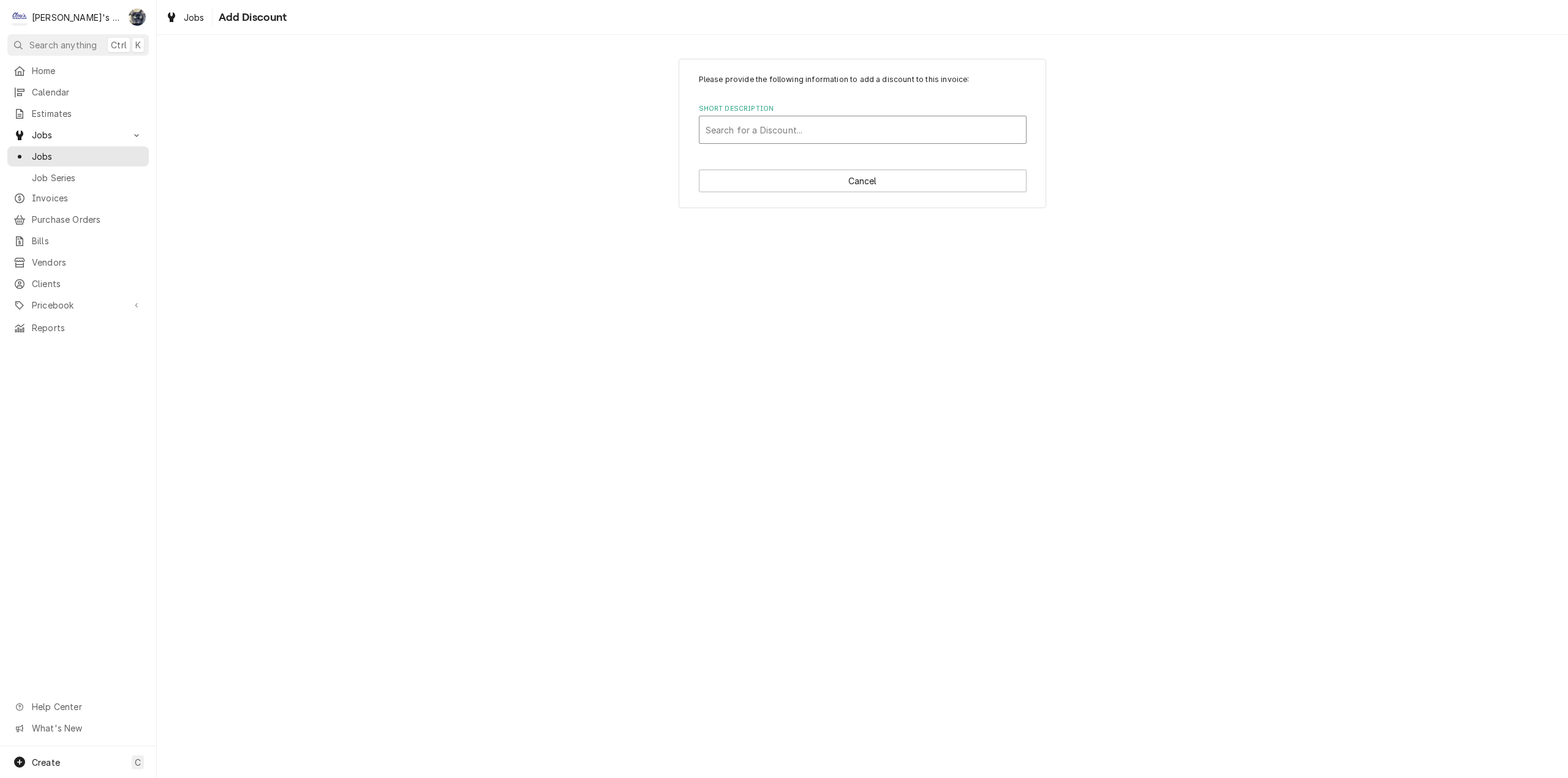
click at [794, 138] on div "Short Description" at bounding box center [862, 130] width 314 height 22
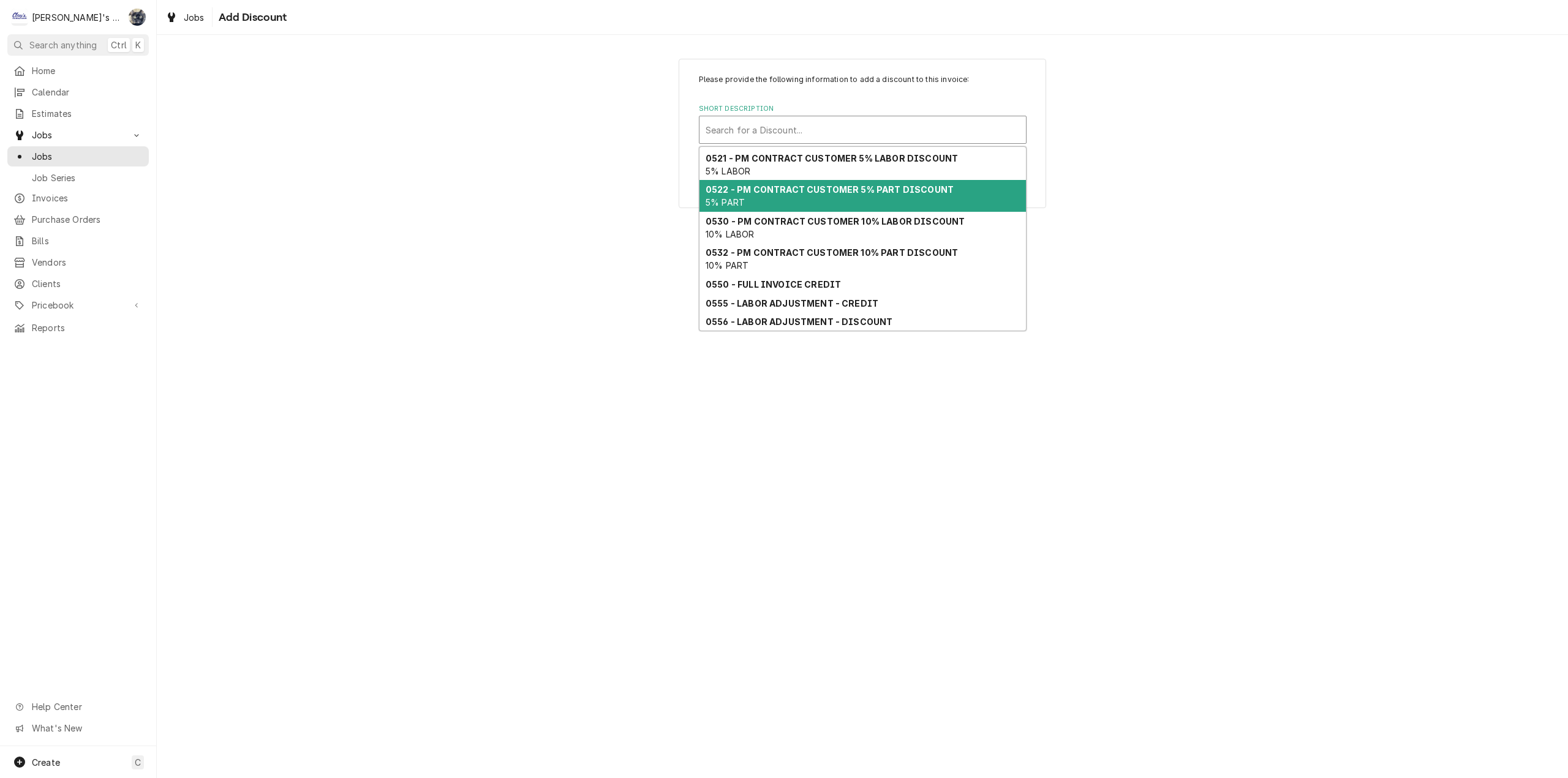
scroll to position [81, 0]
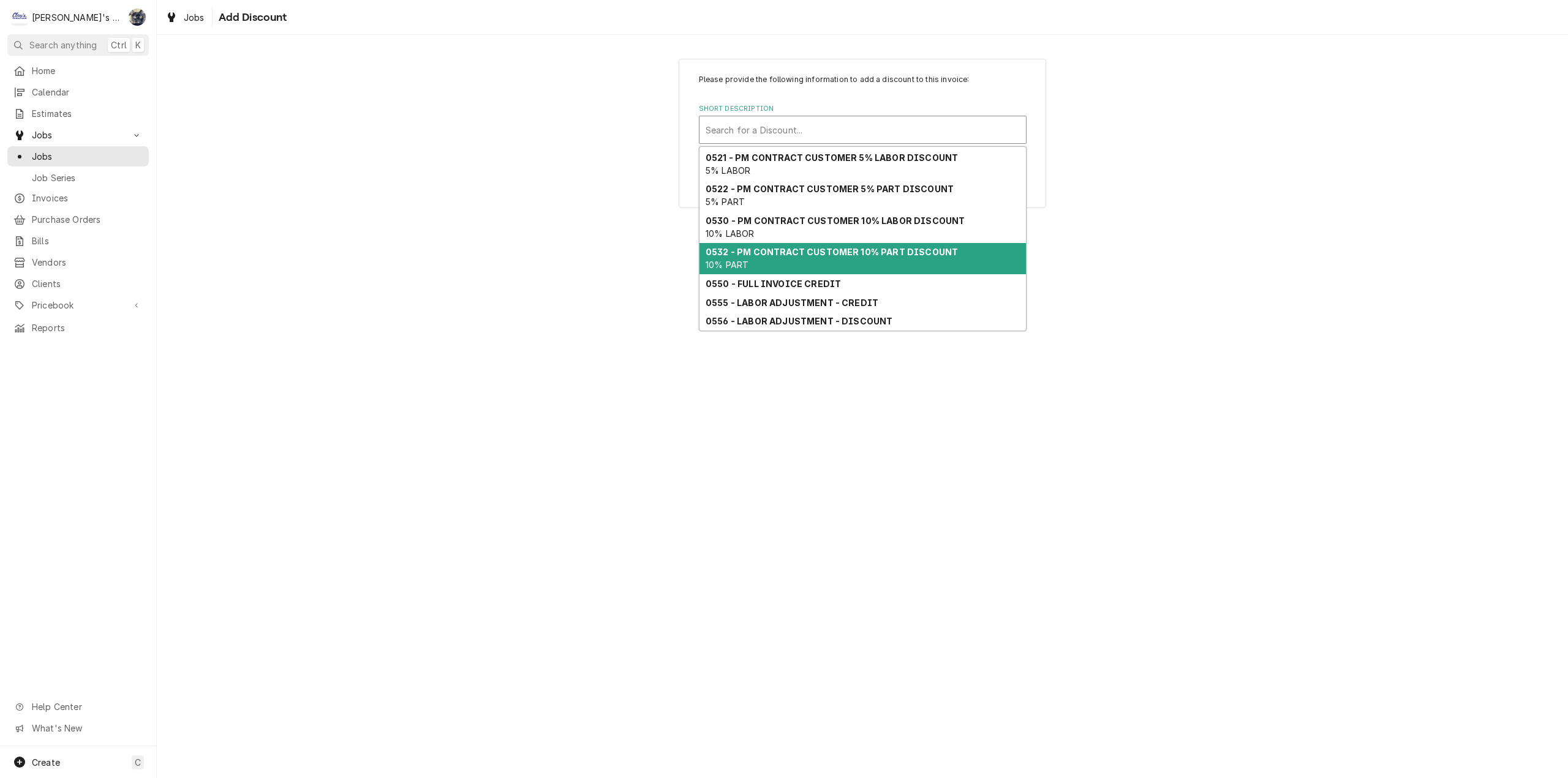
click at [806, 253] on strong "0532 - PM CONTRACT CUSTOMER 10% PART DISCOUNT" at bounding box center [831, 251] width 252 height 10
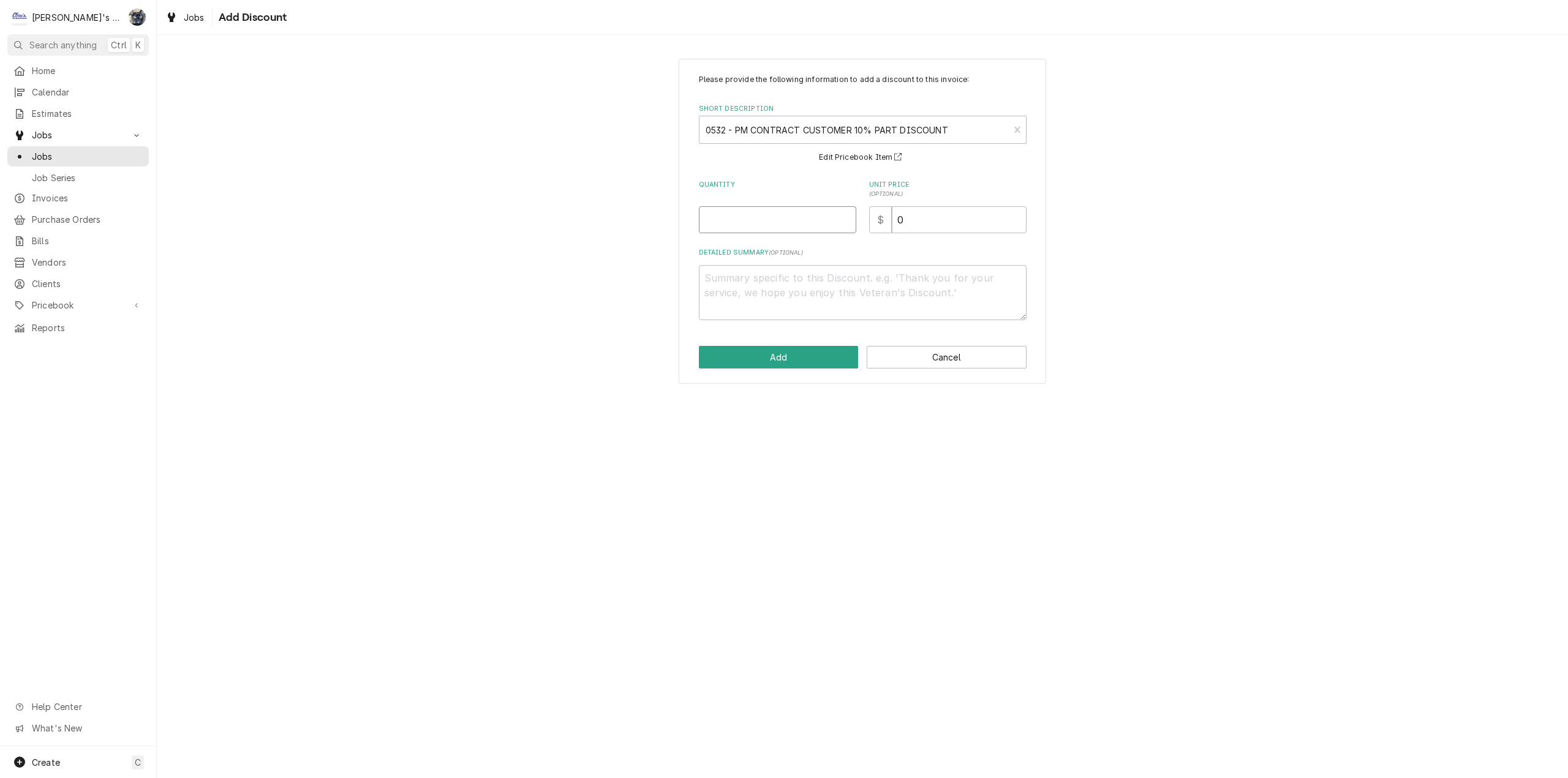
click at [757, 213] on input "Quantity" at bounding box center [778, 220] width 157 height 27
type textarea "x"
type input "1"
click at [790, 362] on button "Add" at bounding box center [778, 357] width 160 height 23
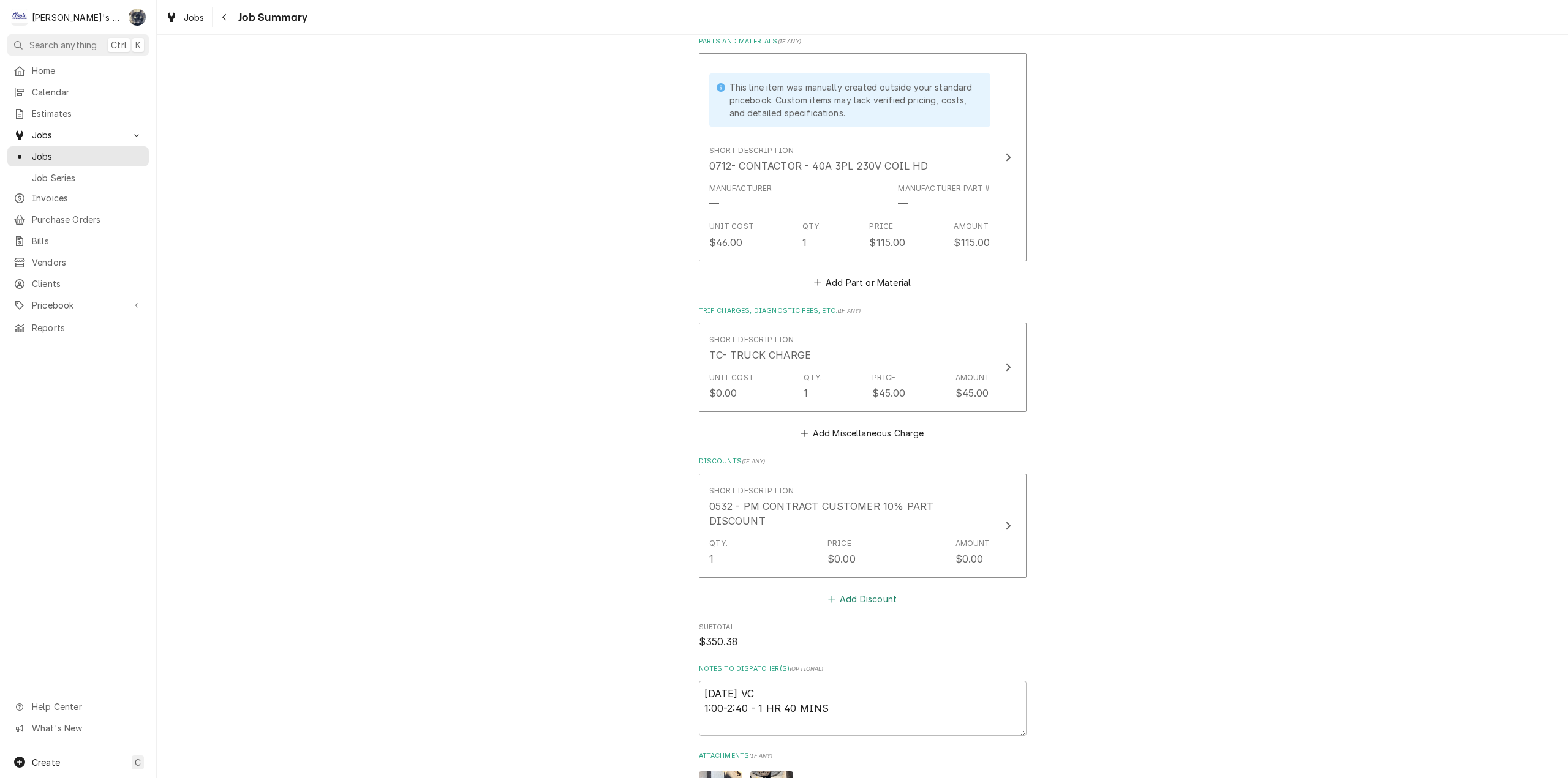
click at [846, 592] on button "Add Discount" at bounding box center [862, 599] width 73 height 17
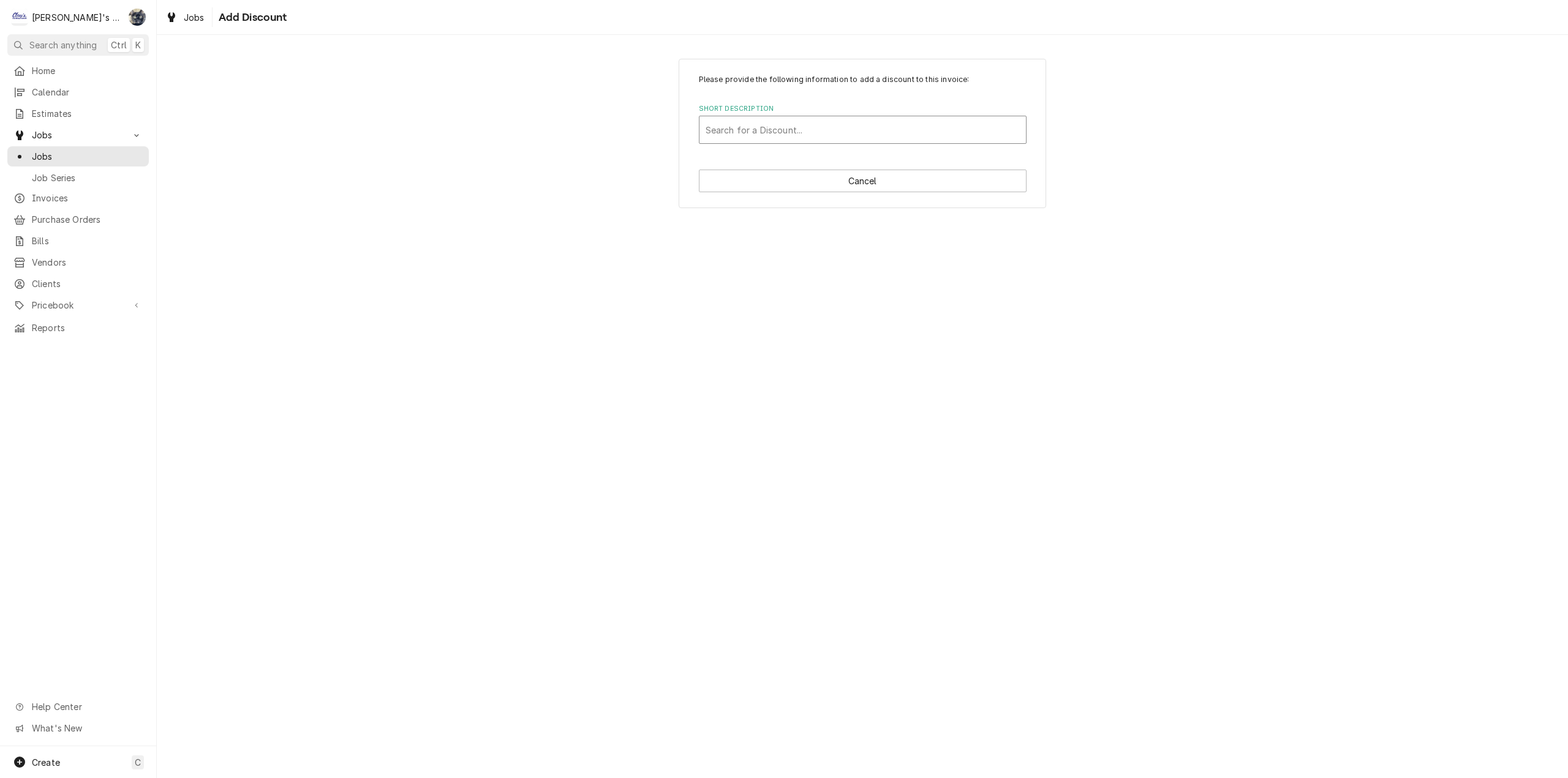
click at [770, 142] on div "Search for a Discount..." at bounding box center [863, 129] width 327 height 27
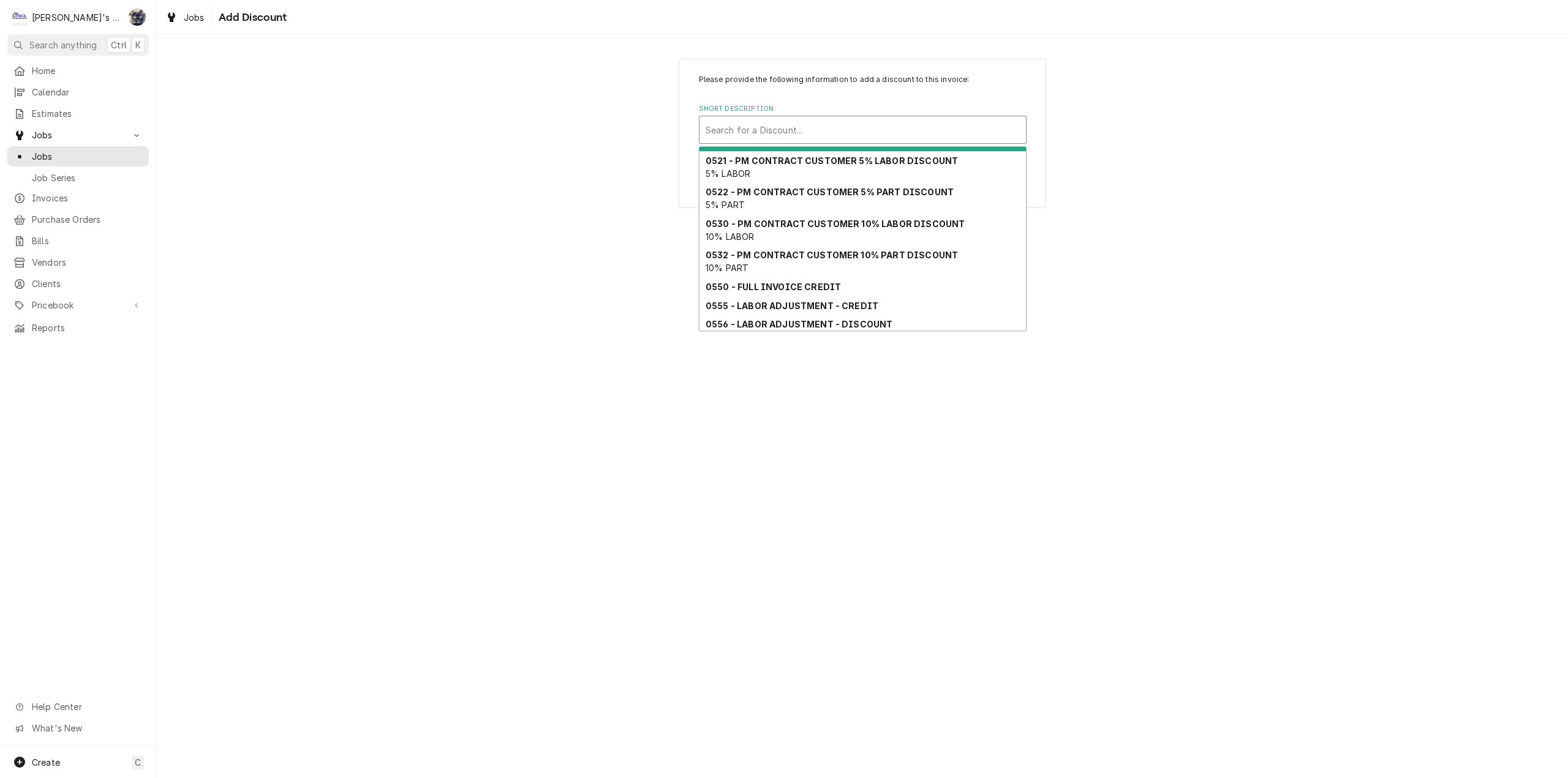
scroll to position [81, 0]
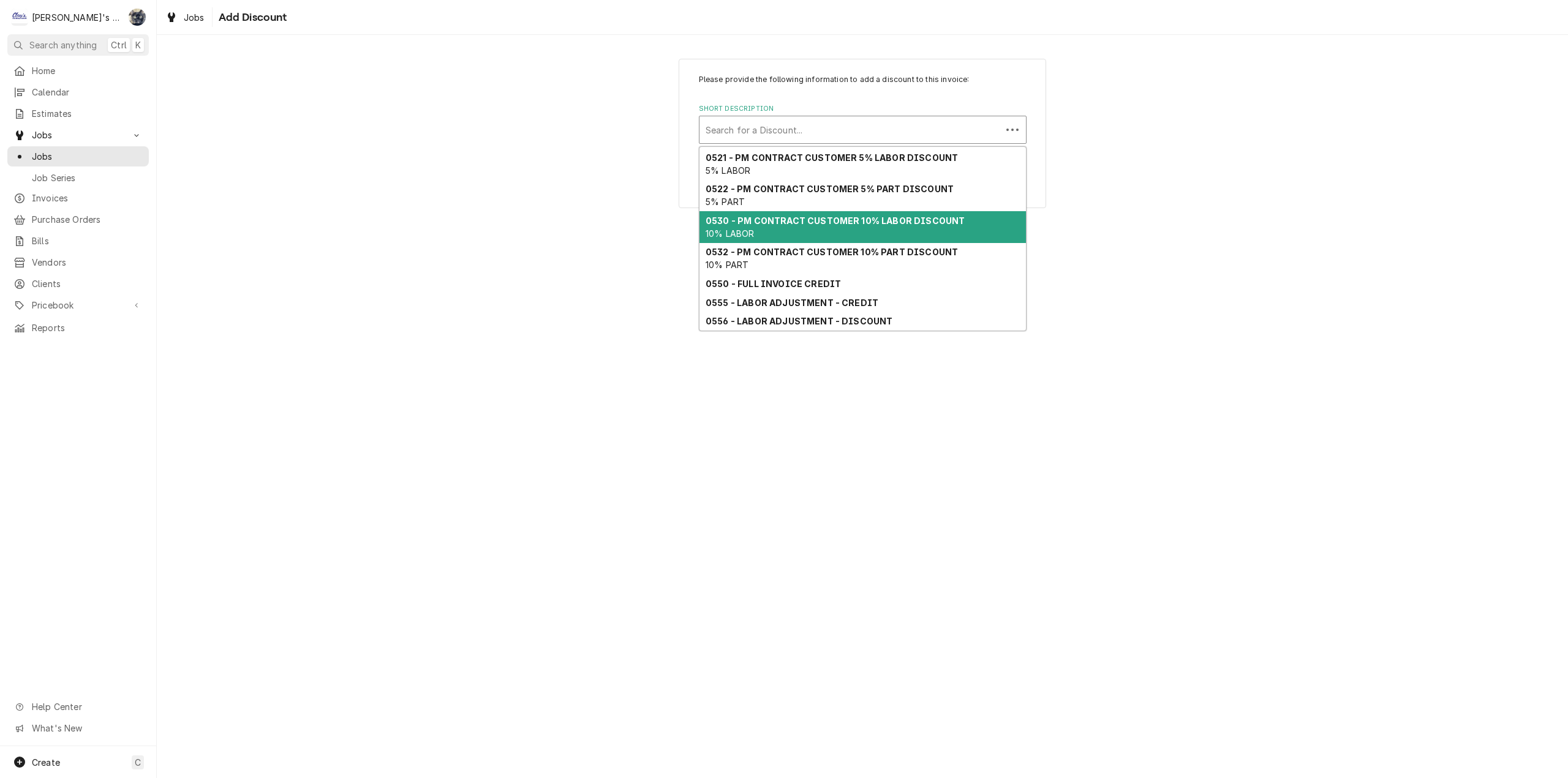
click at [785, 220] on strong "0530 - PM CONTRACT CUSTOMER 10% LABOR DISCOUNT" at bounding box center [834, 220] width 259 height 10
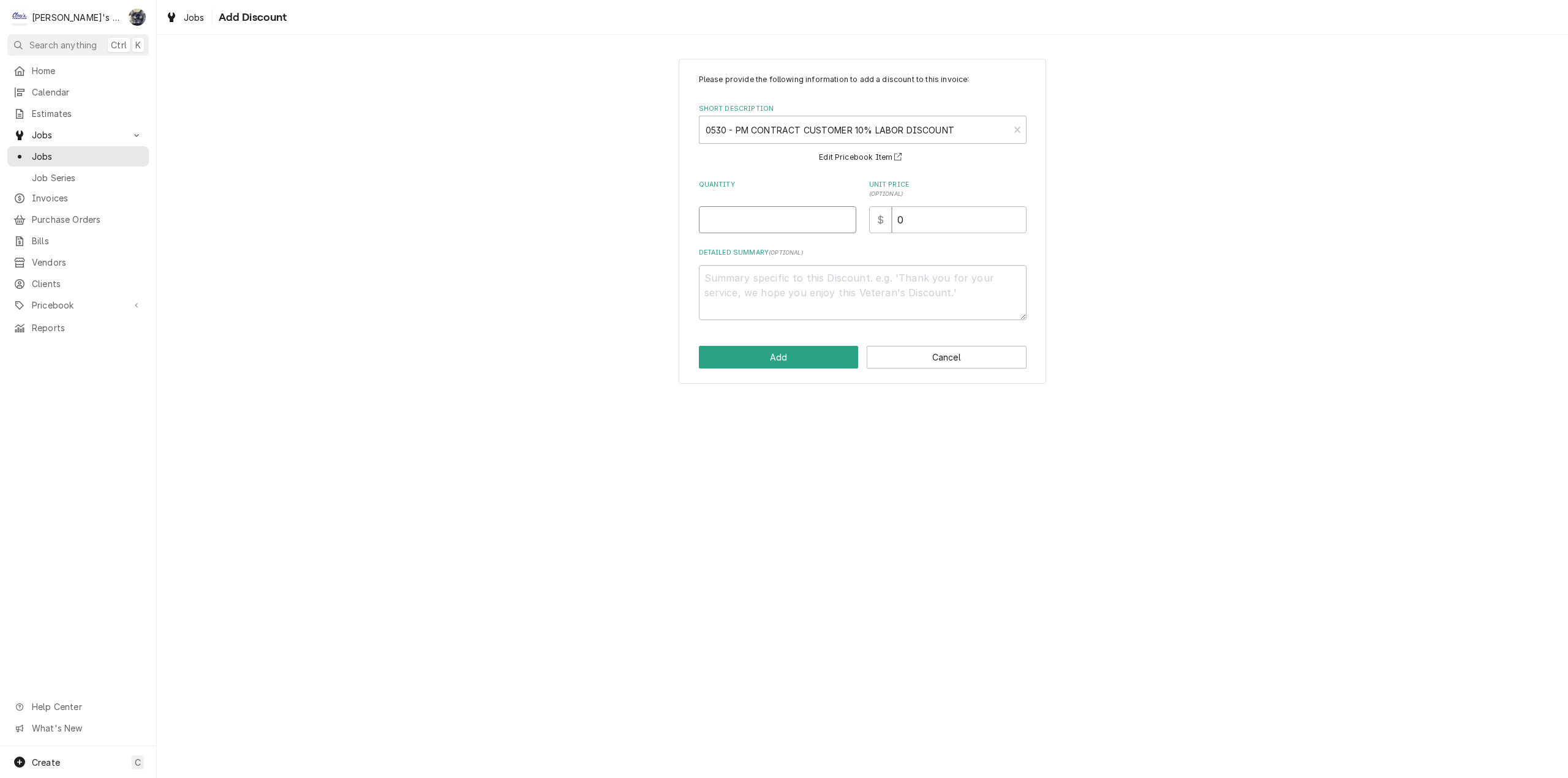
click at [773, 206] on input "Quantity" at bounding box center [778, 220] width 157 height 27
type textarea "x"
type input "1"
click at [796, 347] on button "Add" at bounding box center [778, 357] width 160 height 23
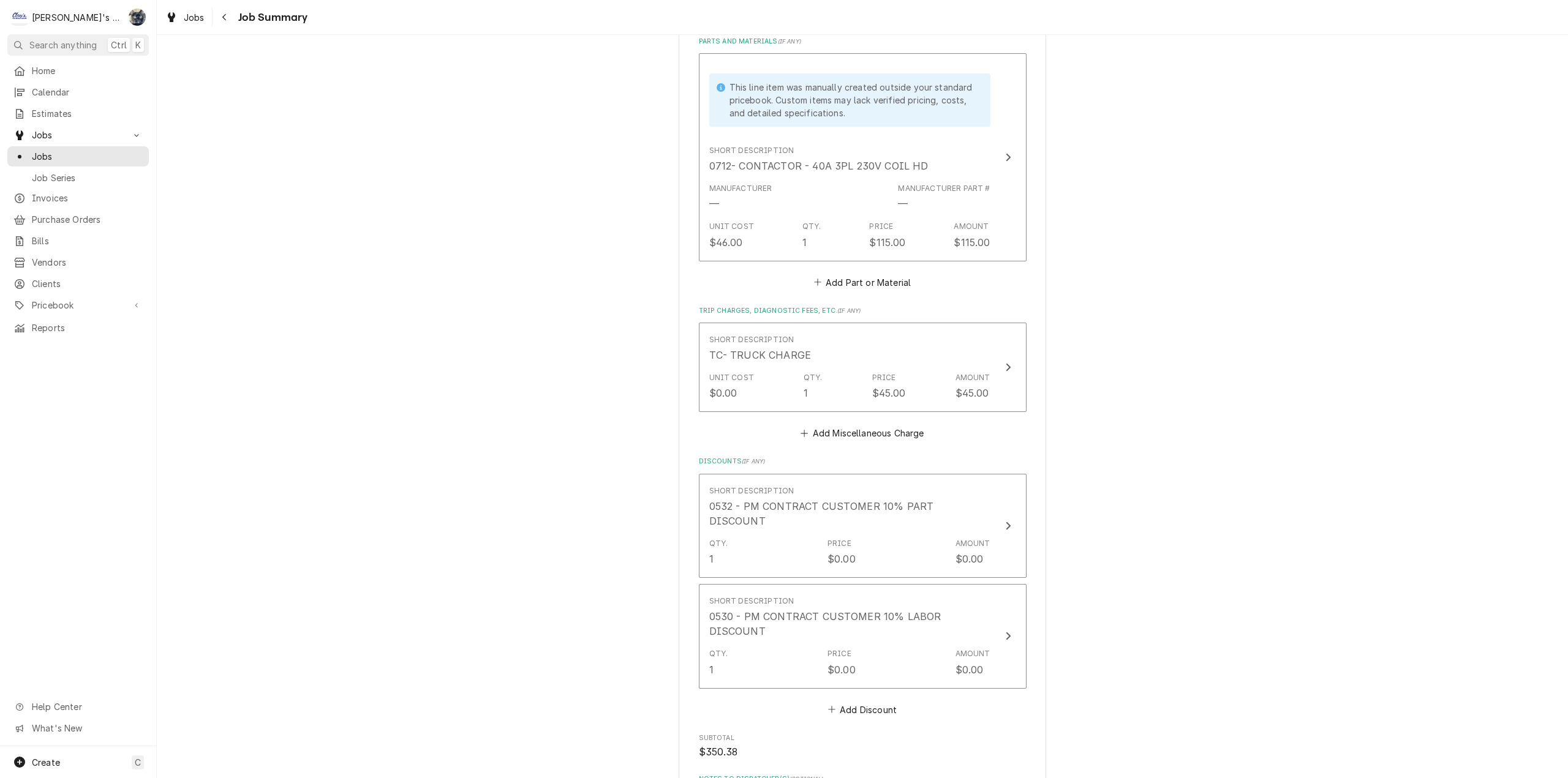
scroll to position [985, 0]
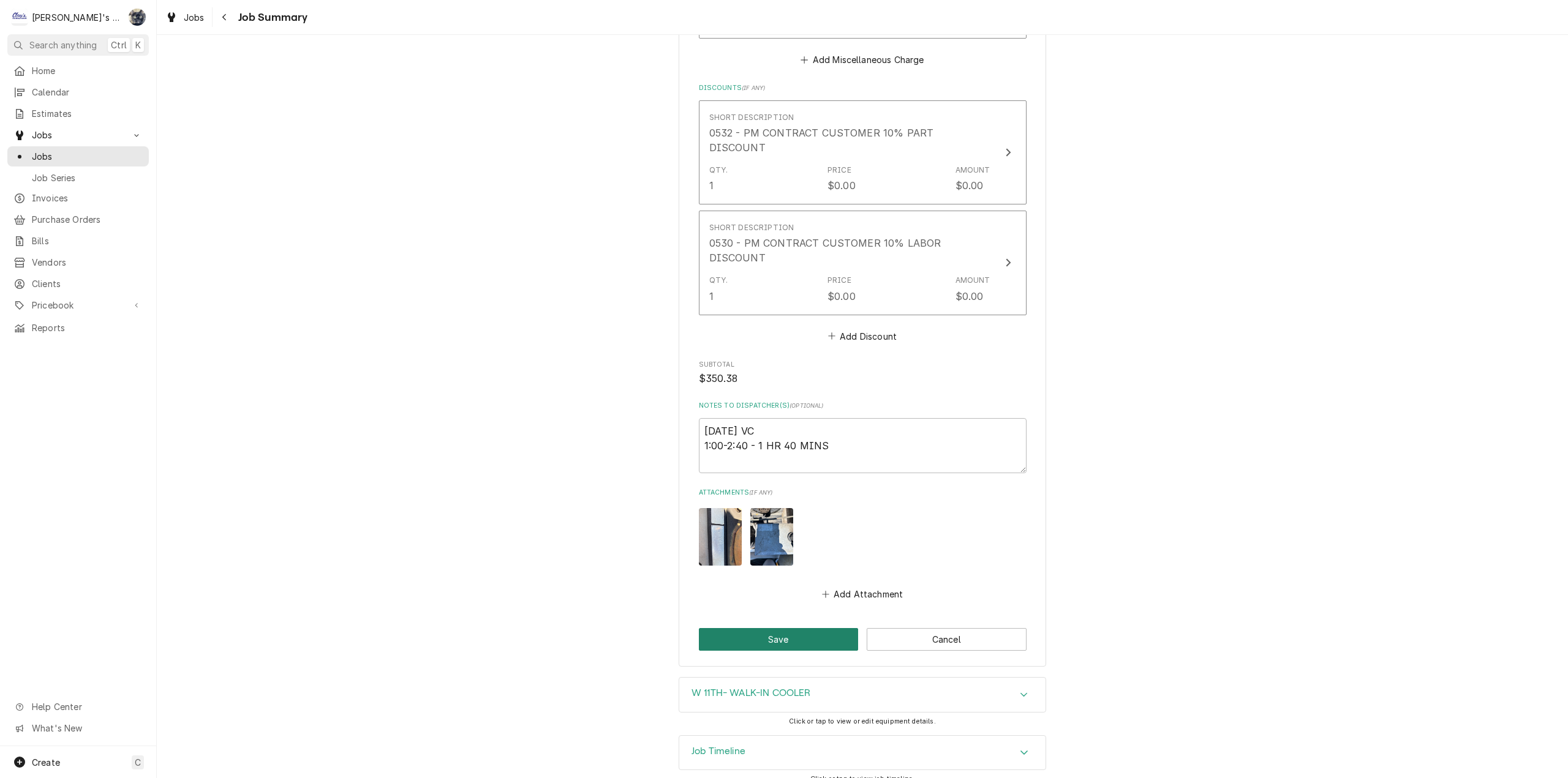
click at [794, 633] on button "Save" at bounding box center [778, 639] width 160 height 23
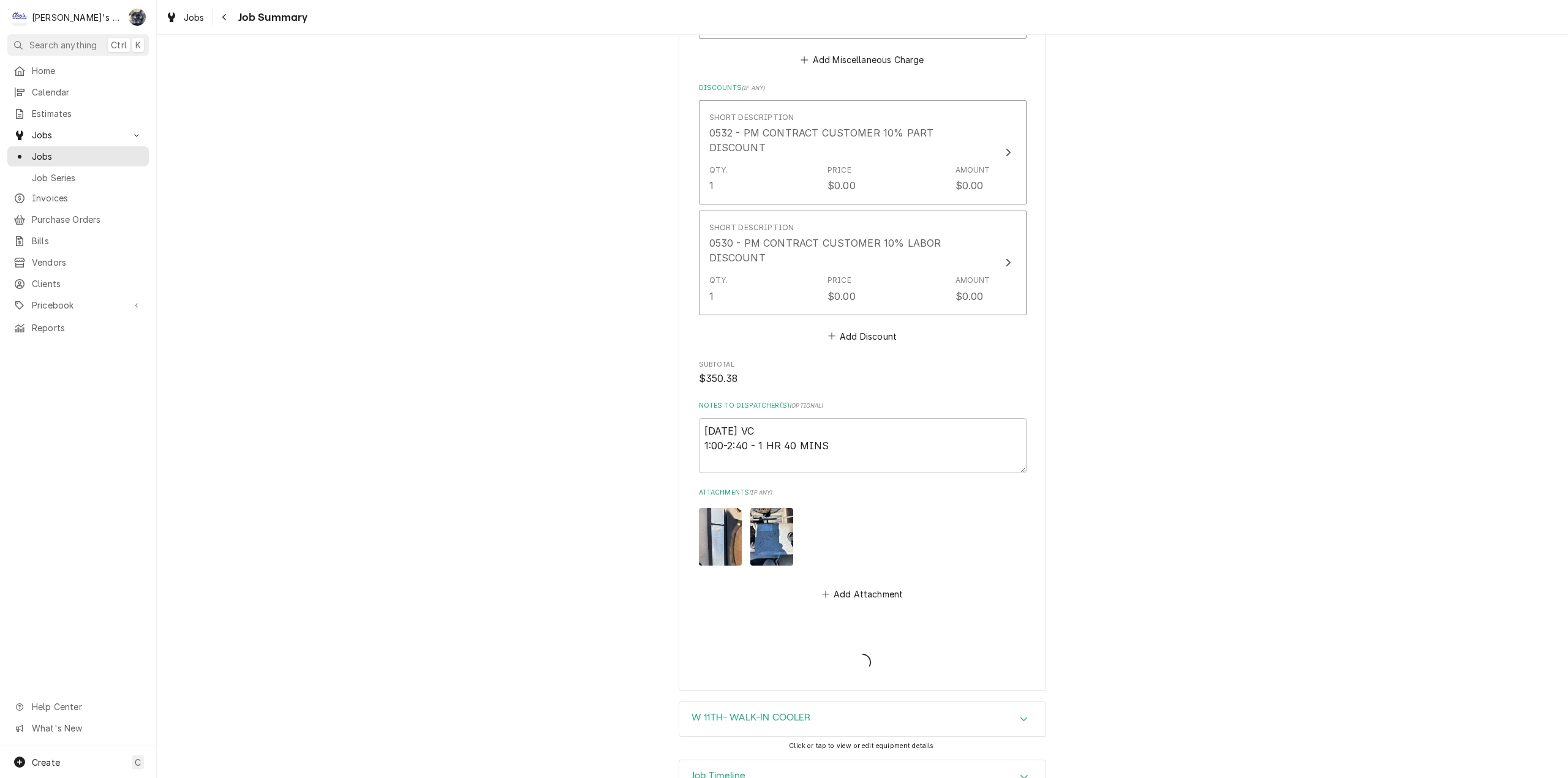
type textarea "x"
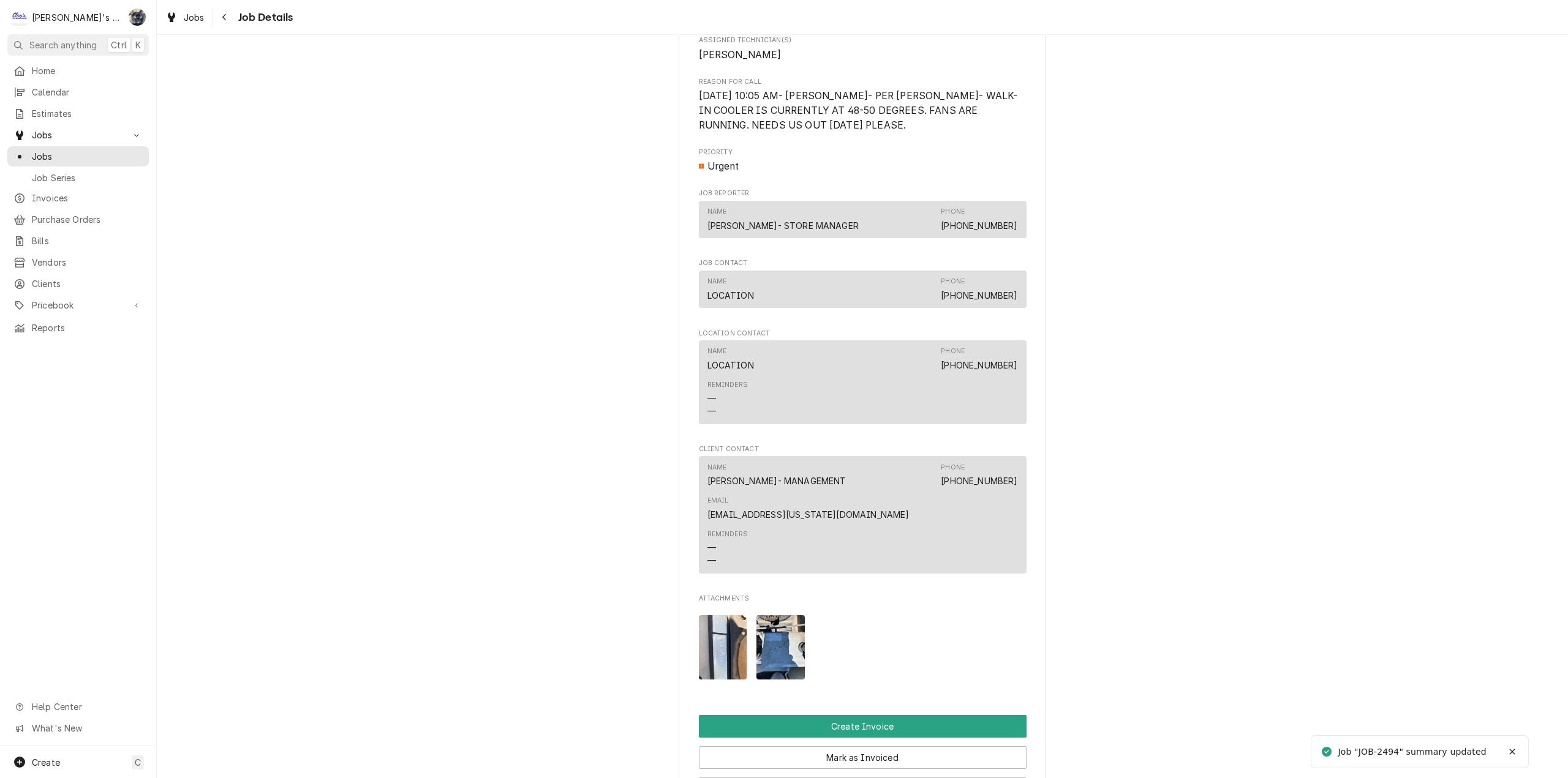
scroll to position [1160, 0]
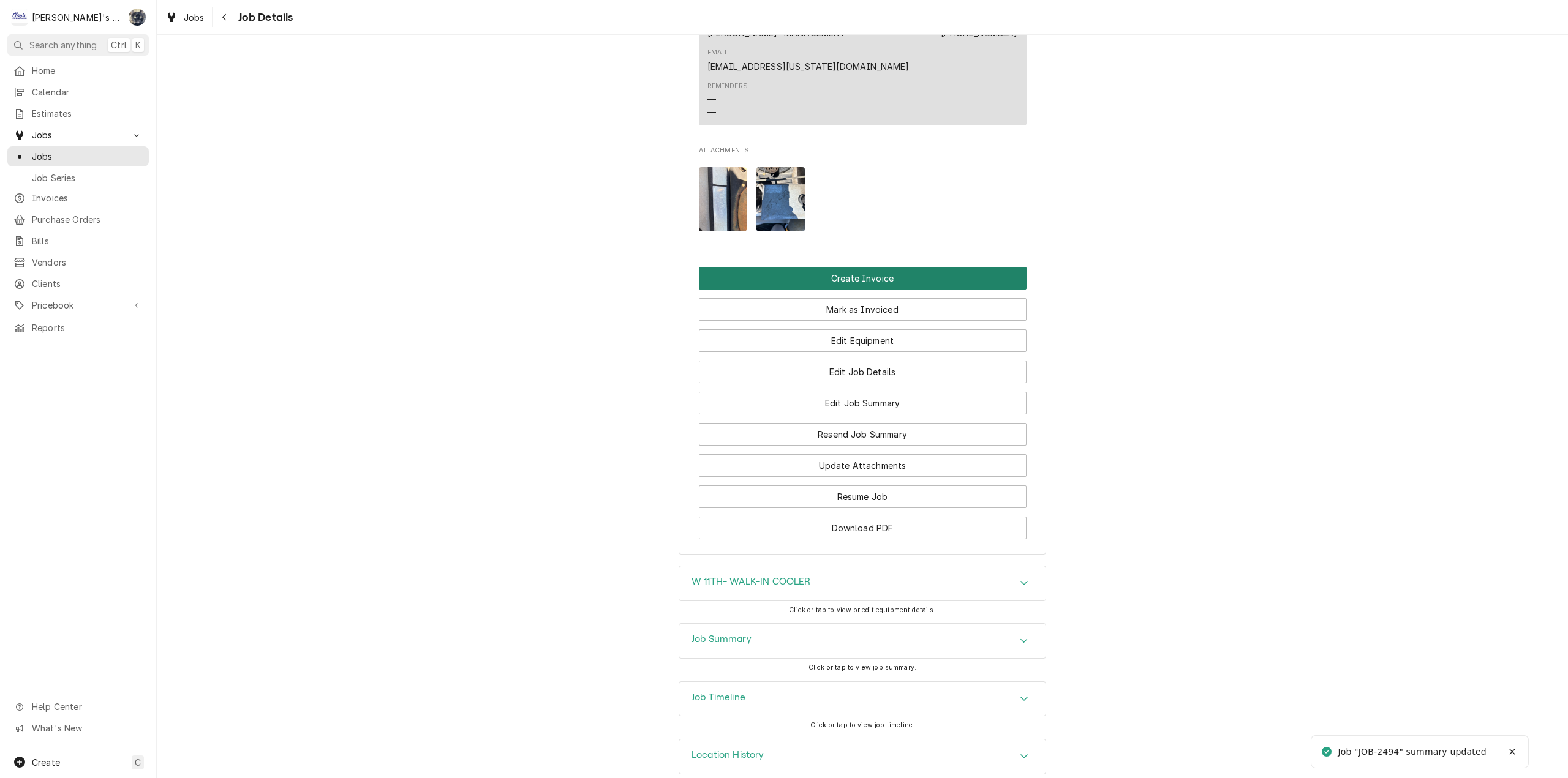
click at [856, 267] on button "Create Invoice" at bounding box center [863, 278] width 327 height 23
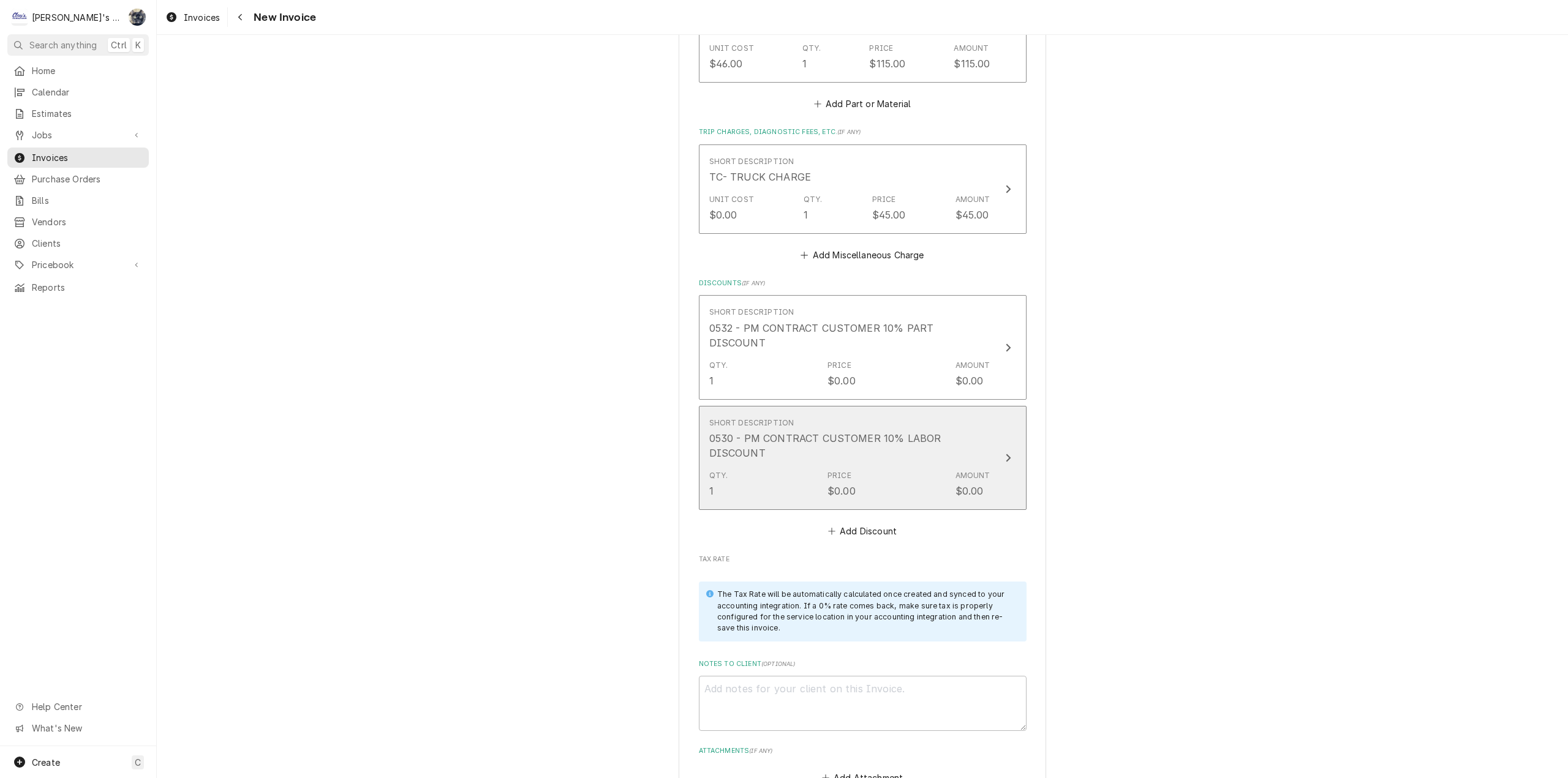
scroll to position [1714, 0]
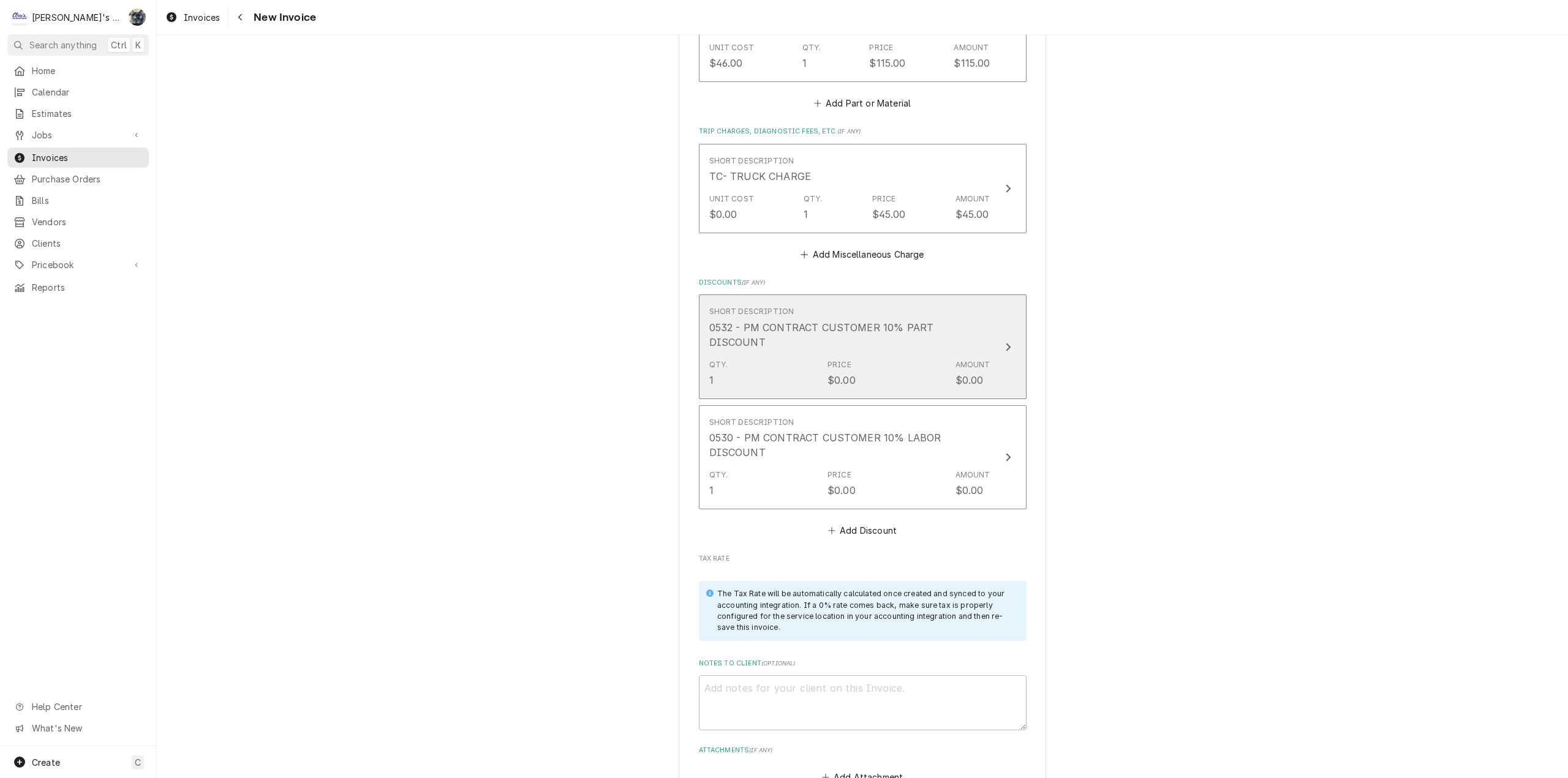
click at [845, 354] on div "Qty. 1 Price $0.00 Amount $0.00" at bounding box center [850, 373] width 281 height 38
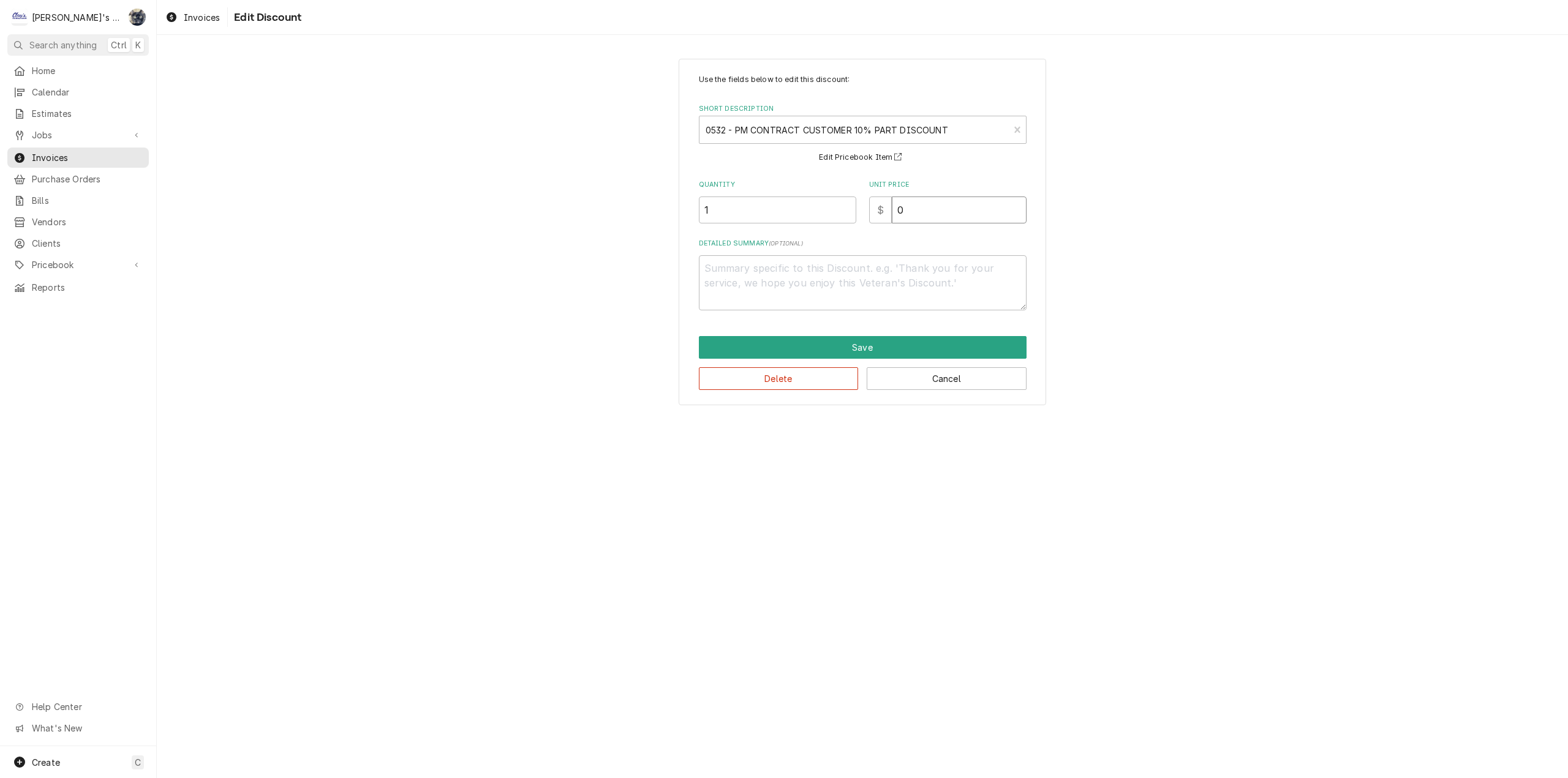
drag, startPoint x: 912, startPoint y: 219, endPoint x: 877, endPoint y: 225, distance: 35.5
click at [877, 225] on div "Use the fields below to edit this discount: Short Description 0532 - PM CONTRAC…" at bounding box center [863, 192] width 327 height 236
type textarea "x"
type input "1"
type textarea "x"
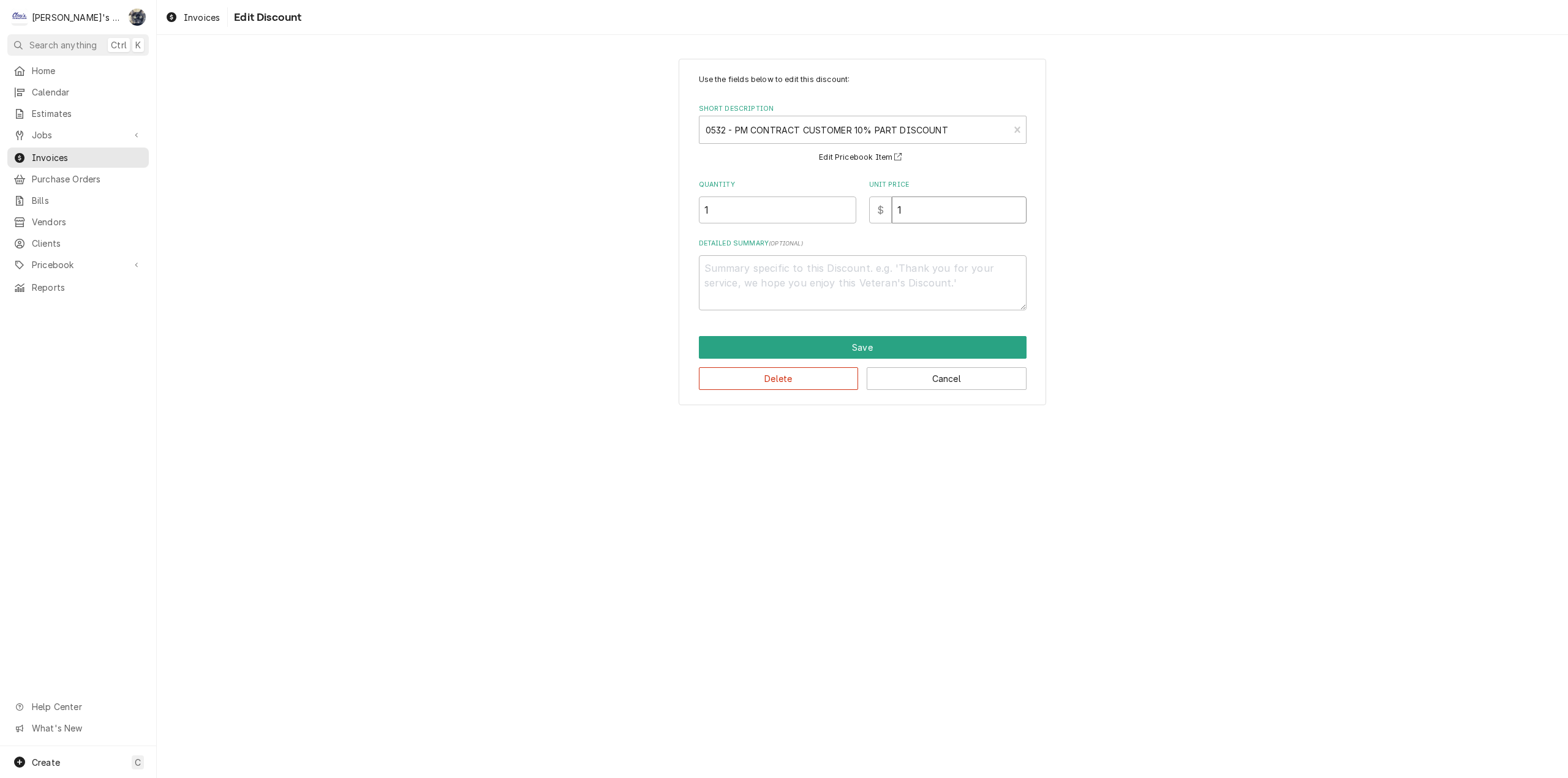
type input "11"
type textarea "x"
type input "11.5"
type textarea "x"
type input "11.50"
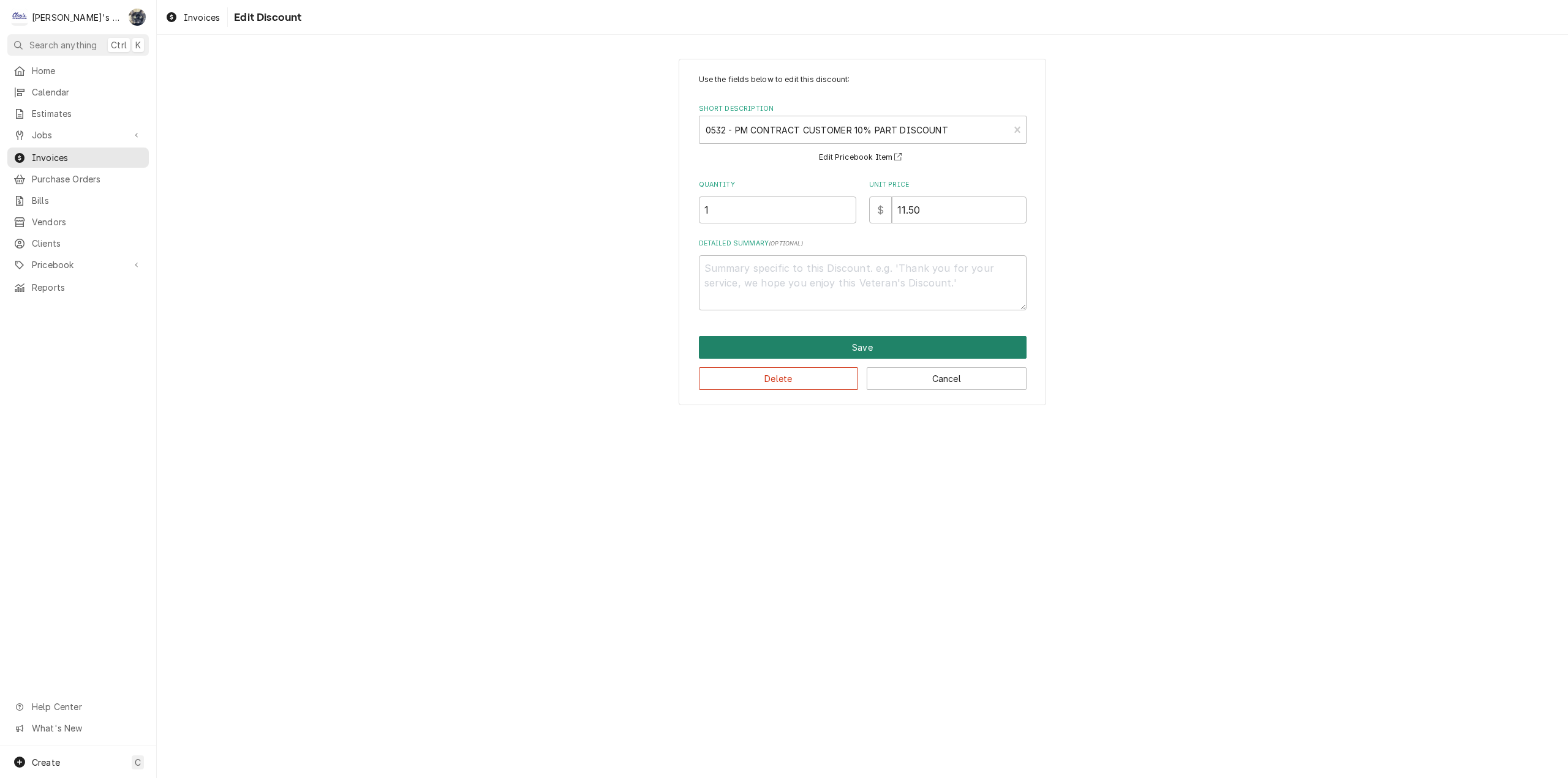
click at [874, 344] on button "Save" at bounding box center [863, 347] width 327 height 23
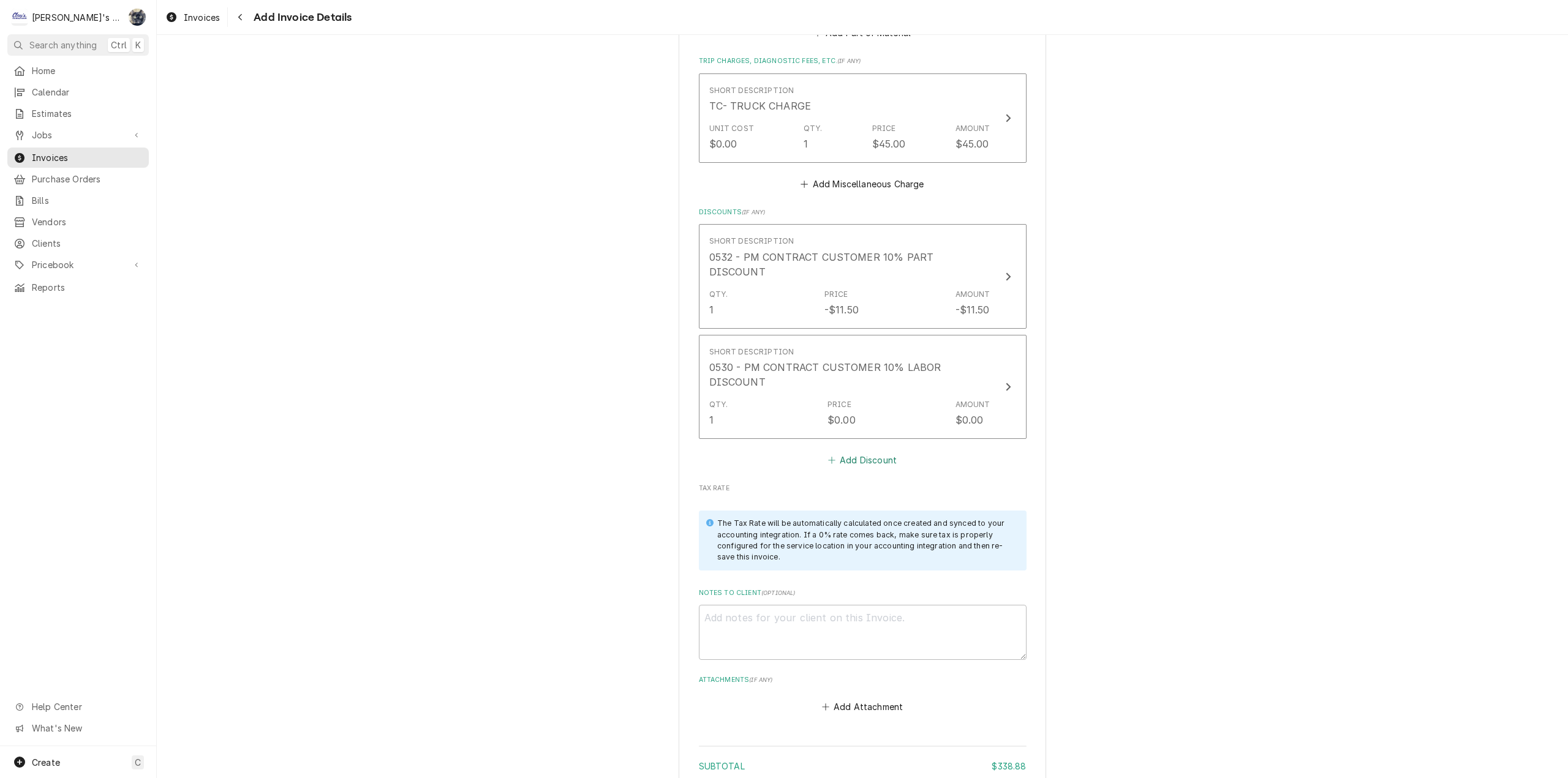
scroll to position [1883, 0]
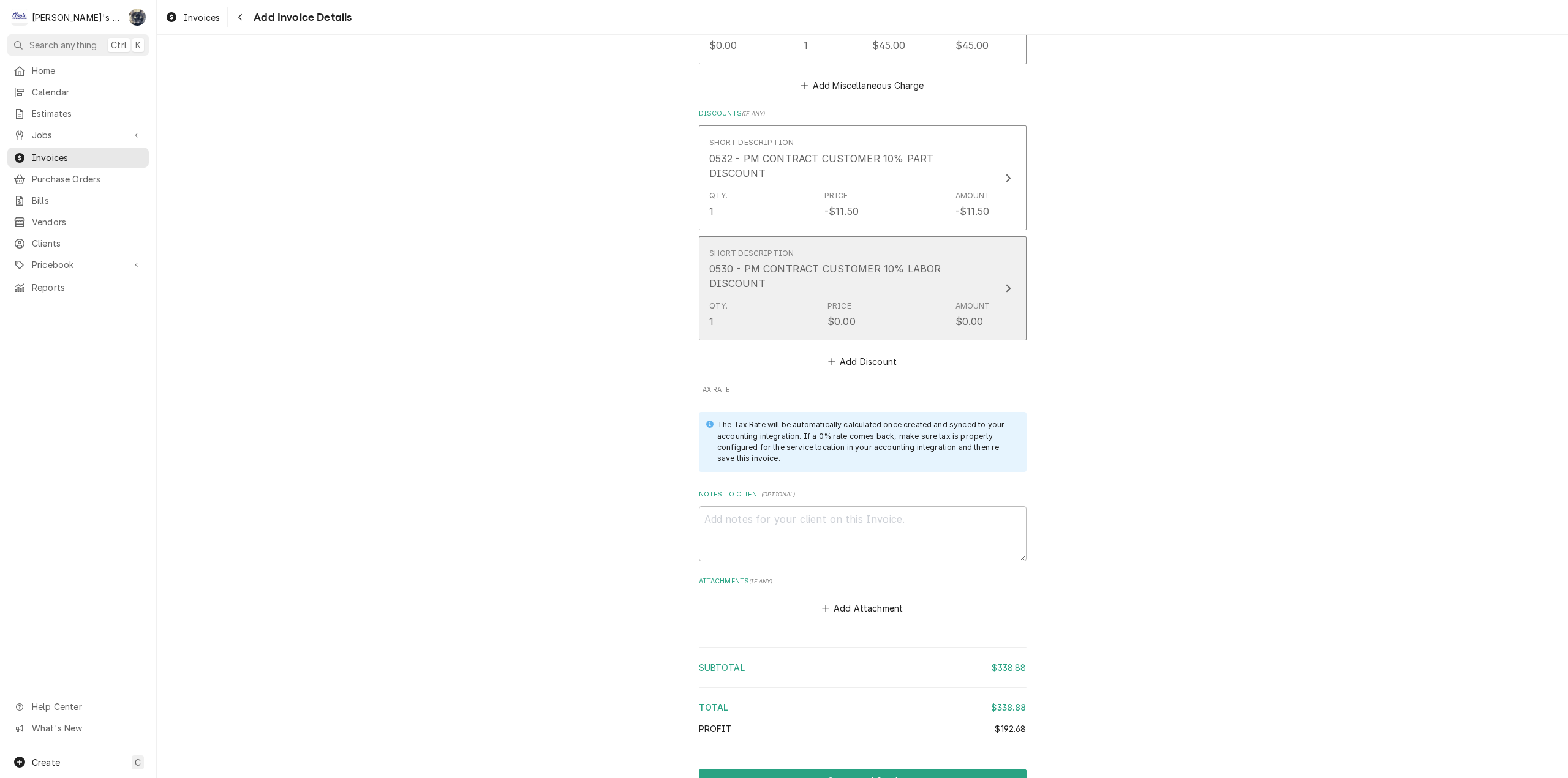
click at [867, 295] on div "Qty. 1 Price $0.00 Amount $0.00" at bounding box center [850, 314] width 281 height 38
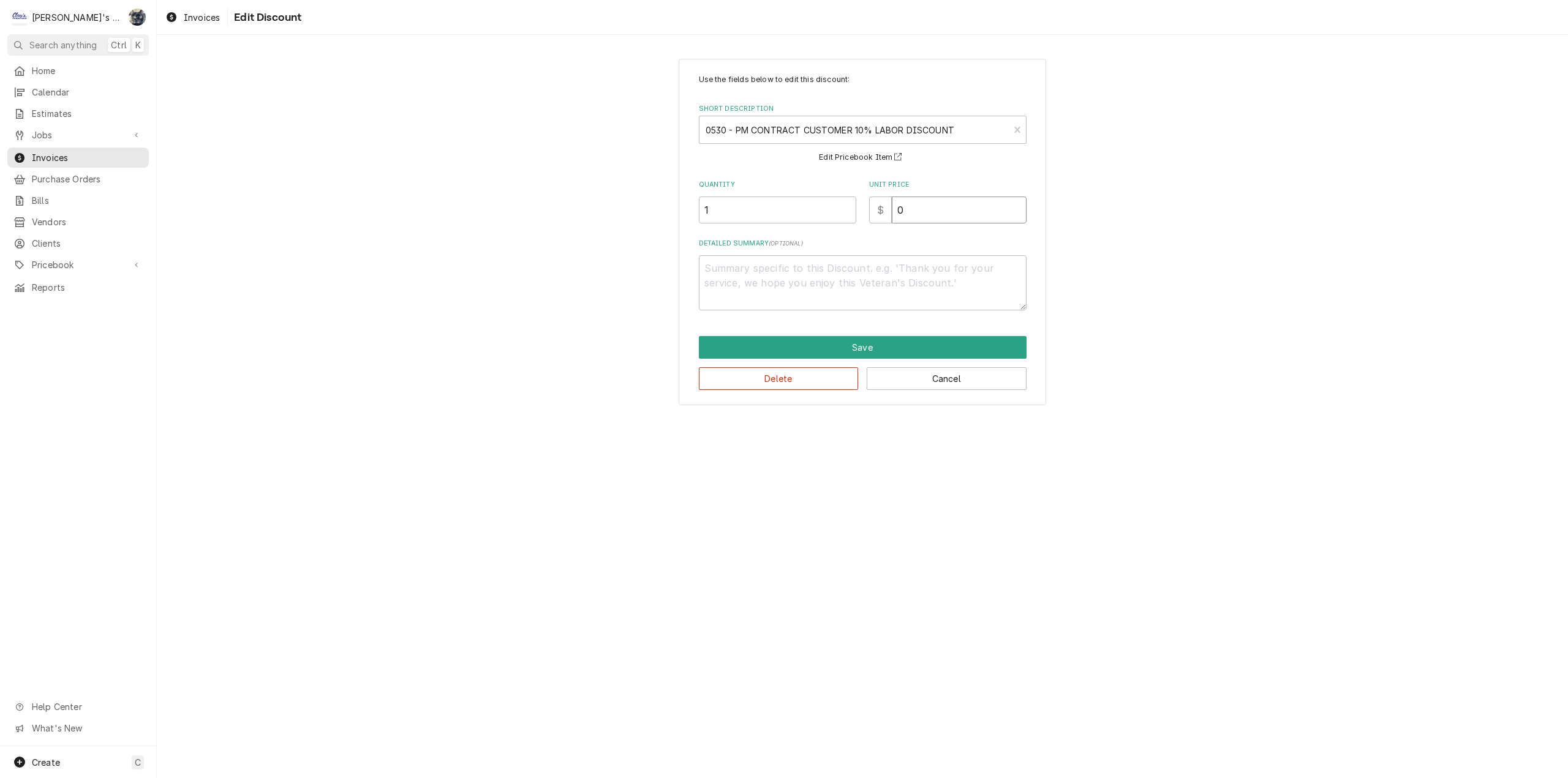
drag, startPoint x: 845, startPoint y: 202, endPoint x: 838, endPoint y: 202, distance: 7.0
click at [839, 202] on div "Quantity 1 Unit Price $ 0" at bounding box center [863, 202] width 327 height 43
type textarea "x"
type input "1"
type textarea "x"
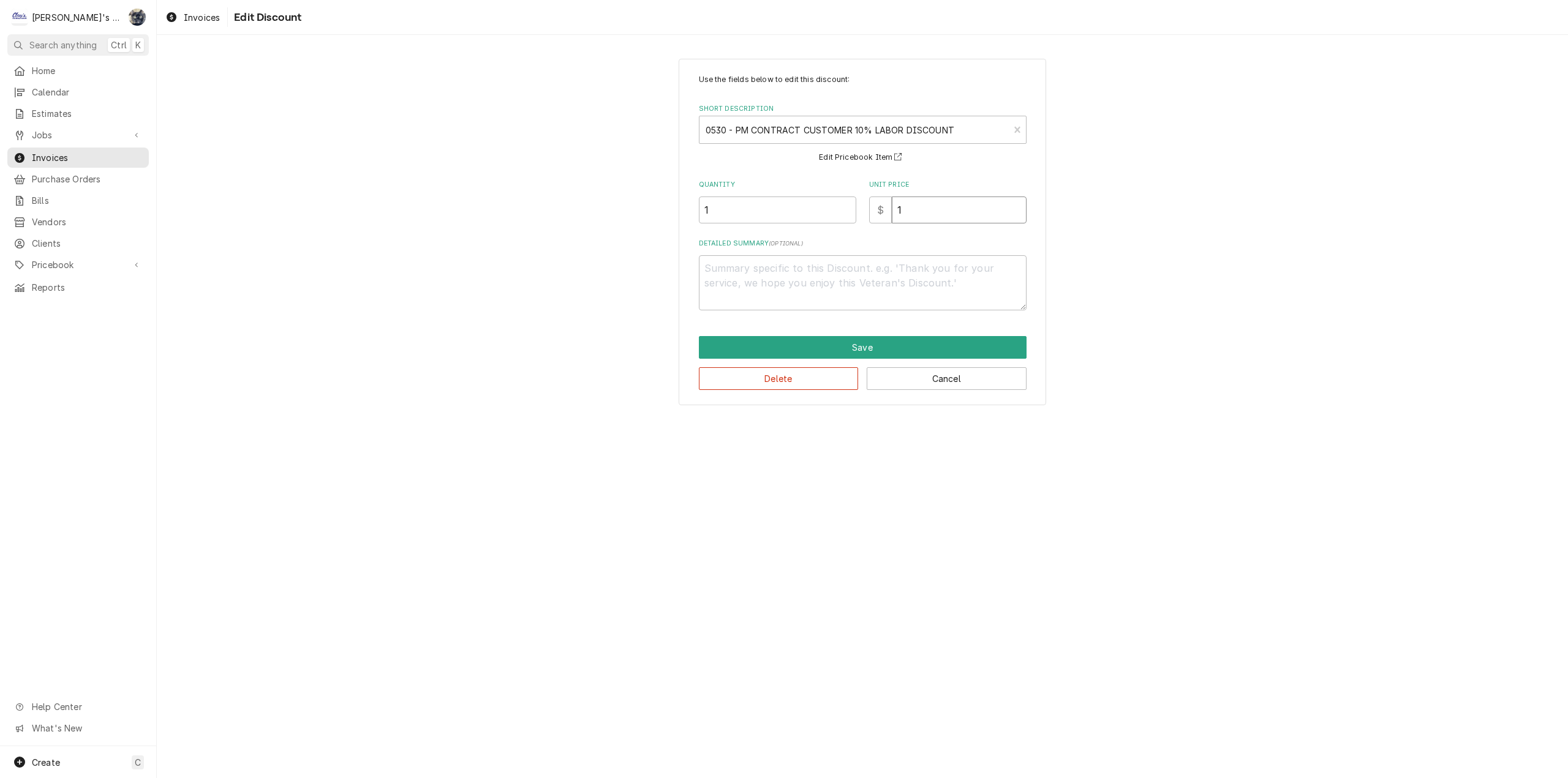
type input "19"
type textarea "x"
type input "19.0"
type textarea "x"
type input "19.04"
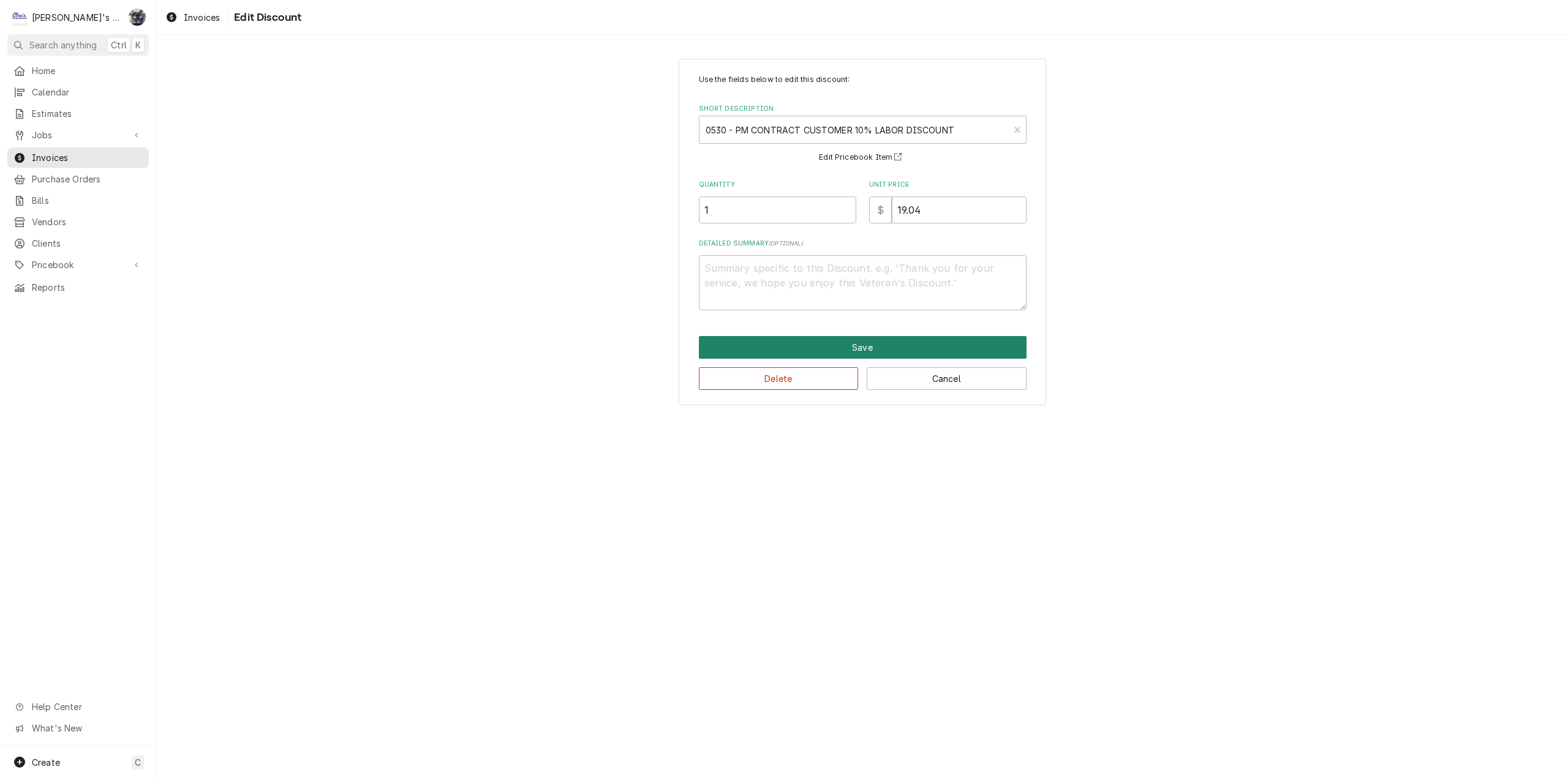
click at [837, 346] on button "Save" at bounding box center [863, 347] width 327 height 23
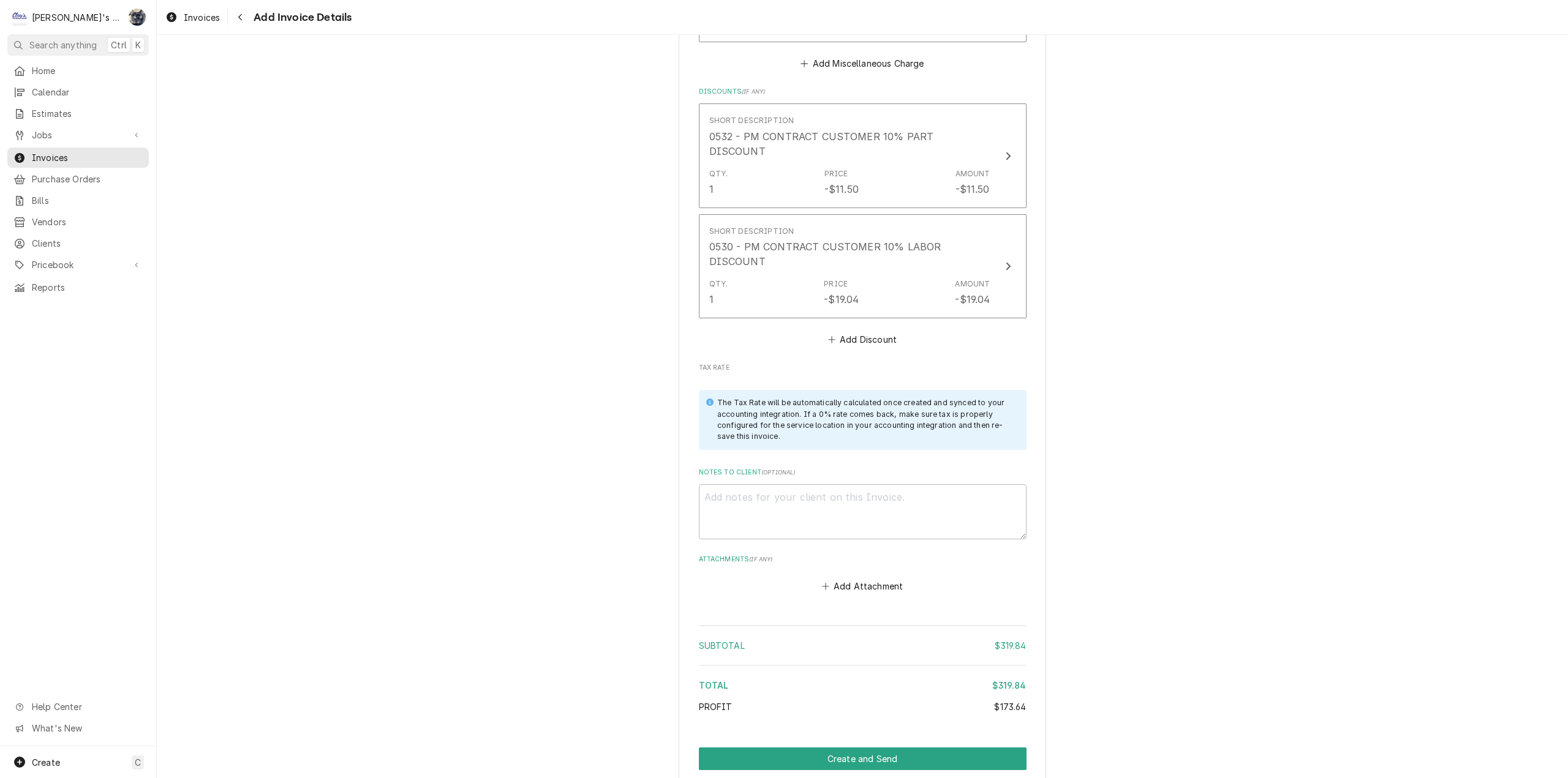
scroll to position [1925, 0]
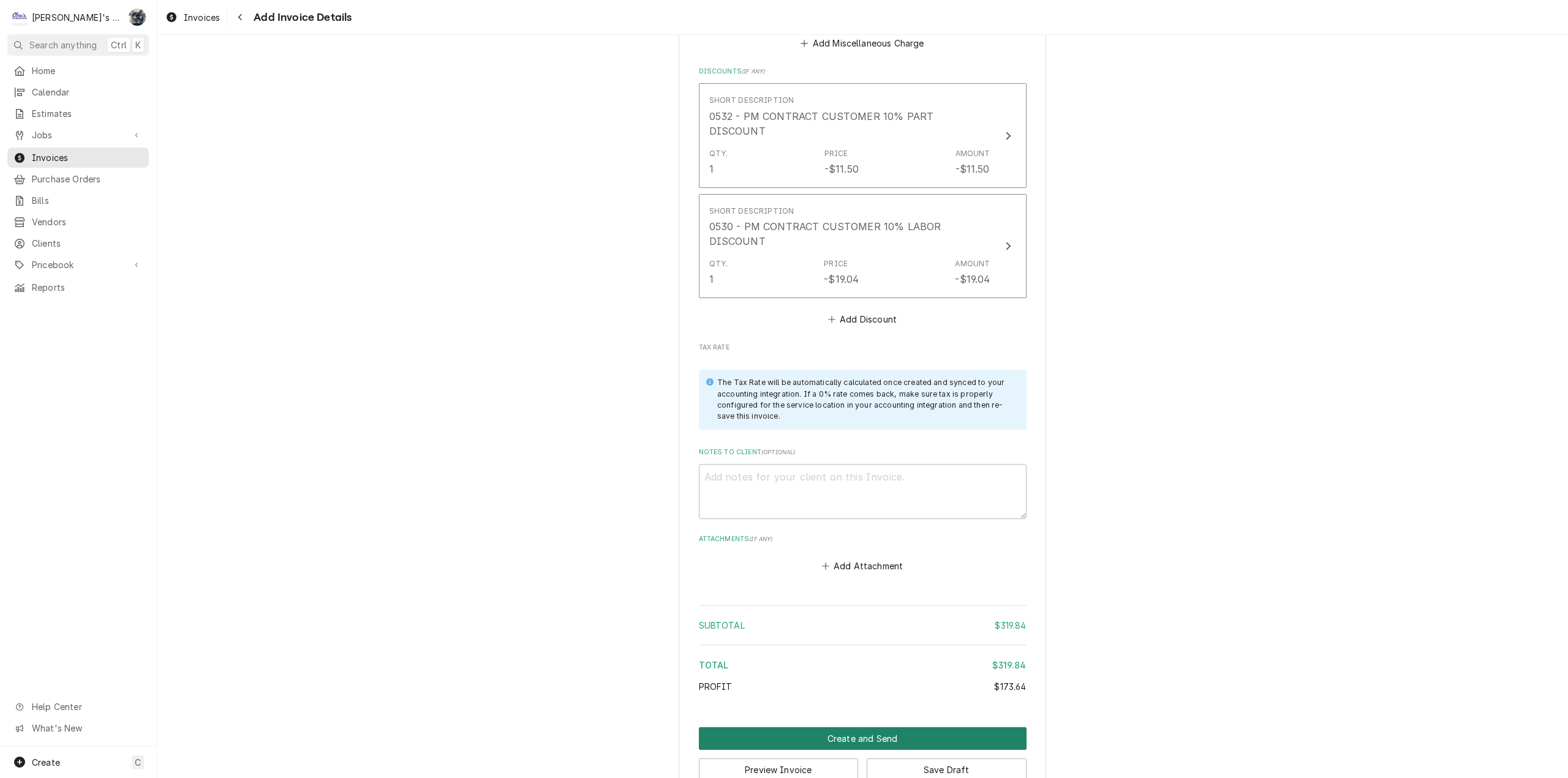
click at [850, 727] on button "Create and Send" at bounding box center [863, 738] width 327 height 23
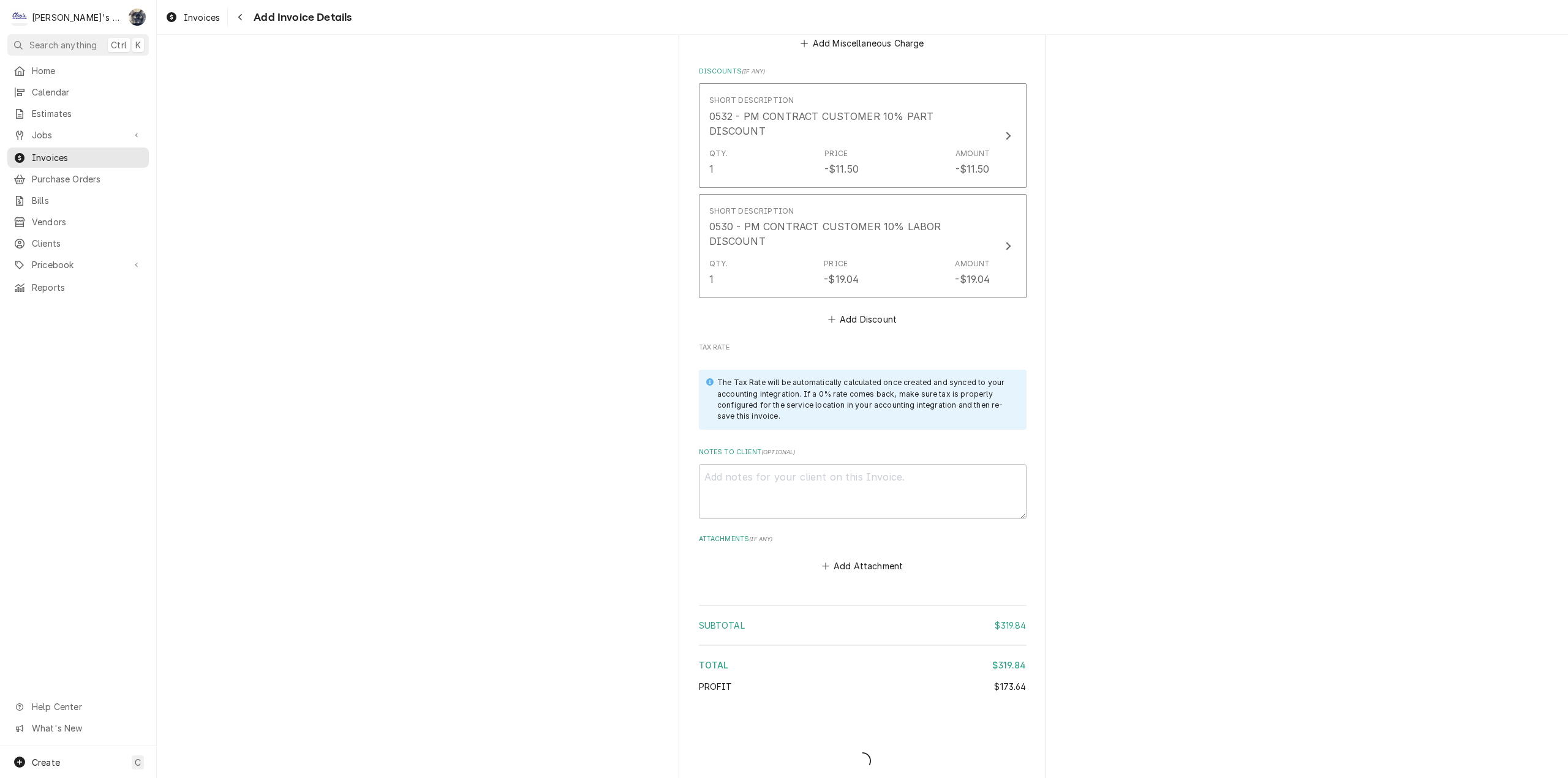
scroll to position [1918, 0]
type textarea "x"
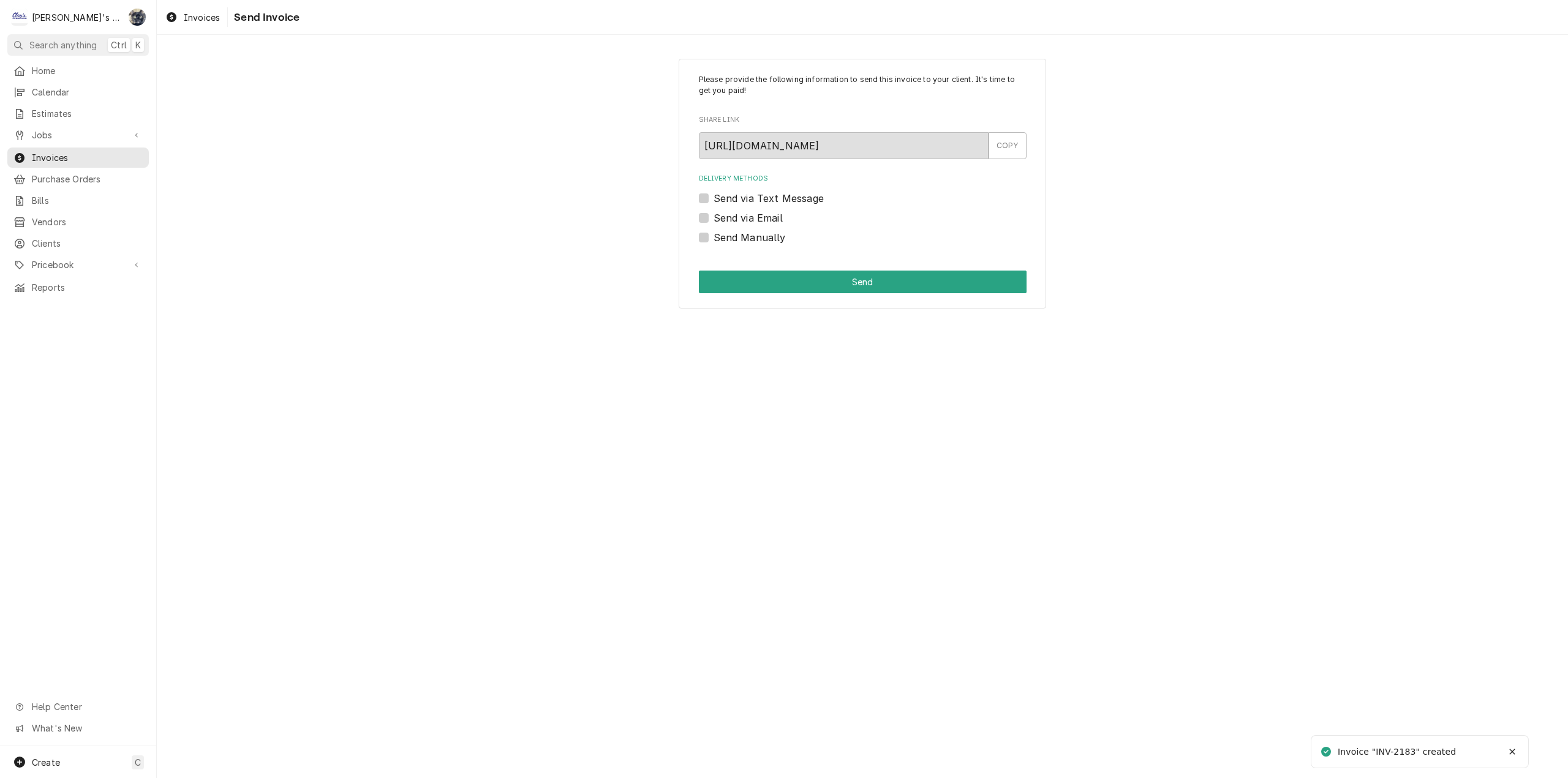
click at [714, 233] on label "Send Manually" at bounding box center [749, 237] width 73 height 14
click at [714, 233] on input "Send Manually" at bounding box center [877, 243] width 327 height 27
checkbox input "true"
click at [718, 268] on div "Please provide the following information to send this invoice to your client. I…" at bounding box center [862, 184] width 367 height 251
click at [720, 275] on button "Send" at bounding box center [863, 282] width 327 height 23
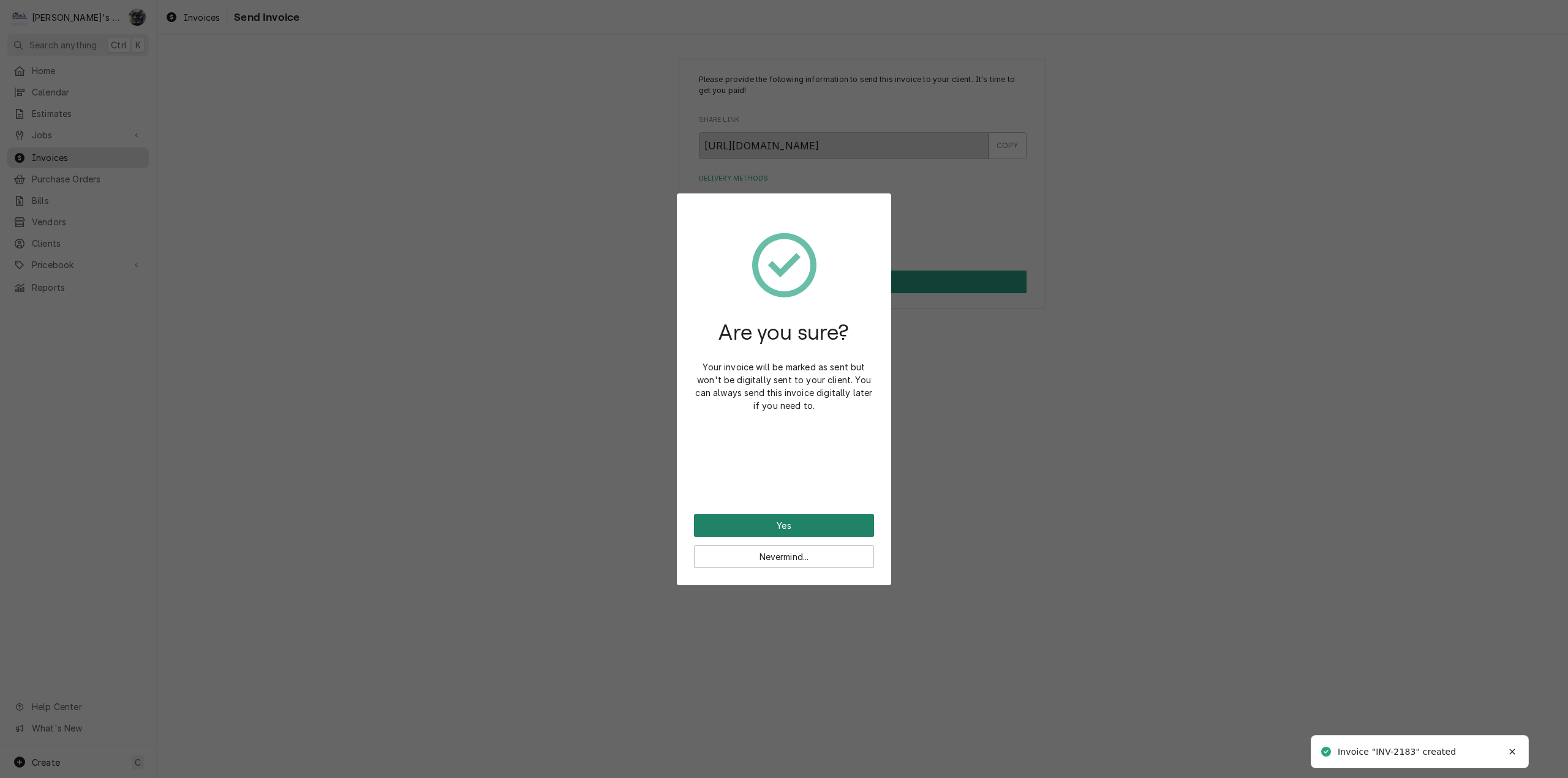
click at [792, 525] on button "Yes" at bounding box center [784, 525] width 180 height 23
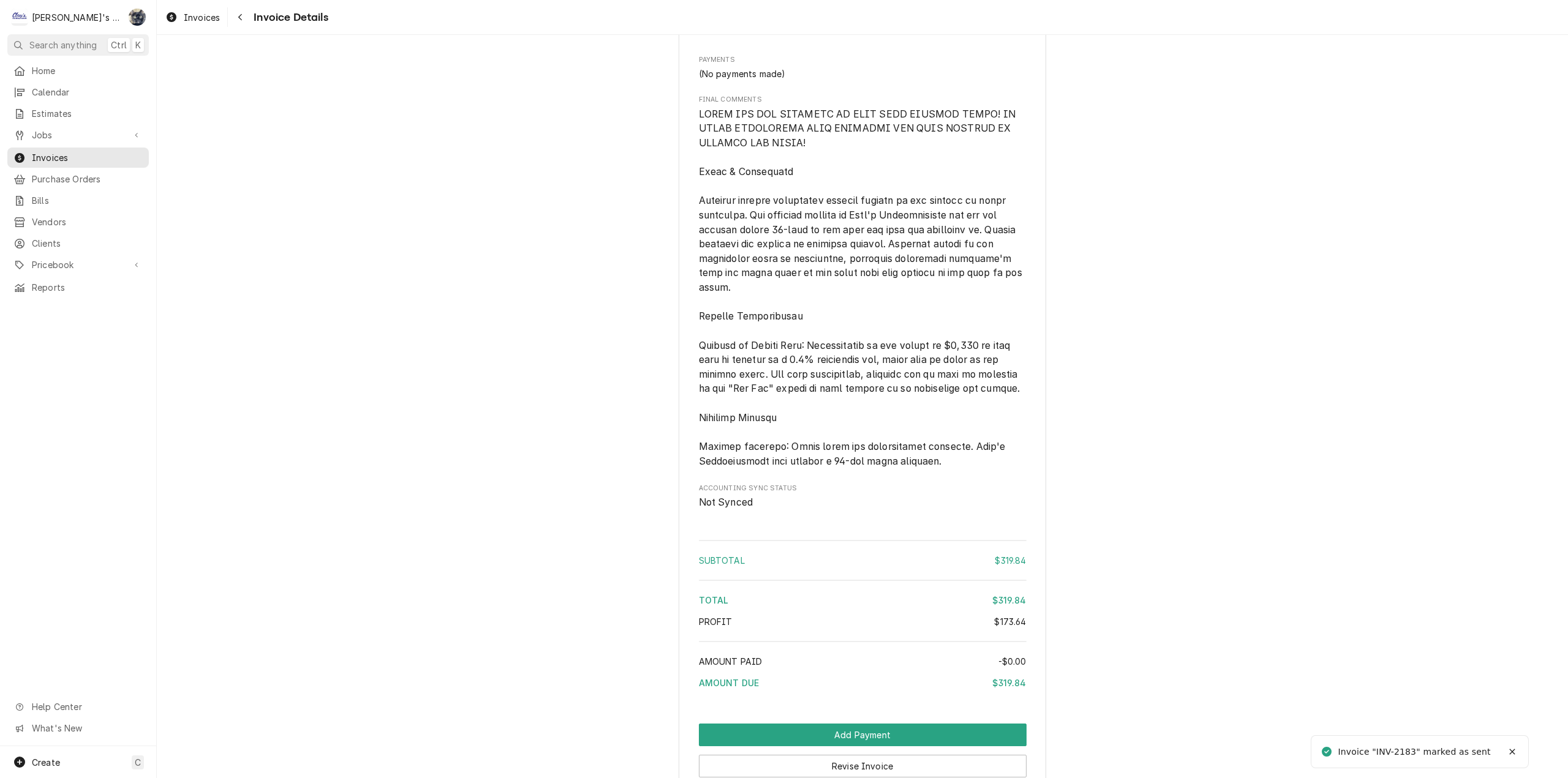
scroll to position [1608, 0]
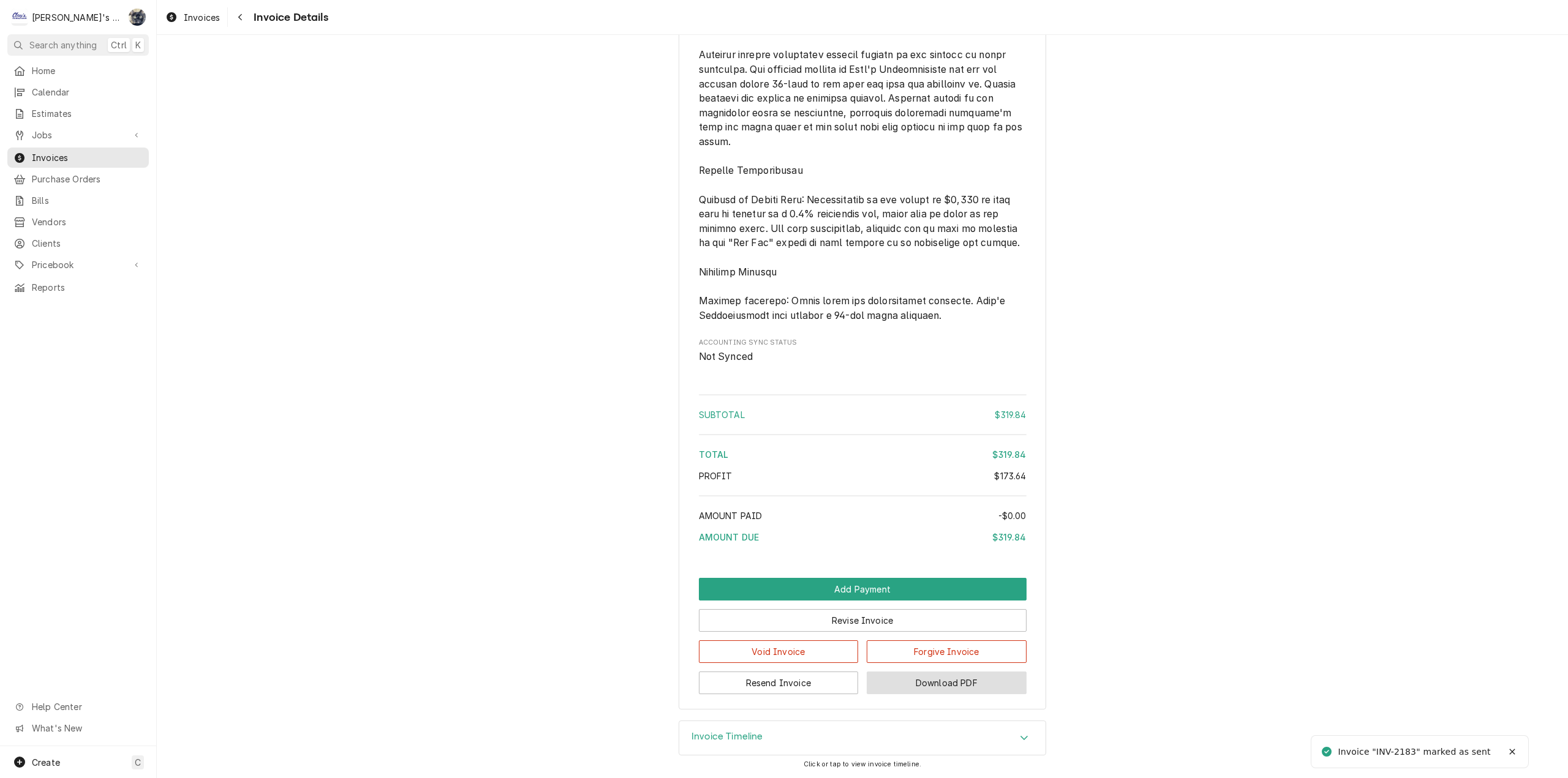
click at [894, 690] on button "Download PDF" at bounding box center [946, 683] width 160 height 23
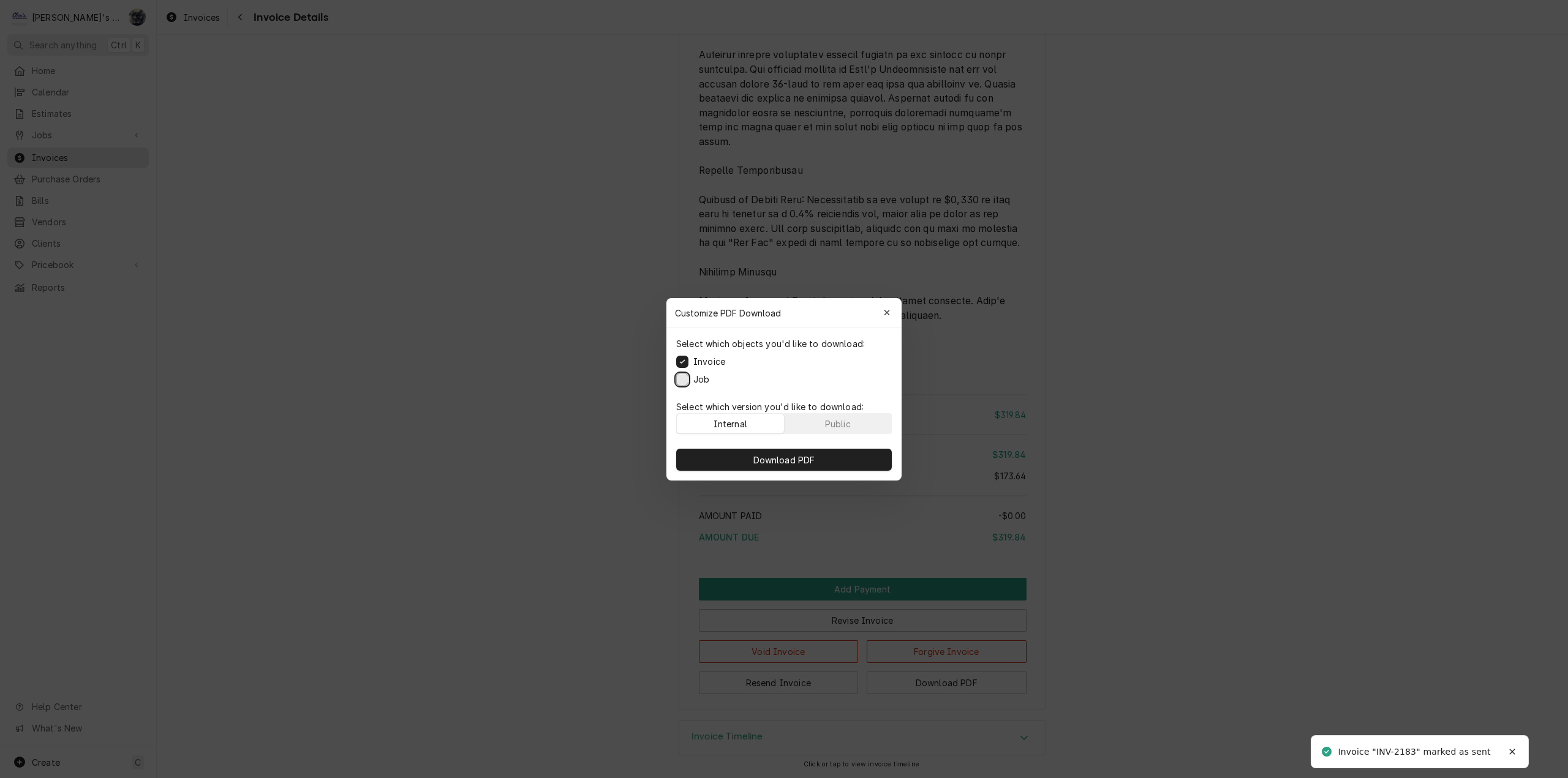
click at [682, 381] on button "Job" at bounding box center [682, 379] width 12 height 12
click at [721, 466] on button "Download PDF" at bounding box center [784, 460] width 216 height 22
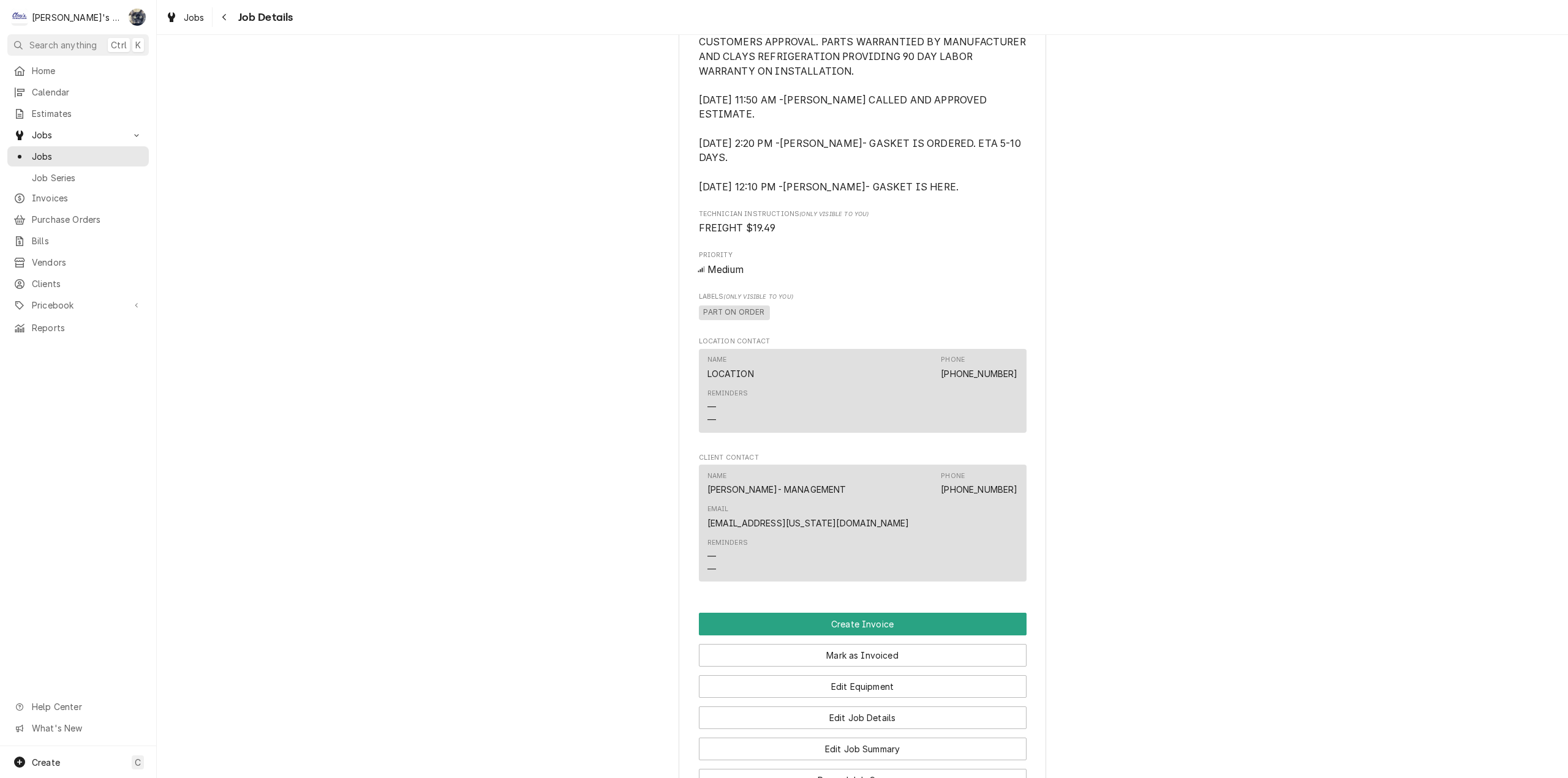
scroll to position [1040, 0]
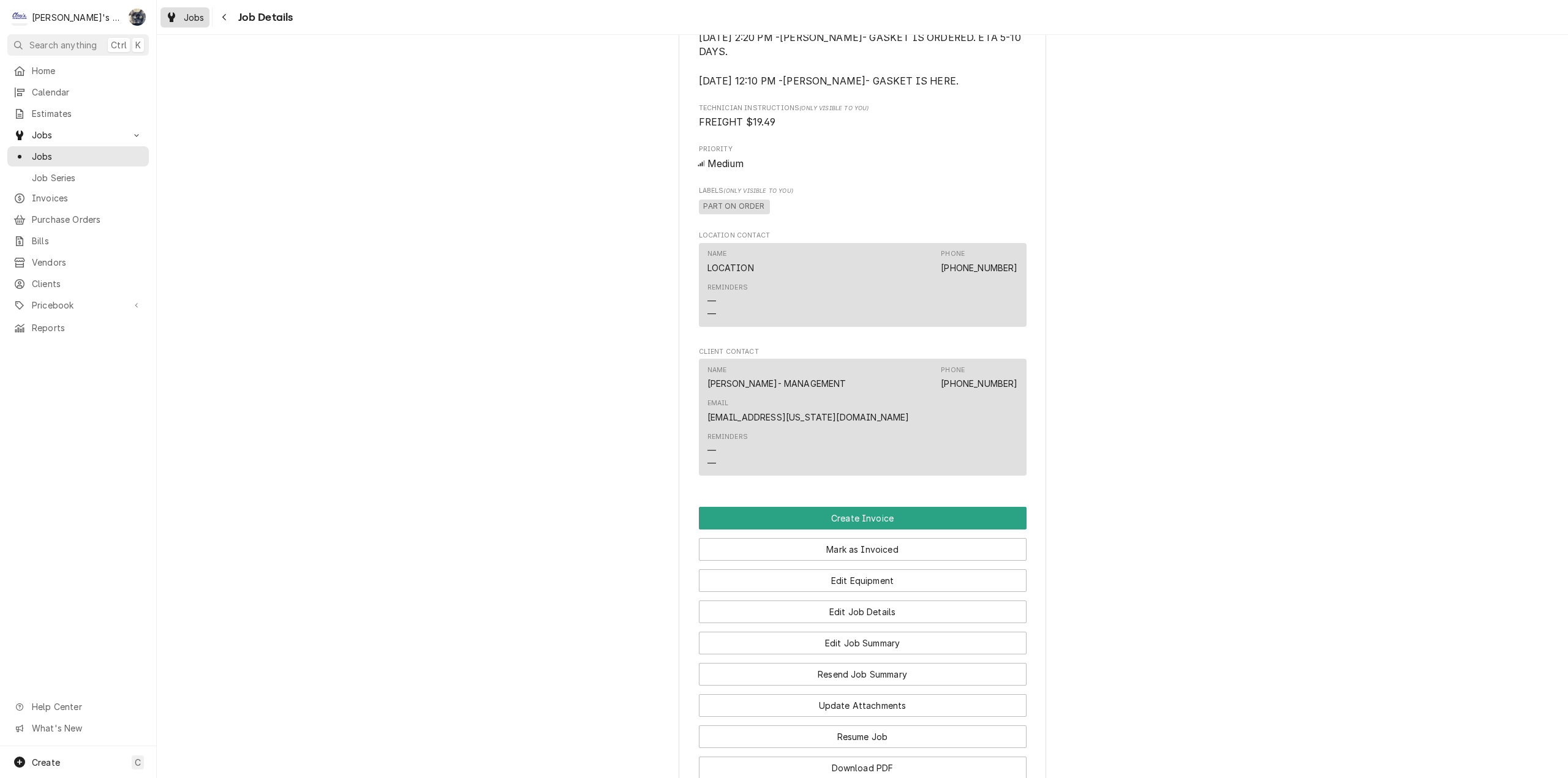
click at [178, 17] on div "Jobs" at bounding box center [185, 17] width 44 height 15
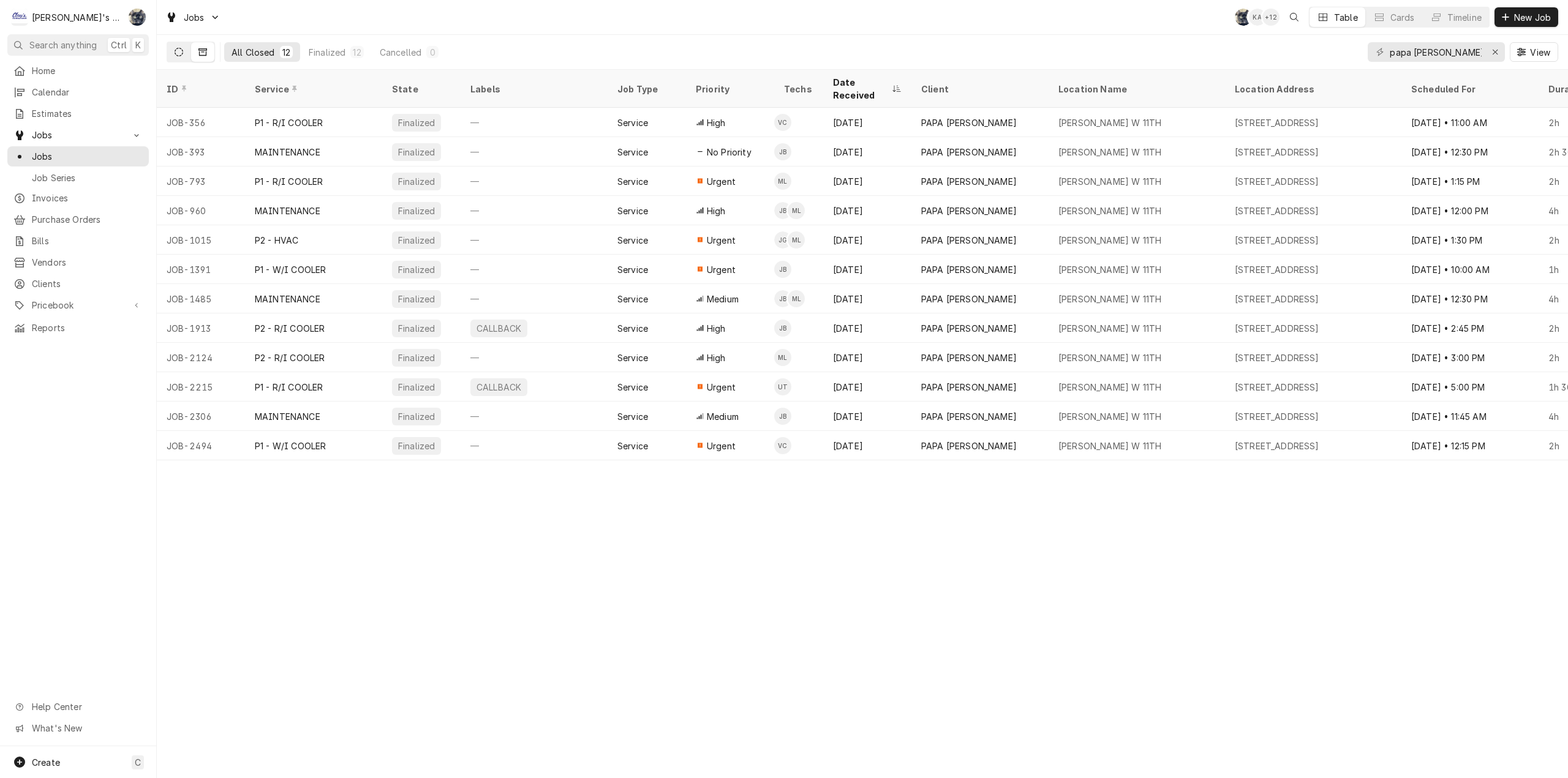
click at [180, 51] on icon "Dynamic Content Wrapper" at bounding box center [179, 52] width 8 height 8
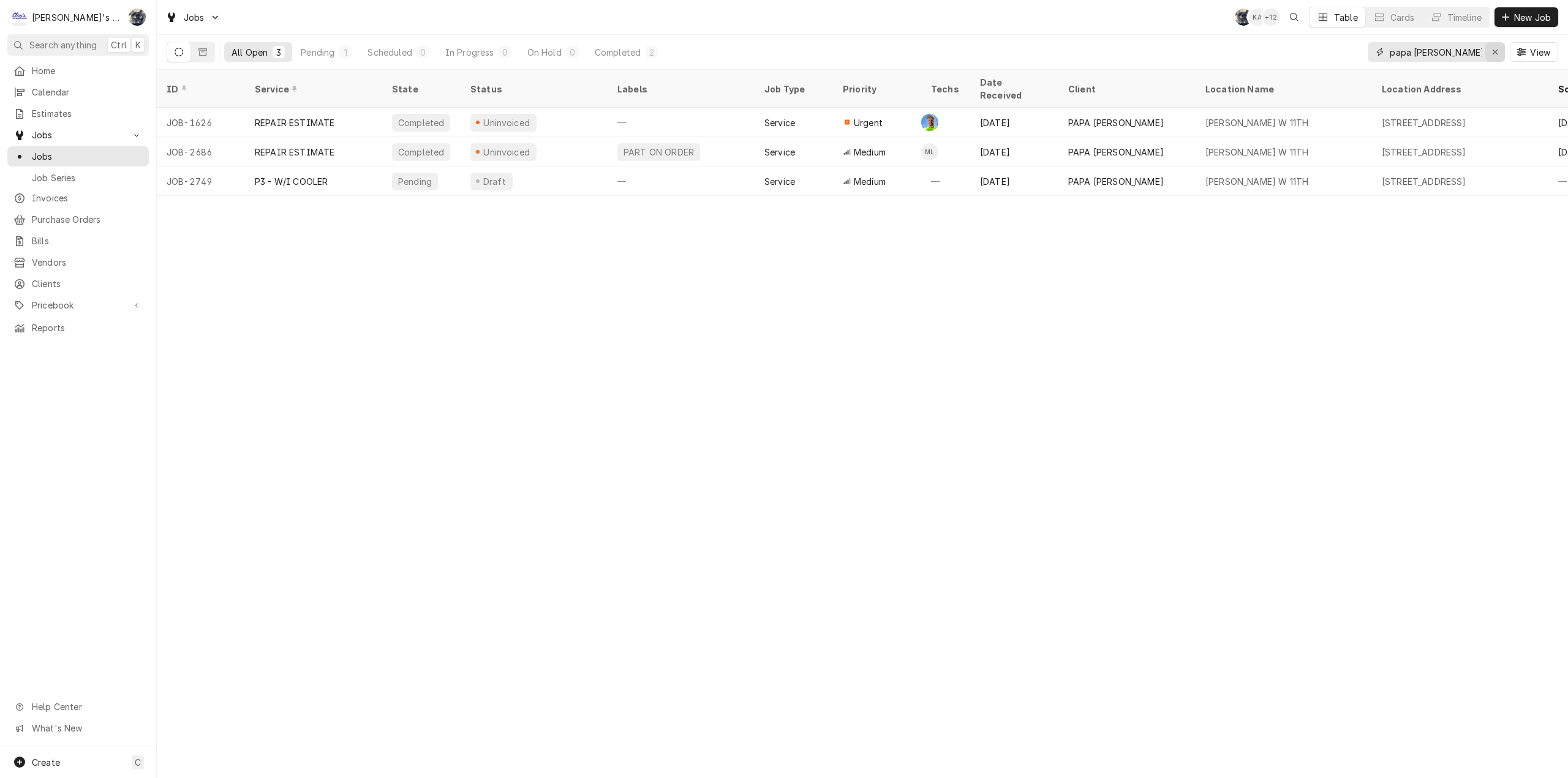
click at [1495, 52] on icon "Erase input" at bounding box center [1495, 52] width 7 height 8
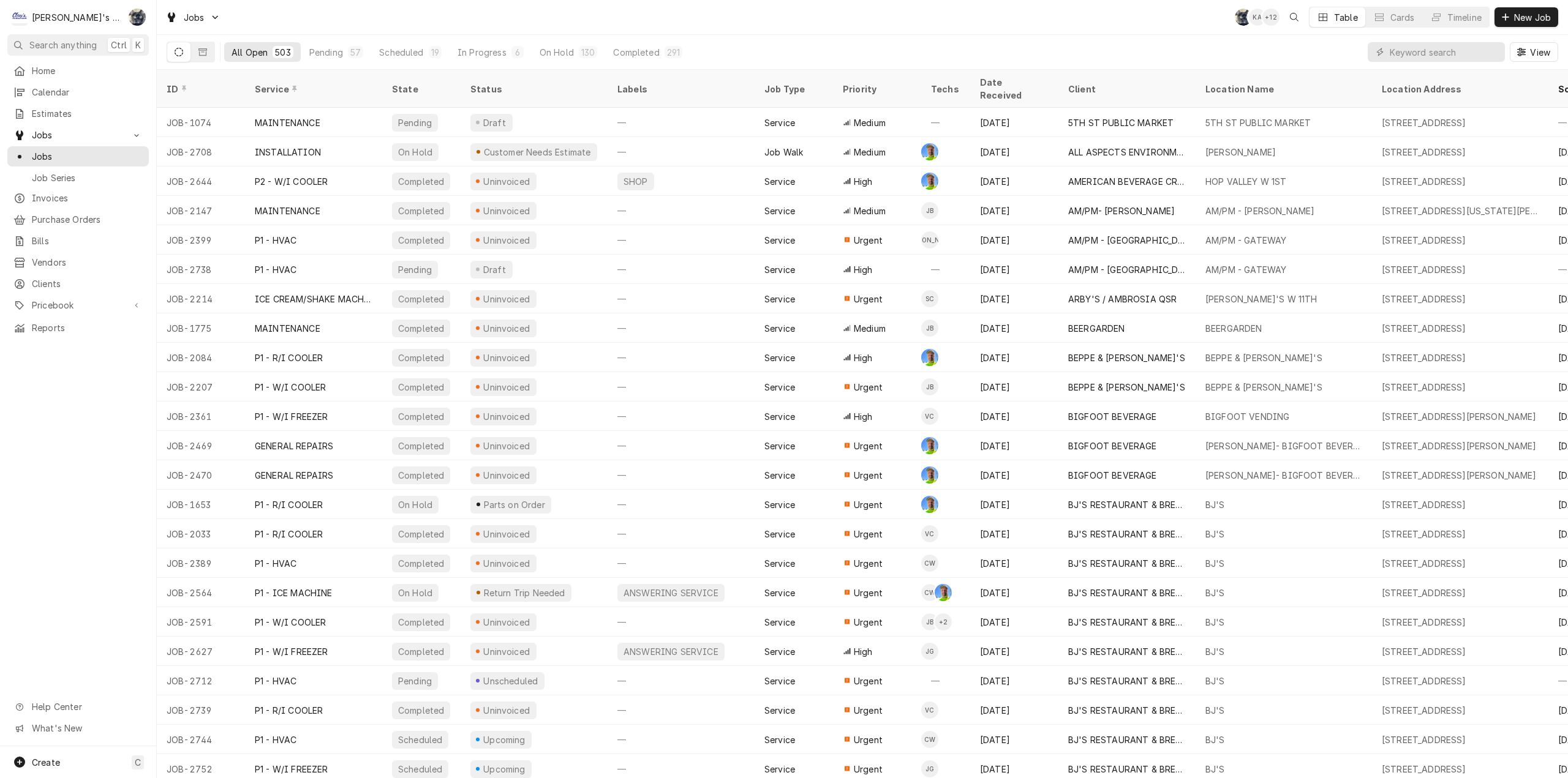
drag, startPoint x: 720, startPoint y: 50, endPoint x: 656, endPoint y: 50, distance: 64.0
click at [719, 50] on div "All Open 503 Pending 57 Scheduled 19 In Progress 6 On Hold 130 Completed 291 Vi…" at bounding box center [862, 52] width 1391 height 35
click at [654, 50] on div "Completed" at bounding box center [636, 52] width 46 height 13
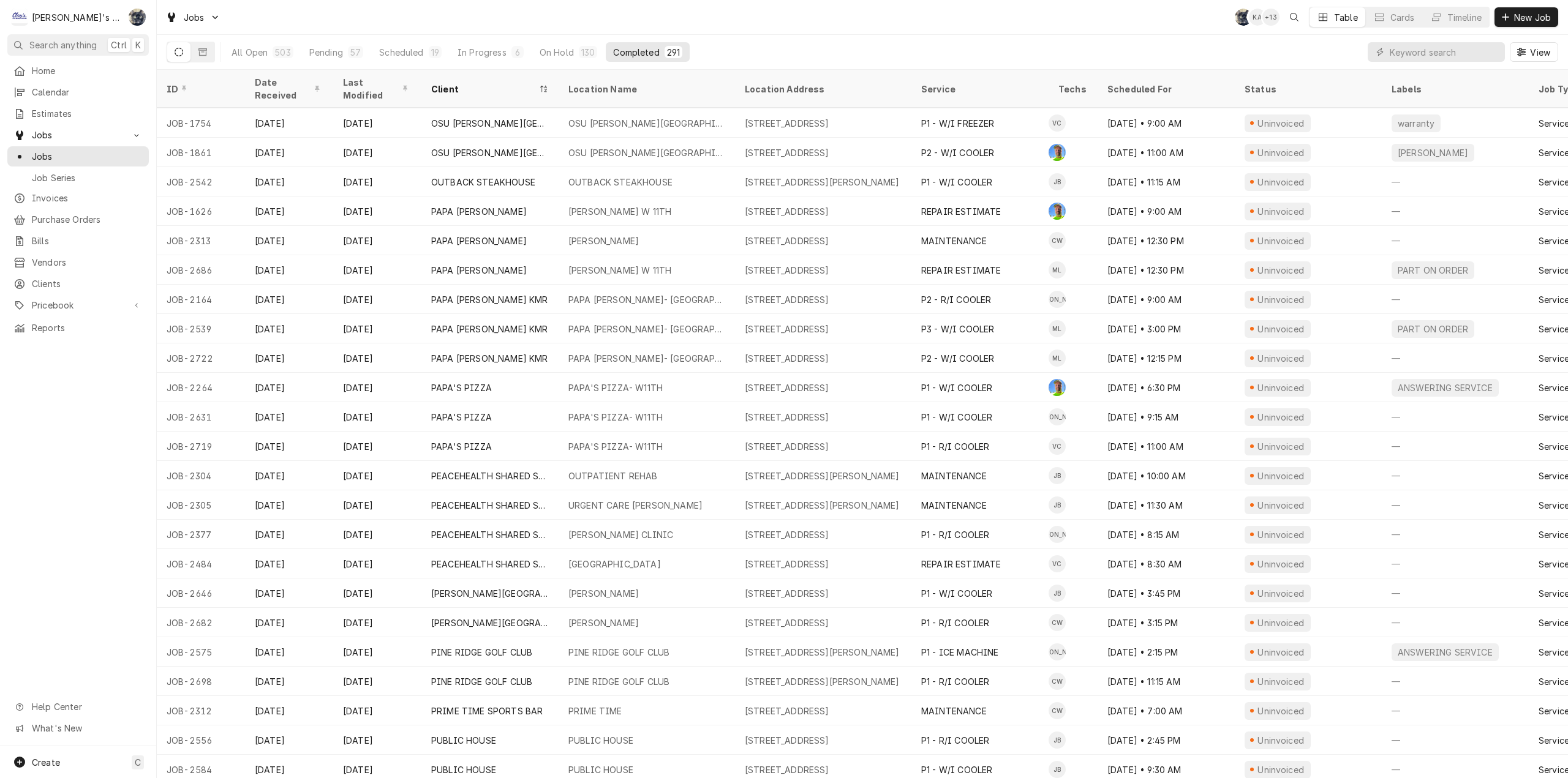
scroll to position [5585, 0]
